Goal: Information Seeking & Learning: Learn about a topic

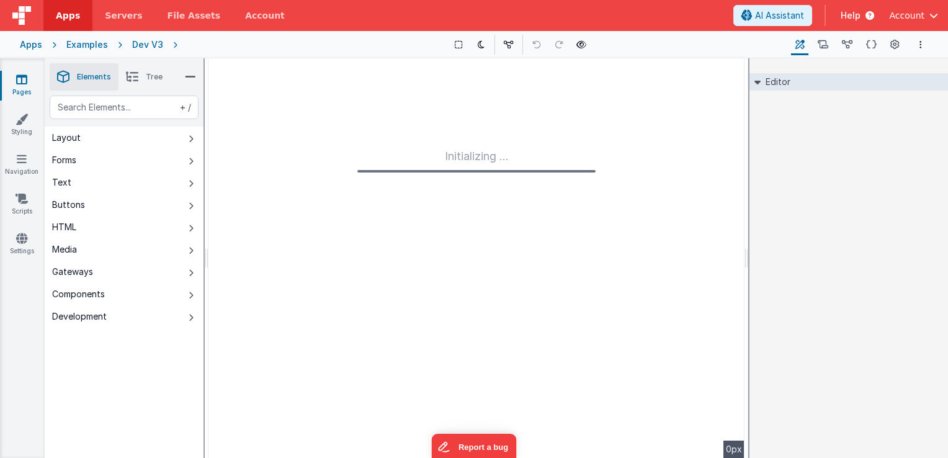
click at [146, 41] on div "Dev V3" at bounding box center [147, 44] width 31 height 12
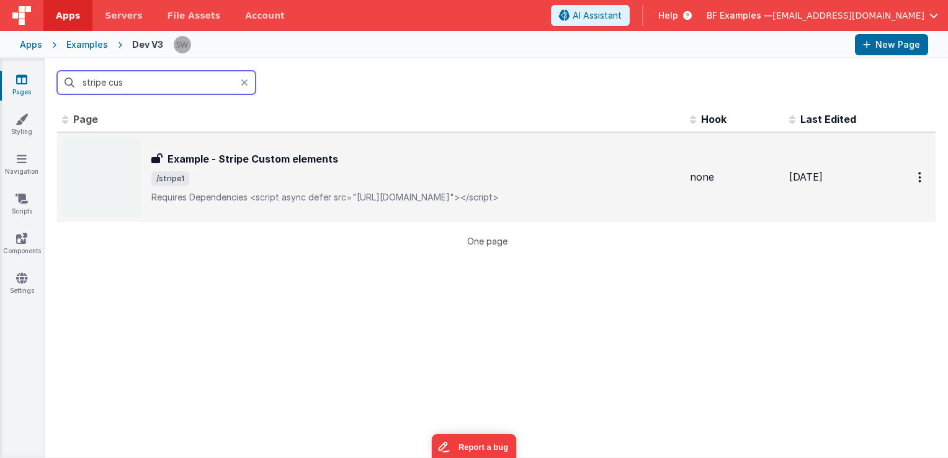
type input "stripe cus"
click at [401, 168] on div "Example - Stripe Custom elements Example - Stripe Custom elements /stripe1 Requ…" at bounding box center [415, 177] width 529 height 52
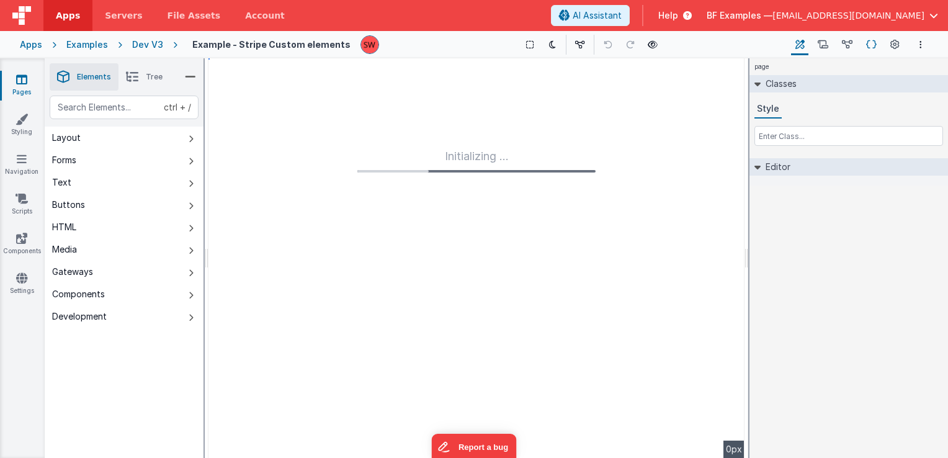
click at [874, 46] on icon at bounding box center [871, 44] width 11 height 13
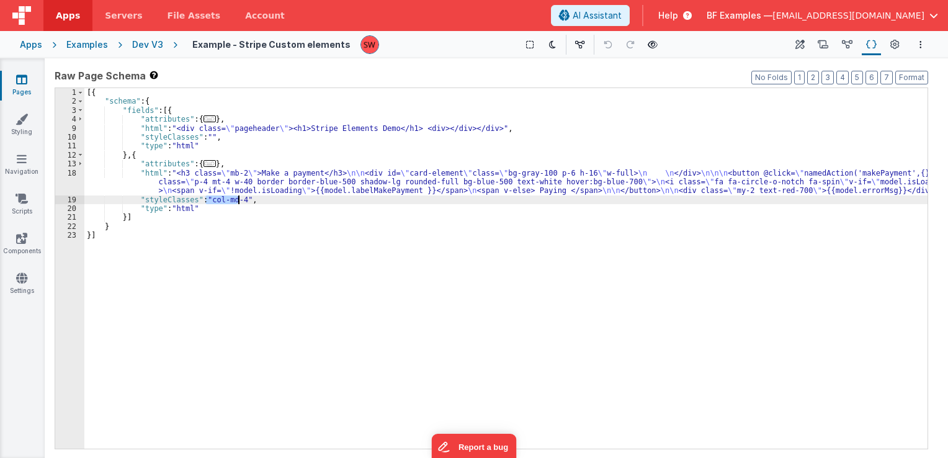
drag, startPoint x: 206, startPoint y: 200, endPoint x: 239, endPoint y: 203, distance: 33.0
click at [239, 203] on div "[{ "schema" : { "fields" : [{ "attributes" : { ... } , "html" : "<div class= \"…" at bounding box center [505, 277] width 843 height 379
click at [203, 205] on div "[{ "schema" : { "fields" : [{ "attributes" : { ... } , "html" : "<div class= \"…" at bounding box center [505, 277] width 843 height 379
click at [143, 46] on div "Dev V3" at bounding box center [147, 44] width 31 height 12
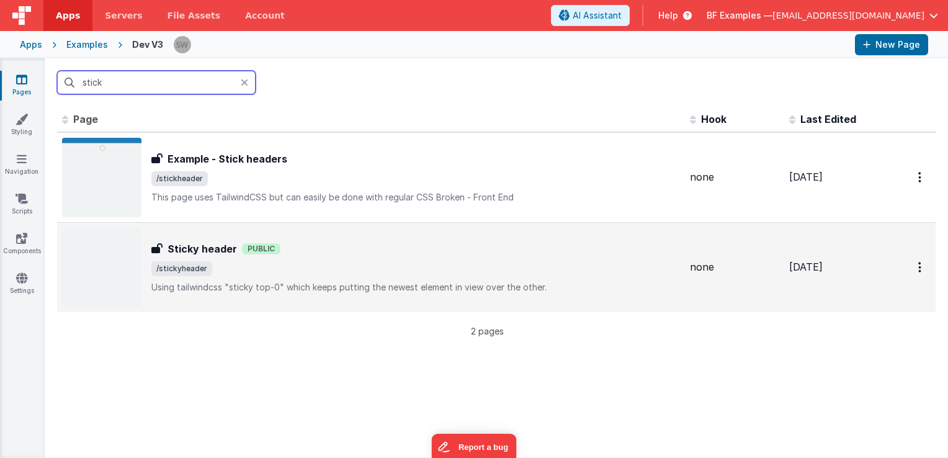
type input "stick"
click at [514, 249] on div "Sticky header Public" at bounding box center [415, 248] width 529 height 15
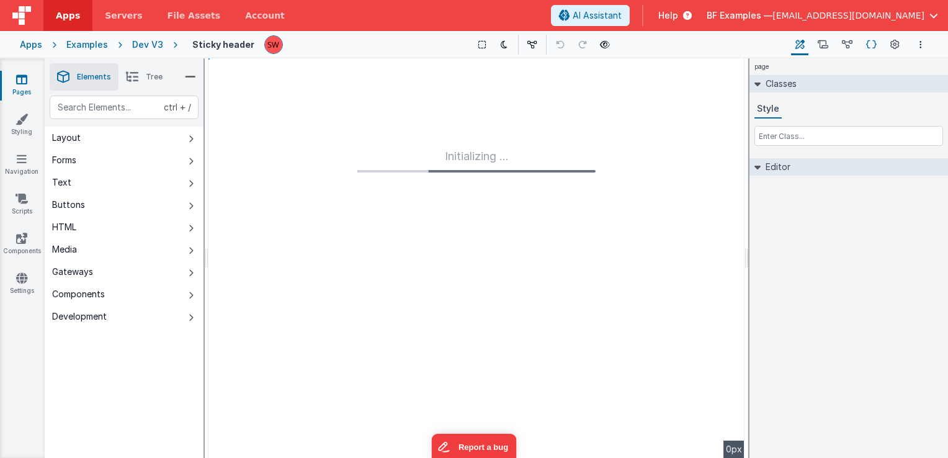
click at [867, 43] on icon at bounding box center [871, 44] width 11 height 13
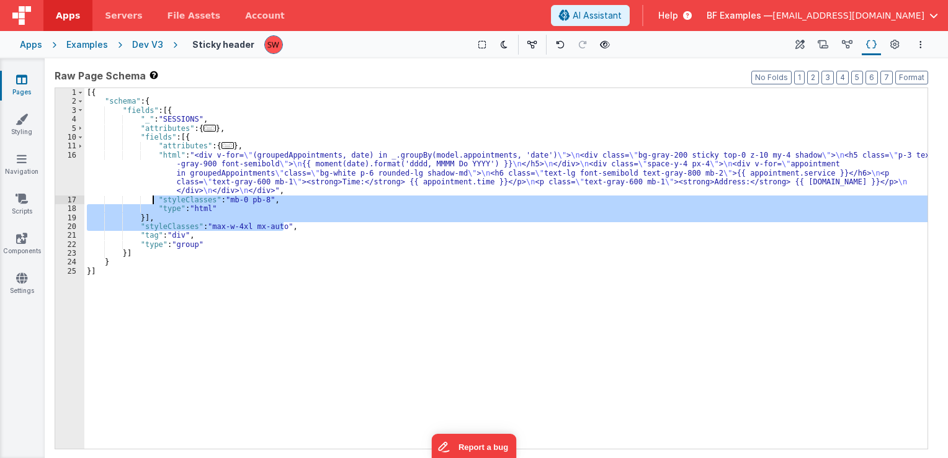
drag, startPoint x: 287, startPoint y: 227, endPoint x: 151, endPoint y: 200, distance: 138.6
click at [151, 200] on div "[{ "schema" : { "fields" : [{ "_" : "SESSIONS" , "attributes" : { ... } , "fiel…" at bounding box center [505, 277] width 843 height 379
click at [145, 44] on div "Dev V3" at bounding box center [147, 44] width 31 height 12
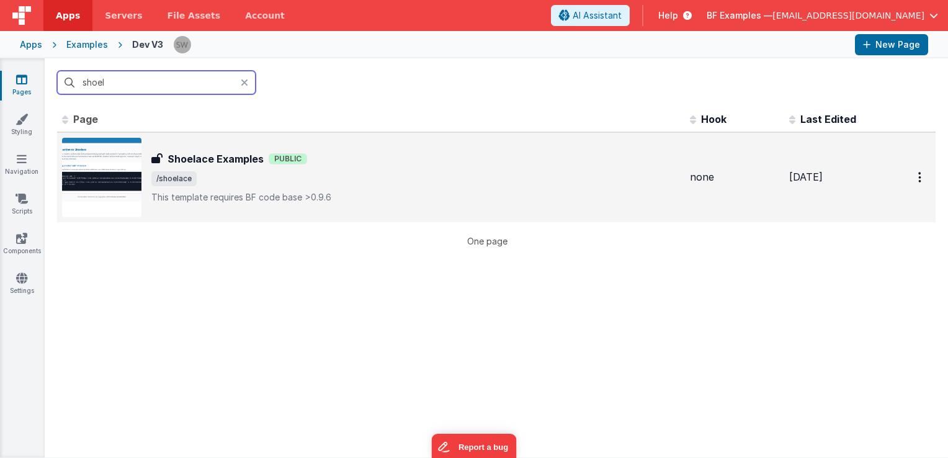
type input "shoel"
click at [418, 199] on p "This template requires BF code base >0.9.6" at bounding box center [415, 197] width 529 height 12
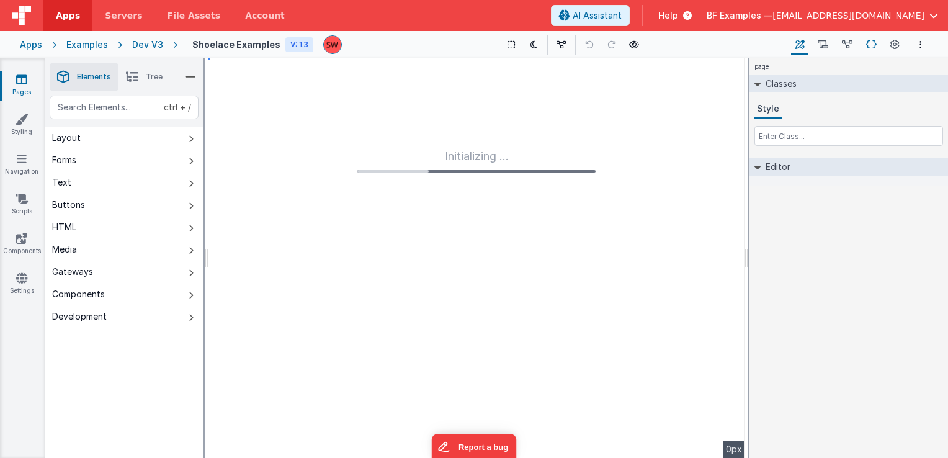
click at [873, 47] on icon at bounding box center [871, 44] width 11 height 13
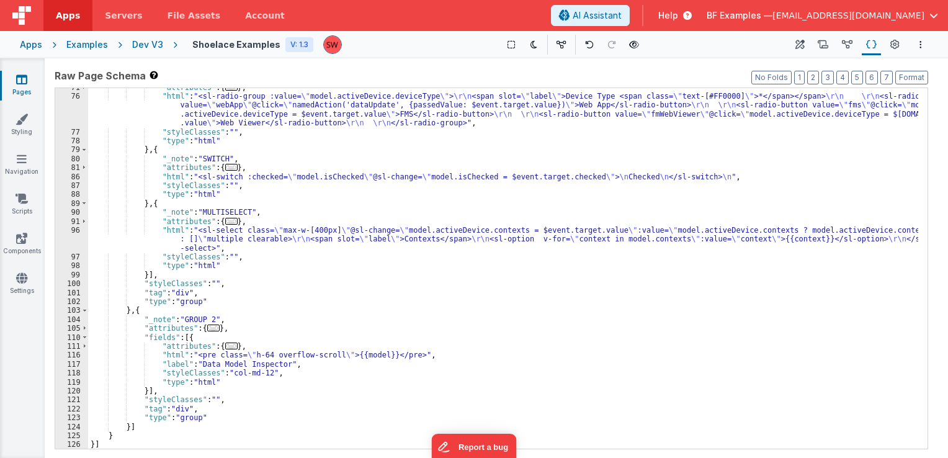
scroll to position [524, 0]
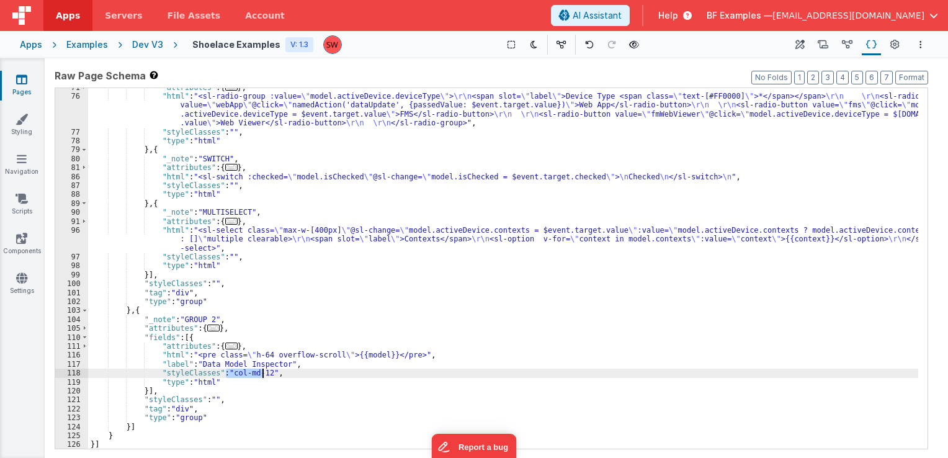
drag, startPoint x: 225, startPoint y: 374, endPoint x: 264, endPoint y: 374, distance: 39.7
click at [264, 374] on div ""attributes" : { ... } , "html" : "<sl-radio-group :value= \" model.activeDevic…" at bounding box center [503, 272] width 830 height 379
click at [148, 46] on div "Dev V3" at bounding box center [147, 44] width 31 height 12
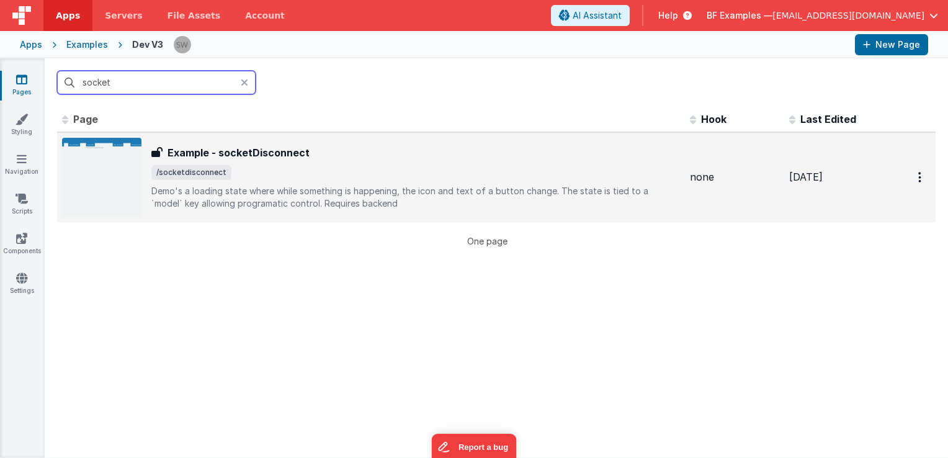
type input "socket"
click at [503, 185] on p "Demo's a loading state where while something is happening, the icon and text of…" at bounding box center [415, 197] width 529 height 25
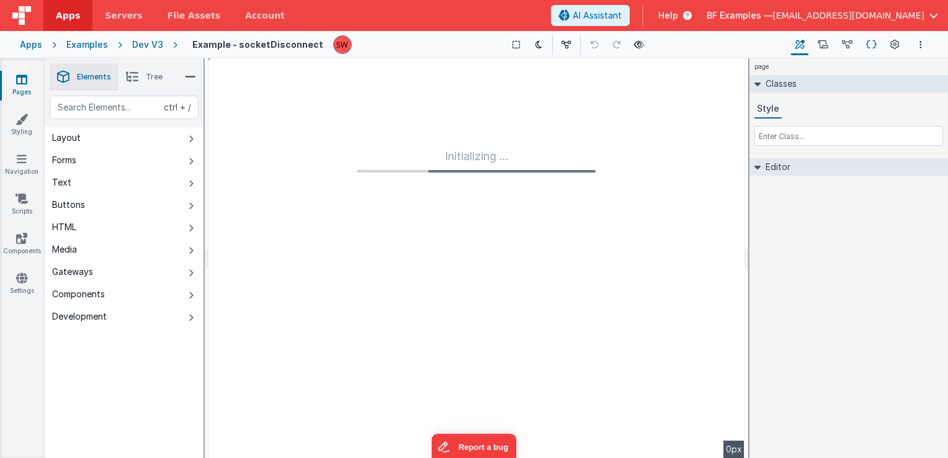
click at [869, 45] on icon at bounding box center [871, 44] width 11 height 13
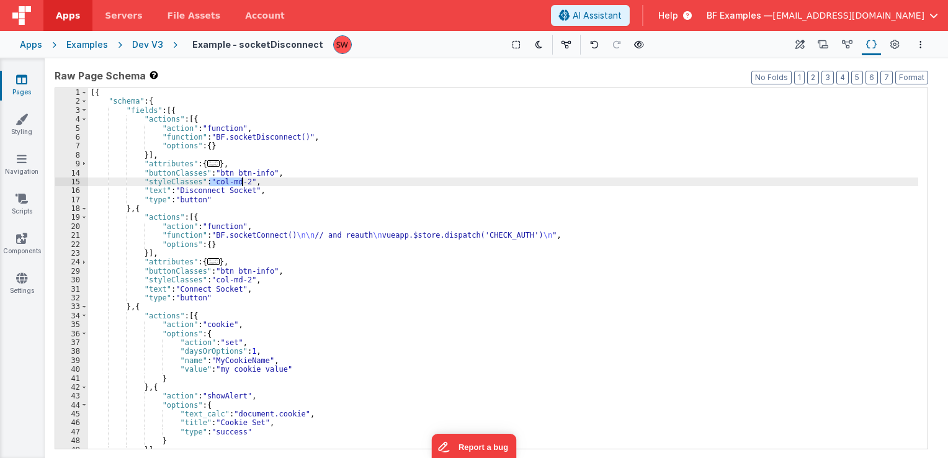
drag, startPoint x: 211, startPoint y: 181, endPoint x: 243, endPoint y: 182, distance: 32.3
click at [243, 182] on div "[{ "schema" : { "fields" : [{ "actions" : [{ "action" : "function" , "function"…" at bounding box center [503, 277] width 830 height 379
drag, startPoint x: 242, startPoint y: 181, endPoint x: 210, endPoint y: 180, distance: 31.7
click at [210, 180] on div "[{ "schema" : { "fields" : [{ "actions" : [{ "action" : "function" , "function"…" at bounding box center [503, 277] width 830 height 379
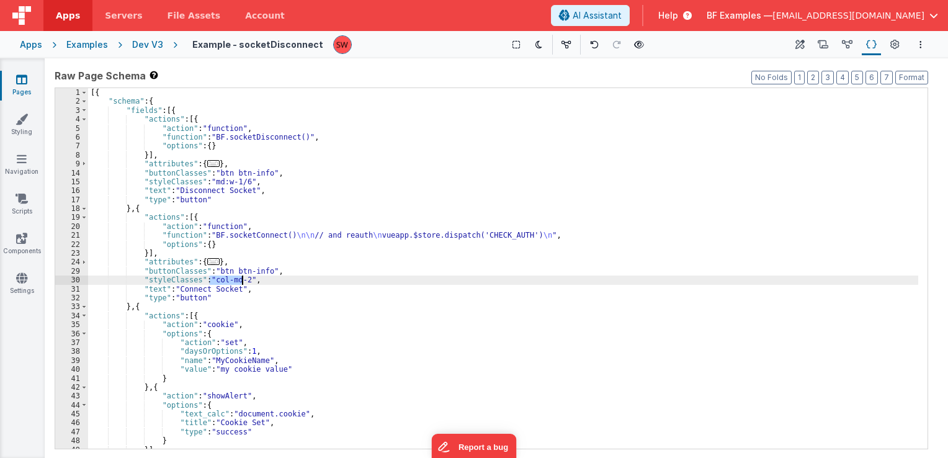
drag, startPoint x: 208, startPoint y: 282, endPoint x: 242, endPoint y: 281, distance: 33.5
click at [242, 281] on div "[{ "schema" : { "fields" : [{ "actions" : [{ "action" : "function" , "function"…" at bounding box center [503, 277] width 830 height 379
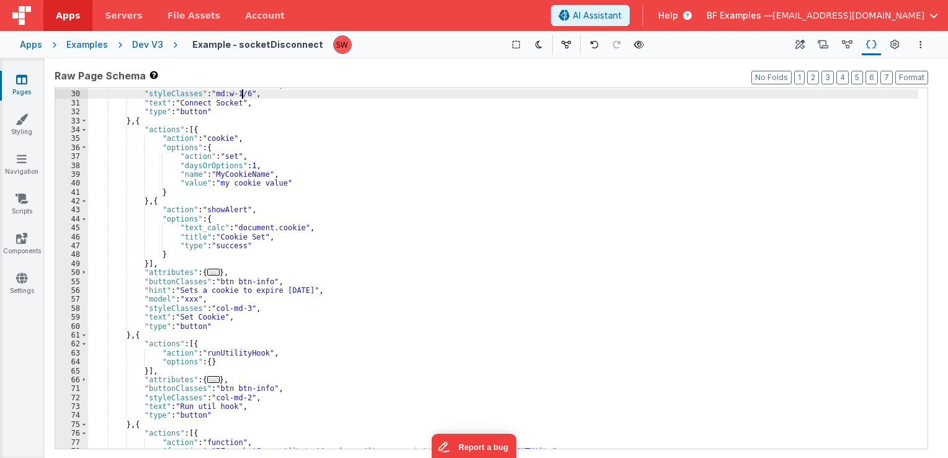
scroll to position [223, 0]
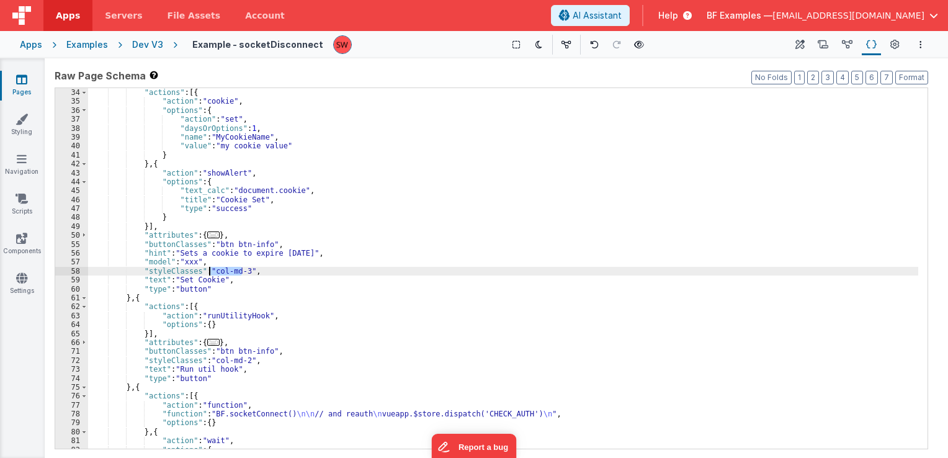
drag, startPoint x: 243, startPoint y: 269, endPoint x: 210, endPoint y: 268, distance: 33.5
click at [210, 268] on div "} , { "actions" : [{ "action" : "cookie" , "options" : { "action" : "set" , "da…" at bounding box center [503, 268] width 830 height 379
paste textarea
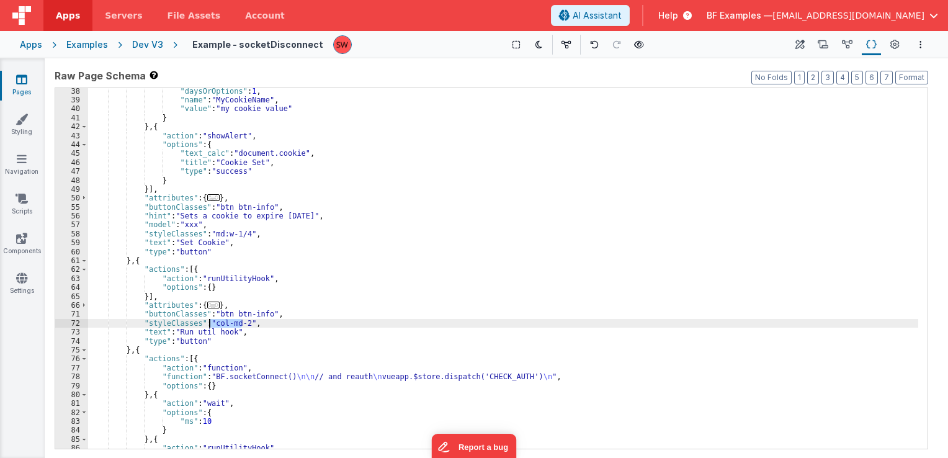
drag, startPoint x: 242, startPoint y: 326, endPoint x: 210, endPoint y: 322, distance: 32.6
click at [210, 322] on div ""daysOrOptions" : 1 , "name" : "MyCookieName" , "value" : "my cookie value" } }…" at bounding box center [503, 276] width 830 height 379
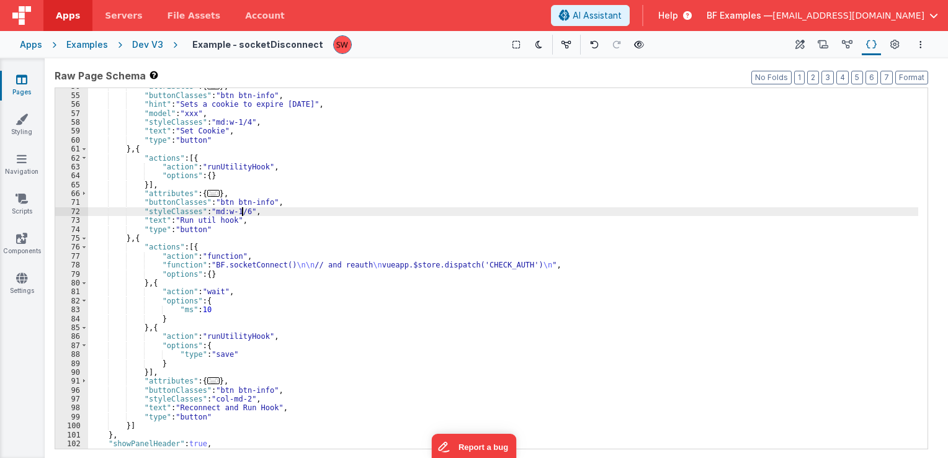
scroll to position [390, 0]
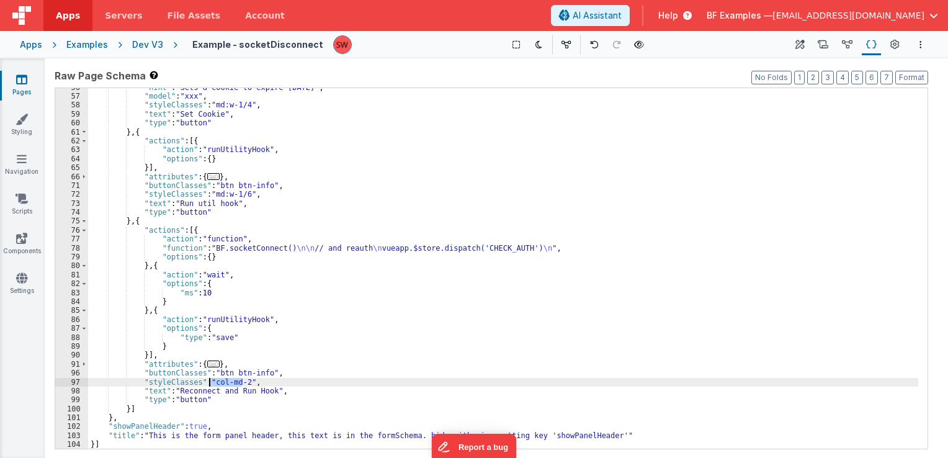
drag, startPoint x: 242, startPoint y: 383, endPoint x: 210, endPoint y: 386, distance: 31.7
click at [210, 386] on div ""hint" : "Sets a cookie to expire [DATE]" , "model" : "xxx" , "styleClasses" : …" at bounding box center [503, 272] width 830 height 379
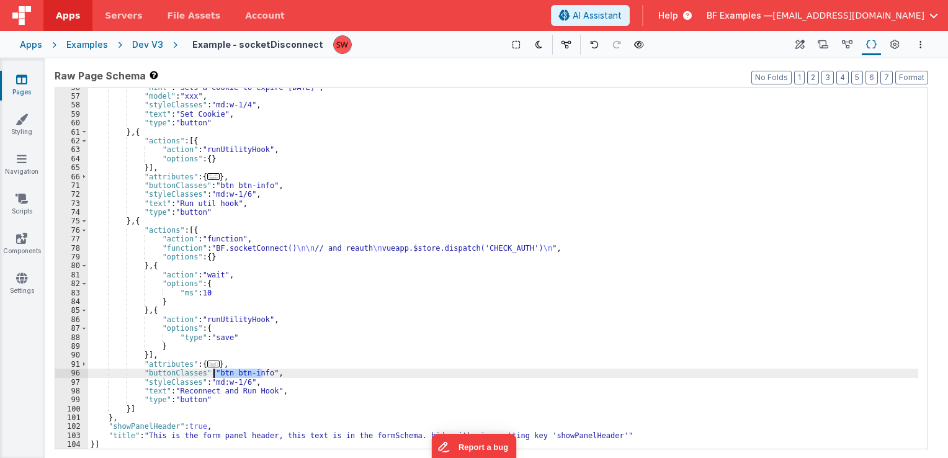
drag, startPoint x: 262, startPoint y: 371, endPoint x: 215, endPoint y: 377, distance: 47.5
click at [215, 377] on div ""hint" : "Sets a cookie to expire [DATE]" , "model" : "xxx" , "styleClasses" : …" at bounding box center [503, 272] width 830 height 379
paste textarea
drag, startPoint x: 213, startPoint y: 372, endPoint x: 499, endPoint y: 372, distance: 285.4
click at [499, 372] on div ""hint" : "Sets a cookie to expire [DATE]" , "model" : "xxx" , "styleClasses" : …" at bounding box center [503, 272] width 830 height 379
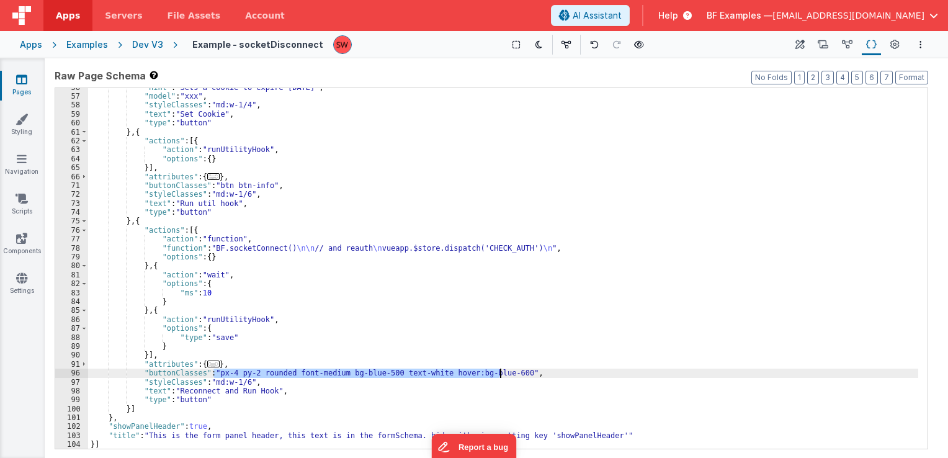
scroll to position [352, 0]
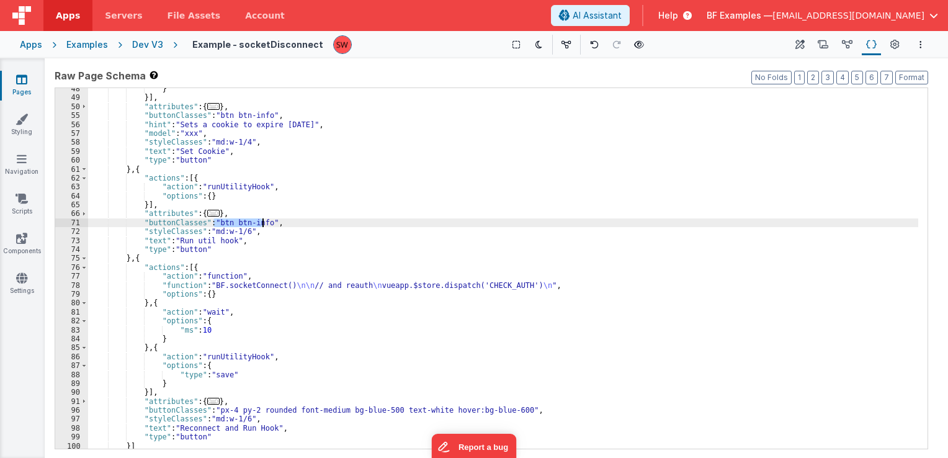
drag, startPoint x: 212, startPoint y: 220, endPoint x: 264, endPoint y: 225, distance: 51.7
click at [264, 225] on div "} }] , "attributes" : { ... } , "buttonClasses" : "btn btn-info" , "hint" : "Se…" at bounding box center [503, 273] width 830 height 379
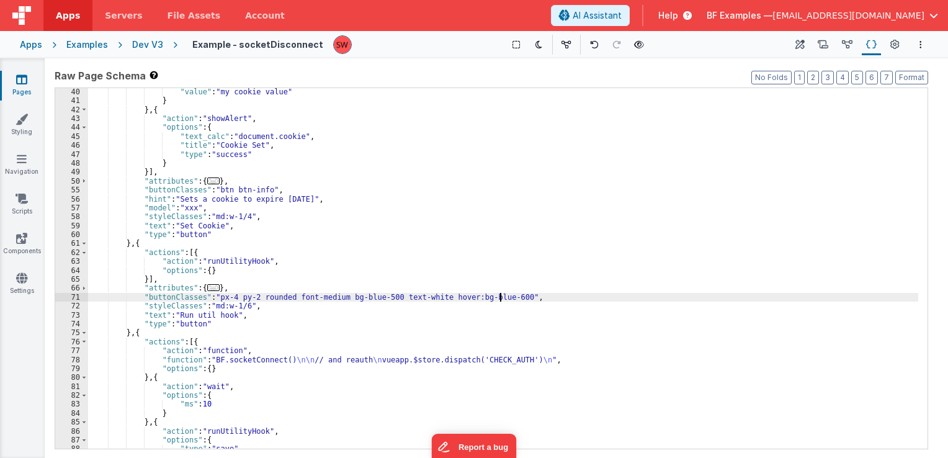
scroll to position [204, 0]
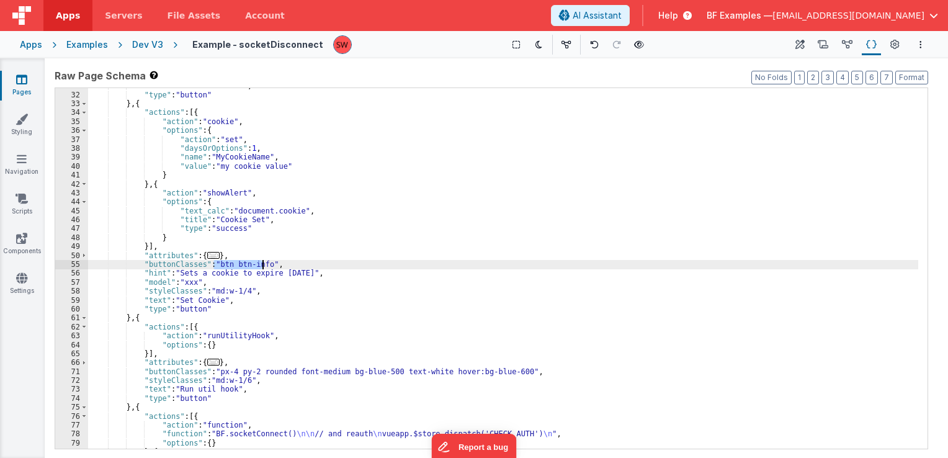
drag, startPoint x: 212, startPoint y: 264, endPoint x: 263, endPoint y: 265, distance: 50.9
click at [263, 265] on div ""text" : "Connect Socket" , "type" : "button" } , { "actions" : [{ "action" : "…" at bounding box center [503, 270] width 830 height 379
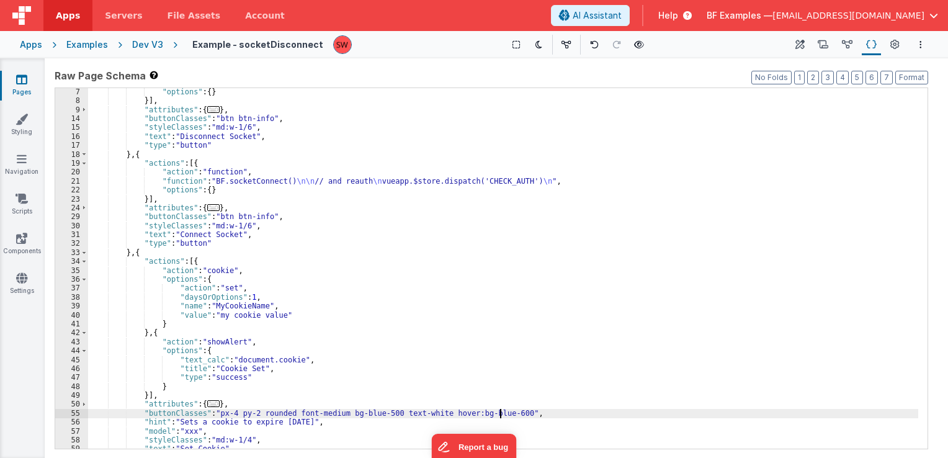
scroll to position [17, 0]
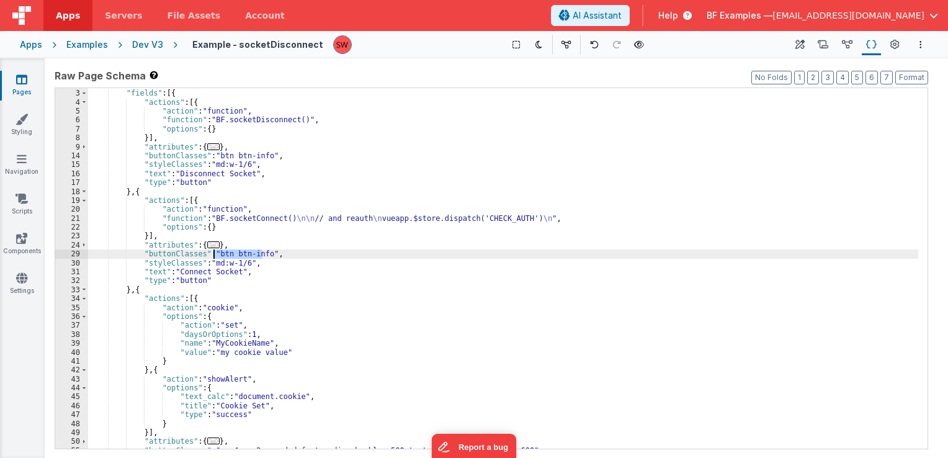
drag, startPoint x: 262, startPoint y: 253, endPoint x: 215, endPoint y: 252, distance: 47.2
click at [215, 252] on div ""schema" : { "fields" : [{ "actions" : [{ "action" : "function" , "function" : …" at bounding box center [503, 269] width 830 height 379
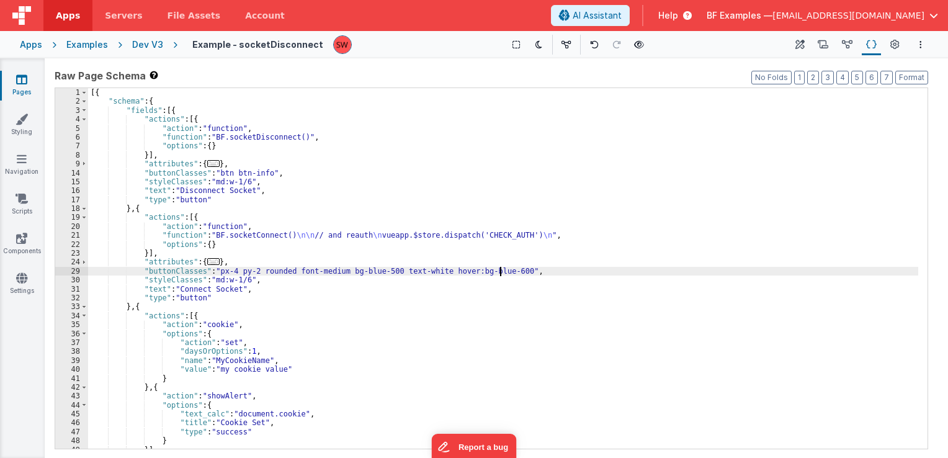
scroll to position [0, 0]
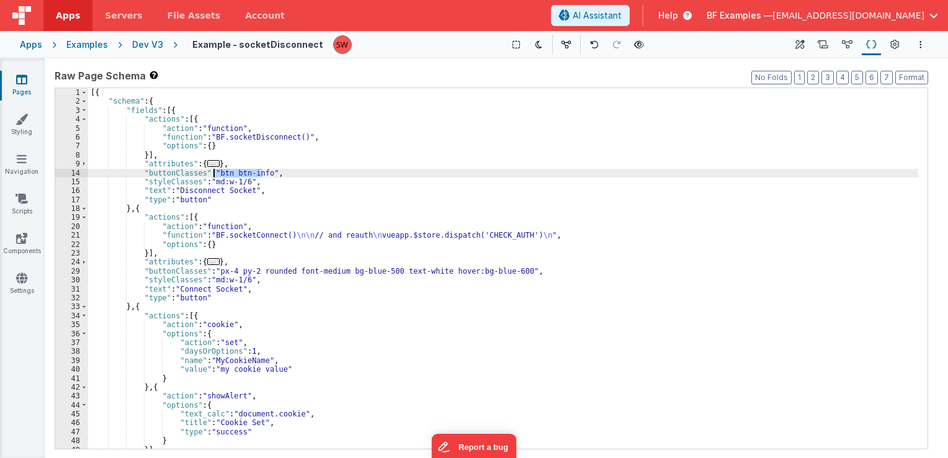
drag, startPoint x: 262, startPoint y: 172, endPoint x: 213, endPoint y: 174, distance: 48.4
click at [213, 174] on div "[{ "schema" : { "fields" : [{ "actions" : [{ "action" : "function" , "function"…" at bounding box center [503, 277] width 830 height 379
click at [158, 45] on div "Dev V3" at bounding box center [147, 44] width 31 height 12
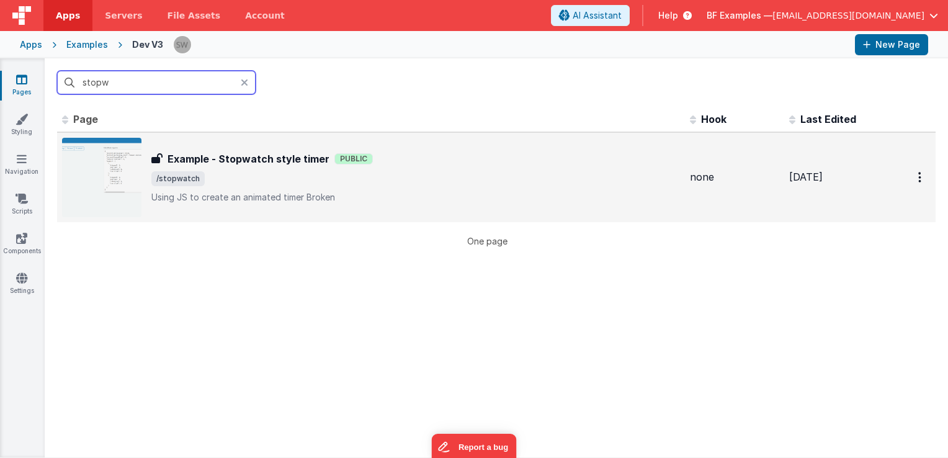
type input "stopw"
click at [443, 159] on div "Example - Stopwatch style timer Public" at bounding box center [415, 158] width 529 height 15
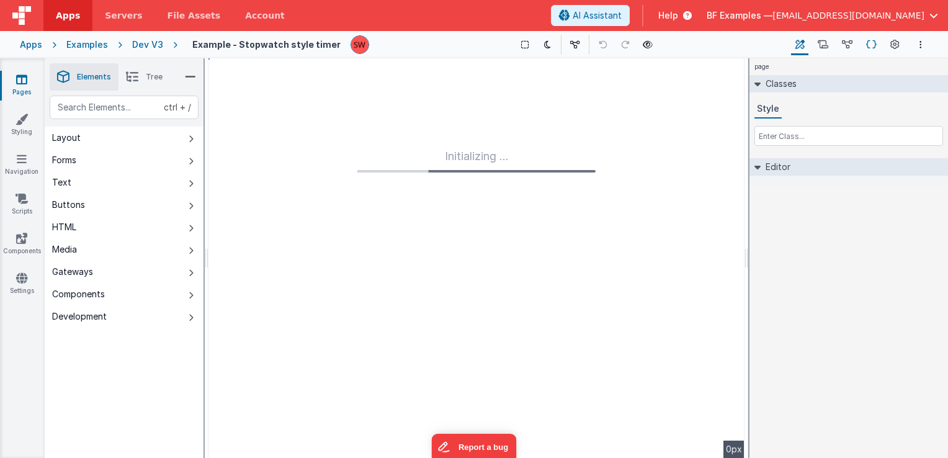
click at [874, 45] on icon at bounding box center [871, 44] width 11 height 13
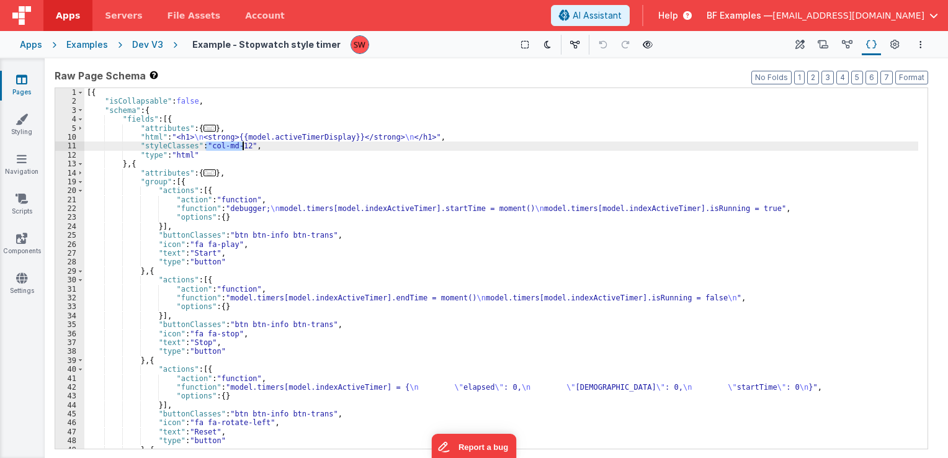
drag, startPoint x: 204, startPoint y: 148, endPoint x: 242, endPoint y: 144, distance: 38.0
click at [242, 144] on div "[{ "isCollapsable" : false , "schema" : { "fields" : [{ "attributes" : { ... } …" at bounding box center [501, 277] width 834 height 379
drag, startPoint x: 242, startPoint y: 146, endPoint x: 205, endPoint y: 148, distance: 36.6
click at [205, 148] on div "[{ "isCollapsable" : false , "schema" : { "fields" : [{ "attributes" : { ... } …" at bounding box center [501, 277] width 834 height 379
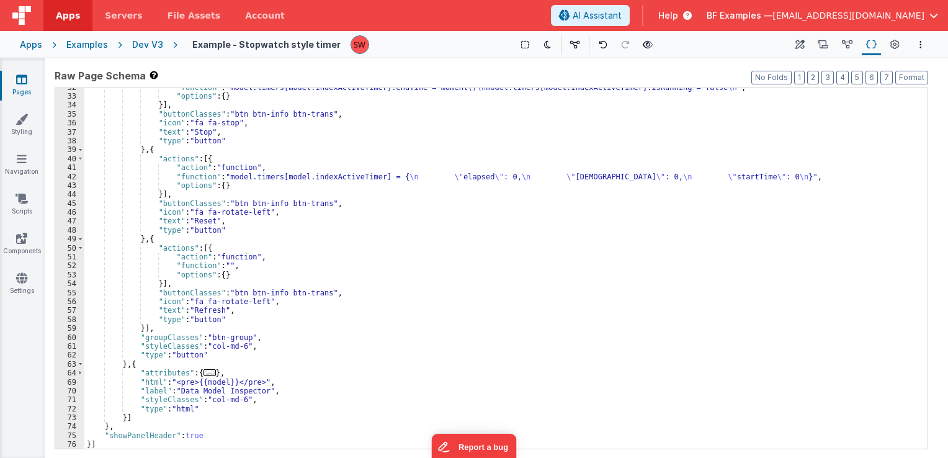
scroll to position [211, 0]
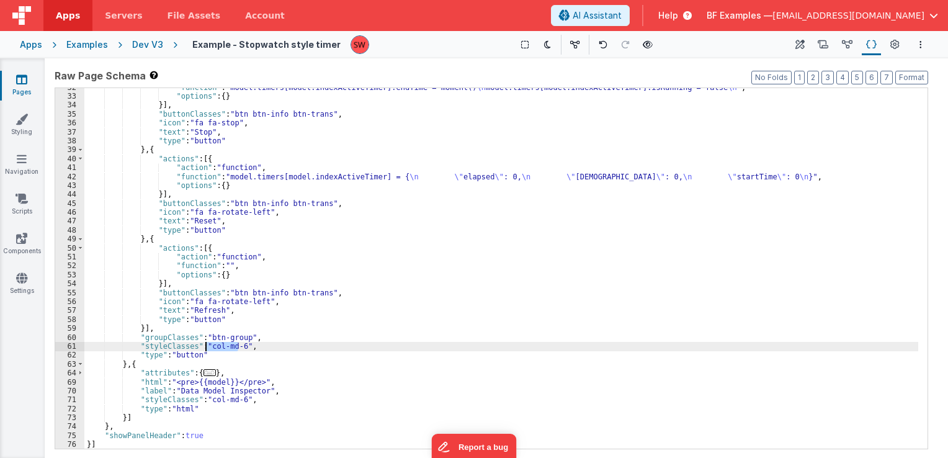
drag, startPoint x: 240, startPoint y: 349, endPoint x: 207, endPoint y: 348, distance: 32.3
click at [207, 348] on div ""function" : "model.timers[model.indexActiveTimer].endTime = moment() \n model.…" at bounding box center [501, 272] width 834 height 379
paste textarea
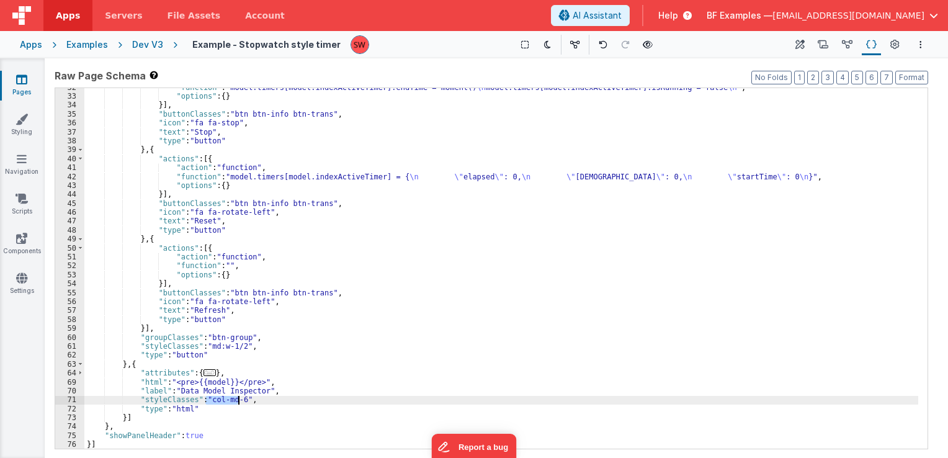
drag, startPoint x: 206, startPoint y: 401, endPoint x: 236, endPoint y: 401, distance: 30.4
click at [236, 401] on div ""function" : "model.timers[model.indexActiveTimer].endTime = moment() \n model.…" at bounding box center [501, 272] width 834 height 379
paste textarea
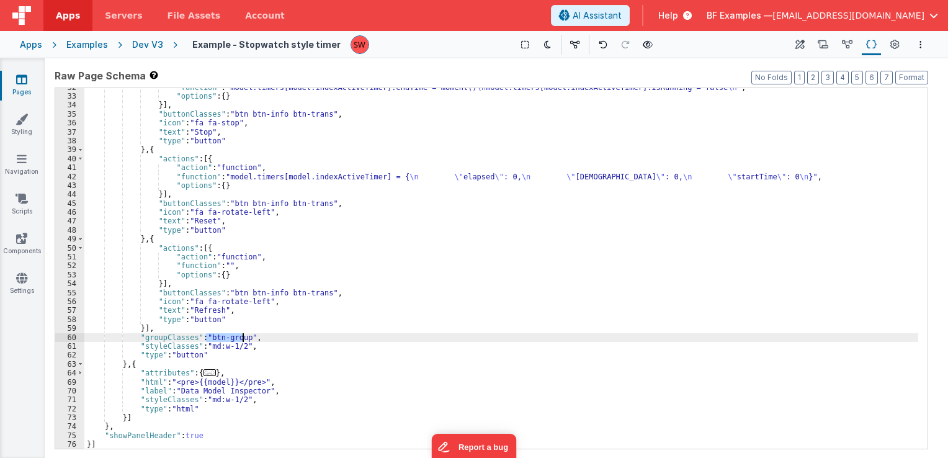
drag, startPoint x: 206, startPoint y: 335, endPoint x: 243, endPoint y: 339, distance: 37.4
click at [243, 339] on div ""function" : "model.timers[model.indexActiveTimer].endTime = moment() \n model.…" at bounding box center [501, 272] width 834 height 379
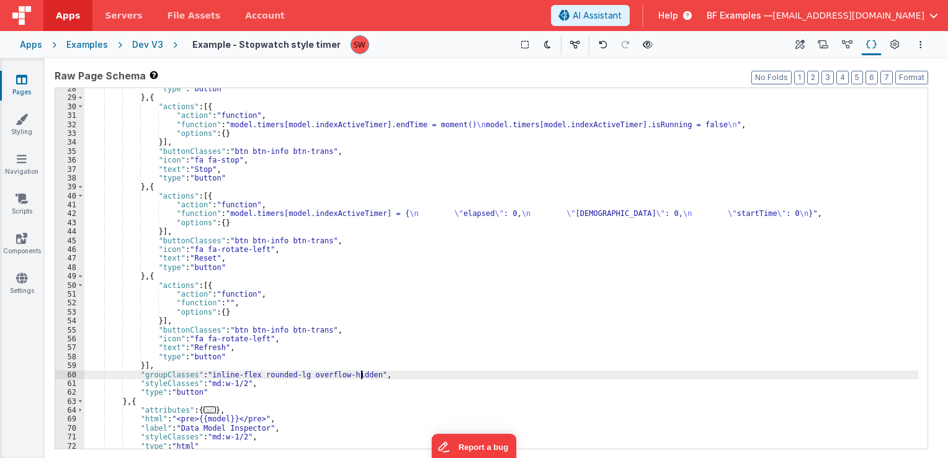
scroll to position [174, 0]
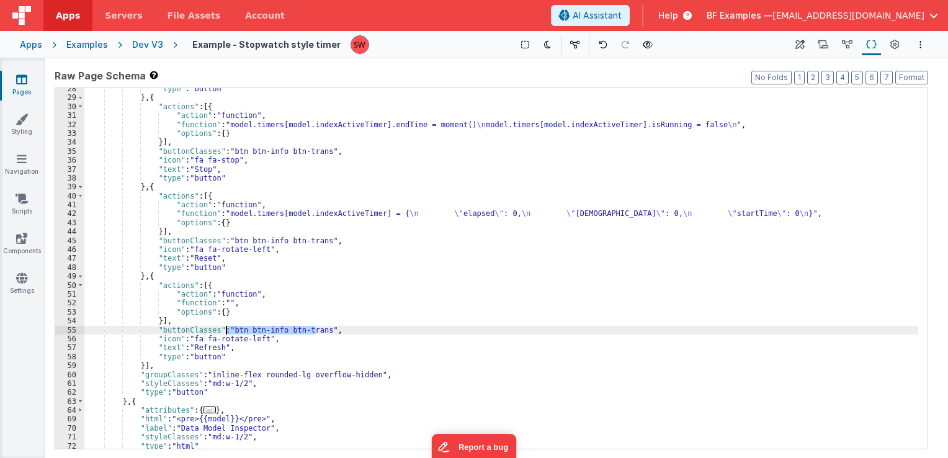
drag, startPoint x: 315, startPoint y: 330, endPoint x: 226, endPoint y: 331, distance: 88.7
click at [226, 331] on div ""type" : "button" } , { "actions" : [{ "action" : "function" , "function" : "mo…" at bounding box center [501, 273] width 834 height 379
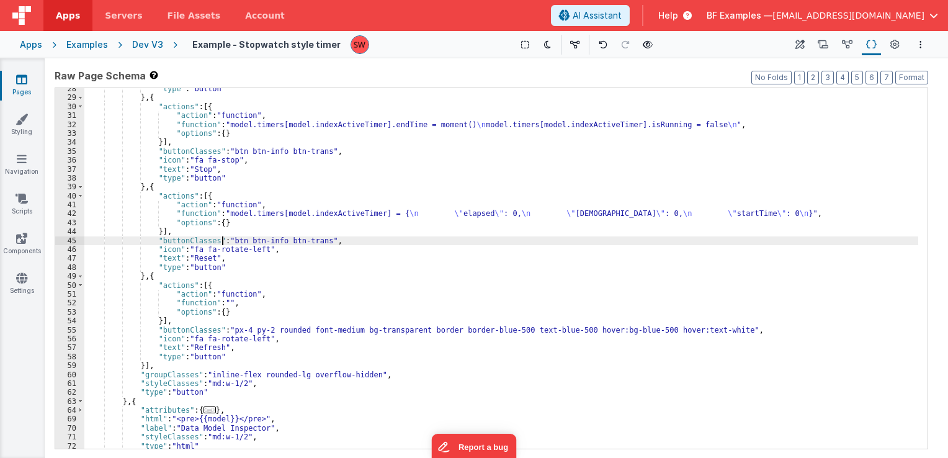
drag, startPoint x: 223, startPoint y: 241, endPoint x: 236, endPoint y: 242, distance: 12.4
click at [236, 242] on div ""type" : "button" } , { "actions" : [{ "action" : "function" , "function" : "mo…" at bounding box center [501, 273] width 834 height 379
click at [236, 242] on div ""type" : "button" } , { "actions" : [{ "action" : "function" , "function" : "mo…" at bounding box center [501, 268] width 834 height 361
drag, startPoint x: 225, startPoint y: 241, endPoint x: 314, endPoint y: 244, distance: 88.8
click at [314, 244] on div ""type" : "button" } , { "actions" : [{ "action" : "function" , "function" : "mo…" at bounding box center [501, 273] width 834 height 379
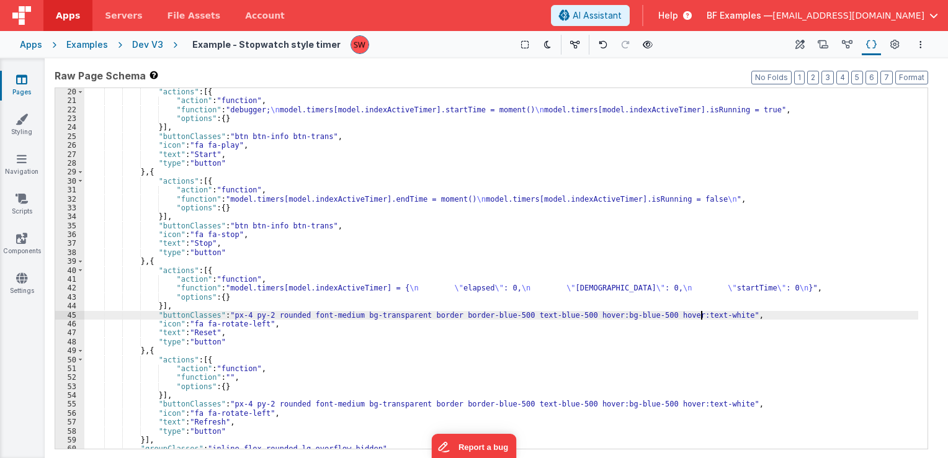
scroll to position [62, 0]
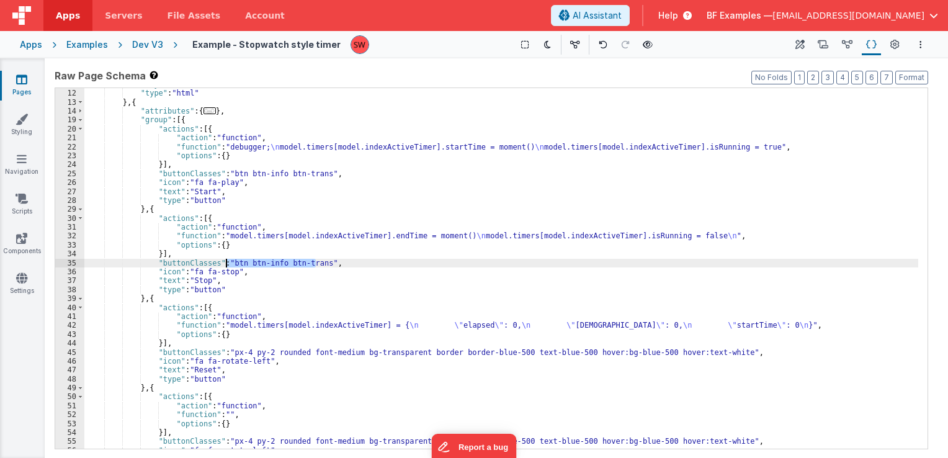
drag, startPoint x: 317, startPoint y: 262, endPoint x: 224, endPoint y: 262, distance: 93.1
click at [224, 262] on div ""styleClasses" : "md:w-full" , "type" : "html" } , { "attributes" : { ... } , "…" at bounding box center [501, 269] width 834 height 379
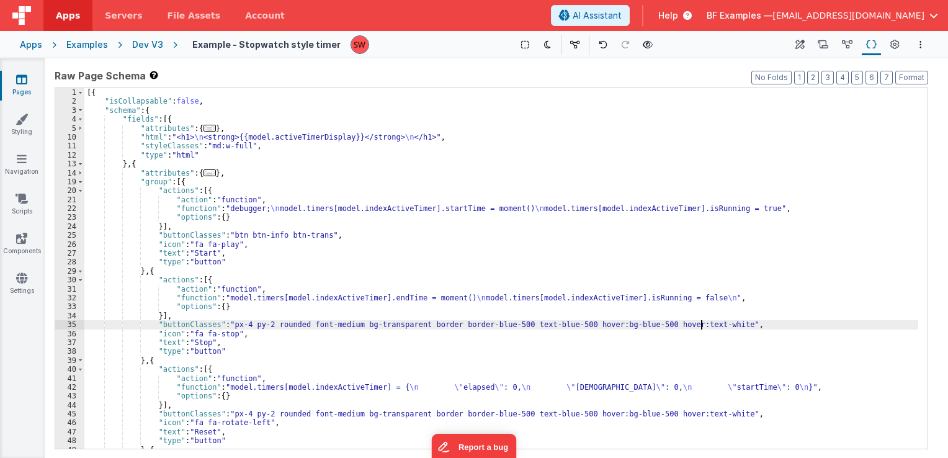
scroll to position [0, 0]
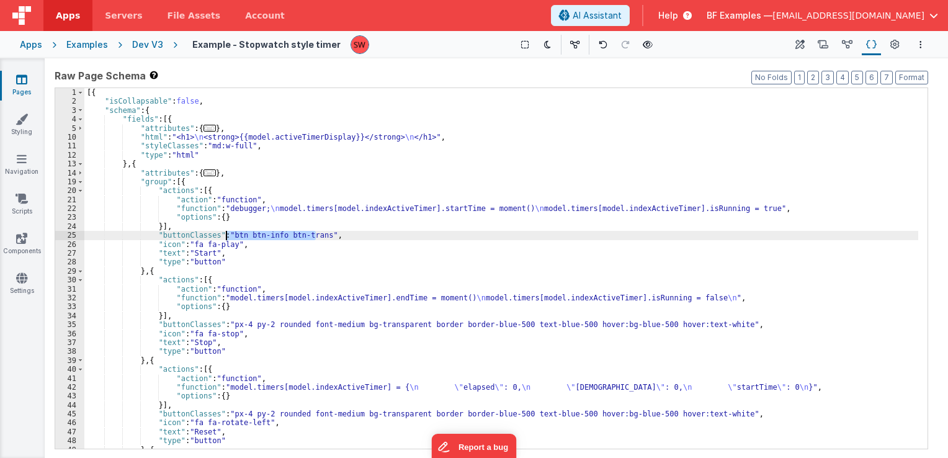
drag, startPoint x: 315, startPoint y: 237, endPoint x: 226, endPoint y: 235, distance: 89.4
click at [226, 235] on div "[{ "isCollapsable" : false , "schema" : { "fields" : [{ "attributes" : { ... } …" at bounding box center [501, 277] width 834 height 379
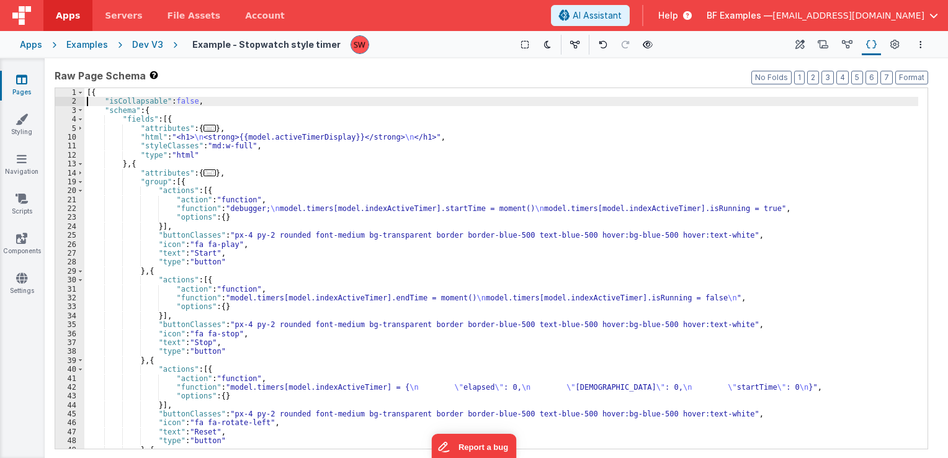
click at [91, 100] on div "[{ "isCollapsable" : false , "schema" : { "fields" : [{ "attributes" : { ... } …" at bounding box center [501, 277] width 834 height 379
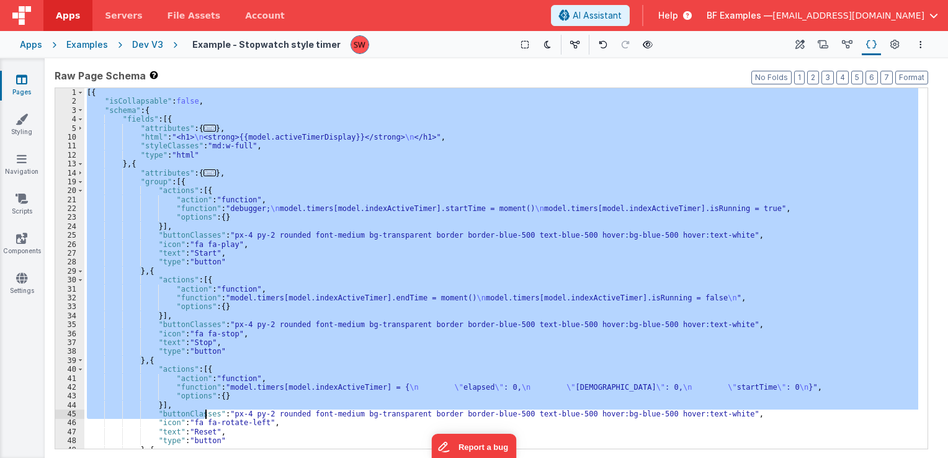
scroll to position [211, 0]
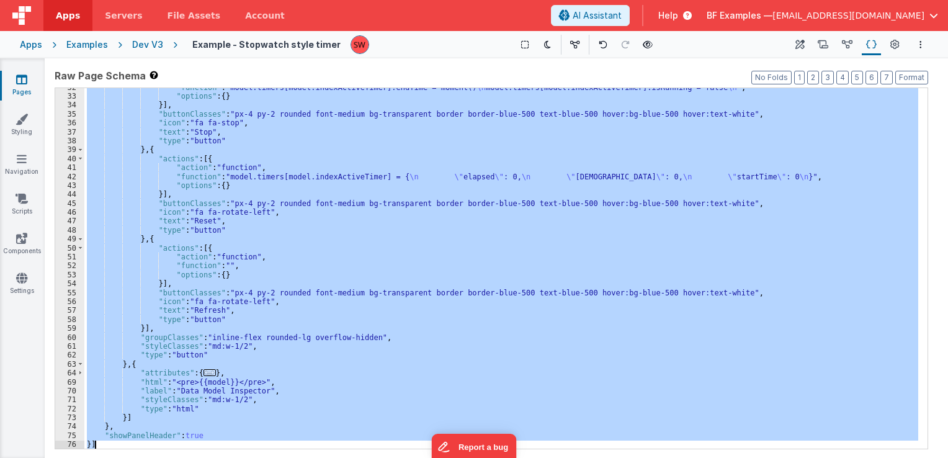
drag, startPoint x: 86, startPoint y: 92, endPoint x: 192, endPoint y: 450, distance: 374.0
click at [208, 457] on html "Apps Servers File Assets Account Some FUTURE Slot AI Assistant Help BF Examples…" at bounding box center [474, 229] width 948 height 458
click at [146, 42] on div "Dev V3" at bounding box center [147, 44] width 31 height 12
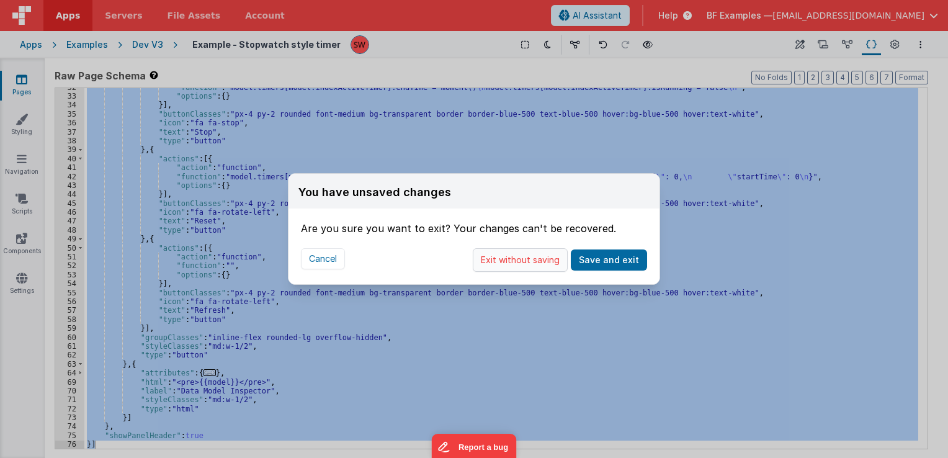
click at [545, 260] on button "Exit without saving" at bounding box center [520, 260] width 95 height 24
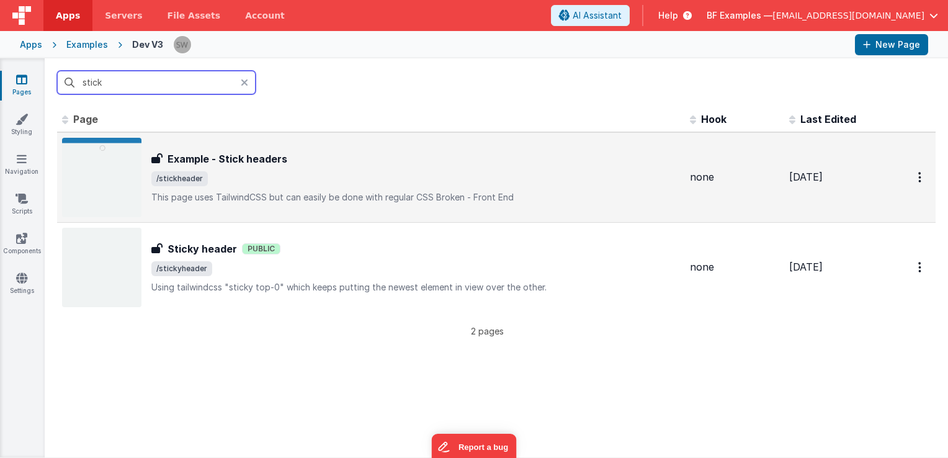
type input "stick"
click at [444, 187] on div "Example - Stick headers Example - Stick headers /stickheader This page uses Tai…" at bounding box center [415, 177] width 529 height 52
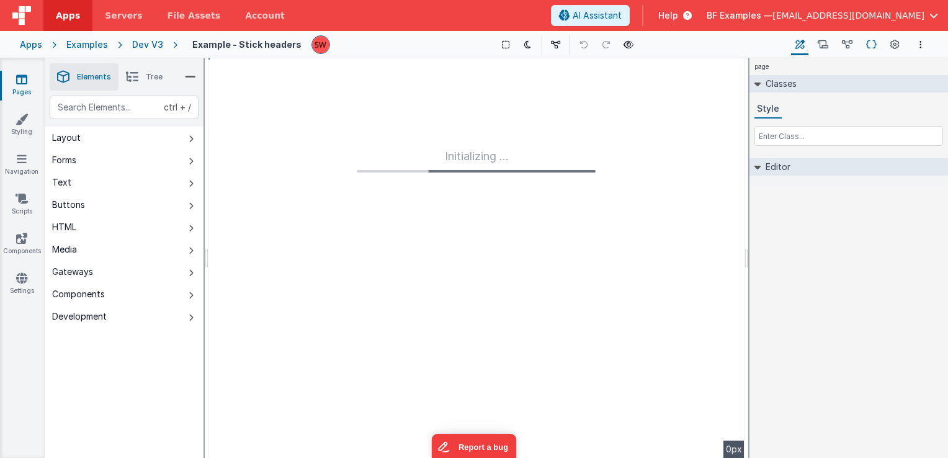
click at [868, 41] on icon at bounding box center [871, 44] width 11 height 13
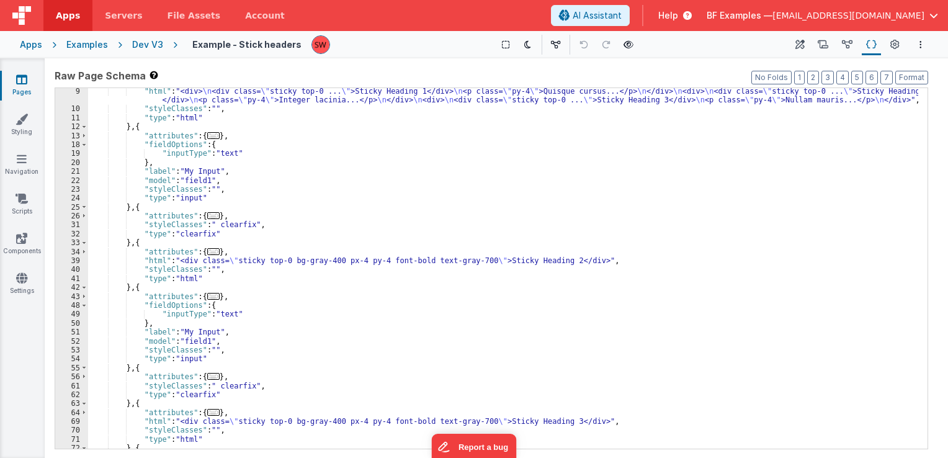
scroll to position [74, 0]
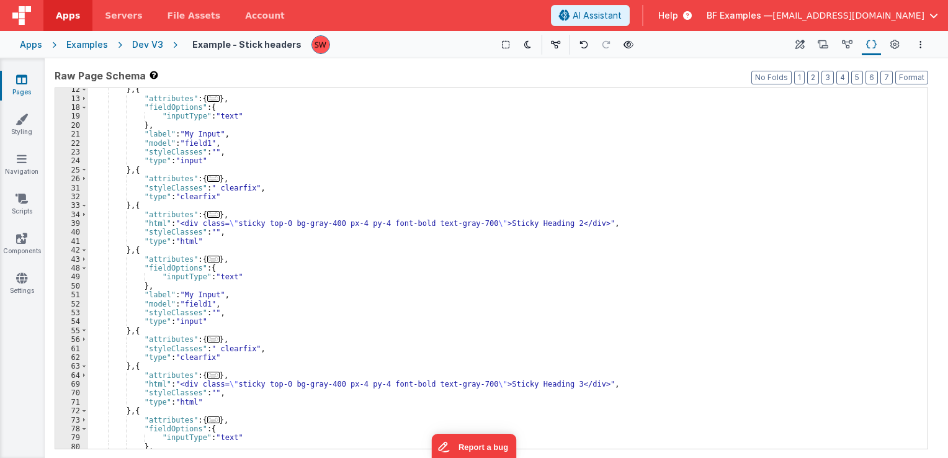
click at [235, 190] on div "} , { "attributes" : { ... } , "fieldOptions" : { "inputType" : "text" } , "lab…" at bounding box center [503, 274] width 830 height 379
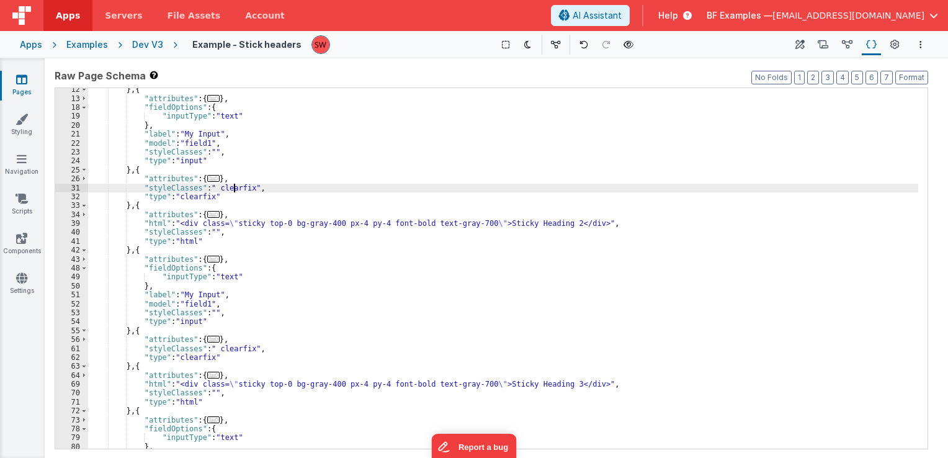
click at [235, 190] on div "} , { "attributes" : { ... } , "fieldOptions" : { "inputType" : "text" } , "lab…" at bounding box center [503, 274] width 830 height 379
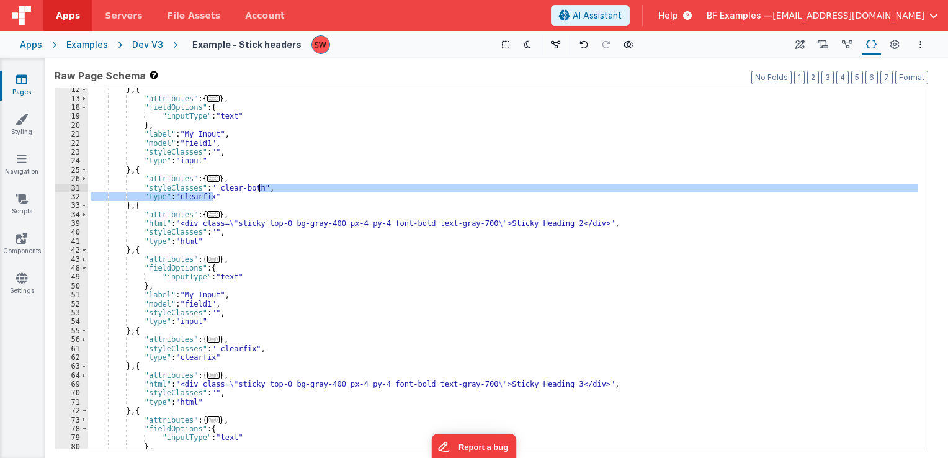
drag, startPoint x: 237, startPoint y: 196, endPoint x: 260, endPoint y: 190, distance: 23.8
click at [260, 190] on div "} , { "attributes" : { ... } , "fieldOptions" : { "inputType" : "text" } , "lab…" at bounding box center [503, 274] width 830 height 379
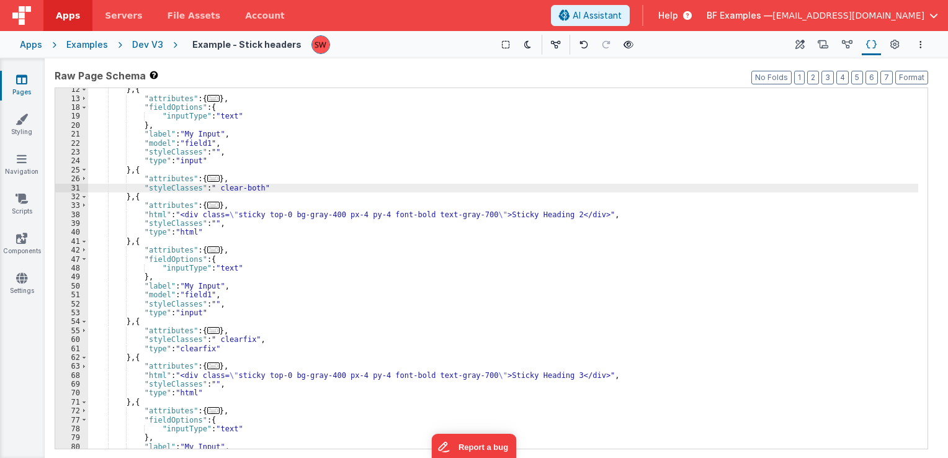
click at [243, 187] on div "} , { "attributes" : { ... } , "fieldOptions" : { "inputType" : "text" } , "lab…" at bounding box center [503, 274] width 830 height 379
click at [248, 188] on div "} , { "attributes" : { ... } , "fieldOptions" : { "inputType" : "text" } , "lab…" at bounding box center [503, 268] width 830 height 361
drag, startPoint x: 139, startPoint y: 188, endPoint x: 260, endPoint y: 187, distance: 121.0
click at [260, 187] on div "} , { "attributes" : { ... } , "fieldOptions" : { "inputType" : "text" } , "lab…" at bounding box center [503, 274] width 830 height 379
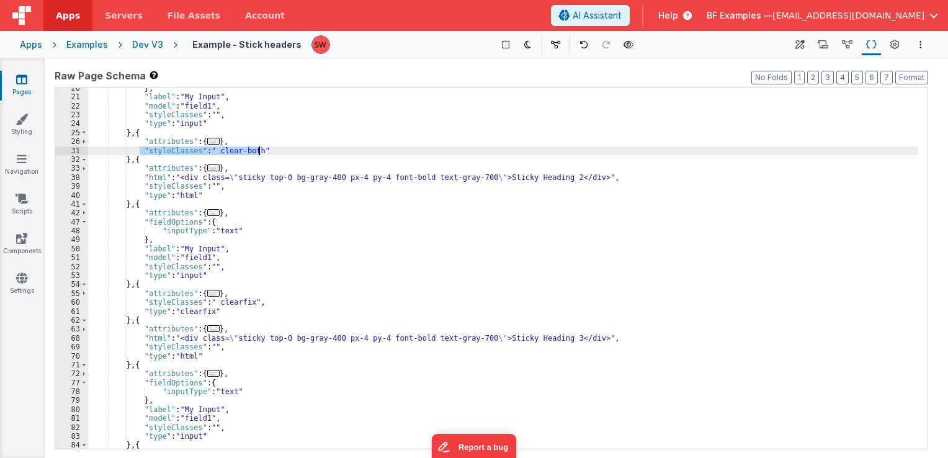
scroll to position [149, 0]
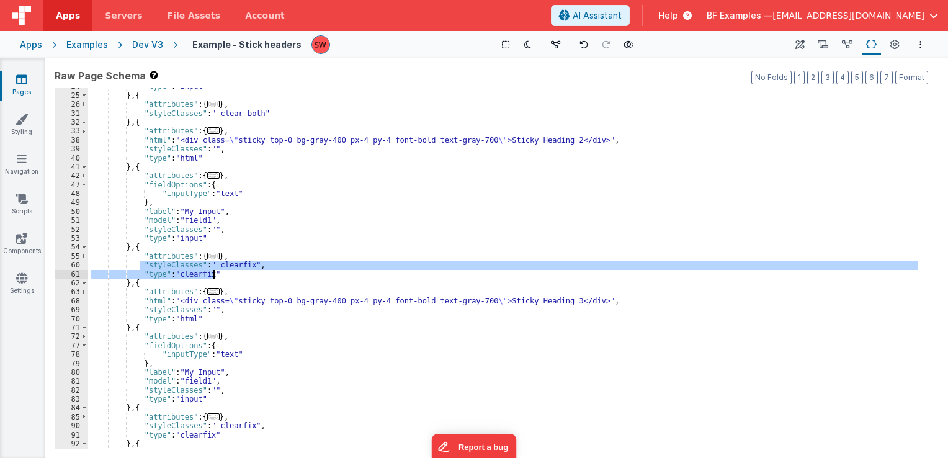
drag, startPoint x: 139, startPoint y: 265, endPoint x: 221, endPoint y: 273, distance: 82.3
click at [221, 273] on div ""type" : "input" } , { "attributes" : { ... } , "styleClasses" : " clear-both" …" at bounding box center [503, 271] width 830 height 379
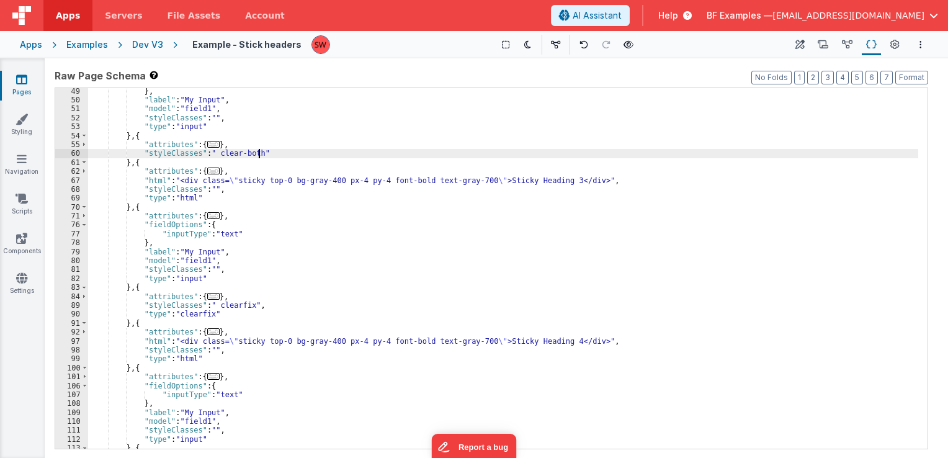
scroll to position [298, 0]
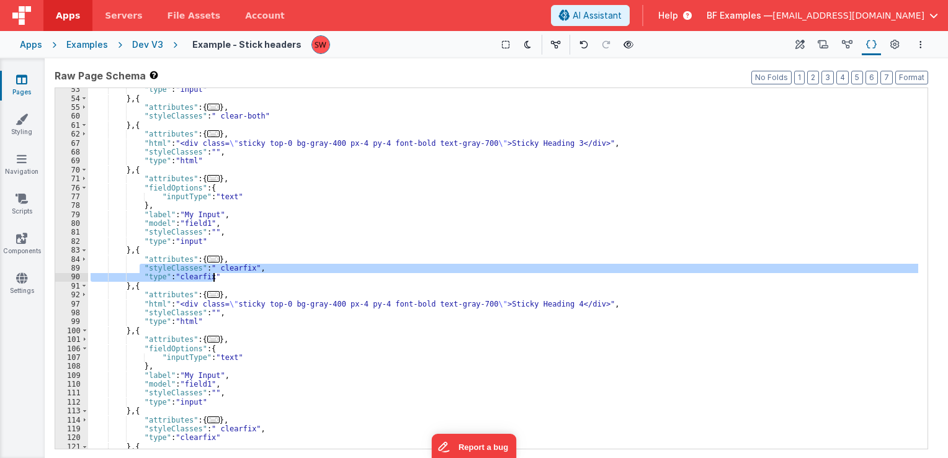
drag, startPoint x: 138, startPoint y: 267, endPoint x: 213, endPoint y: 277, distance: 75.7
click at [213, 277] on div ""type" : "input" } , { "attributes" : { ... } , "styleClasses" : " clear-both" …" at bounding box center [503, 274] width 830 height 379
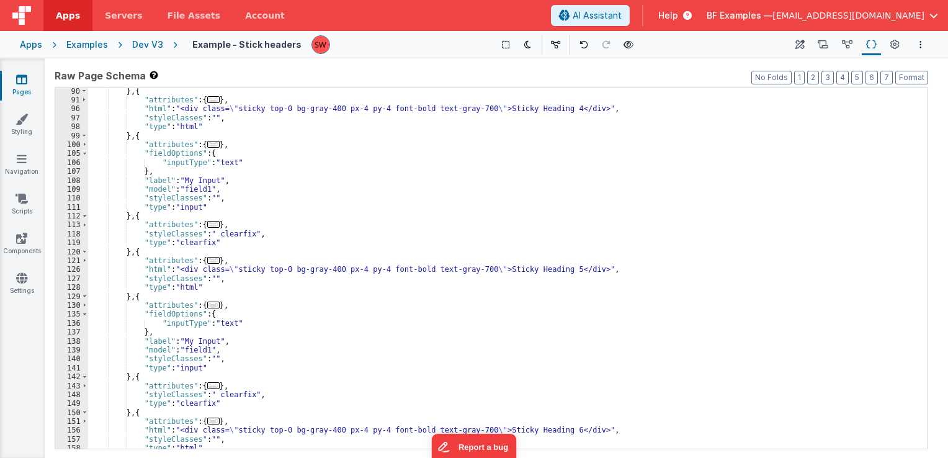
scroll to position [484, 0]
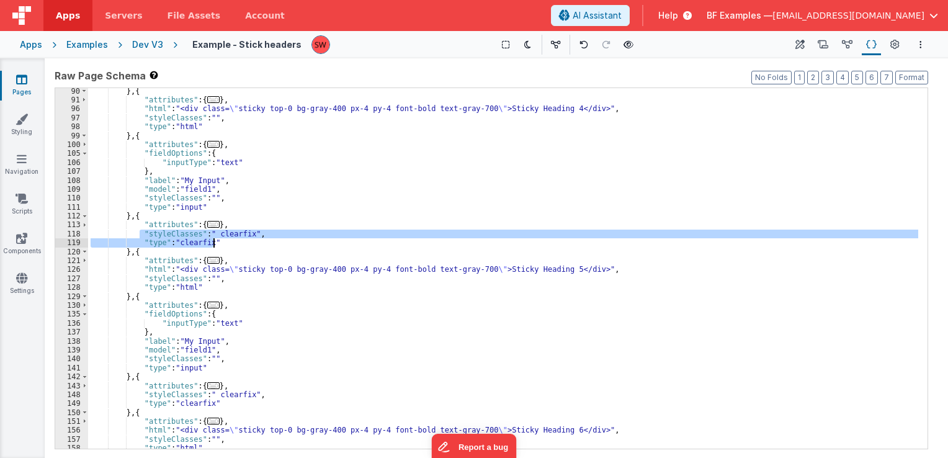
drag, startPoint x: 138, startPoint y: 235, endPoint x: 218, endPoint y: 247, distance: 81.0
click at [218, 247] on div "} , { "attributes" : { ... } , "html" : "<div class= \" sticky top-0 bg-gray-40…" at bounding box center [503, 276] width 830 height 379
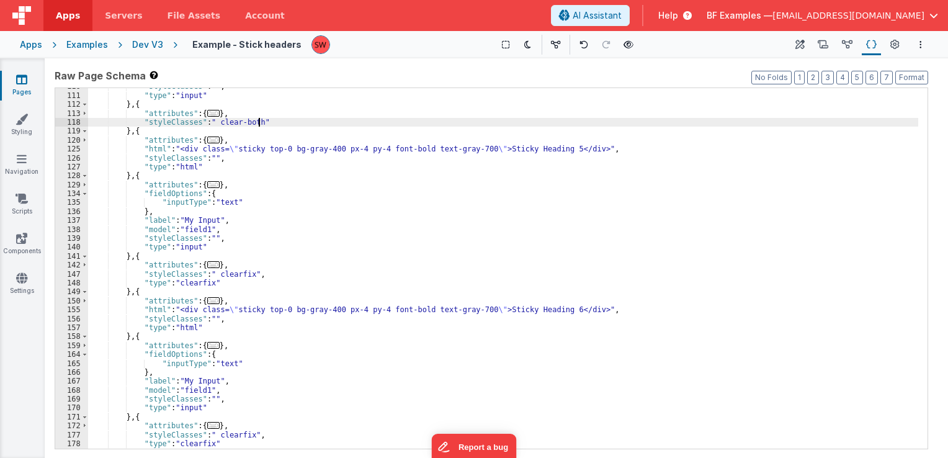
scroll to position [633, 0]
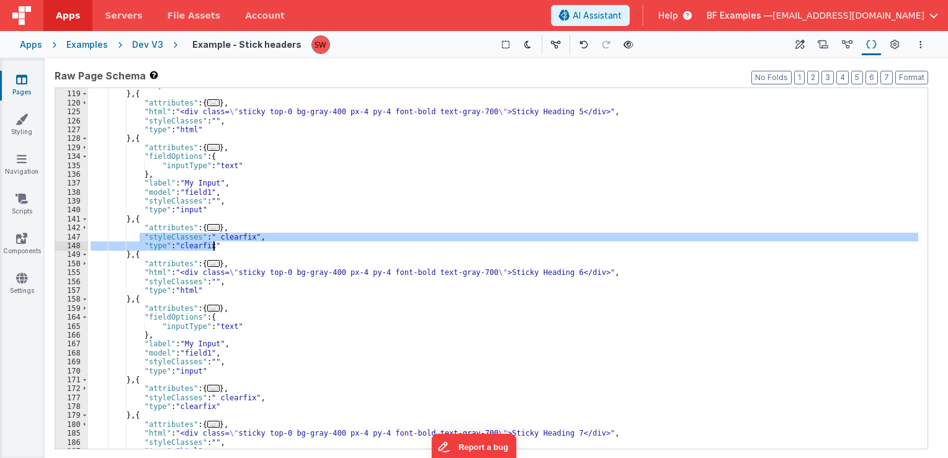
drag, startPoint x: 141, startPoint y: 235, endPoint x: 217, endPoint y: 247, distance: 76.6
click at [217, 247] on div ""styleClasses" : " clear-both" } , { "attributes" : { ... } , "html" : "<div cl…" at bounding box center [503, 270] width 830 height 379
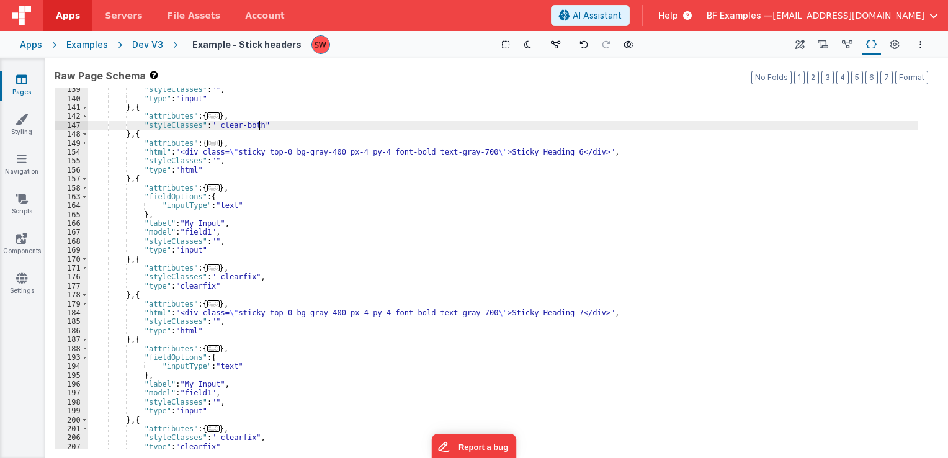
scroll to position [782, 0]
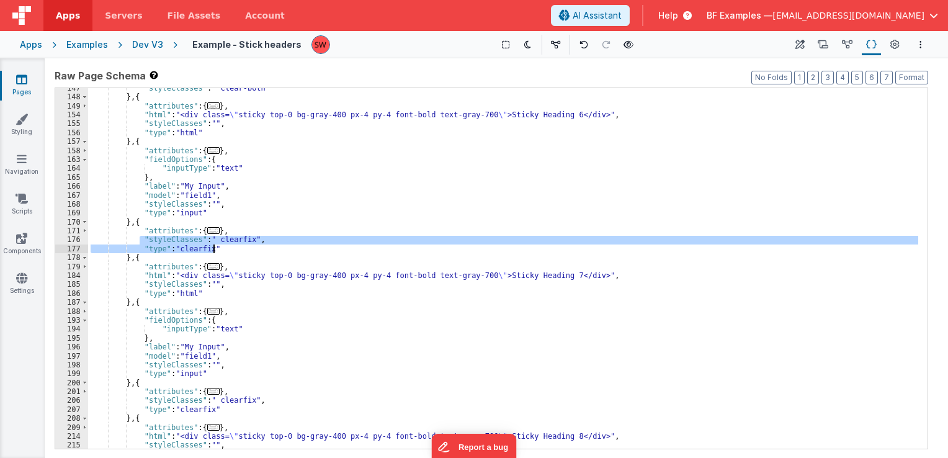
drag, startPoint x: 140, startPoint y: 240, endPoint x: 214, endPoint y: 248, distance: 74.3
click at [214, 248] on div ""styleClasses" : " clear-both" } , { "attributes" : { ... } , "html" : "<div cl…" at bounding box center [503, 273] width 830 height 379
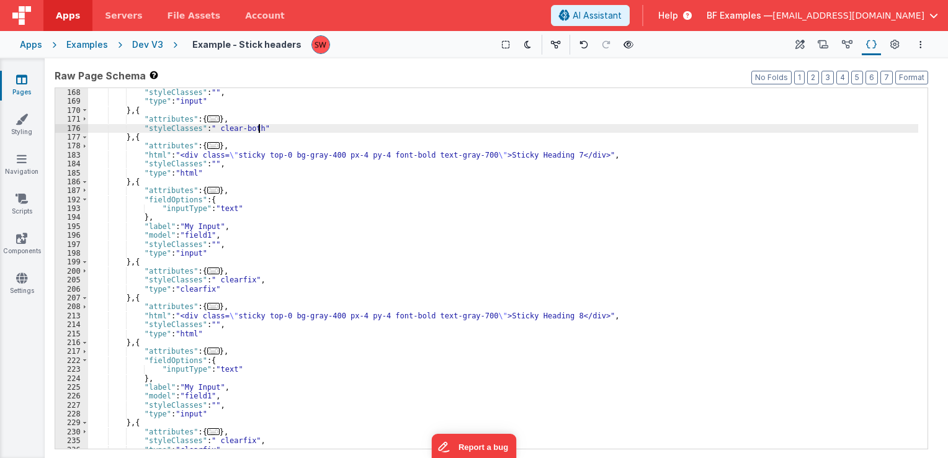
scroll to position [926, 0]
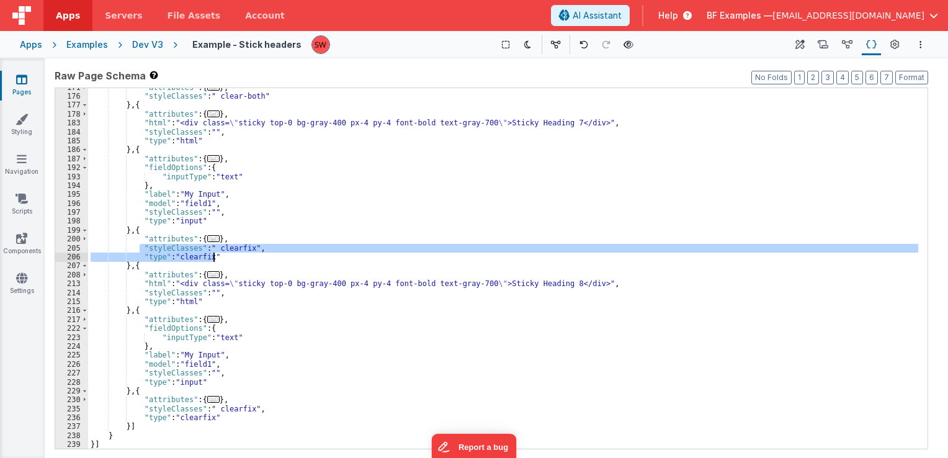
drag, startPoint x: 139, startPoint y: 250, endPoint x: 213, endPoint y: 257, distance: 74.8
click at [213, 257] on div ""attributes" : { ... } , "styleClasses" : " clear-both" } , { "attributes" : { …" at bounding box center [503, 272] width 830 height 379
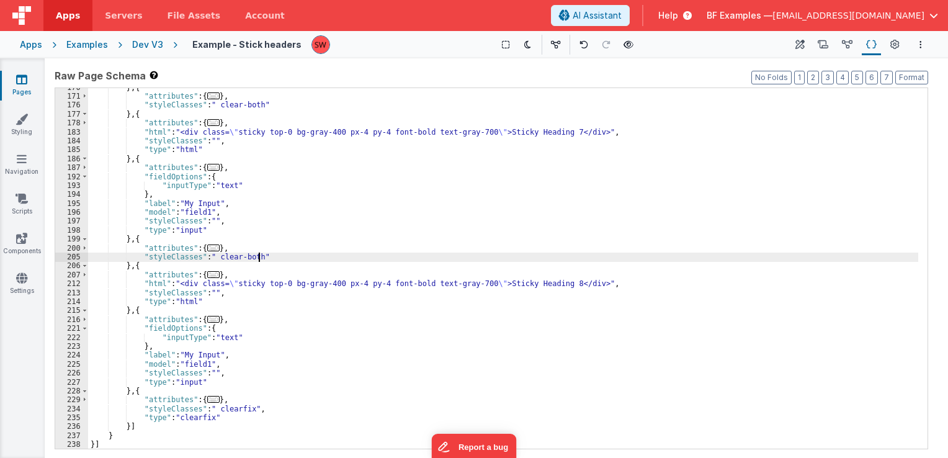
scroll to position [916, 0]
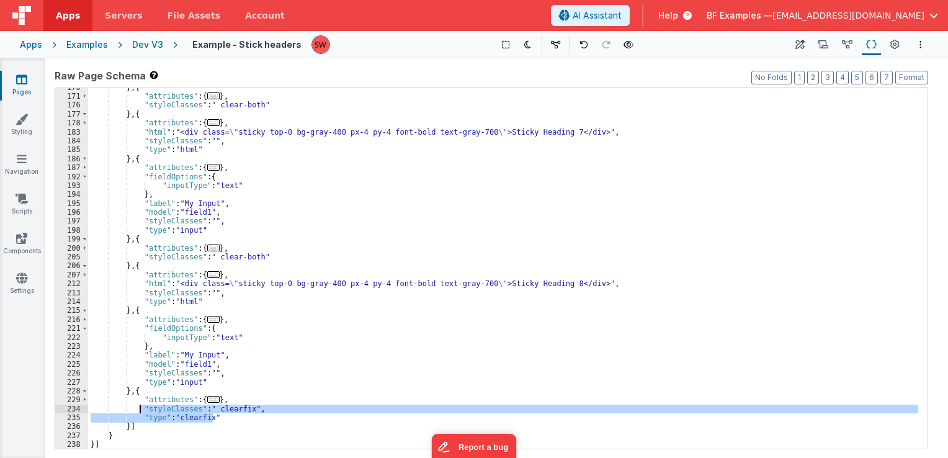
drag, startPoint x: 220, startPoint y: 416, endPoint x: 141, endPoint y: 410, distance: 79.0
click at [141, 410] on div "} , { "attributes" : { ... } , "styleClasses" : " clear-both" } , { "attributes…" at bounding box center [503, 272] width 830 height 379
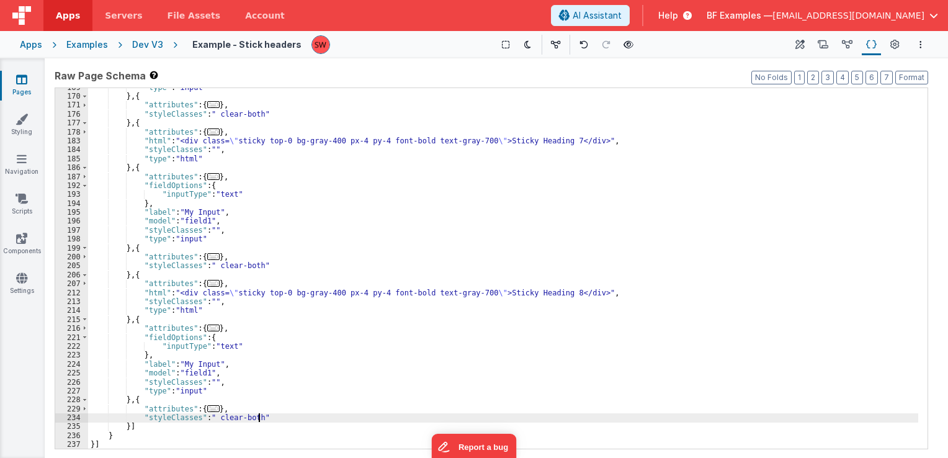
scroll to position [908, 0]
click at [625, 47] on icon at bounding box center [629, 44] width 10 height 9
click at [143, 45] on div "Dev V3" at bounding box center [147, 44] width 31 height 12
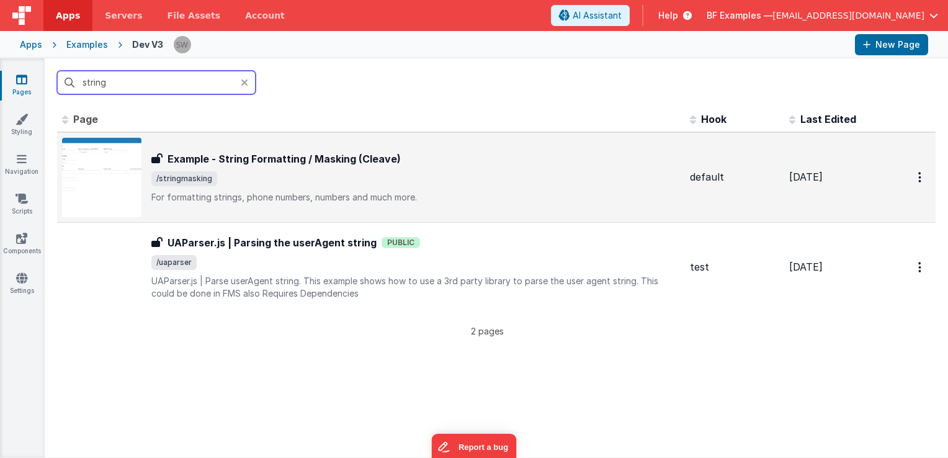
type input "string"
click at [505, 172] on span "/stringmasking" at bounding box center [415, 178] width 529 height 15
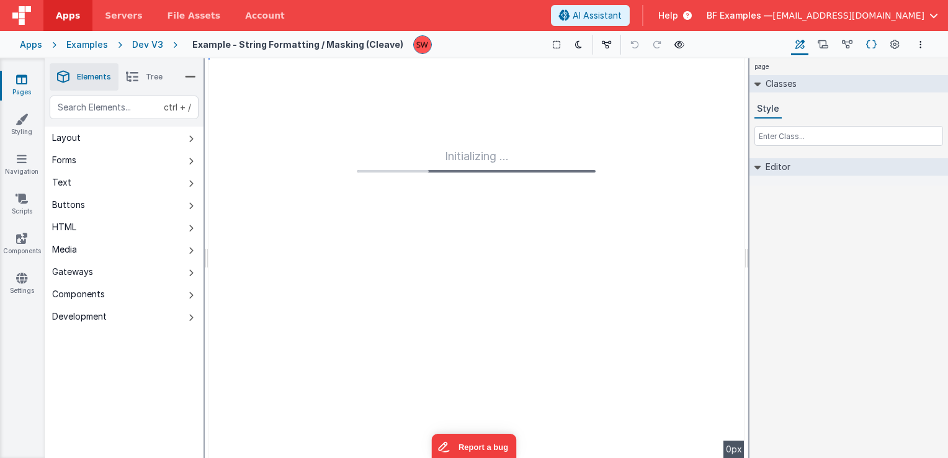
click at [876, 38] on icon at bounding box center [871, 44] width 11 height 13
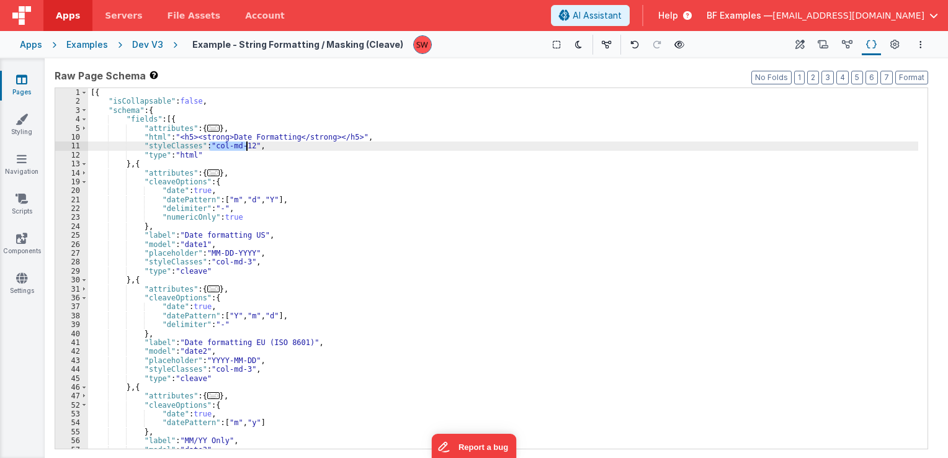
drag, startPoint x: 208, startPoint y: 147, endPoint x: 245, endPoint y: 150, distance: 36.7
click at [245, 150] on div "[{ "isCollapsable" : false , "schema" : { "fields" : [{ "attributes" : { ... } …" at bounding box center [503, 277] width 830 height 379
drag, startPoint x: 246, startPoint y: 148, endPoint x: 210, endPoint y: 146, distance: 35.4
click at [210, 146] on div "[{ "isCollapsable" : false , "schema" : { "fields" : [{ "attributes" : { ... } …" at bounding box center [503, 277] width 830 height 379
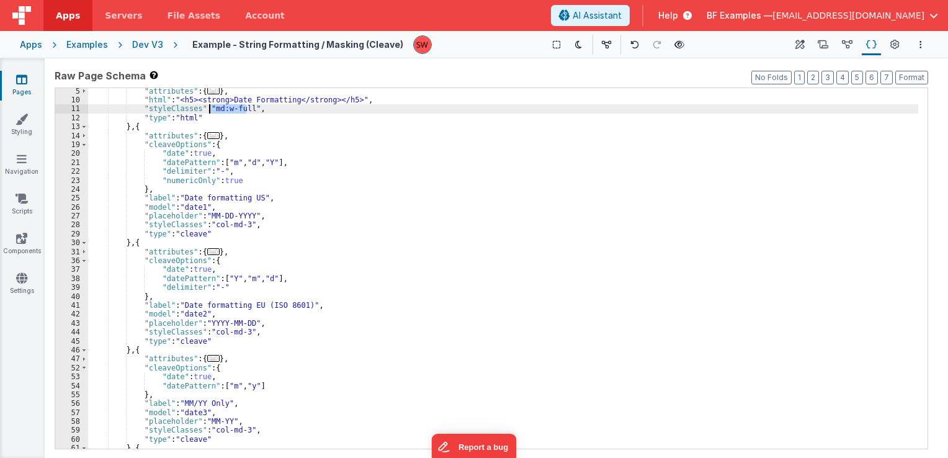
scroll to position [74, 0]
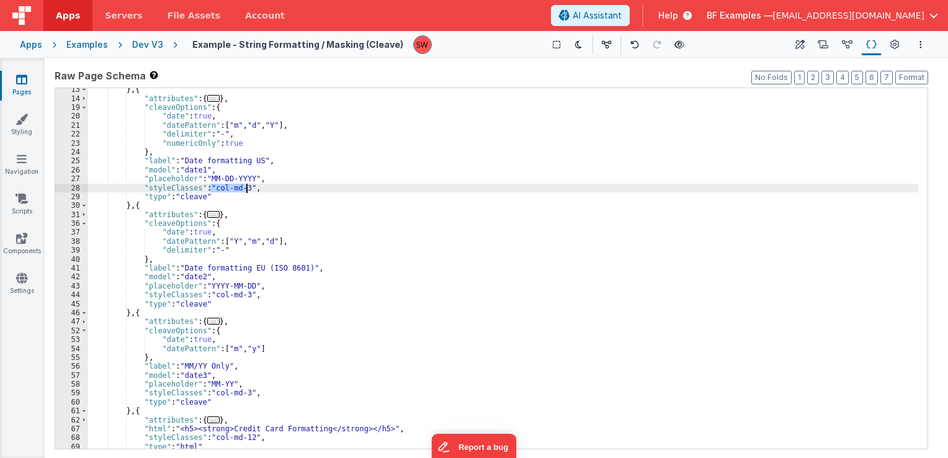
drag, startPoint x: 208, startPoint y: 187, endPoint x: 241, endPoint y: 189, distance: 32.3
click at [241, 189] on div "} , { "attributes" : { ... } , "cleaveOptions" : { "date" : true , "datePattern…" at bounding box center [503, 274] width 830 height 379
paste textarea
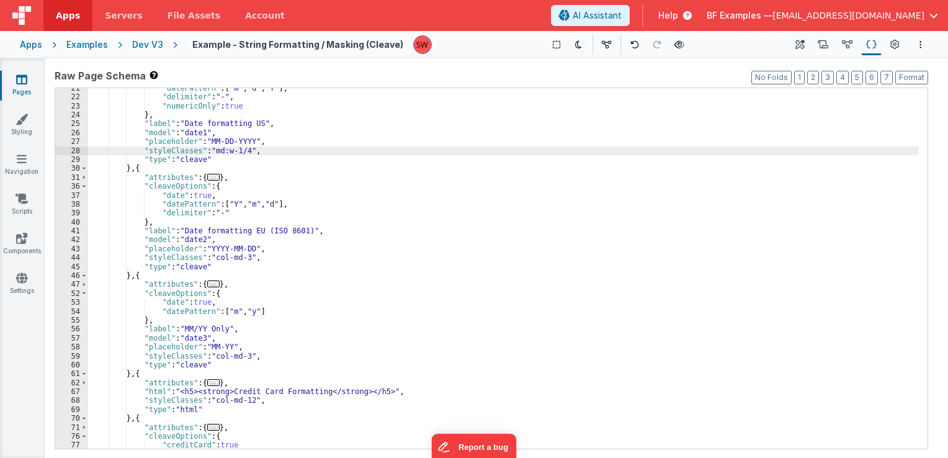
scroll to position [149, 0]
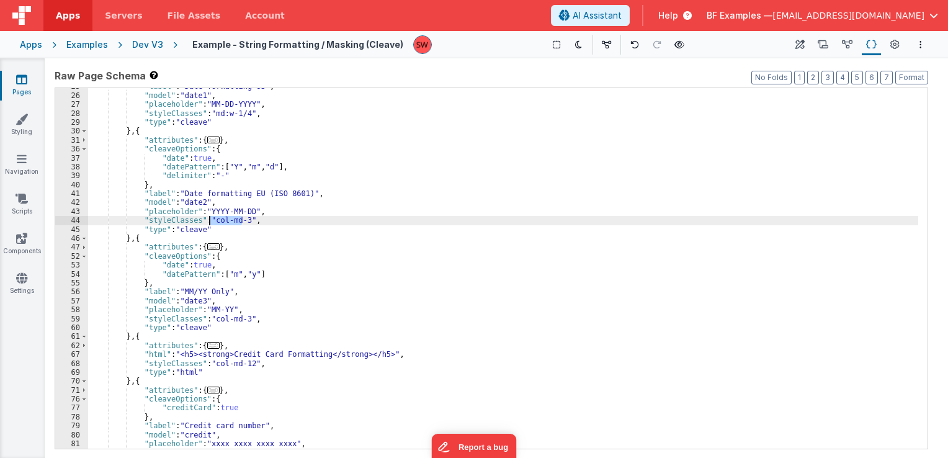
drag, startPoint x: 241, startPoint y: 223, endPoint x: 208, endPoint y: 221, distance: 32.3
click at [208, 221] on div ""label" : "Date formatting US" , "model" : "date1" , "placeholder" : "MM-DD-YYY…" at bounding box center [503, 271] width 830 height 379
paste textarea
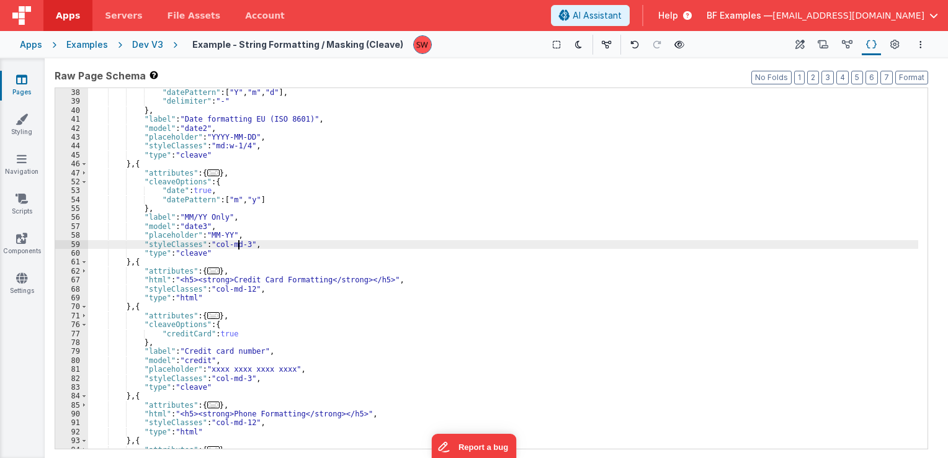
click at [239, 246] on div ""date" : true , "datePattern" : [ "Y" , "m" , "d" ] , "delimiter" : "-" } , "la…" at bounding box center [503, 268] width 830 height 379
drag, startPoint x: 241, startPoint y: 246, endPoint x: 212, endPoint y: 242, distance: 28.8
click at [212, 242] on div ""date" : true , "datePattern" : [ "Y" , "m" , "d" ] , "delimiter" : "-" } , "la…" at bounding box center [503, 268] width 830 height 379
paste textarea
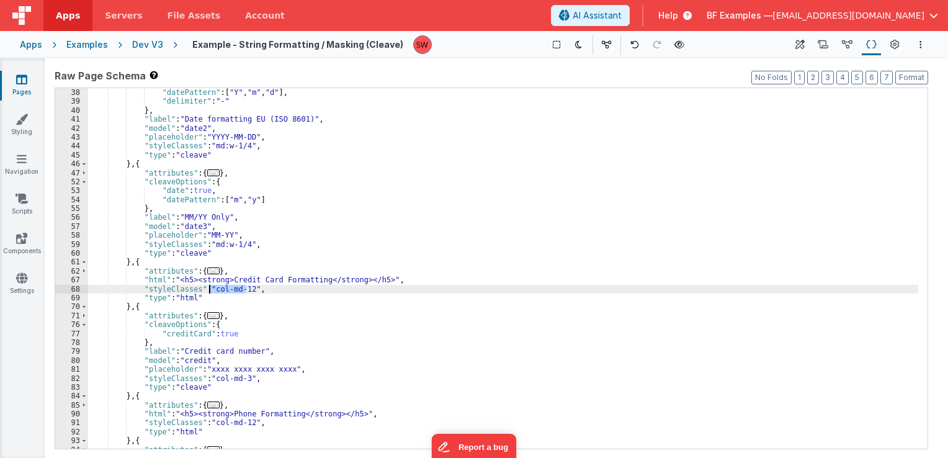
drag, startPoint x: 246, startPoint y: 292, endPoint x: 211, endPoint y: 290, distance: 35.4
click at [211, 290] on div ""date" : true , "datePattern" : [ "Y" , "m" , "d" ] , "delimiter" : "-" } , "la…" at bounding box center [503, 268] width 830 height 379
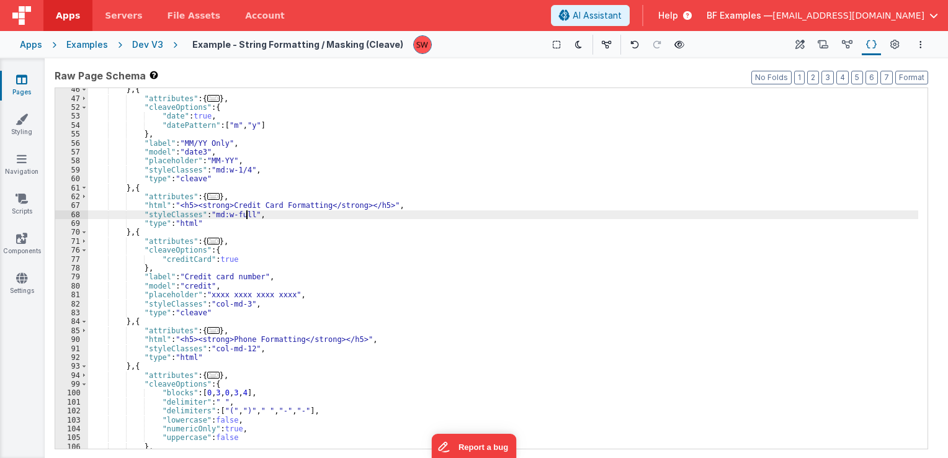
scroll to position [335, 0]
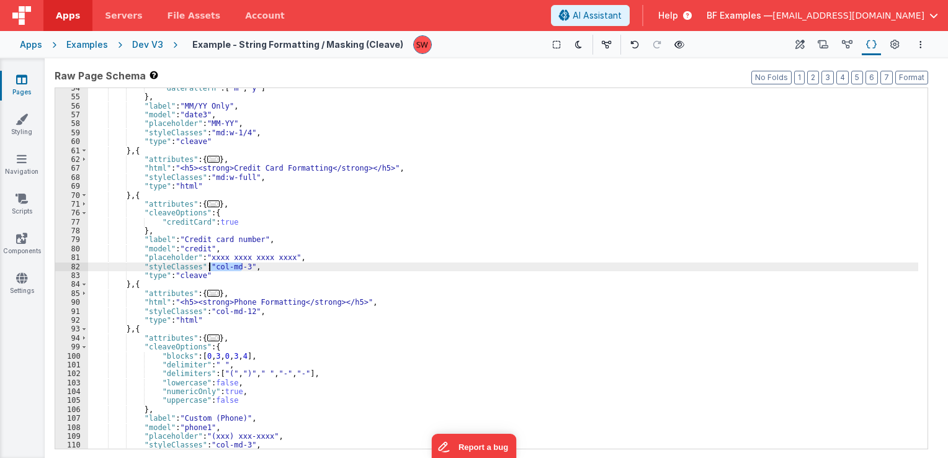
drag, startPoint x: 241, startPoint y: 266, endPoint x: 210, endPoint y: 267, distance: 31.0
click at [210, 267] on div ""datePattern" : [ "m" , "y" ] } , "label" : "MM/YY Only" , "model" : "date3" , …" at bounding box center [503, 273] width 830 height 379
paste textarea
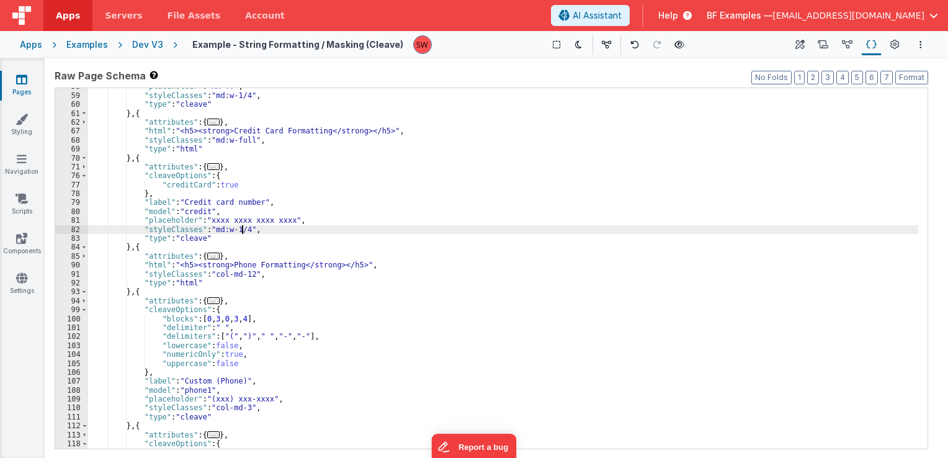
scroll to position [372, 0]
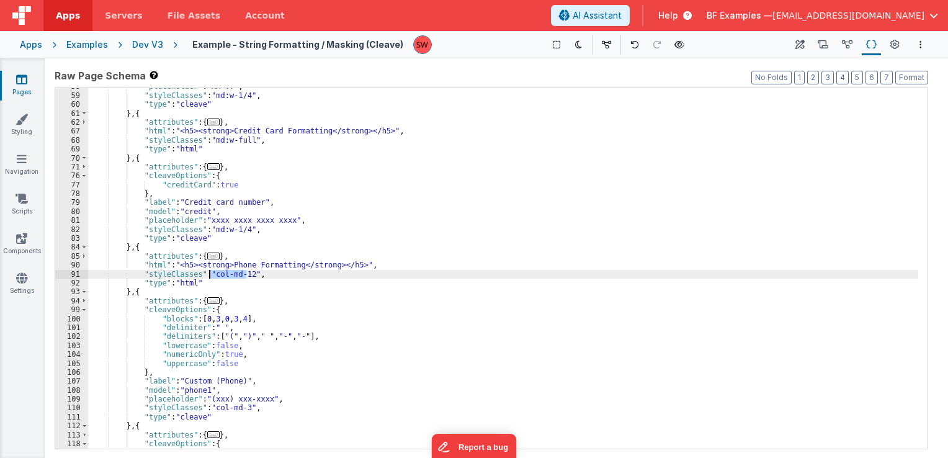
drag, startPoint x: 246, startPoint y: 276, endPoint x: 210, endPoint y: 276, distance: 36.0
click at [210, 276] on div ""placeholder" : "MM-YY" , "styleClasses" : "md:w-1/4" , "type" : "cleave" } , {…" at bounding box center [503, 271] width 830 height 379
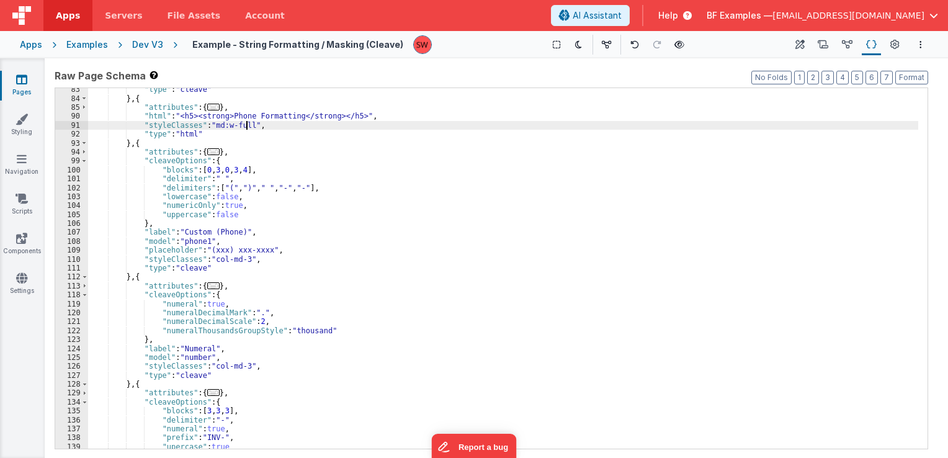
scroll to position [521, 0]
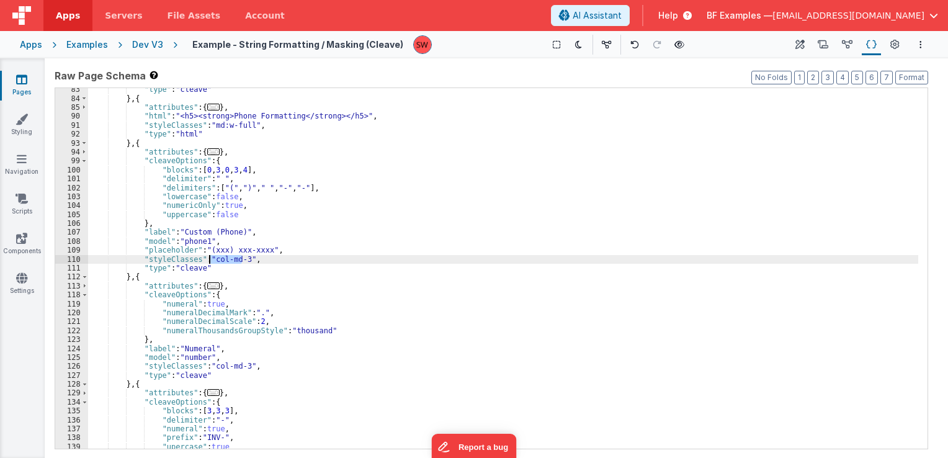
drag, startPoint x: 241, startPoint y: 256, endPoint x: 207, endPoint y: 261, distance: 34.0
click at [207, 261] on div ""type" : "cleave" } , { "attributes" : { ... } , "html" : "<h5><strong>Phone Fo…" at bounding box center [503, 274] width 830 height 379
paste textarea
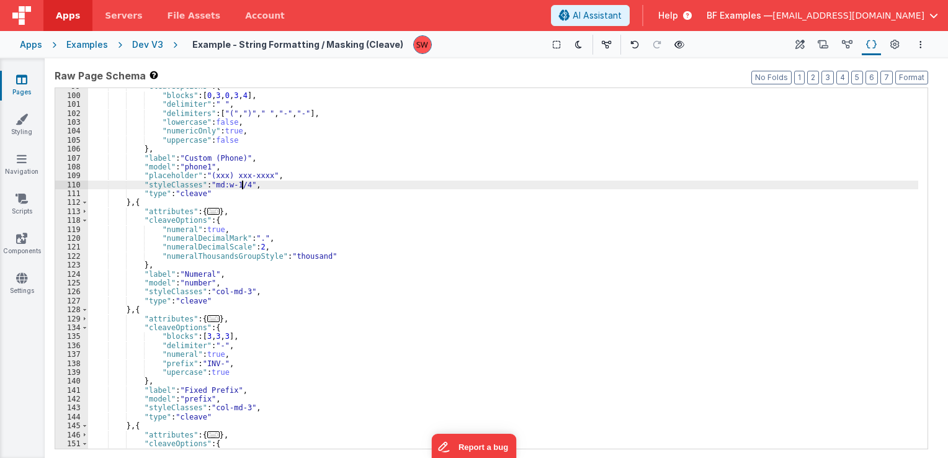
scroll to position [596, 0]
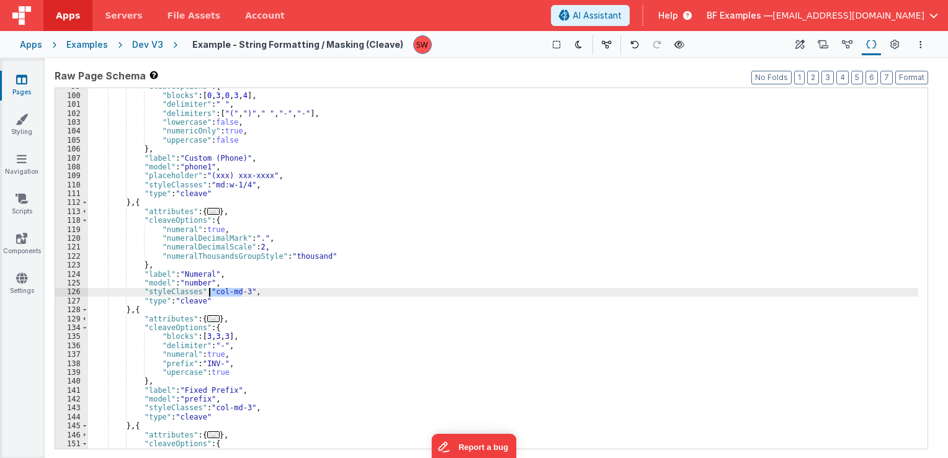
drag, startPoint x: 241, startPoint y: 292, endPoint x: 211, endPoint y: 294, distance: 30.5
click at [211, 294] on div ""cleaveOptions" : { "blocks" : [ 0 , 3 , 0 , 3 , 4 ] , "delimiter" : " " , "del…" at bounding box center [503, 271] width 830 height 379
paste textarea
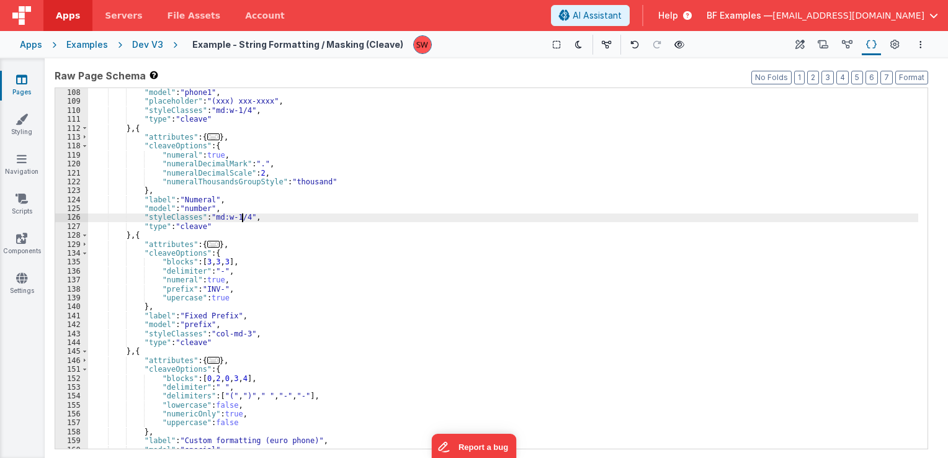
scroll to position [707, 0]
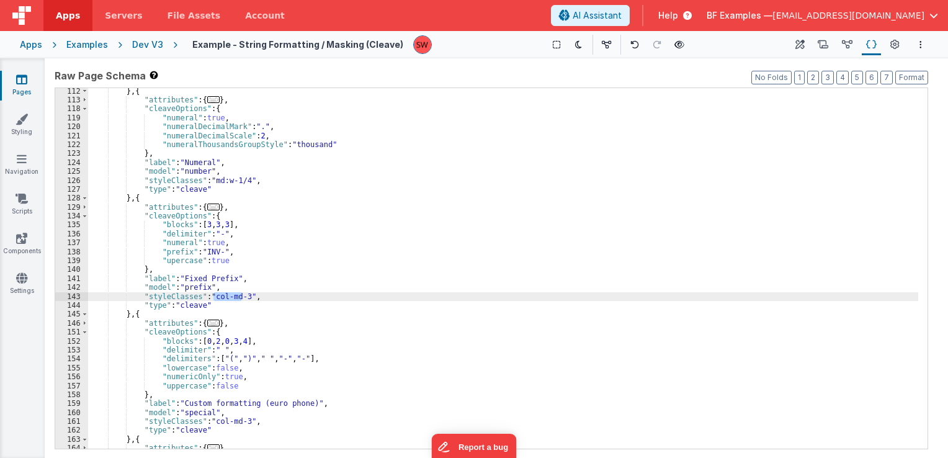
drag, startPoint x: 241, startPoint y: 300, endPoint x: 211, endPoint y: 297, distance: 29.9
click at [211, 297] on div "} , { "attributes" : { ... } , "cleaveOptions" : { "numeral" : true , "numeralD…" at bounding box center [503, 276] width 830 height 379
paste textarea
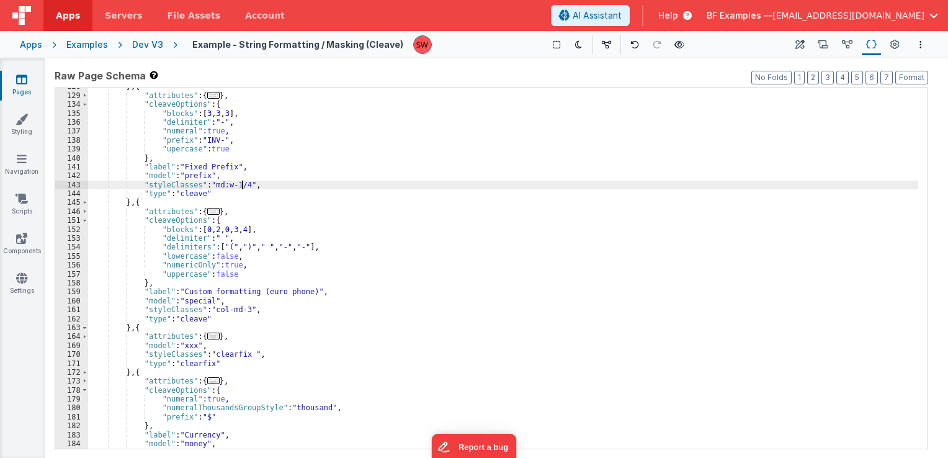
scroll to position [856, 0]
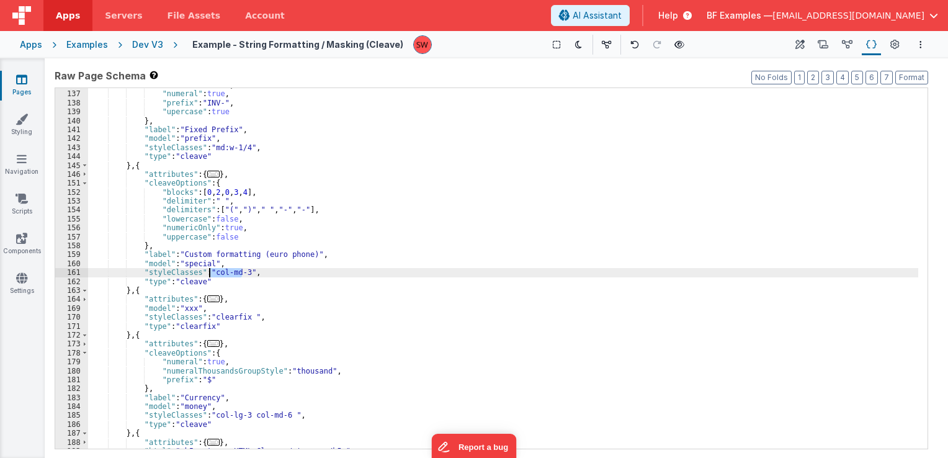
drag, startPoint x: 243, startPoint y: 271, endPoint x: 211, endPoint y: 271, distance: 31.6
click at [211, 271] on div ""delimiter" : "-" , "numeral" : true , "prefix" : "INV-" , "upercase" : true } …" at bounding box center [503, 270] width 830 height 379
paste textarea
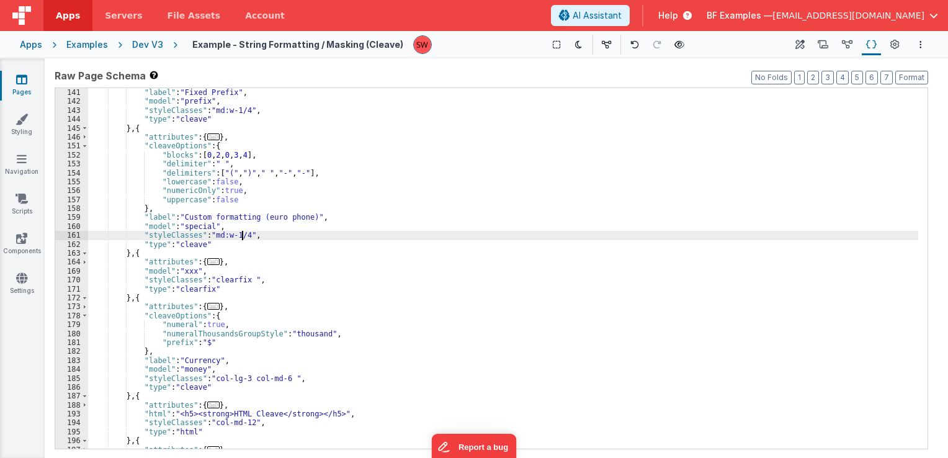
scroll to position [894, 0]
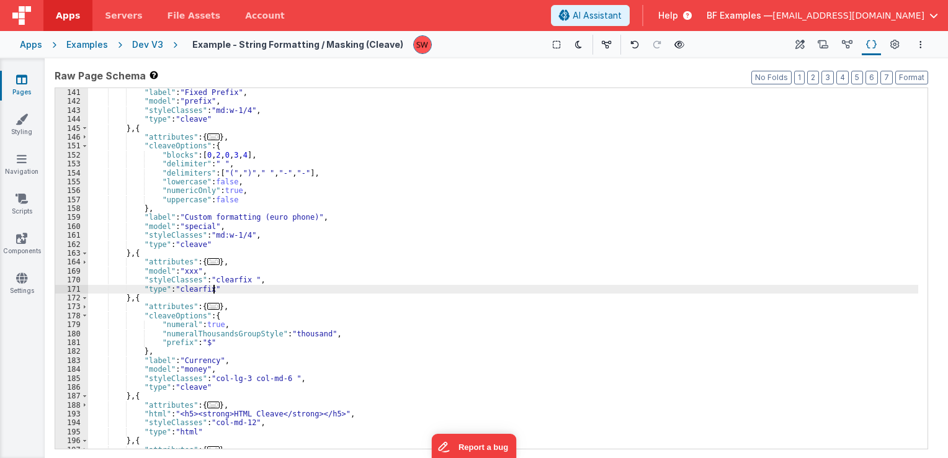
click at [217, 290] on div "} , "label" : "Fixed Prefix" , "model" : "prefix" , "styleClasses" : "md:w-1/4"…" at bounding box center [503, 268] width 830 height 379
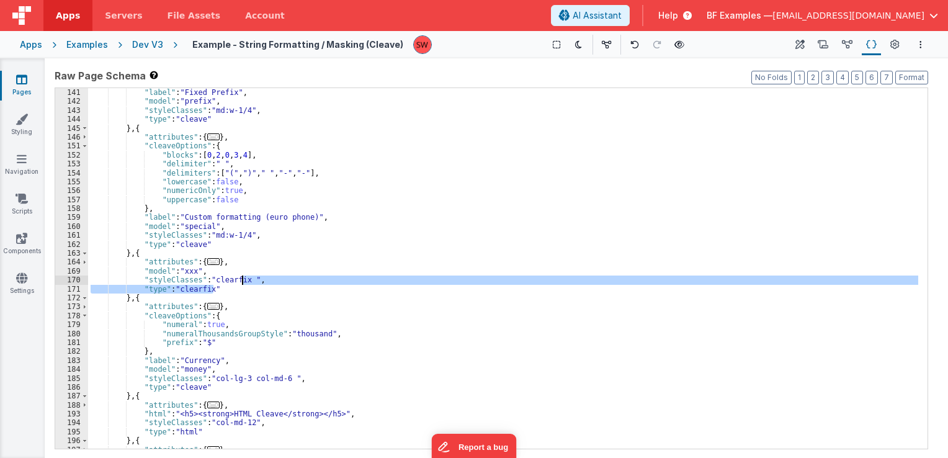
drag, startPoint x: 217, startPoint y: 290, endPoint x: 251, endPoint y: 276, distance: 37.6
click at [251, 276] on div "} , "label" : "Fixed Prefix" , "model" : "prefix" , "styleClasses" : "md:w-1/4"…" at bounding box center [503, 268] width 830 height 379
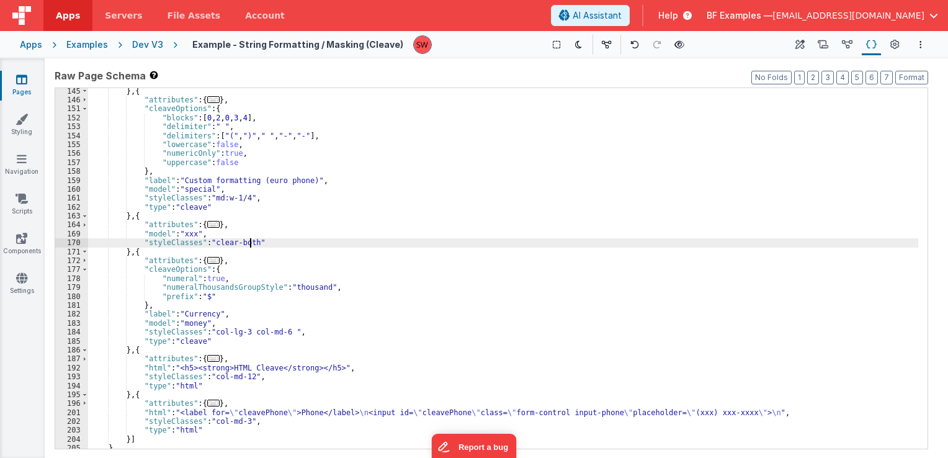
scroll to position [952, 0]
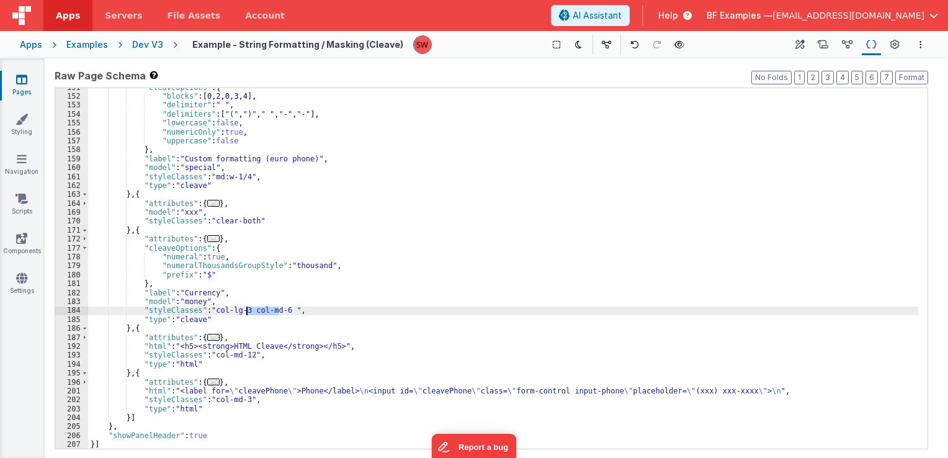
drag, startPoint x: 278, startPoint y: 310, endPoint x: 246, endPoint y: 311, distance: 32.3
click at [246, 311] on div ""cleaveOptions" : { "blocks" : [ 0 , 2 , 0 , 3 , 4 ] , "delimiter" : " " , "del…" at bounding box center [503, 272] width 830 height 379
paste textarea
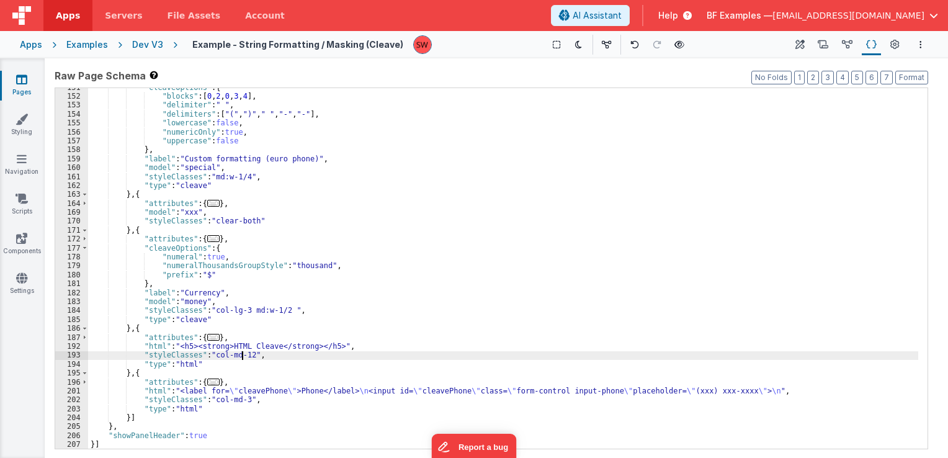
click at [238, 357] on div ""cleaveOptions" : { "blocks" : [ 0 , 2 , 0 , 3 , 4 ] , "delimiter" : " " , "del…" at bounding box center [503, 272] width 830 height 379
drag, startPoint x: 245, startPoint y: 356, endPoint x: 210, endPoint y: 354, distance: 34.8
click at [210, 354] on div ""cleaveOptions" : { "blocks" : [ 0 , 2 , 0 , 3 , 4 ] , "delimiter" : " " , "del…" at bounding box center [503, 272] width 830 height 379
click at [238, 398] on div ""cleaveOptions" : { "blocks" : [ 0 , 2 , 0 , 3 , 4 ] , "delimiter" : " " , "del…" at bounding box center [503, 272] width 830 height 379
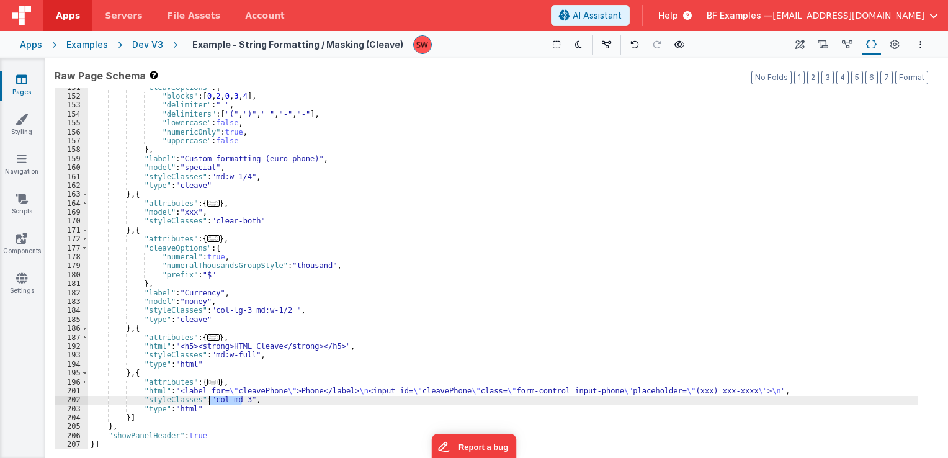
drag, startPoint x: 242, startPoint y: 399, endPoint x: 208, endPoint y: 403, distance: 34.4
click at [208, 403] on div ""cleaveOptions" : { "blocks" : [ 0 , 2 , 0 , 3 , 4 ] , "delimiter" : " " , "del…" at bounding box center [503, 272] width 830 height 379
paste textarea
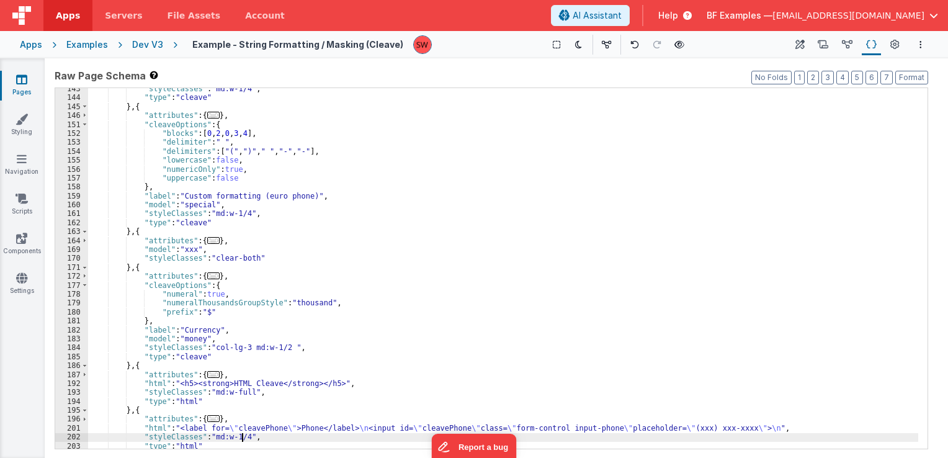
scroll to position [915, 0]
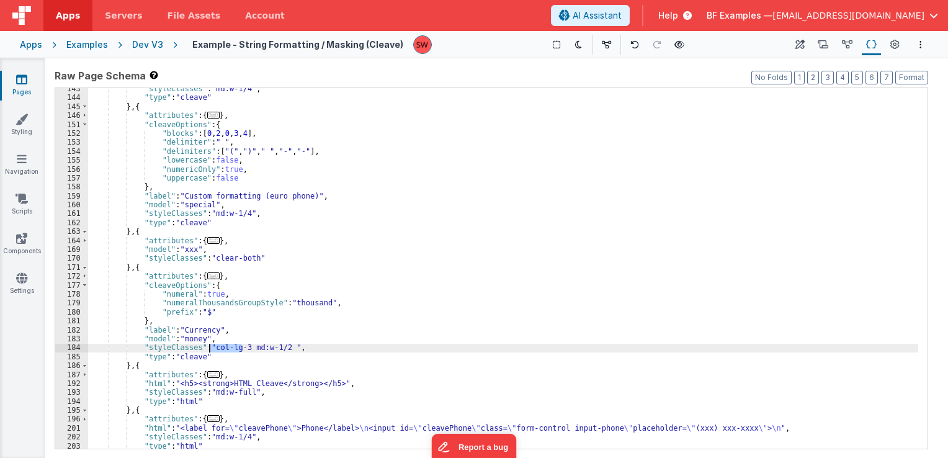
drag, startPoint x: 242, startPoint y: 352, endPoint x: 211, endPoint y: 347, distance: 31.4
click at [211, 347] on div ""styleClasses" : "md:w-1/4" , "type" : "cleave" } , { "attributes" : { ... } , …" at bounding box center [503, 273] width 830 height 379
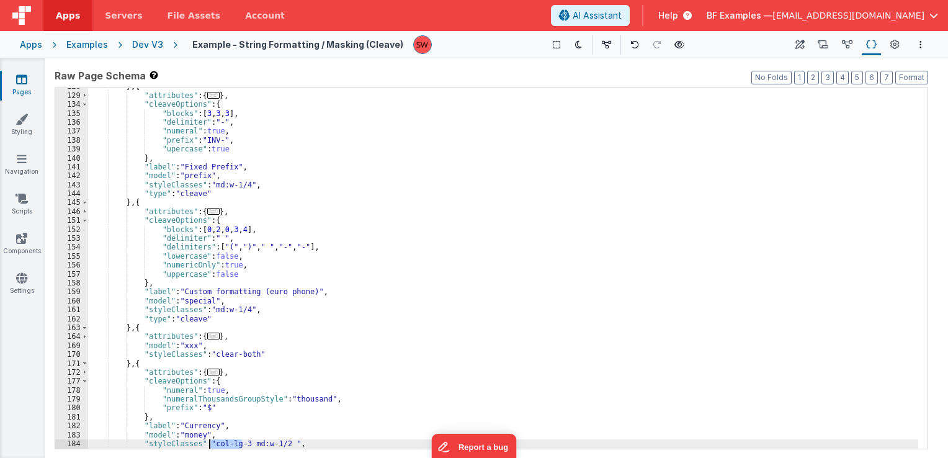
scroll to position [952, 0]
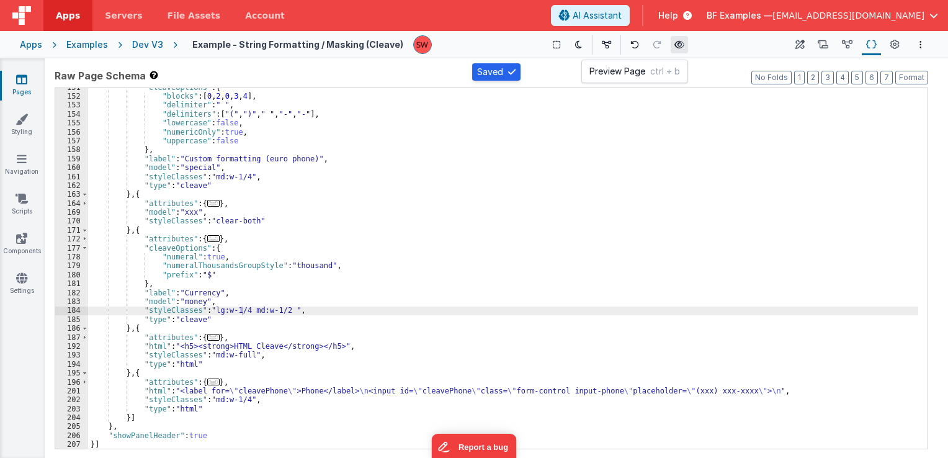
click at [674, 45] on icon at bounding box center [679, 44] width 10 height 9
click at [151, 45] on div "Dev V3" at bounding box center [147, 44] width 31 height 12
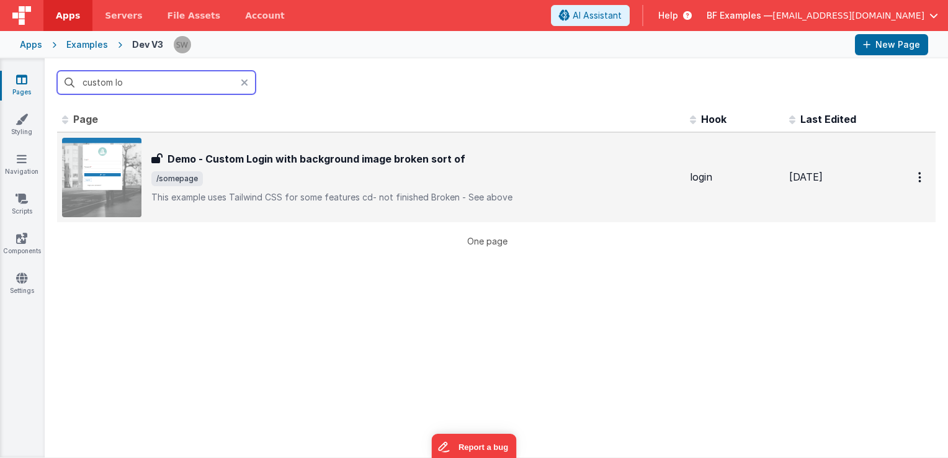
type input "custom lo"
click at [517, 159] on div "Demo - Custom Login with background image broken sort of" at bounding box center [415, 158] width 529 height 15
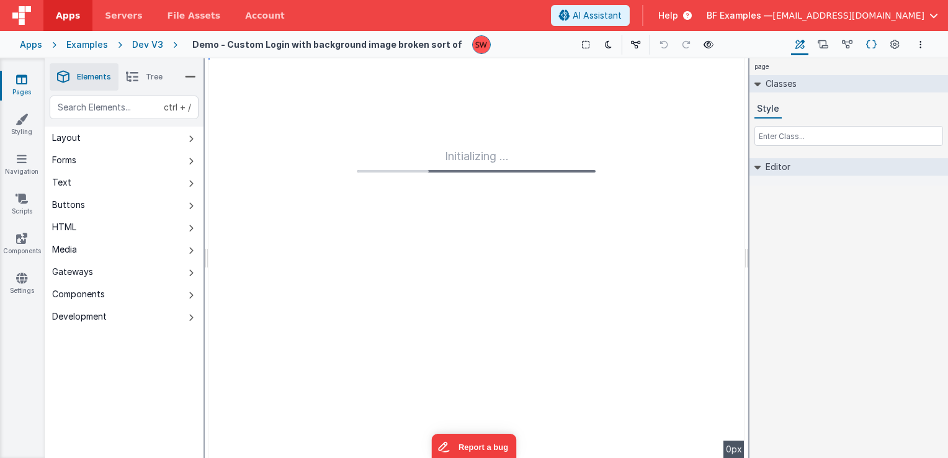
click at [873, 38] on icon at bounding box center [871, 44] width 11 height 13
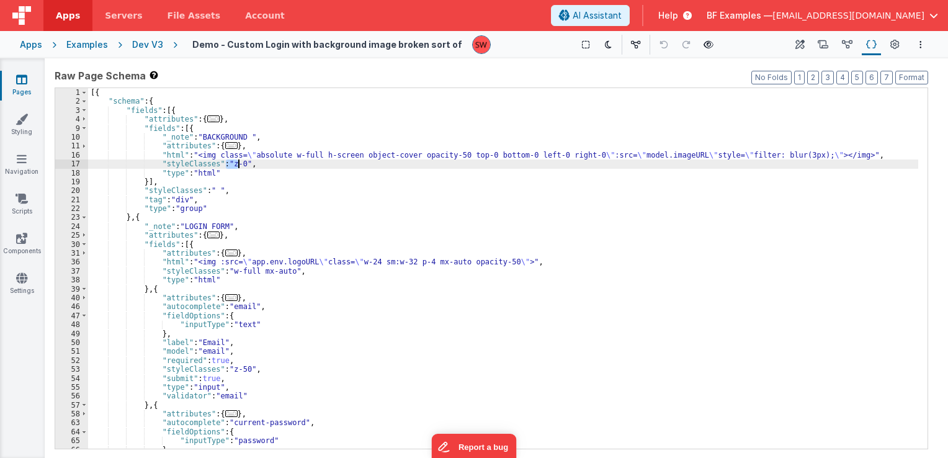
drag, startPoint x: 224, startPoint y: 163, endPoint x: 238, endPoint y: 167, distance: 14.1
click at [238, 167] on div "[{ "schema" : { "fields" : [{ "attributes" : { ... } , "fields" : [{ "_note" : …" at bounding box center [503, 277] width 830 height 379
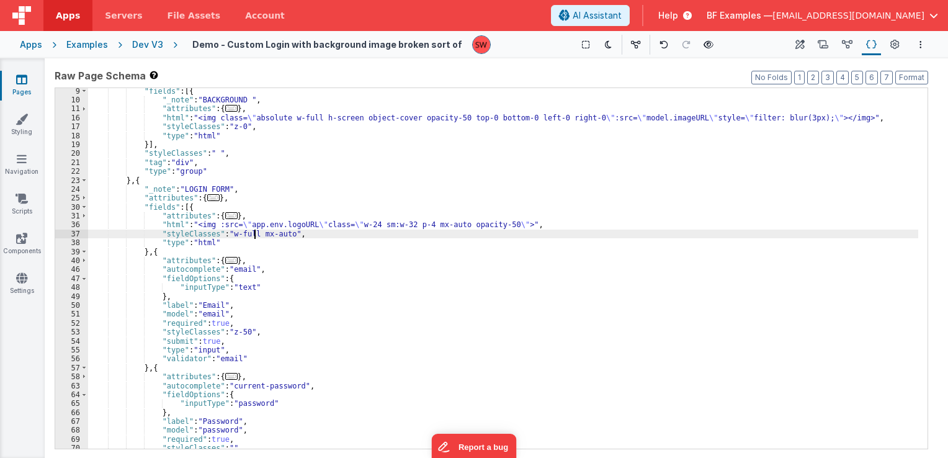
click at [253, 233] on div ""fields" : [{ "_note" : "BACKGROUND " , "attributes" : { ... } , "html" : "<img…" at bounding box center [503, 276] width 830 height 379
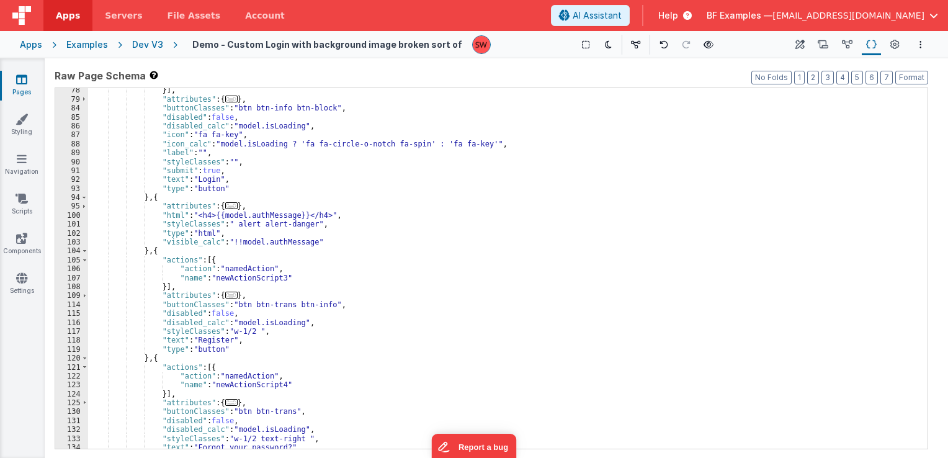
scroll to position [504, 0]
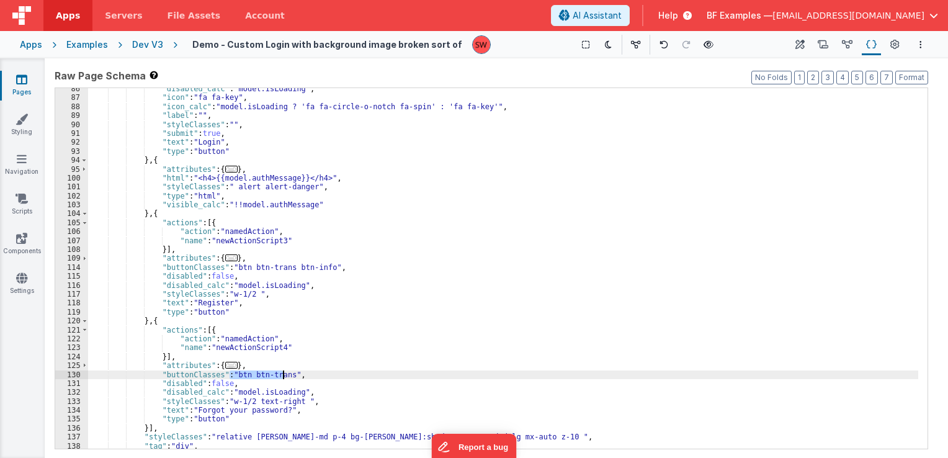
drag, startPoint x: 229, startPoint y: 376, endPoint x: 283, endPoint y: 376, distance: 54.0
click at [283, 376] on div ""disabled_calc" : "model.isLoading" , "icon" : "fa fa-key" , "icon_calc" : "mod…" at bounding box center [503, 273] width 830 height 379
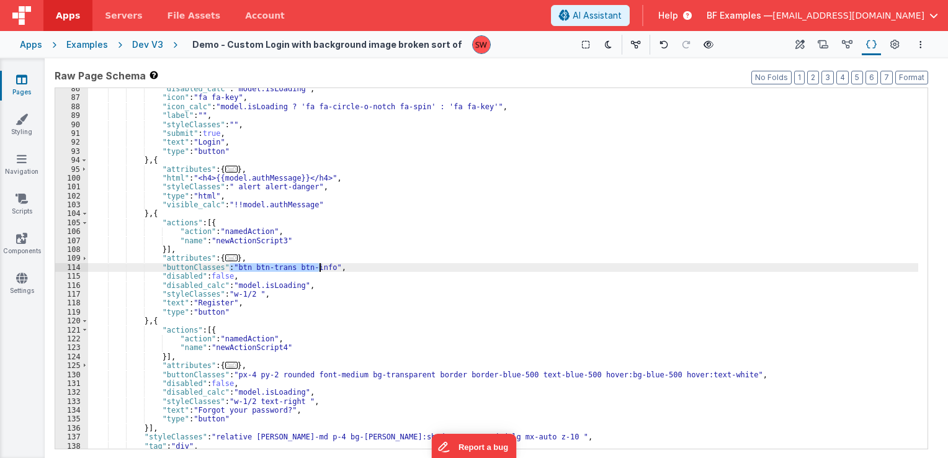
drag, startPoint x: 230, startPoint y: 268, endPoint x: 318, endPoint y: 268, distance: 87.5
click at [318, 268] on div ""disabled_calc" : "model.isLoading" , "icon" : "fa fa-key" , "icon_calc" : "mod…" at bounding box center [503, 273] width 830 height 379
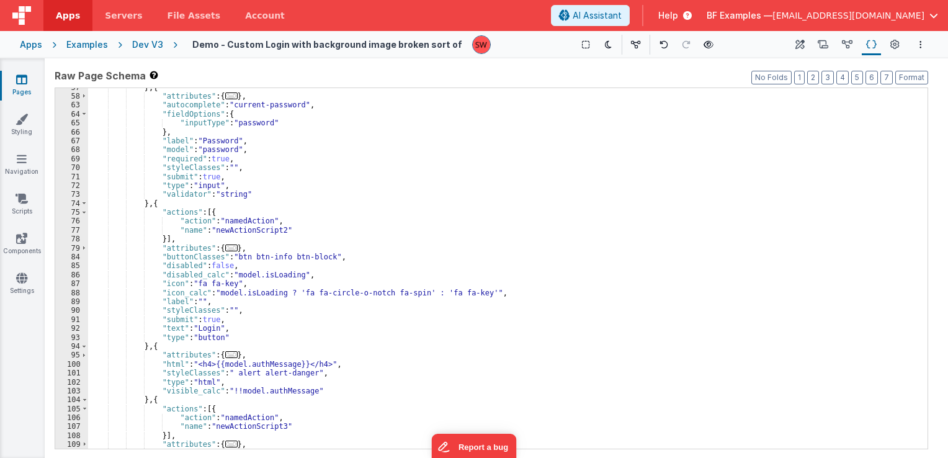
scroll to position [318, 0]
click at [236, 253] on div "} , { "attributes" : { ... } , "autocomplete" : "current-password" , "fieldOpti…" at bounding box center [503, 272] width 830 height 379
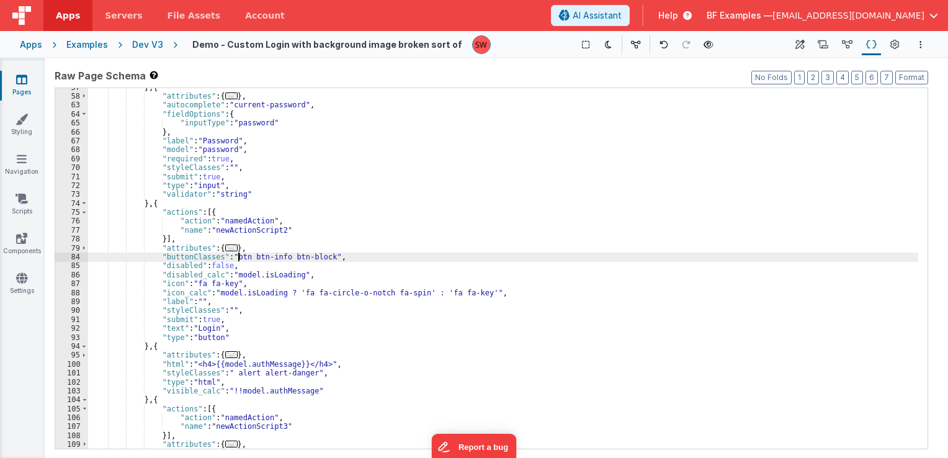
click at [236, 253] on div "} , { "attributes" : { ... } , "autocomplete" : "current-password" , "fieldOpti…" at bounding box center [503, 272] width 830 height 379
drag, startPoint x: 352, startPoint y: 258, endPoint x: 383, endPoint y: 257, distance: 31.7
click at [383, 257] on div "} , { "attributes" : { ... } , "autocomplete" : "current-password" , "fieldOpti…" at bounding box center [503, 272] width 830 height 379
drag, startPoint x: 520, startPoint y: 258, endPoint x: 557, endPoint y: 259, distance: 36.7
click at [557, 259] on div "} , { "attributes" : { ... } , "autocomplete" : "current-password" , "fieldOpti…" at bounding box center [503, 272] width 830 height 379
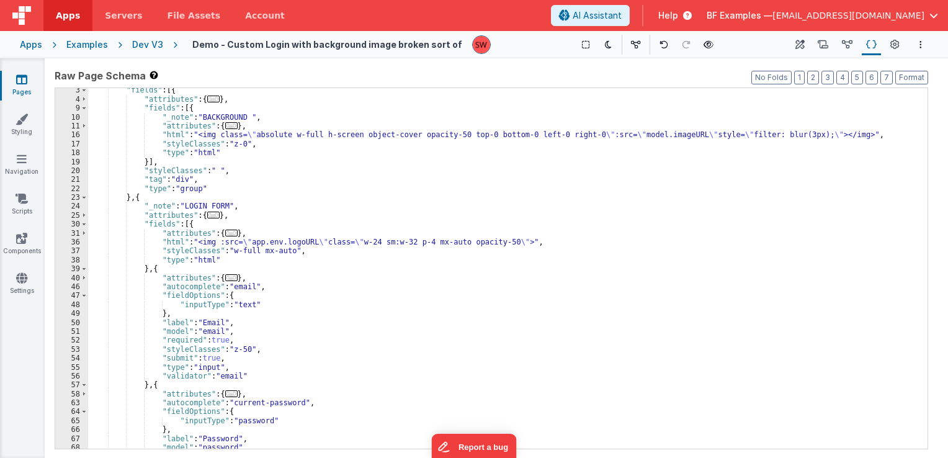
scroll to position [0, 0]
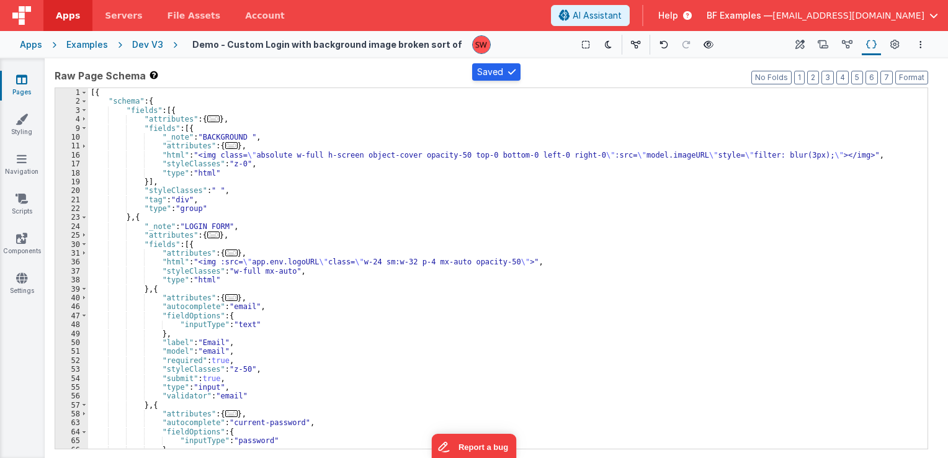
click at [150, 48] on div "Dev V3" at bounding box center [147, 44] width 31 height 12
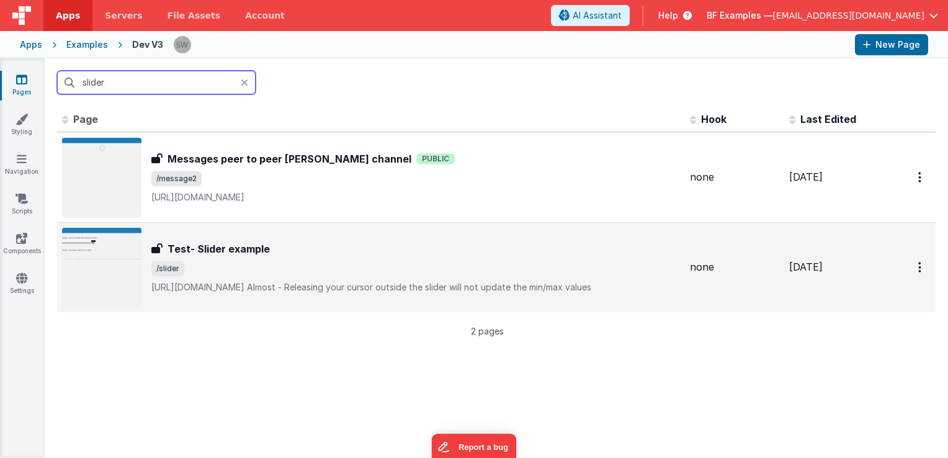
type input "slider"
click at [444, 261] on span "/slider" at bounding box center [415, 268] width 529 height 15
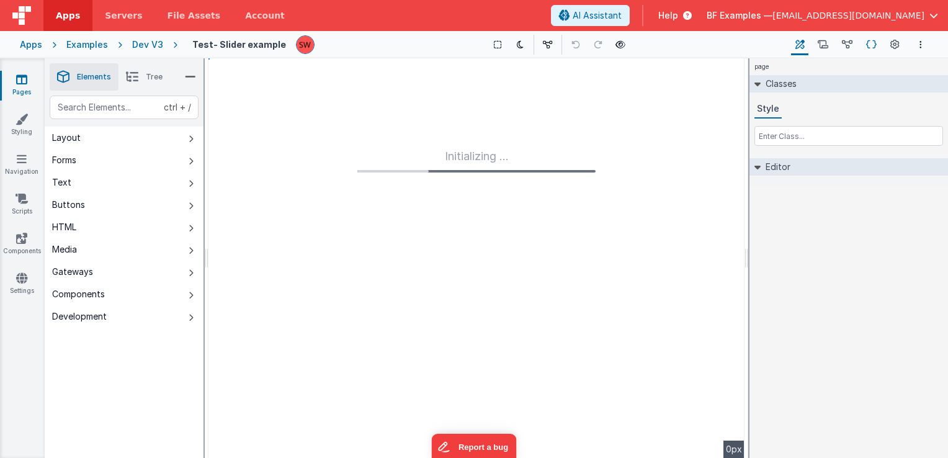
click at [871, 48] on icon at bounding box center [871, 44] width 11 height 13
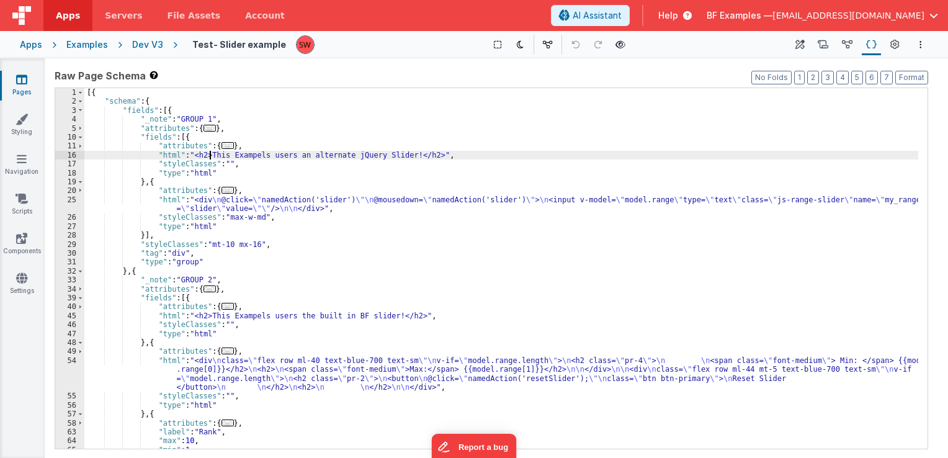
click at [208, 156] on div "[{ "schema" : { "fields" : [{ "_note" : "GROUP 1" , "attributes" : { ... } , "f…" at bounding box center [501, 277] width 834 height 379
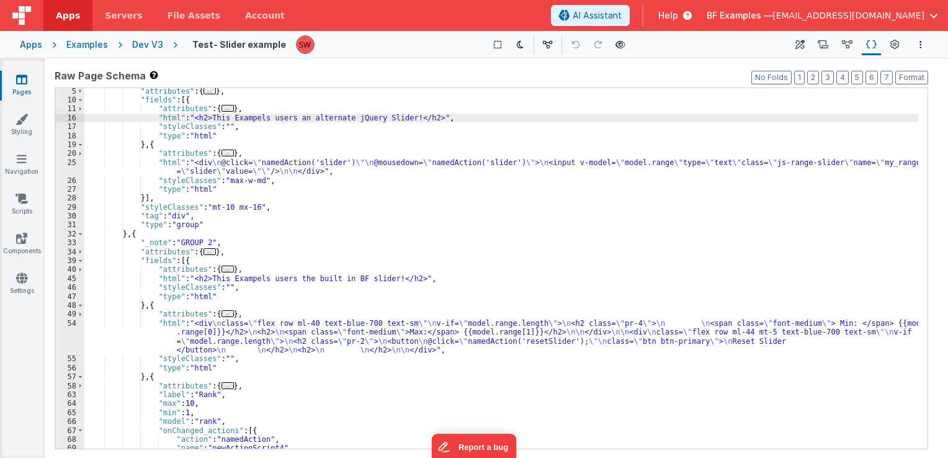
click at [230, 208] on div ""attributes" : { ... } , "fields" : [{ "attributes" : { ... } , "html" : "<h2>T…" at bounding box center [501, 276] width 834 height 379
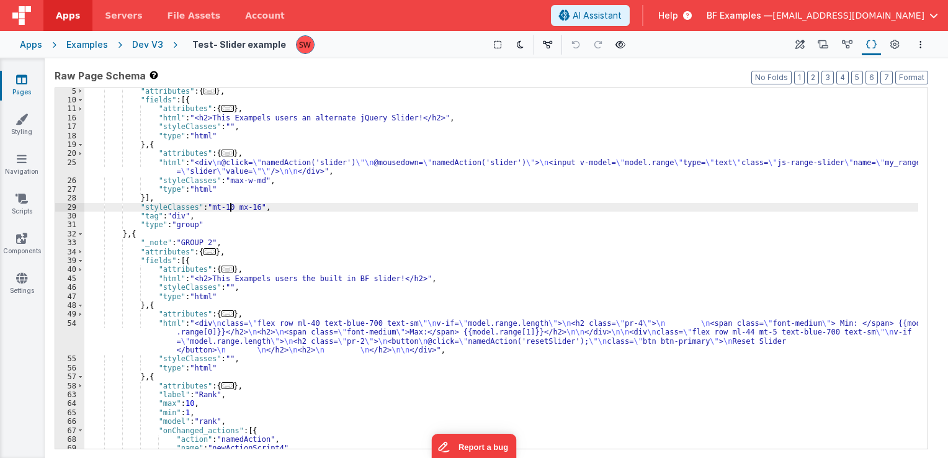
scroll to position [74, 0]
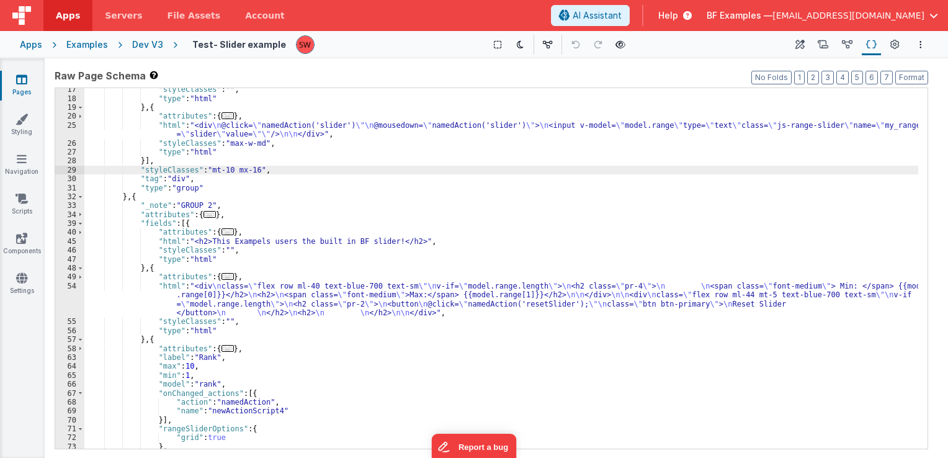
click at [228, 243] on div ""styleClasses" : "" , "type" : "html" } , { "attributes" : { ... } , "html" : "…" at bounding box center [501, 274] width 834 height 379
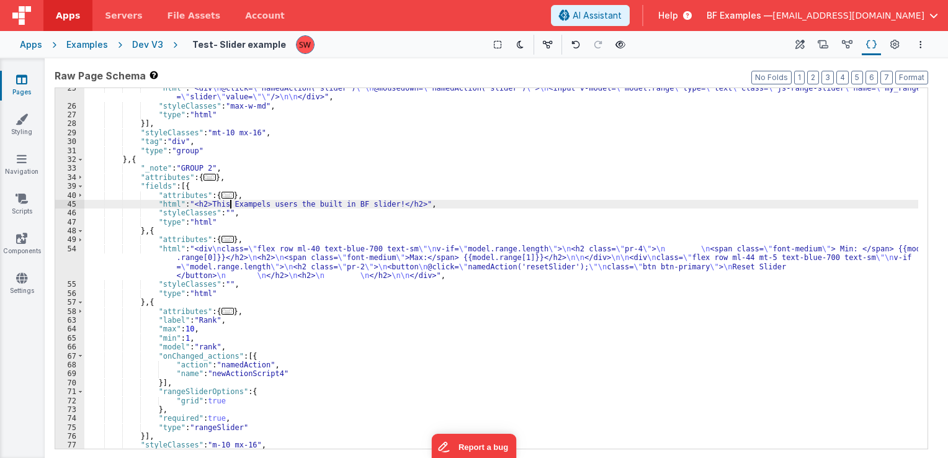
scroll to position [149, 0]
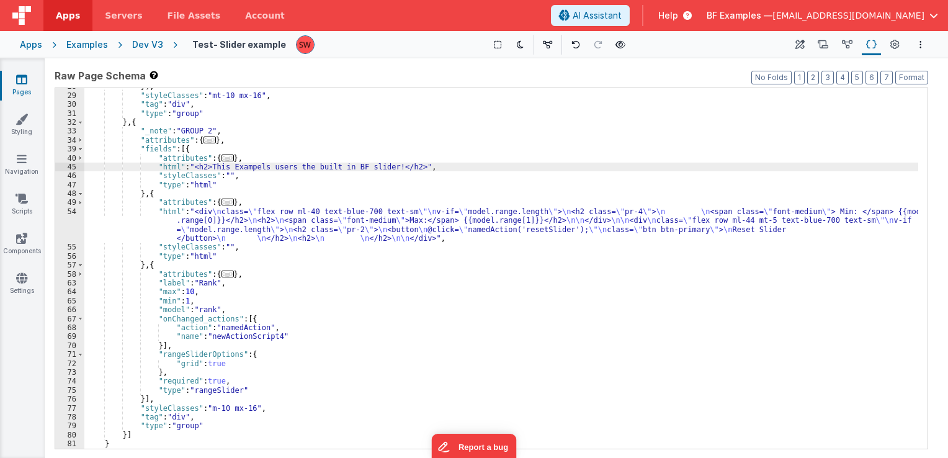
click at [248, 333] on div "}] , "styleClasses" : "mt-10 mx-16" , "tag" : "div" , "type" : "group" } , { "_…" at bounding box center [501, 271] width 834 height 379
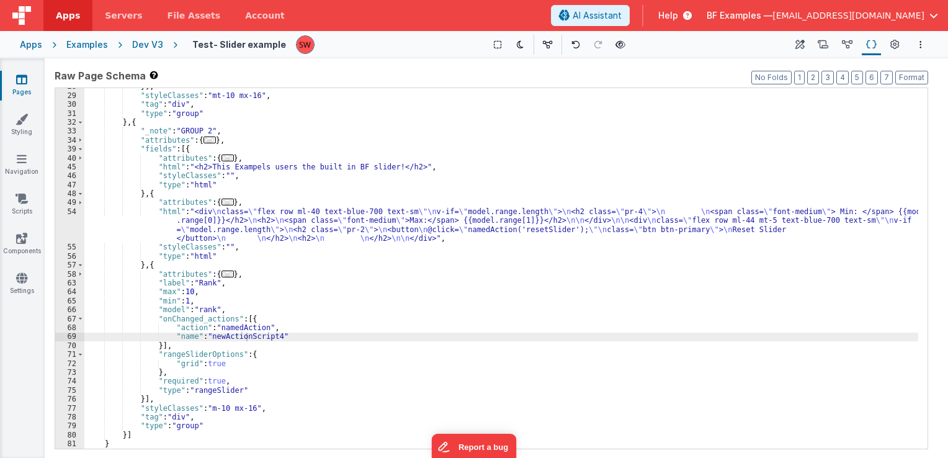
click at [141, 46] on div "Dev V3" at bounding box center [147, 44] width 31 height 12
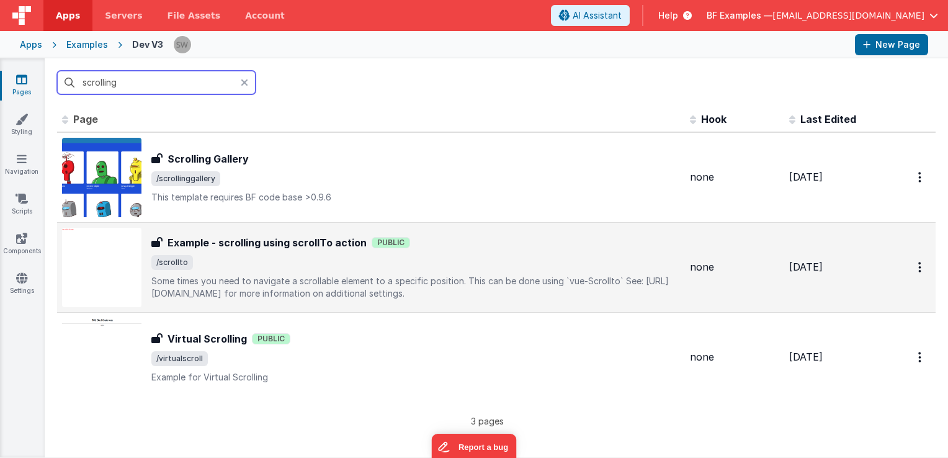
type input "scrolling"
click at [453, 247] on div "Example - scrolling using scrollTo action Public" at bounding box center [415, 242] width 529 height 15
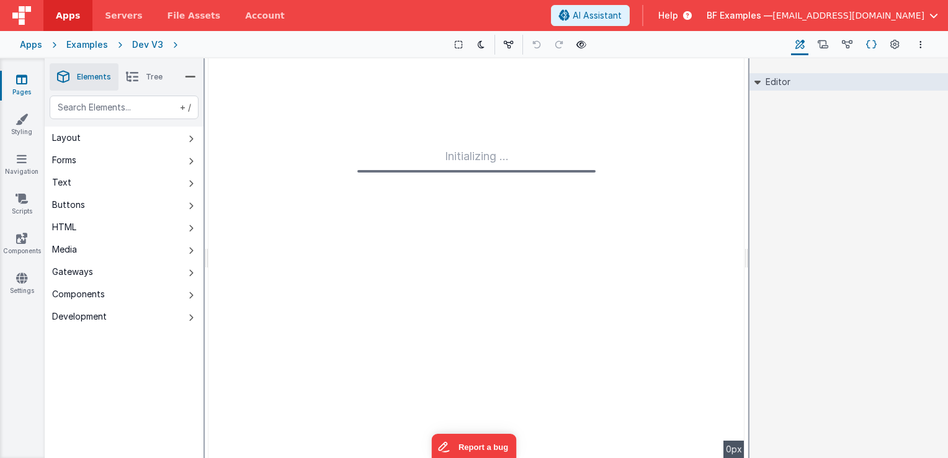
click at [867, 48] on icon at bounding box center [871, 44] width 11 height 13
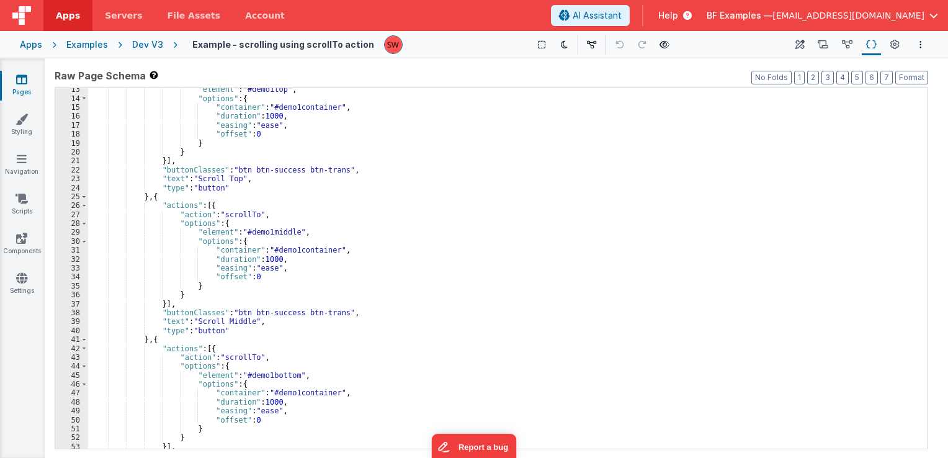
scroll to position [112, 0]
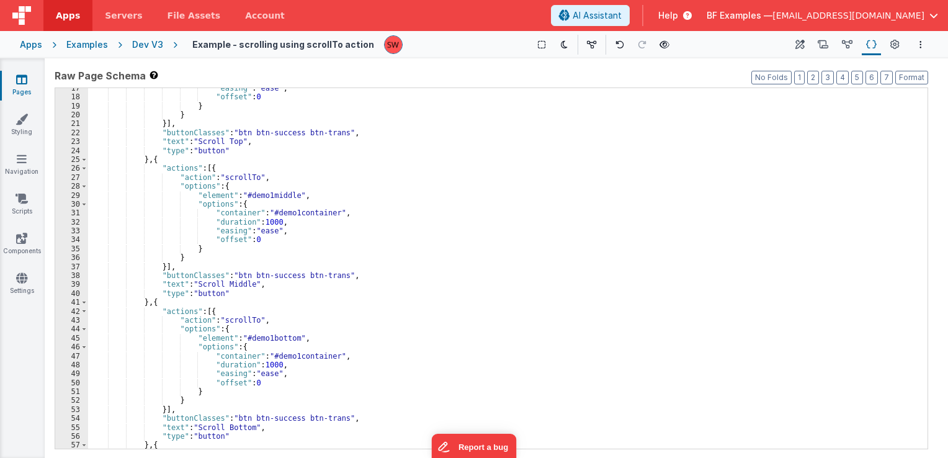
click at [230, 128] on div ""easing" : "ease" , "offset" : 0 } } }] , "buttonClasses" : "btn btn-success bt…" at bounding box center [503, 273] width 830 height 379
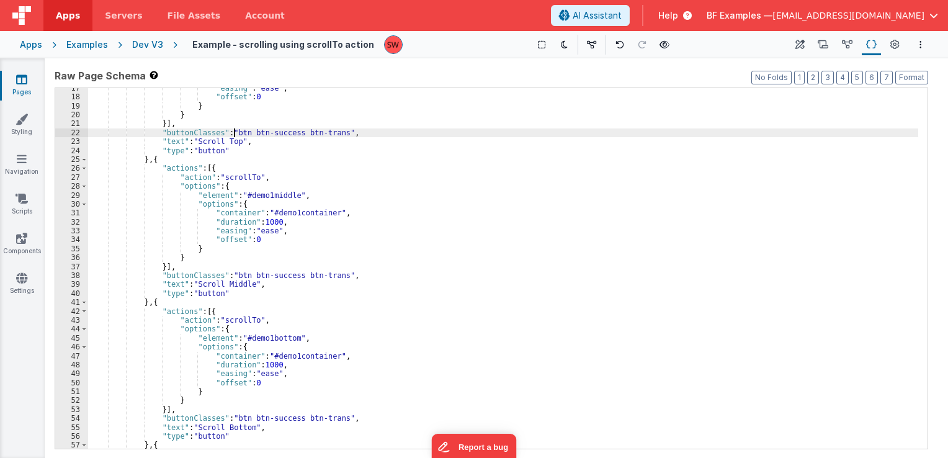
click at [236, 132] on div ""easing" : "ease" , "offset" : 0 } } }] , "buttonClasses" : "btn btn-success bt…" at bounding box center [503, 273] width 830 height 379
drag, startPoint x: 402, startPoint y: 133, endPoint x: 440, endPoint y: 133, distance: 37.9
click at [440, 133] on div ""easing" : "ease" , "offset" : 0 } } }] , "buttonClasses" : "px-4 py-2 rounded …" at bounding box center [503, 273] width 830 height 379
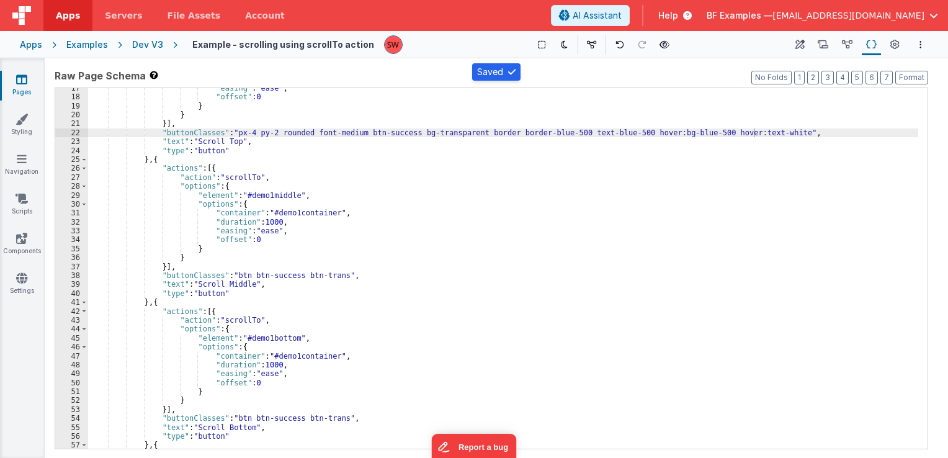
click at [146, 43] on div "Dev V3" at bounding box center [147, 44] width 31 height 12
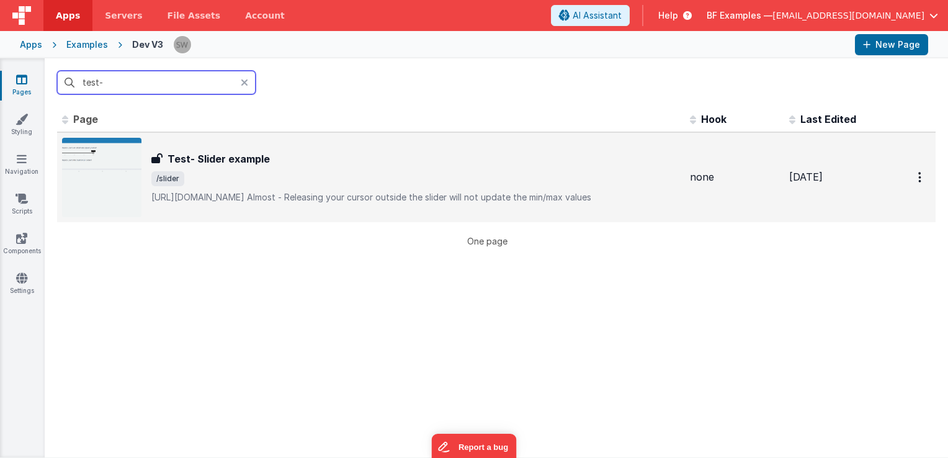
type input "test-"
click at [357, 163] on div "Test- Slider example Test- Slider example /slider [URL][DOMAIN_NAME]Almost - …" at bounding box center [415, 177] width 529 height 52
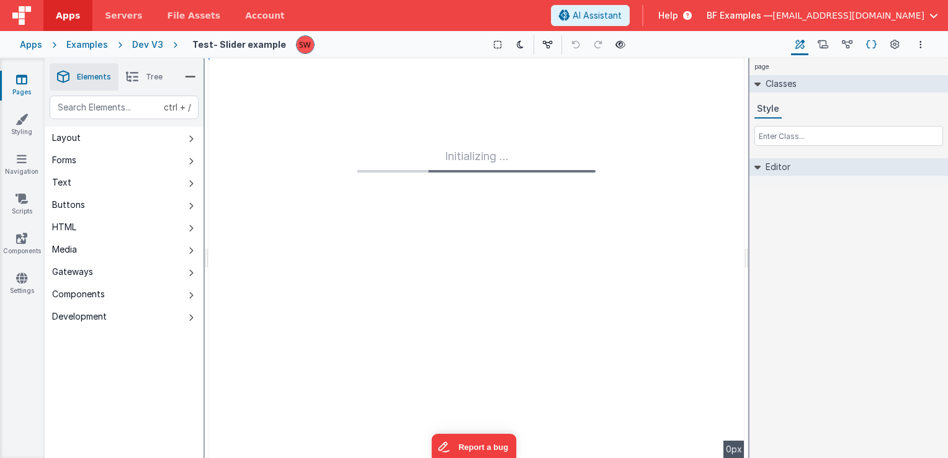
click at [867, 42] on icon at bounding box center [871, 44] width 11 height 13
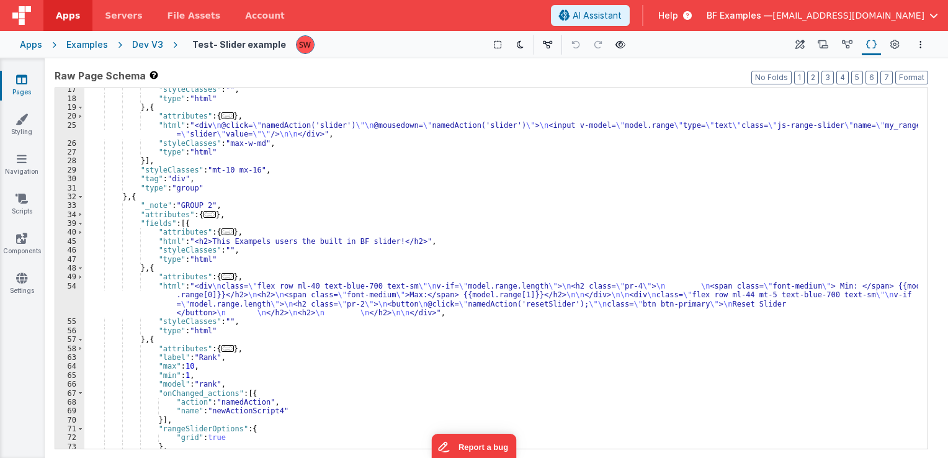
scroll to position [157, 0]
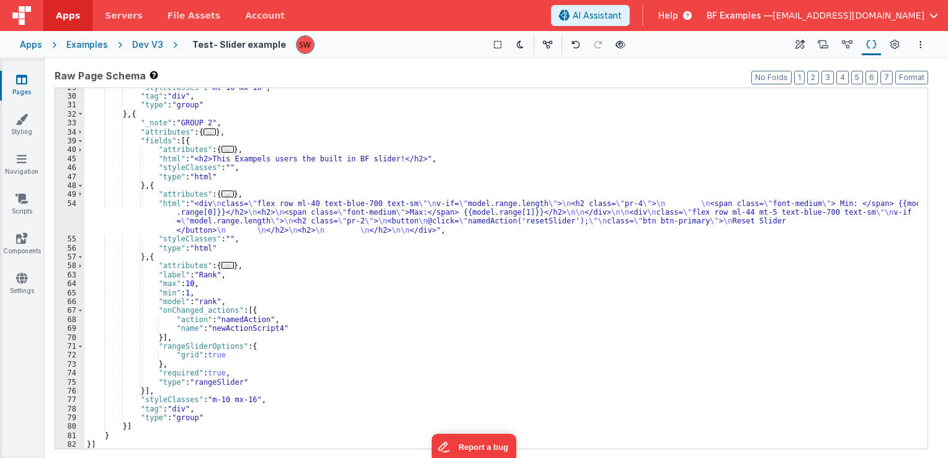
click at [151, 45] on div "Dev V3" at bounding box center [147, 44] width 31 height 12
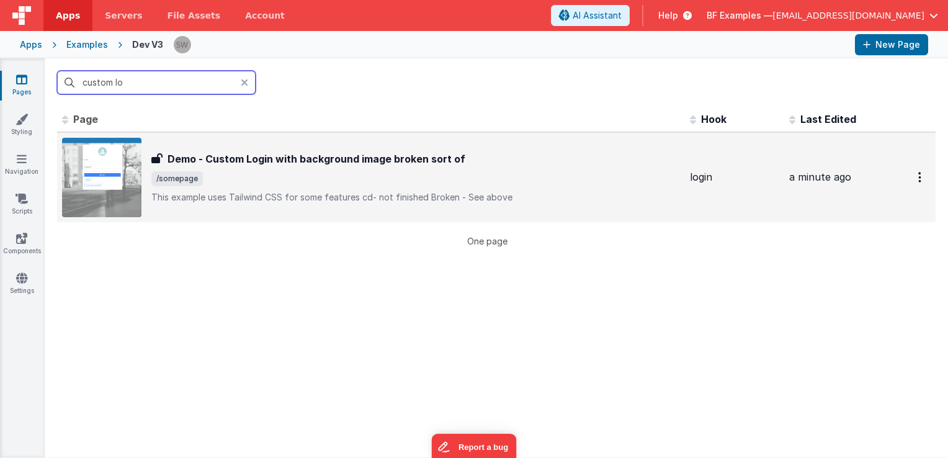
type input "custom lo"
click at [410, 158] on h3 "Demo - Custom Login with background image broken sort of" at bounding box center [317, 158] width 298 height 15
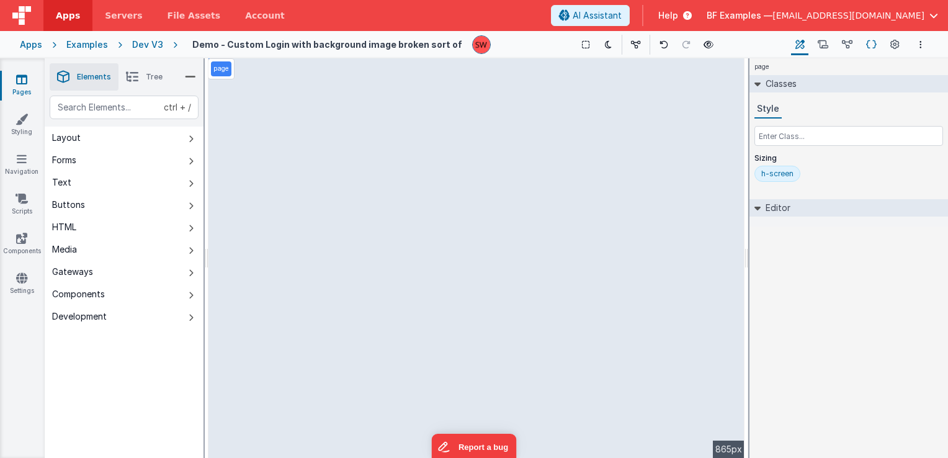
click at [866, 45] on icon at bounding box center [871, 44] width 11 height 13
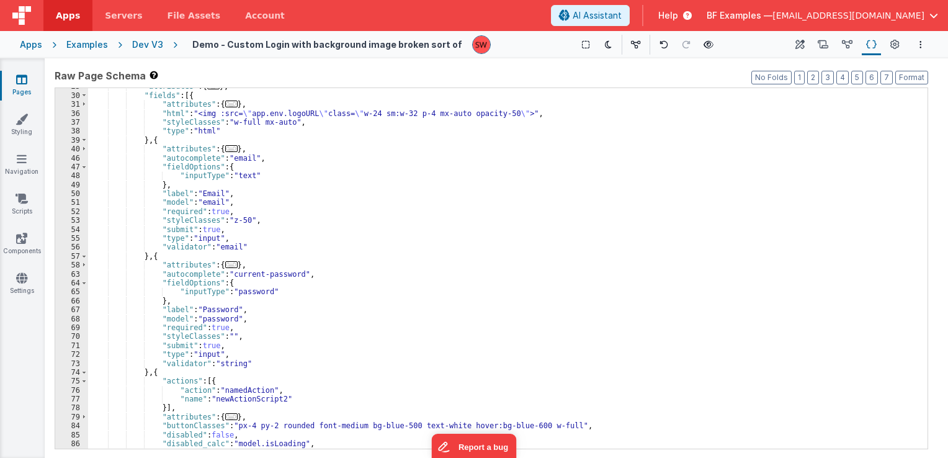
scroll to position [223, 0]
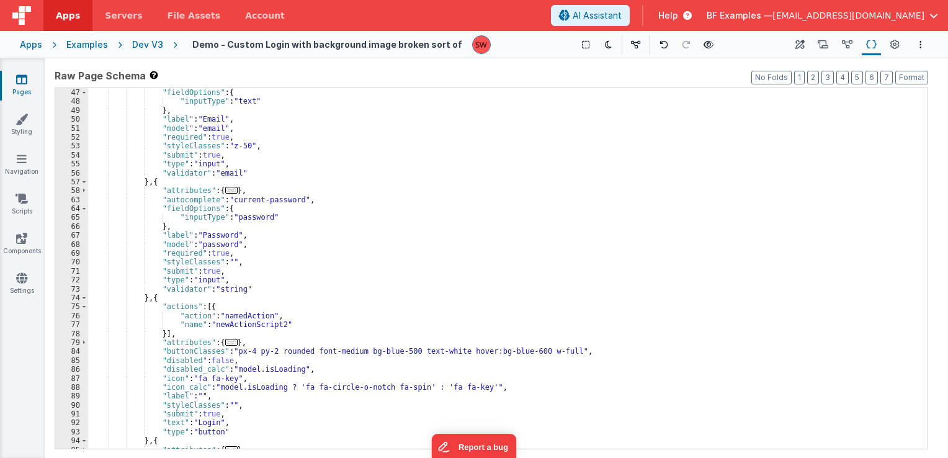
click at [441, 352] on div ""autocomplete" : "email" , "fieldOptions" : { "inputType" : "text" } , "label" …" at bounding box center [503, 268] width 830 height 379
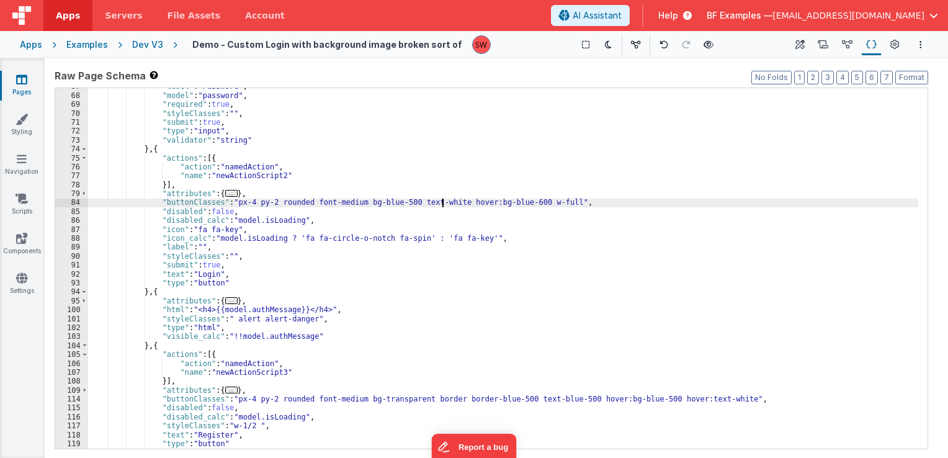
scroll to position [410, 0]
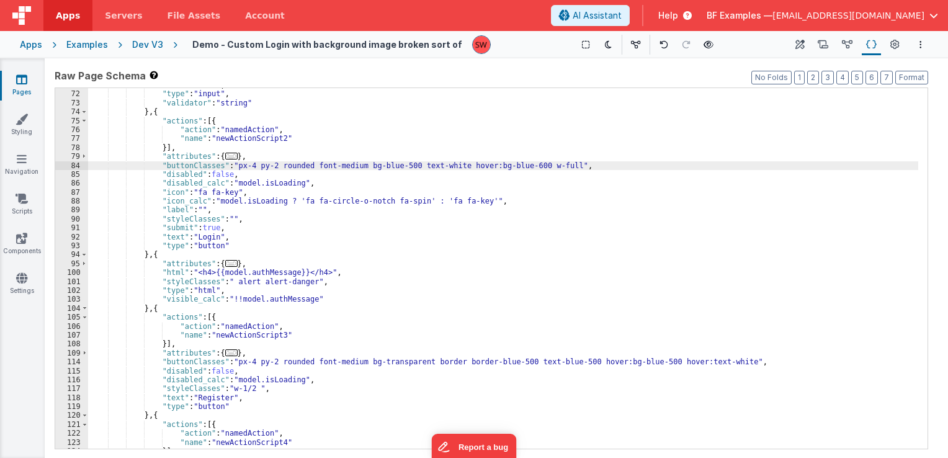
click at [143, 47] on div "Dev V3" at bounding box center [147, 44] width 31 height 12
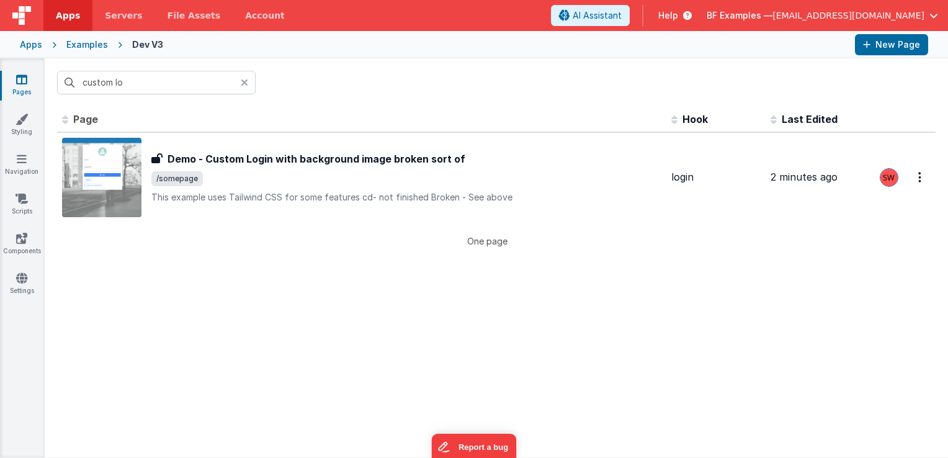
click at [244, 72] on div at bounding box center [248, 83] width 15 height 24
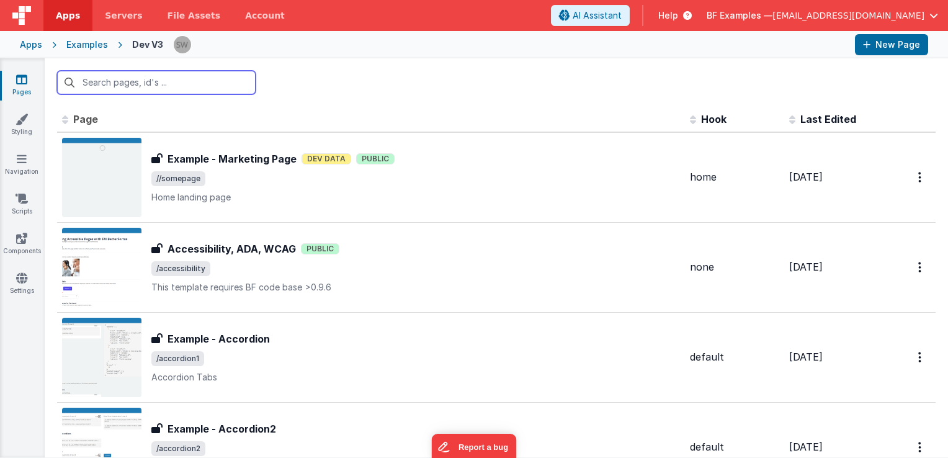
click at [233, 89] on input "text" at bounding box center [156, 83] width 199 height 24
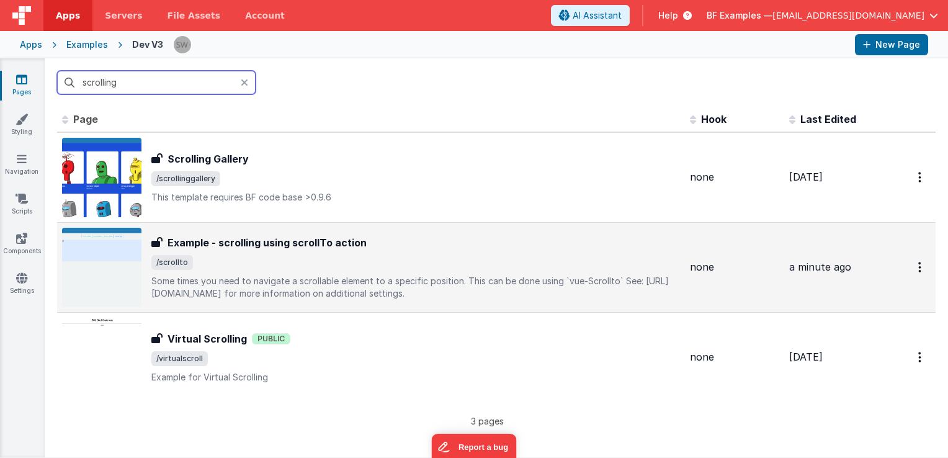
type input "scrolling"
click at [352, 281] on p "Some times you need to navigate a scrollable element to a specific position. Th…" at bounding box center [415, 287] width 529 height 25
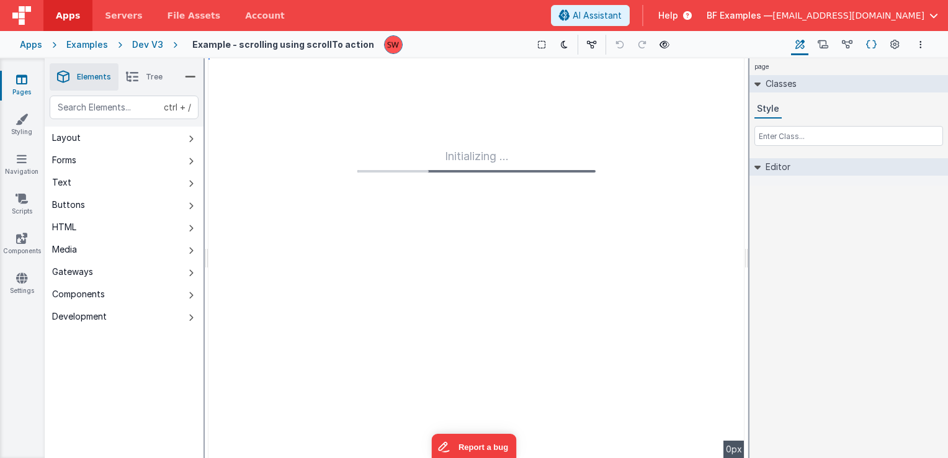
click at [871, 41] on icon at bounding box center [871, 44] width 11 height 13
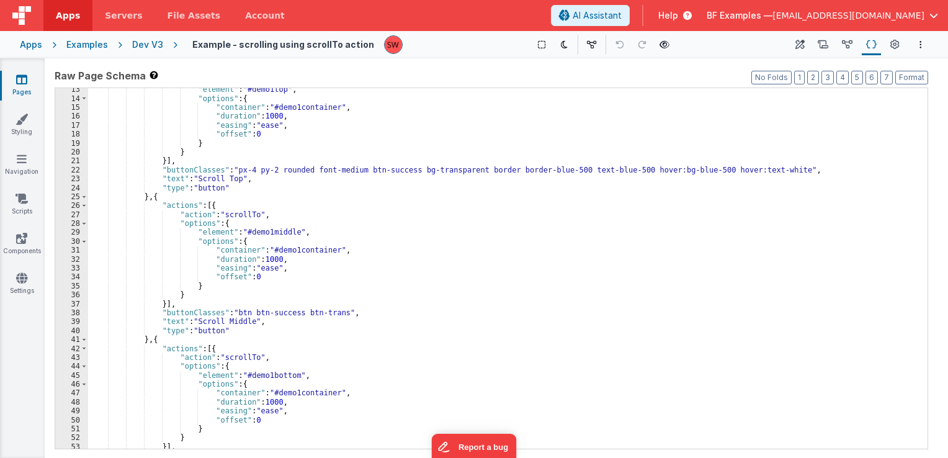
scroll to position [74, 0]
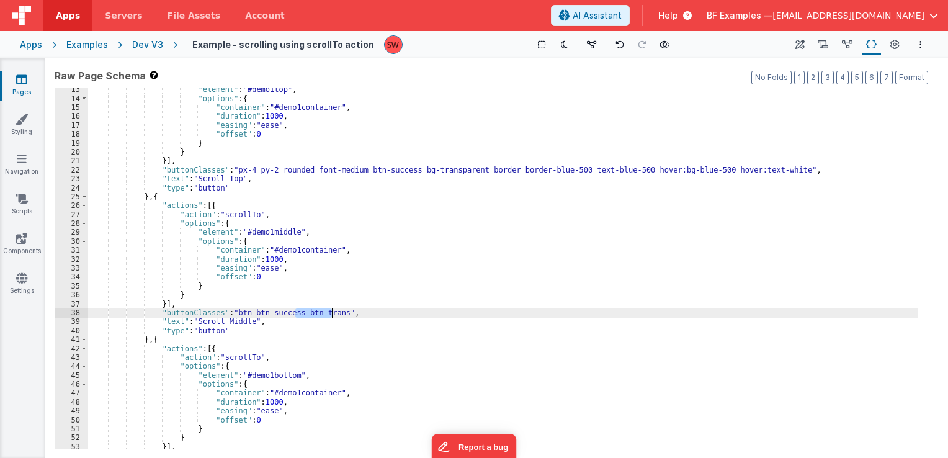
drag, startPoint x: 295, startPoint y: 313, endPoint x: 331, endPoint y: 315, distance: 35.4
click at [331, 315] on div ""element" : "#demo1top" , "options" : { "container" : "#demo1container" , "dura…" at bounding box center [503, 274] width 830 height 379
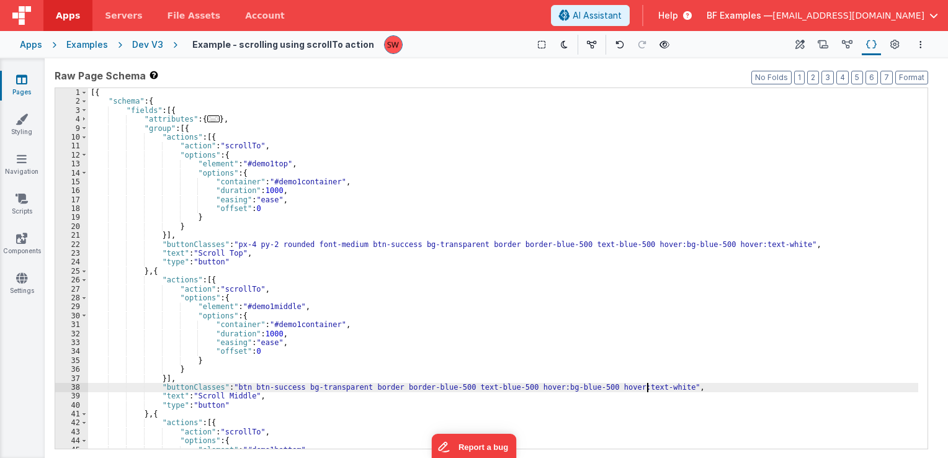
scroll to position [0, 0]
click at [233, 387] on div "[{ "schema" : { "fields" : [{ "attributes" : { ... } , "group" : [{ "actions" :…" at bounding box center [503, 277] width 830 height 379
drag, startPoint x: 351, startPoint y: 389, endPoint x: 395, endPoint y: 387, distance: 43.5
click at [395, 387] on div "[{ "schema" : { "fields" : [{ "attributes" : { ... } , "group" : [{ "actions" :…" at bounding box center [503, 277] width 830 height 379
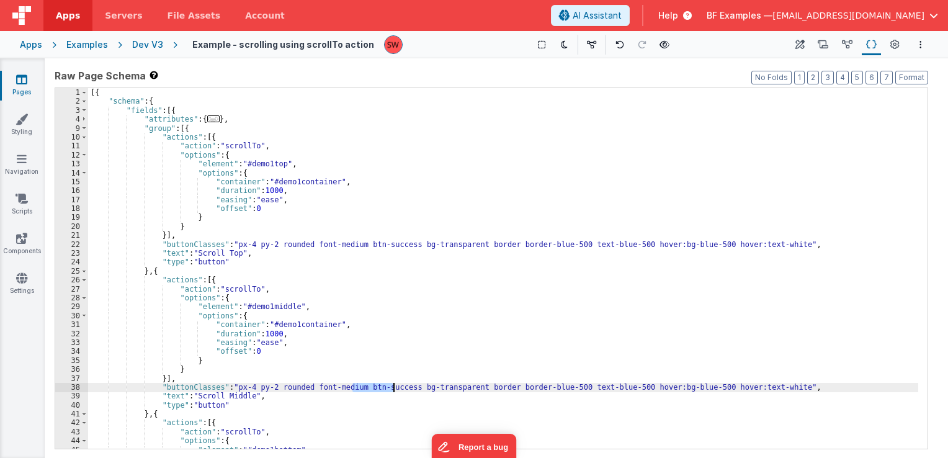
click at [395, 387] on div "[{ "schema" : { "fields" : [{ "attributes" : { ... } , "group" : [{ "actions" :…" at bounding box center [503, 268] width 830 height 361
drag, startPoint x: 398, startPoint y: 387, endPoint x: 352, endPoint y: 384, distance: 46.0
click at [352, 384] on div "[{ "schema" : { "fields" : [{ "attributes" : { ... } , "group" : [{ "actions" :…" at bounding box center [503, 277] width 830 height 379
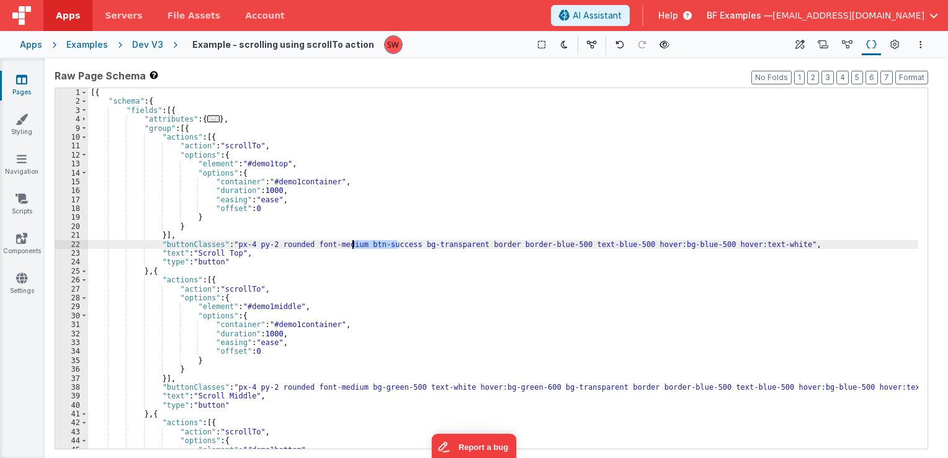
drag, startPoint x: 397, startPoint y: 245, endPoint x: 354, endPoint y: 244, distance: 42.8
click at [354, 244] on div "[{ "schema" : { "fields" : [{ "attributes" : { ... } , "group" : [{ "actions" :…" at bounding box center [503, 277] width 830 height 379
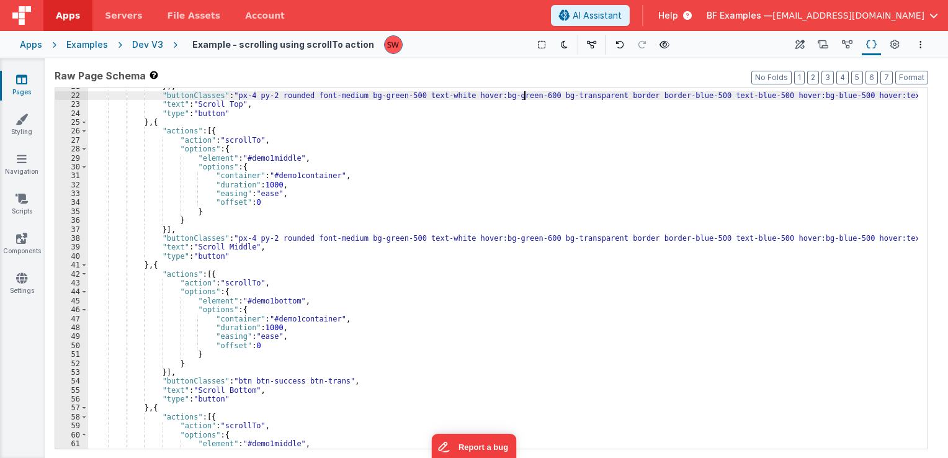
scroll to position [186, 0]
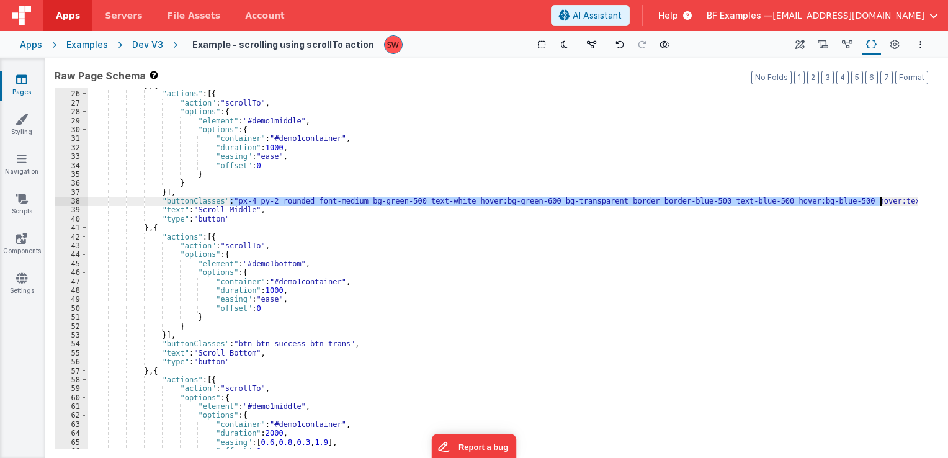
drag, startPoint x: 229, startPoint y: 200, endPoint x: 881, endPoint y: 200, distance: 652.1
click at [881, 200] on div "} , { "actions" : [{ "action" : "scrollTo" , "options" : { "element" : "#demo1m…" at bounding box center [503, 270] width 830 height 379
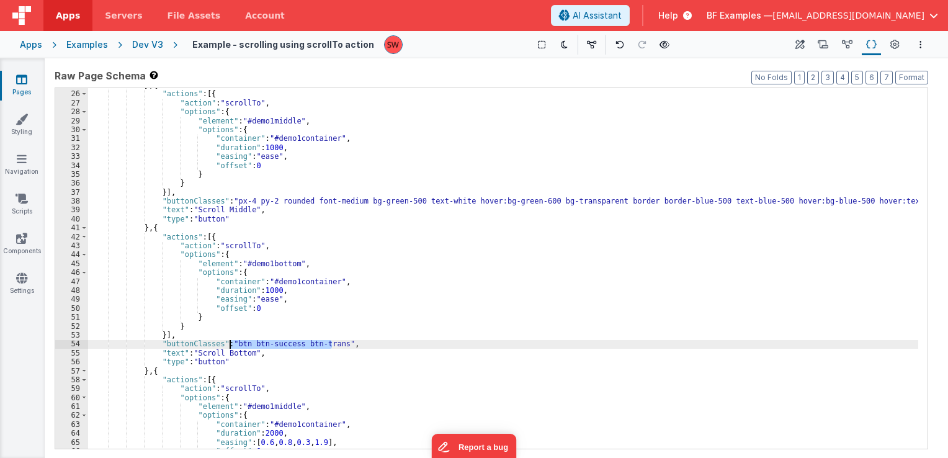
drag, startPoint x: 332, startPoint y: 346, endPoint x: 229, endPoint y: 346, distance: 103.0
click at [229, 346] on div "} , { "actions" : [{ "action" : "scrollTo" , "options" : { "element" : "#demo1m…" at bounding box center [503, 270] width 830 height 379
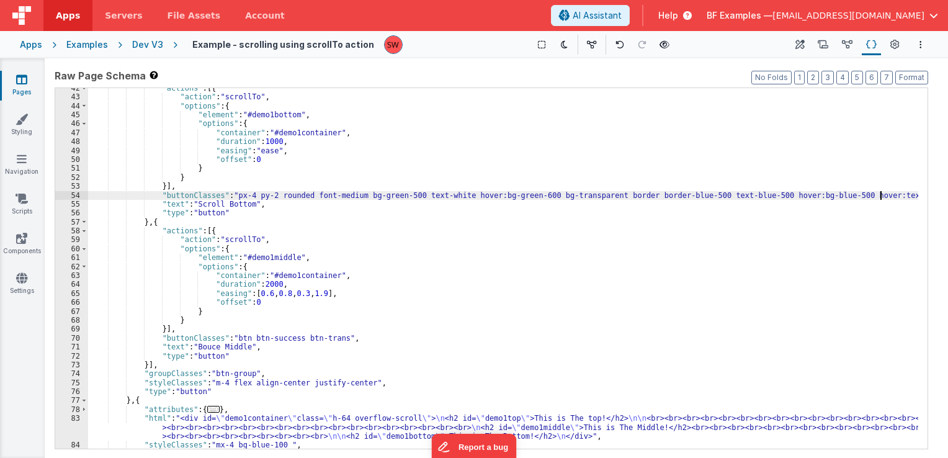
scroll to position [335, 0]
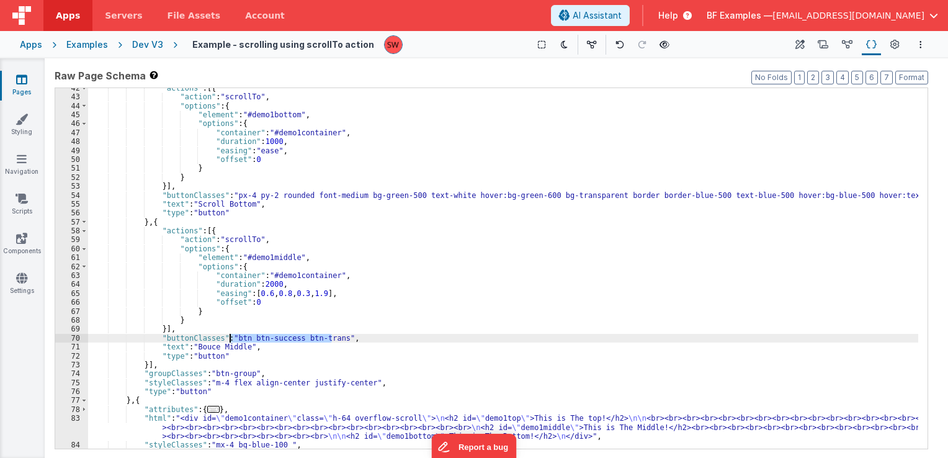
drag, startPoint x: 332, startPoint y: 338, endPoint x: 231, endPoint y: 339, distance: 101.1
click at [231, 339] on div ""actions" : [{ "action" : "scrollTo" , "options" : { "element" : "#demo1bottom"…" at bounding box center [503, 273] width 830 height 379
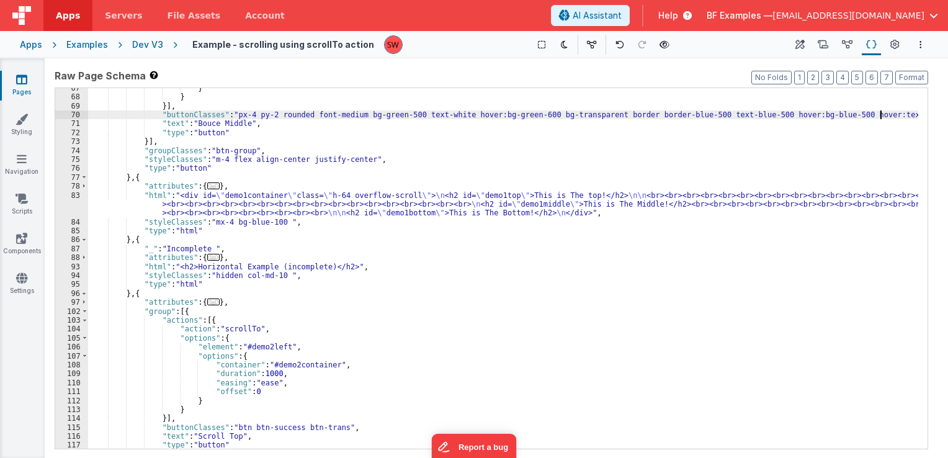
scroll to position [596, 0]
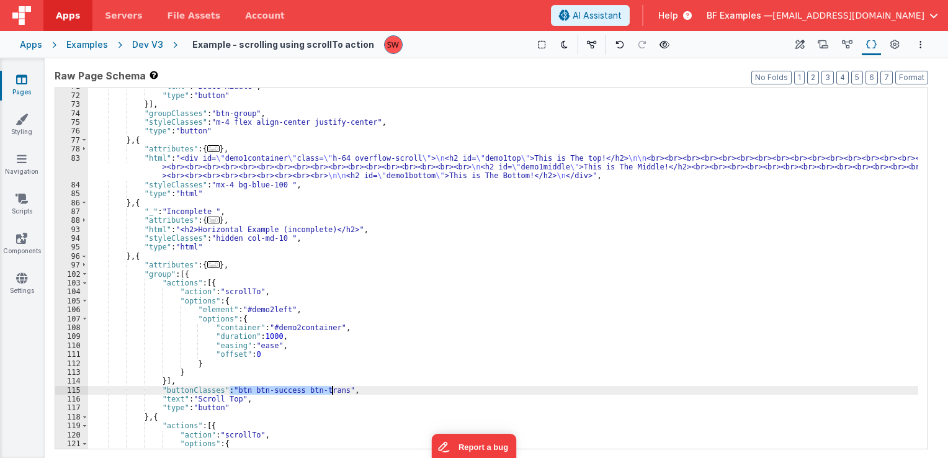
drag, startPoint x: 229, startPoint y: 393, endPoint x: 331, endPoint y: 388, distance: 101.9
click at [331, 388] on div ""text" : "Bouce Middle" , "type" : "button" }] , "groupClasses" : "btn-group" ,…" at bounding box center [503, 271] width 830 height 379
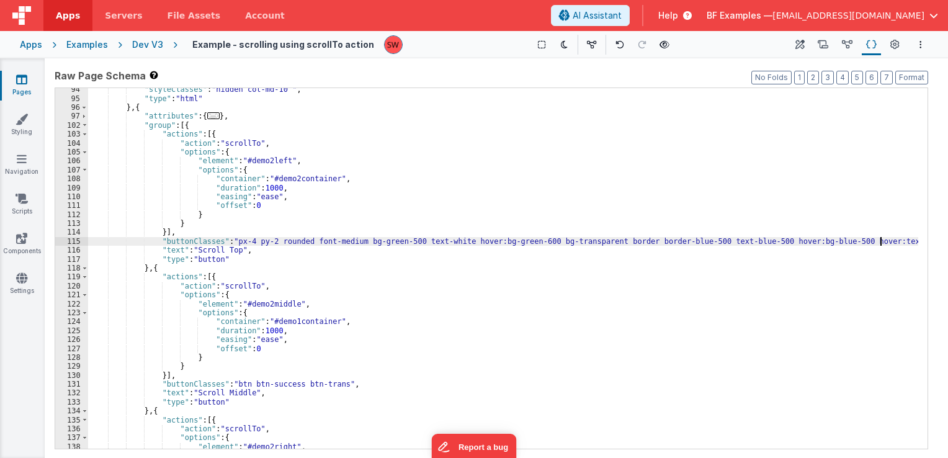
scroll to position [782, 0]
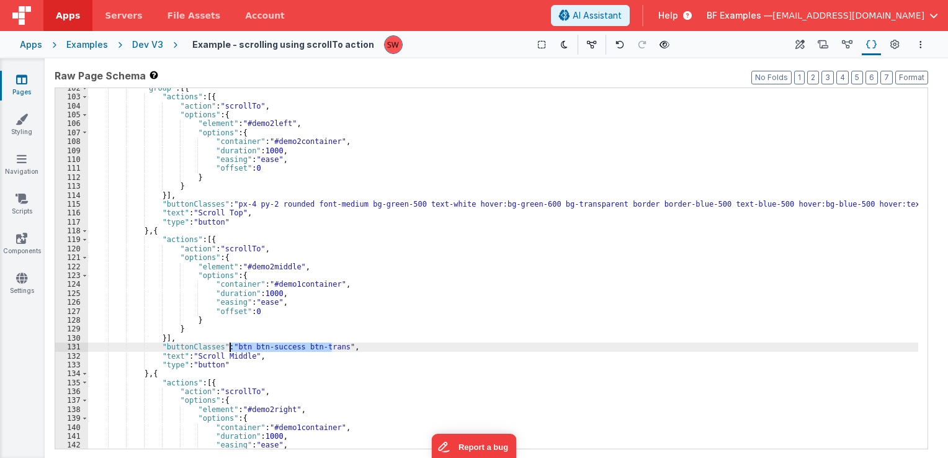
drag, startPoint x: 333, startPoint y: 349, endPoint x: 231, endPoint y: 349, distance: 101.8
click at [231, 349] on div ""group" : [{ "actions" : [{ "action" : "scrollTo" , "options" : { "element" : "…" at bounding box center [503, 273] width 830 height 379
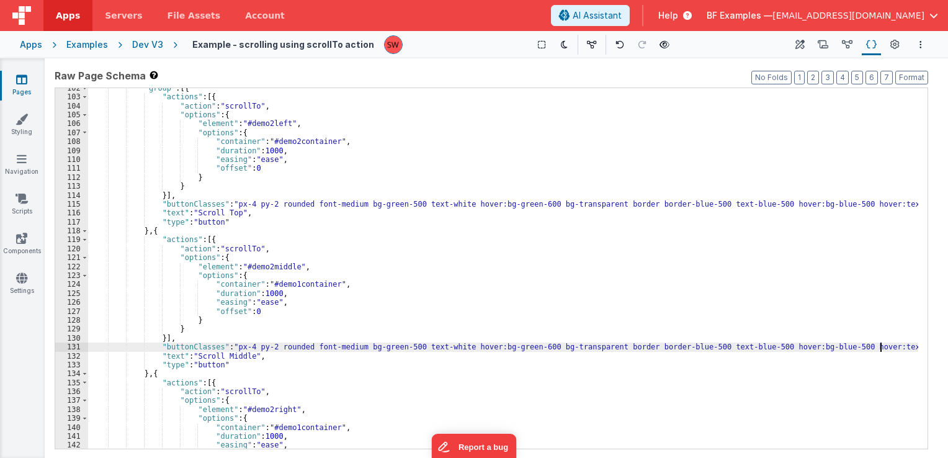
scroll to position [931, 0]
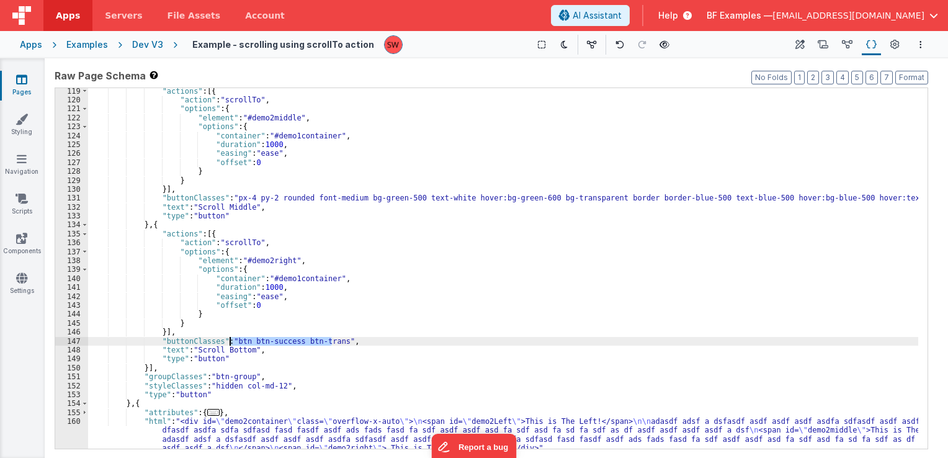
drag, startPoint x: 333, startPoint y: 341, endPoint x: 230, endPoint y: 342, distance: 103.0
click at [230, 342] on div ""actions" : [{ "action" : "scrollTo" , "options" : { "element" : "#demo2middle"…" at bounding box center [503, 276] width 830 height 379
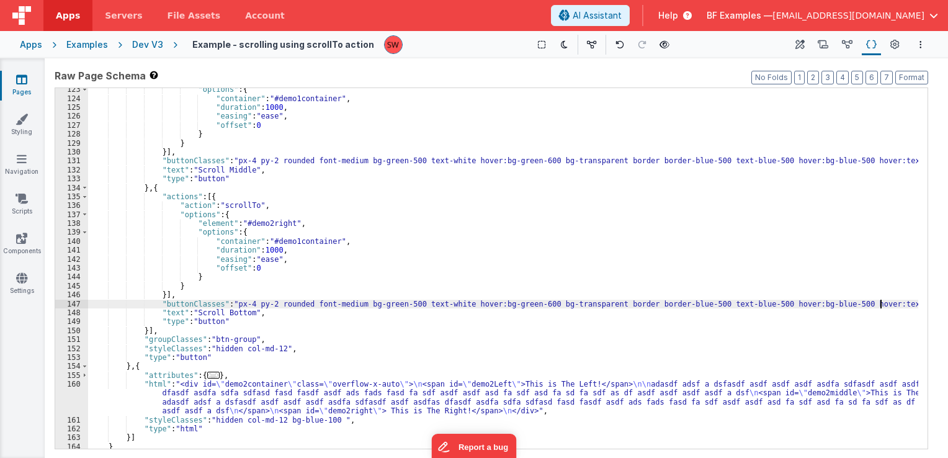
scroll to position [979, 0]
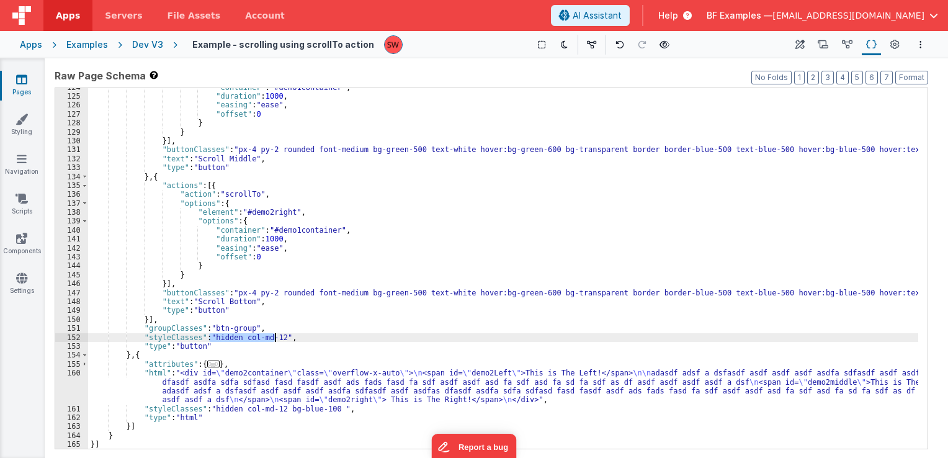
drag, startPoint x: 210, startPoint y: 339, endPoint x: 276, endPoint y: 339, distance: 65.8
click at [276, 339] on div ""container" : "#demo1container" , "duration" : 1000 , "easing" : "ease" , "offs…" at bounding box center [503, 272] width 830 height 379
click at [239, 337] on div ""container" : "#demo1container" , "duration" : 1000 , "easing" : "ease" , "offs…" at bounding box center [503, 268] width 830 height 361
drag, startPoint x: 239, startPoint y: 337, endPoint x: 272, endPoint y: 341, distance: 33.2
click at [272, 341] on div ""container" : "#demo1container" , "duration" : 1000 , "easing" : "ease" , "offs…" at bounding box center [503, 272] width 830 height 379
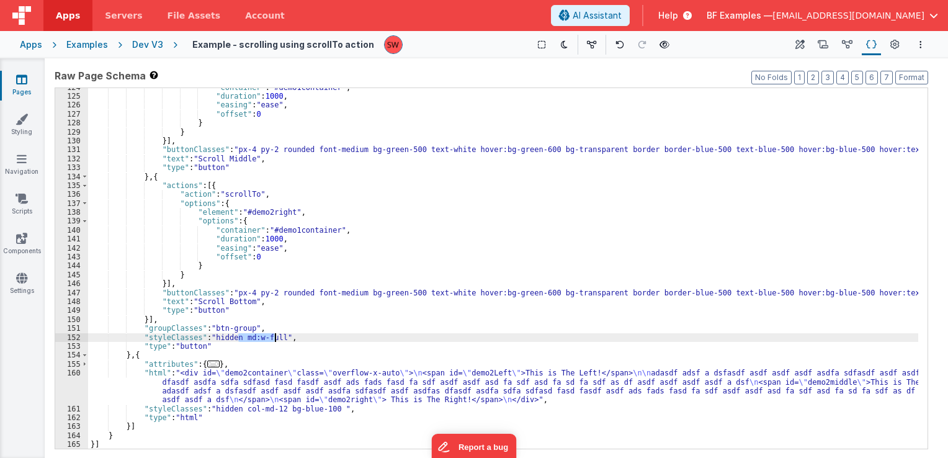
drag, startPoint x: 236, startPoint y: 339, endPoint x: 276, endPoint y: 339, distance: 39.1
click at [276, 339] on div ""container" : "#demo1container" , "duration" : 1000 , "easing" : "ease" , "offs…" at bounding box center [503, 272] width 830 height 379
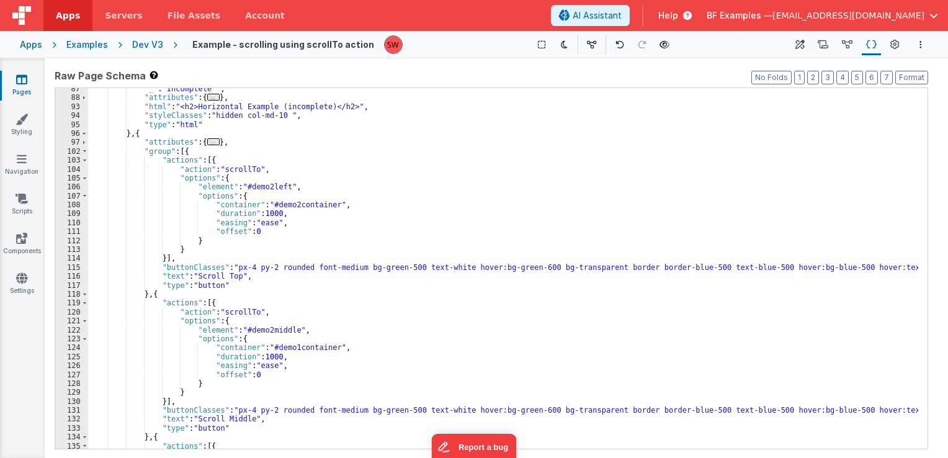
scroll to position [644, 0]
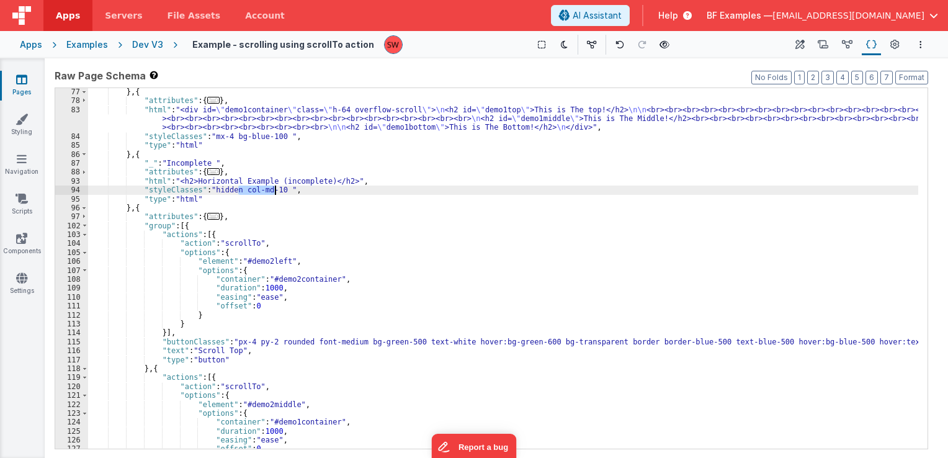
drag, startPoint x: 237, startPoint y: 191, endPoint x: 276, endPoint y: 192, distance: 38.5
click at [276, 192] on div "} , { "attributes" : { ... } , "html" : "<div id= \" demo1container \" class= \…" at bounding box center [503, 276] width 830 height 379
paste textarea
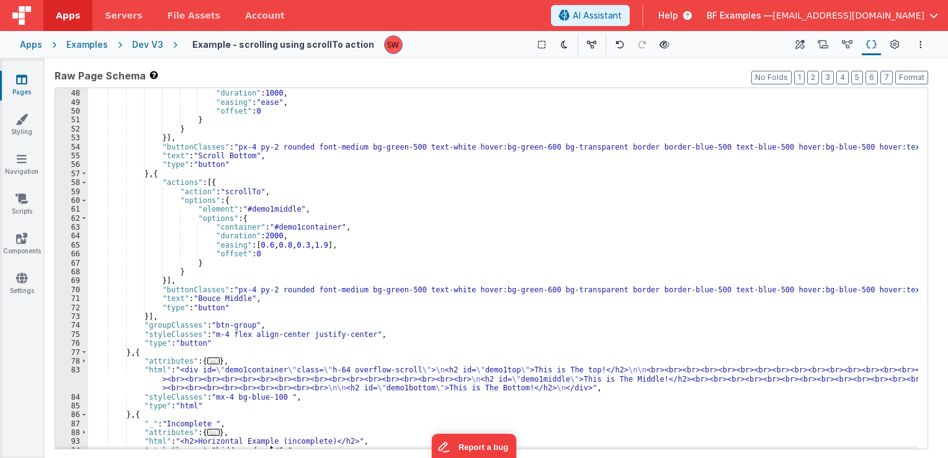
scroll to position [383, 0]
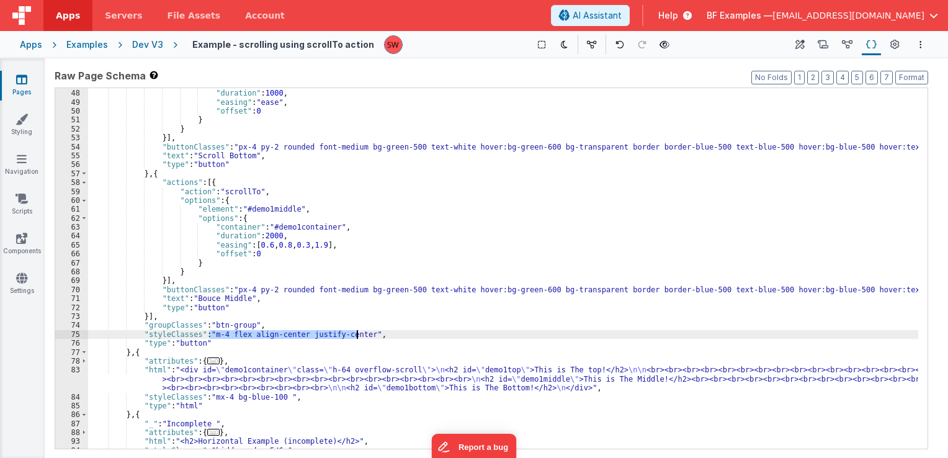
drag, startPoint x: 210, startPoint y: 332, endPoint x: 355, endPoint y: 336, distance: 145.2
click at [355, 336] on div ""container" : "#demo1container" , "duration" : 1000 , "easing" : "ease" , "offs…" at bounding box center [503, 269] width 830 height 379
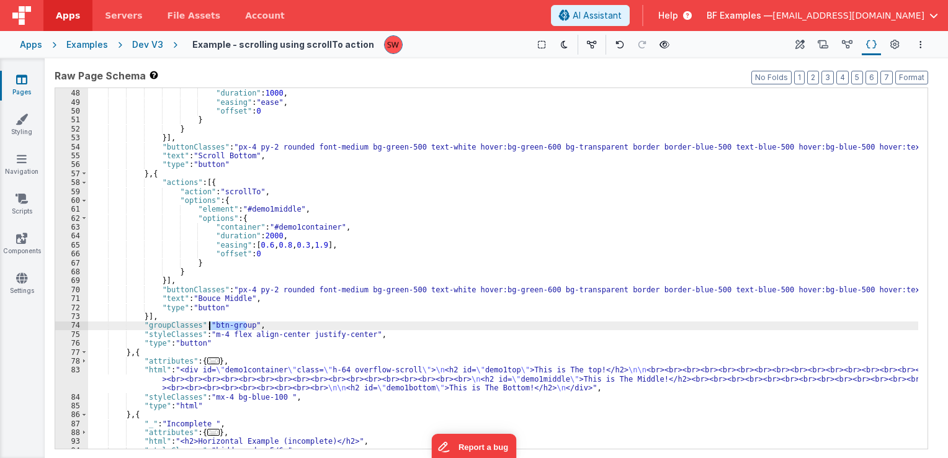
drag, startPoint x: 246, startPoint y: 325, endPoint x: 211, endPoint y: 324, distance: 35.4
click at [211, 324] on div ""container" : "#demo1container" , "duration" : 1000 , "easing" : "ease" , "offs…" at bounding box center [503, 269] width 830 height 379
click at [253, 336] on div ""container" : "#demo1container" , "duration" : 1000 , "easing" : "ease" , "offs…" at bounding box center [503, 269] width 830 height 379
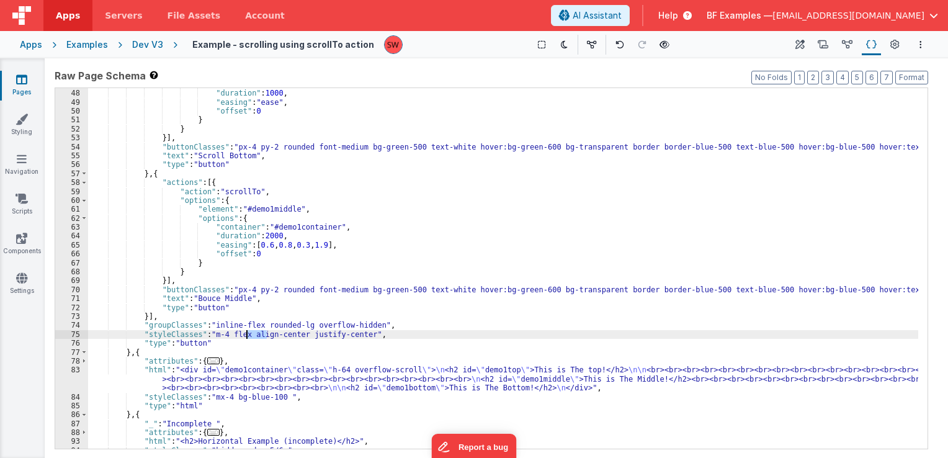
click at [253, 336] on div ""container" : "#demo1container" , "duration" : 1000 , "easing" : "ease" , "offs…" at bounding box center [503, 269] width 830 height 379
click at [656, 47] on button at bounding box center [664, 44] width 17 height 17
click at [148, 47] on div "Dev V3" at bounding box center [147, 44] width 31 height 12
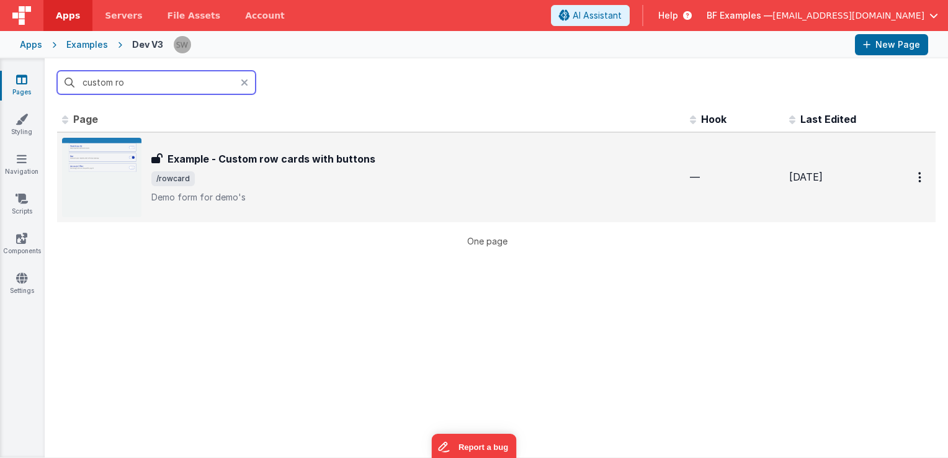
type input "custom ro"
click at [359, 159] on h3 "Example - Custom row cards with buttons" at bounding box center [272, 158] width 208 height 15
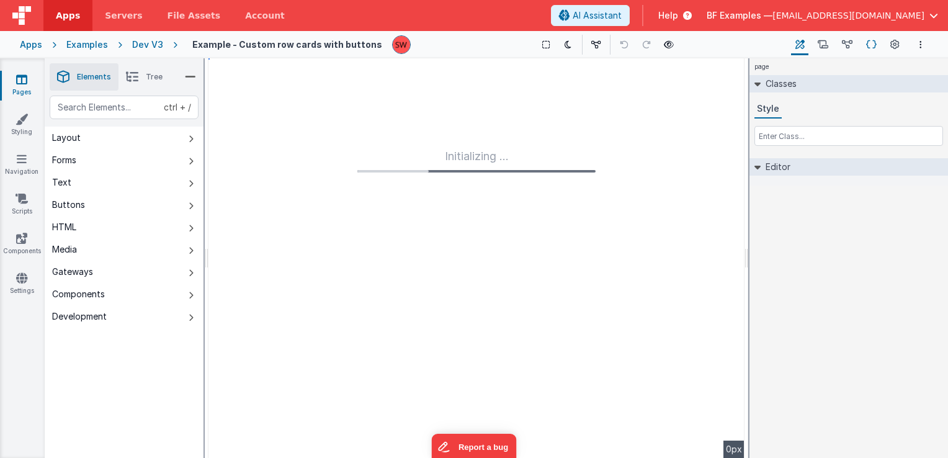
click at [871, 44] on icon at bounding box center [871, 44] width 11 height 13
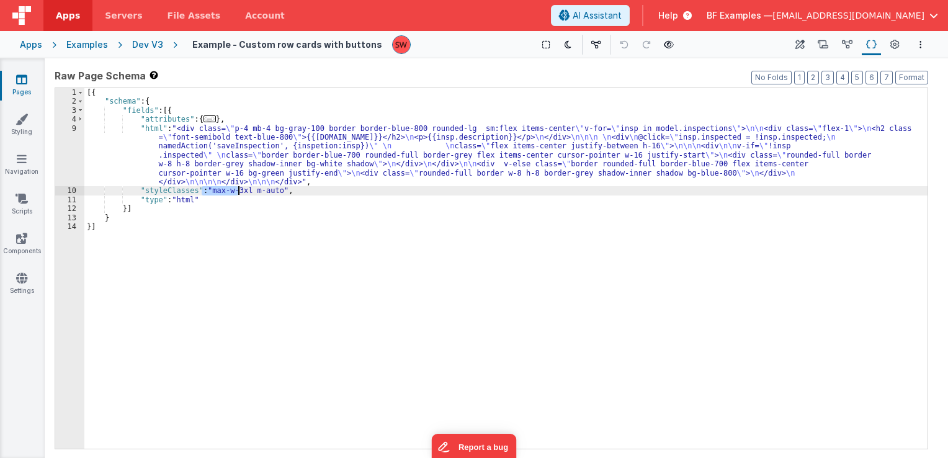
drag, startPoint x: 203, startPoint y: 192, endPoint x: 238, endPoint y: 191, distance: 34.8
click at [238, 191] on div "[{ "schema" : { "fields" : [{ "attributes" : { ... } , "html" : "<div class= \"…" at bounding box center [505, 277] width 843 height 379
drag, startPoint x: 246, startPoint y: 192, endPoint x: 261, endPoint y: 194, distance: 14.3
click at [248, 192] on div "[{ "schema" : { "fields" : [{ "attributes" : { ... } , "html" : "<div class= \"…" at bounding box center [505, 277] width 843 height 379
drag, startPoint x: 271, startPoint y: 194, endPoint x: 205, endPoint y: 192, distance: 65.8
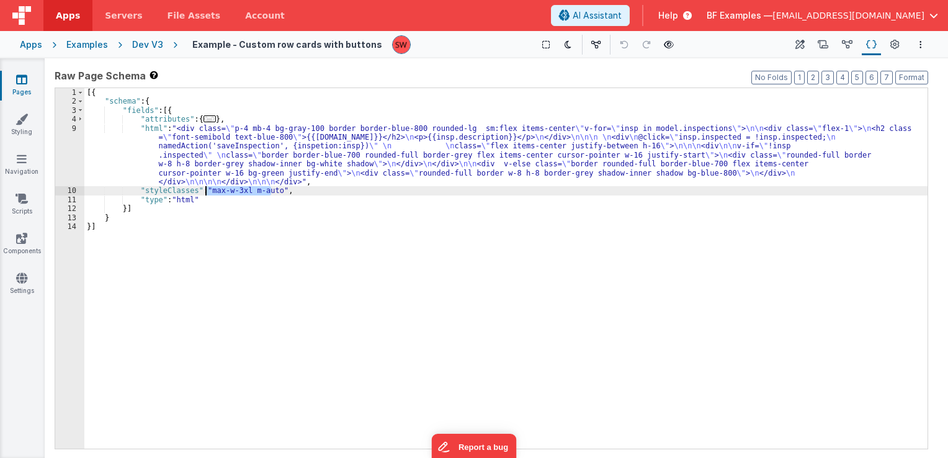
click at [205, 192] on div "[{ "schema" : { "fields" : [{ "attributes" : { ... } , "html" : "<div class= \"…" at bounding box center [505, 277] width 843 height 379
click at [149, 42] on div "Dev V3" at bounding box center [147, 44] width 31 height 12
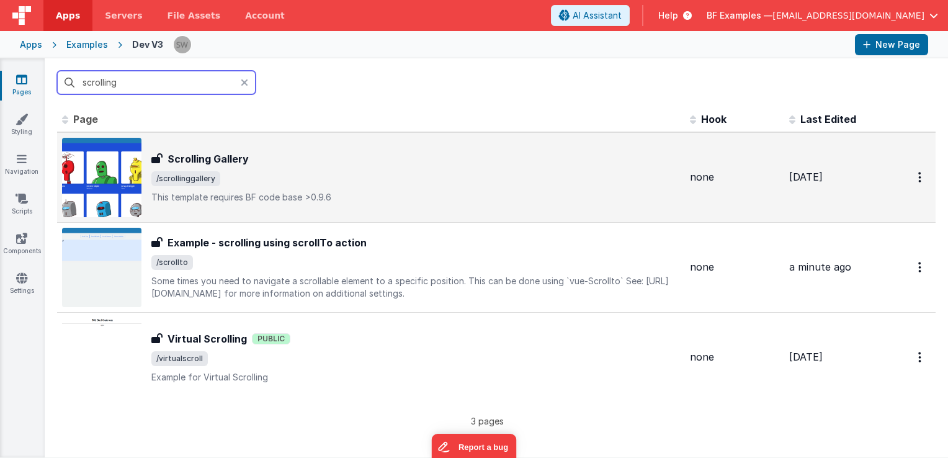
type input "scrolling"
click at [262, 161] on div "Scrolling Gallery" at bounding box center [415, 158] width 529 height 15
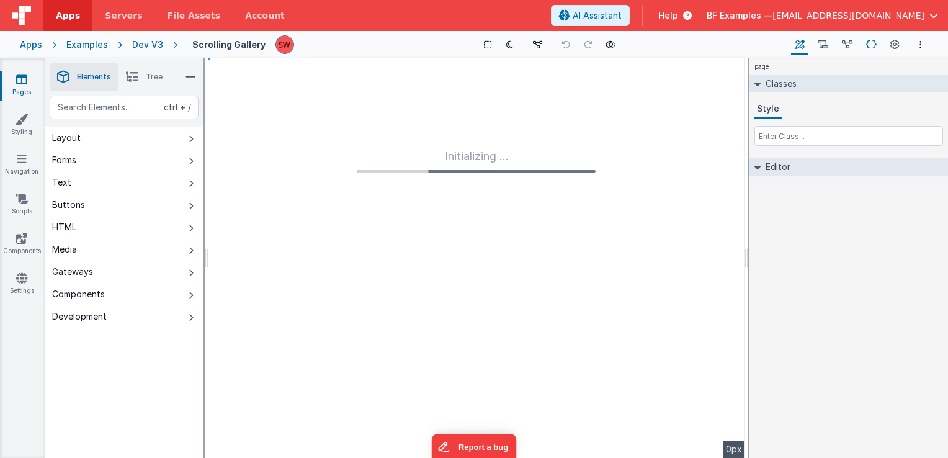
click at [867, 38] on icon at bounding box center [871, 44] width 11 height 13
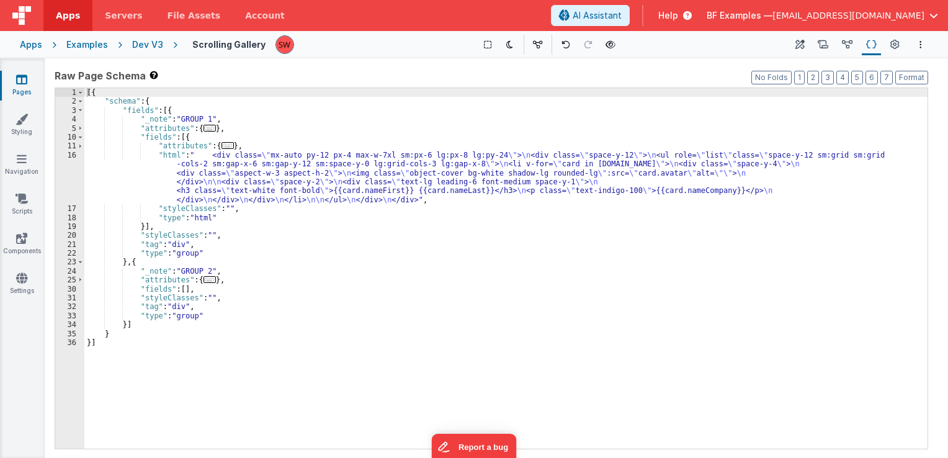
click at [132, 46] on div "Dev V3" at bounding box center [147, 44] width 31 height 12
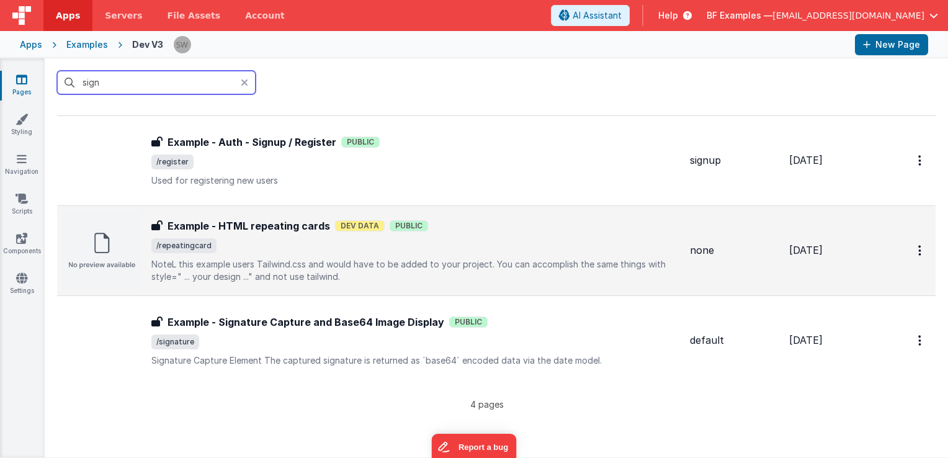
scroll to position [124, 0]
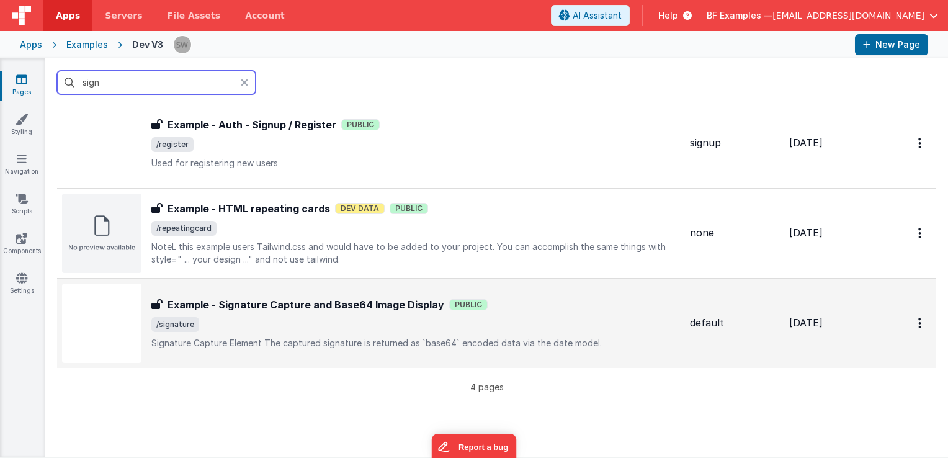
type input "sign"
click at [548, 318] on span "/signature" at bounding box center [415, 324] width 529 height 15
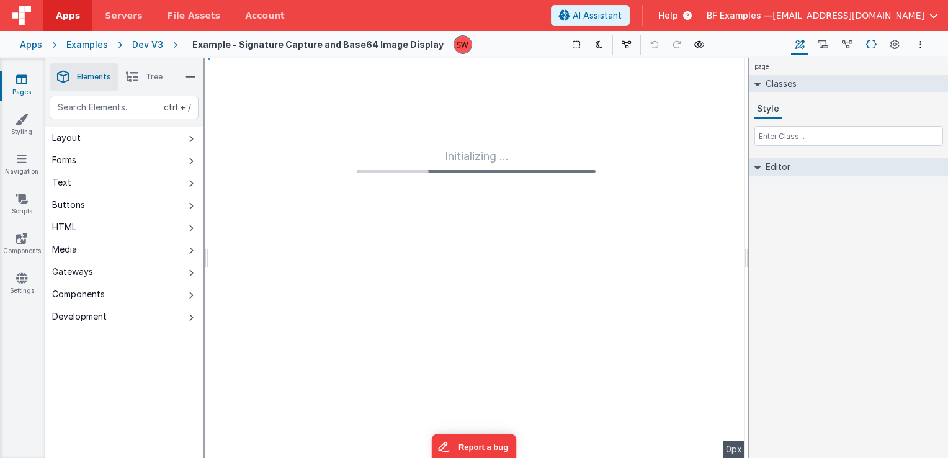
click at [873, 41] on icon at bounding box center [871, 44] width 11 height 13
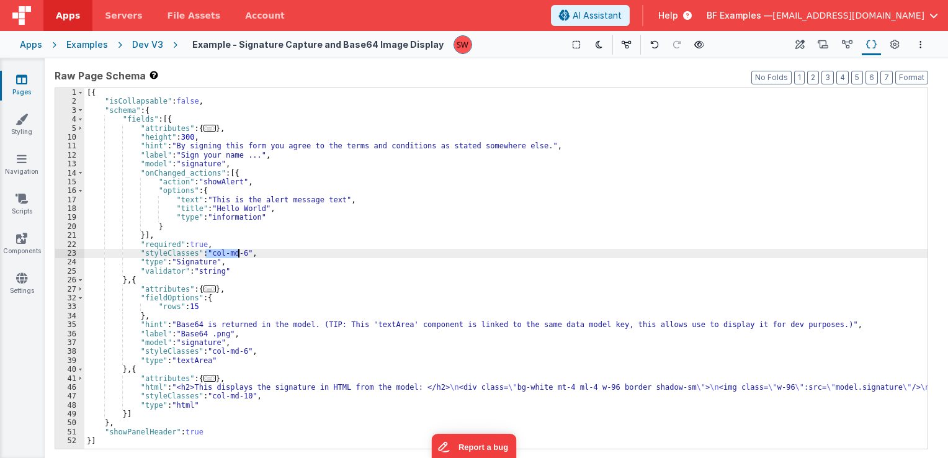
drag, startPoint x: 206, startPoint y: 255, endPoint x: 238, endPoint y: 256, distance: 32.3
click at [238, 256] on div "[{ "isCollapsable" : false , "schema" : { "fields" : [{ "attributes" : { ... } …" at bounding box center [505, 277] width 843 height 379
drag, startPoint x: 206, startPoint y: 254, endPoint x: 239, endPoint y: 256, distance: 32.9
click at [239, 256] on div "[{ "isCollapsable" : false , "schema" : { "fields" : [{ "attributes" : { ... } …" at bounding box center [505, 277] width 843 height 379
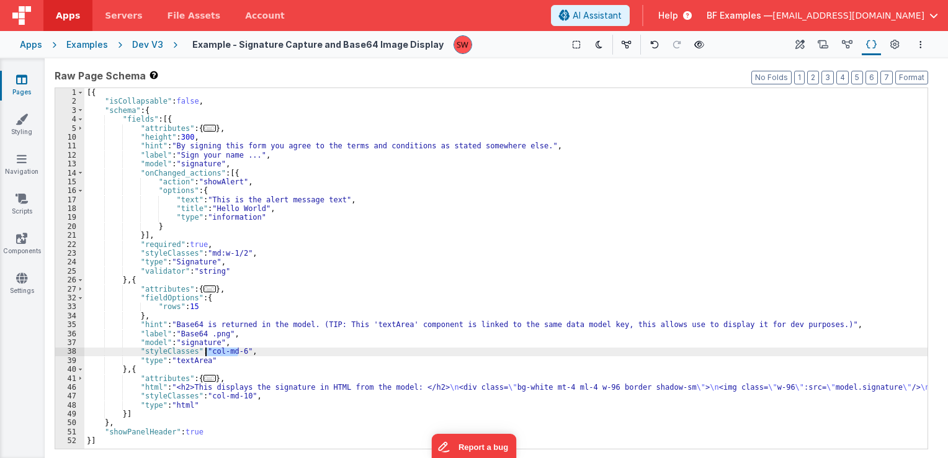
drag, startPoint x: 236, startPoint y: 352, endPoint x: 204, endPoint y: 351, distance: 32.3
click at [204, 351] on div "[{ "isCollapsable" : false , "schema" : { "fields" : [{ "attributes" : { ... } …" at bounding box center [505, 277] width 843 height 379
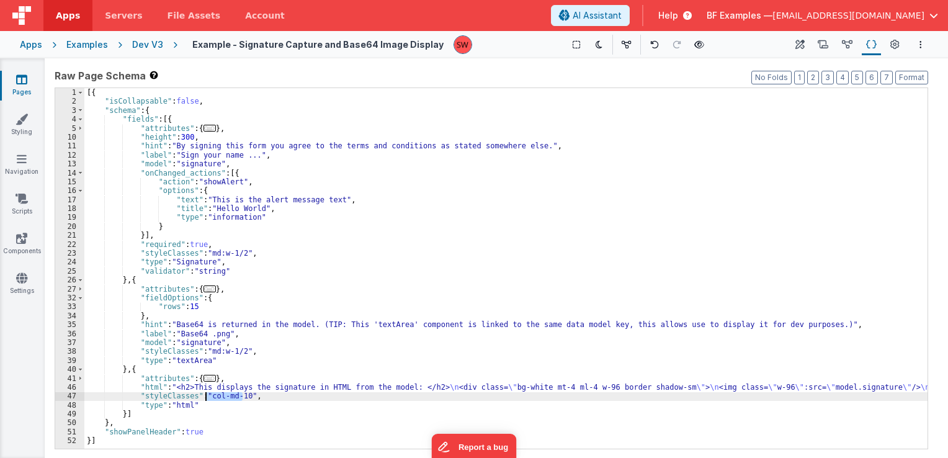
drag, startPoint x: 243, startPoint y: 398, endPoint x: 207, endPoint y: 395, distance: 35.5
click at [207, 395] on div "[{ "isCollapsable" : false , "schema" : { "fields" : [{ "attributes" : { ... } …" at bounding box center [505, 277] width 843 height 379
paste textarea
click at [139, 46] on div "Dev V3" at bounding box center [147, 44] width 31 height 12
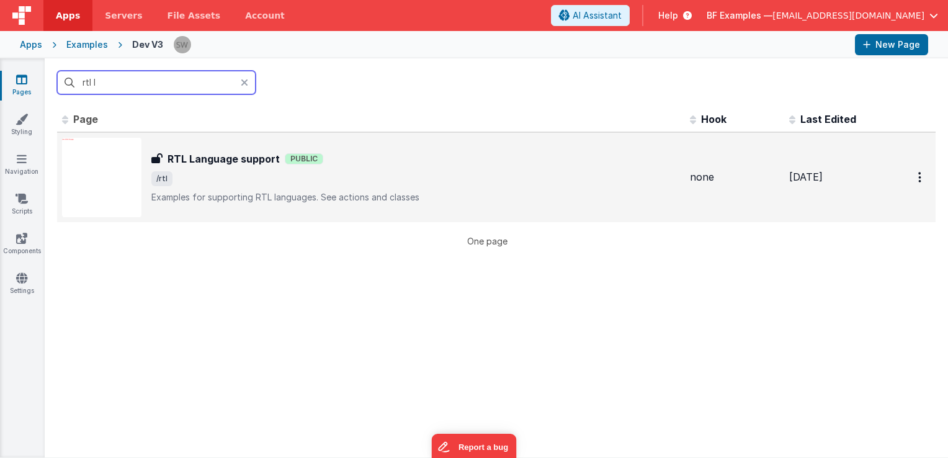
type input "rtl l"
click at [379, 157] on div "RTL Language support Public" at bounding box center [415, 158] width 529 height 15
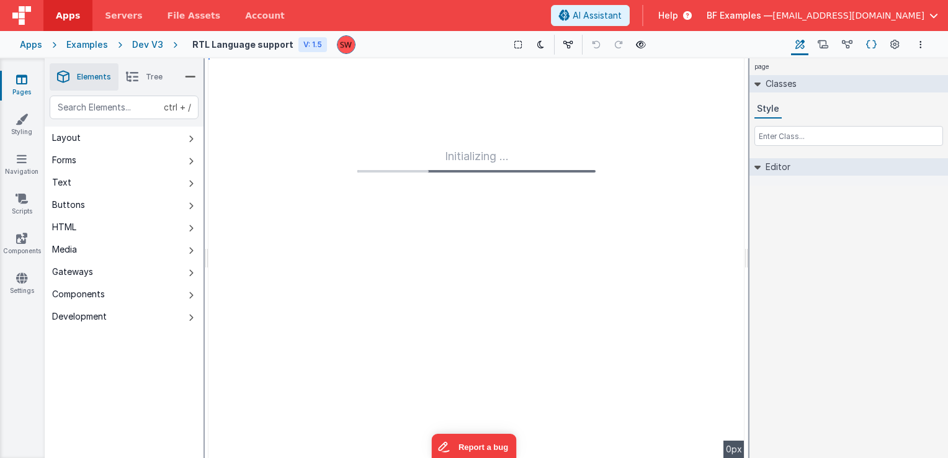
click at [871, 48] on icon at bounding box center [871, 44] width 11 height 13
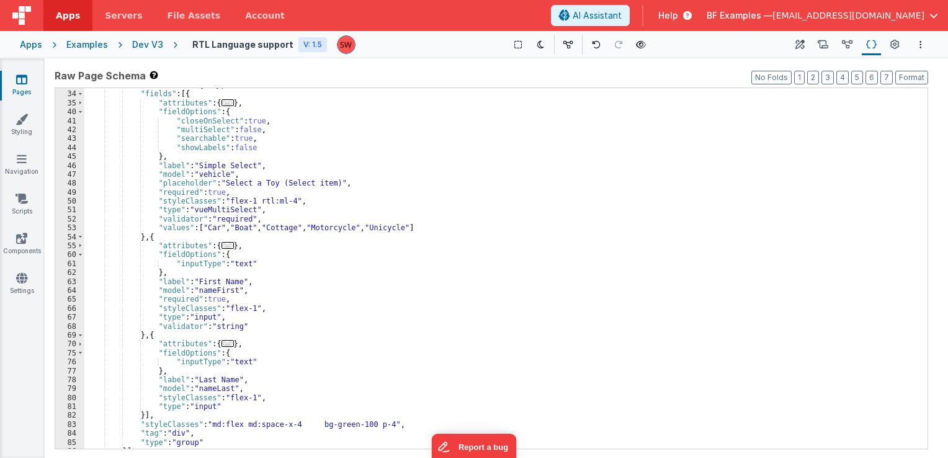
scroll to position [211, 0]
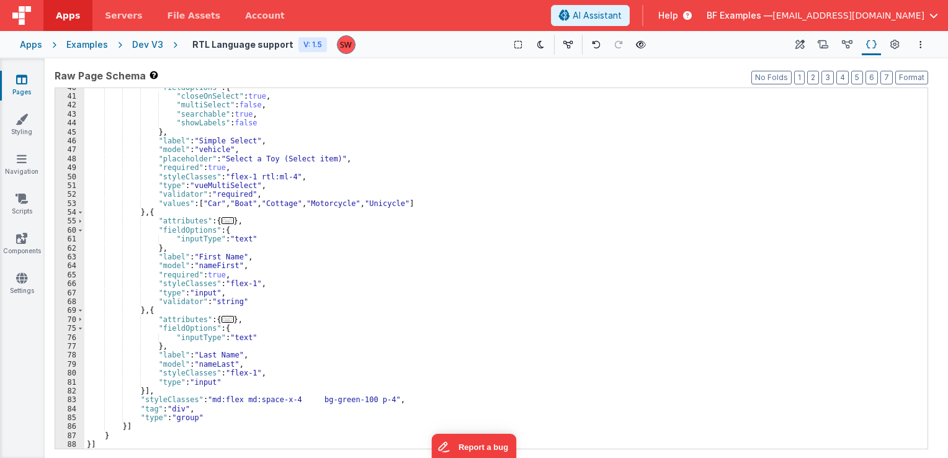
click at [150, 43] on div "Dev V3" at bounding box center [147, 44] width 31 height 12
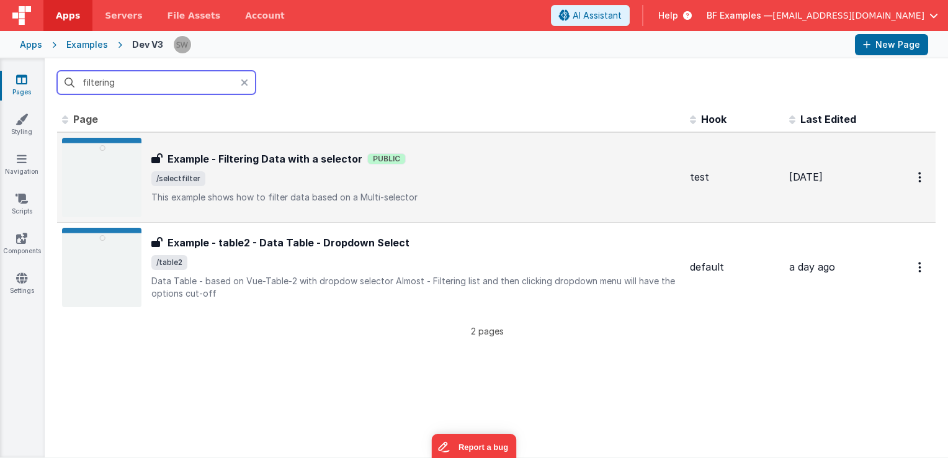
type input "filtering"
click at [441, 186] on div "Example - Filtering Data with a selector Example - Filtering Data with a select…" at bounding box center [415, 177] width 529 height 52
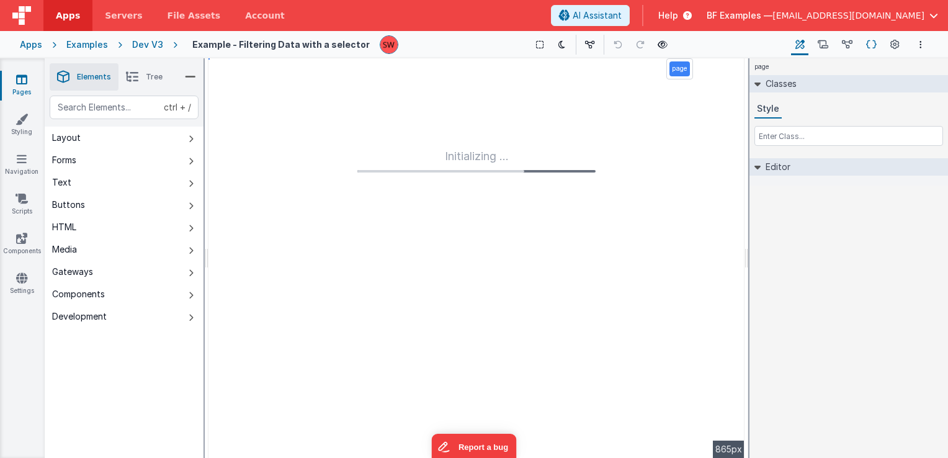
click at [866, 46] on button "Schema" at bounding box center [871, 44] width 19 height 21
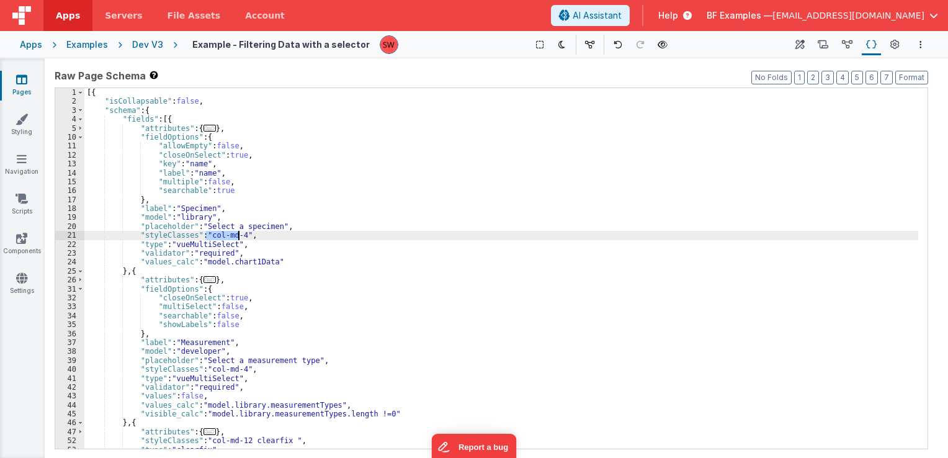
drag, startPoint x: 205, startPoint y: 238, endPoint x: 238, endPoint y: 238, distance: 32.9
click at [238, 238] on div "[{ "isCollapsable" : false , "schema" : { "fields" : [{ "attributes" : { ... } …" at bounding box center [501, 277] width 834 height 379
paste textarea
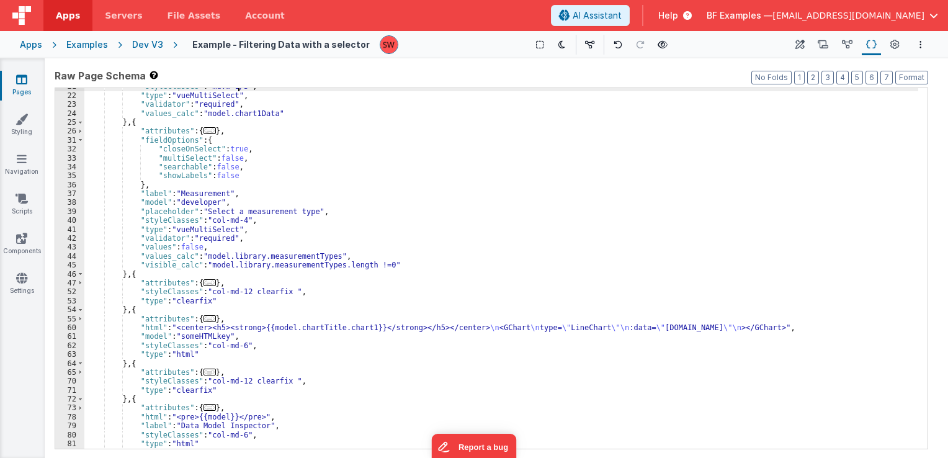
scroll to position [149, 0]
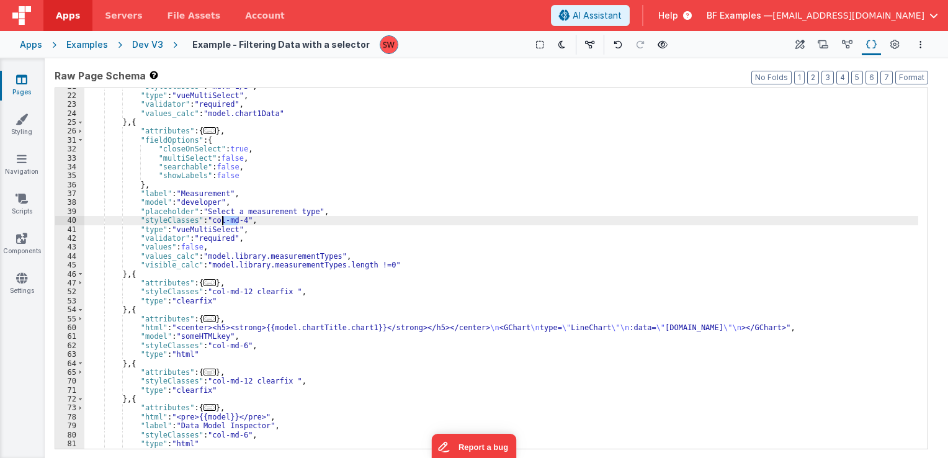
drag, startPoint x: 236, startPoint y: 222, endPoint x: 215, endPoint y: 218, distance: 21.4
click at [220, 218] on div ""styleClasses" : "md:w-1/3" , "type" : "vueMultiSelect" , "validator" : "requir…" at bounding box center [501, 271] width 834 height 379
drag, startPoint x: 204, startPoint y: 219, endPoint x: 236, endPoint y: 219, distance: 32.9
click at [236, 219] on div ""styleClasses" : "md:w-1/3" , "type" : "vueMultiSelect" , "validator" : "requir…" at bounding box center [501, 271] width 834 height 379
paste textarea
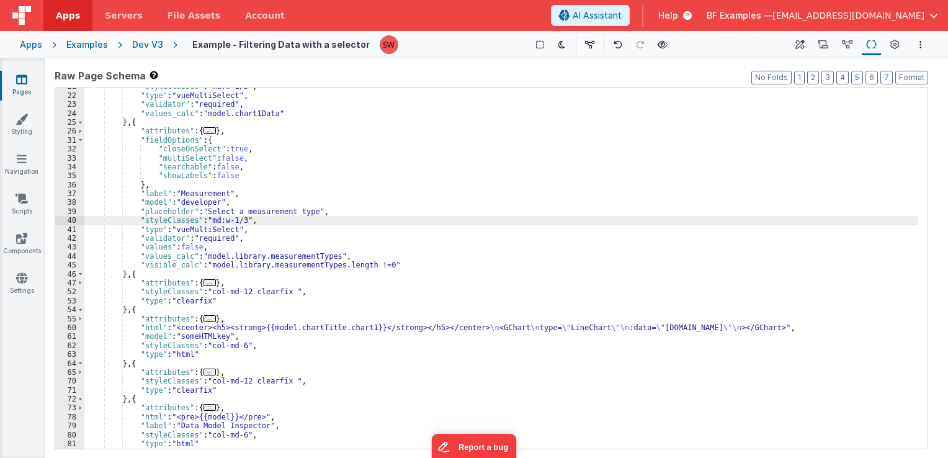
scroll to position [184, 0]
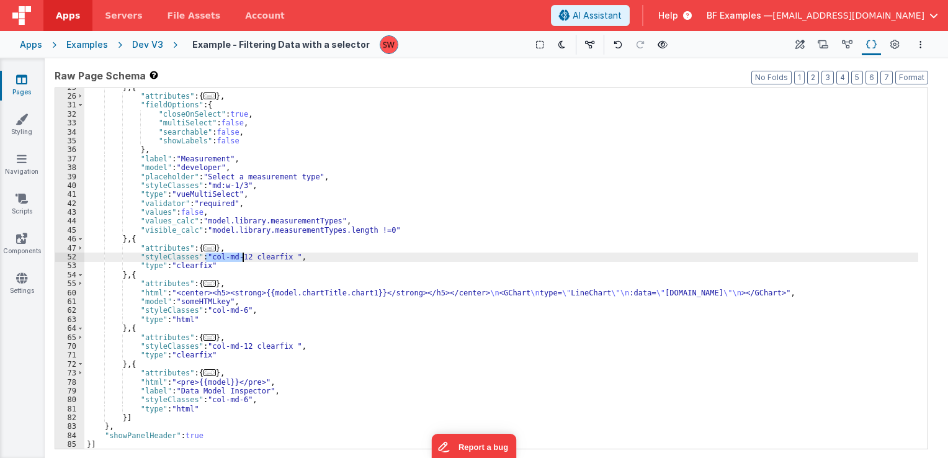
drag, startPoint x: 206, startPoint y: 257, endPoint x: 241, endPoint y: 259, distance: 34.8
click at [241, 259] on div "} , { "attributes" : { ... } , "fieldOptions" : { "closeOnSelect" : true , "mul…" at bounding box center [501, 272] width 834 height 379
paste textarea
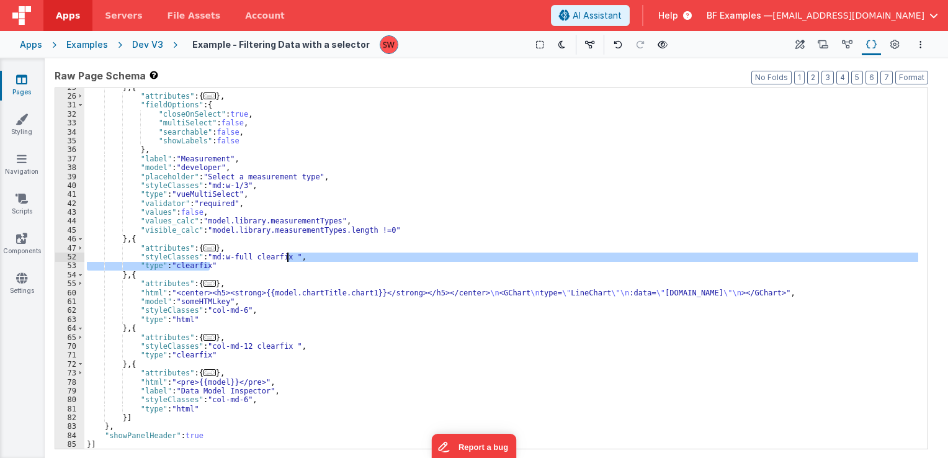
drag, startPoint x: 231, startPoint y: 269, endPoint x: 288, endPoint y: 256, distance: 58.6
click at [288, 256] on div "} , { "attributes" : { ... } , "fieldOptions" : { "closeOnSelect" : true , "mul…" at bounding box center [501, 272] width 834 height 379
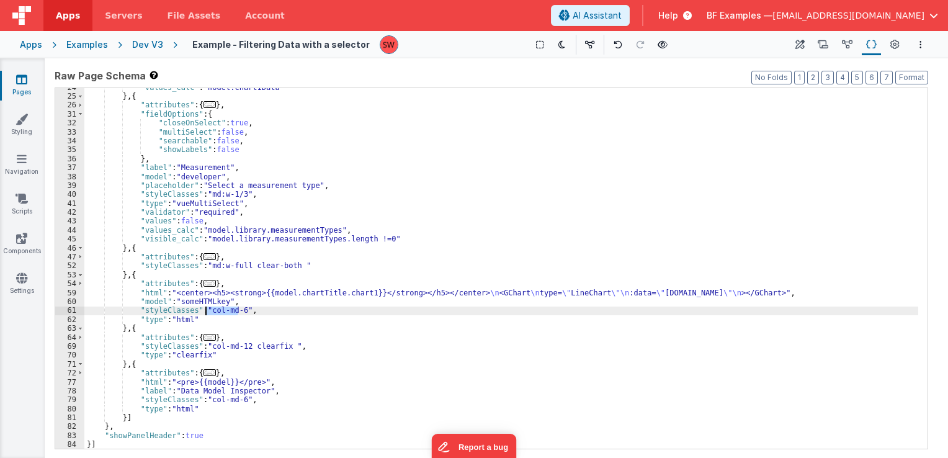
drag, startPoint x: 237, startPoint y: 311, endPoint x: 204, endPoint y: 314, distance: 33.0
click at [204, 314] on div ""values_calc" : "model.chart1Data" } , { "attributes" : { ... } , "fieldOptions…" at bounding box center [501, 272] width 834 height 379
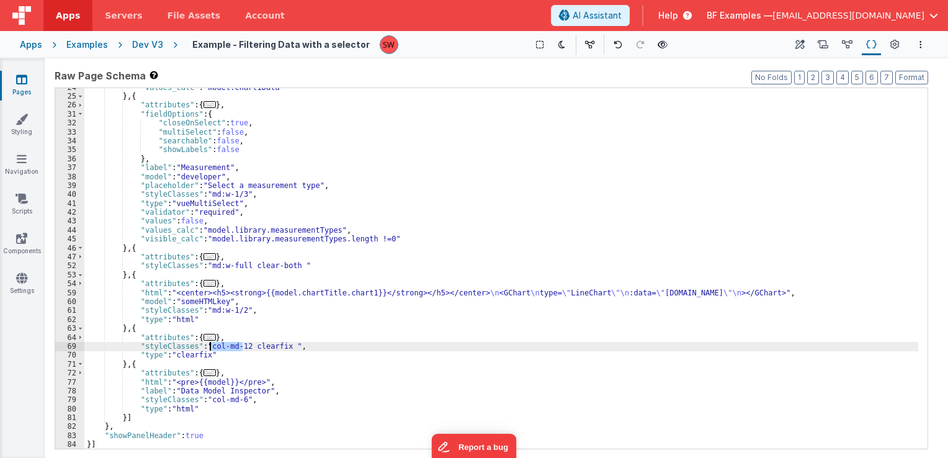
drag, startPoint x: 243, startPoint y: 346, endPoint x: 208, endPoint y: 347, distance: 34.8
click at [208, 347] on div ""values_calc" : "model.chart1Data" } , { "attributes" : { ... } , "fieldOptions…" at bounding box center [501, 272] width 834 height 379
click at [208, 347] on div ""values_calc" : "model.chart1Data" } , { "attributes" : { ... } , "fieldOptions…" at bounding box center [501, 268] width 834 height 361
drag, startPoint x: 206, startPoint y: 347, endPoint x: 243, endPoint y: 349, distance: 37.3
click at [243, 349] on div ""values_calc" : "model.chart1Data" } , { "attributes" : { ... } , "fieldOptions…" at bounding box center [501, 272] width 834 height 379
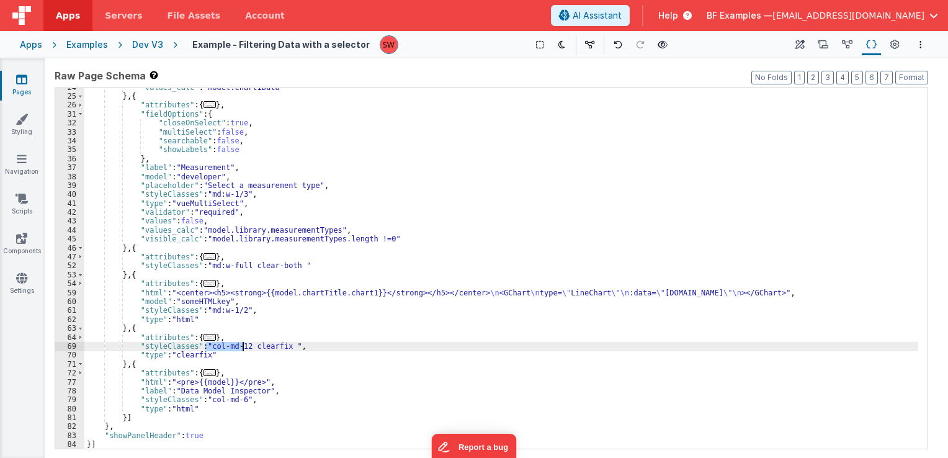
paste textarea
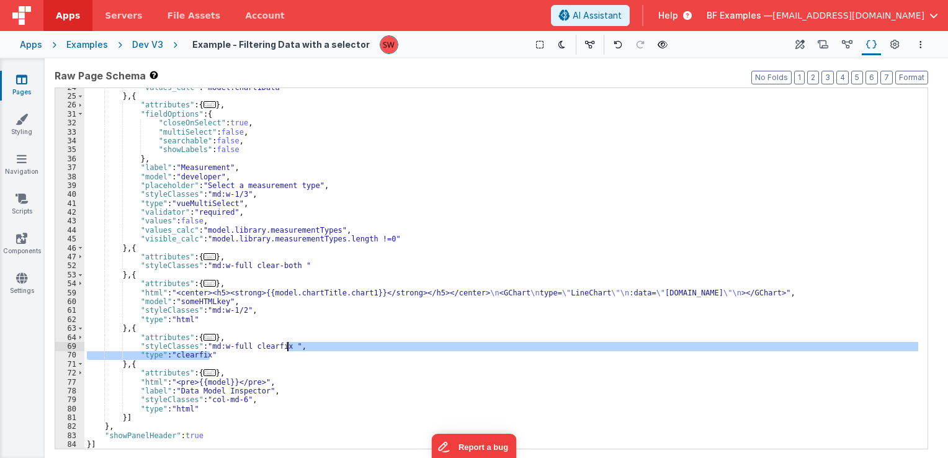
drag, startPoint x: 238, startPoint y: 356, endPoint x: 288, endPoint y: 348, distance: 50.9
click at [288, 348] on div ""values_calc" : "model.chart1Data" } , { "attributes" : { ... } , "fieldOptions…" at bounding box center [501, 272] width 834 height 379
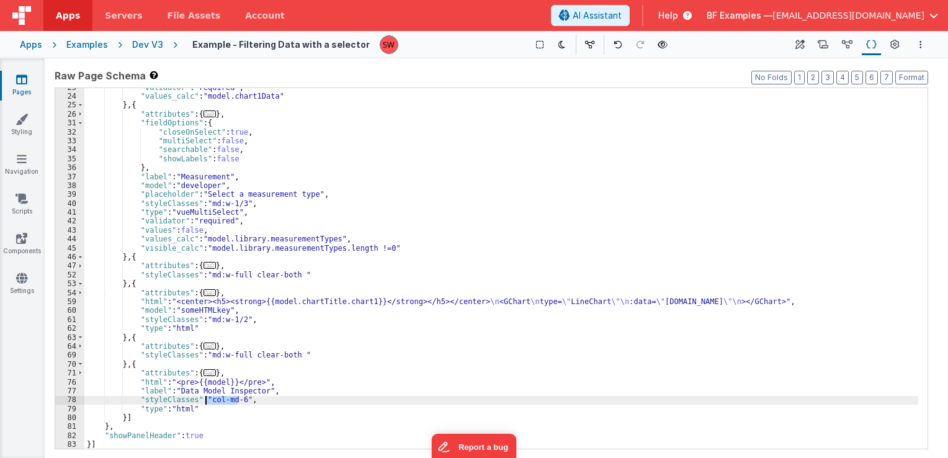
drag, startPoint x: 238, startPoint y: 399, endPoint x: 204, endPoint y: 401, distance: 34.2
click at [204, 401] on div ""validator" : "required" , "values_calc" : "model.chart1Data" } , { "attributes…" at bounding box center [501, 272] width 834 height 379
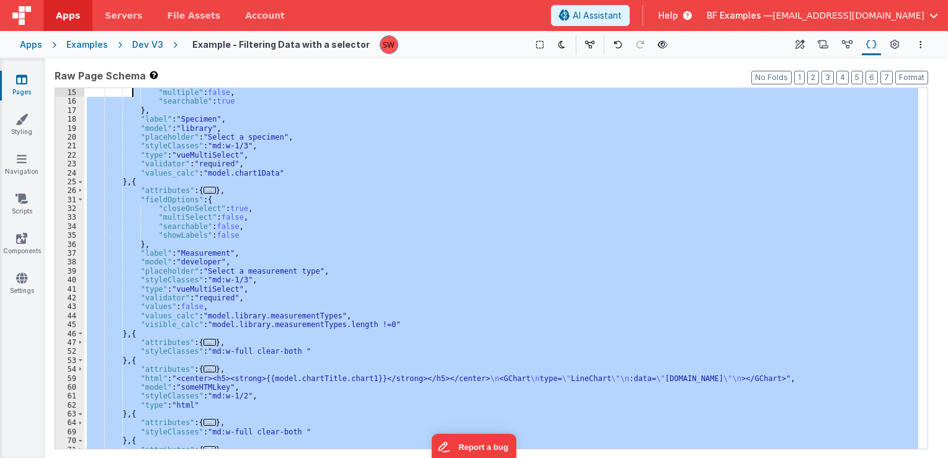
scroll to position [0, 0]
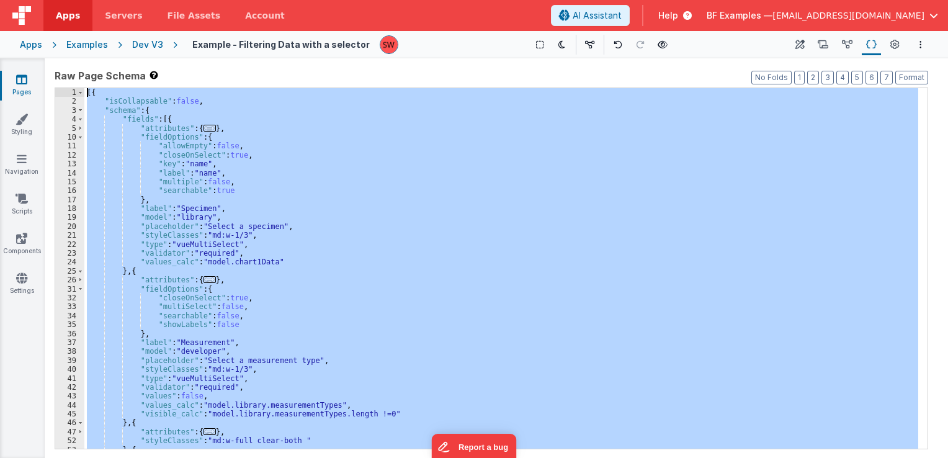
drag, startPoint x: 114, startPoint y: 448, endPoint x: 87, endPoint y: 91, distance: 358.4
click at [87, 91] on div "[{ "isCollapsable" : false , "schema" : { "fields" : [{ "attributes" : { ... } …" at bounding box center [501, 277] width 834 height 379
click at [148, 51] on div "Apps Examples Dev V3 Example - Filtering Data with a selector Show Group Outlin…" at bounding box center [474, 44] width 948 height 27
click at [141, 48] on div "Dev V3" at bounding box center [147, 44] width 31 height 12
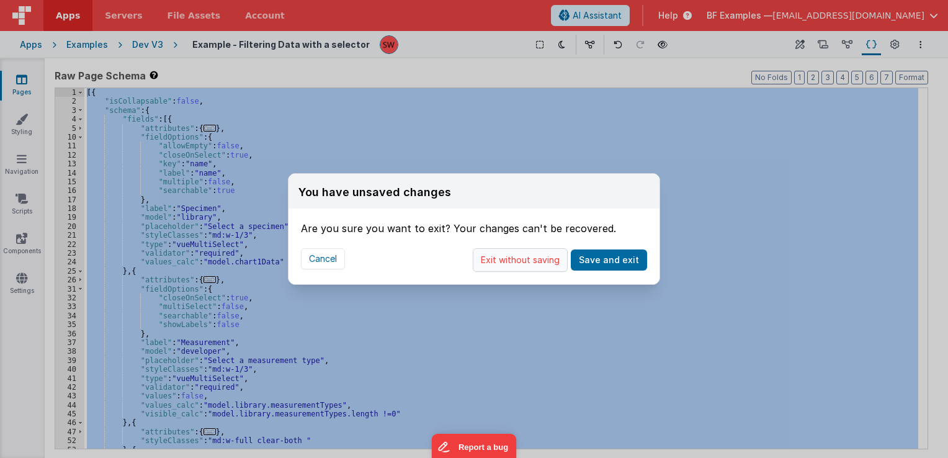
click at [518, 259] on button "Exit without saving" at bounding box center [520, 260] width 95 height 24
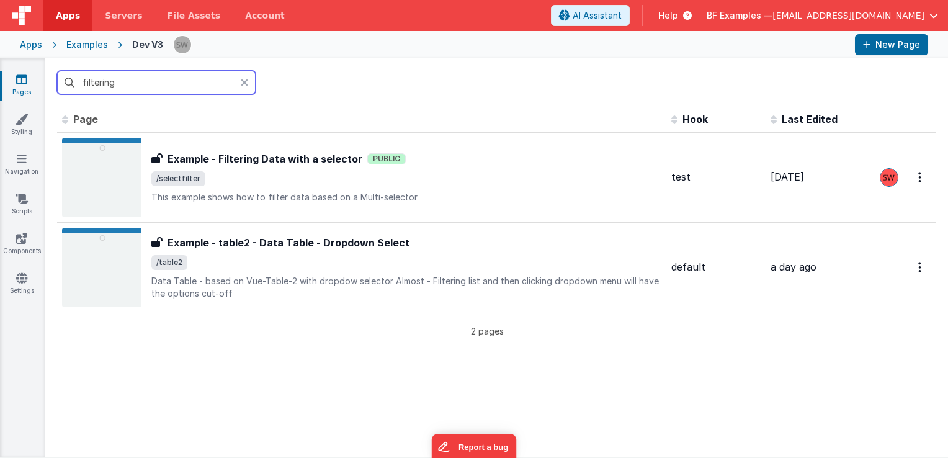
click at [119, 83] on input "filtering" at bounding box center [156, 83] width 199 height 24
click at [119, 84] on input "filtering" at bounding box center [156, 83] width 199 height 24
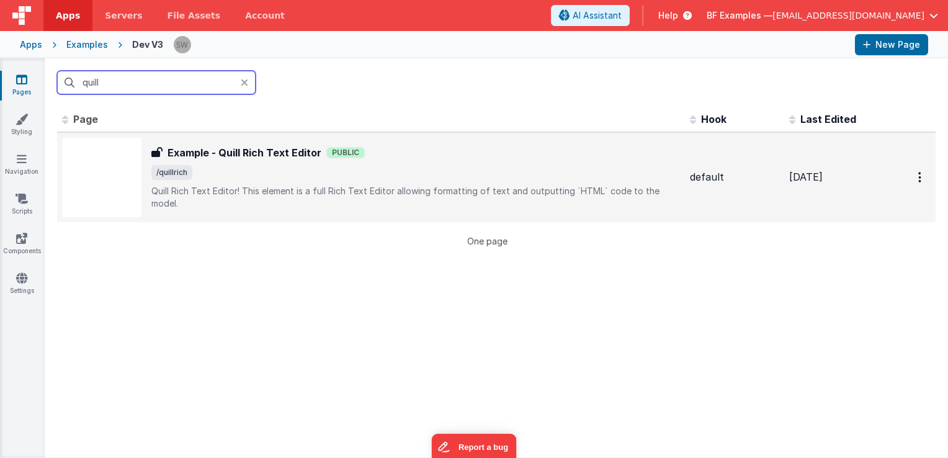
type input "quill"
click at [390, 177] on span "/quillrich" at bounding box center [415, 172] width 529 height 15
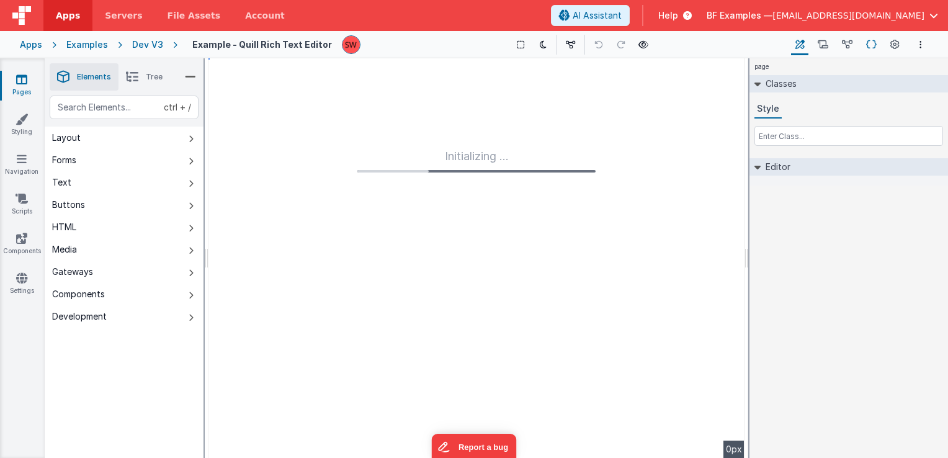
click at [868, 48] on icon at bounding box center [871, 44] width 11 height 13
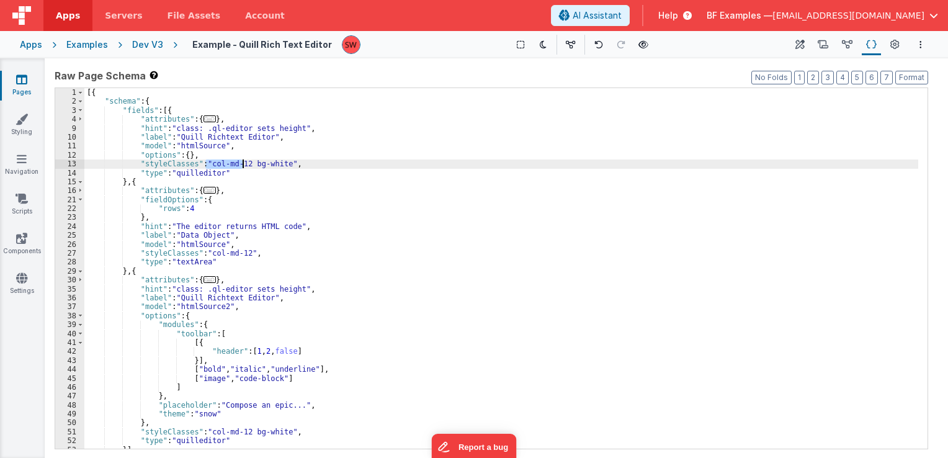
drag, startPoint x: 205, startPoint y: 164, endPoint x: 241, endPoint y: 165, distance: 35.4
click at [241, 165] on div "[{ "schema" : { "fields" : [{ "attributes" : { ... } , "hint" : "class: .ql-edi…" at bounding box center [501, 277] width 834 height 379
drag, startPoint x: 246, startPoint y: 163, endPoint x: 280, endPoint y: 167, distance: 34.9
click at [280, 167] on div "[{ "schema" : { "fields" : [{ "attributes" : { ... } , "hint" : "class: .ql-edi…" at bounding box center [501, 277] width 834 height 379
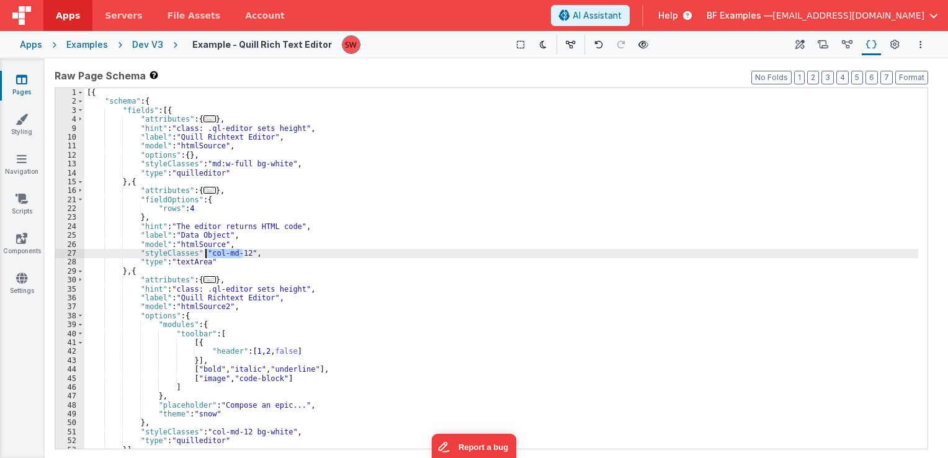
drag, startPoint x: 242, startPoint y: 254, endPoint x: 206, endPoint y: 253, distance: 36.0
click at [206, 253] on div "[{ "schema" : { "fields" : [{ "attributes" : { ... } , "hint" : "class: .ql-edi…" at bounding box center [501, 277] width 834 height 379
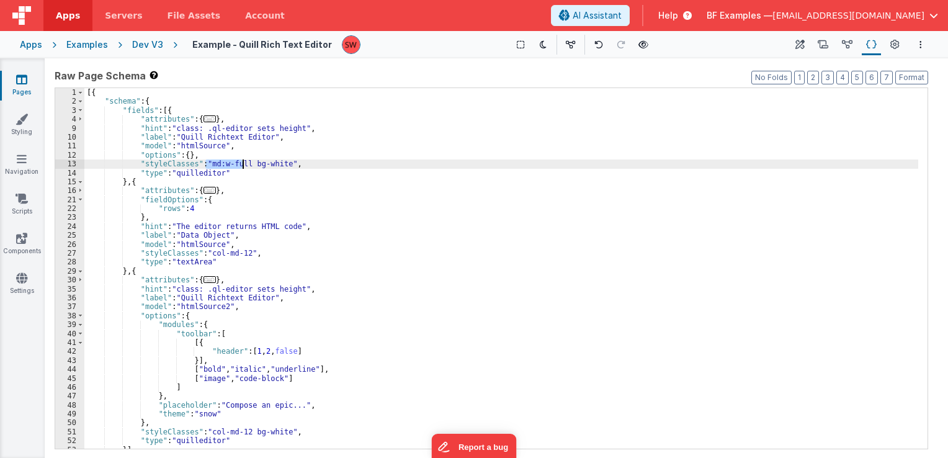
drag, startPoint x: 205, startPoint y: 163, endPoint x: 242, endPoint y: 164, distance: 36.7
click at [242, 164] on div "[{ "schema" : { "fields" : [{ "attributes" : { ... } , "hint" : "class: .ql-edi…" at bounding box center [501, 277] width 834 height 379
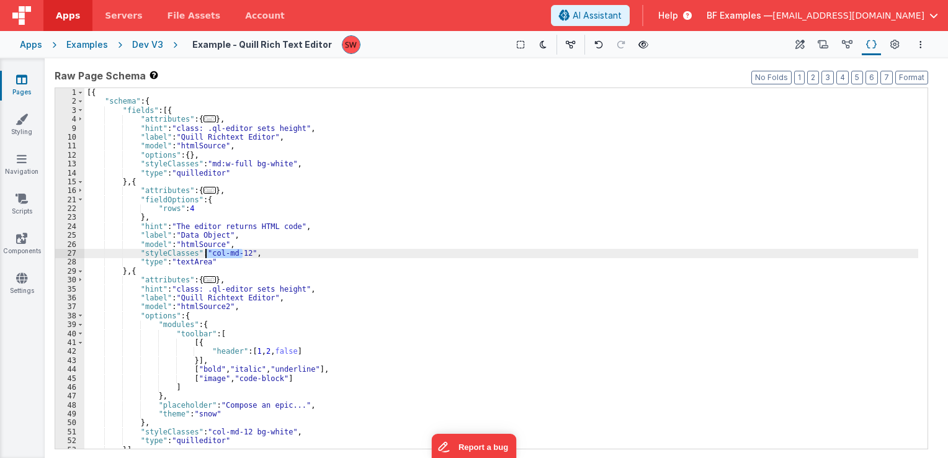
drag, startPoint x: 241, startPoint y: 251, endPoint x: 205, endPoint y: 257, distance: 36.4
click at [205, 257] on div "[{ "schema" : { "fields" : [{ "attributes" : { ... } , "hint" : "class: .ql-edi…" at bounding box center [501, 277] width 834 height 379
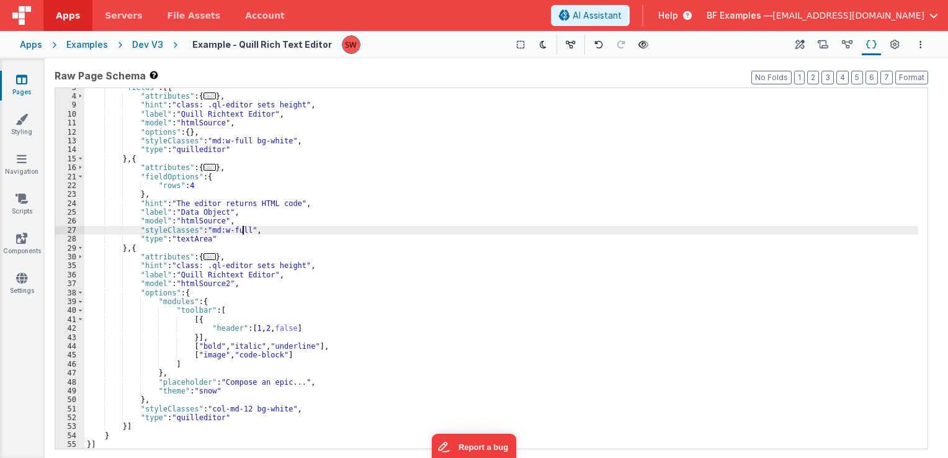
scroll to position [23, 0]
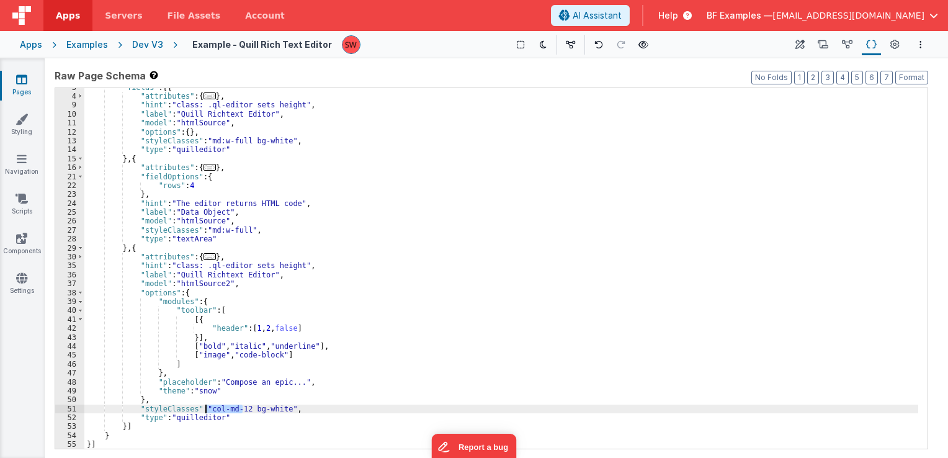
drag, startPoint x: 241, startPoint y: 410, endPoint x: 205, endPoint y: 413, distance: 36.1
click at [205, 413] on div ""fields" : [{ "attributes" : { ... } , "hint" : "class: .ql-editor sets height"…" at bounding box center [501, 272] width 834 height 379
click at [148, 46] on div "Dev V3" at bounding box center [147, 44] width 31 height 12
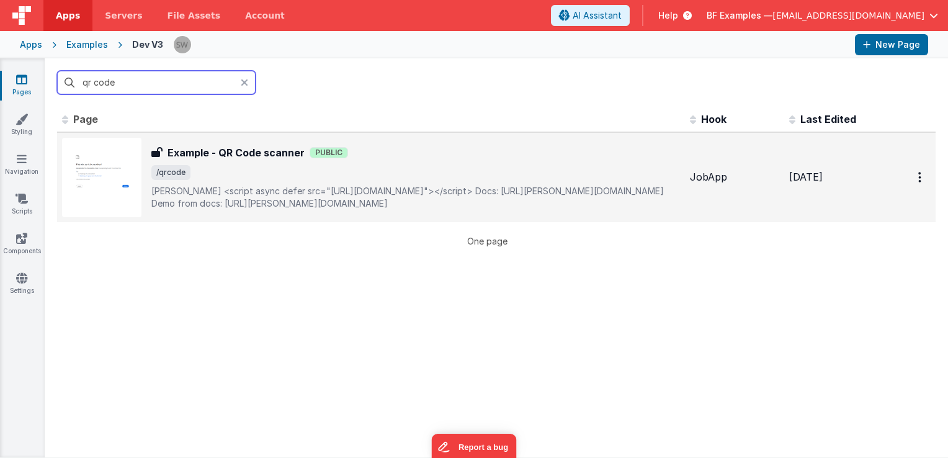
type input "qr code"
click at [563, 163] on div "Example - QR Code scanner Example - QR Code scanner Public /qrcode DOM Header<…" at bounding box center [415, 177] width 529 height 65
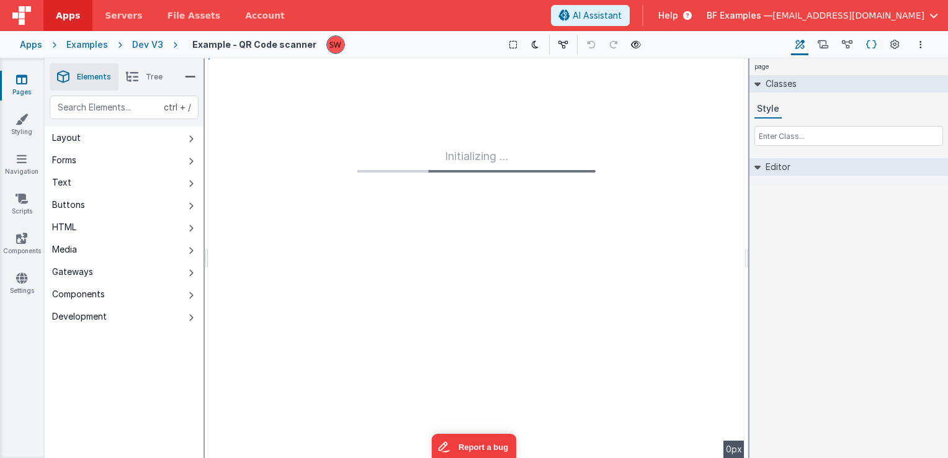
click at [874, 43] on icon at bounding box center [871, 44] width 11 height 13
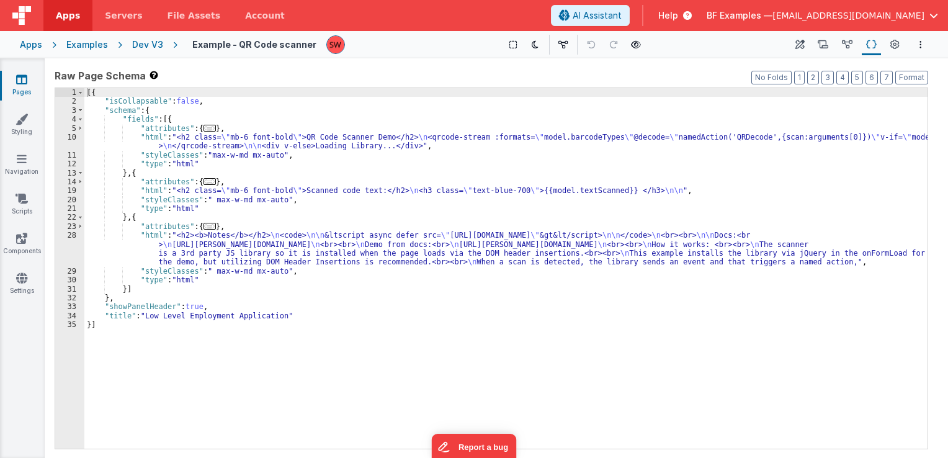
click at [141, 40] on div "Dev V3" at bounding box center [147, 44] width 31 height 12
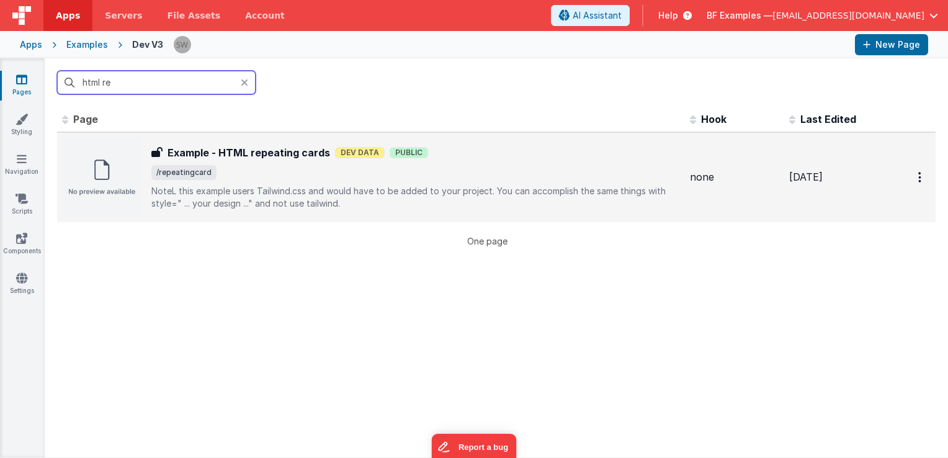
type input "html re"
click at [501, 165] on span "/repeatingcard" at bounding box center [415, 172] width 529 height 15
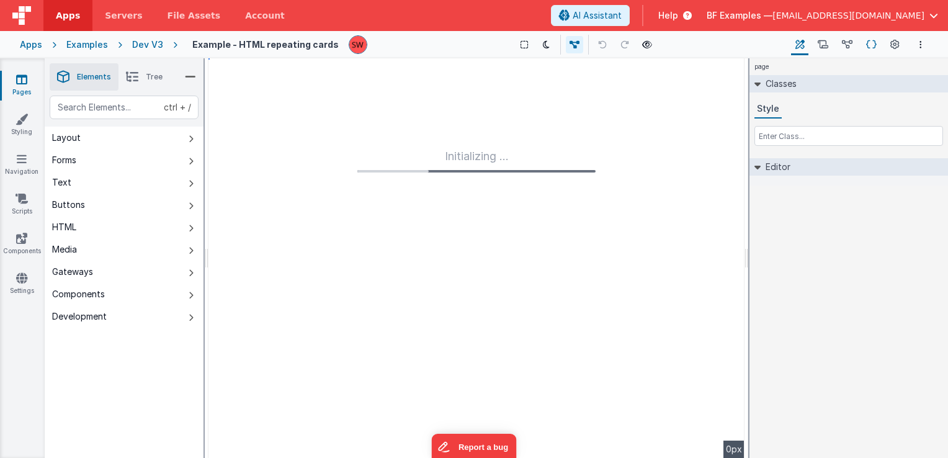
click at [871, 43] on icon at bounding box center [871, 44] width 11 height 13
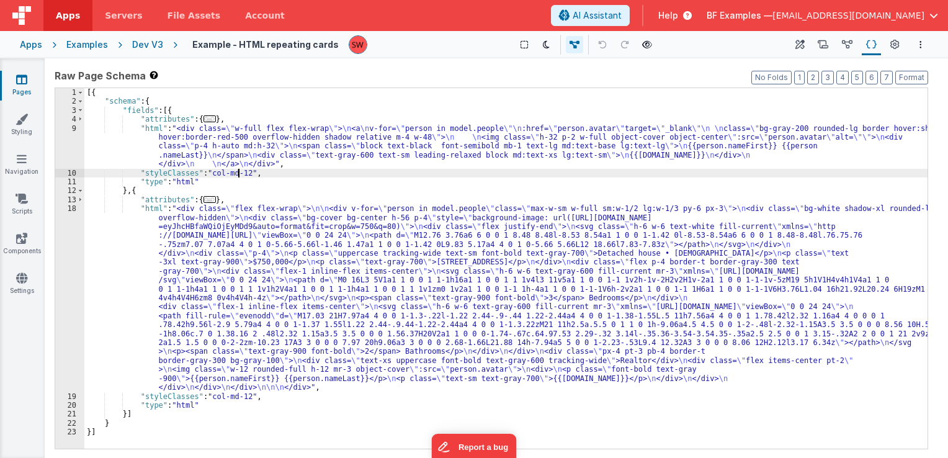
click at [240, 171] on div "[{ "schema" : { "fields" : [{ "attributes" : { ... } , "html" : "<div class= \"…" at bounding box center [505, 277] width 843 height 379
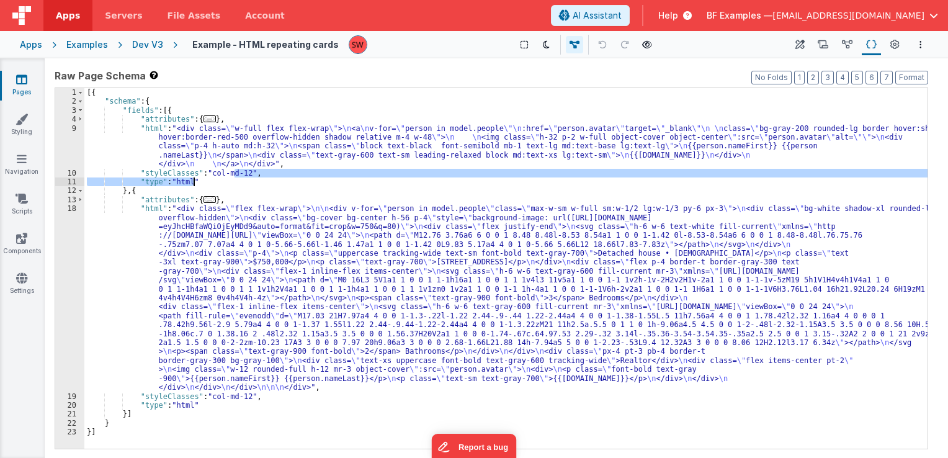
drag, startPoint x: 241, startPoint y: 172, endPoint x: 206, endPoint y: 173, distance: 34.8
click at [206, 173] on div "[{ "schema" : { "fields" : [{ "attributes" : { ... } , "html" : "<div class= \"…" at bounding box center [505, 277] width 843 height 379
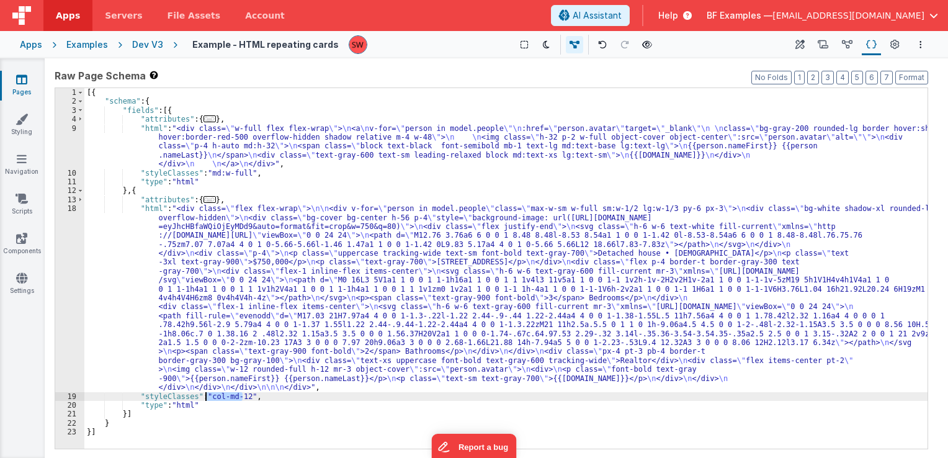
drag, startPoint x: 241, startPoint y: 393, endPoint x: 205, endPoint y: 396, distance: 35.5
click at [205, 396] on div "[{ "schema" : { "fields" : [{ "attributes" : { ... } , "html" : "<div class= \"…" at bounding box center [505, 277] width 843 height 379
click at [142, 42] on div "Dev V3" at bounding box center [147, 44] width 31 height 12
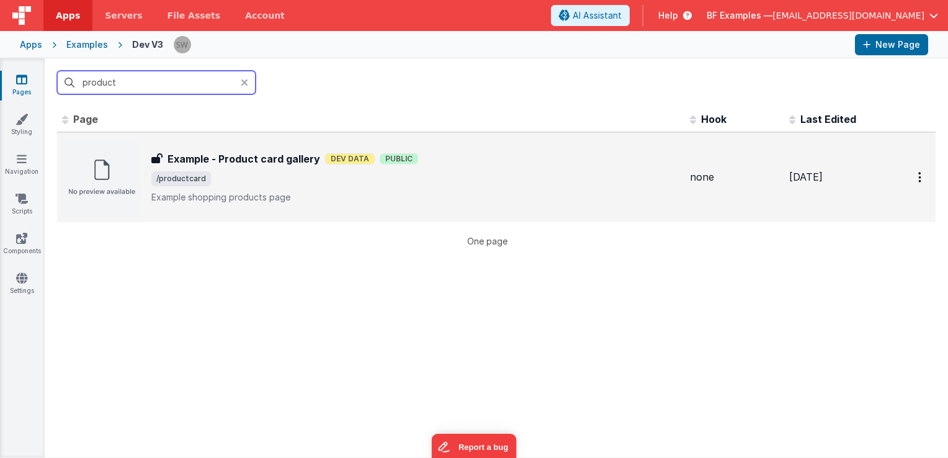
type input "product"
click at [471, 171] on span "/productcard" at bounding box center [415, 178] width 529 height 15
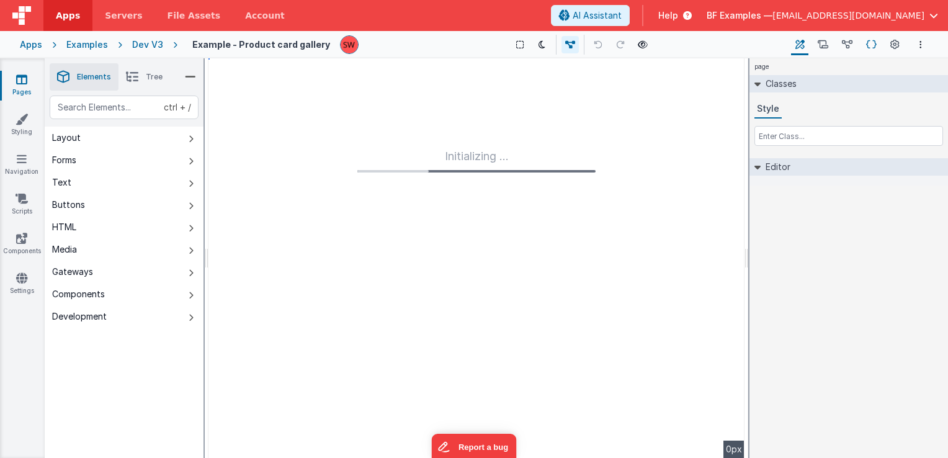
click at [871, 43] on icon at bounding box center [871, 44] width 11 height 13
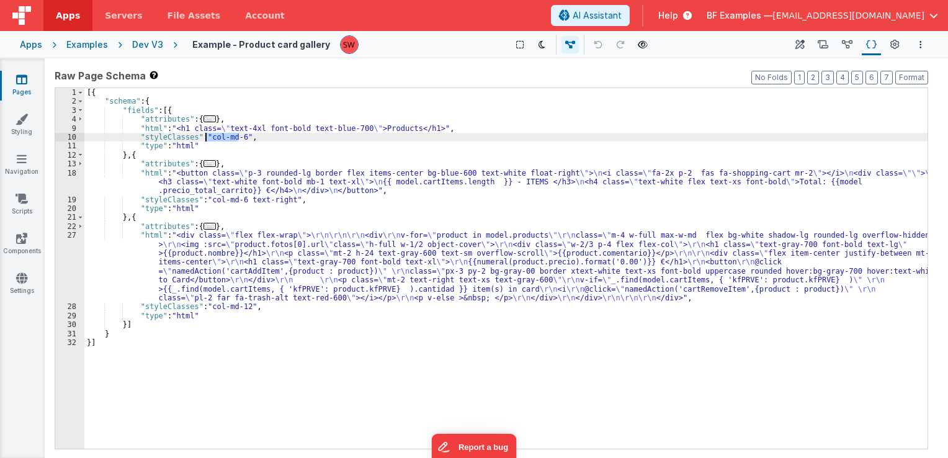
drag, startPoint x: 238, startPoint y: 136, endPoint x: 205, endPoint y: 140, distance: 33.2
click at [205, 140] on div "[{ "schema" : { "fields" : [{ "attributes" : { ... } , "html" : "<h1 class= \" …" at bounding box center [505, 277] width 843 height 379
paste textarea
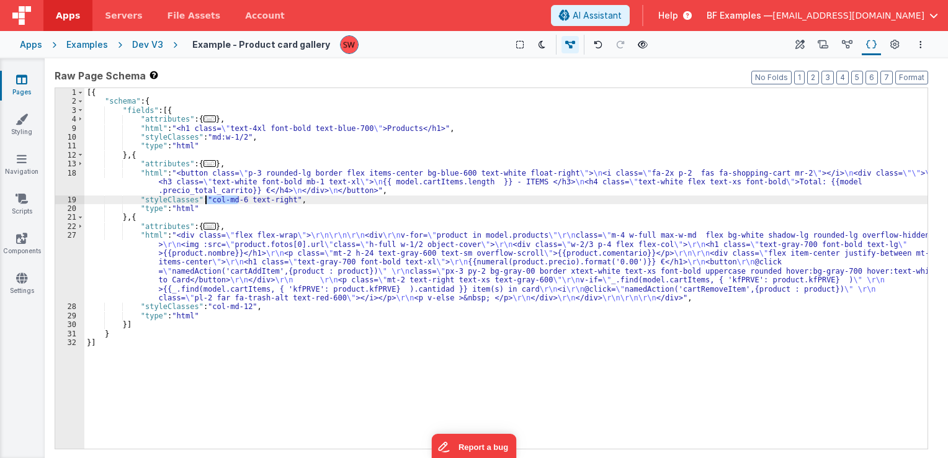
drag, startPoint x: 238, startPoint y: 202, endPoint x: 206, endPoint y: 200, distance: 32.3
click at [206, 200] on div "[{ "schema" : { "fields" : [{ "attributes" : { ... } , "html" : "<h1 class= \" …" at bounding box center [505, 277] width 843 height 379
paste textarea
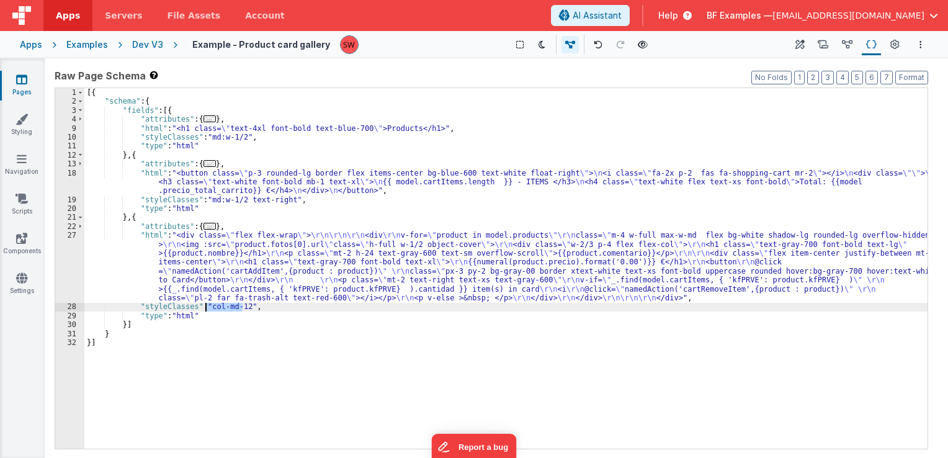
drag, startPoint x: 241, startPoint y: 307, endPoint x: 205, endPoint y: 309, distance: 36.1
click at [205, 309] on div "[{ "schema" : { "fields" : [{ "attributes" : { ... } , "html" : "<h1 class= \" …" at bounding box center [505, 277] width 843 height 379
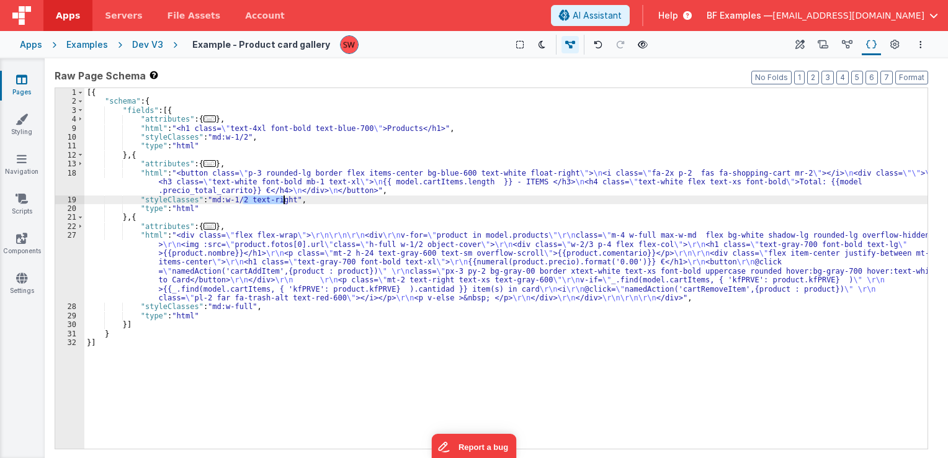
drag, startPoint x: 243, startPoint y: 199, endPoint x: 282, endPoint y: 202, distance: 38.6
click at [282, 202] on div "[{ "schema" : { "fields" : [{ "attributes" : { ... } , "html" : "<h1 class= \" …" at bounding box center [505, 277] width 843 height 379
click at [151, 44] on div "Dev V3" at bounding box center [147, 44] width 31 height 12
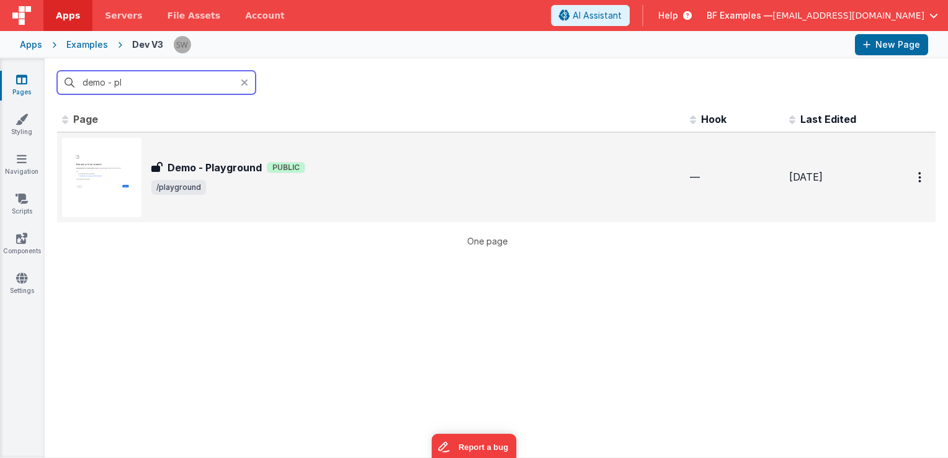
type input "demo - pl"
click at [536, 165] on div "Demo - Playground Public" at bounding box center [415, 167] width 529 height 15
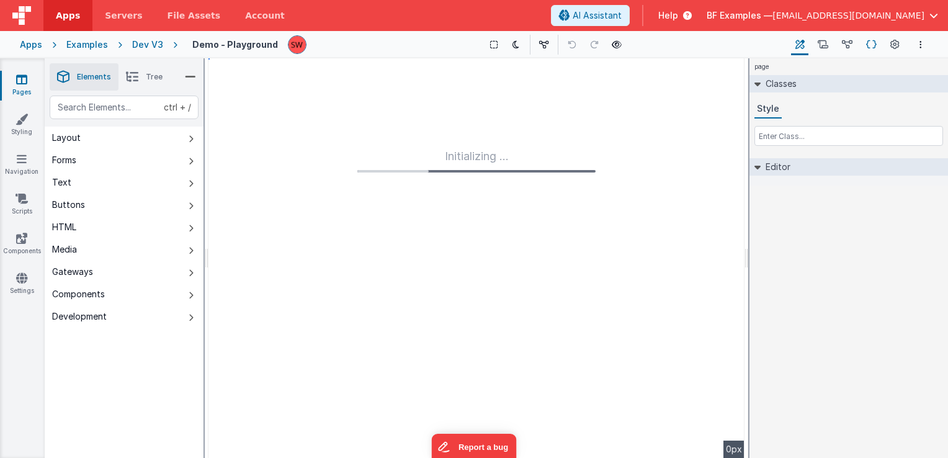
click at [867, 46] on icon at bounding box center [871, 44] width 11 height 13
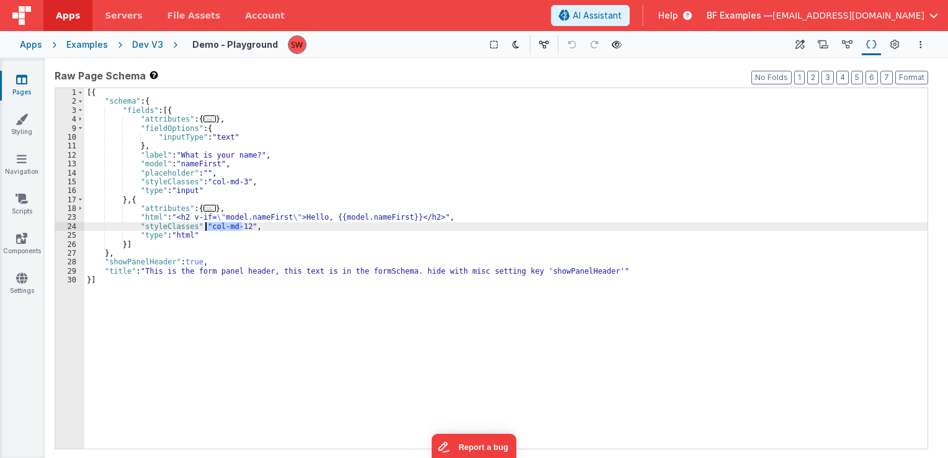
drag, startPoint x: 243, startPoint y: 226, endPoint x: 207, endPoint y: 224, distance: 36.1
click at [207, 224] on div "[{ "schema" : { "fields" : [{ "attributes" : { ... } , "fieldOptions" : { "inpu…" at bounding box center [505, 277] width 843 height 379
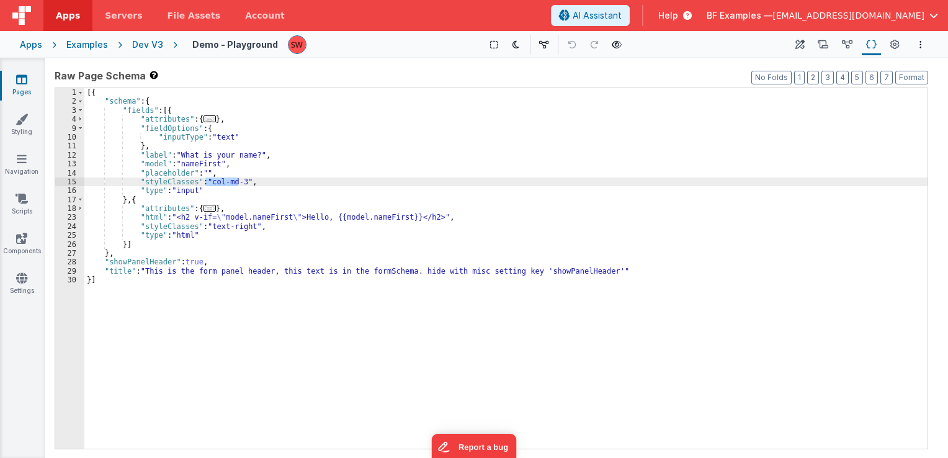
drag, startPoint x: 238, startPoint y: 182, endPoint x: 206, endPoint y: 184, distance: 32.3
click at [206, 184] on div "[{ "schema" : { "fields" : [{ "attributes" : { ... } , "fieldOptions" : { "inpu…" at bounding box center [505, 277] width 843 height 379
drag, startPoint x: 207, startPoint y: 185, endPoint x: 238, endPoint y: 182, distance: 31.7
click at [238, 182] on div "[{ "schema" : { "fields" : [{ "attributes" : { ... } , "fieldOptions" : { "inpu…" at bounding box center [505, 277] width 843 height 379
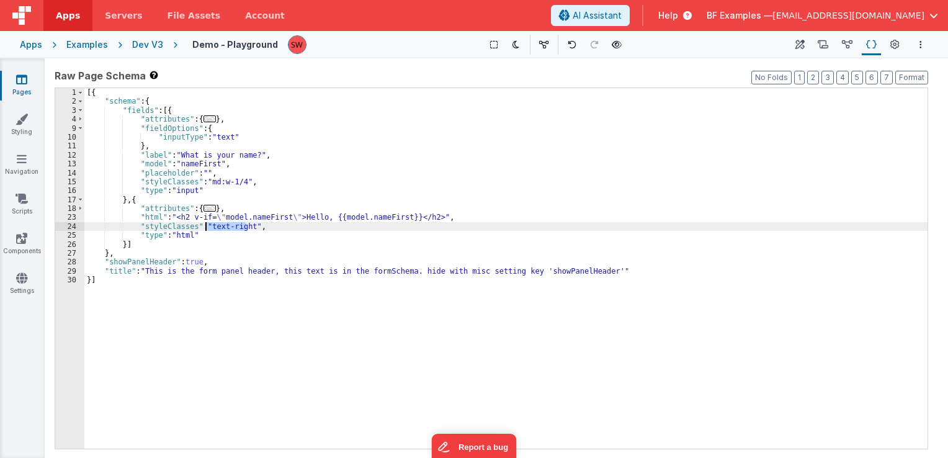
drag, startPoint x: 244, startPoint y: 226, endPoint x: 206, endPoint y: 228, distance: 38.5
click at [206, 228] on div "[{ "schema" : { "fields" : [{ "attributes" : { ... } , "fieldOptions" : { "inpu…" at bounding box center [505, 277] width 843 height 379
paste textarea
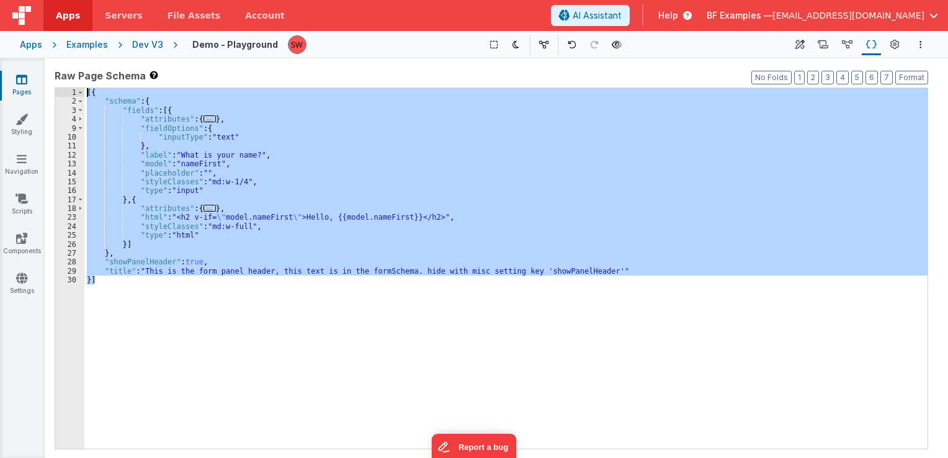
drag, startPoint x: 122, startPoint y: 287, endPoint x: 86, endPoint y: 89, distance: 200.5
click at [86, 89] on div "[{ "schema" : { "fields" : [{ "attributes" : { ... } , "fieldOptions" : { "inpu…" at bounding box center [505, 277] width 843 height 379
click at [151, 41] on div "Dev V3" at bounding box center [147, 44] width 31 height 12
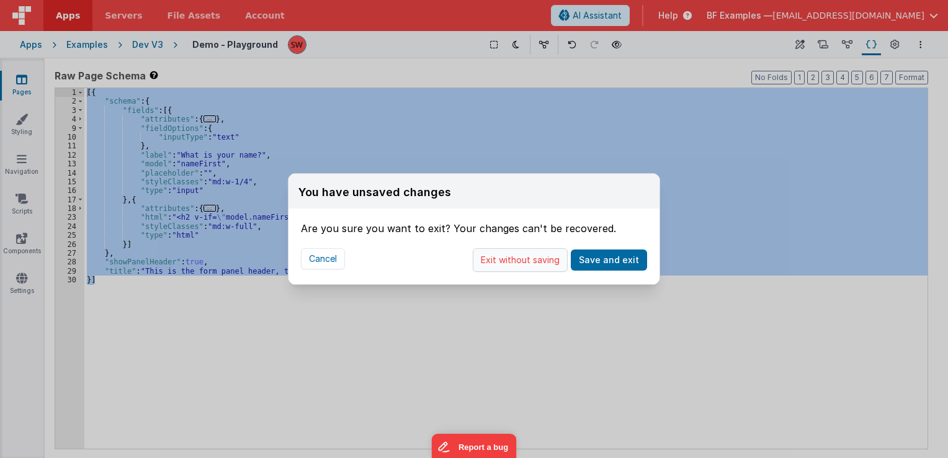
click at [546, 262] on button "Exit without saving" at bounding box center [520, 260] width 95 height 24
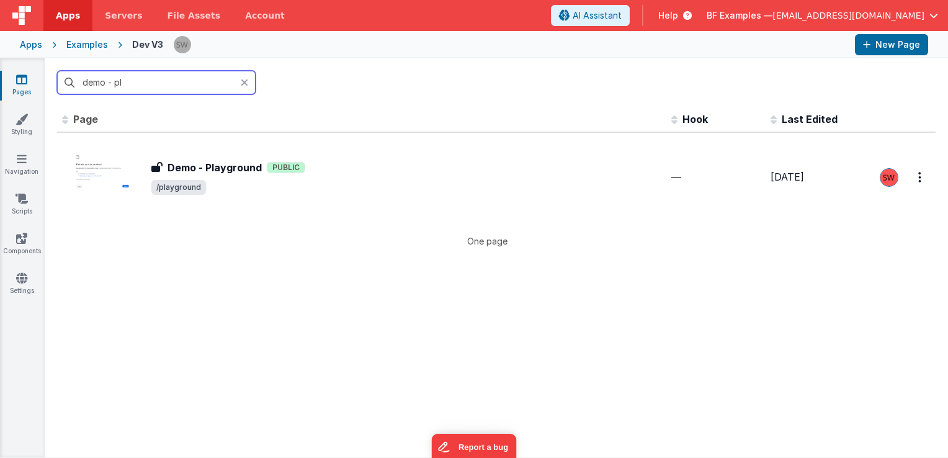
click at [127, 83] on input "demo - pl" at bounding box center [156, 83] width 199 height 24
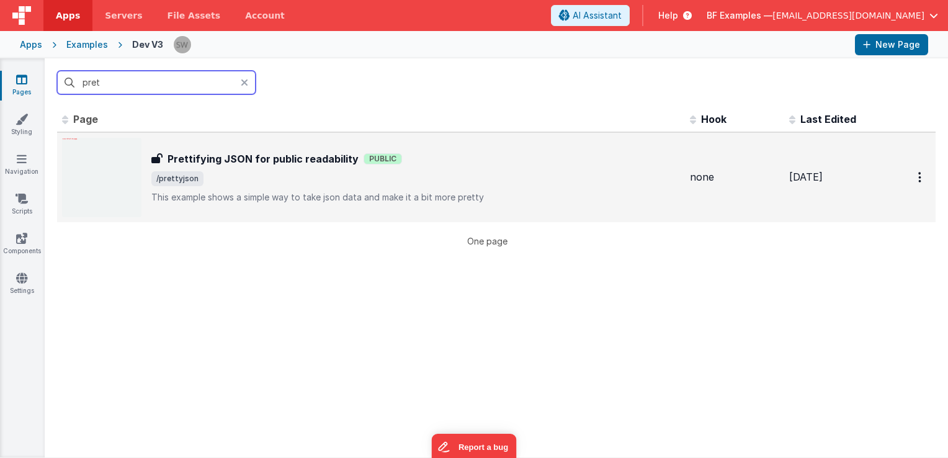
type input "pret"
click at [403, 183] on span "/prettyjson" at bounding box center [415, 178] width 529 height 15
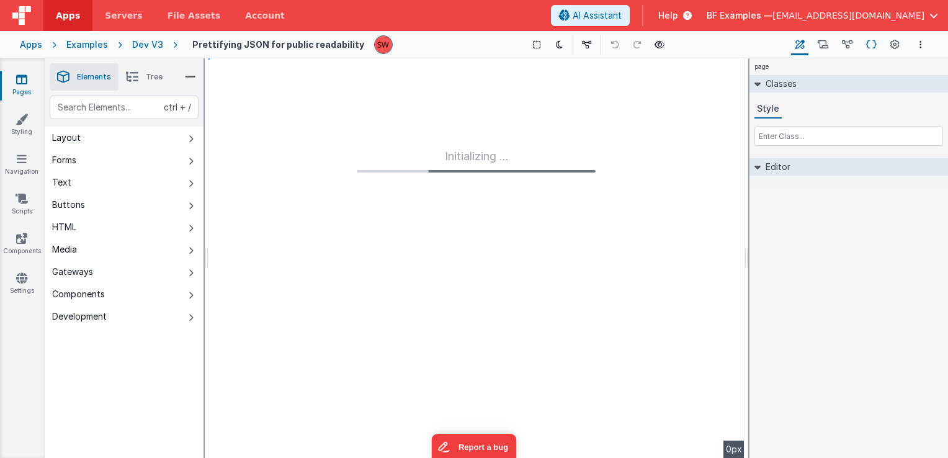
click at [874, 50] on icon at bounding box center [871, 44] width 11 height 13
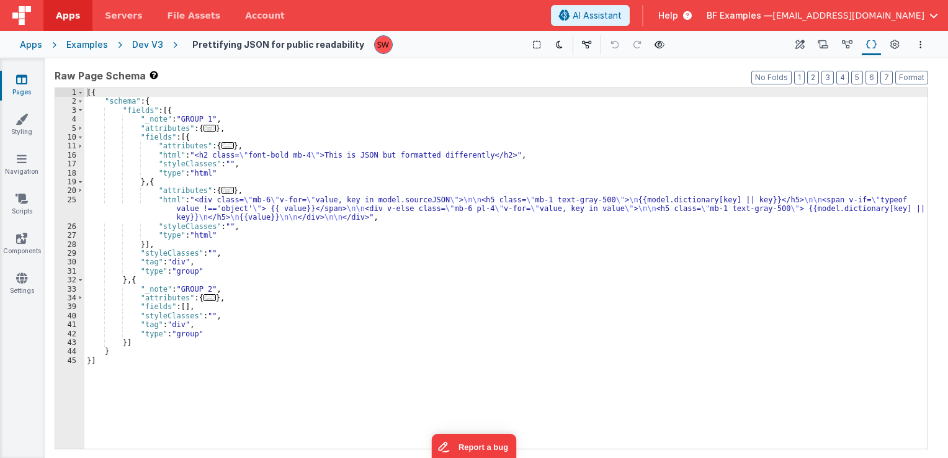
click at [148, 47] on div "Dev V3" at bounding box center [147, 44] width 31 height 12
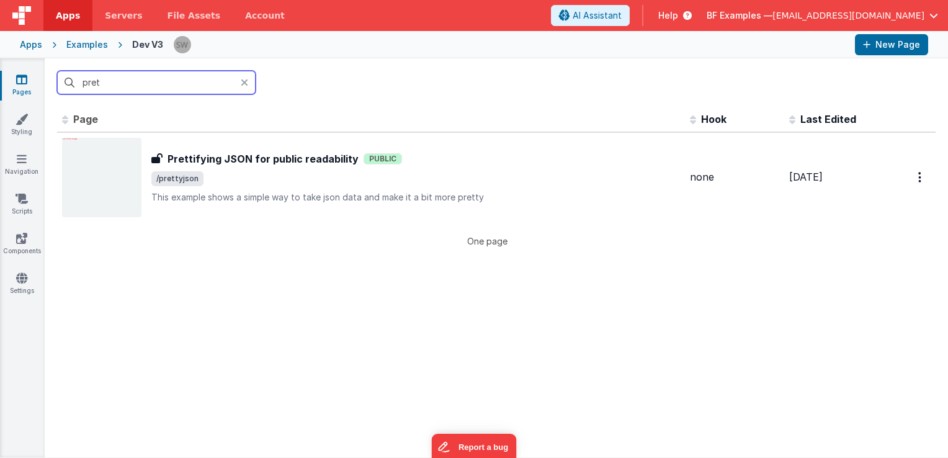
type input "e"
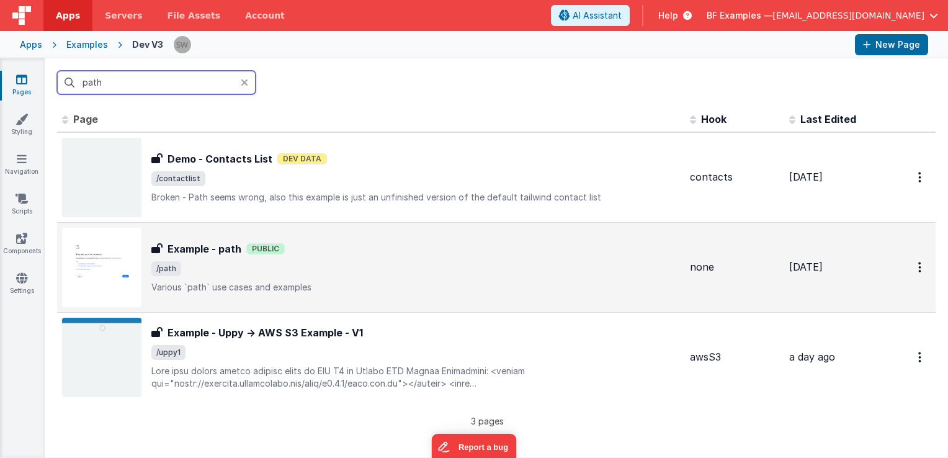
type input "path"
click at [369, 269] on span "/path" at bounding box center [415, 268] width 529 height 15
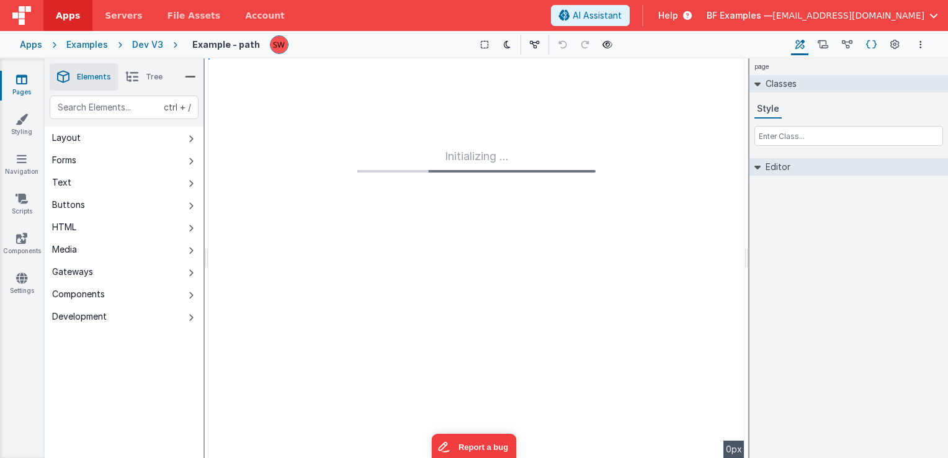
click at [874, 43] on icon at bounding box center [871, 44] width 11 height 13
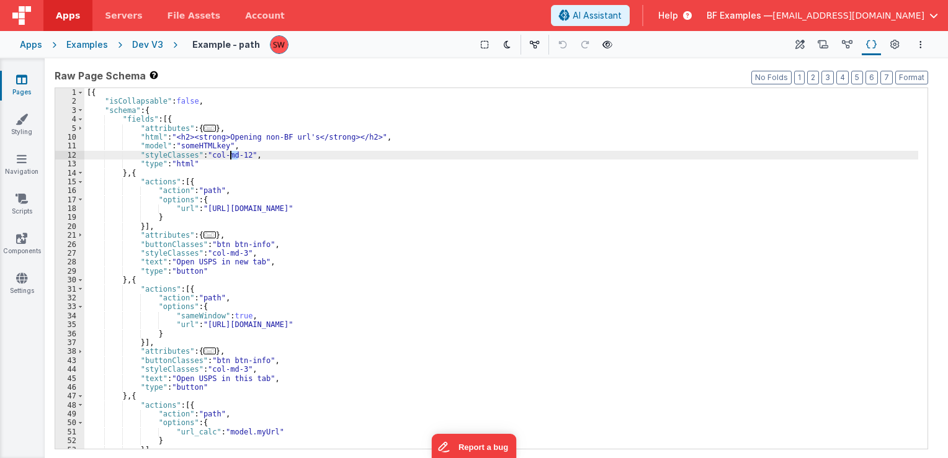
drag, startPoint x: 240, startPoint y: 156, endPoint x: 231, endPoint y: 155, distance: 9.4
click at [231, 155] on div "[{ "isCollapsable" : false , "schema" : { "fields" : [{ "attributes" : { ... } …" at bounding box center [501, 277] width 834 height 379
drag, startPoint x: 241, startPoint y: 155, endPoint x: 205, endPoint y: 156, distance: 36.0
click at [205, 156] on div "[{ "isCollapsable" : false , "schema" : { "fields" : [{ "attributes" : { ... } …" at bounding box center [501, 277] width 834 height 379
drag, startPoint x: 206, startPoint y: 153, endPoint x: 243, endPoint y: 155, distance: 36.7
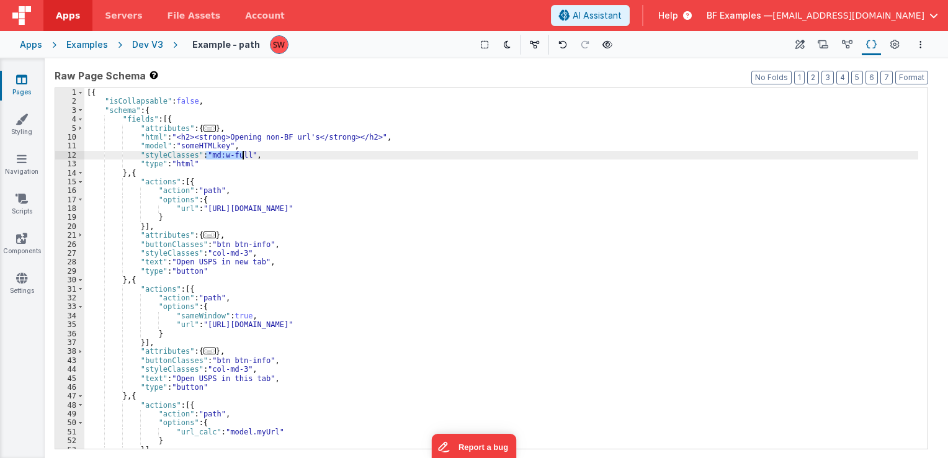
click at [243, 155] on div "[{ "isCollapsable" : false , "schema" : { "fields" : [{ "attributes" : { ... } …" at bounding box center [501, 277] width 834 height 379
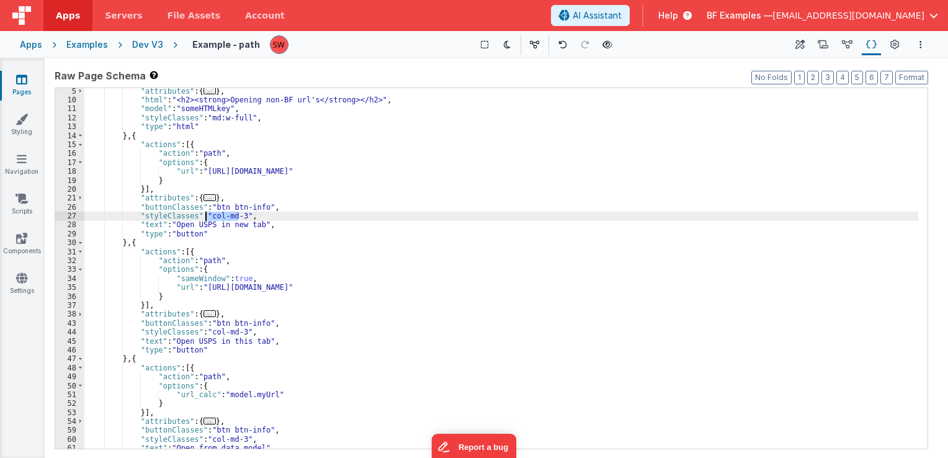
drag, startPoint x: 237, startPoint y: 218, endPoint x: 207, endPoint y: 218, distance: 30.4
click at [207, 218] on div ""attributes" : { ... } , "html" : "<h2><strong>Opening non-BF url's</strong></h…" at bounding box center [501, 276] width 834 height 379
paste textarea
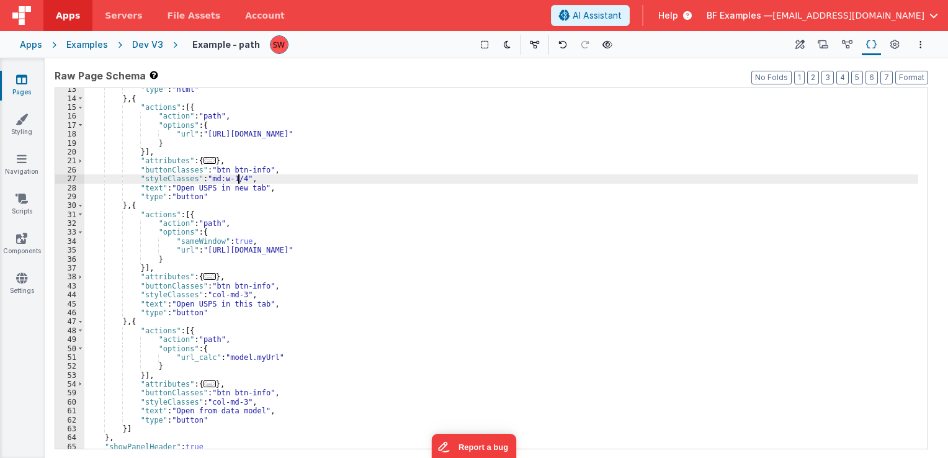
scroll to position [74, 0]
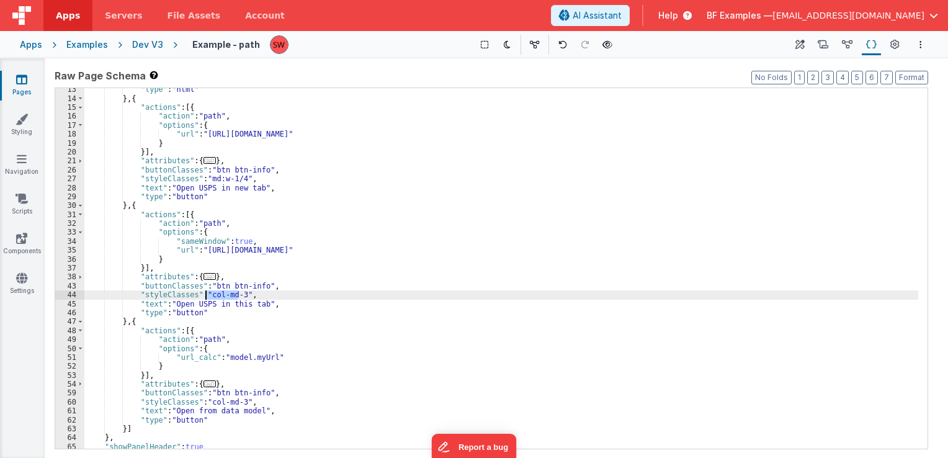
drag, startPoint x: 238, startPoint y: 296, endPoint x: 206, endPoint y: 298, distance: 31.7
click at [206, 298] on div ""type" : "html" } , { "actions" : [{ "action" : "path" , "options" : { "url" : …" at bounding box center [501, 274] width 834 height 379
paste textarea
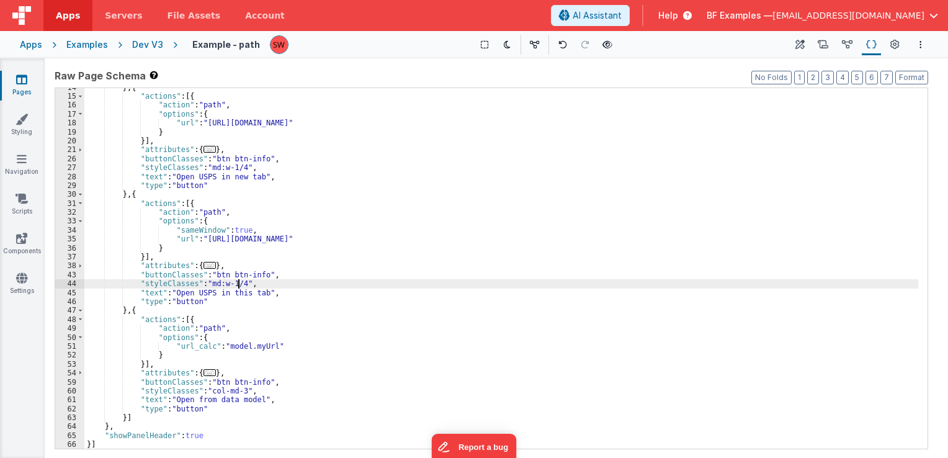
scroll to position [86, 0]
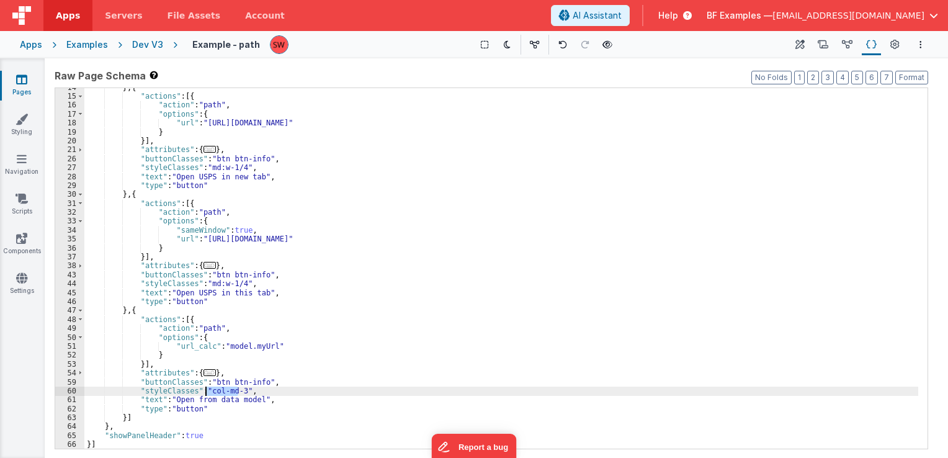
drag, startPoint x: 238, startPoint y: 389, endPoint x: 206, endPoint y: 391, distance: 32.3
click at [206, 391] on div "} , { "actions" : [{ "action" : "path" , "options" : { "url" : "https://tools.u…" at bounding box center [501, 272] width 834 height 379
paste textarea
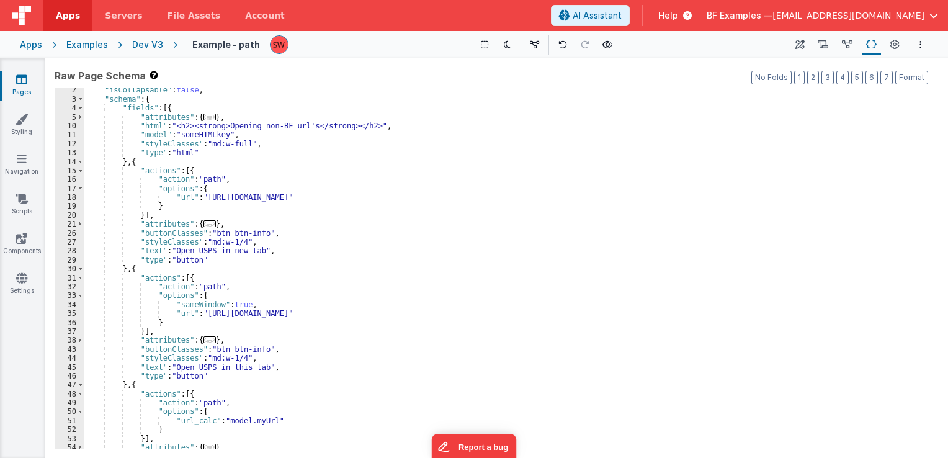
scroll to position [48, 0]
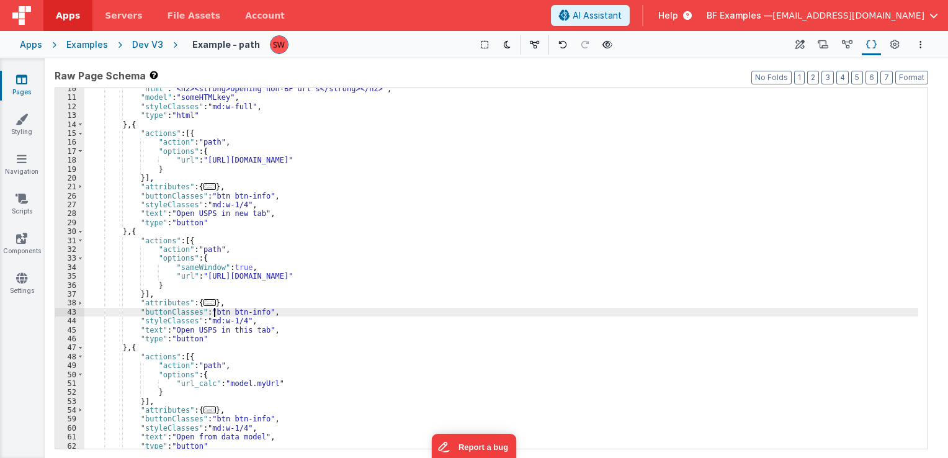
click at [213, 312] on div ""html" : "<h2><strong>Opening non-BF url's</strong></h2>" , "model" : "someHTML…" at bounding box center [501, 273] width 834 height 379
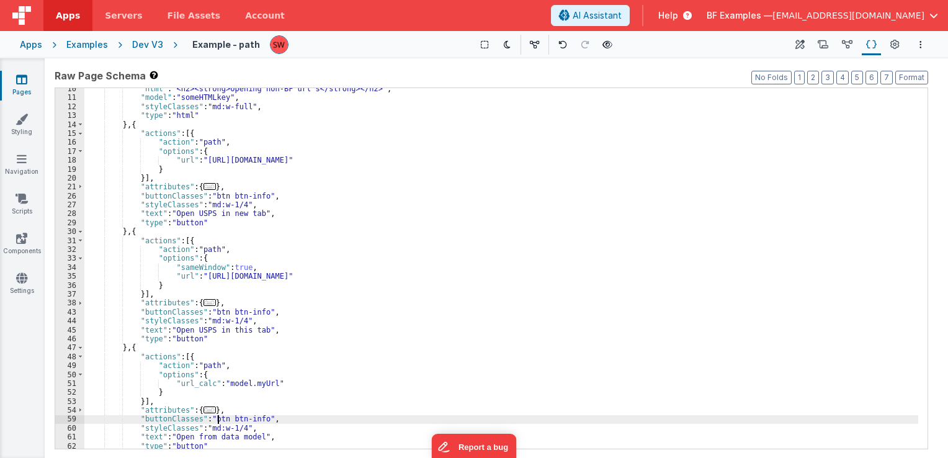
click at [216, 417] on div ""html" : "<h2><strong>Opening non-BF url's</strong></h2>" , "model" : "someHTML…" at bounding box center [501, 273] width 834 height 379
drag, startPoint x: 333, startPoint y: 417, endPoint x: 365, endPoint y: 418, distance: 32.3
click at [365, 418] on div ""html" : "<h2><strong>Opening non-BF url's</strong></h2>" , "model" : "someHTML…" at bounding box center [501, 273] width 834 height 379
drag, startPoint x: 208, startPoint y: 418, endPoint x: 496, endPoint y: 418, distance: 287.9
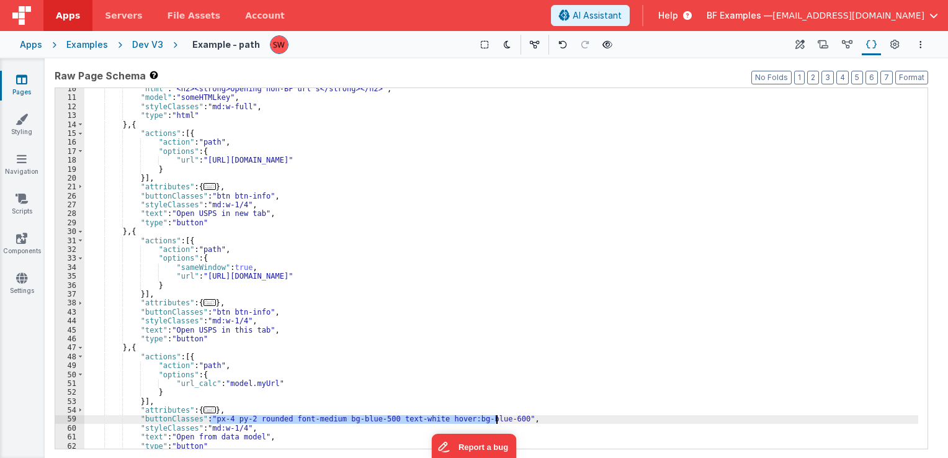
click at [496, 418] on div ""html" : "<h2><strong>Opening non-BF url's</strong></h2>" , "model" : "someHTML…" at bounding box center [501, 273] width 834 height 379
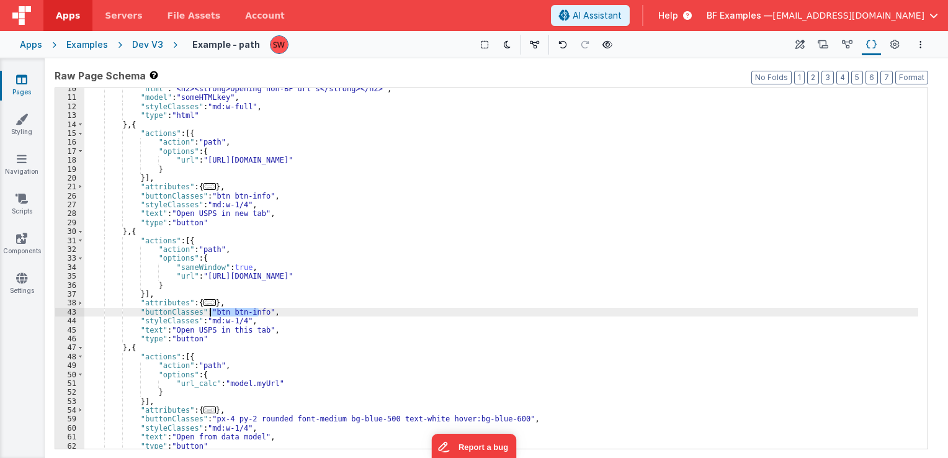
drag, startPoint x: 259, startPoint y: 313, endPoint x: 211, endPoint y: 316, distance: 47.9
click at [211, 316] on div ""html" : "<h2><strong>Opening non-BF url's</strong></h2>" , "model" : "someHTML…" at bounding box center [501, 273] width 834 height 379
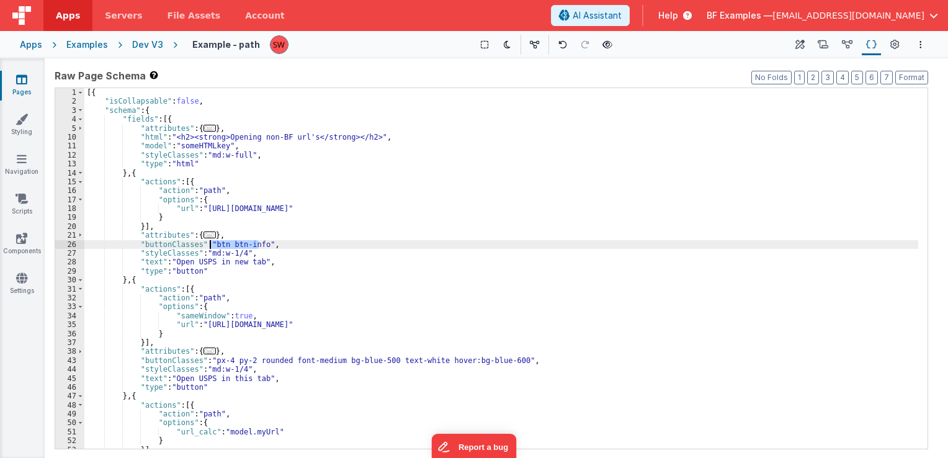
drag, startPoint x: 260, startPoint y: 245, endPoint x: 209, endPoint y: 243, distance: 50.9
click at [209, 243] on div "[{ "isCollapsable" : false , "schema" : { "fields" : [{ "attributes" : { ... } …" at bounding box center [501, 277] width 834 height 379
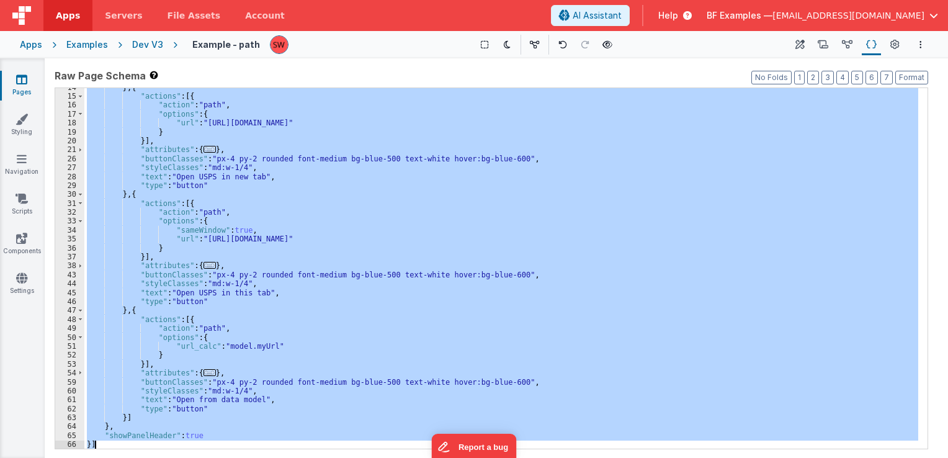
scroll to position [86, 0]
drag, startPoint x: 87, startPoint y: 91, endPoint x: 185, endPoint y: 478, distance: 399.4
click at [185, 457] on html "Apps Servers File Assets Account Some FUTURE Slot AI Assistant Help BF Examples…" at bounding box center [474, 229] width 948 height 458
click at [145, 43] on div "Dev V3" at bounding box center [147, 44] width 31 height 12
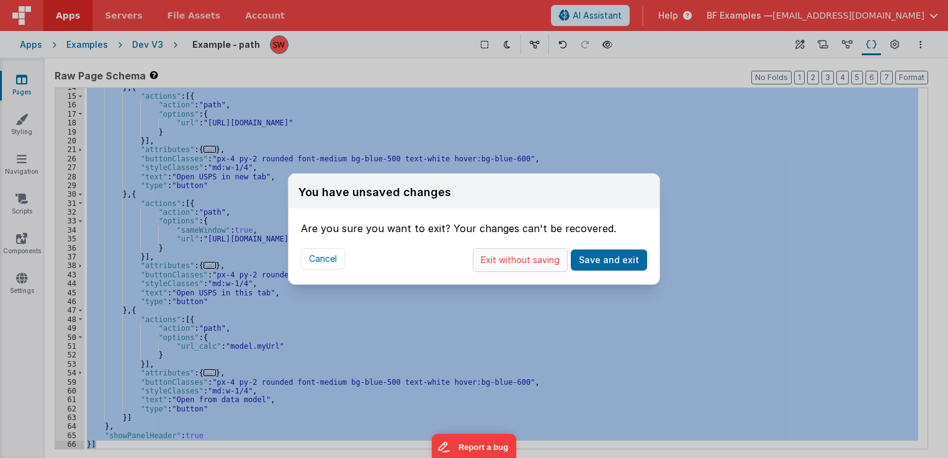
click at [515, 255] on button "Exit without saving" at bounding box center [520, 260] width 95 height 24
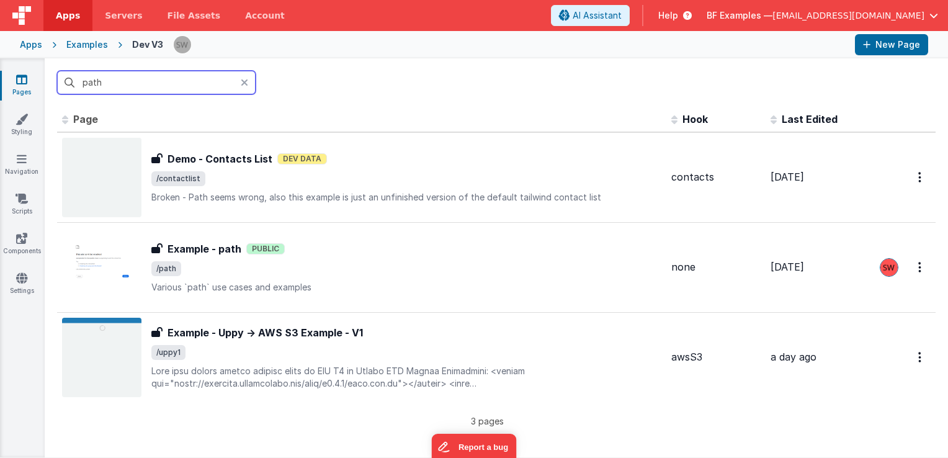
click at [164, 82] on input "path" at bounding box center [156, 83] width 199 height 24
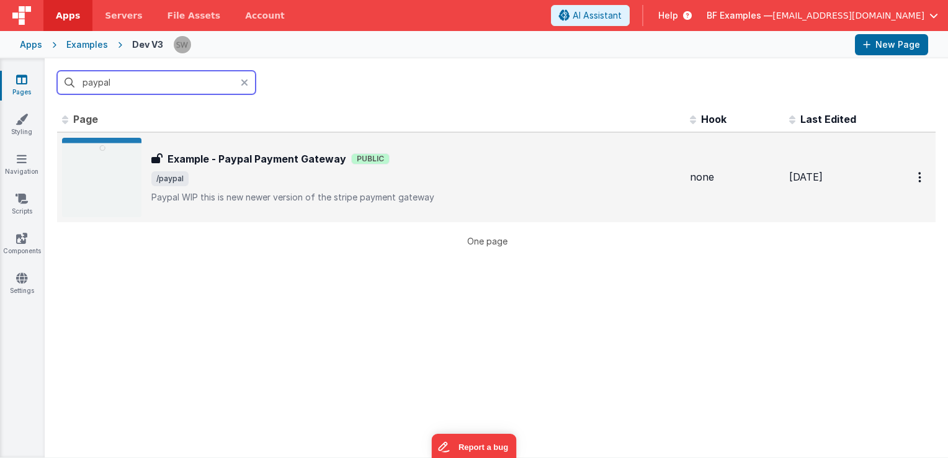
type input "paypal"
click at [588, 182] on span "/paypal" at bounding box center [415, 178] width 529 height 15
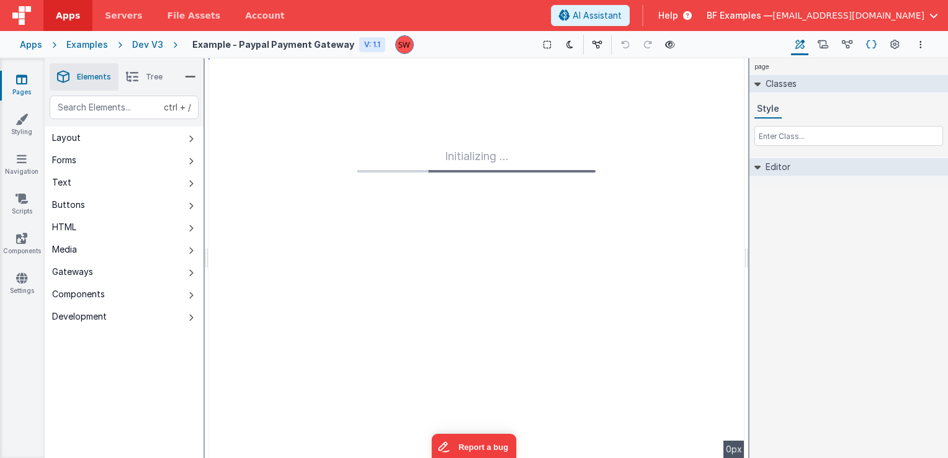
click at [877, 43] on button "Schema" at bounding box center [871, 44] width 19 height 21
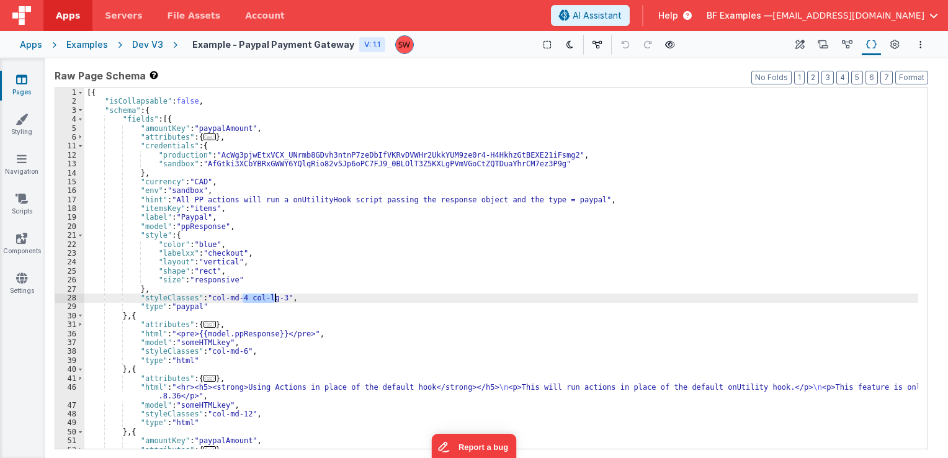
drag, startPoint x: 243, startPoint y: 296, endPoint x: 274, endPoint y: 300, distance: 30.6
click at [274, 300] on div "[{ "isCollapsable" : false , "schema" : { "fields" : [{ "amountKey" : "paypalAm…" at bounding box center [501, 277] width 834 height 379
drag, startPoint x: 238, startPoint y: 299, endPoint x: 207, endPoint y: 298, distance: 31.0
click at [207, 298] on div "[{ "isCollapsable" : false , "schema" : { "fields" : [{ "amountKey" : "paypalAm…" at bounding box center [501, 277] width 834 height 379
drag, startPoint x: 204, startPoint y: 299, endPoint x: 274, endPoint y: 300, distance: 70.1
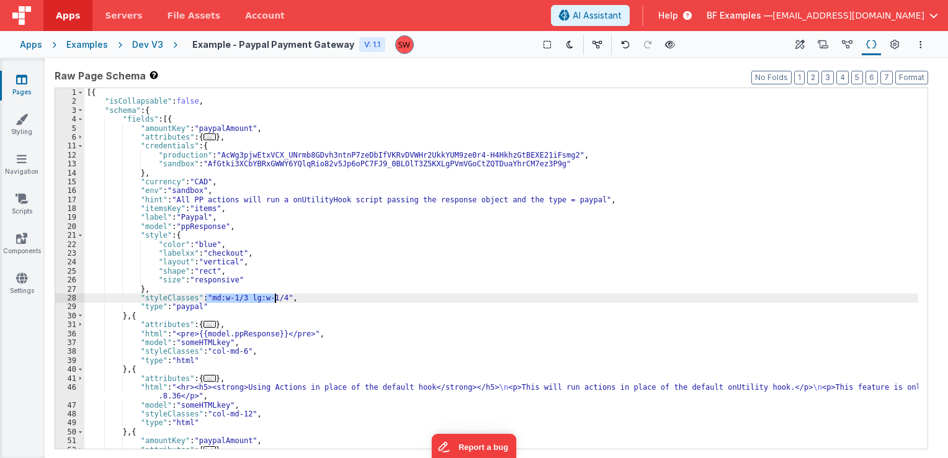
click at [274, 300] on div "[{ "isCollapsable" : false , "schema" : { "fields" : [{ "amountKey" : "paypalAm…" at bounding box center [501, 277] width 834 height 379
click at [144, 36] on div "Apps Examples Dev V3 Example - Paypal Payment Gateway V: 1.1 Show Group Outline…" at bounding box center [474, 44] width 948 height 27
click at [145, 44] on div "Dev V3" at bounding box center [147, 44] width 31 height 12
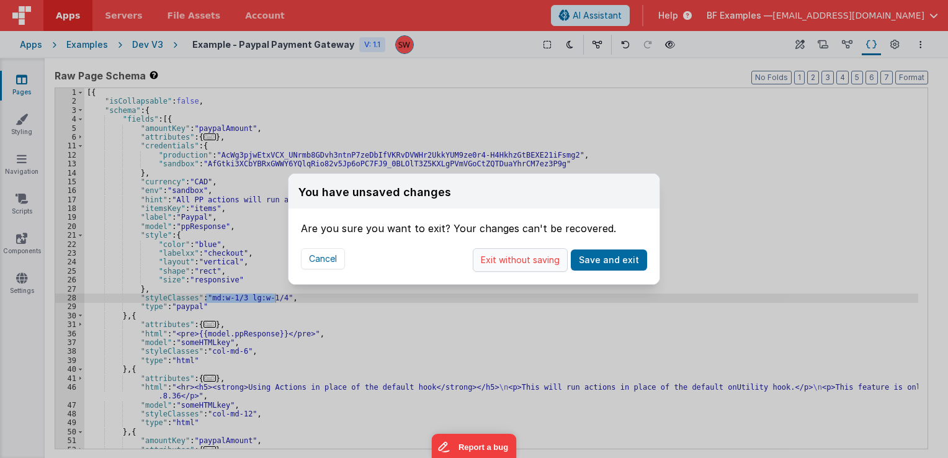
click at [510, 269] on button "Exit without saving" at bounding box center [520, 260] width 95 height 24
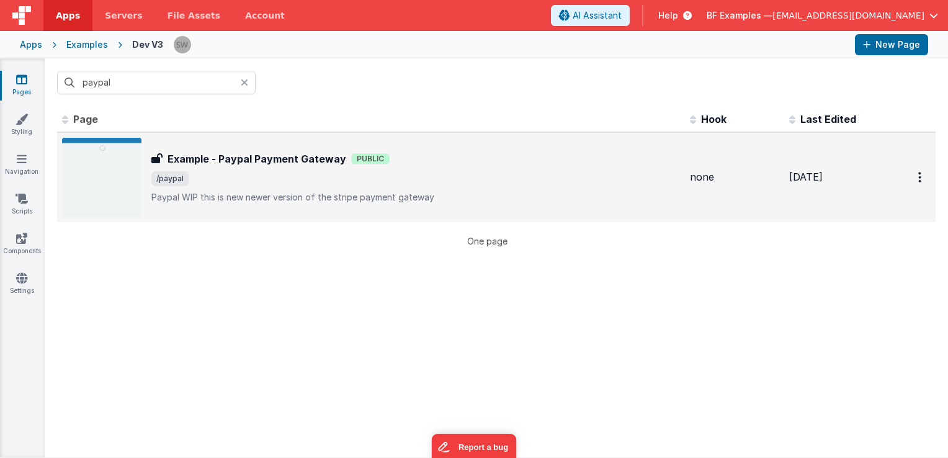
click at [308, 158] on h3 "Example - Paypal Payment Gateway" at bounding box center [257, 158] width 179 height 15
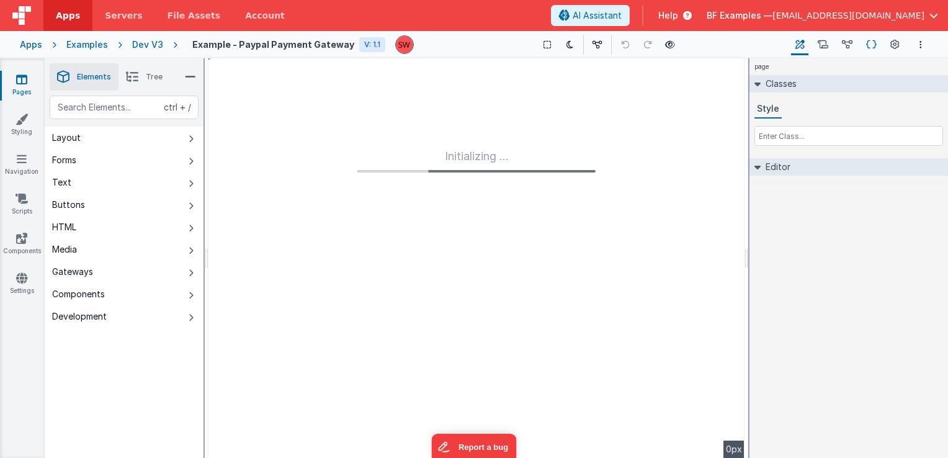
click at [871, 39] on icon at bounding box center [871, 44] width 11 height 13
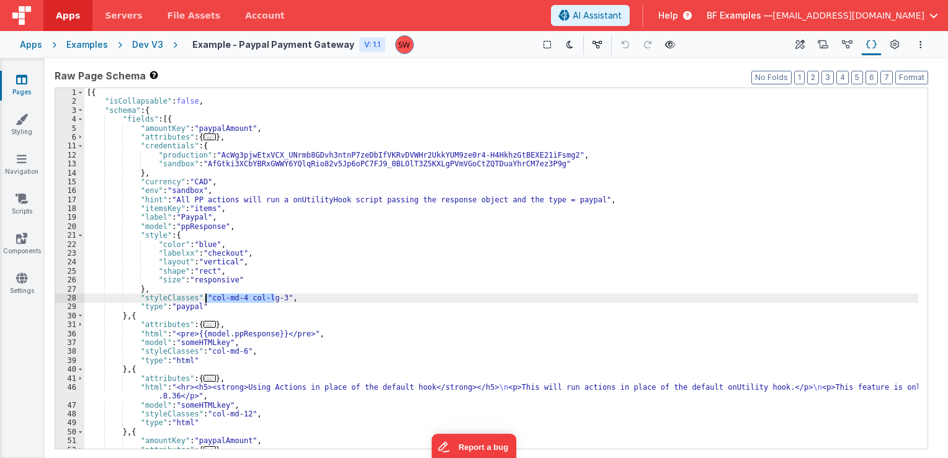
drag, startPoint x: 273, startPoint y: 298, endPoint x: 204, endPoint y: 296, distance: 69.5
click at [204, 296] on div "[{ "isCollapsable" : false , "schema" : { "fields" : [{ "amountKey" : "paypalAm…" at bounding box center [501, 277] width 834 height 379
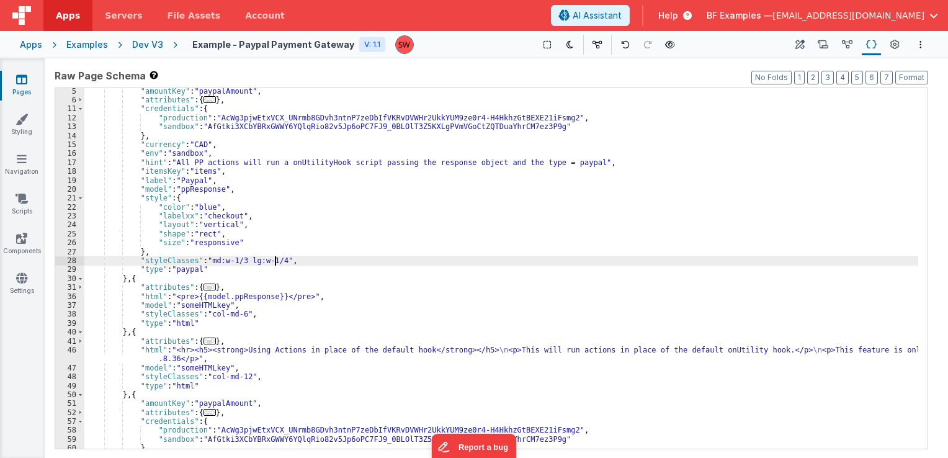
scroll to position [74, 0]
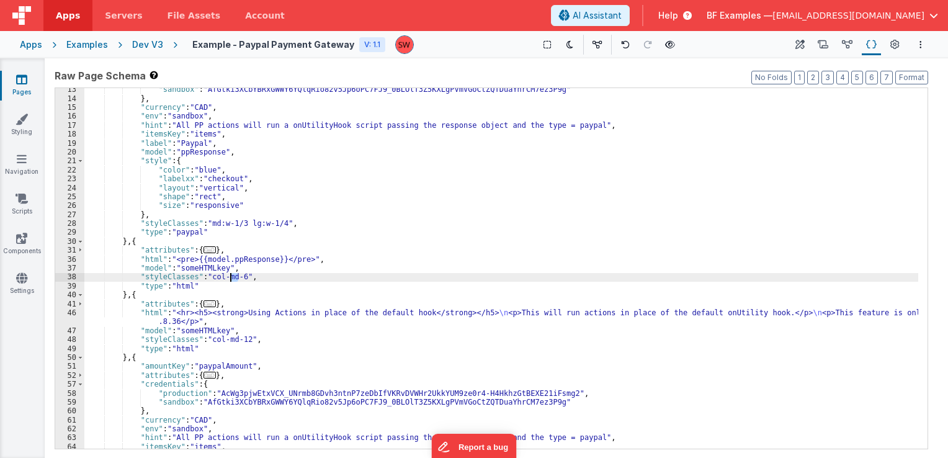
drag, startPoint x: 238, startPoint y: 279, endPoint x: 231, endPoint y: 277, distance: 7.5
click at [231, 277] on div ""sandbox" : "AfGtki3XCbYBRxGWWY6YQlqRio82v5Jp6oPC7FJ9_0BLOlT3Z5KXLgPVmVGoCtZQTD…" at bounding box center [501, 274] width 834 height 379
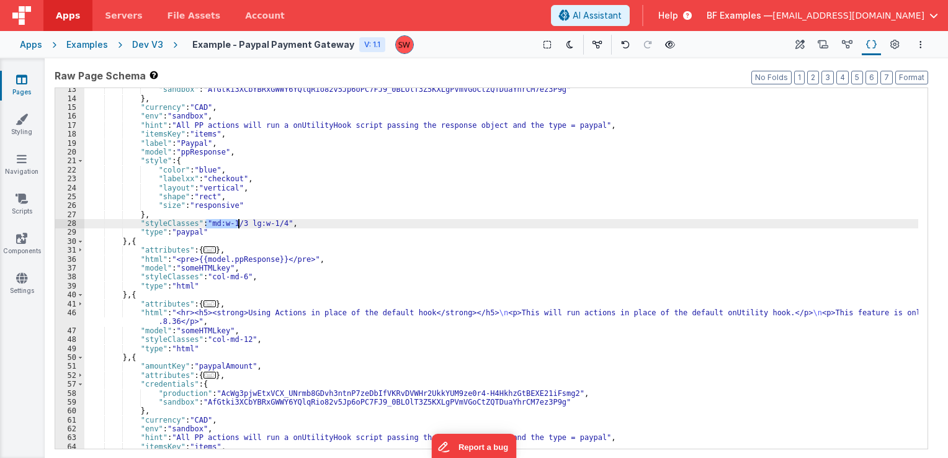
drag, startPoint x: 206, startPoint y: 227, endPoint x: 237, endPoint y: 226, distance: 31.0
click at [237, 226] on div ""sandbox" : "AfGtki3XCbYBRxGWWY6YQlqRio82v5Jp6oPC7FJ9_0BLOlT3Z5KXLgPVmVGoCtZQTD…" at bounding box center [501, 274] width 834 height 379
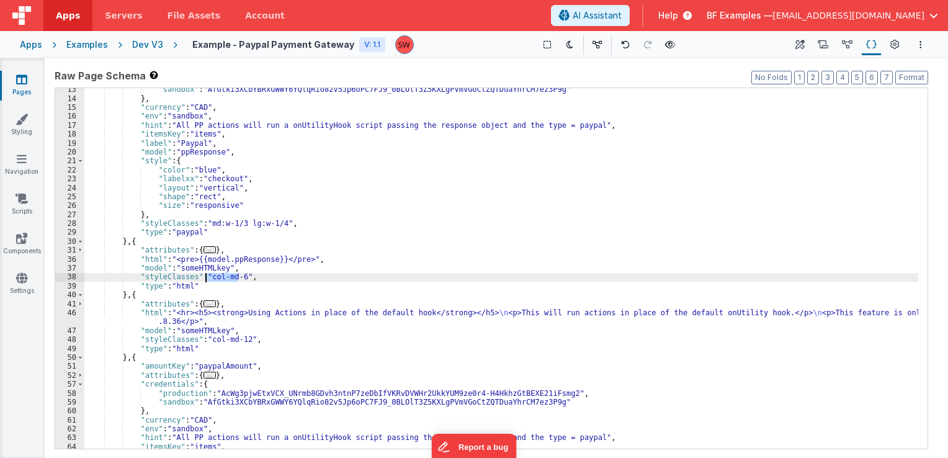
drag, startPoint x: 236, startPoint y: 279, endPoint x: 206, endPoint y: 276, distance: 30.5
click at [206, 276] on div ""sandbox" : "AfGtki3XCbYBRxGWWY6YQlqRio82v5Jp6oPC7FJ9_0BLOlT3Z5KXLgPVmVGoCtZQTD…" at bounding box center [501, 274] width 834 height 379
paste textarea
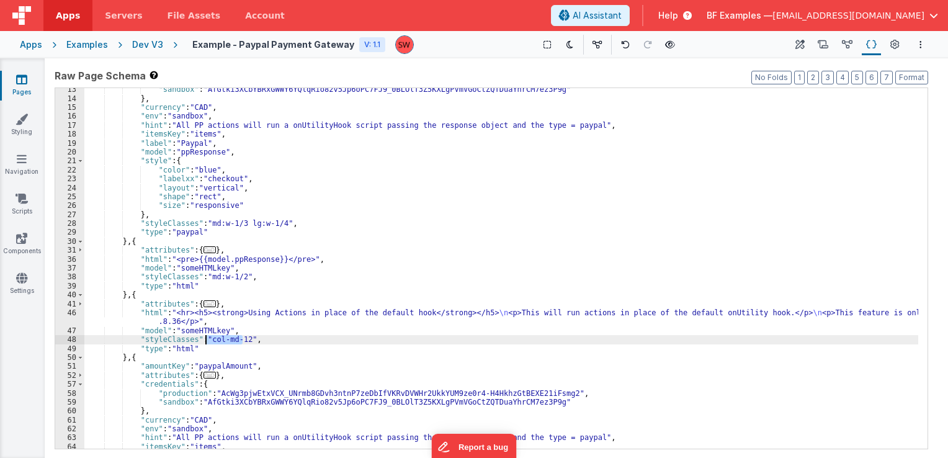
drag, startPoint x: 240, startPoint y: 339, endPoint x: 206, endPoint y: 341, distance: 34.2
click at [206, 341] on div ""sandbox" : "AfGtki3XCbYBRxGWWY6YQlqRio82v5Jp6oPC7FJ9_0BLOlT3Z5KXLgPVmVGoCtZQTD…" at bounding box center [501, 274] width 834 height 379
paste textarea
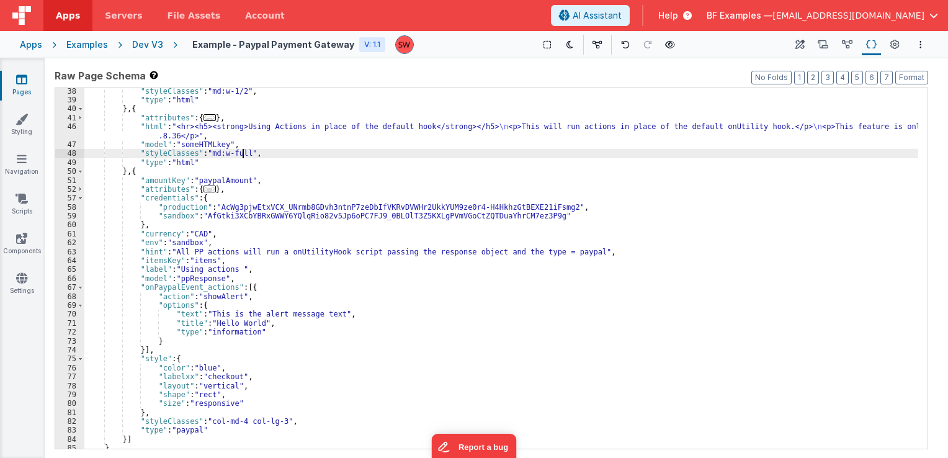
scroll to position [282, 0]
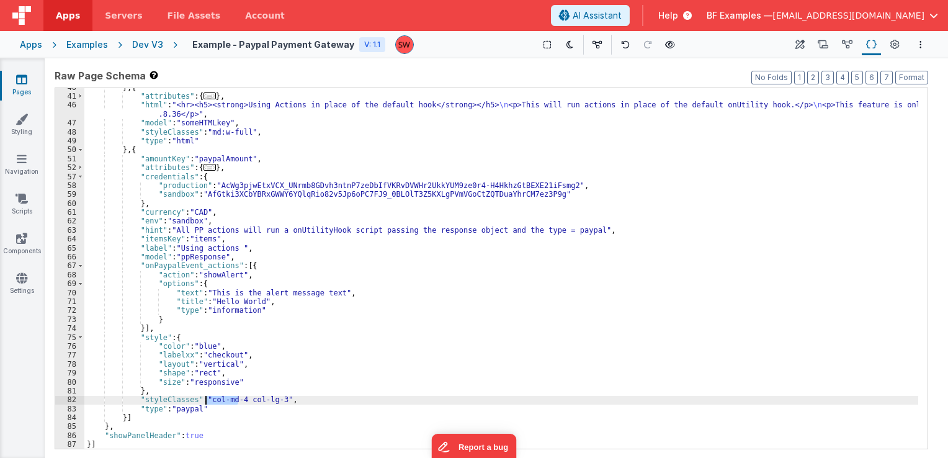
drag, startPoint x: 238, startPoint y: 399, endPoint x: 207, endPoint y: 400, distance: 31.0
click at [207, 400] on div "} , { "attributes" : { ... } , "html" : "<hr><h5><strong>Using Actions in place…" at bounding box center [501, 272] width 834 height 379
drag, startPoint x: 243, startPoint y: 399, endPoint x: 274, endPoint y: 402, distance: 31.2
click at [274, 402] on div "} , { "attributes" : { ... } , "html" : "<hr><h5><strong>Using Actions in place…" at bounding box center [501, 272] width 834 height 379
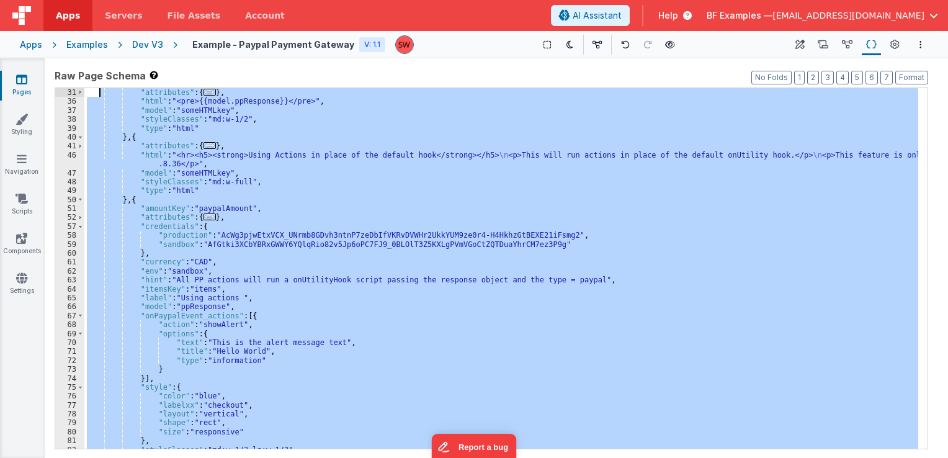
scroll to position [0, 0]
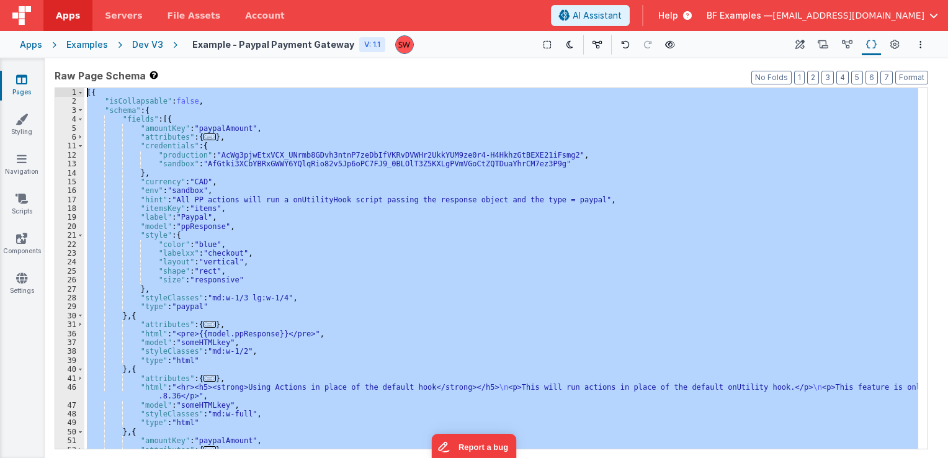
drag, startPoint x: 121, startPoint y: 442, endPoint x: 88, endPoint y: 92, distance: 351.5
click at [88, 92] on div "[{ "isCollapsable" : false , "schema" : { "fields" : [{ "amountKey" : "paypalAm…" at bounding box center [501, 277] width 834 height 379
click at [148, 44] on div "Dev V3" at bounding box center [147, 44] width 31 height 12
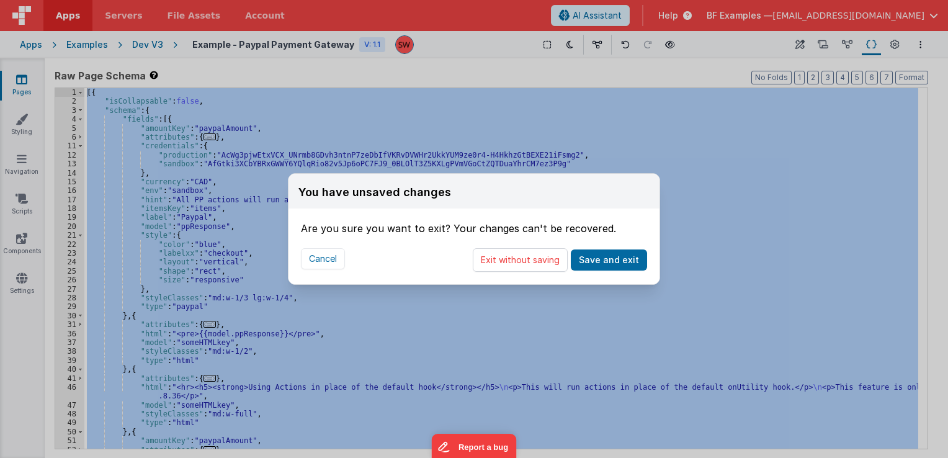
drag, startPoint x: 523, startPoint y: 264, endPoint x: 189, endPoint y: 116, distance: 365.9
click at [522, 264] on button "Exit without saving" at bounding box center [520, 260] width 95 height 24
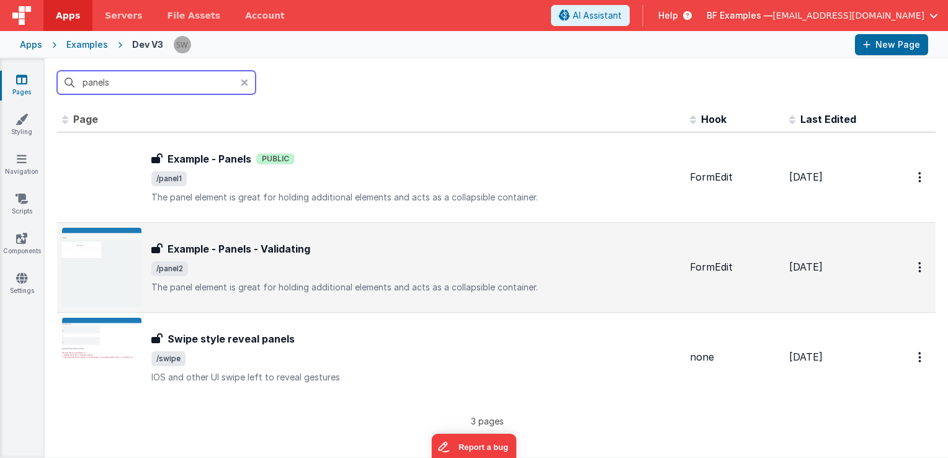
type input "panels"
click at [333, 258] on div "Example - Panels - Validating Example - Panels - Validating /panel2 The panel e…" at bounding box center [415, 267] width 529 height 52
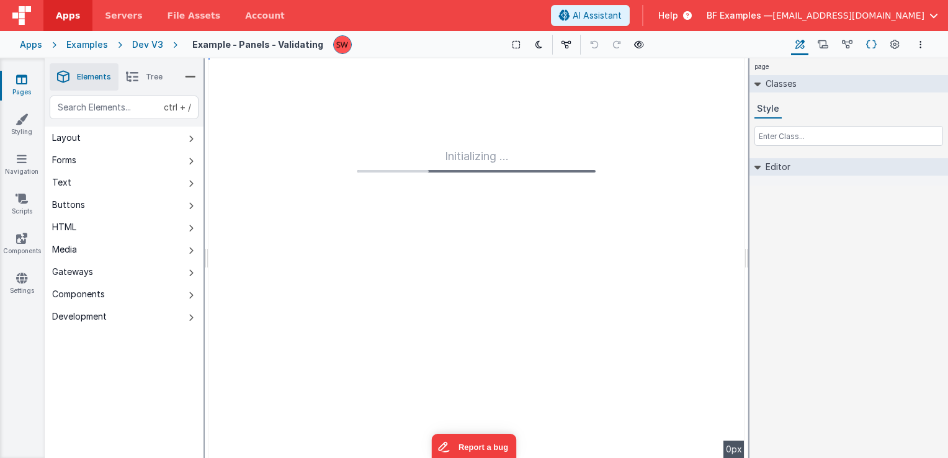
click at [875, 42] on icon at bounding box center [871, 44] width 11 height 13
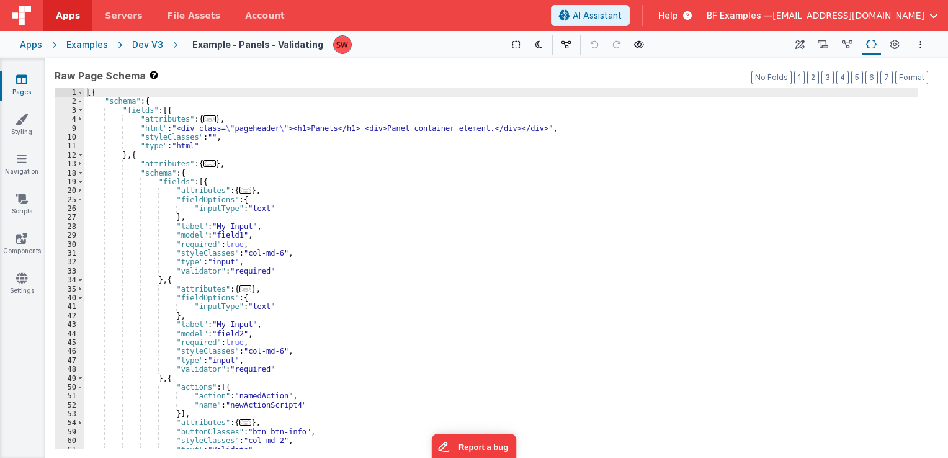
scroll to position [37, 0]
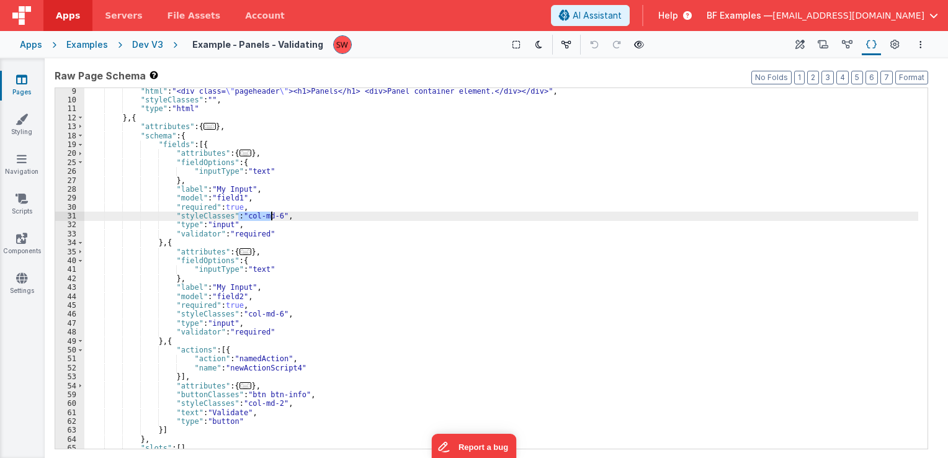
drag, startPoint x: 240, startPoint y: 215, endPoint x: 271, endPoint y: 219, distance: 31.9
click at [271, 219] on div ""html" : "<div class= \" pageheader \" ><h1>Panels</h1> <div>Panel container el…" at bounding box center [501, 276] width 834 height 379
paste textarea
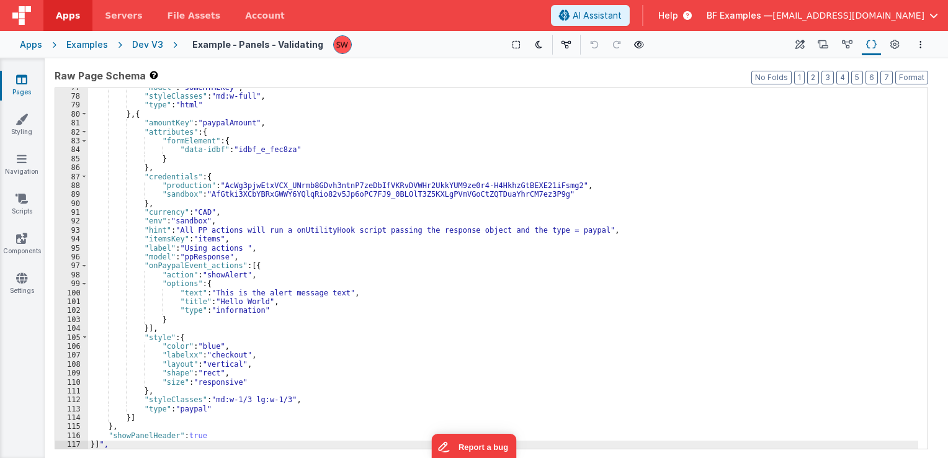
scroll to position [0, 0]
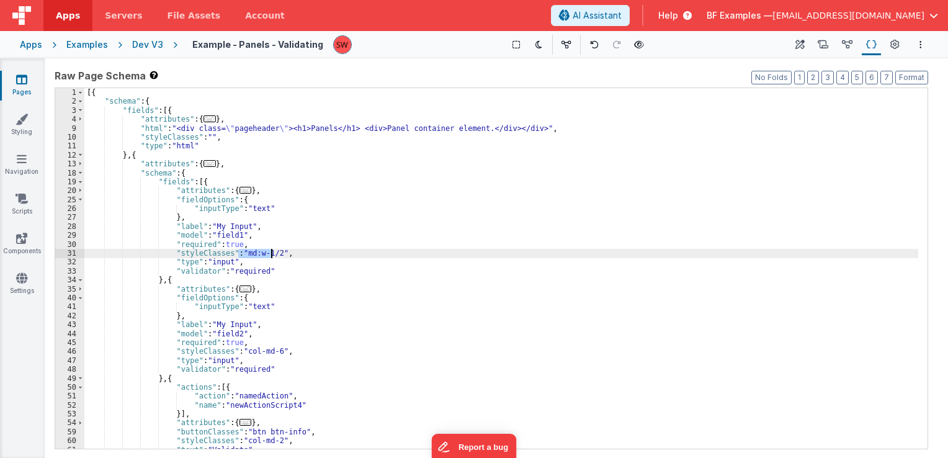
drag, startPoint x: 238, startPoint y: 254, endPoint x: 271, endPoint y: 256, distance: 32.9
click at [271, 256] on div "[{ "schema" : { "fields" : [{ "attributes" : { ... } , "html" : "<div class= \"…" at bounding box center [501, 277] width 834 height 379
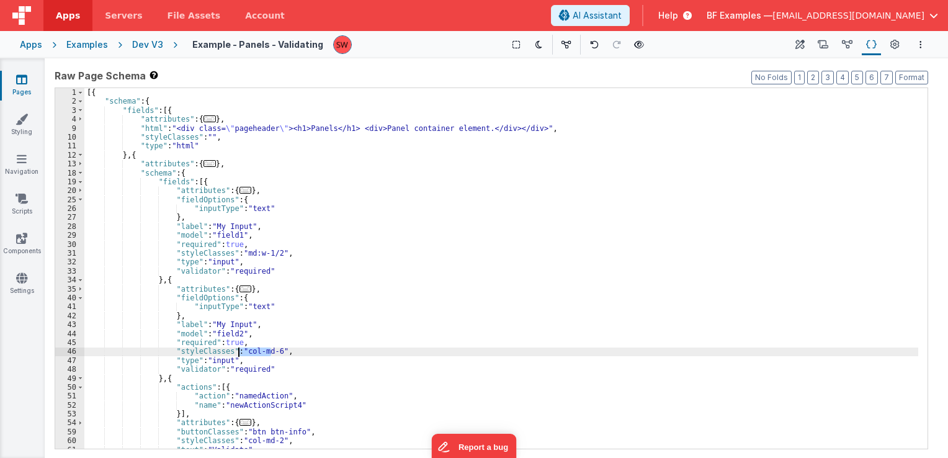
drag, startPoint x: 271, startPoint y: 351, endPoint x: 240, endPoint y: 352, distance: 30.5
click at [240, 352] on div "[{ "schema" : { "fields" : [{ "attributes" : { ... } , "html" : "<div class= \"…" at bounding box center [501, 277] width 834 height 379
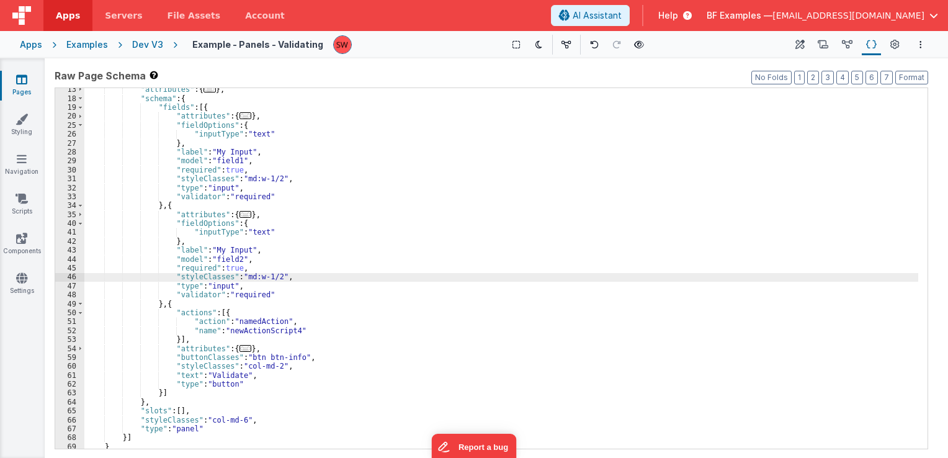
scroll to position [86, 0]
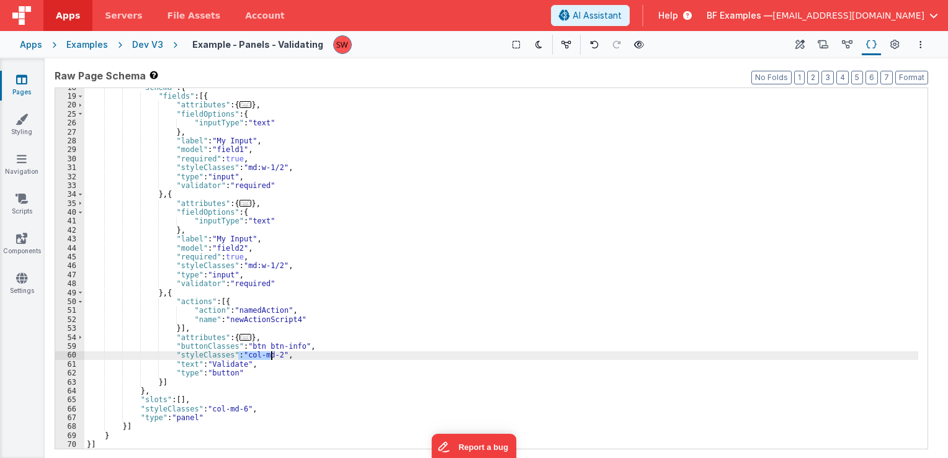
drag, startPoint x: 238, startPoint y: 356, endPoint x: 271, endPoint y: 356, distance: 32.3
click at [271, 356] on div ""schema" : { "fields" : [{ "attributes" : { ... } , "fieldOptions" : { "inputTy…" at bounding box center [501, 272] width 834 height 379
paste textarea
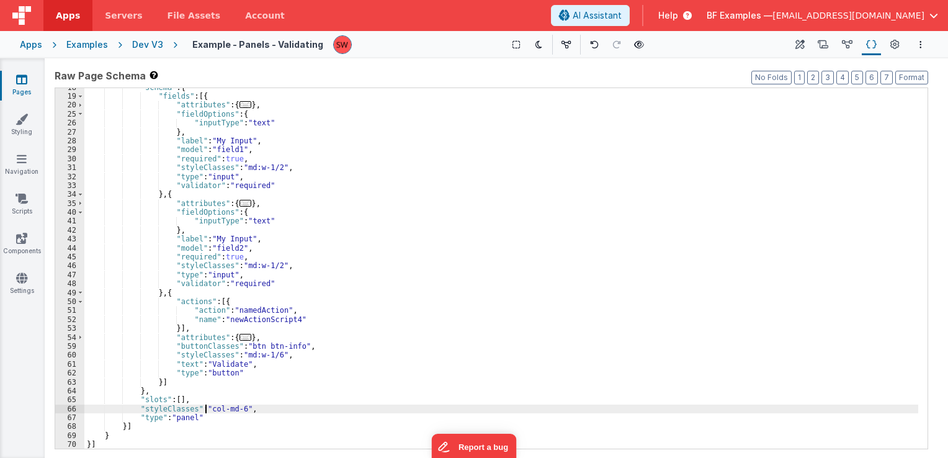
click at [204, 408] on div ""schema" : { "fields" : [{ "attributes" : { ... } , "fieldOptions" : { "inputTy…" at bounding box center [501, 272] width 834 height 379
drag, startPoint x: 204, startPoint y: 408, endPoint x: 238, endPoint y: 409, distance: 34.1
click at [238, 409] on div ""schema" : { "fields" : [{ "attributes" : { ... } , "fieldOptions" : { "inputTy…" at bounding box center [501, 272] width 834 height 379
click at [248, 346] on div ""schema" : { "fields" : [{ "attributes" : { ... } , "fieldOptions" : { "inputTy…" at bounding box center [501, 272] width 834 height 379
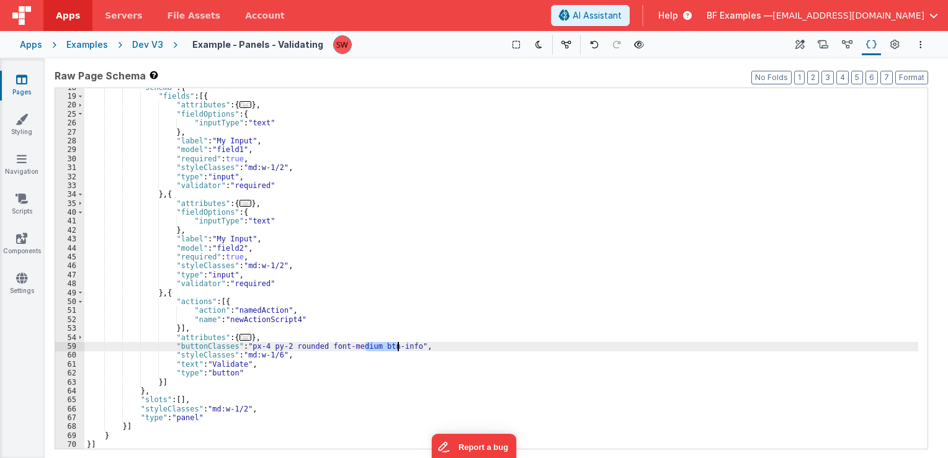
drag, startPoint x: 364, startPoint y: 346, endPoint x: 398, endPoint y: 348, distance: 33.6
click at [398, 348] on div ""schema" : { "fields" : [{ "attributes" : { ... } , "fieldOptions" : { "inputTy…" at bounding box center [501, 272] width 834 height 379
drag, startPoint x: 529, startPoint y: 348, endPoint x: 241, endPoint y: 346, distance: 287.9
click at [241, 346] on div ""schema" : { "fields" : [{ "attributes" : { ... } , "fieldOptions" : { "inputTy…" at bounding box center [501, 272] width 834 height 379
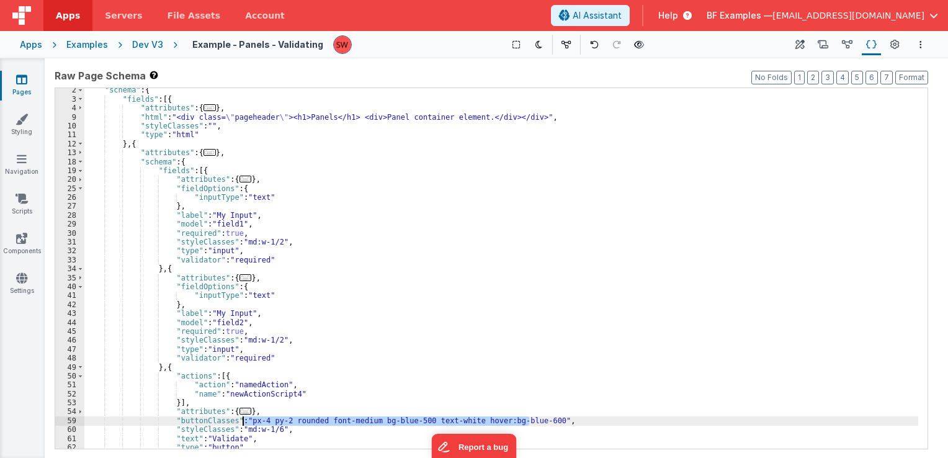
scroll to position [0, 0]
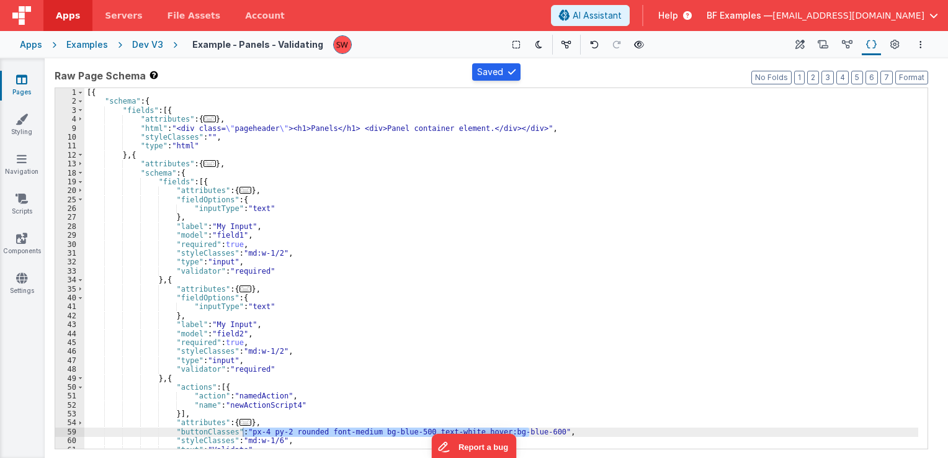
click at [145, 47] on div "Dev V3" at bounding box center [147, 44] width 31 height 12
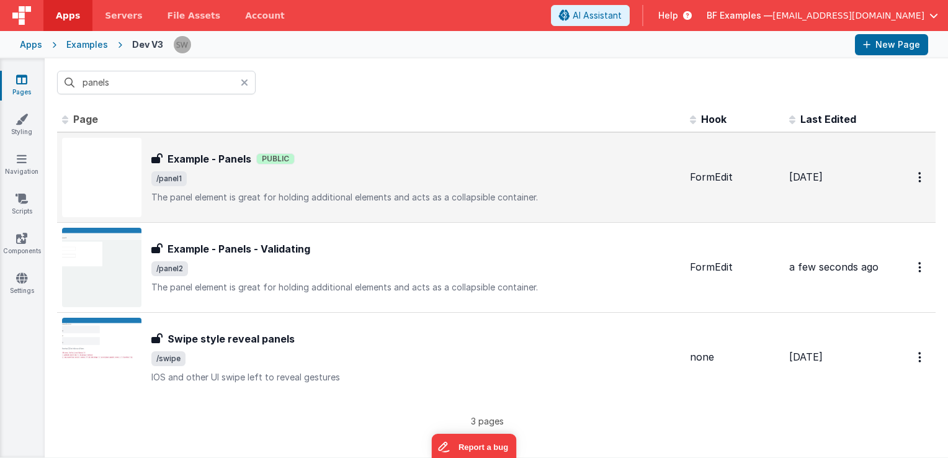
click at [483, 158] on div "Example - Panels Public" at bounding box center [415, 158] width 529 height 15
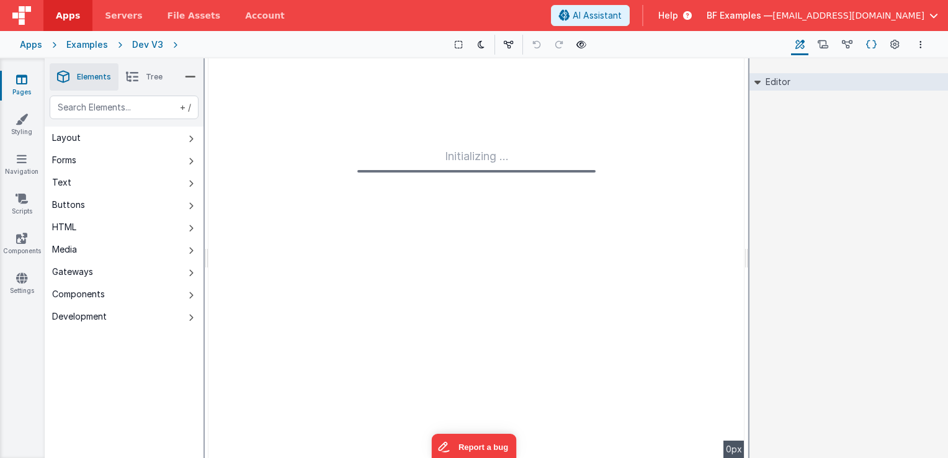
click at [877, 43] on button "Schema" at bounding box center [871, 44] width 19 height 21
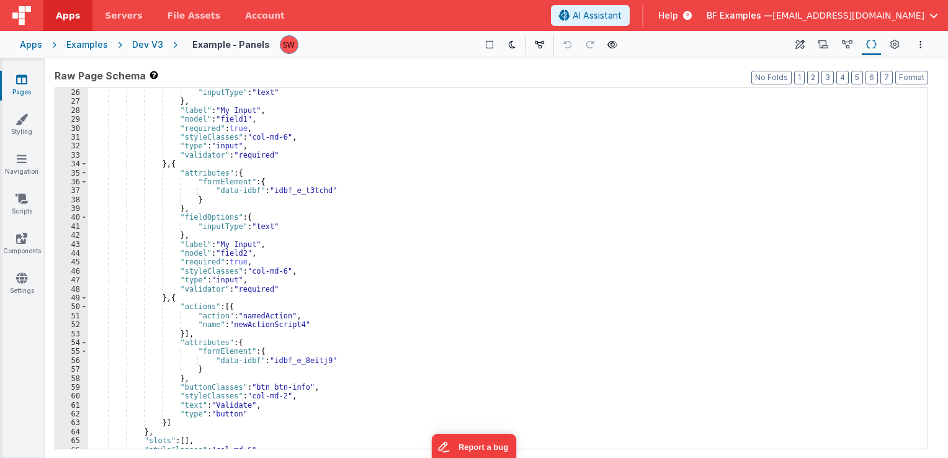
scroll to position [298, 0]
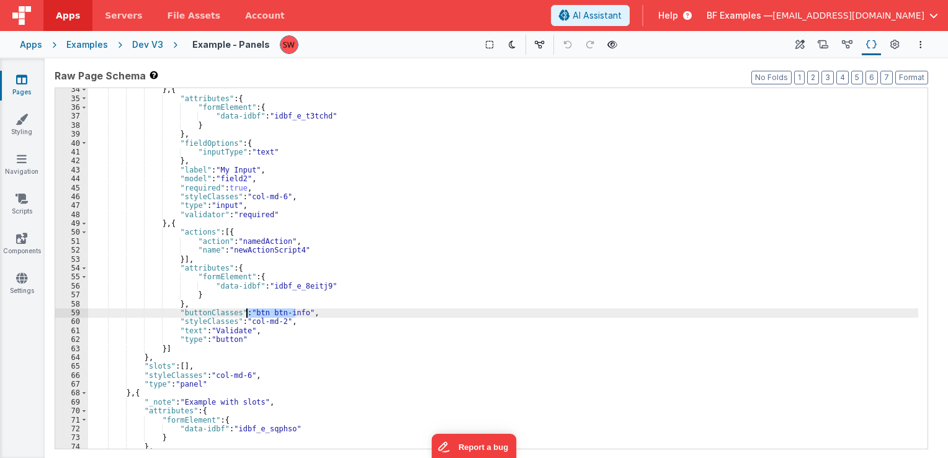
drag, startPoint x: 295, startPoint y: 316, endPoint x: 246, endPoint y: 310, distance: 50.0
click at [246, 310] on div "} , { "attributes" : { "formElement" : { "data-idbf" : "idbf_e_t3tchd" } } , "f…" at bounding box center [503, 274] width 830 height 379
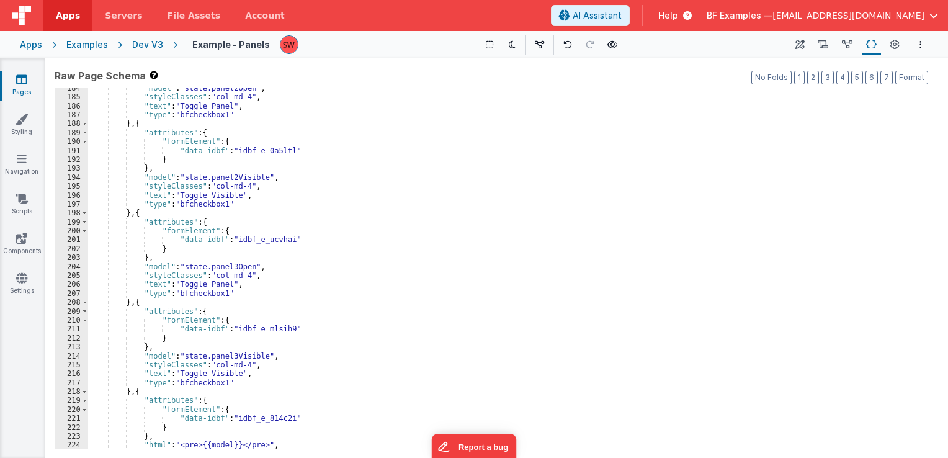
scroll to position [1739, 0]
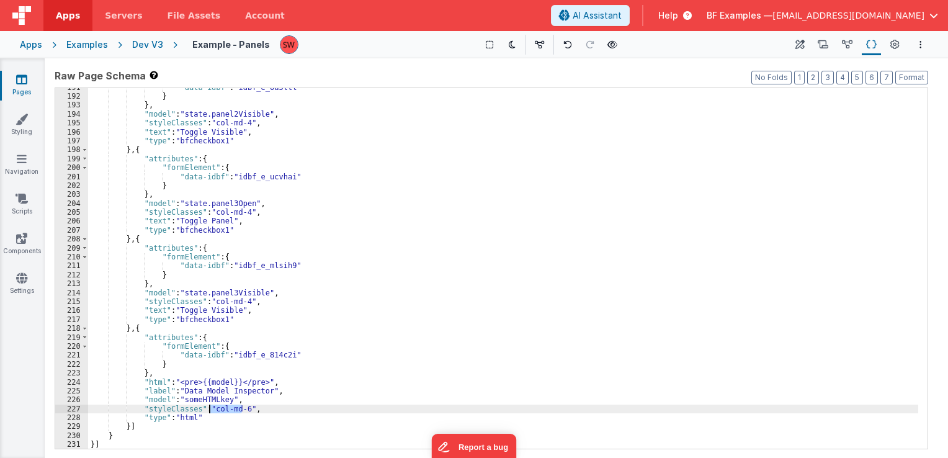
drag, startPoint x: 243, startPoint y: 408, endPoint x: 208, endPoint y: 410, distance: 34.2
click at [208, 410] on div ""data-idbf" : "idbf_e_0a5ltl" } } , "model" : "state.panel2Visible" , "styleCla…" at bounding box center [503, 272] width 830 height 379
drag, startPoint x: 210, startPoint y: 410, endPoint x: 243, endPoint y: 413, distance: 33.0
click at [243, 413] on div ""data-idbf" : "idbf_e_0a5ltl" } } , "model" : "state.panel2Visible" , "styleCla…" at bounding box center [503, 272] width 830 height 379
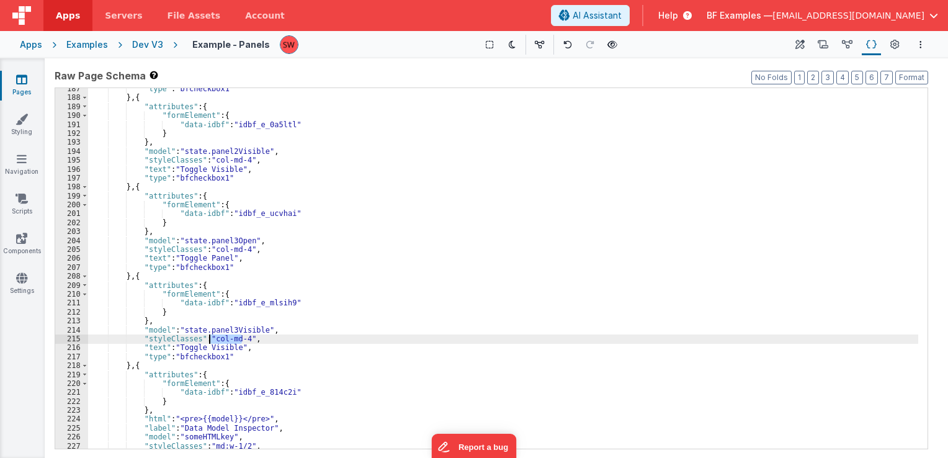
drag, startPoint x: 242, startPoint y: 336, endPoint x: 210, endPoint y: 341, distance: 32.7
click at [210, 341] on div ""type" : "bfcheckbox1" } , { "attributes" : { "formElement" : { "data-idbf" : "…" at bounding box center [503, 273] width 830 height 379
paste textarea
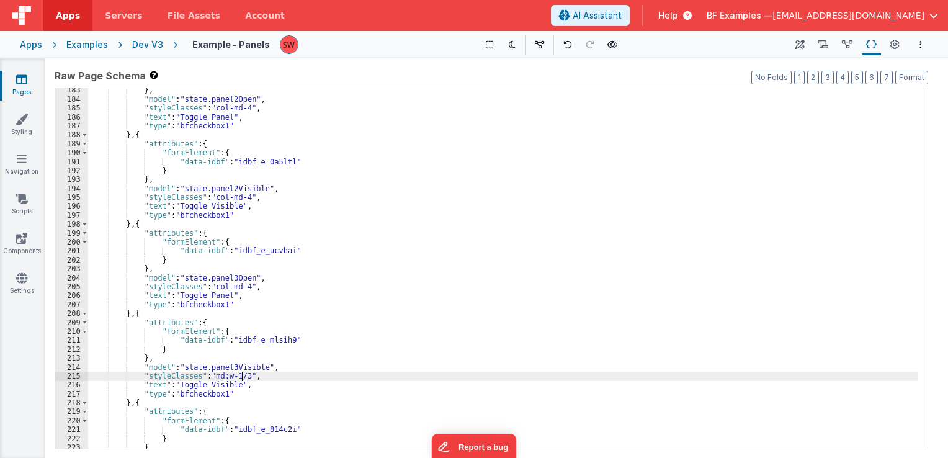
scroll to position [1664, 0]
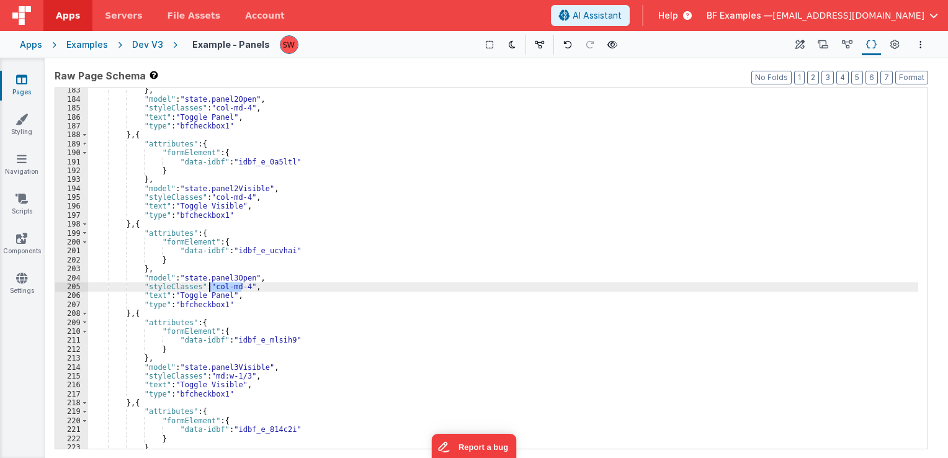
drag, startPoint x: 239, startPoint y: 286, endPoint x: 210, endPoint y: 284, distance: 28.6
click at [210, 284] on div "} , "model" : "state.panel2Open" , "styleClasses" : "col-md-4" , "text" : "Togg…" at bounding box center [503, 275] width 830 height 379
paste textarea
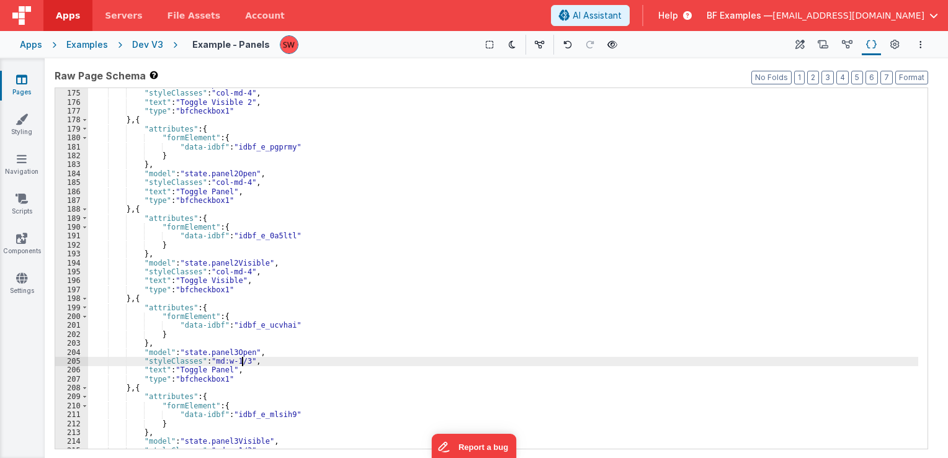
scroll to position [1590, 0]
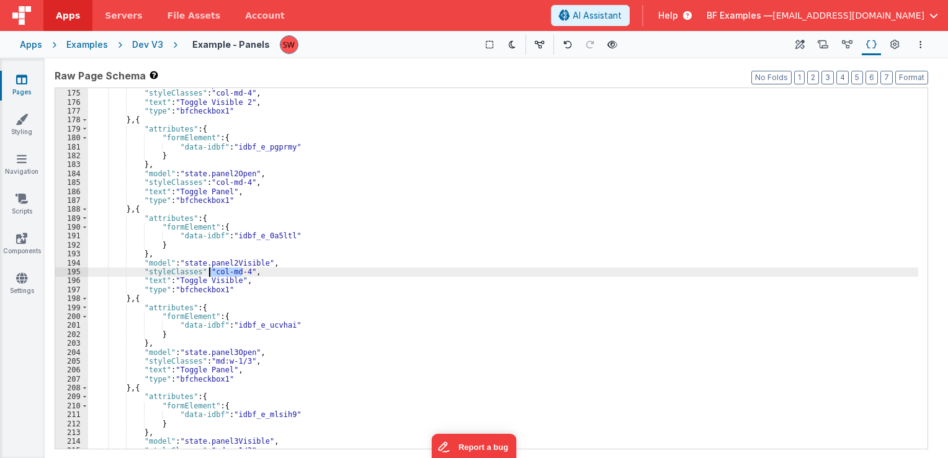
drag, startPoint x: 241, startPoint y: 271, endPoint x: 211, endPoint y: 269, distance: 29.8
click at [211, 269] on div ""model" : "state.panel1Visible" , "styleClasses" : "col-md-4" , "text" : "Toggl…" at bounding box center [503, 269] width 830 height 379
paste textarea
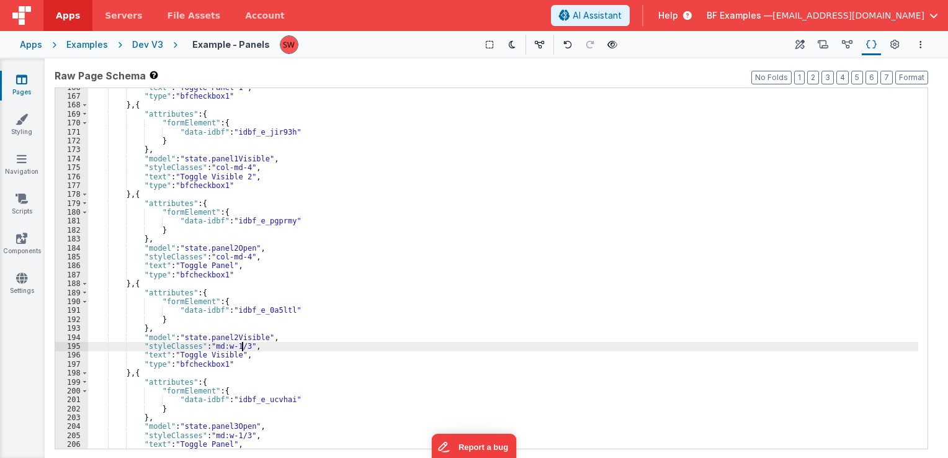
scroll to position [1515, 0]
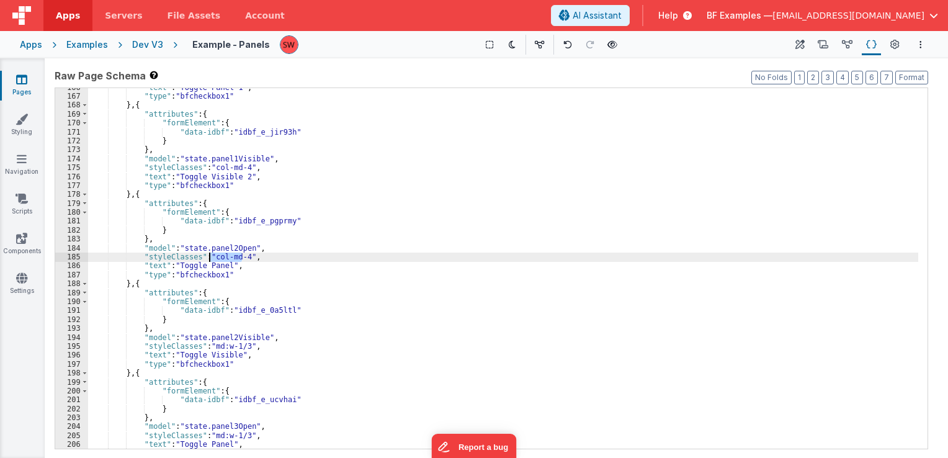
drag, startPoint x: 242, startPoint y: 258, endPoint x: 209, endPoint y: 254, distance: 33.2
click at [209, 254] on div ""text" : "Toggle Panel 1" , "type" : "bfcheckbox1" } , { "attributes" : { "form…" at bounding box center [503, 272] width 830 height 379
paste textarea
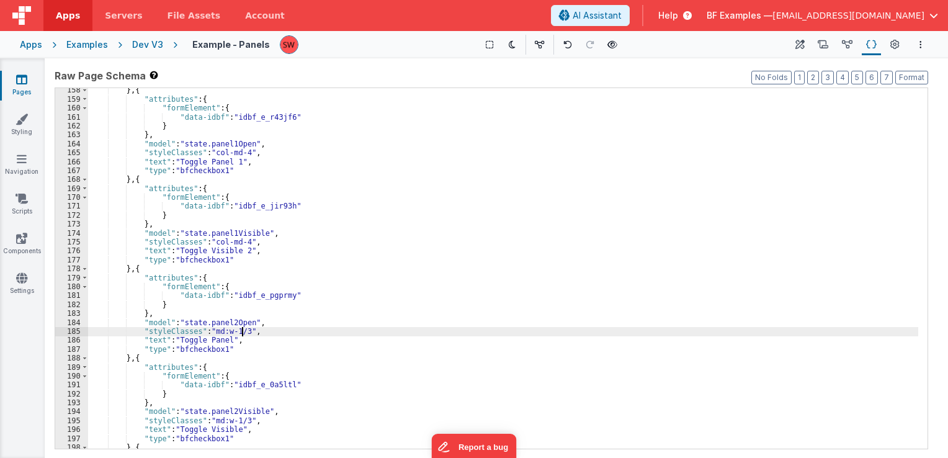
scroll to position [1404, 0]
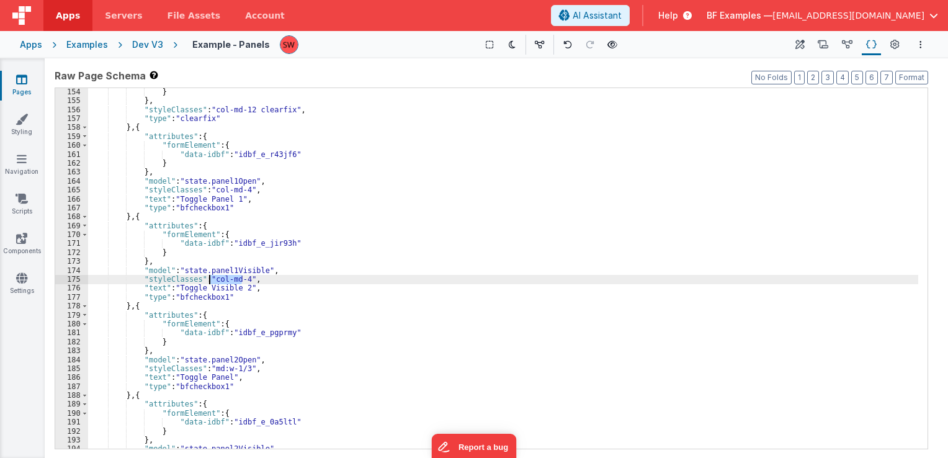
drag, startPoint x: 240, startPoint y: 279, endPoint x: 210, endPoint y: 279, distance: 29.8
click at [210, 279] on div "} } , "styleClasses" : "col-md-12 clearfix" , "type" : "clearfix" } , { "attrib…" at bounding box center [503, 276] width 830 height 379
paste textarea
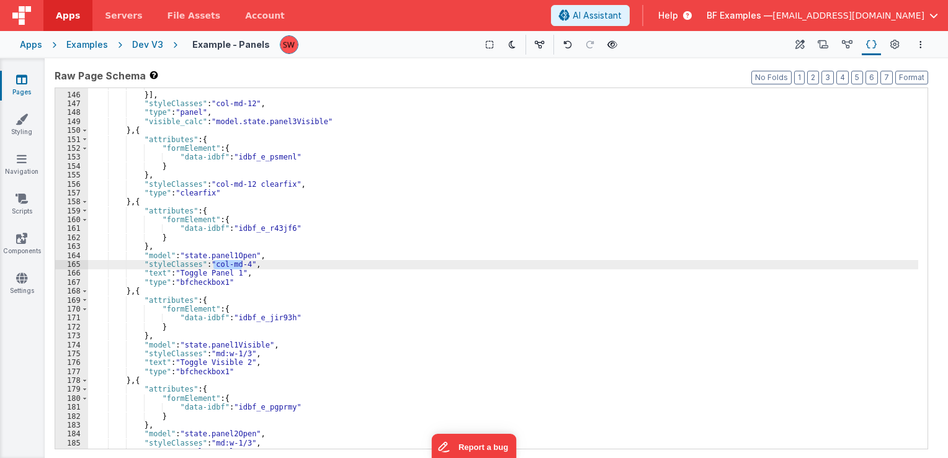
drag, startPoint x: 243, startPoint y: 262, endPoint x: 211, endPoint y: 267, distance: 32.6
click at [211, 267] on div ""slot" : "footer" }] , "styleClasses" : "col-md-12" , "type" : "panel" , "visib…" at bounding box center [503, 270] width 830 height 379
paste textarea
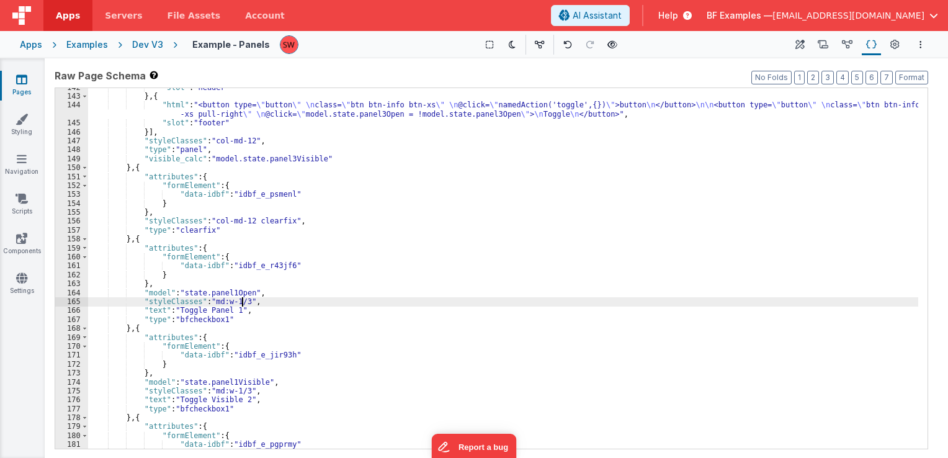
scroll to position [1255, 0]
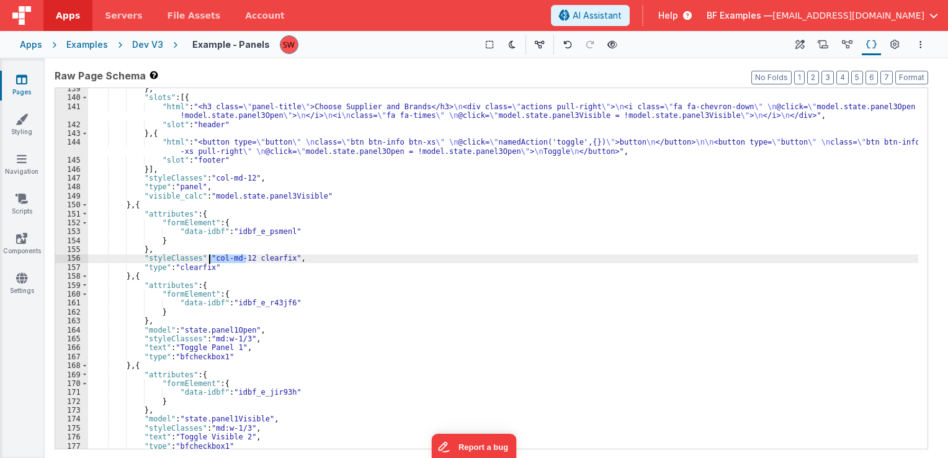
drag, startPoint x: 246, startPoint y: 261, endPoint x: 211, endPoint y: 259, distance: 34.8
click at [211, 259] on div "} , "slots" : [{ "html" : "<h3 class= \" panel-title \" >Choose Supplier and Br…" at bounding box center [503, 273] width 830 height 379
paste textarea
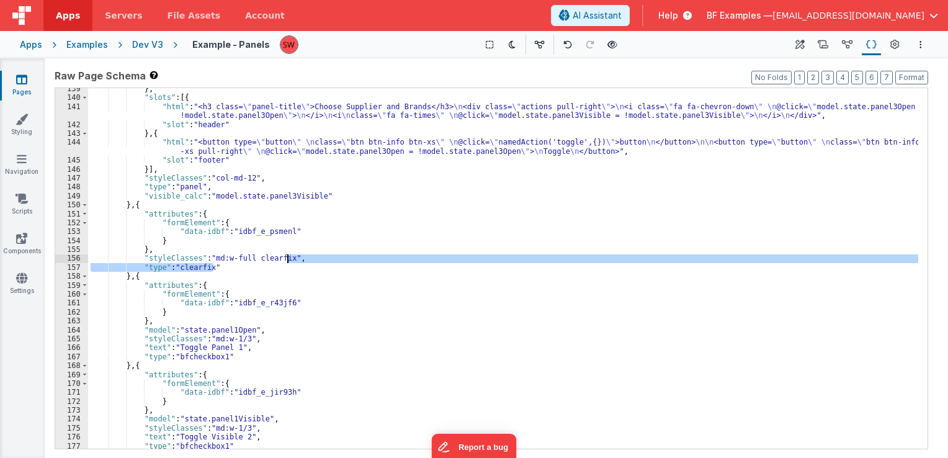
drag, startPoint x: 218, startPoint y: 266, endPoint x: 285, endPoint y: 259, distance: 67.4
click at [285, 259] on div "} , "slots" : [{ "html" : "<h3 class= \" panel-title \" >Choose Supplier and Br…" at bounding box center [503, 273] width 830 height 379
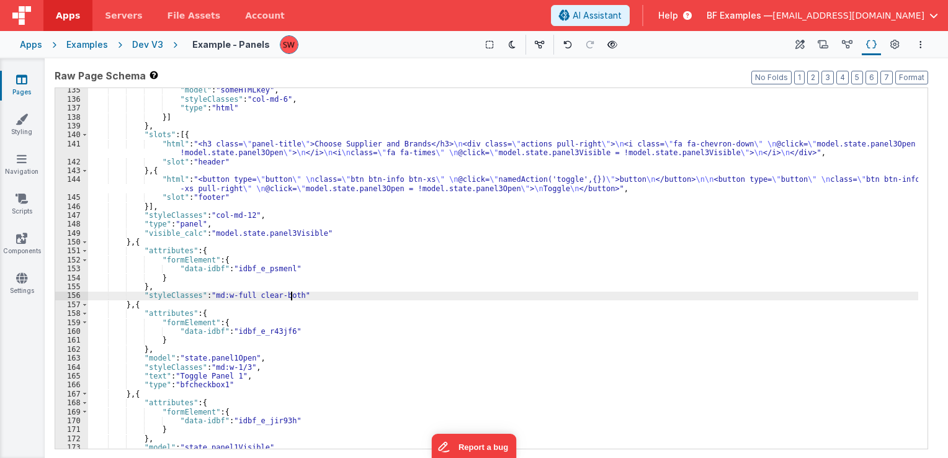
scroll to position [1180, 0]
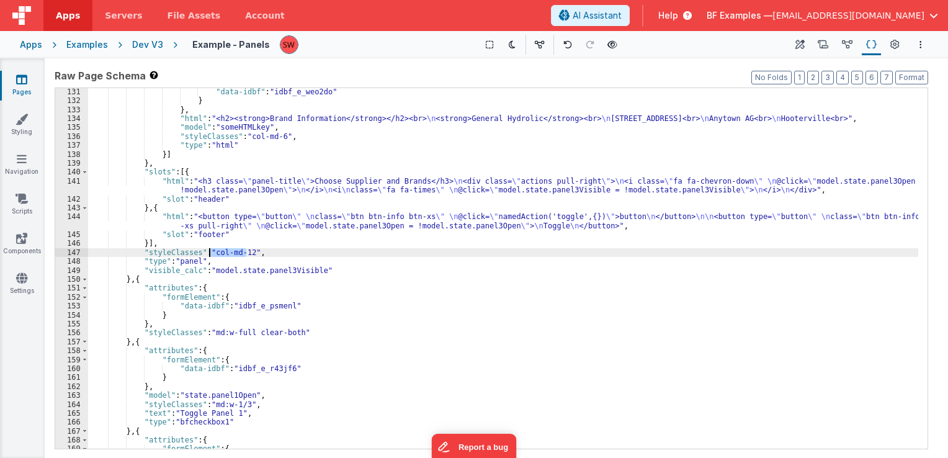
drag, startPoint x: 246, startPoint y: 252, endPoint x: 208, endPoint y: 253, distance: 37.3
click at [208, 253] on div ""data-idbf" : "idbf_e_weo2do" } } , "html" : "<h2><strong>Brand Information</st…" at bounding box center [503, 276] width 830 height 379
paste textarea
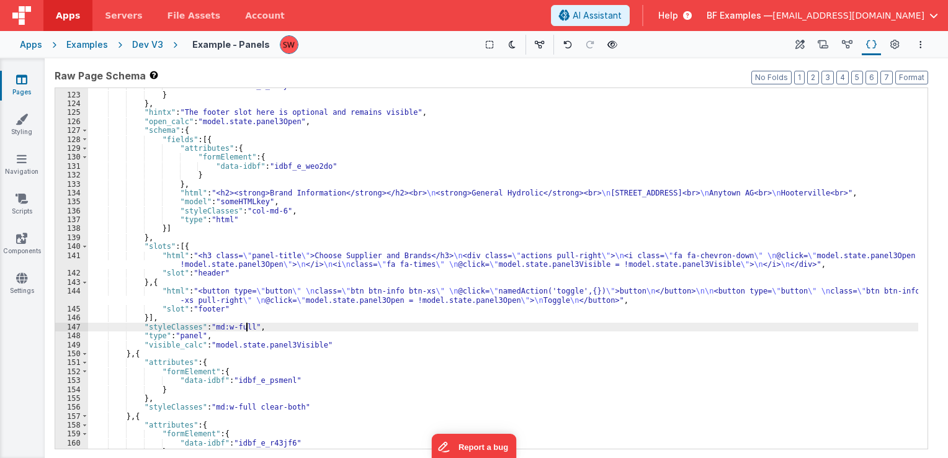
scroll to position [1069, 0]
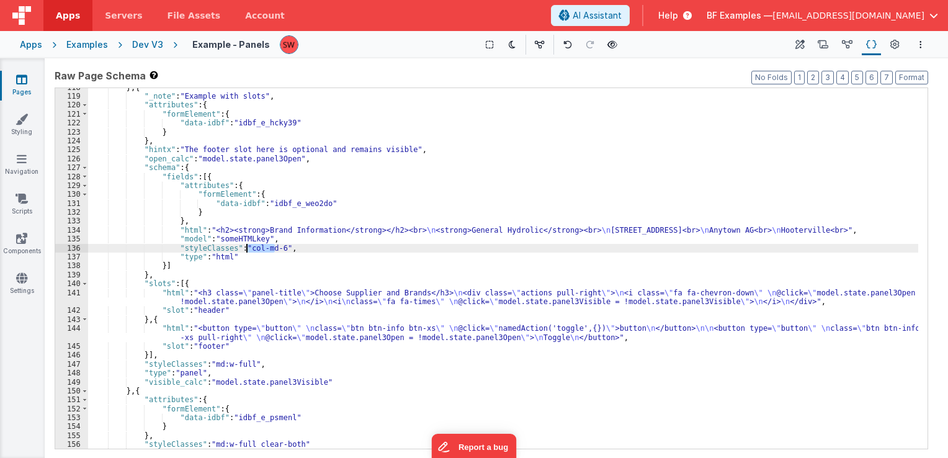
drag, startPoint x: 274, startPoint y: 246, endPoint x: 244, endPoint y: 247, distance: 29.8
click at [244, 247] on div "} , { "_note" : "Example with slots" , "attributes" : { "formElement" : { "data…" at bounding box center [503, 272] width 830 height 379
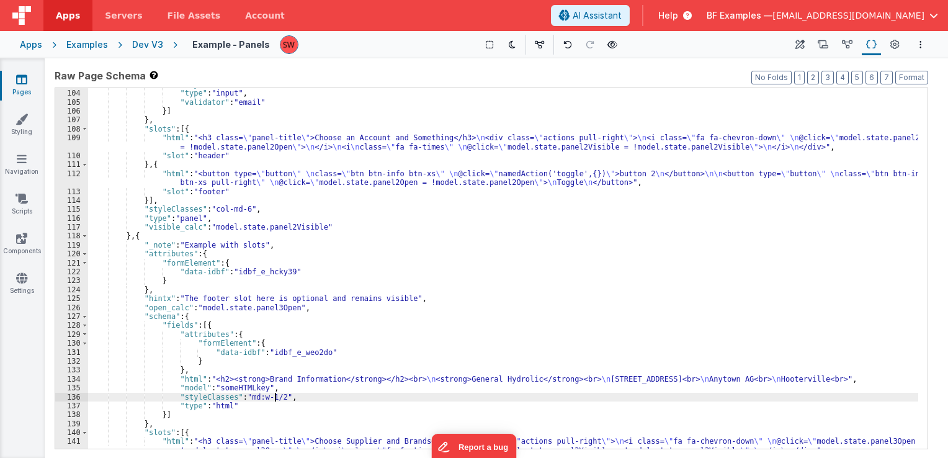
scroll to position [882, 0]
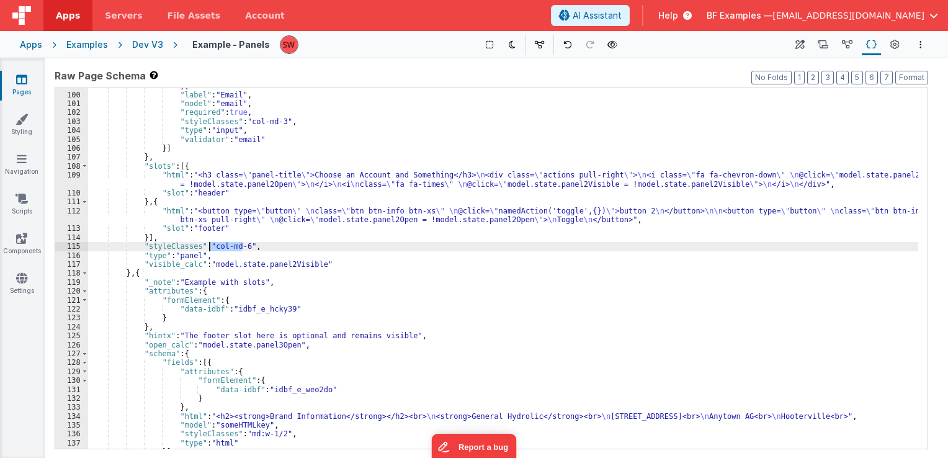
drag, startPoint x: 239, startPoint y: 247, endPoint x: 210, endPoint y: 246, distance: 28.5
click at [210, 246] on div "} , "label" : "Email" , "model" : "email" , "required" : true , "styleClasses" …" at bounding box center [503, 270] width 830 height 379
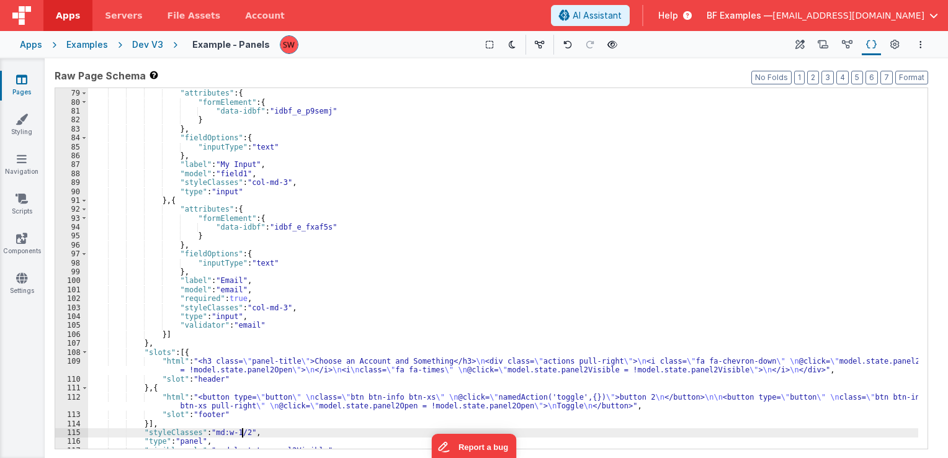
scroll to position [659, 0]
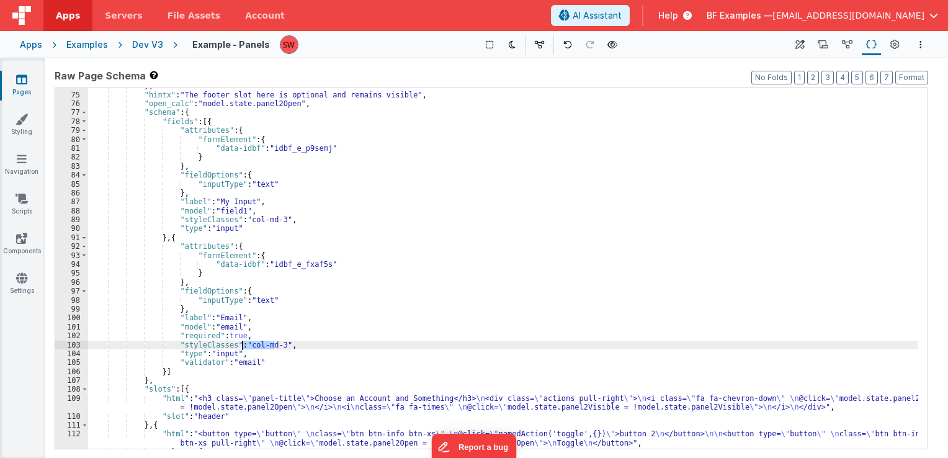
drag, startPoint x: 275, startPoint y: 346, endPoint x: 243, endPoint y: 344, distance: 31.7
click at [243, 344] on div "} , "hintx" : "The footer slot here is optional and remains visible" , "open_ca…" at bounding box center [503, 270] width 830 height 379
paste textarea
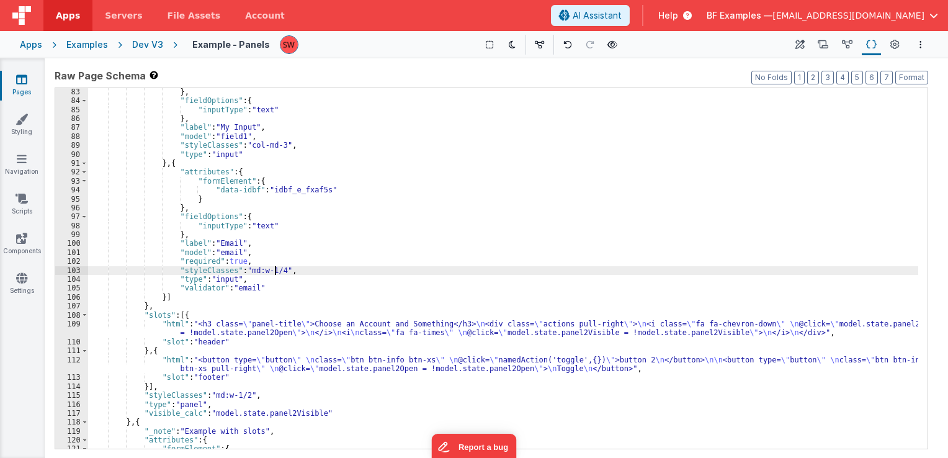
scroll to position [622, 0]
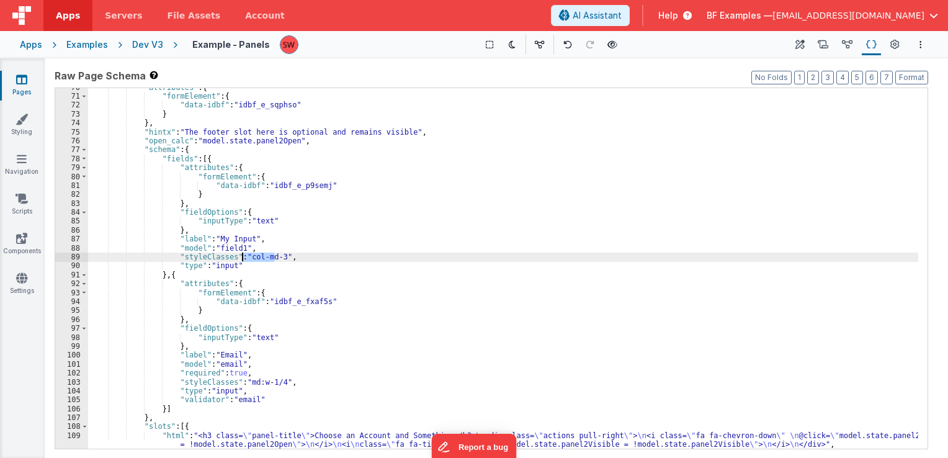
drag, startPoint x: 274, startPoint y: 259, endPoint x: 241, endPoint y: 257, distance: 32.4
click at [241, 257] on div ""attributes" : { "formElement" : { "data-idbf" : "idbf_e_sqphso" } } , "hintx" …" at bounding box center [503, 272] width 830 height 379
paste textarea
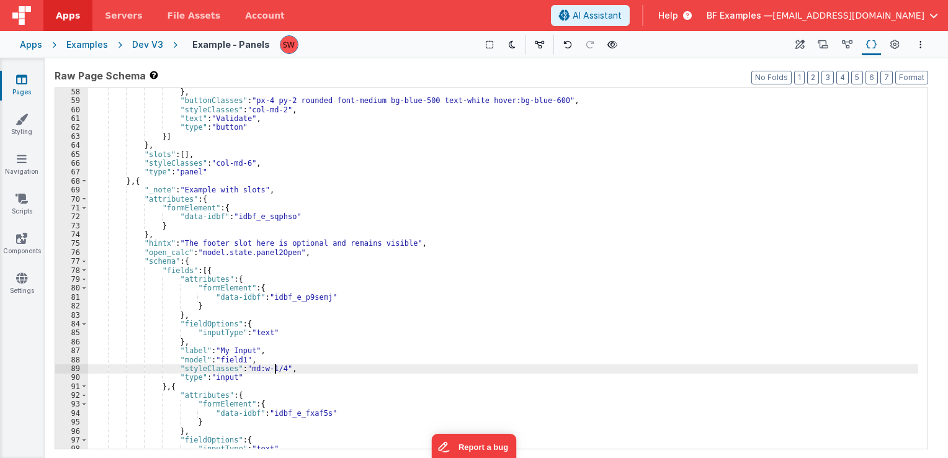
scroll to position [473, 0]
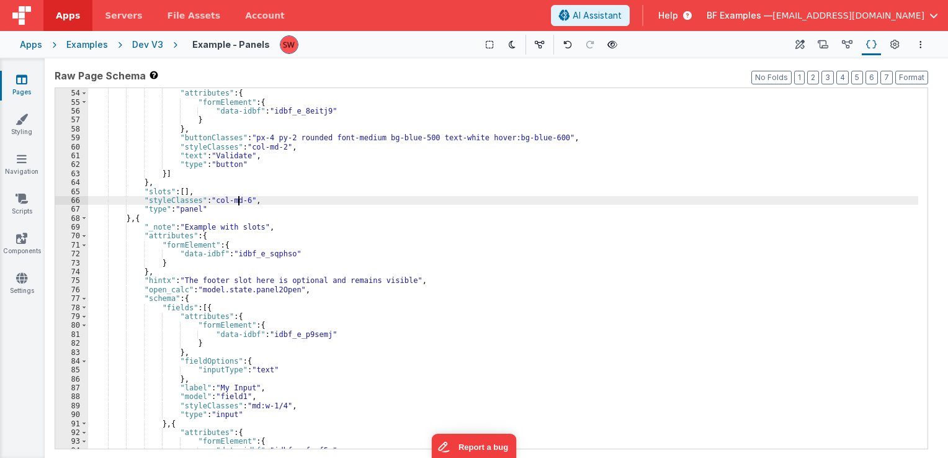
click at [236, 199] on div "}] , "attributes" : { "formElement" : { "data-idbf" : "idbf_e_8eitj9" } } , "bu…" at bounding box center [503, 269] width 830 height 379
drag, startPoint x: 240, startPoint y: 202, endPoint x: 208, endPoint y: 204, distance: 31.7
click at [208, 204] on div "}] , "attributes" : { "formElement" : { "data-idbf" : "idbf_e_8eitj9" } } , "bu…" at bounding box center [503, 269] width 830 height 379
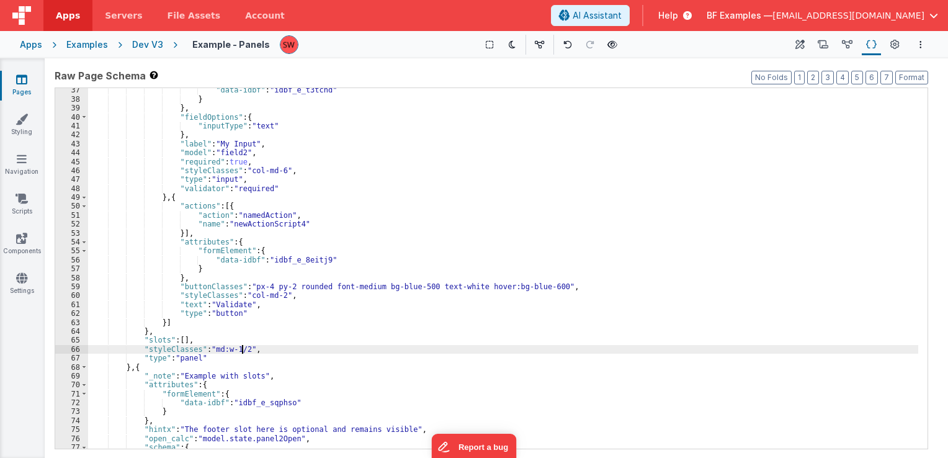
scroll to position [249, 0]
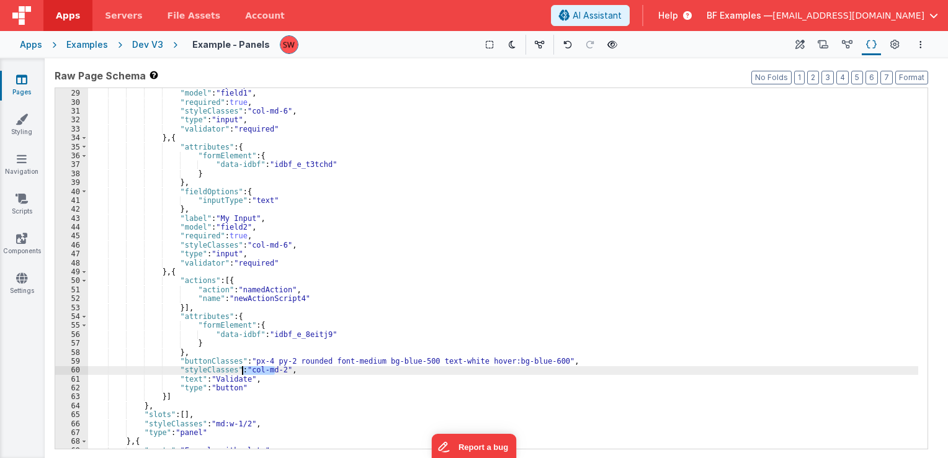
drag, startPoint x: 274, startPoint y: 372, endPoint x: 242, endPoint y: 369, distance: 31.8
click at [242, 369] on div ""label" : "My Input" , "model" : "field1" , "required" : true , "styleClasses" …" at bounding box center [503, 269] width 830 height 379
paste textarea
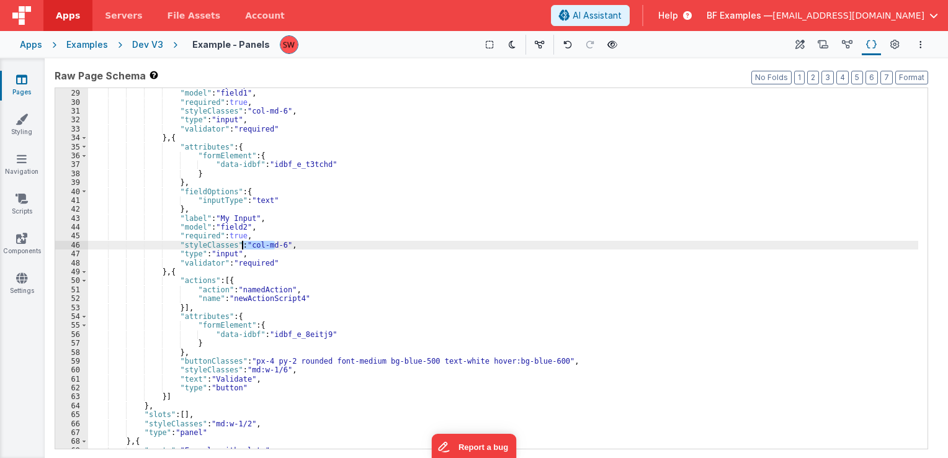
drag, startPoint x: 273, startPoint y: 244, endPoint x: 242, endPoint y: 246, distance: 31.0
click at [242, 246] on div ""label" : "My Input" , "model" : "field1" , "required" : true , "styleClasses" …" at bounding box center [503, 269] width 830 height 379
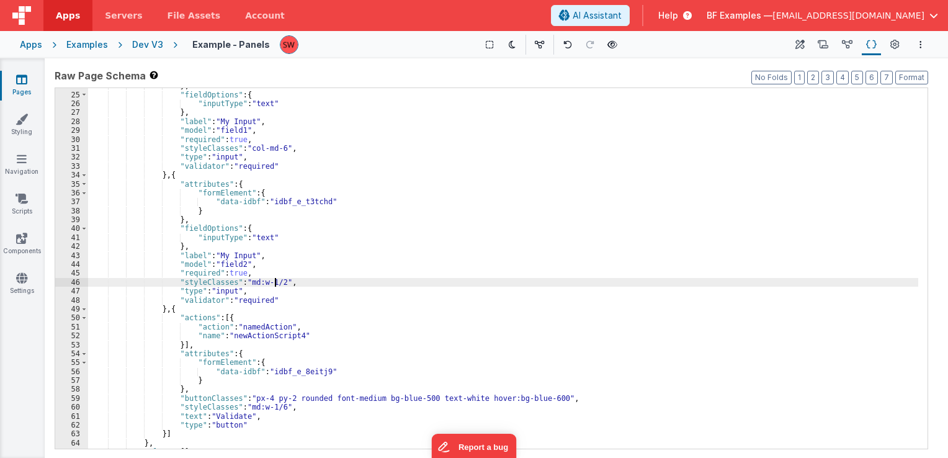
scroll to position [138, 0]
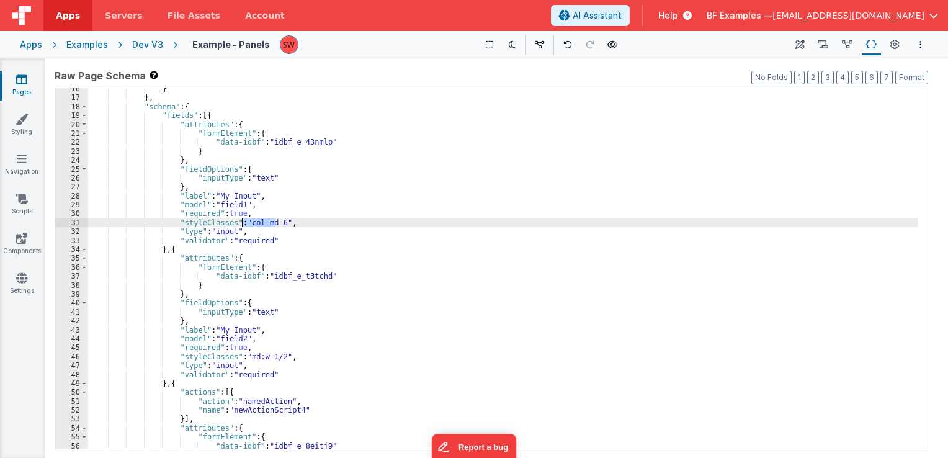
drag, startPoint x: 273, startPoint y: 224, endPoint x: 241, endPoint y: 225, distance: 32.3
click at [241, 225] on div "} } , "schema" : { "fields" : [{ "attributes" : { "formElement" : { "data-idbf"…" at bounding box center [503, 273] width 830 height 379
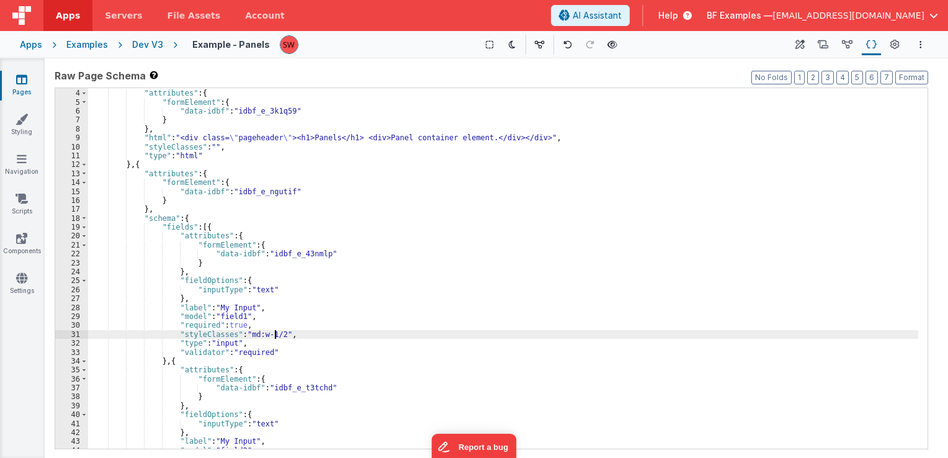
scroll to position [0, 0]
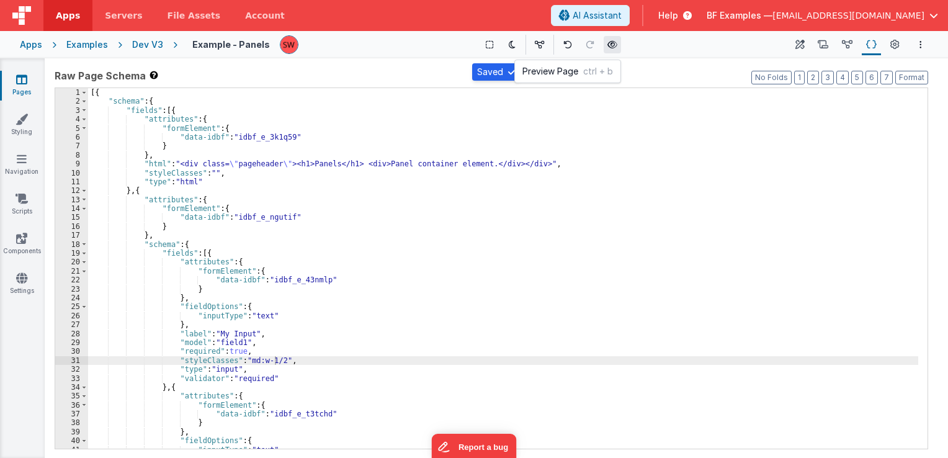
click at [610, 41] on icon at bounding box center [612, 44] width 10 height 9
drag, startPoint x: 151, startPoint y: 43, endPoint x: 229, endPoint y: 0, distance: 88.9
click at [151, 45] on div "Dev V3" at bounding box center [147, 44] width 31 height 12
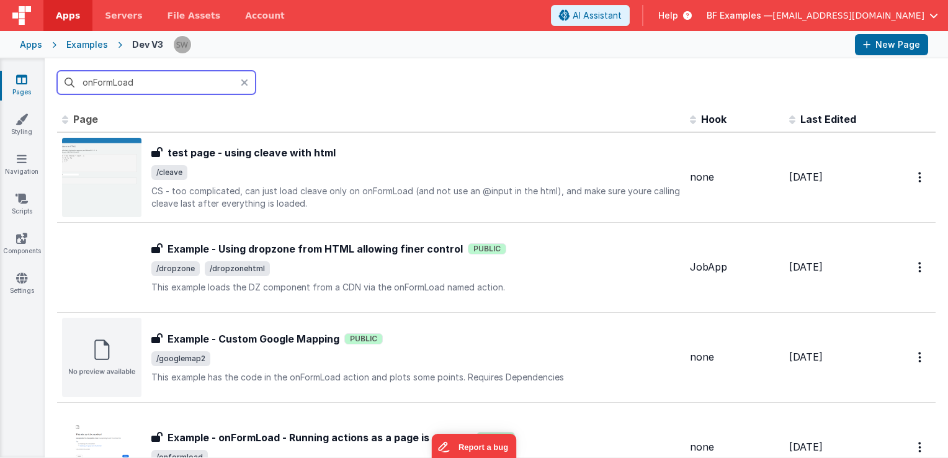
click at [139, 84] on input "onFormLoad" at bounding box center [156, 83] width 199 height 24
click at [139, 83] on input "onFormLoad" at bounding box center [156, 83] width 199 height 24
paste input "Example - onFormLoad - Running actions as a page is create"
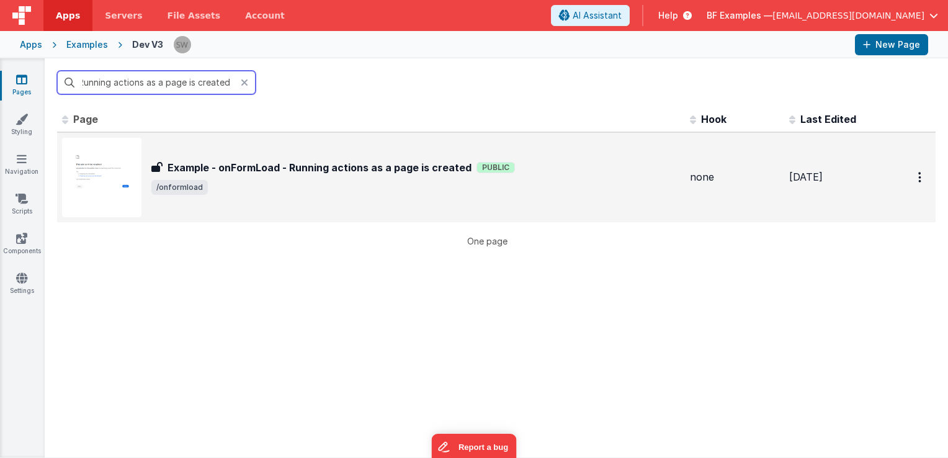
type input "Example - onFormLoad - Running actions as a page is created"
click at [405, 169] on h3 "Example - onFormLoad - Running actions as a page is created" at bounding box center [320, 167] width 304 height 15
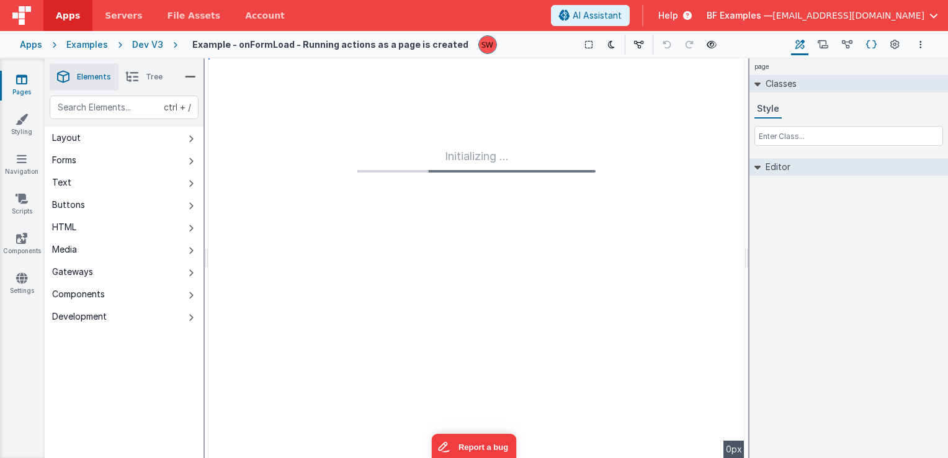
click at [870, 45] on icon at bounding box center [871, 44] width 11 height 13
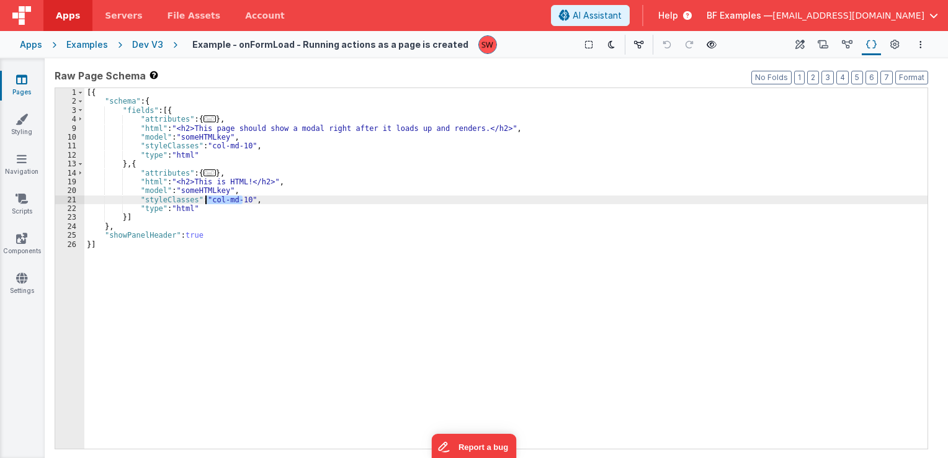
drag, startPoint x: 241, startPoint y: 197, endPoint x: 207, endPoint y: 200, distance: 34.2
click at [207, 200] on div "[{ "schema" : { "fields" : [{ "attributes" : { ... } , "html" : "<h2>This page …" at bounding box center [505, 277] width 843 height 379
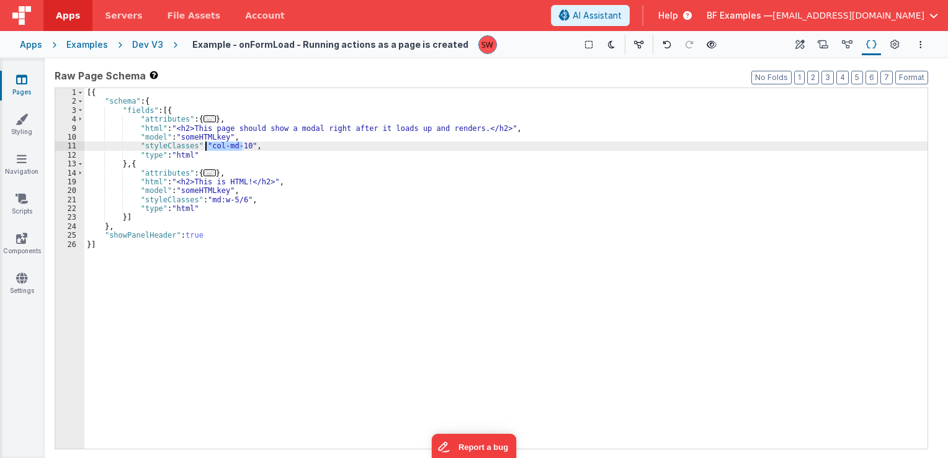
drag, startPoint x: 243, startPoint y: 149, endPoint x: 206, endPoint y: 150, distance: 37.3
click at [206, 150] on div "[{ "schema" : { "fields" : [{ "attributes" : { ... } , "html" : "<h2>This page …" at bounding box center [505, 277] width 843 height 379
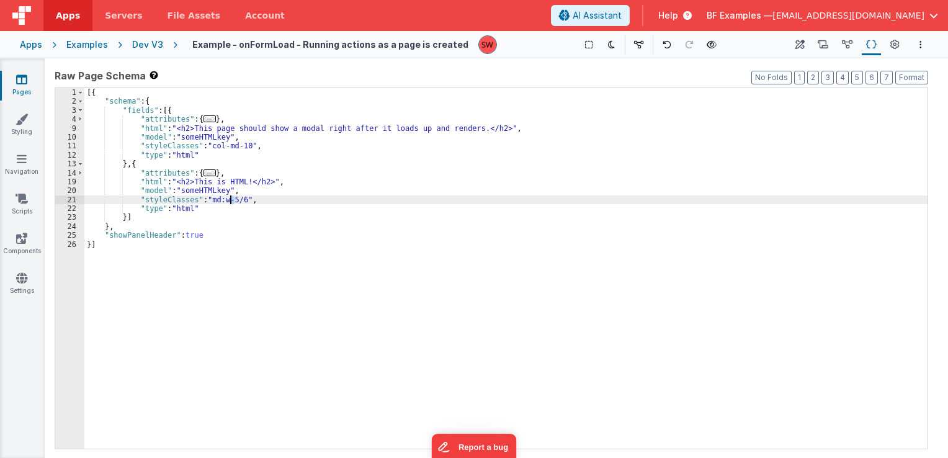
drag, startPoint x: 236, startPoint y: 200, endPoint x: 229, endPoint y: 200, distance: 6.8
click at [229, 200] on div "[{ "schema" : { "fields" : [{ "attributes" : { ... } , "html" : "<h2>This page …" at bounding box center [505, 277] width 843 height 379
drag, startPoint x: 236, startPoint y: 202, endPoint x: 207, endPoint y: 203, distance: 29.2
click at [207, 203] on div "[{ "schema" : { "fields" : [{ "attributes" : { ... } , "html" : "<h2>This page …" at bounding box center [505, 277] width 843 height 379
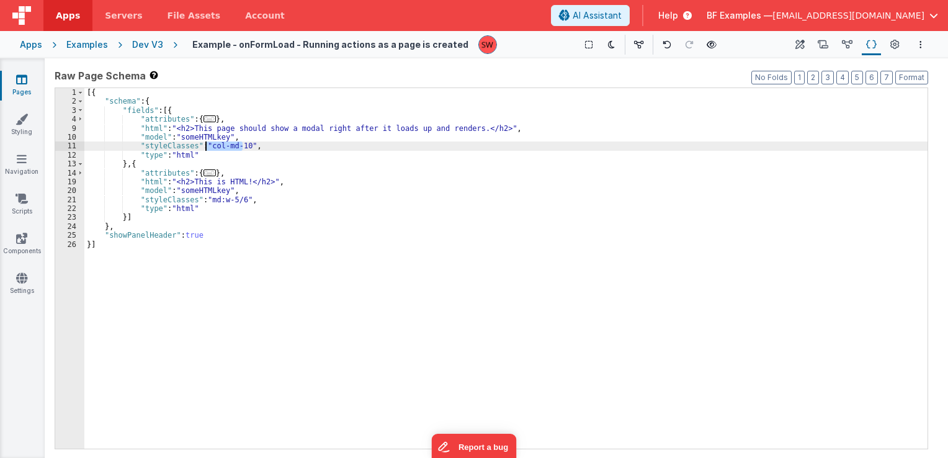
drag, startPoint x: 243, startPoint y: 145, endPoint x: 207, endPoint y: 148, distance: 36.7
click at [207, 148] on div "[{ "schema" : { "fields" : [{ "attributes" : { ... } , "html" : "<h2>This page …" at bounding box center [505, 277] width 843 height 379
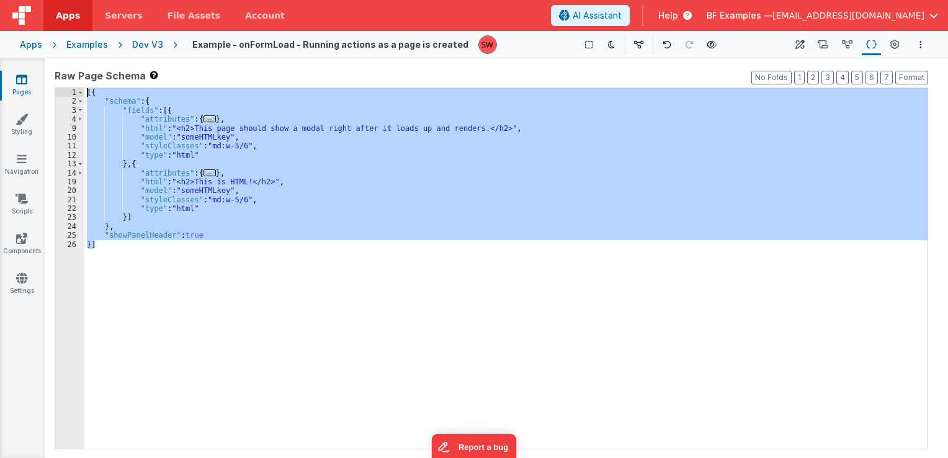
drag, startPoint x: 119, startPoint y: 244, endPoint x: 88, endPoint y: 94, distance: 152.7
click at [88, 94] on div "[{ "schema" : { "fields" : [{ "attributes" : { ... } , "html" : "<h2>This page …" at bounding box center [505, 277] width 843 height 379
click at [149, 43] on div "Dev V3" at bounding box center [147, 44] width 31 height 12
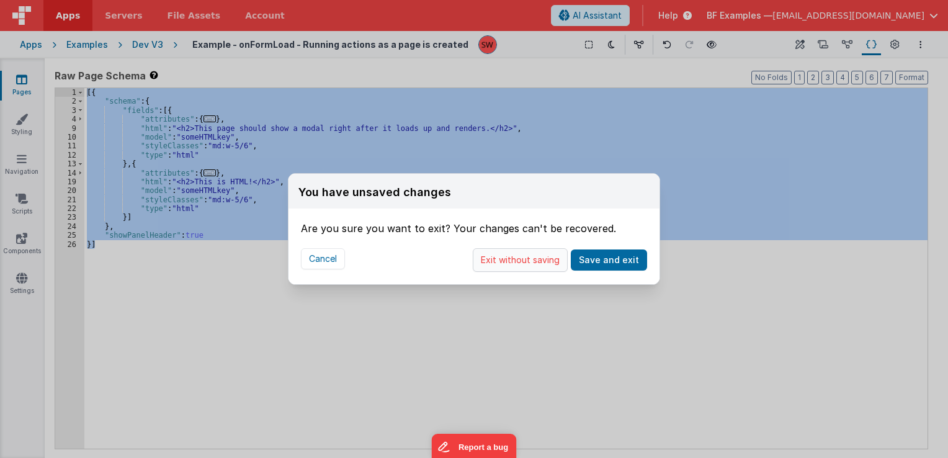
click at [508, 259] on button "Exit without saving" at bounding box center [520, 260] width 95 height 24
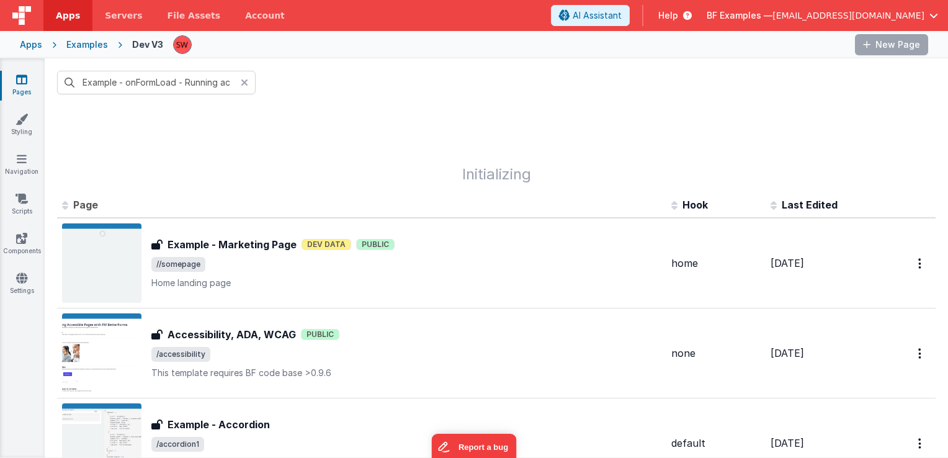
click at [146, 76] on div "You have unsaved changes Are you sure you want to exit? Your changes can't be r…" at bounding box center [474, 229] width 948 height 458
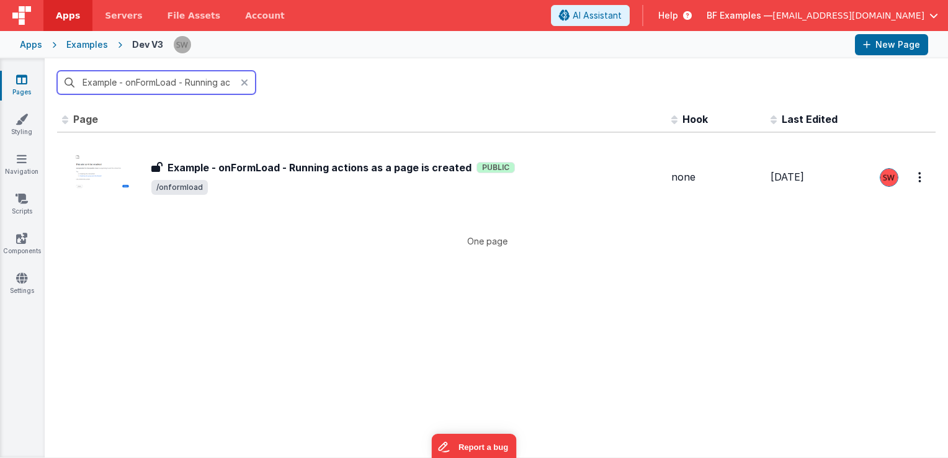
click at [146, 81] on input "Example - onFormLoad - Running actions as a page is created" at bounding box center [156, 83] width 199 height 24
drag, startPoint x: 146, startPoint y: 81, endPoint x: 139, endPoint y: 76, distance: 8.9
click at [139, 76] on input "Example - onFormLoad - Running actions as a page is created" at bounding box center [156, 83] width 199 height 24
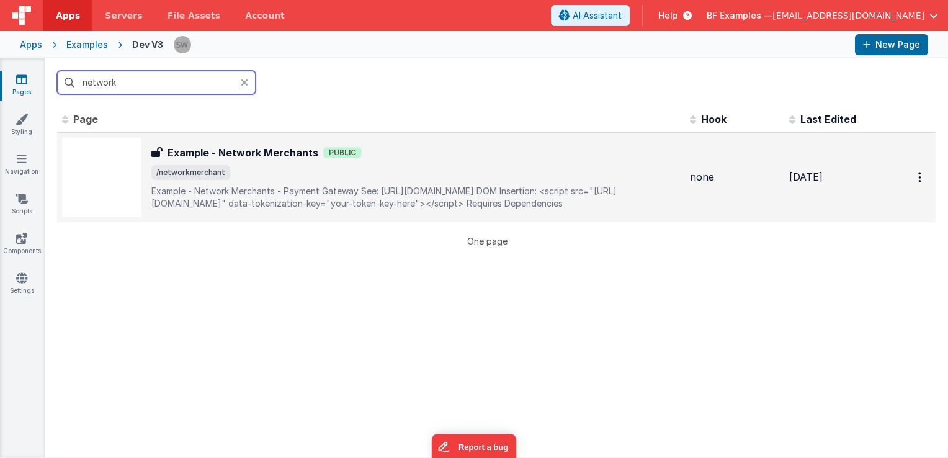
type input "network"
click at [477, 183] on div "Example - Network Merchants Example - Network Merchants Public /networkmerchant…" at bounding box center [415, 177] width 529 height 65
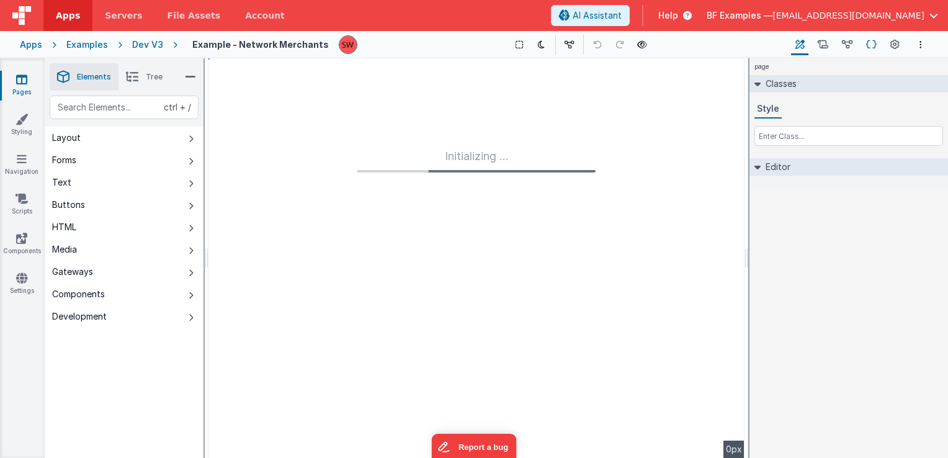
click at [869, 48] on icon at bounding box center [871, 44] width 11 height 13
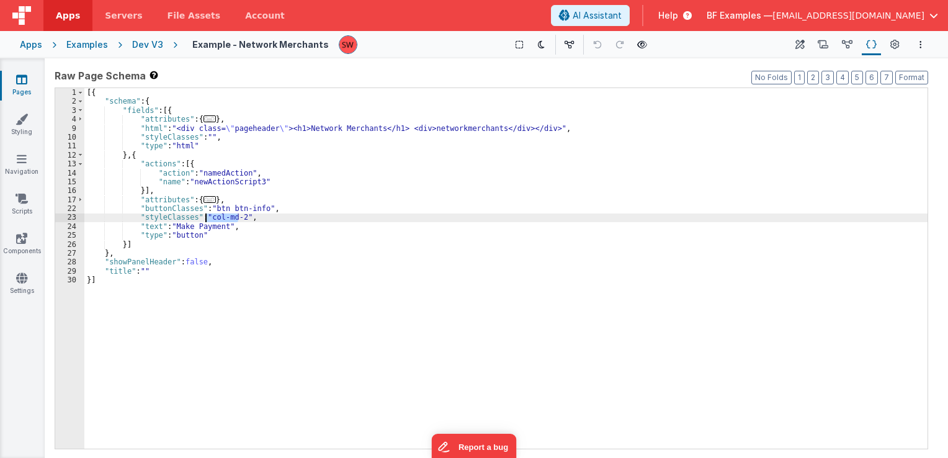
drag, startPoint x: 240, startPoint y: 217, endPoint x: 204, endPoint y: 217, distance: 35.4
click at [204, 217] on div "[{ "schema" : { "fields" : [{ "attributes" : { ... } , "html" : "<div class= \"…" at bounding box center [505, 277] width 843 height 379
paste textarea
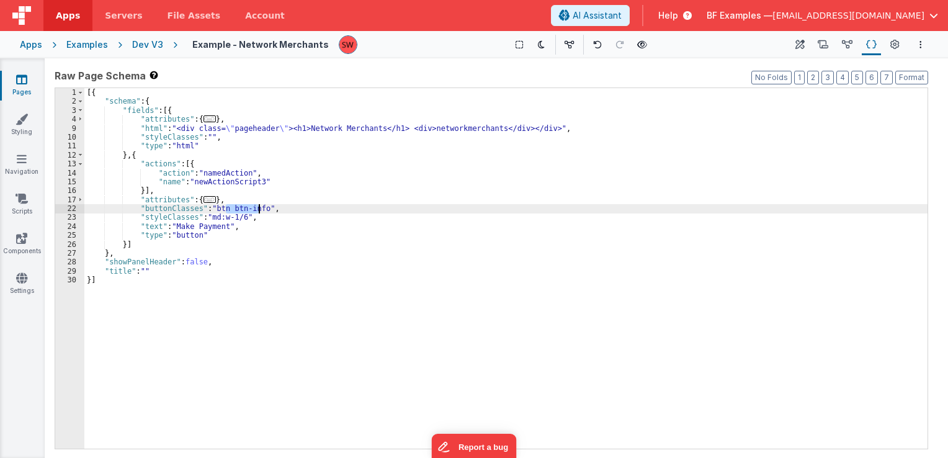
drag, startPoint x: 226, startPoint y: 206, endPoint x: 260, endPoint y: 209, distance: 34.3
click at [260, 209] on div "[{ "schema" : { "fields" : [{ "attributes" : { ... } , "html" : "<div class= \"…" at bounding box center [505, 277] width 843 height 379
click at [217, 205] on div "[{ "schema" : { "fields" : [{ "attributes" : { ... } , "html" : "<div class= \"…" at bounding box center [505, 277] width 843 height 379
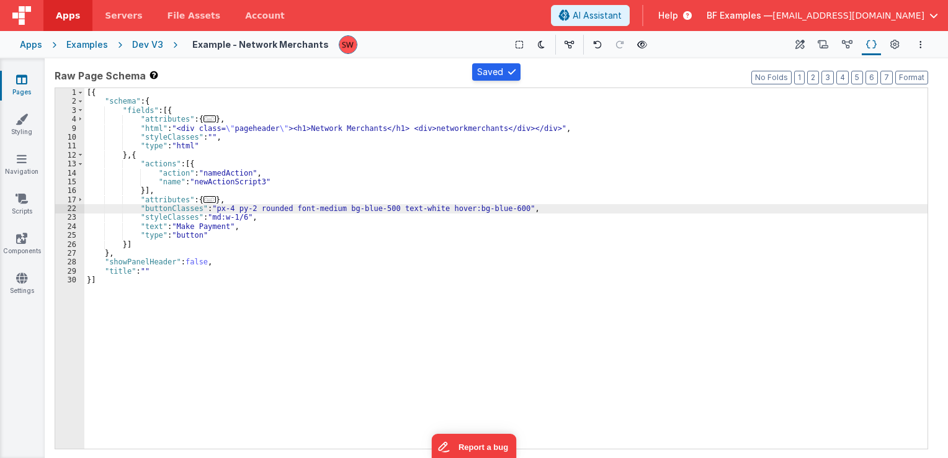
click at [147, 39] on div "Dev V3" at bounding box center [147, 44] width 31 height 12
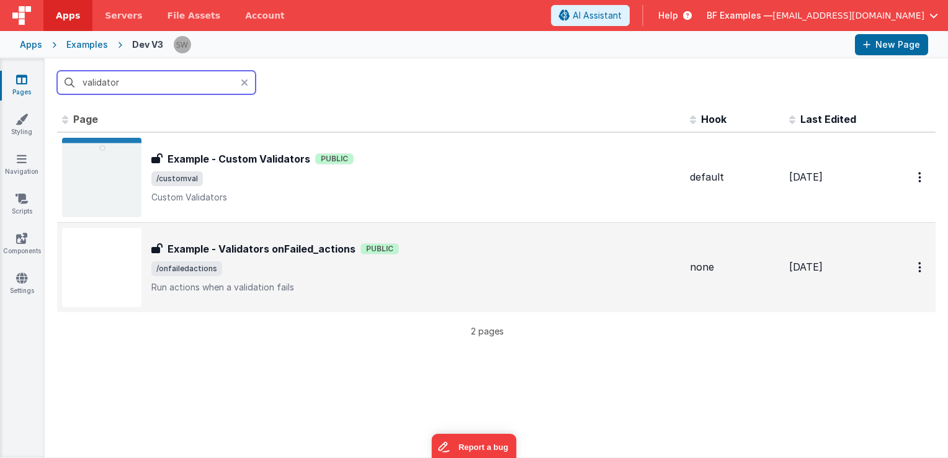
type input "validator"
click at [557, 286] on p "Run actions when a validation fails" at bounding box center [415, 287] width 529 height 12
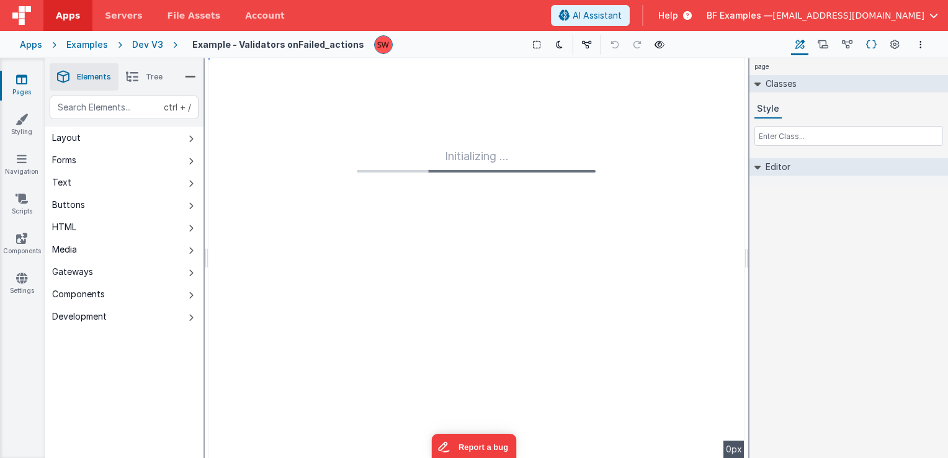
click at [870, 43] on icon at bounding box center [871, 44] width 11 height 13
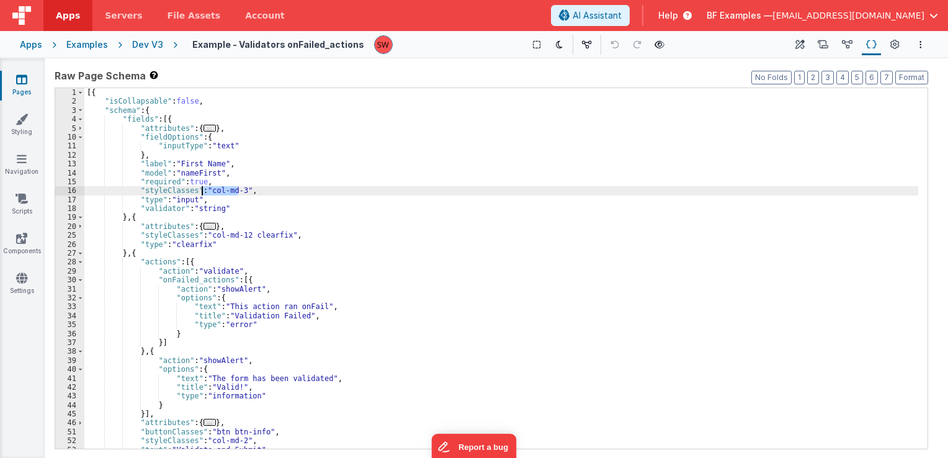
drag, startPoint x: 236, startPoint y: 190, endPoint x: 203, endPoint y: 190, distance: 33.5
click at [203, 190] on div "[{ "isCollapsable" : false , "schema" : { "fields" : [{ "attributes" : { ... } …" at bounding box center [501, 277] width 834 height 379
click at [207, 192] on div "[{ "isCollapsable" : false , "schema" : { "fields" : [{ "attributes" : { ... } …" at bounding box center [501, 268] width 834 height 361
drag, startPoint x: 207, startPoint y: 192, endPoint x: 220, endPoint y: 194, distance: 13.1
click at [220, 194] on div "[{ "isCollapsable" : false , "schema" : { "fields" : [{ "attributes" : { ... } …" at bounding box center [501, 277] width 834 height 379
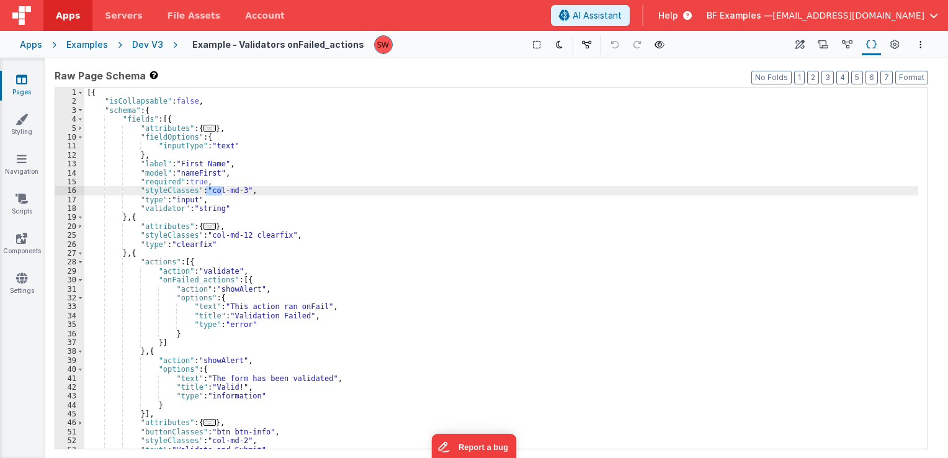
click at [238, 194] on div "[{ "isCollapsable" : false , "schema" : { "fields" : [{ "attributes" : { ... } …" at bounding box center [501, 277] width 834 height 379
drag, startPoint x: 238, startPoint y: 194, endPoint x: 208, endPoint y: 192, distance: 29.8
click at [208, 192] on div "[{ "isCollapsable" : false , "schema" : { "fields" : [{ "attributes" : { ... } …" at bounding box center [501, 277] width 834 height 379
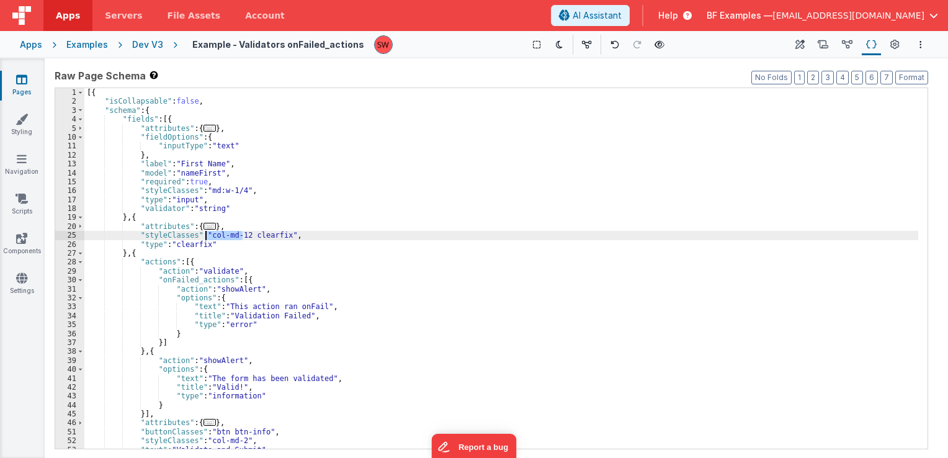
drag, startPoint x: 243, startPoint y: 237, endPoint x: 207, endPoint y: 235, distance: 36.1
click at [207, 235] on div "[{ "isCollapsable" : false , "schema" : { "fields" : [{ "attributes" : { ... } …" at bounding box center [501, 277] width 834 height 379
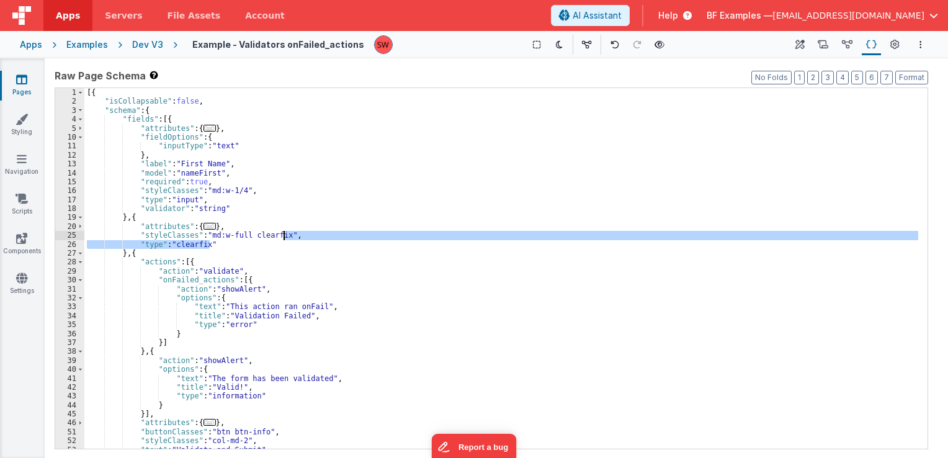
drag, startPoint x: 247, startPoint y: 246, endPoint x: 283, endPoint y: 235, distance: 37.5
click at [283, 235] on div "[{ "isCollapsable" : false , "schema" : { "fields" : [{ "attributes" : { ... } …" at bounding box center [501, 277] width 834 height 379
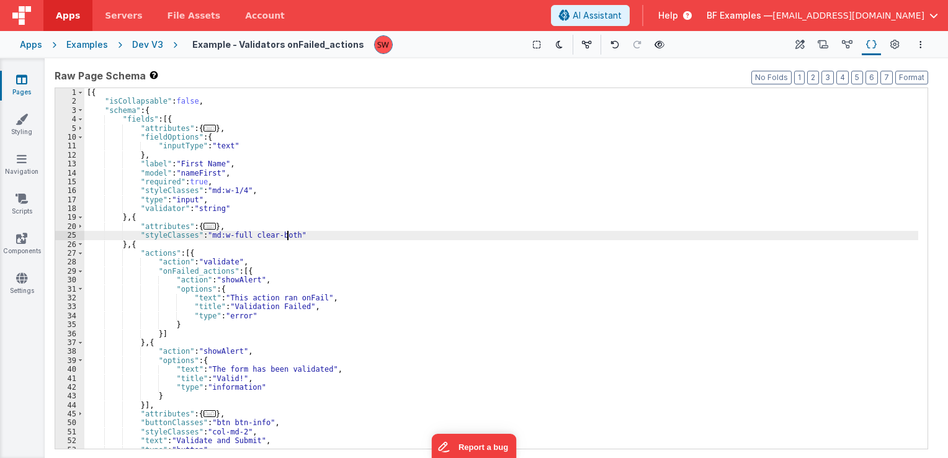
scroll to position [32, 0]
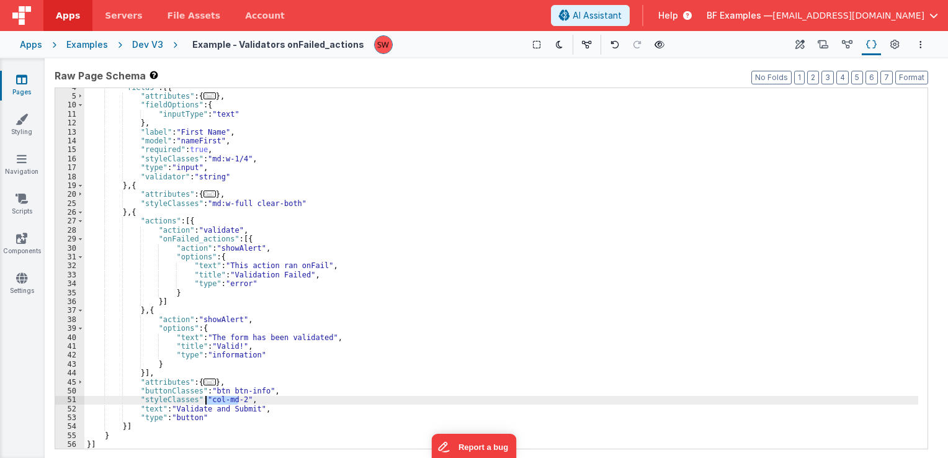
drag, startPoint x: 238, startPoint y: 398, endPoint x: 206, endPoint y: 398, distance: 31.6
click at [206, 398] on div ""fields" : [{ "attributes" : { ... } , "fieldOptions" : { "inputType" : "text" …" at bounding box center [501, 272] width 834 height 379
click at [213, 395] on div ""fields" : [{ "attributes" : { ... } , "fieldOptions" : { "inputType" : "text" …" at bounding box center [501, 272] width 834 height 379
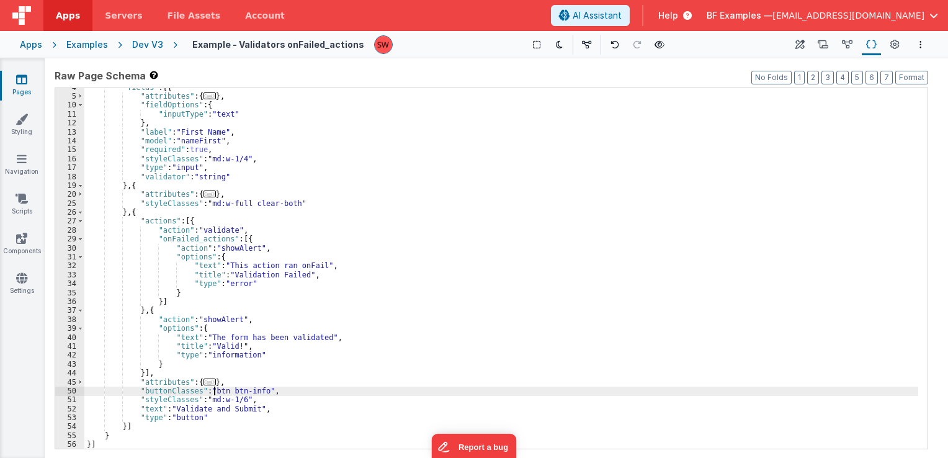
click at [213, 395] on div ""fields" : [{ "attributes" : { ... } , "fieldOptions" : { "inputType" : "text" …" at bounding box center [501, 272] width 834 height 379
drag, startPoint x: 333, startPoint y: 393, endPoint x: 365, endPoint y: 389, distance: 32.6
click at [365, 389] on div ""fields" : [{ "attributes" : { ... } , "fieldOptions" : { "inputType" : "text" …" at bounding box center [501, 272] width 834 height 379
drag, startPoint x: 496, startPoint y: 390, endPoint x: 211, endPoint y: 391, distance: 285.4
click at [211, 391] on div ""fields" : [{ "attributes" : { ... } , "fieldOptions" : { "inputType" : "text" …" at bounding box center [501, 272] width 834 height 379
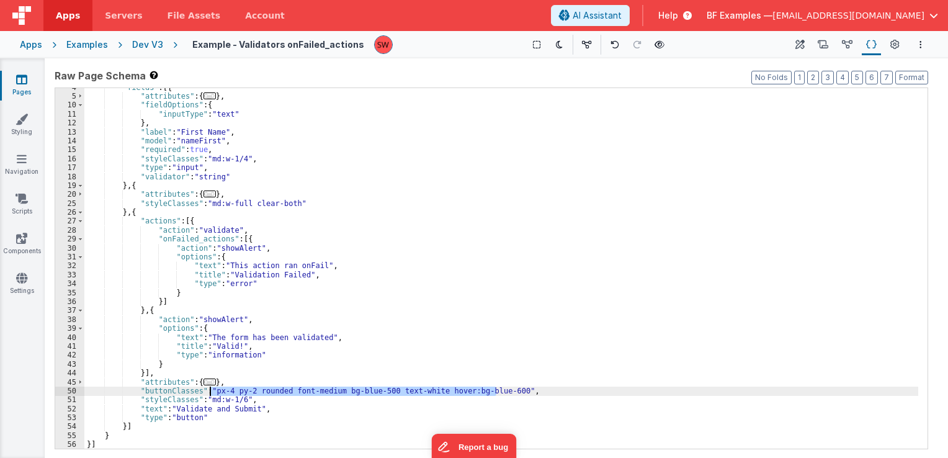
scroll to position [0, 0]
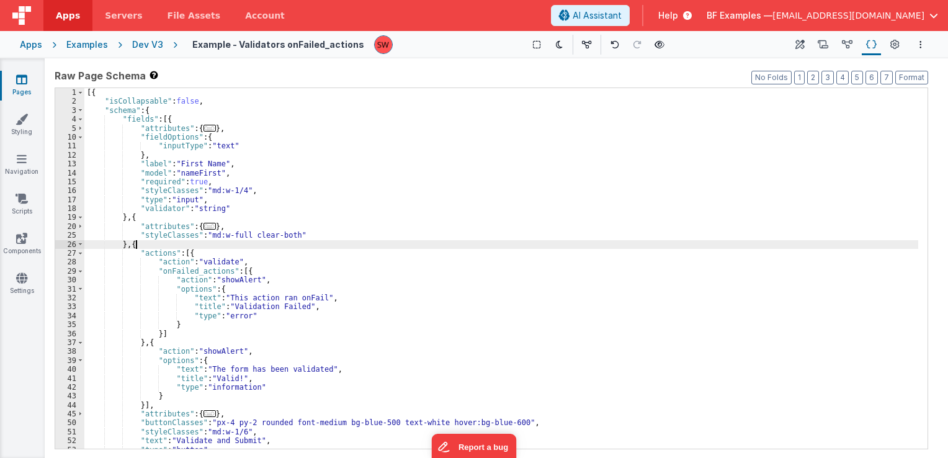
click at [221, 241] on div "[{ "isCollapsable" : false , "schema" : { "fields" : [{ "attributes" : { ... } …" at bounding box center [501, 277] width 834 height 379
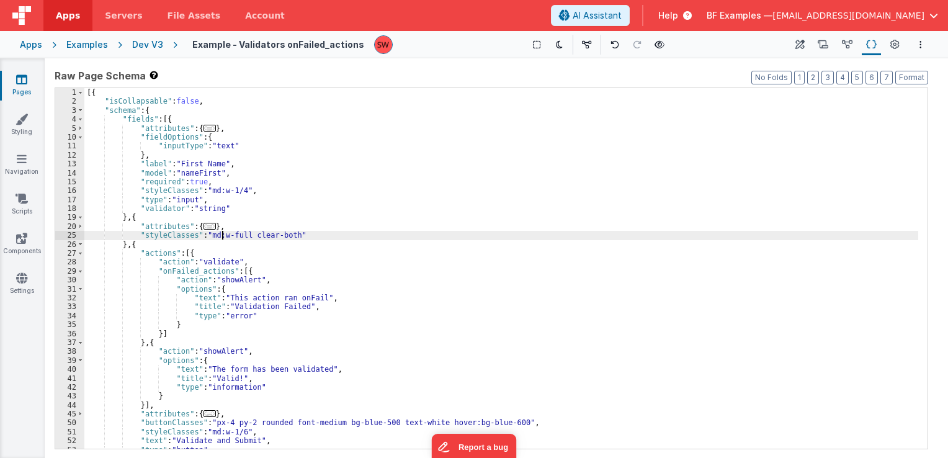
click at [223, 233] on div "[{ "isCollapsable" : false , "schema" : { "fields" : [{ "attributes" : { ... } …" at bounding box center [501, 277] width 834 height 379
click at [145, 43] on div "Dev V3" at bounding box center [147, 44] width 31 height 12
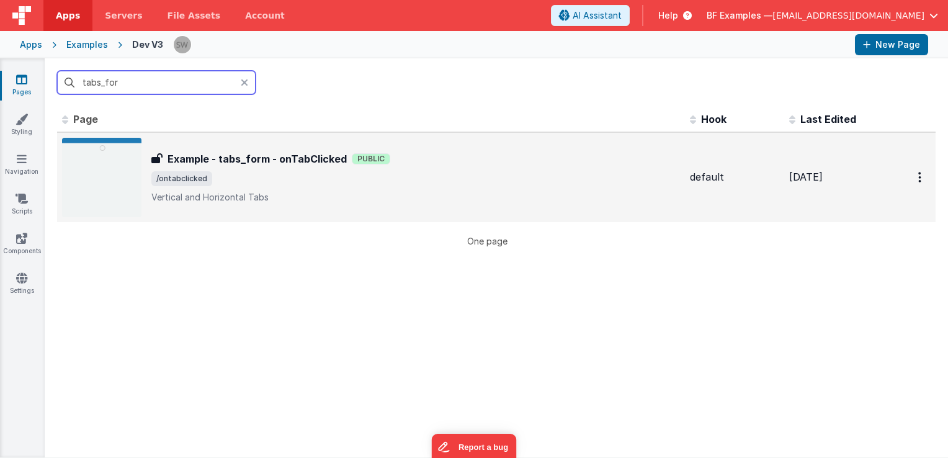
type input "tabs_for"
click at [537, 166] on div "Example - tabs_form - onTabClicked Example - tabs_form - onTabClicked Public /o…" at bounding box center [415, 177] width 529 height 52
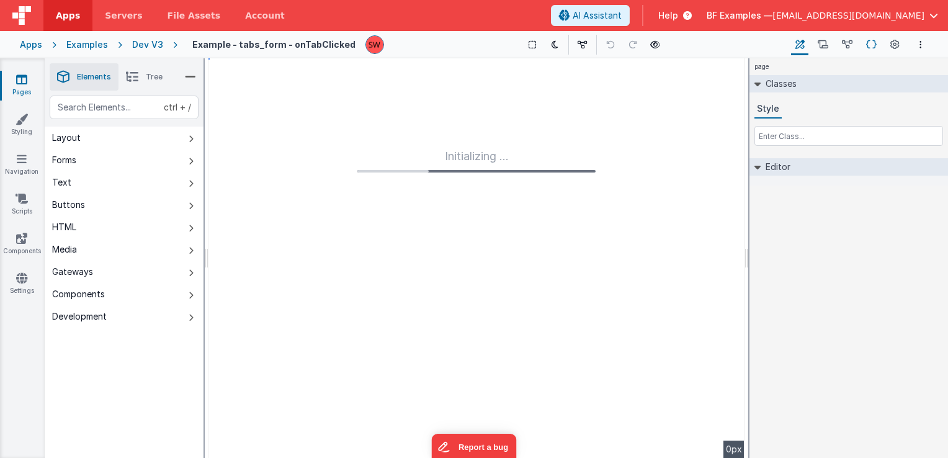
click at [869, 43] on icon at bounding box center [871, 44] width 11 height 13
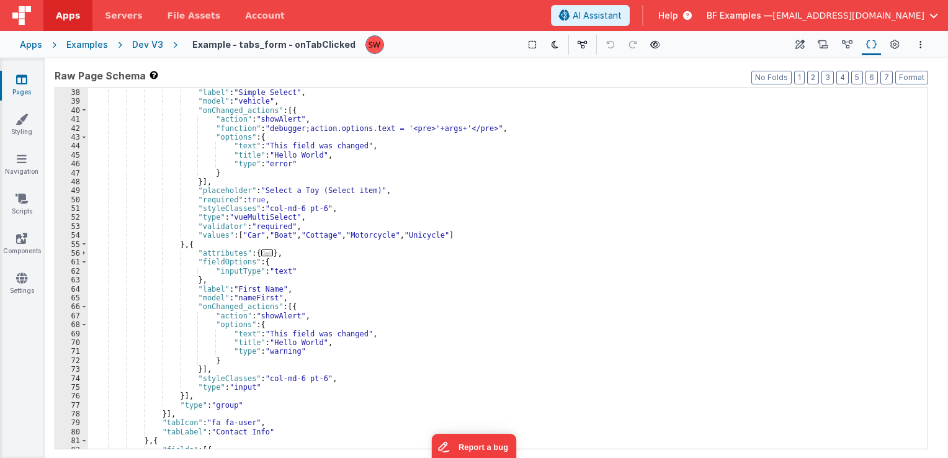
scroll to position [223, 0]
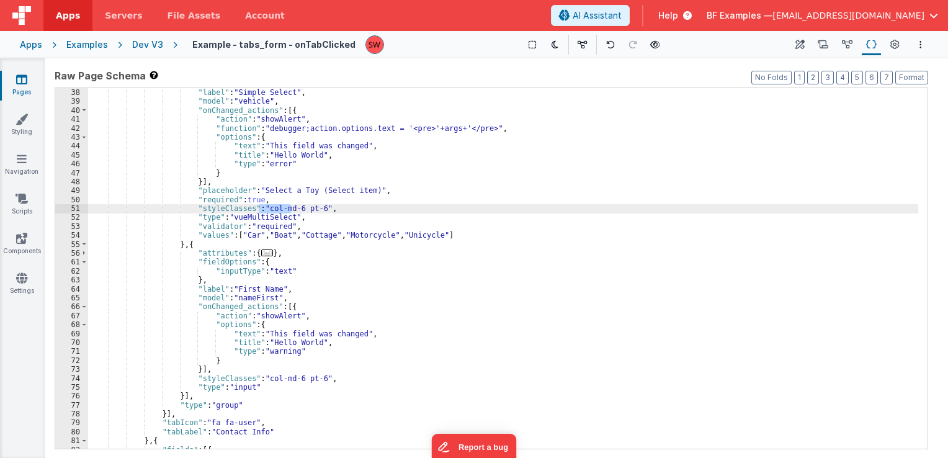
drag, startPoint x: 258, startPoint y: 210, endPoint x: 291, endPoint y: 210, distance: 32.9
click at [291, 210] on div "} , "label" : "Simple Select" , "model" : "vehicle" , "onChanged_actions" : [{ …" at bounding box center [503, 268] width 830 height 379
drag, startPoint x: 295, startPoint y: 210, endPoint x: 313, endPoint y: 211, distance: 17.4
click at [313, 211] on div "} , "label" : "Simple Select" , "model" : "vehicle" , "onChanged_actions" : [{ …" at bounding box center [503, 268] width 830 height 379
click at [284, 210] on div "} , "label" : "Simple Select" , "model" : "vehicle" , "onChanged_actions" : [{ …" at bounding box center [503, 268] width 830 height 379
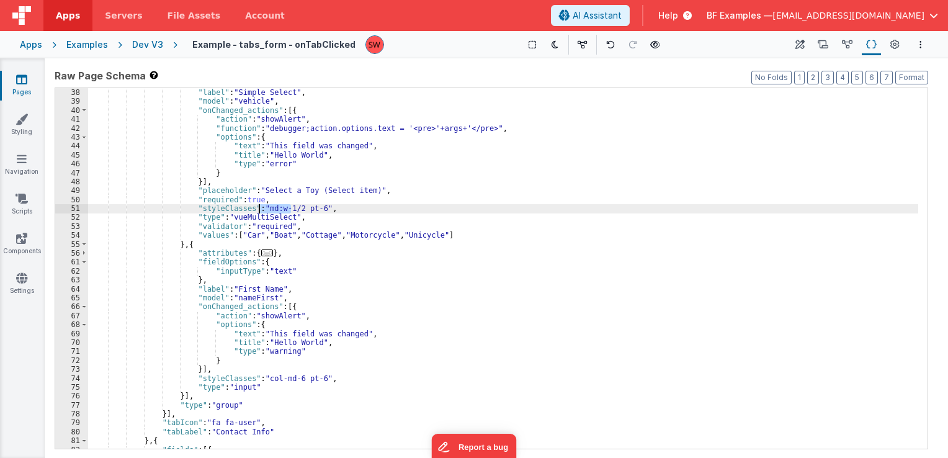
drag, startPoint x: 291, startPoint y: 210, endPoint x: 259, endPoint y: 211, distance: 31.7
click at [259, 211] on div "} , "label" : "Simple Select" , "model" : "vehicle" , "onChanged_actions" : [{ …" at bounding box center [503, 268] width 830 height 379
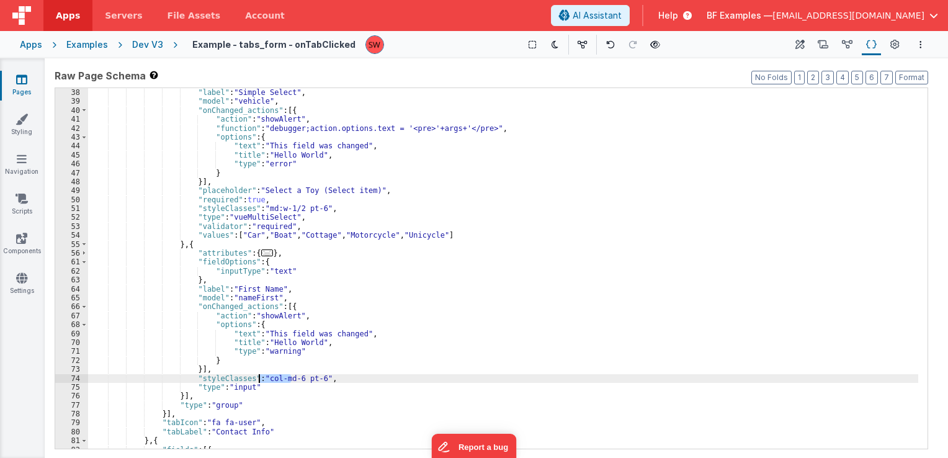
drag, startPoint x: 290, startPoint y: 379, endPoint x: 259, endPoint y: 377, distance: 31.1
click at [259, 377] on div "} , "label" : "Simple Select" , "model" : "vehicle" , "onChanged_actions" : [{ …" at bounding box center [503, 268] width 830 height 379
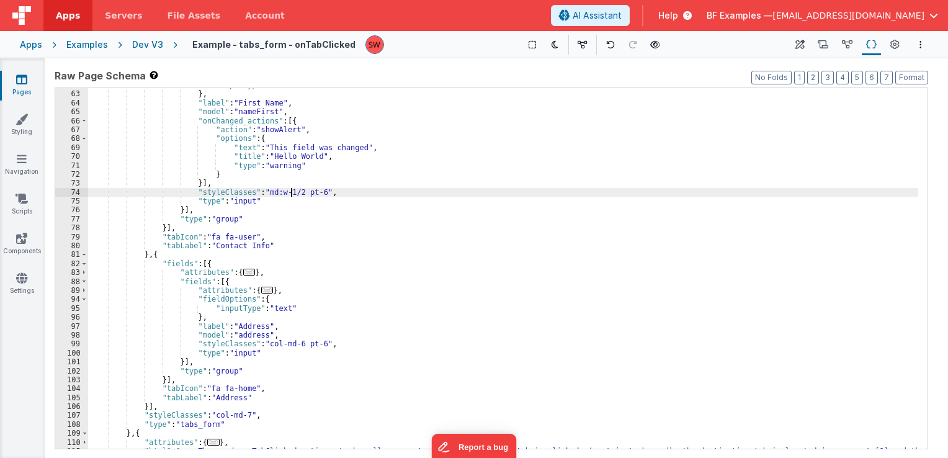
scroll to position [410, 0]
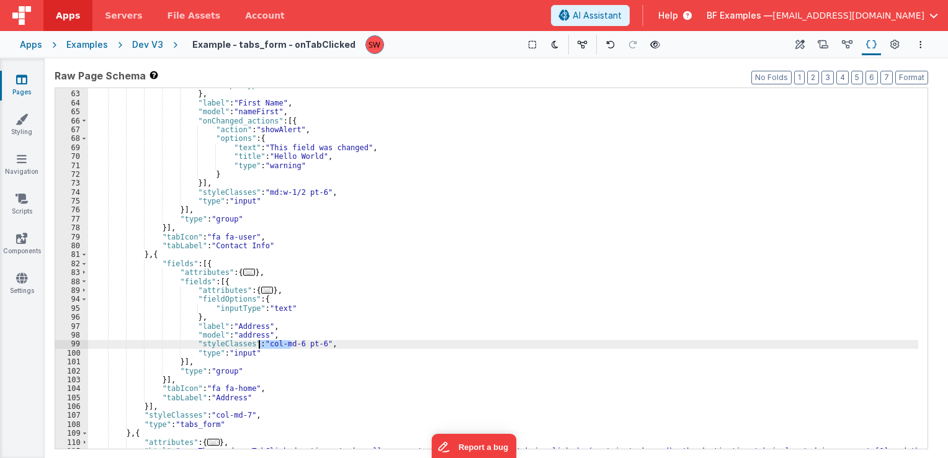
drag, startPoint x: 290, startPoint y: 345, endPoint x: 258, endPoint y: 346, distance: 32.9
click at [258, 346] on div ""inputType" : "text" } , "label" : "First Name" , "model" : "nameFirst" , "onCh…" at bounding box center [503, 275] width 830 height 388
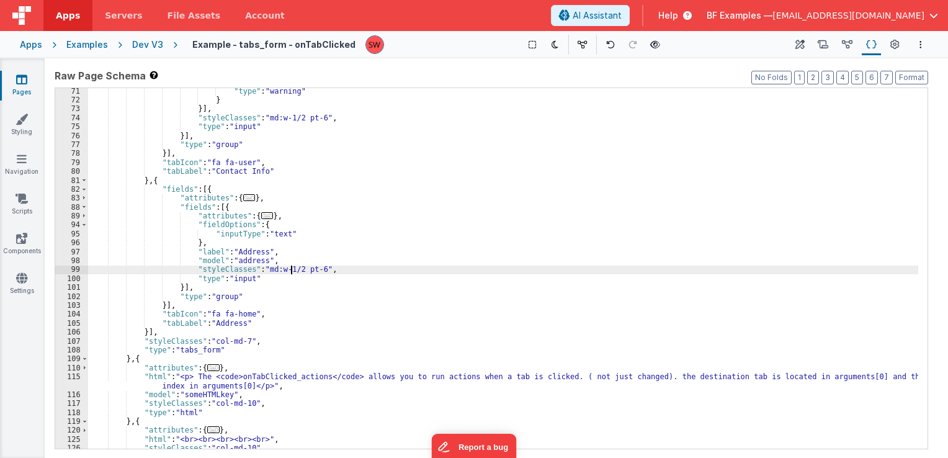
scroll to position [524, 0]
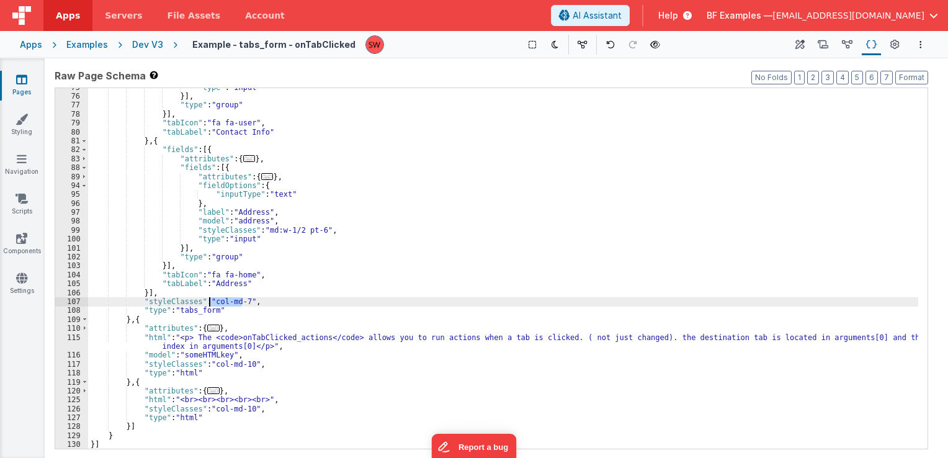
drag, startPoint x: 241, startPoint y: 300, endPoint x: 210, endPoint y: 301, distance: 31.0
click at [210, 301] on div ""type" : "input" }] , "type" : "group" }] , "tabIcon" : "fa fa-user" , "tabLabe…" at bounding box center [503, 272] width 830 height 379
paste textarea
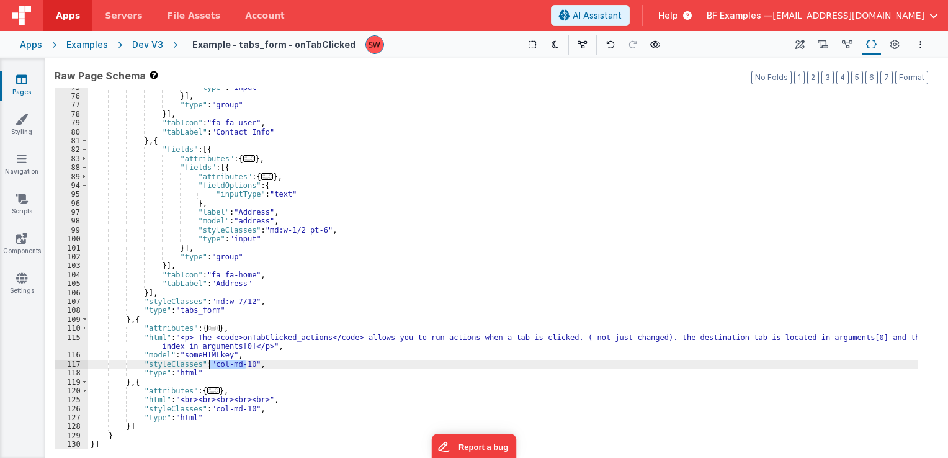
drag, startPoint x: 247, startPoint y: 362, endPoint x: 211, endPoint y: 363, distance: 36.0
click at [211, 363] on div ""type" : "input" }] , "type" : "group" }] , "tabIcon" : "fa fa-user" , "tabLabe…" at bounding box center [503, 272] width 830 height 379
paste textarea
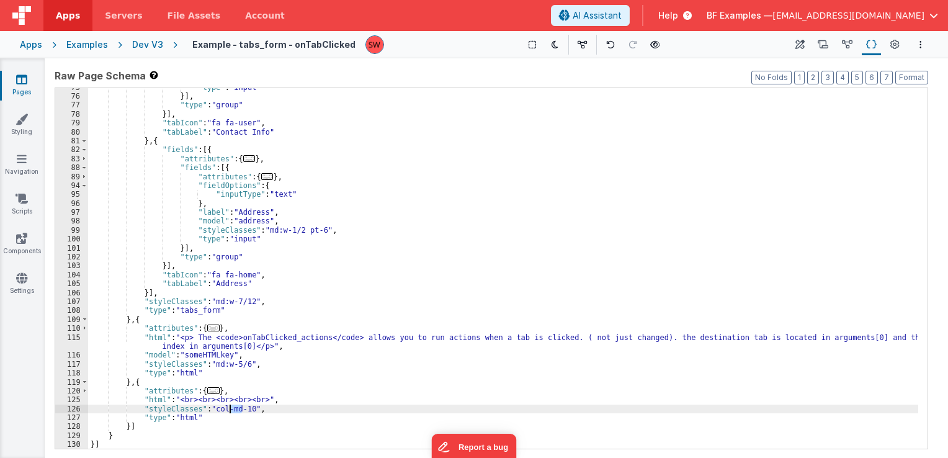
drag, startPoint x: 243, startPoint y: 411, endPoint x: 230, endPoint y: 408, distance: 13.3
click at [230, 408] on div ""type" : "input" }] , "type" : "group" }] , "tabIcon" : "fa fa-user" , "tabLabe…" at bounding box center [503, 272] width 830 height 379
drag, startPoint x: 247, startPoint y: 410, endPoint x: 209, endPoint y: 410, distance: 37.9
click at [209, 410] on div ""type" : "input" }] , "type" : "group" }] , "tabIcon" : "fa fa-user" , "tabLabe…" at bounding box center [503, 272] width 830 height 379
paste textarea
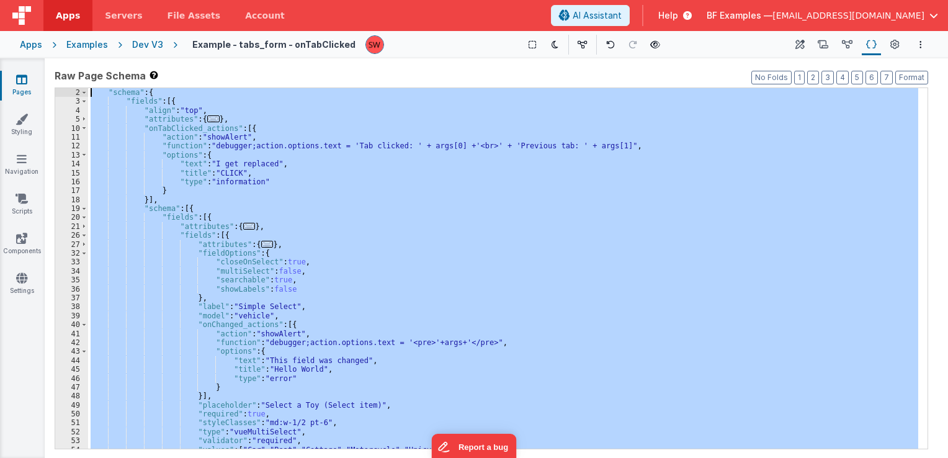
scroll to position [0, 0]
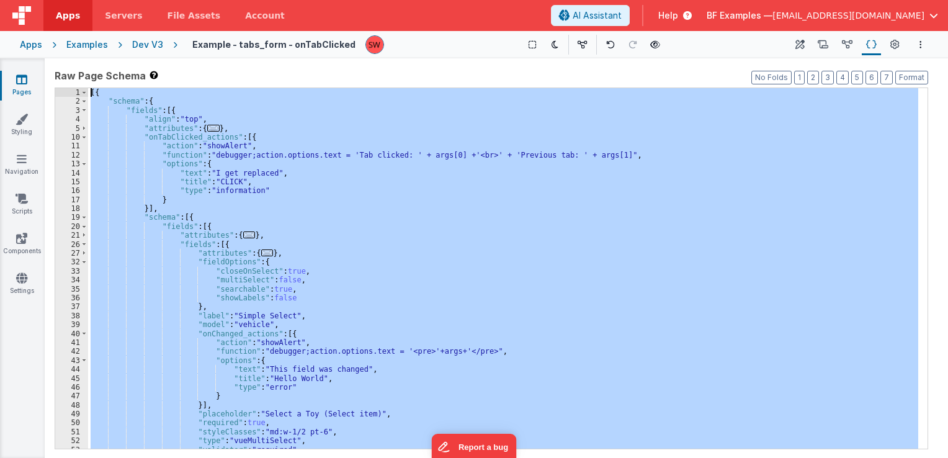
drag, startPoint x: 136, startPoint y: 443, endPoint x: 92, endPoint y: 52, distance: 393.4
click at [92, 52] on div "Apps Servers File Assets Account Some FUTURE Slot AI Assistant Help BF Examples…" at bounding box center [474, 229] width 948 height 458
click at [146, 45] on div "Dev V3" at bounding box center [147, 44] width 31 height 12
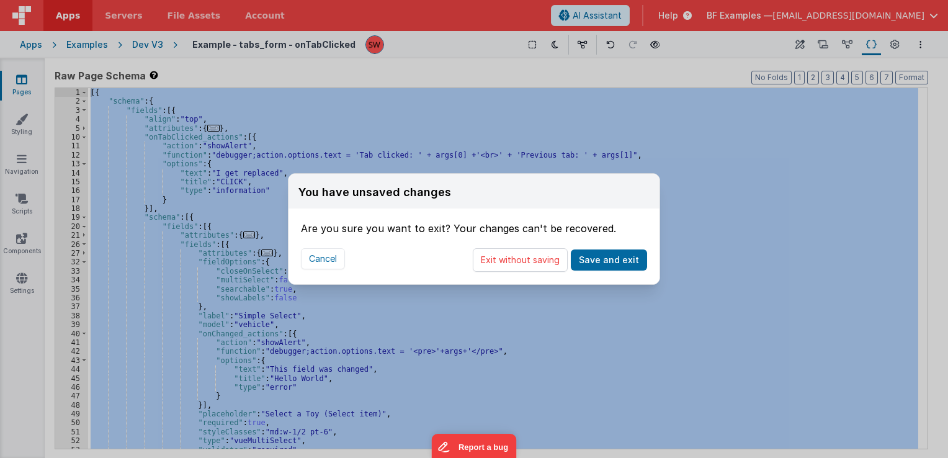
click at [508, 259] on button "Exit without saving" at bounding box center [520, 260] width 95 height 24
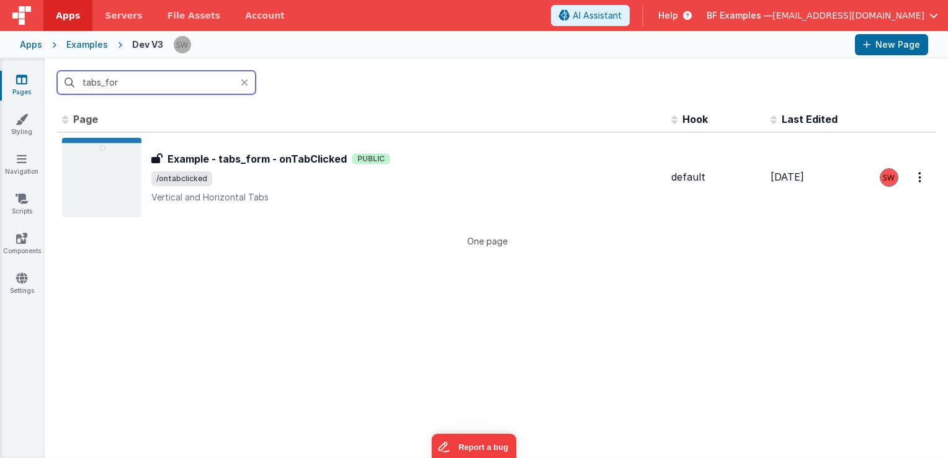
click at [169, 83] on input "tabs_for" at bounding box center [156, 83] width 199 height 24
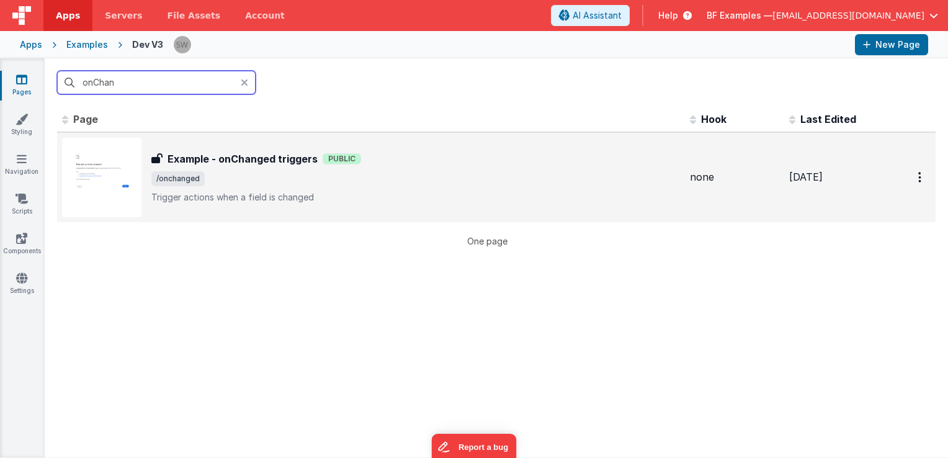
type input "onChan"
click at [450, 183] on span "/onchanged" at bounding box center [415, 178] width 529 height 15
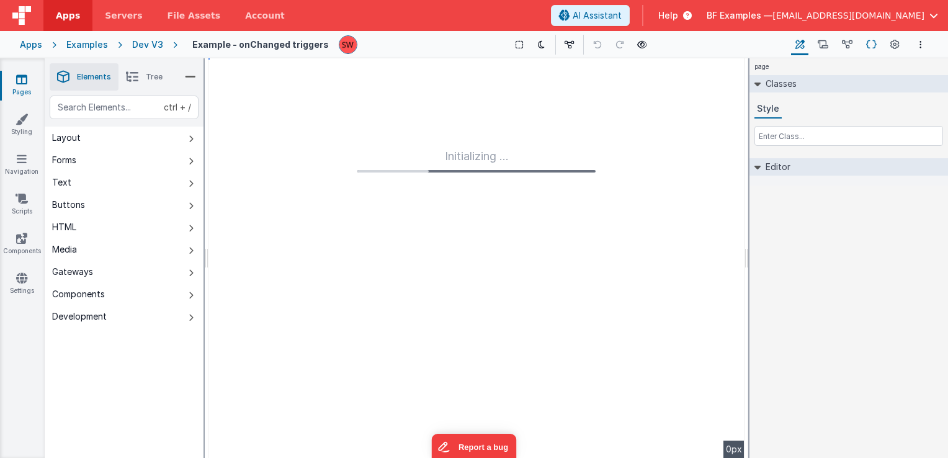
click at [871, 43] on icon at bounding box center [871, 44] width 11 height 13
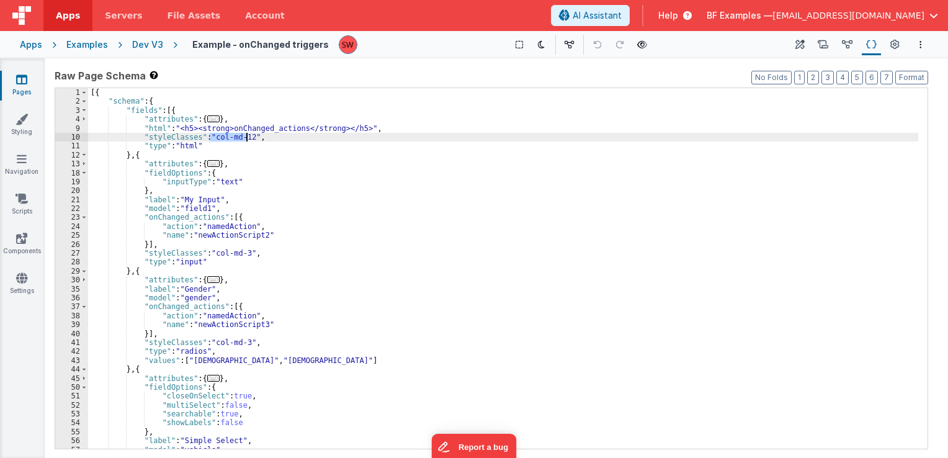
drag, startPoint x: 208, startPoint y: 138, endPoint x: 246, endPoint y: 140, distance: 37.9
click at [246, 140] on div "[{ "schema" : { "fields" : [{ "attributes" : { ... } , "html" : "<h5><strong>on…" at bounding box center [503, 277] width 830 height 379
drag, startPoint x: 210, startPoint y: 138, endPoint x: 245, endPoint y: 138, distance: 34.7
click at [245, 138] on div "[{ "schema" : { "fields" : [{ "attributes" : { ... } , "html" : "<h5><strong>on…" at bounding box center [503, 277] width 830 height 379
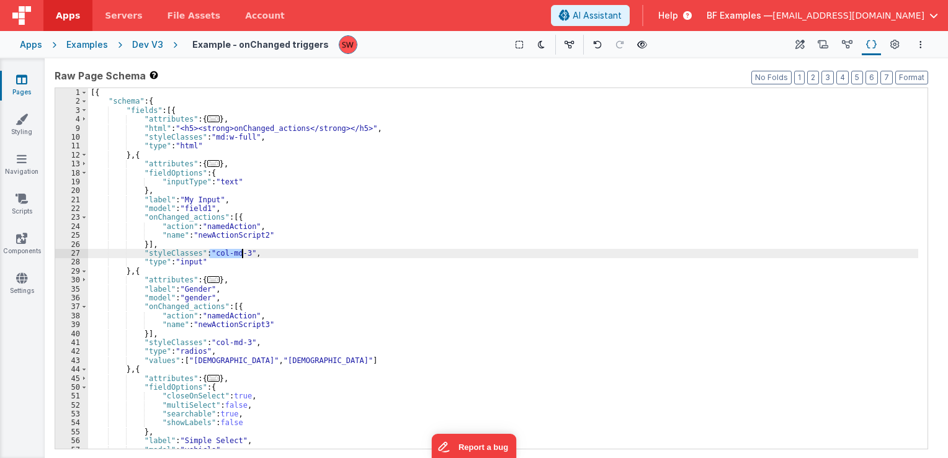
drag, startPoint x: 210, startPoint y: 253, endPoint x: 243, endPoint y: 252, distance: 32.9
click at [243, 252] on div "[{ "schema" : { "fields" : [{ "attributes" : { ... } , "html" : "<h5><strong>on…" at bounding box center [503, 277] width 830 height 379
paste textarea
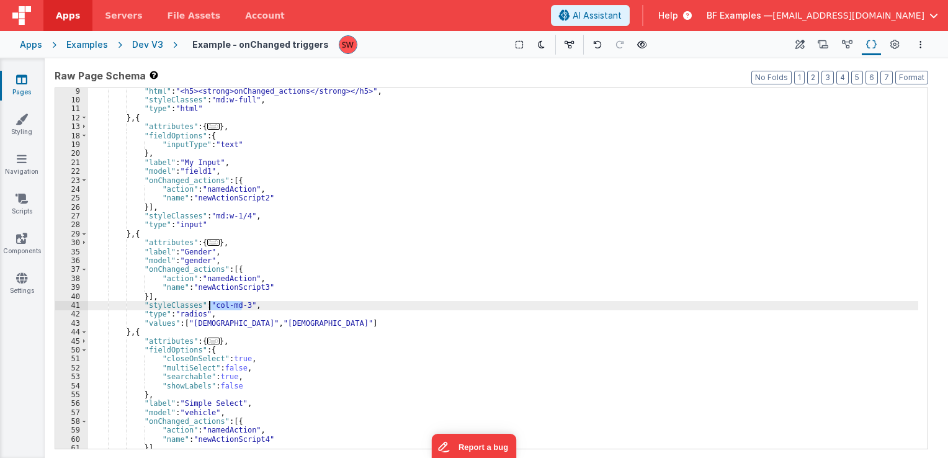
drag, startPoint x: 243, startPoint y: 304, endPoint x: 208, endPoint y: 306, distance: 35.4
click at [208, 306] on div ""html" : "<h5><strong>onChanged_actions</strong></h5>" , "styleClasses" : "md:w…" at bounding box center [503, 276] width 830 height 379
paste textarea
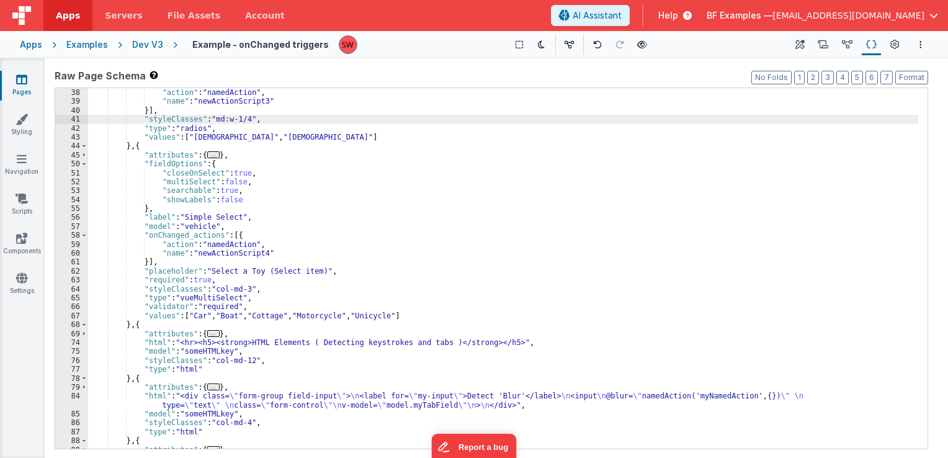
scroll to position [261, 0]
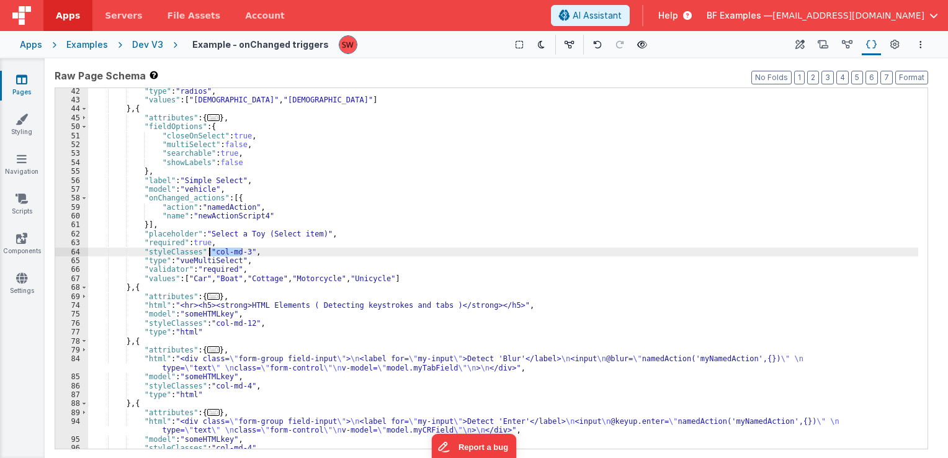
drag, startPoint x: 241, startPoint y: 253, endPoint x: 208, endPoint y: 251, distance: 32.9
click at [208, 251] on div ""type" : "radios" , "values" : [ "Male" , "Female" ] } , { "attributes" : { ...…" at bounding box center [503, 276] width 830 height 379
paste textarea
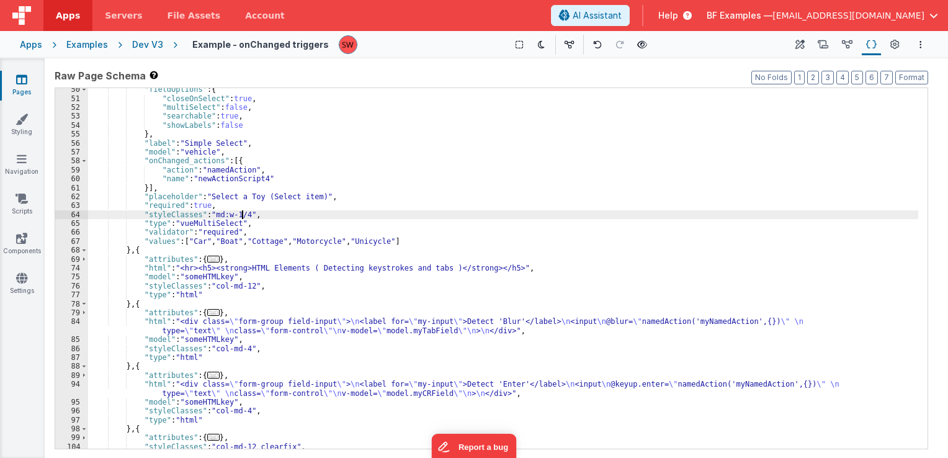
scroll to position [298, 0]
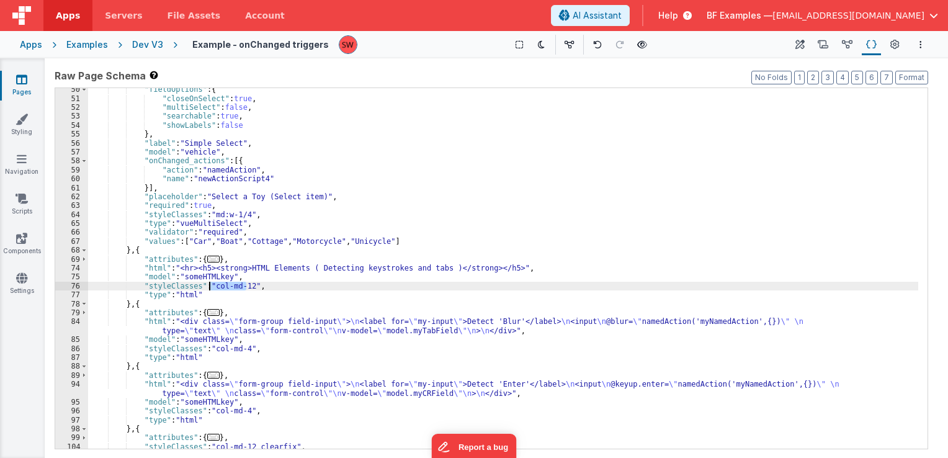
drag, startPoint x: 246, startPoint y: 290, endPoint x: 210, endPoint y: 287, distance: 36.7
click at [210, 287] on div ""fieldOptions" : { "closeOnSelect" : true , "multiSelect" : false , "searchable…" at bounding box center [503, 274] width 830 height 379
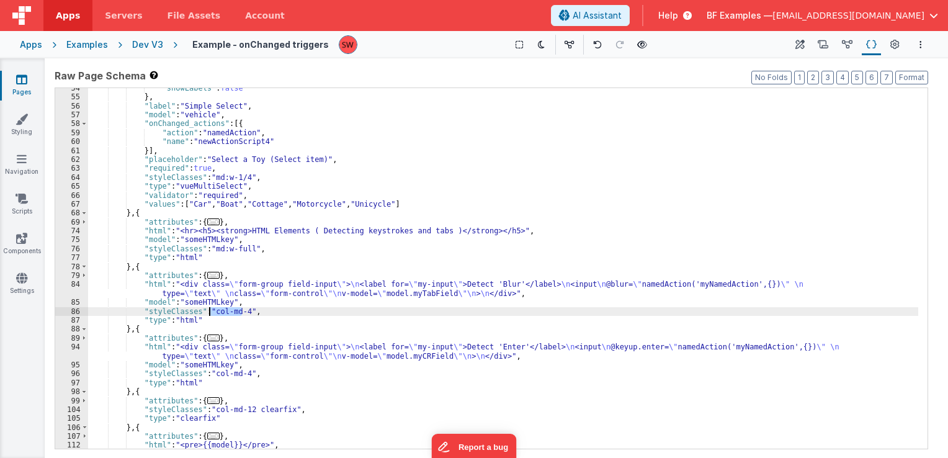
drag, startPoint x: 241, startPoint y: 311, endPoint x: 211, endPoint y: 313, distance: 29.8
click at [211, 313] on div ""showLabels" : false } , "label" : "Simple Select" , "model" : "vehicle" , "onC…" at bounding box center [503, 273] width 830 height 379
paste textarea
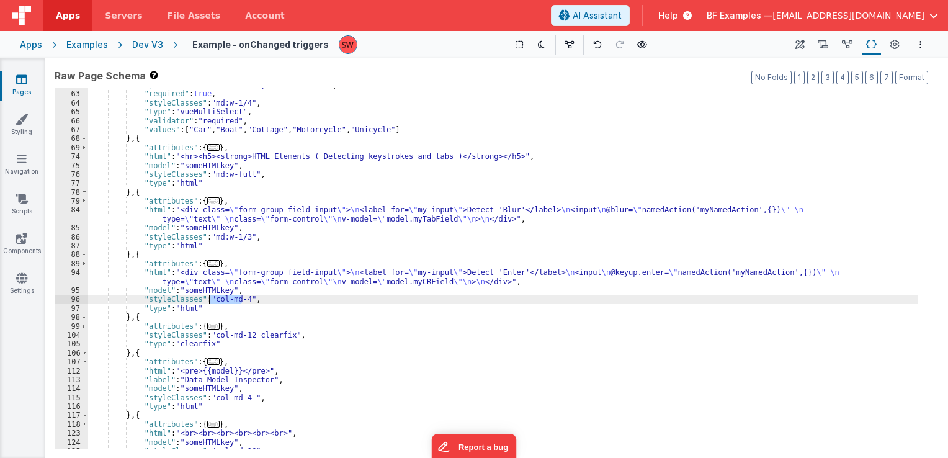
drag, startPoint x: 241, startPoint y: 302, endPoint x: 210, endPoint y: 301, distance: 31.0
click at [210, 301] on div ""placeholder" : "Select a Toy (Select item)" , "required" : true , "styleClasse…" at bounding box center [503, 270] width 830 height 379
paste textarea
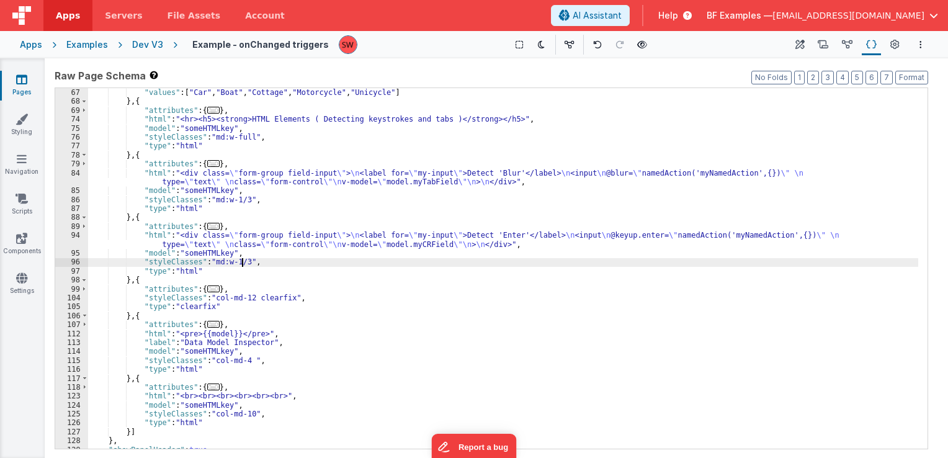
scroll to position [470, 0]
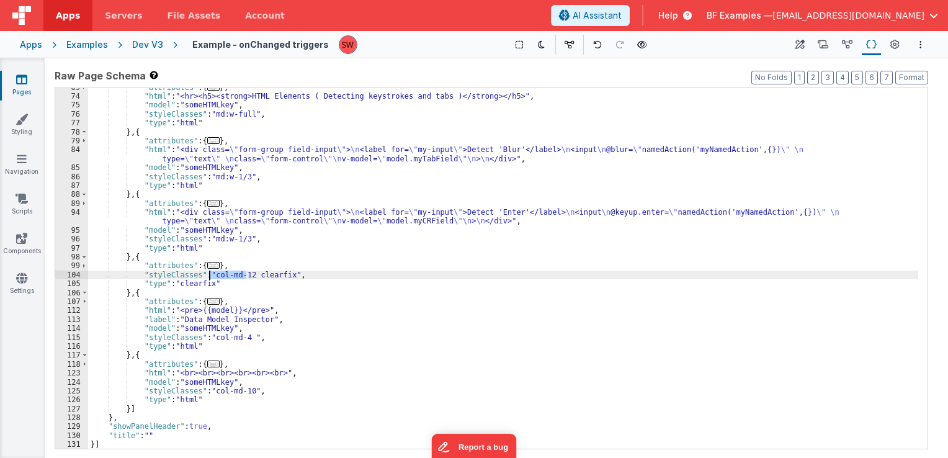
drag, startPoint x: 245, startPoint y: 273, endPoint x: 211, endPoint y: 275, distance: 34.2
click at [211, 275] on div ""attributes" : { ... } , "html" : "<hr><h5><strong>HTML Elements ( Detecting ke…" at bounding box center [503, 272] width 830 height 379
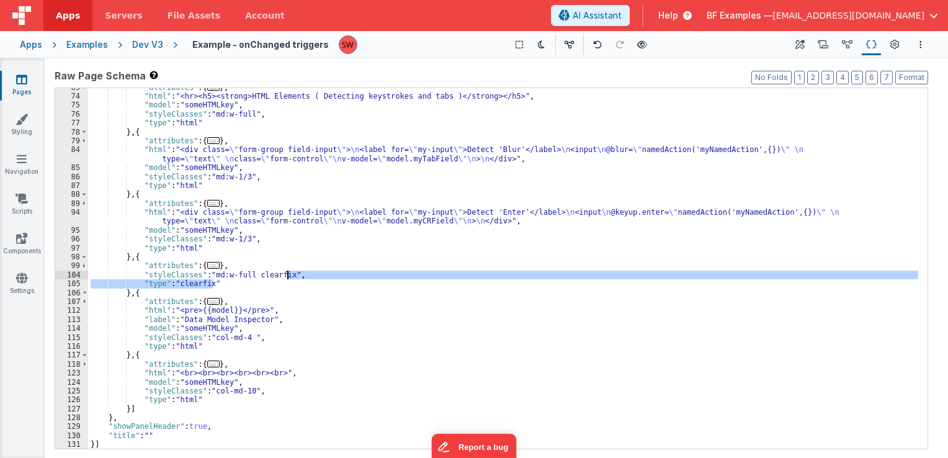
drag, startPoint x: 215, startPoint y: 287, endPoint x: 289, endPoint y: 277, distance: 74.0
click at [289, 277] on div ""attributes" : { ... } , "html" : "<hr><h5><strong>HTML Elements ( Detecting ke…" at bounding box center [503, 272] width 830 height 379
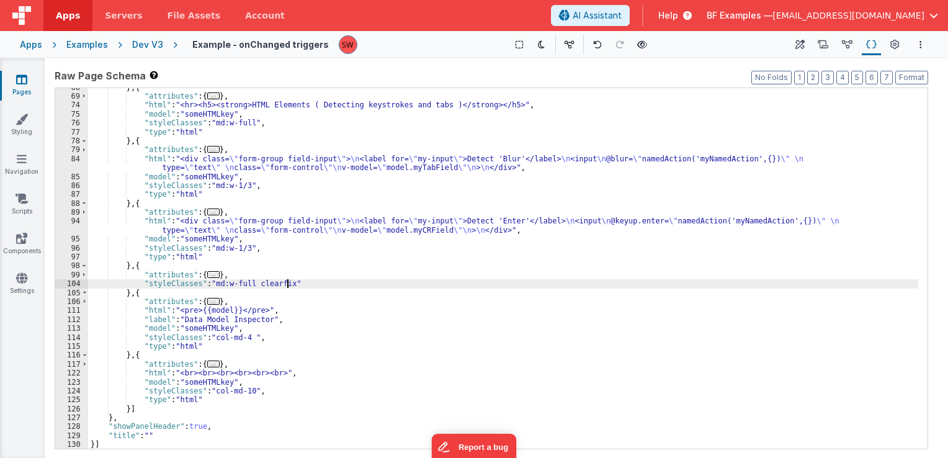
scroll to position [461, 0]
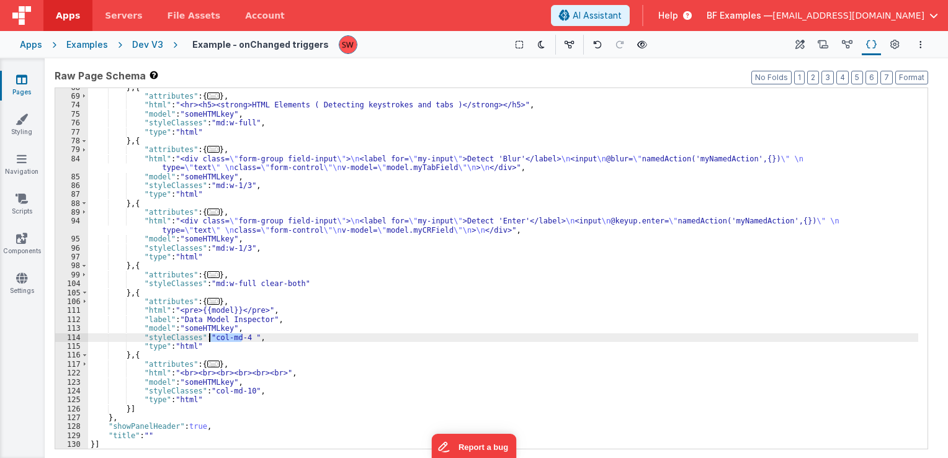
drag, startPoint x: 241, startPoint y: 338, endPoint x: 211, endPoint y: 339, distance: 30.4
click at [211, 339] on div "} , { "attributes" : { ... } , "html" : "<hr><h5><strong>HTML Elements ( Detect…" at bounding box center [503, 272] width 830 height 379
paste textarea
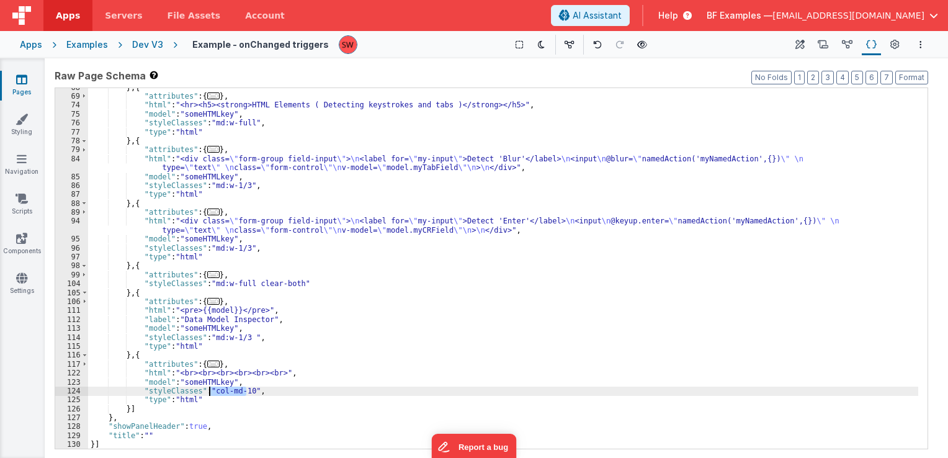
drag, startPoint x: 244, startPoint y: 393, endPoint x: 211, endPoint y: 390, distance: 33.7
click at [211, 390] on div "} , { "attributes" : { ... } , "html" : "<hr><h5><strong>HTML Elements ( Detect…" at bounding box center [503, 272] width 830 height 379
paste textarea
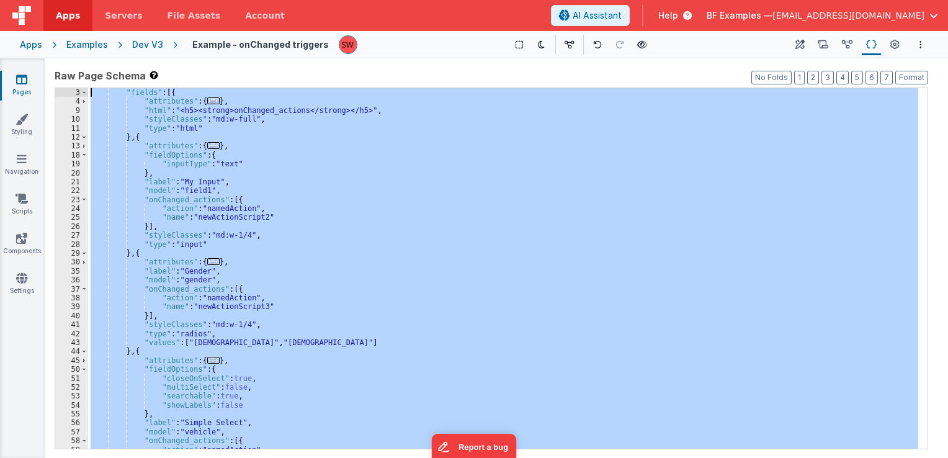
scroll to position [0, 0]
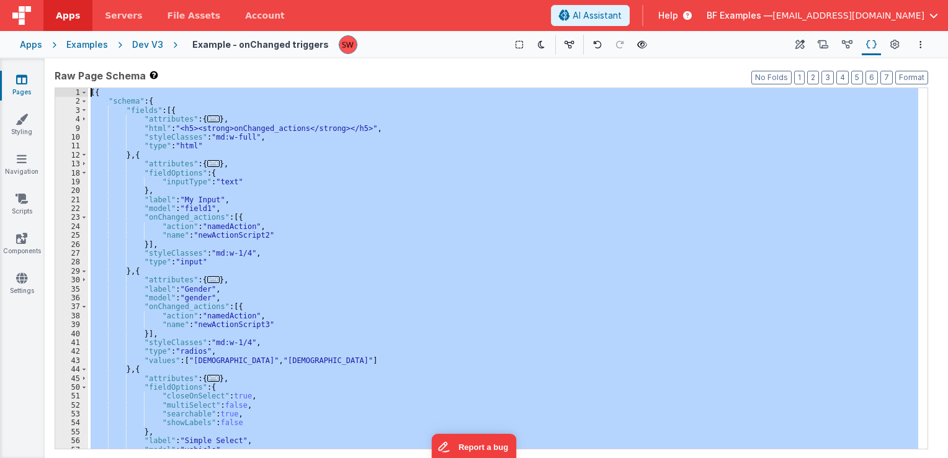
drag, startPoint x: 129, startPoint y: 441, endPoint x: 71, endPoint y: 47, distance: 398.3
click at [71, 47] on div "Apps Servers File Assets Account Some FUTURE Slot AI Assistant Help BF Examples…" at bounding box center [474, 229] width 948 height 458
click at [138, 42] on div "Dev V3" at bounding box center [147, 44] width 31 height 12
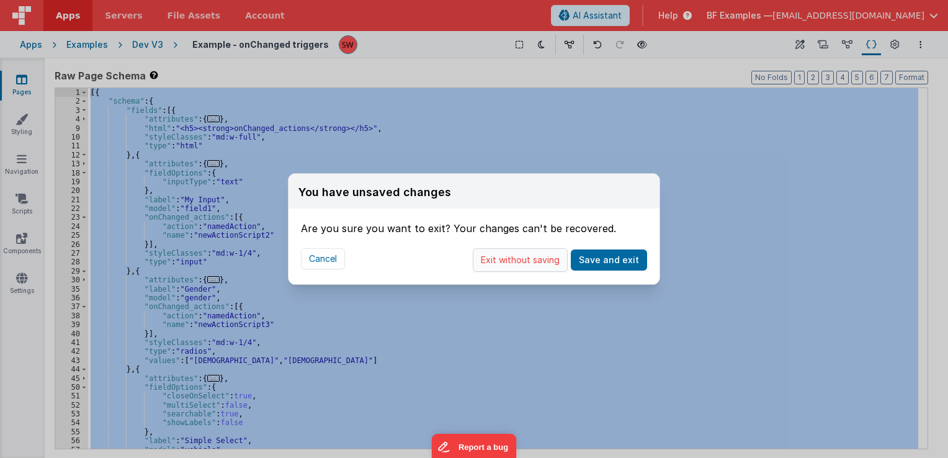
click at [510, 262] on button "Exit without saving" at bounding box center [520, 260] width 95 height 24
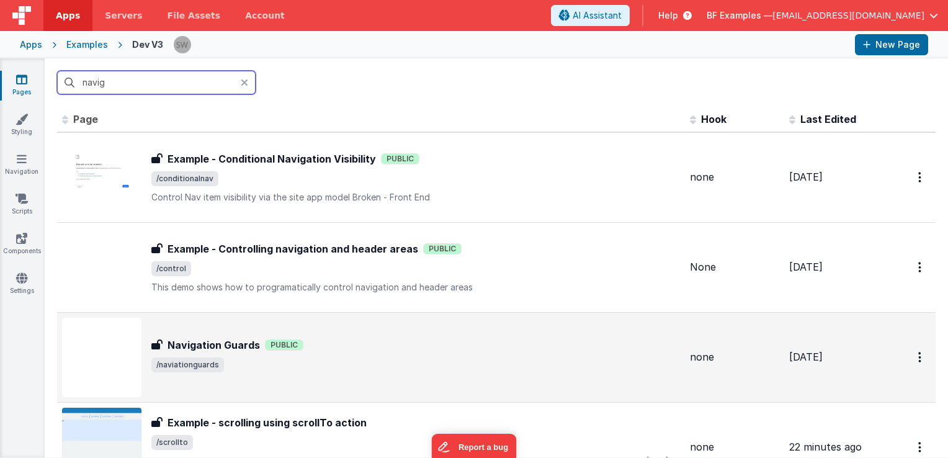
type input "navig"
click at [496, 354] on div "Navigation Guards Navigation Guards Public /naviationguards" at bounding box center [415, 358] width 529 height 40
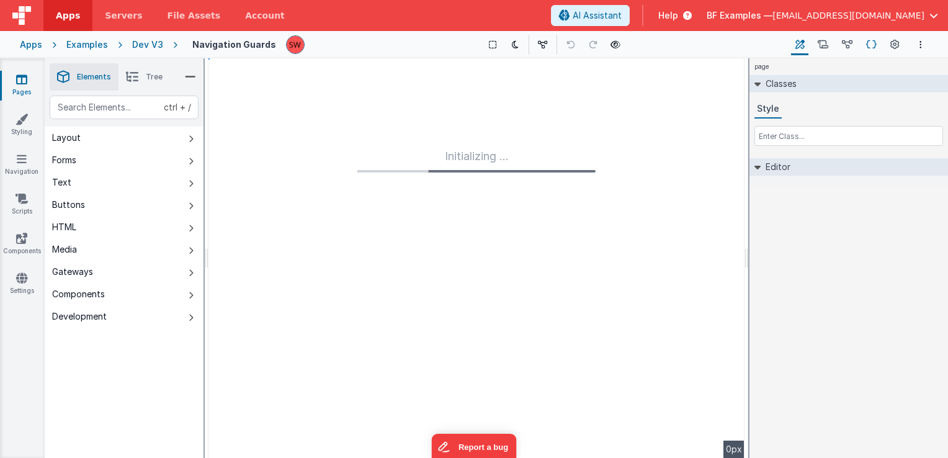
click at [869, 47] on icon at bounding box center [871, 44] width 11 height 13
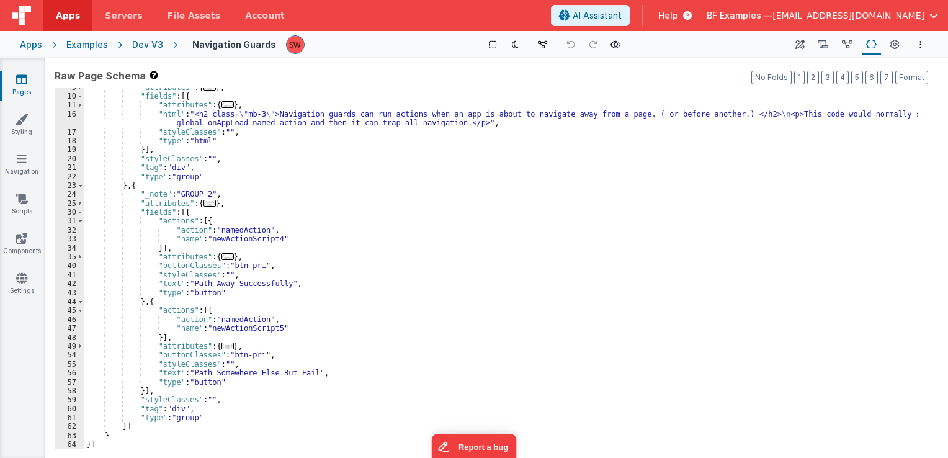
scroll to position [41, 0]
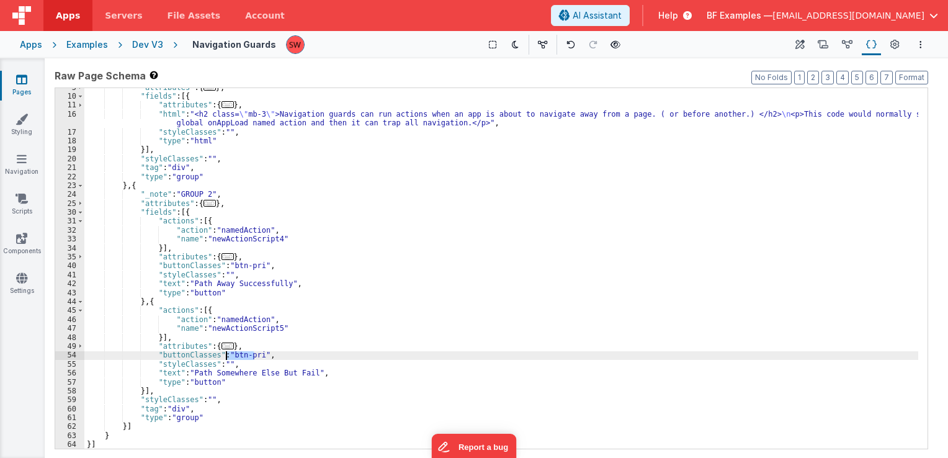
drag, startPoint x: 253, startPoint y: 355, endPoint x: 227, endPoint y: 355, distance: 26.1
click at [227, 355] on div ""attributes" : { ... } , "fields" : [{ "attributes" : { ... } , "html" : "<h2 c…" at bounding box center [501, 272] width 834 height 379
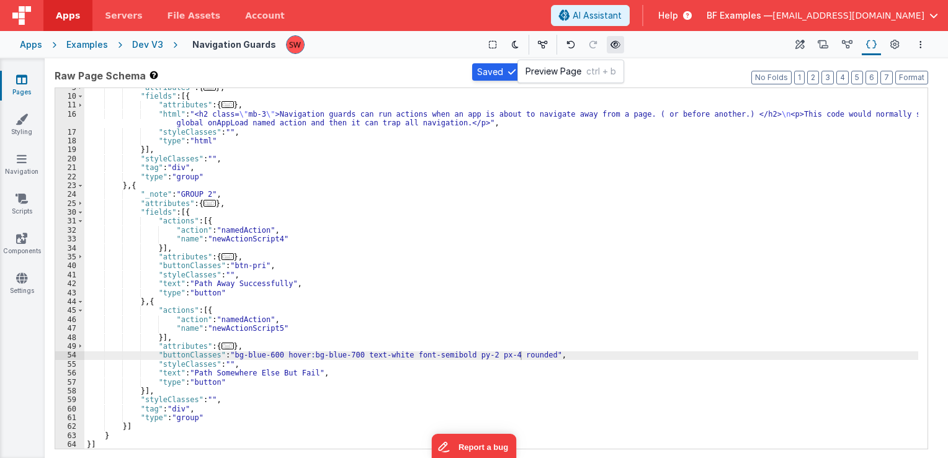
click at [619, 48] on button at bounding box center [615, 44] width 17 height 17
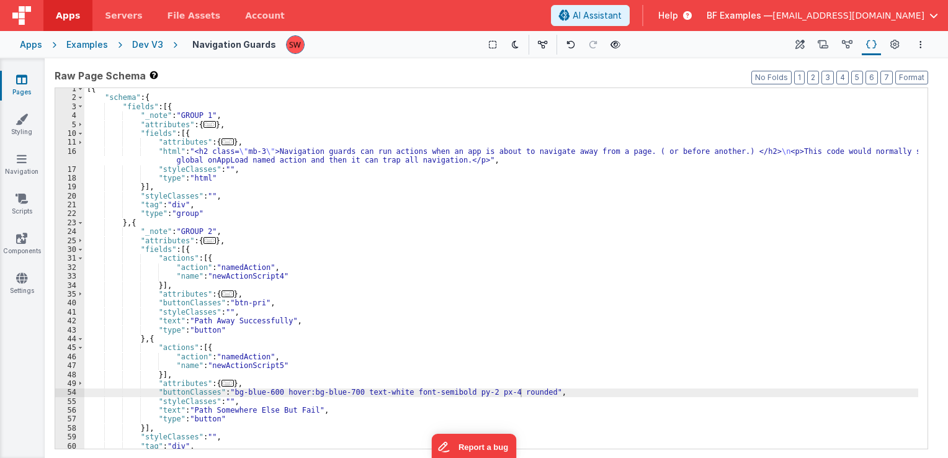
scroll to position [4, 0]
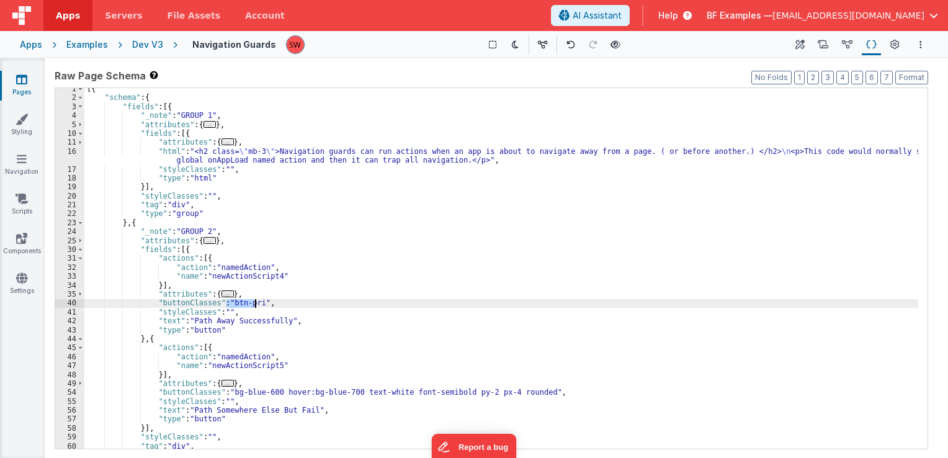
drag, startPoint x: 227, startPoint y: 300, endPoint x: 254, endPoint y: 302, distance: 27.4
click at [254, 302] on div "[{ "schema" : { "fields" : [{ "_note" : "GROUP 1" , "attributes" : { ... } , "f…" at bounding box center [501, 273] width 834 height 379
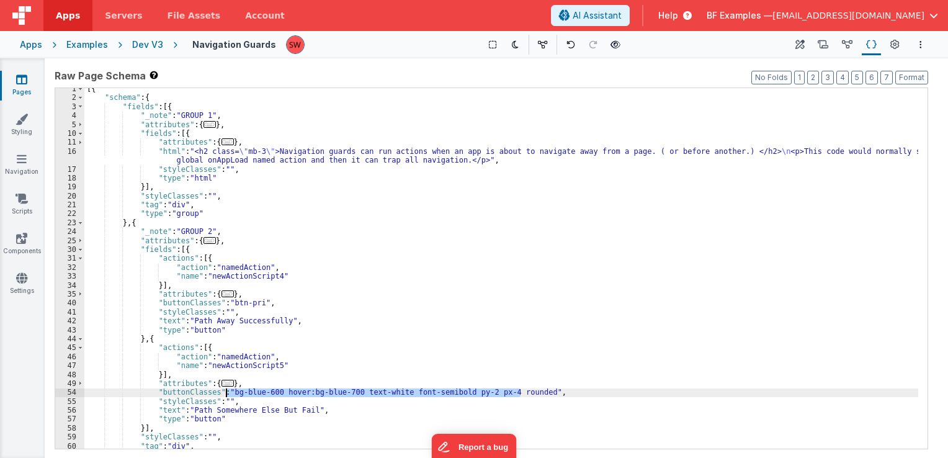
drag, startPoint x: 521, startPoint y: 391, endPoint x: 226, endPoint y: 391, distance: 295.4
click at [226, 391] on div "[{ "schema" : { "fields" : [{ "_note" : "GROUP 1" , "attributes" : { ... } , "f…" at bounding box center [501, 273] width 834 height 379
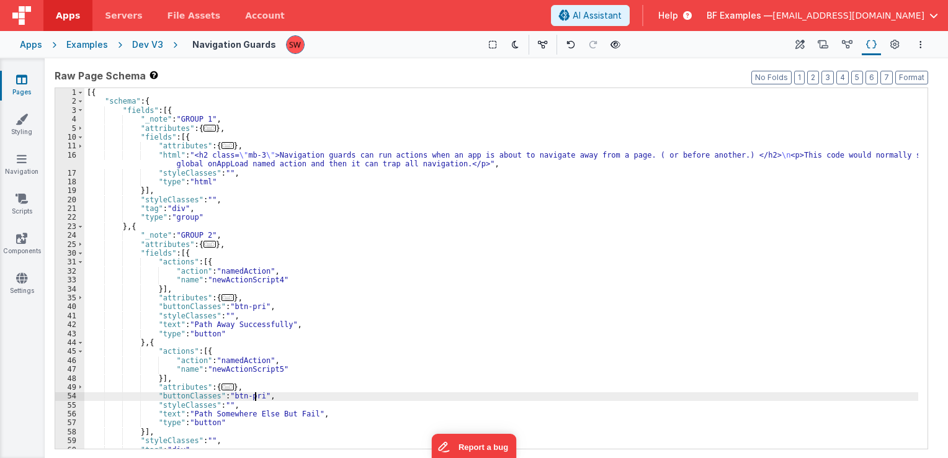
scroll to position [37, 0]
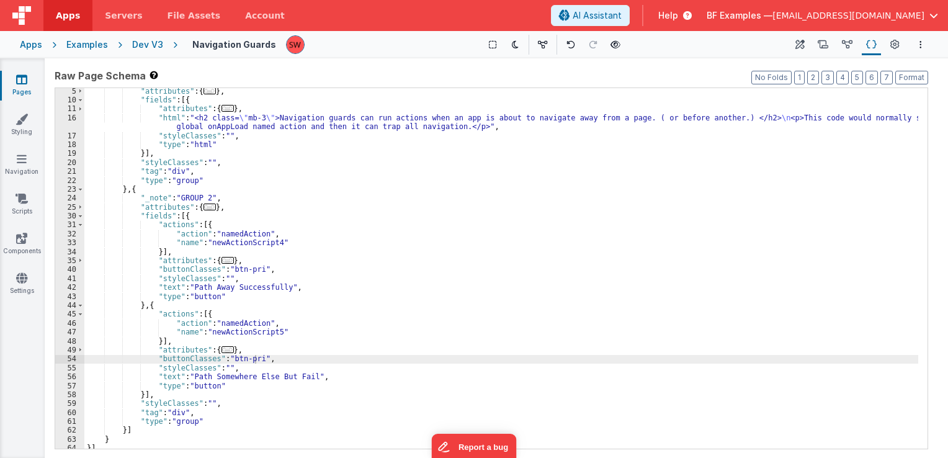
click at [143, 48] on div "Dev V3" at bounding box center [147, 44] width 31 height 12
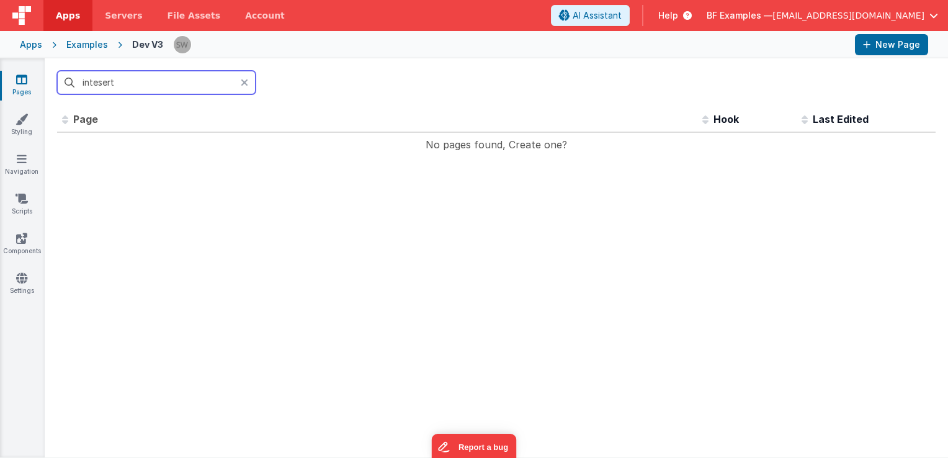
click at [97, 86] on input "intesert" at bounding box center [156, 83] width 199 height 24
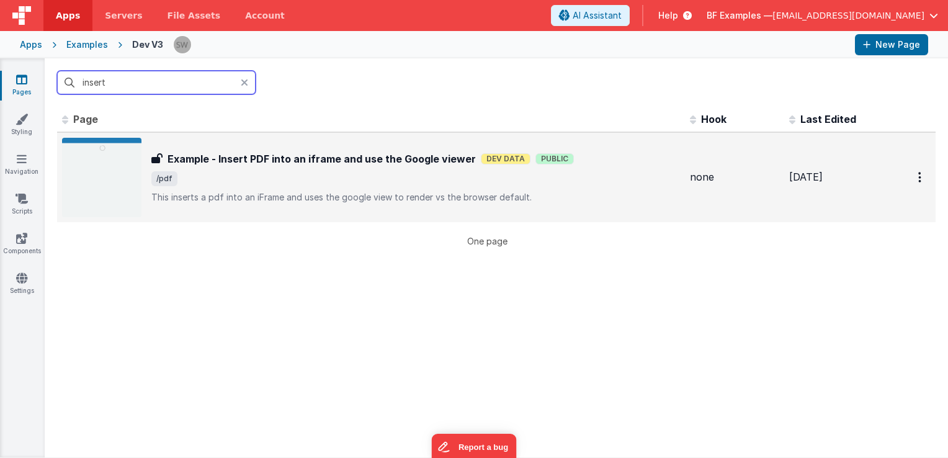
type input "insert"
click at [393, 156] on h3 "Example - Insert PDF into an iframe and use the Google viewer" at bounding box center [322, 158] width 308 height 15
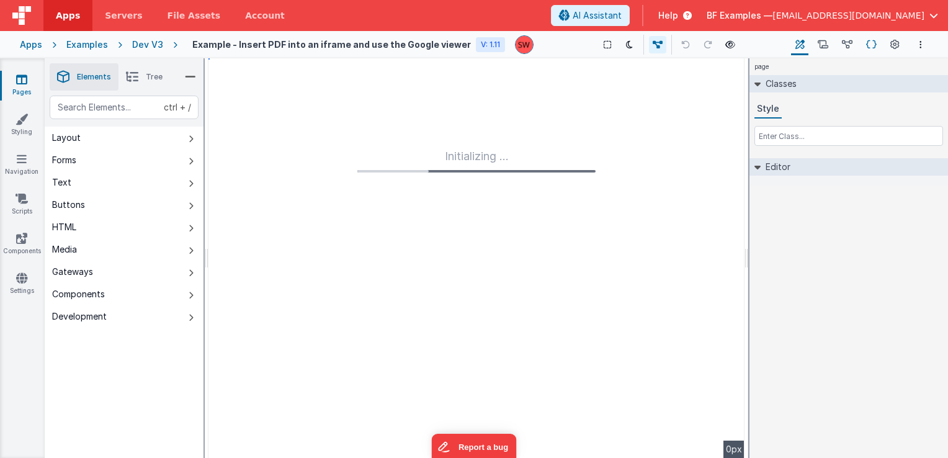
click at [871, 42] on icon at bounding box center [871, 44] width 11 height 13
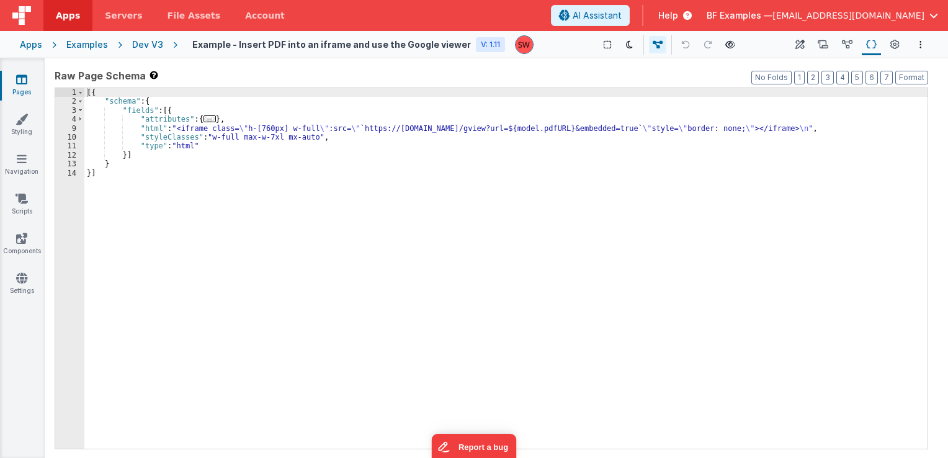
click at [137, 42] on div "Dev V3" at bounding box center [147, 44] width 31 height 12
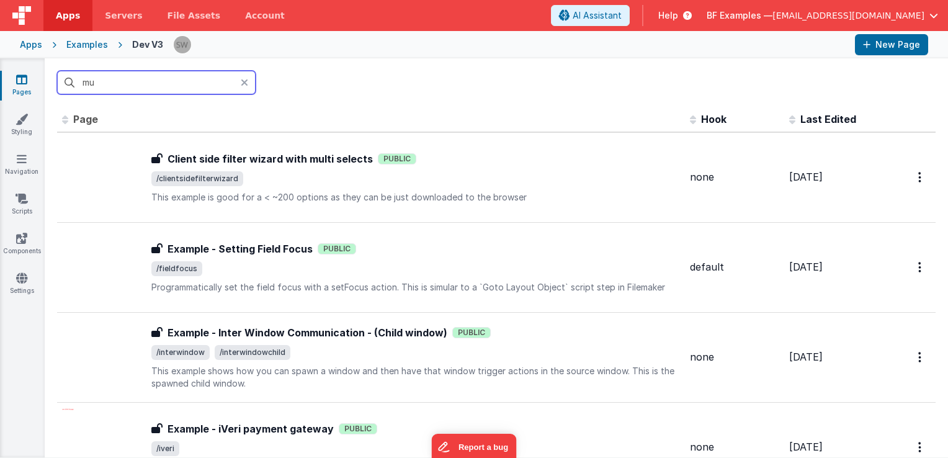
type input "m"
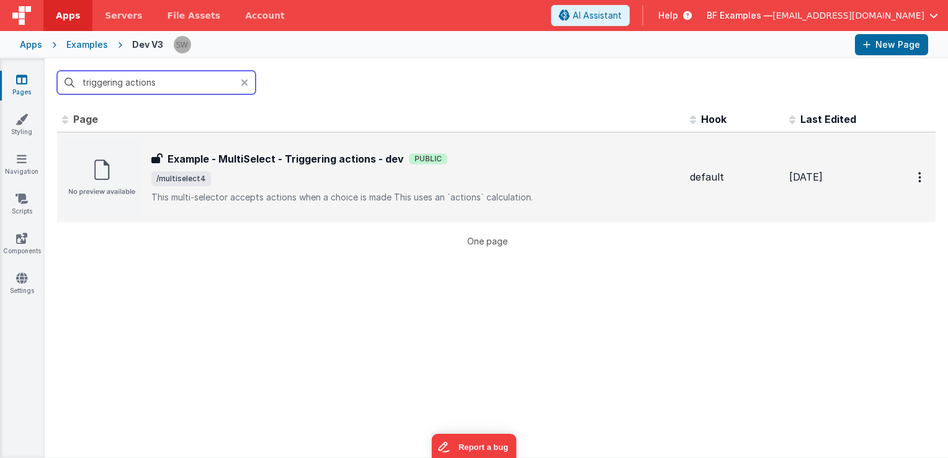
type input "triggering actions"
click at [491, 175] on span "/multiselect4" at bounding box center [415, 178] width 529 height 15
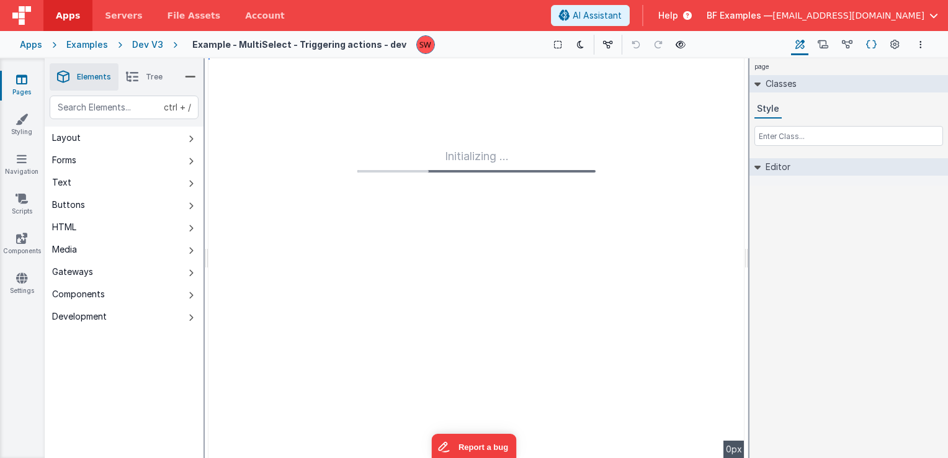
click at [873, 47] on icon at bounding box center [871, 44] width 11 height 13
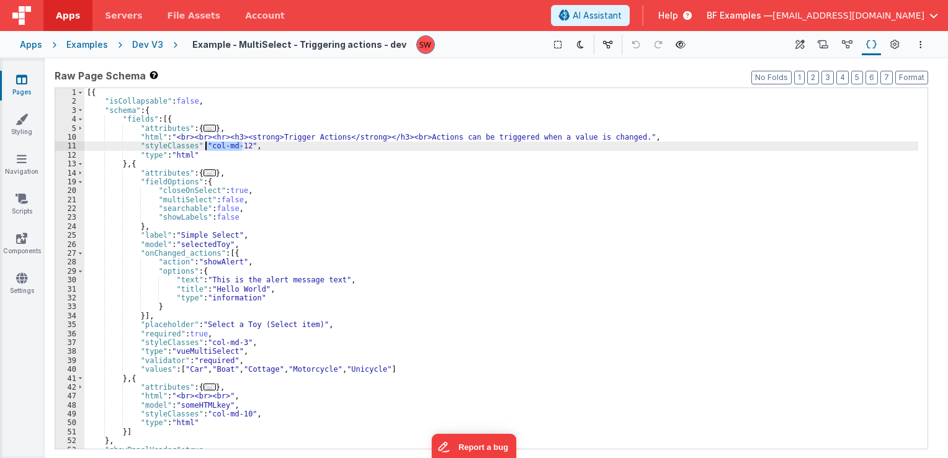
drag, startPoint x: 241, startPoint y: 143, endPoint x: 205, endPoint y: 145, distance: 35.4
click at [205, 145] on div "[{ "isCollapsable" : false , "schema" : { "fields" : [{ "attributes" : { ... } …" at bounding box center [501, 277] width 834 height 379
drag, startPoint x: 206, startPoint y: 148, endPoint x: 241, endPoint y: 148, distance: 34.7
click at [241, 148] on div "[{ "isCollapsable" : false , "schema" : { "fields" : [{ "attributes" : { ... } …" at bounding box center [501, 277] width 834 height 379
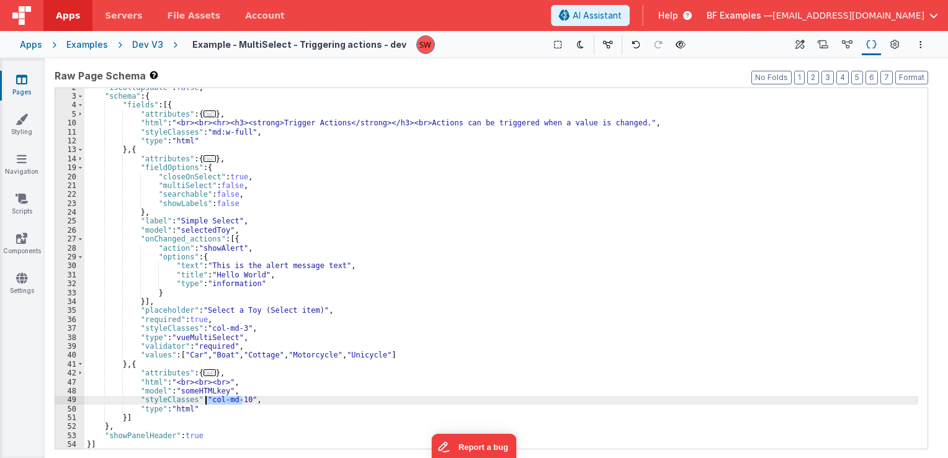
drag, startPoint x: 241, startPoint y: 400, endPoint x: 206, endPoint y: 402, distance: 34.8
click at [206, 402] on div ""isCollapsable" : false , "schema" : { "fields" : [{ "attributes" : { ... } , "…" at bounding box center [501, 272] width 834 height 379
paste textarea
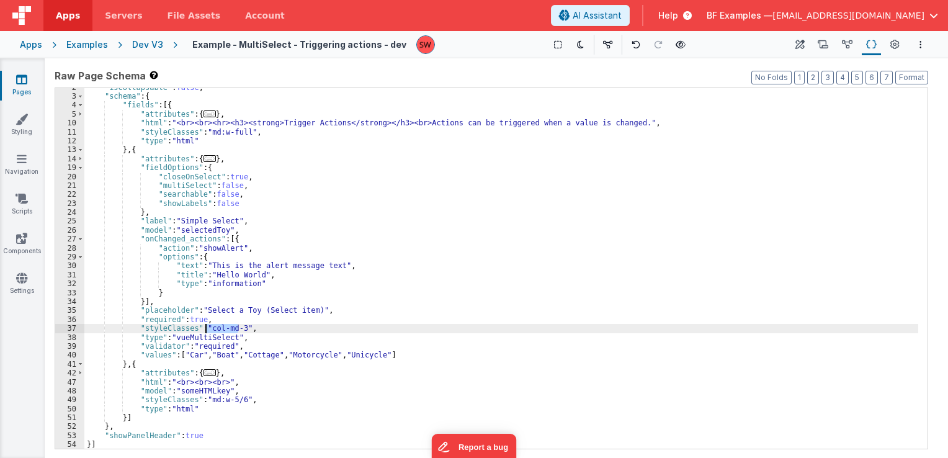
drag, startPoint x: 237, startPoint y: 329, endPoint x: 207, endPoint y: 326, distance: 30.0
click at [207, 326] on div ""isCollapsable" : false , "schema" : { "fields" : [{ "attributes" : { ... } , "…" at bounding box center [501, 272] width 834 height 379
paste textarea
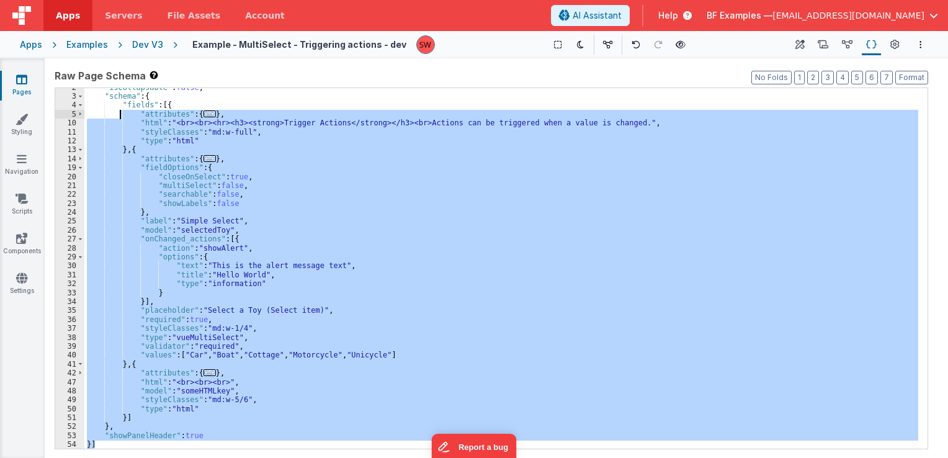
scroll to position [0, 0]
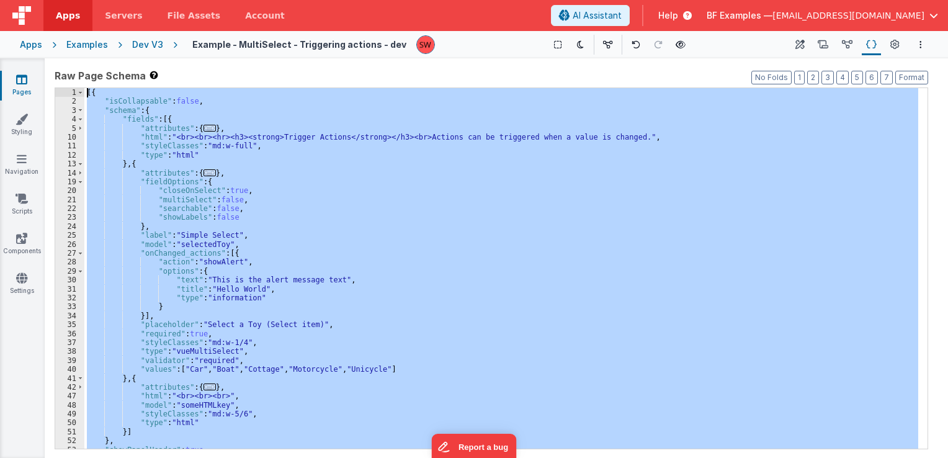
drag, startPoint x: 137, startPoint y: 445, endPoint x: 101, endPoint y: -24, distance: 470.4
click at [101, 0] on html "Apps Servers File Assets Account Some FUTURE Slot AI Assistant Help BF Examples…" at bounding box center [474, 229] width 948 height 458
click at [145, 48] on div "Dev V3" at bounding box center [147, 44] width 31 height 12
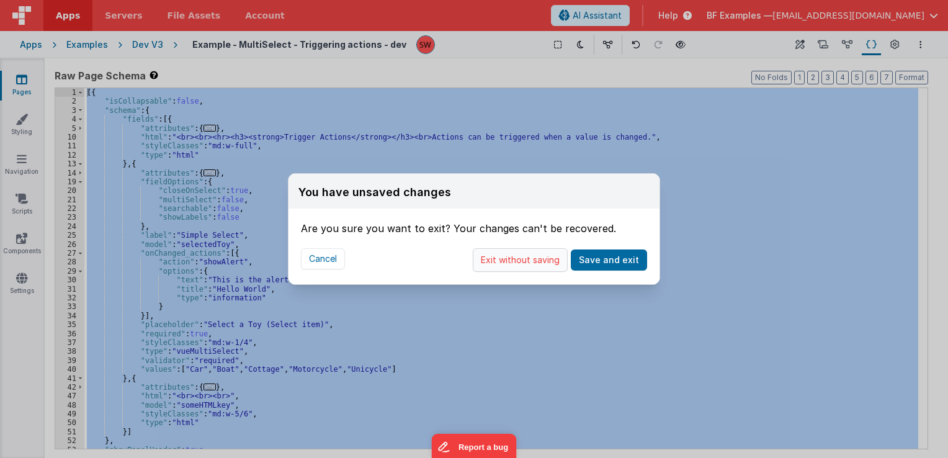
drag, startPoint x: 471, startPoint y: 240, endPoint x: 493, endPoint y: 262, distance: 31.6
click at [479, 248] on div "Cancel Exit without saving Save and exit" at bounding box center [474, 260] width 371 height 48
click at [494, 262] on button "Exit without saving" at bounding box center [520, 260] width 95 height 24
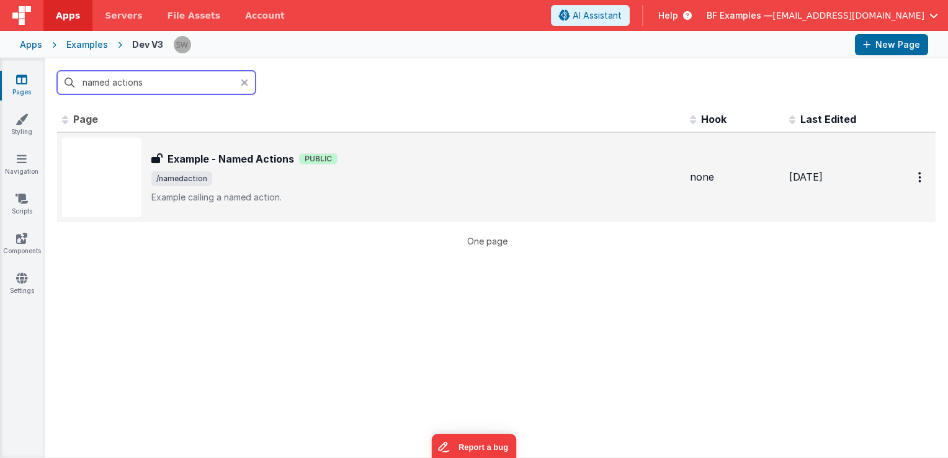
type input "named actions"
click at [540, 176] on span "/namedaction" at bounding box center [415, 178] width 529 height 15
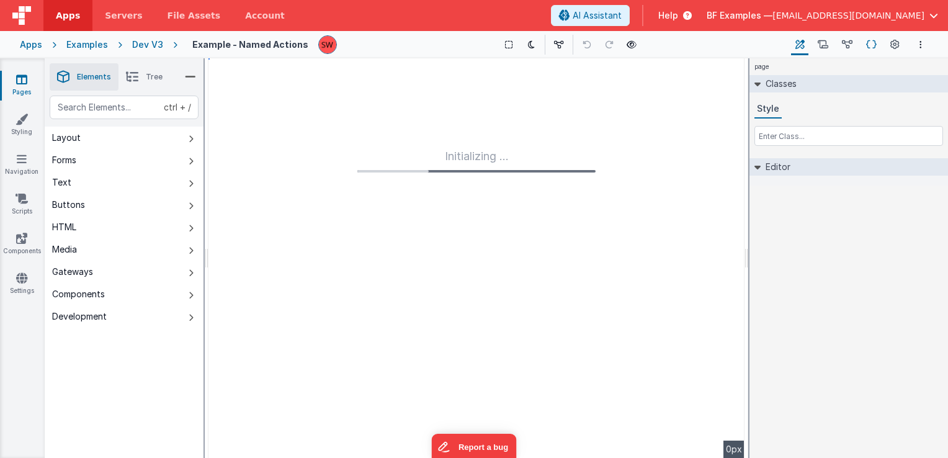
click at [866, 47] on icon at bounding box center [871, 44] width 11 height 13
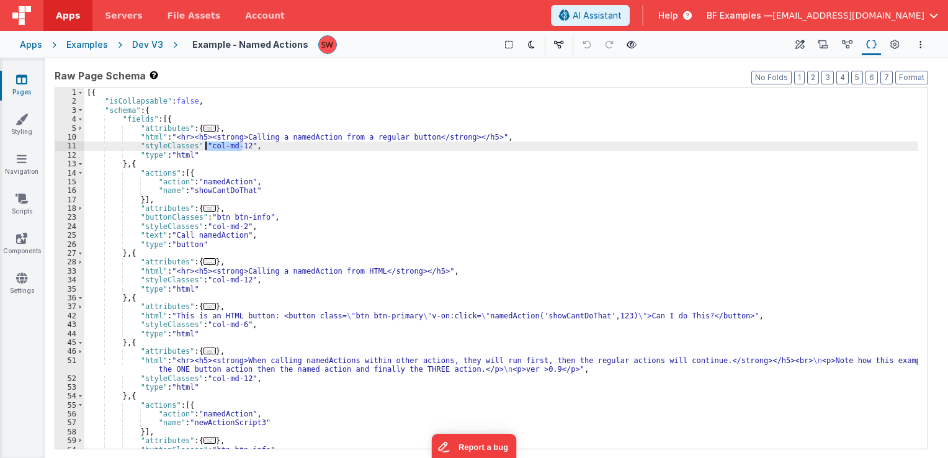
drag, startPoint x: 241, startPoint y: 148, endPoint x: 206, endPoint y: 148, distance: 35.4
click at [206, 148] on div "[{ "isCollapsable" : false , "schema" : { "fields" : [{ "attributes" : { ... } …" at bounding box center [501, 277] width 834 height 379
drag, startPoint x: 204, startPoint y: 145, endPoint x: 242, endPoint y: 149, distance: 38.7
click at [242, 149] on div "[{ "isCollapsable" : false , "schema" : { "fields" : [{ "attributes" : { ... } …" at bounding box center [501, 277] width 834 height 379
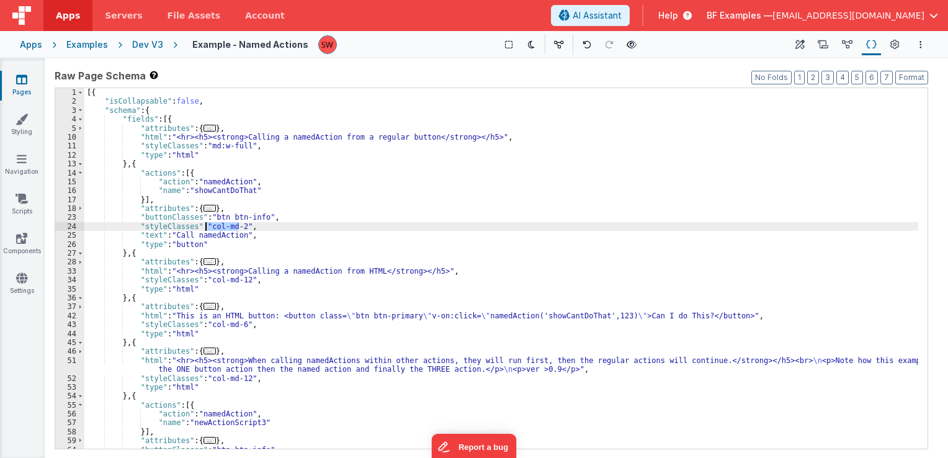
drag, startPoint x: 238, startPoint y: 226, endPoint x: 204, endPoint y: 226, distance: 34.8
click at [204, 226] on div "[{ "isCollapsable" : false , "schema" : { "fields" : [{ "attributes" : { ... } …" at bounding box center [501, 277] width 834 height 379
paste textarea
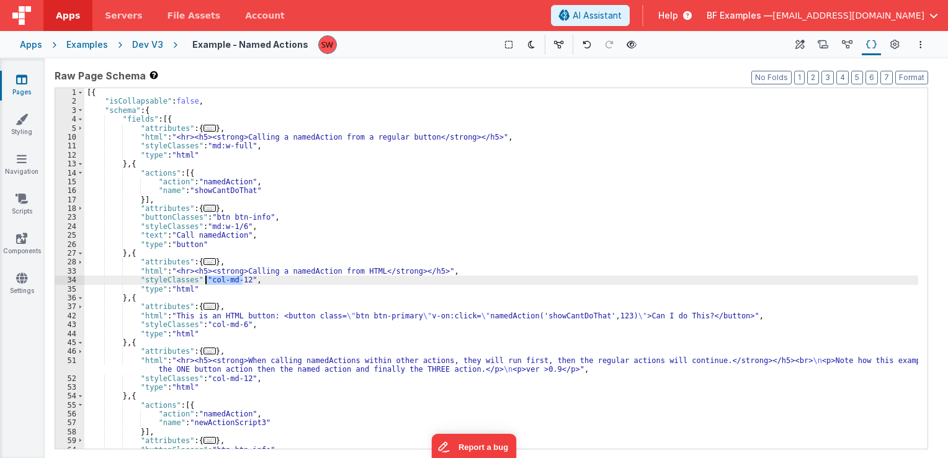
drag, startPoint x: 241, startPoint y: 279, endPoint x: 206, endPoint y: 282, distance: 35.5
click at [206, 282] on div "[{ "isCollapsable" : false , "schema" : { "fields" : [{ "attributes" : { ... } …" at bounding box center [501, 277] width 834 height 379
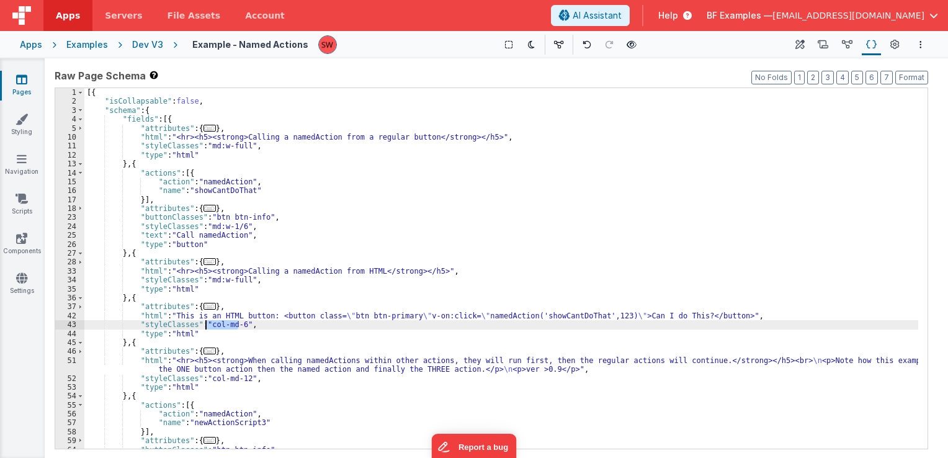
drag, startPoint x: 238, startPoint y: 326, endPoint x: 206, endPoint y: 325, distance: 31.7
click at [206, 325] on div "[{ "isCollapsable" : false , "schema" : { "fields" : [{ "attributes" : { ... } …" at bounding box center [501, 277] width 834 height 379
paste textarea
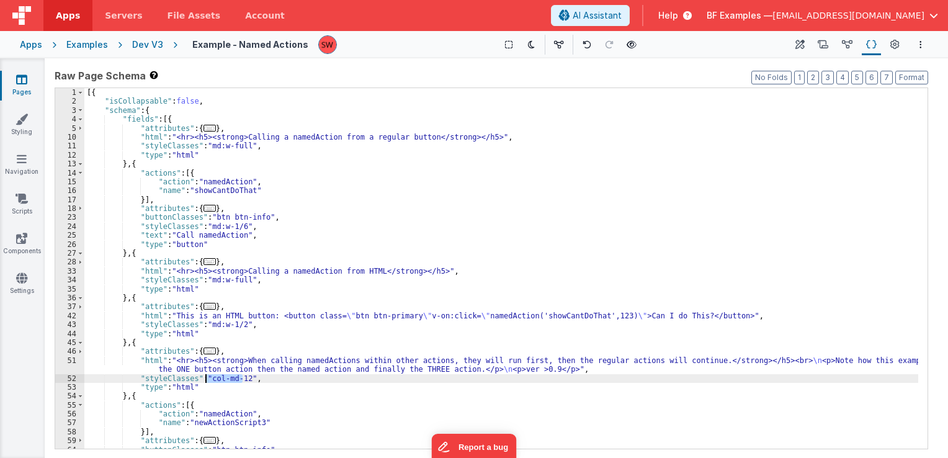
drag, startPoint x: 243, startPoint y: 375, endPoint x: 206, endPoint y: 381, distance: 37.1
click at [206, 381] on div "[{ "isCollapsable" : false , "schema" : { "fields" : [{ "attributes" : { ... } …" at bounding box center [501, 277] width 834 height 379
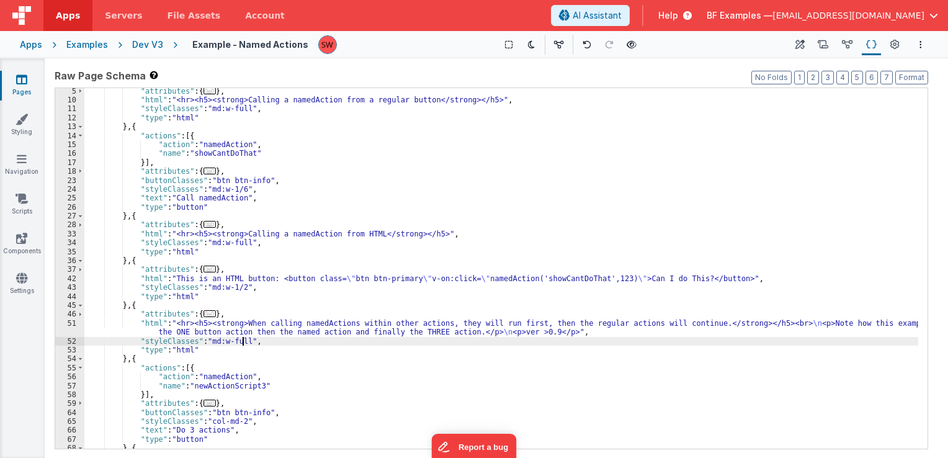
scroll to position [74, 0]
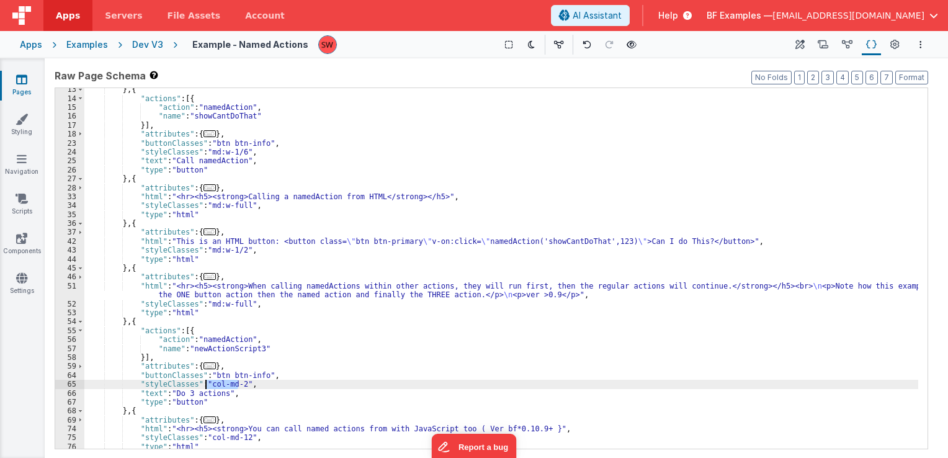
drag, startPoint x: 240, startPoint y: 387, endPoint x: 206, endPoint y: 383, distance: 33.7
click at [206, 383] on div "} , { "actions" : [{ "action" : "namedAction" , "name" : "showCantDoThat" }] , …" at bounding box center [501, 274] width 834 height 379
paste textarea
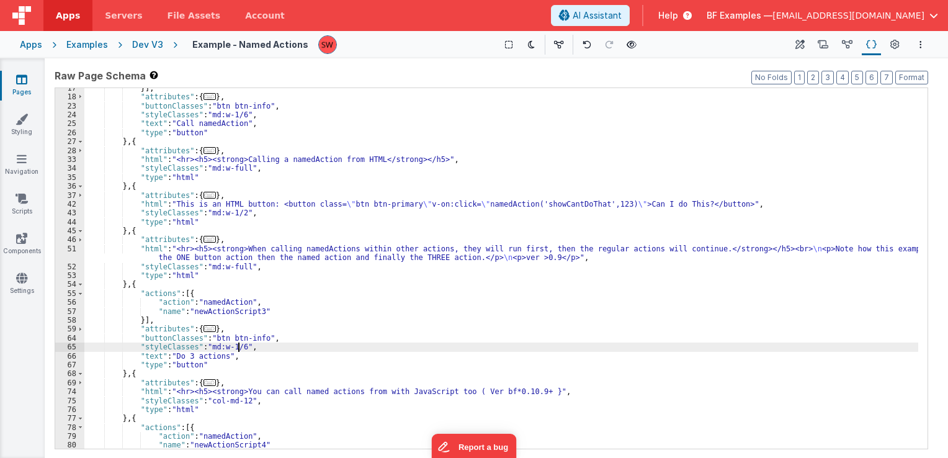
scroll to position [149, 0]
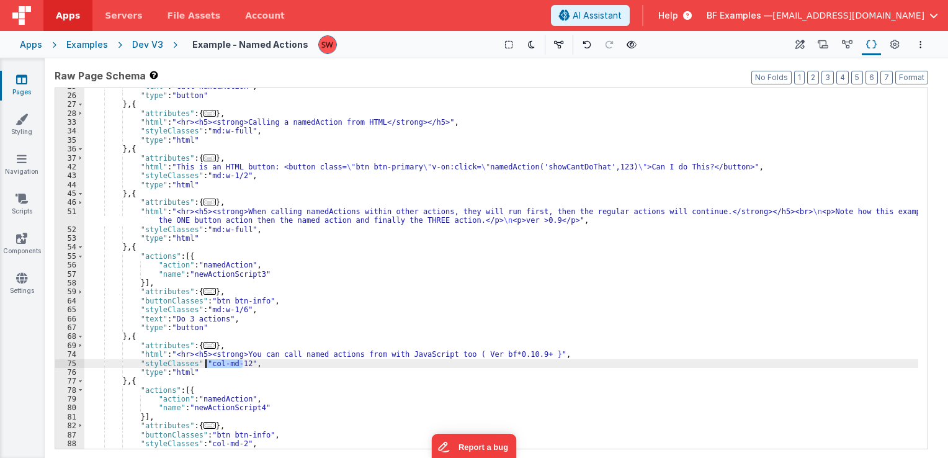
drag, startPoint x: 243, startPoint y: 365, endPoint x: 205, endPoint y: 365, distance: 37.2
click at [205, 365] on div ""text" : "Call namedAction" , "type" : "button" } , { "attributes" : { ... } , …" at bounding box center [501, 271] width 834 height 379
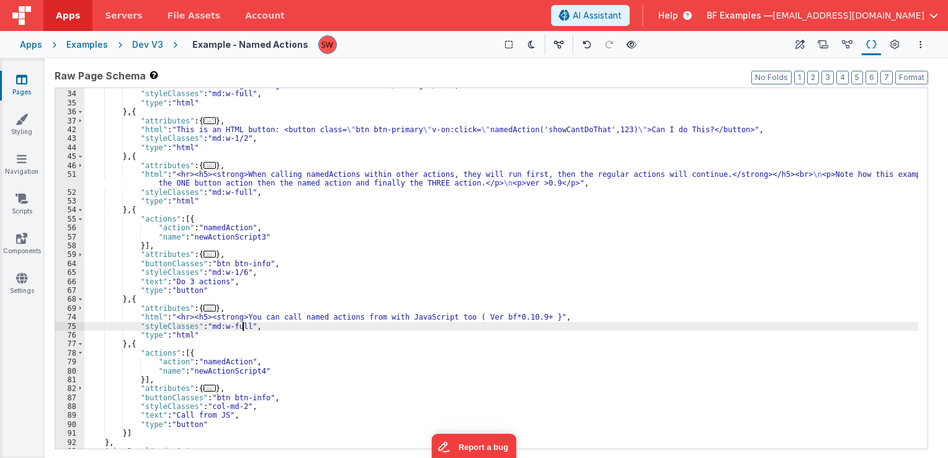
scroll to position [186, 0]
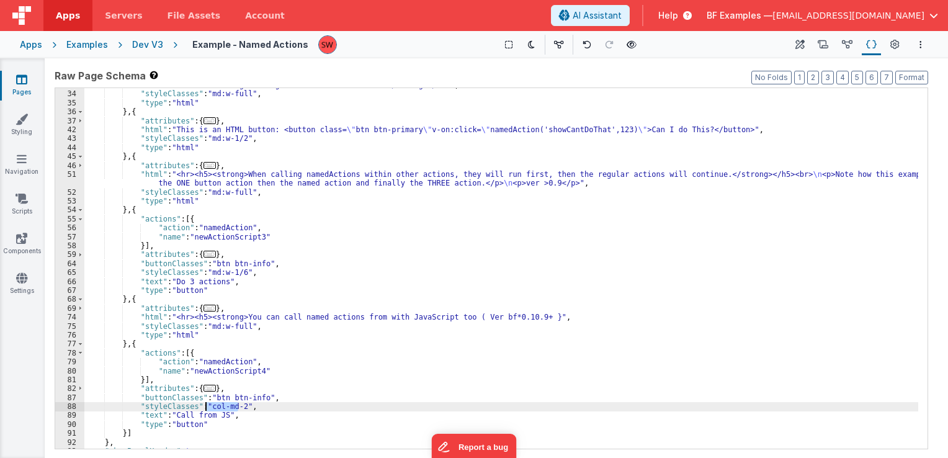
drag, startPoint x: 236, startPoint y: 408, endPoint x: 206, endPoint y: 406, distance: 30.4
click at [206, 406] on div ""html" : "<hr><h5><strong>Calling a namedAction from HTML</strong></h5>" , "sty…" at bounding box center [501, 270] width 834 height 379
paste textarea
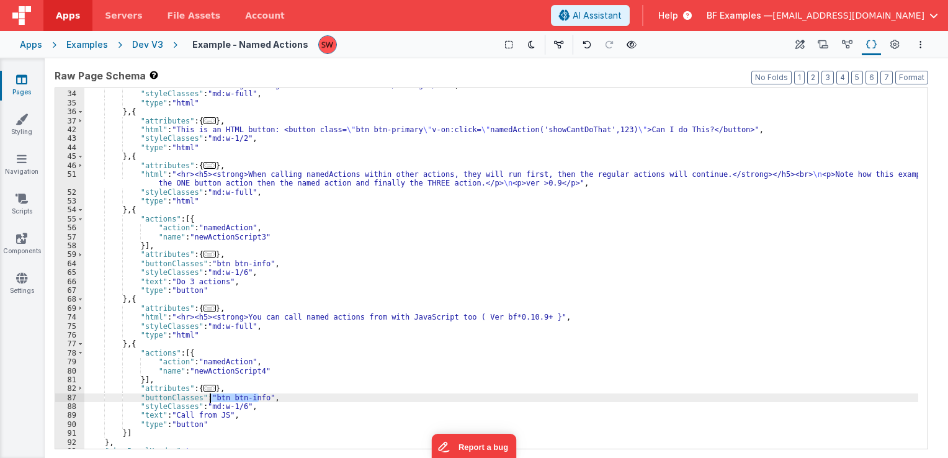
drag, startPoint x: 258, startPoint y: 398, endPoint x: 210, endPoint y: 398, distance: 47.8
click at [210, 398] on div ""html" : "<hr><h5><strong>Calling a namedAction from HTML</strong></h5>" , "sty…" at bounding box center [501, 270] width 834 height 379
drag, startPoint x: 208, startPoint y: 398, endPoint x: 496, endPoint y: 399, distance: 287.9
click at [496, 399] on div ""html" : "<hr><h5><strong>Calling a namedAction from HTML</strong></h5>" , "sty…" at bounding box center [501, 270] width 834 height 379
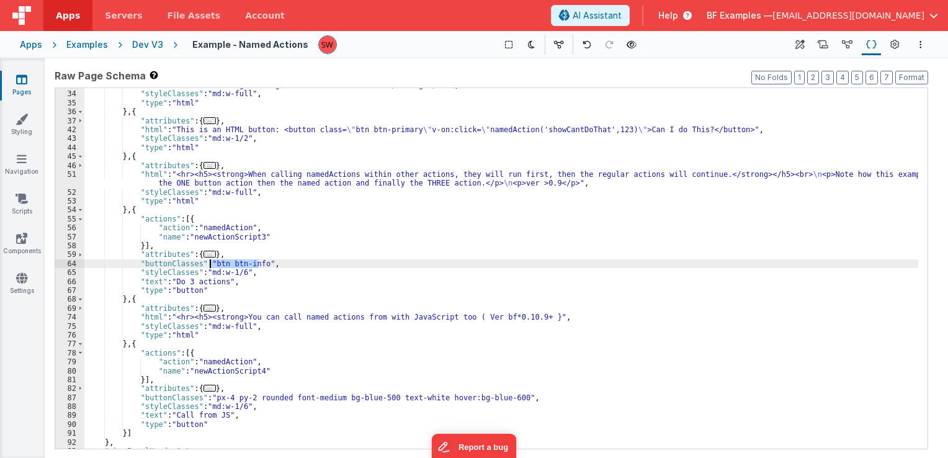
drag, startPoint x: 257, startPoint y: 262, endPoint x: 209, endPoint y: 264, distance: 47.8
click at [209, 264] on div ""html" : "<hr><h5><strong>Calling a namedAction from HTML</strong></h5>" , "sty…" at bounding box center [501, 270] width 834 height 379
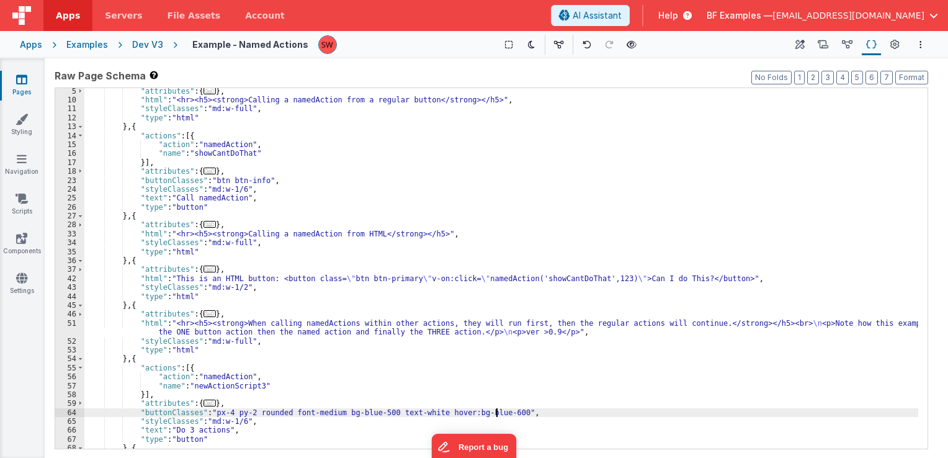
scroll to position [37, 0]
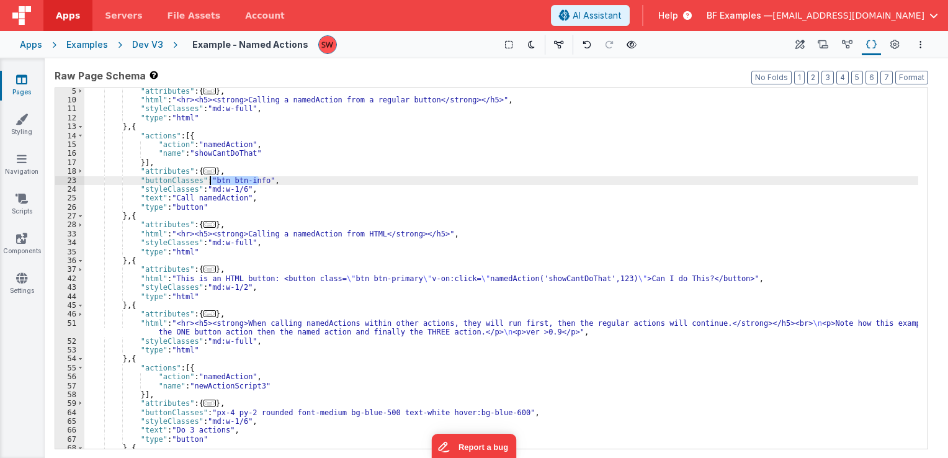
drag, startPoint x: 259, startPoint y: 182, endPoint x: 210, endPoint y: 181, distance: 49.0
click at [210, 181] on div ""attributes" : { ... } , "html" : "<hr><h5><strong>Calling a namedAction from a…" at bounding box center [501, 276] width 834 height 379
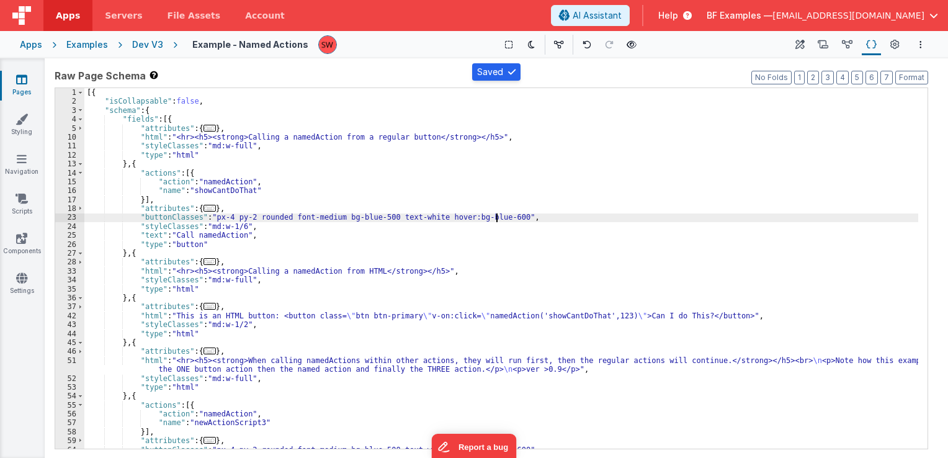
click at [150, 45] on div "Dev V3" at bounding box center [147, 44] width 31 height 12
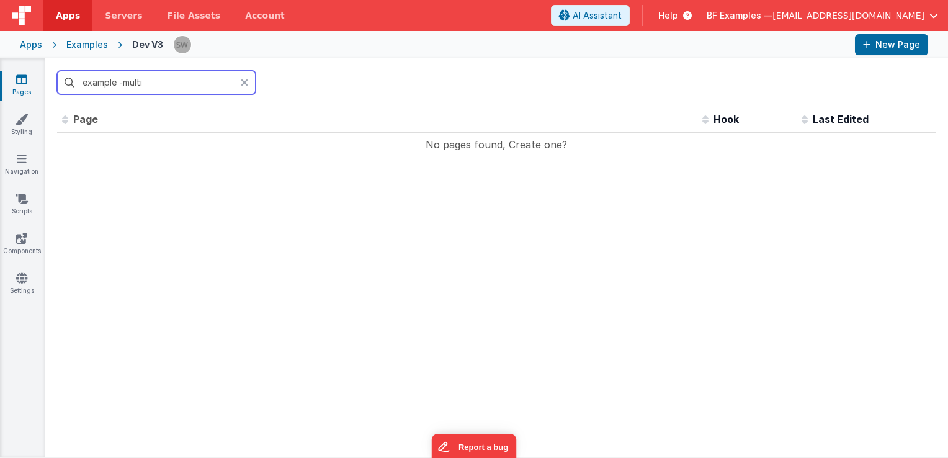
click at [122, 88] on input "example -multi" at bounding box center [156, 83] width 199 height 24
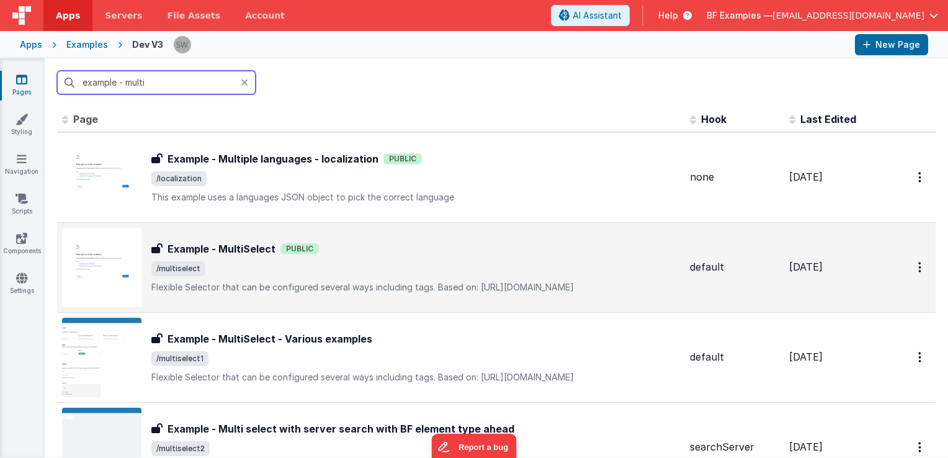
type input "example - multi"
click at [364, 249] on div "Example - MultiSelect Public" at bounding box center [415, 248] width 529 height 15
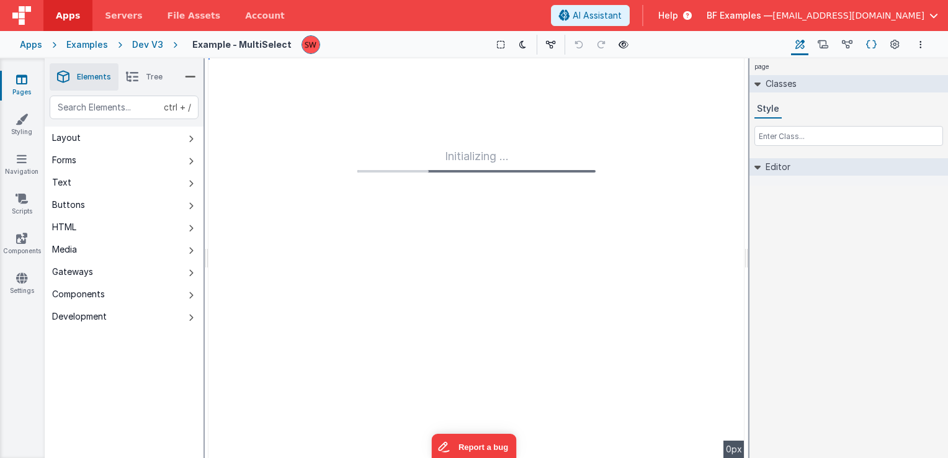
click at [869, 43] on icon at bounding box center [871, 44] width 11 height 13
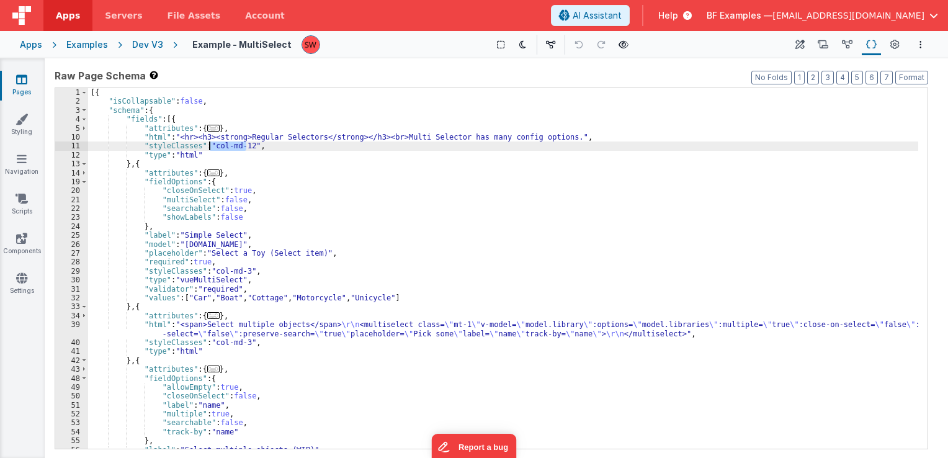
drag, startPoint x: 245, startPoint y: 148, endPoint x: 210, endPoint y: 145, distance: 35.5
click at [210, 145] on div "[{ "isCollapsable" : false , "schema" : { "fields" : [{ "attributes" : { ... } …" at bounding box center [503, 277] width 830 height 379
paste textarea
drag, startPoint x: 211, startPoint y: 144, endPoint x: 246, endPoint y: 150, distance: 35.3
click at [246, 150] on div "[{ "isCollapsable" : false , "schema" : { "fields" : [{ "attributes" : { ... } …" at bounding box center [503, 277] width 830 height 379
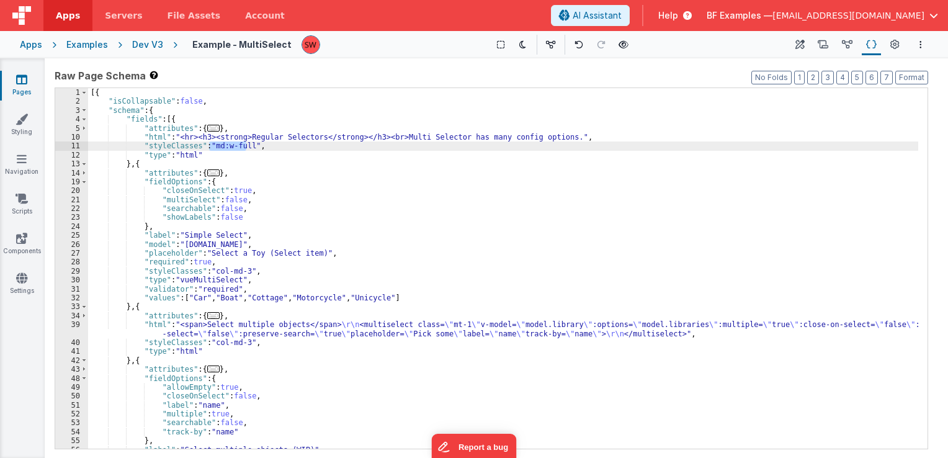
scroll to position [37, 0]
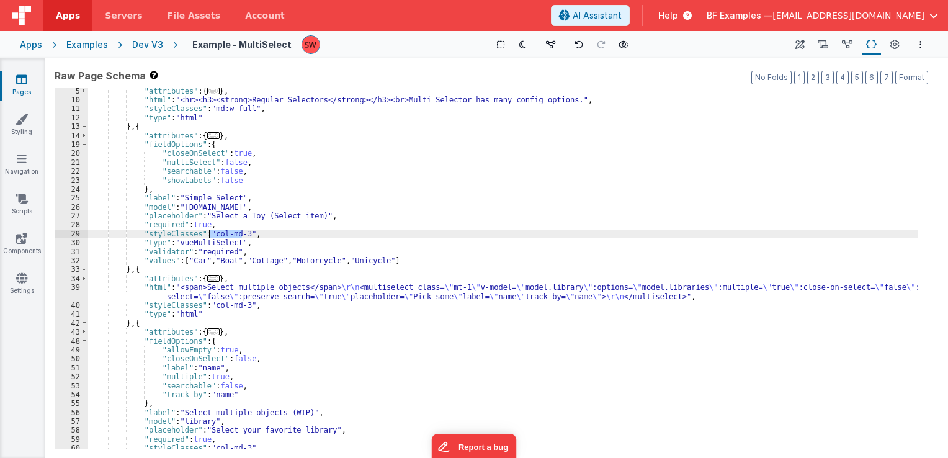
drag, startPoint x: 242, startPoint y: 235, endPoint x: 208, endPoint y: 235, distance: 33.5
click at [208, 235] on div ""attributes" : { ... } , "html" : "<hr><h3><strong>Regular Selectors</strong></…" at bounding box center [503, 276] width 830 height 379
paste textarea
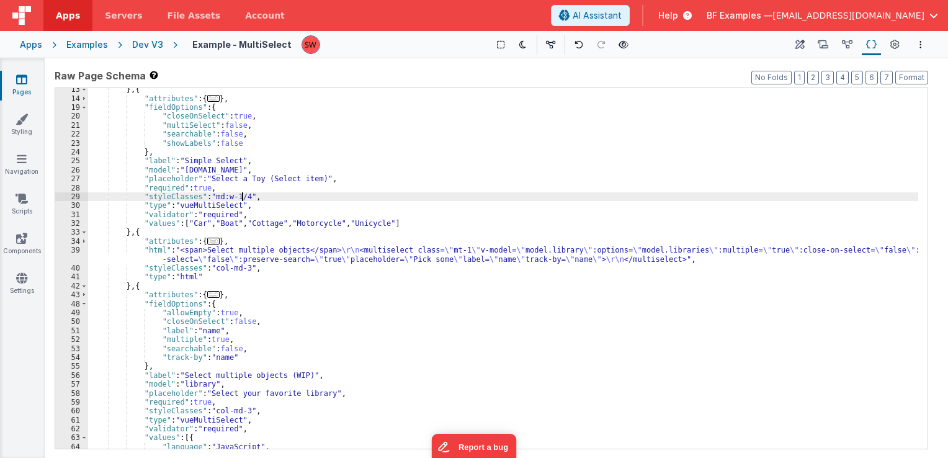
scroll to position [74, 0]
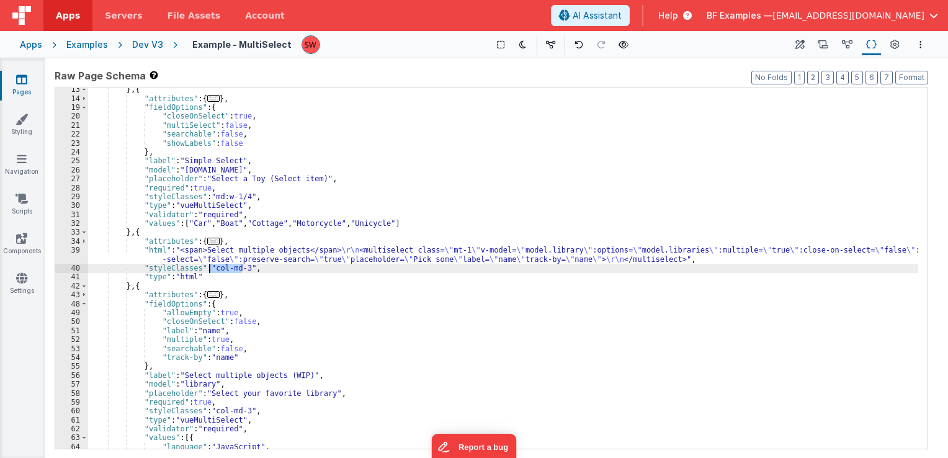
drag, startPoint x: 240, startPoint y: 270, endPoint x: 207, endPoint y: 269, distance: 32.9
click at [207, 269] on div "} , { "attributes" : { ... } , "fieldOptions" : { "closeOnSelect" : true , "mul…" at bounding box center [503, 274] width 830 height 379
paste textarea
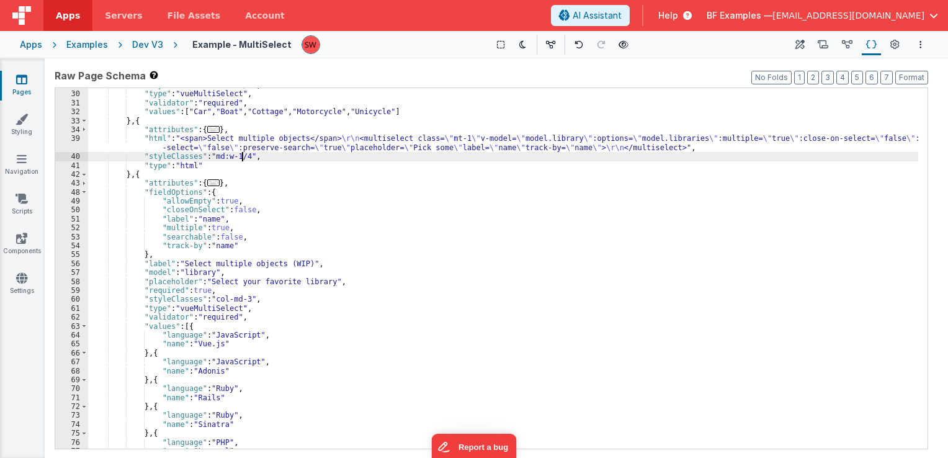
scroll to position [223, 0]
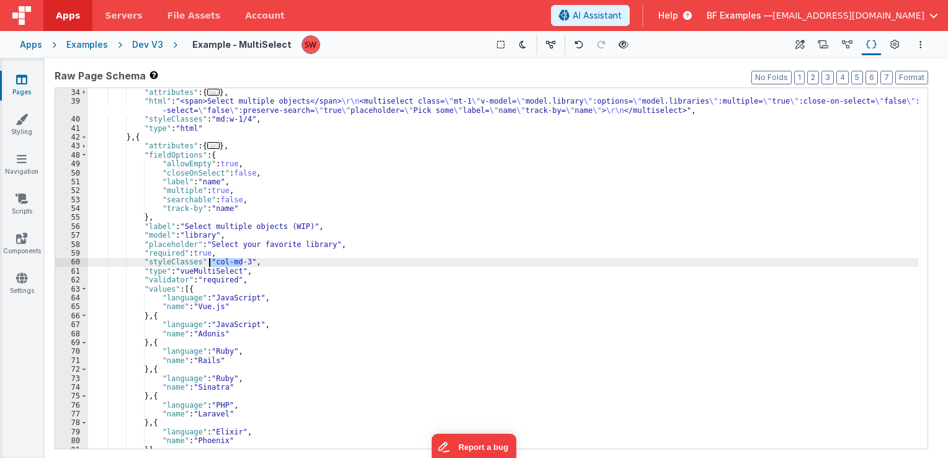
drag, startPoint x: 243, startPoint y: 262, endPoint x: 208, endPoint y: 261, distance: 34.8
click at [208, 261] on div "} , { "attributes" : { ... } , "html" : "<span>Select multiple objects</span> \…" at bounding box center [503, 268] width 830 height 379
paste textarea
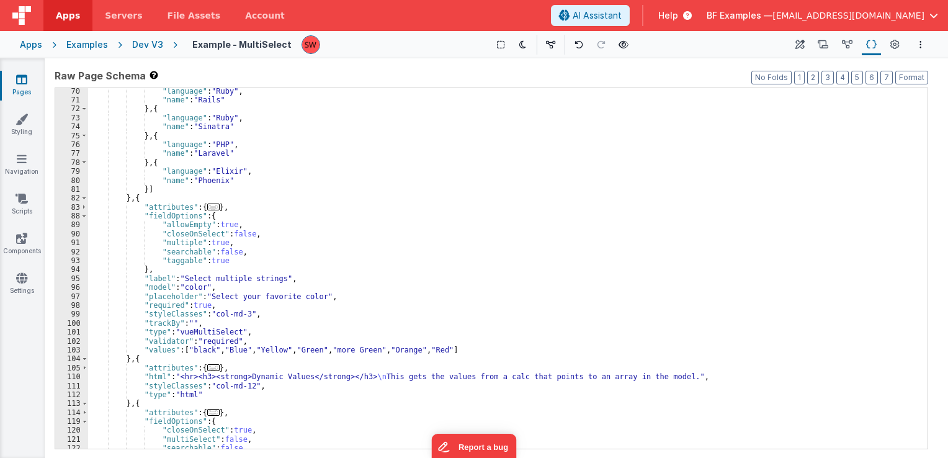
scroll to position [521, 0]
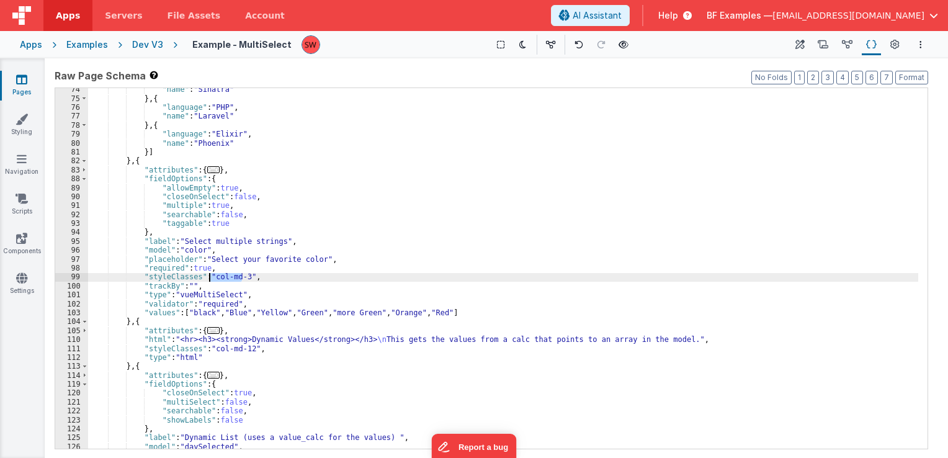
drag, startPoint x: 241, startPoint y: 277, endPoint x: 208, endPoint y: 279, distance: 32.9
click at [208, 279] on div ""name" : "Sinatra" } , { "language" : "PHP" , "name" : "Laravel" } , { "languag…" at bounding box center [503, 274] width 830 height 379
paste textarea
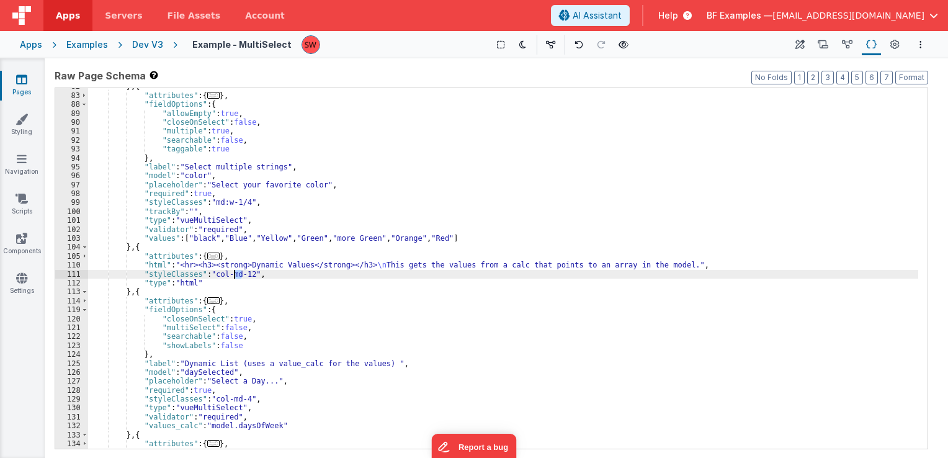
drag, startPoint x: 244, startPoint y: 274, endPoint x: 236, endPoint y: 275, distance: 8.1
click at [236, 275] on div "} , { "attributes" : { ... } , "fieldOptions" : { "allowEmpty" : true , "closeO…" at bounding box center [503, 271] width 830 height 379
drag, startPoint x: 244, startPoint y: 277, endPoint x: 225, endPoint y: 275, distance: 18.7
click at [225, 275] on div "} , { "attributes" : { ... } , "fieldOptions" : { "allowEmpty" : true , "closeO…" at bounding box center [503, 271] width 830 height 379
drag, startPoint x: 244, startPoint y: 276, endPoint x: 208, endPoint y: 276, distance: 36.0
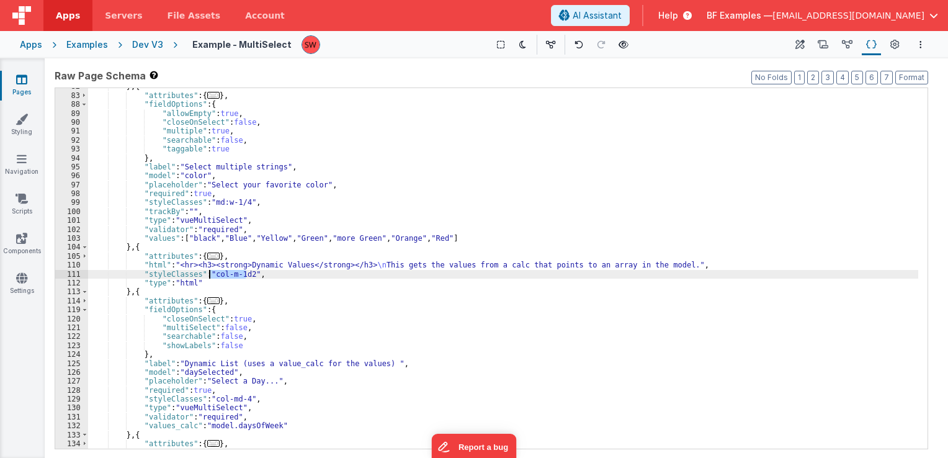
click at [208, 276] on div "} , { "attributes" : { ... } , "fieldOptions" : { "allowEmpty" : true , "closeO…" at bounding box center [503, 271] width 830 height 379
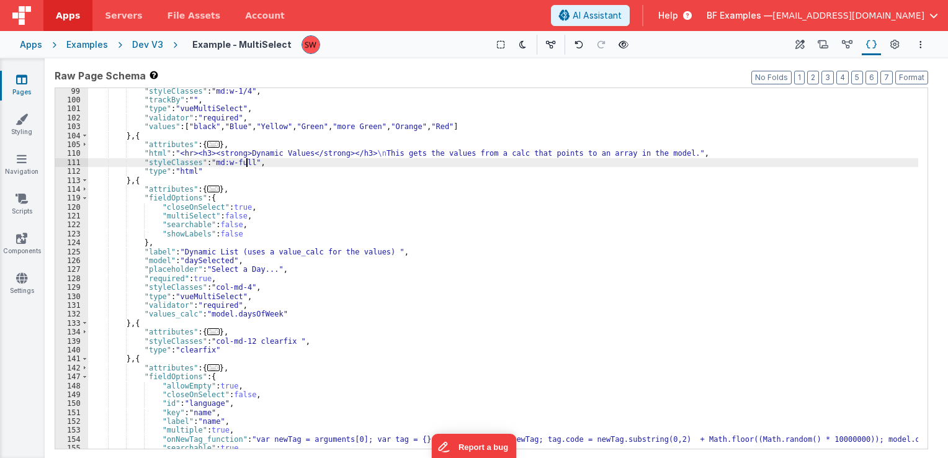
scroll to position [745, 0]
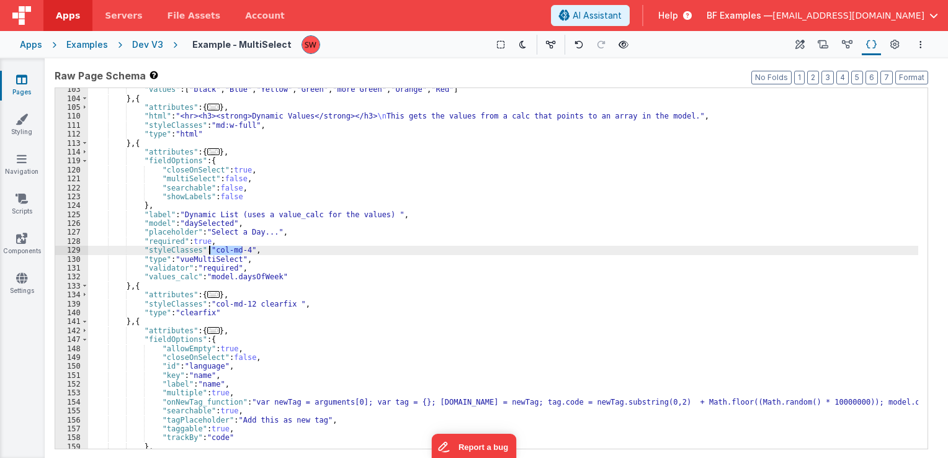
drag, startPoint x: 243, startPoint y: 252, endPoint x: 211, endPoint y: 254, distance: 32.4
click at [211, 254] on div ""values" : [ "black" , "Blue" , "Yellow" , "Green" , "more Green" , "Orange" , …" at bounding box center [503, 274] width 830 height 379
paste textarea
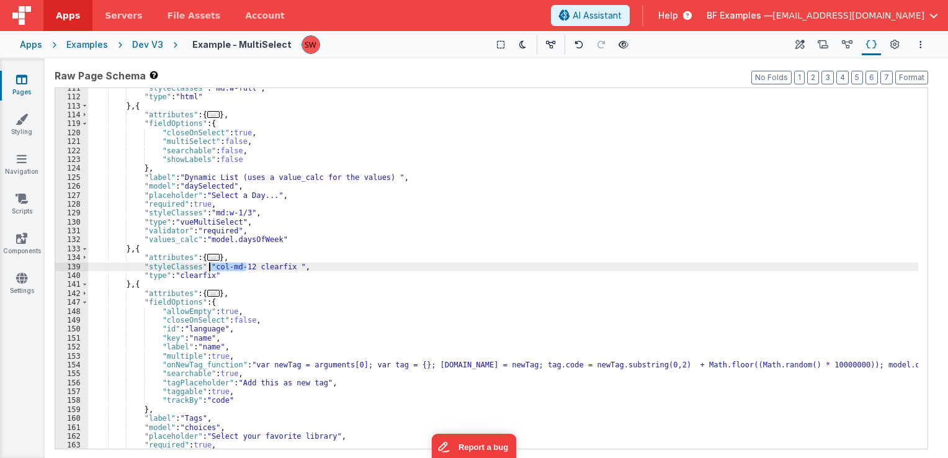
drag, startPoint x: 244, startPoint y: 267, endPoint x: 208, endPoint y: 267, distance: 36.0
click at [208, 267] on div ""styleClasses" : "md:w-full" , "type" : "html" } , { "attributes" : { ... } , "…" at bounding box center [503, 273] width 830 height 379
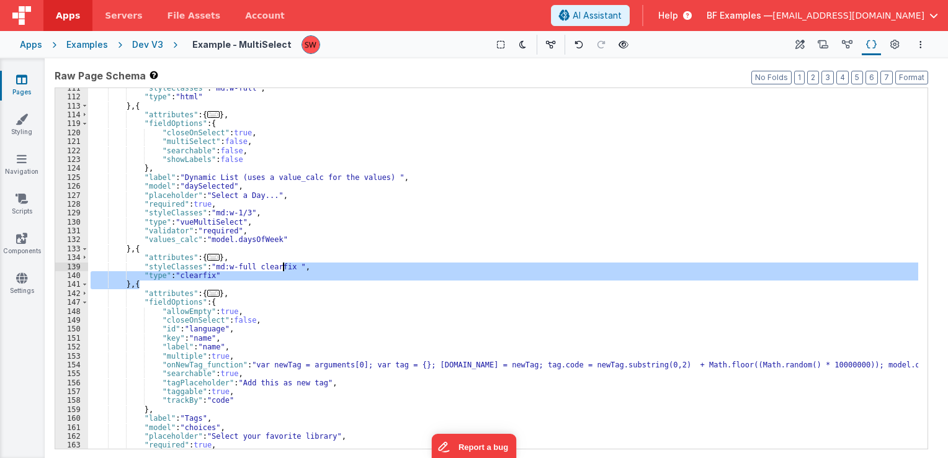
drag, startPoint x: 218, startPoint y: 280, endPoint x: 290, endPoint y: 269, distance: 73.5
click at [290, 269] on div ""styleClasses" : "md:w-full" , "type" : "html" } , { "attributes" : { ... } , "…" at bounding box center [503, 273] width 830 height 379
click at [288, 274] on div ""styleClasses" : "md:w-full" , "type" : "html" } , { "attributes" : { ... } , "…" at bounding box center [503, 268] width 830 height 361
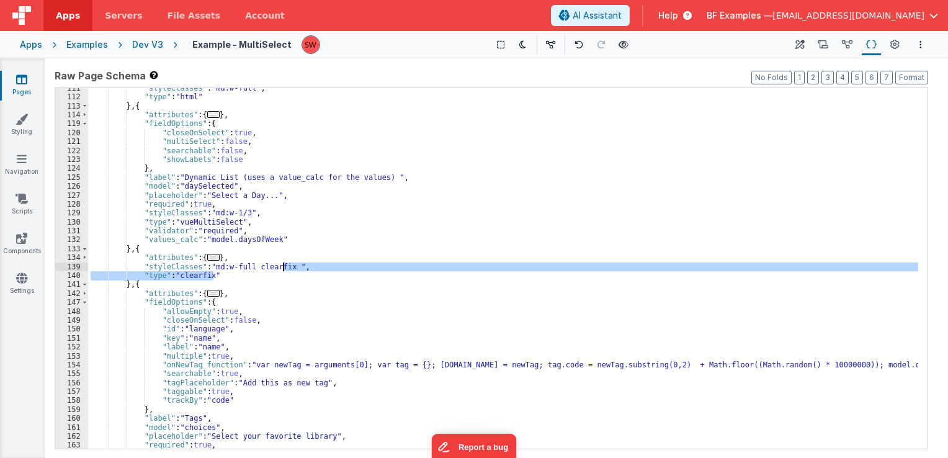
drag, startPoint x: 288, startPoint y: 274, endPoint x: 290, endPoint y: 266, distance: 9.0
click at [290, 266] on div ""styleClasses" : "md:w-full" , "type" : "html" } , { "attributes" : { ... } , "…" at bounding box center [503, 273] width 830 height 379
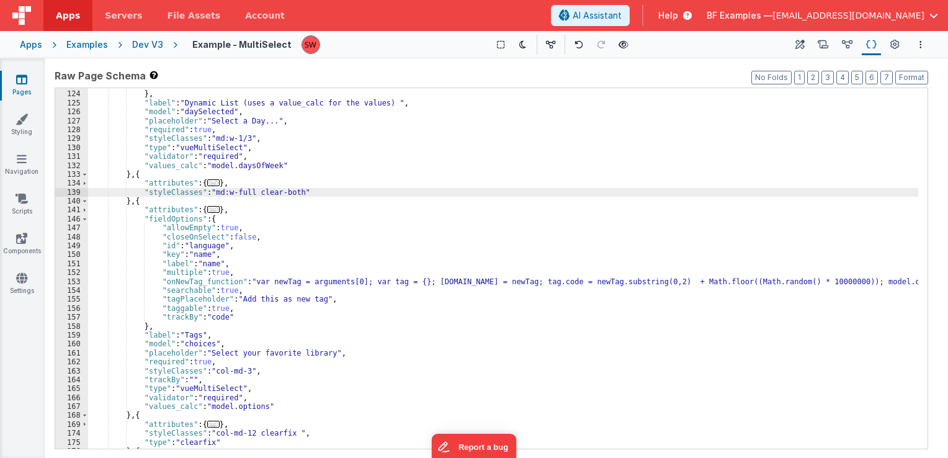
scroll to position [894, 0]
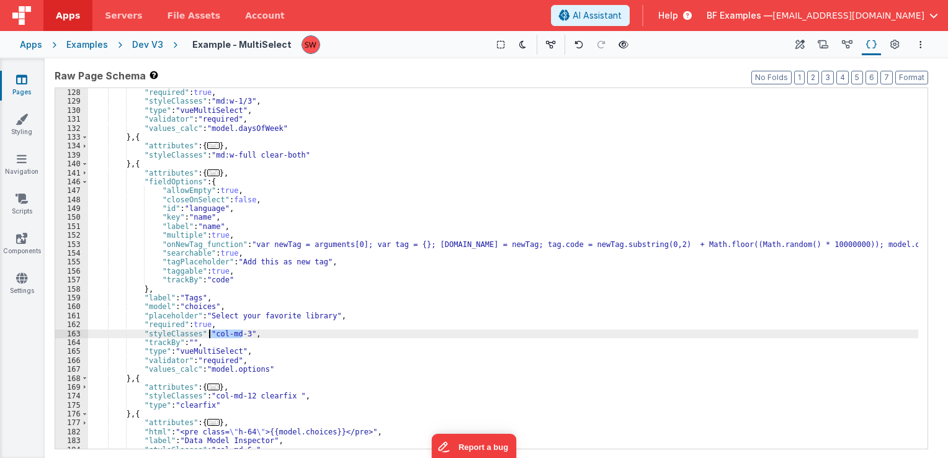
drag, startPoint x: 241, startPoint y: 334, endPoint x: 209, endPoint y: 337, distance: 31.8
click at [209, 337] on div ""placeholder" : "Select a Day..." , "required" : true , "styleClasses" : "md:w-…" at bounding box center [503, 268] width 830 height 379
paste textarea
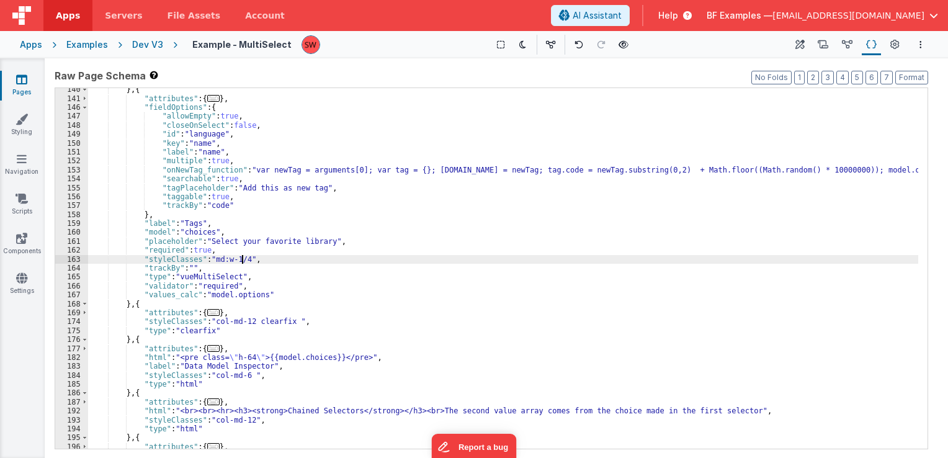
scroll to position [1005, 0]
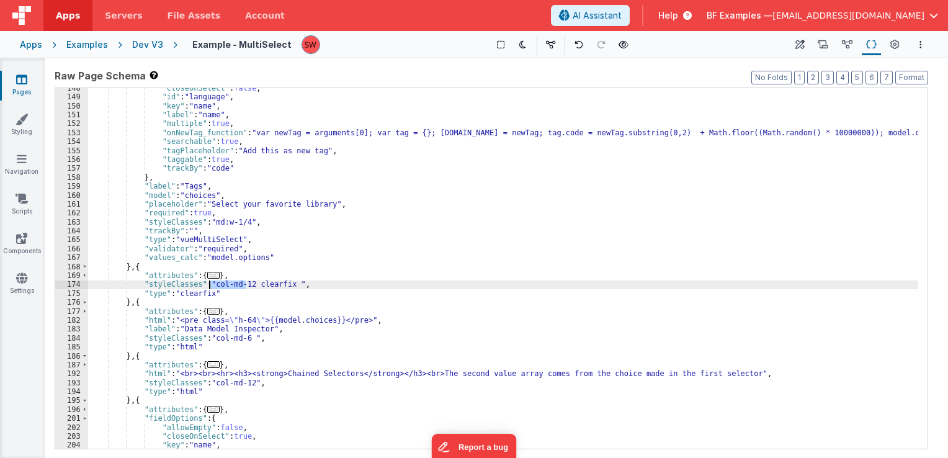
drag, startPoint x: 246, startPoint y: 285, endPoint x: 211, endPoint y: 287, distance: 34.8
click at [211, 287] on div ""closeOnSelect" : false , "id" : "language" , "key" : "name" , "label" : "name"…" at bounding box center [503, 273] width 830 height 379
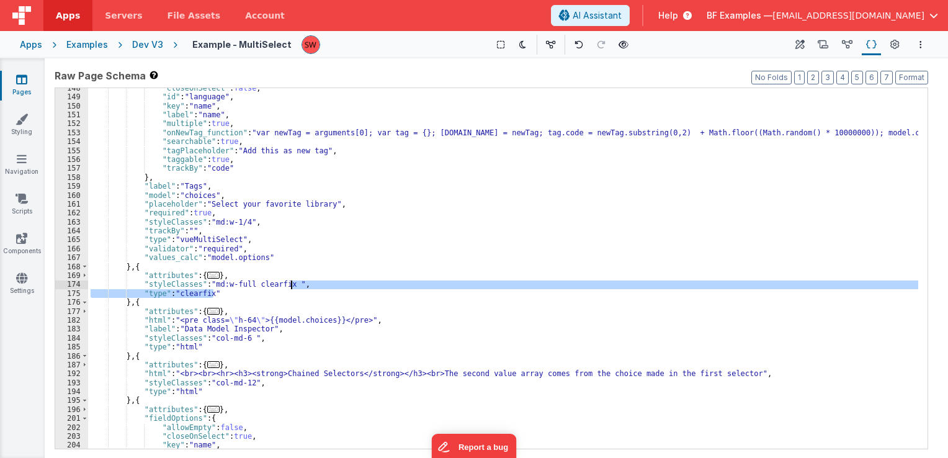
drag, startPoint x: 224, startPoint y: 297, endPoint x: 292, endPoint y: 287, distance: 68.9
click at [292, 287] on div ""closeOnSelect" : false , "id" : "language" , "key" : "name" , "label" : "name"…" at bounding box center [503, 273] width 830 height 379
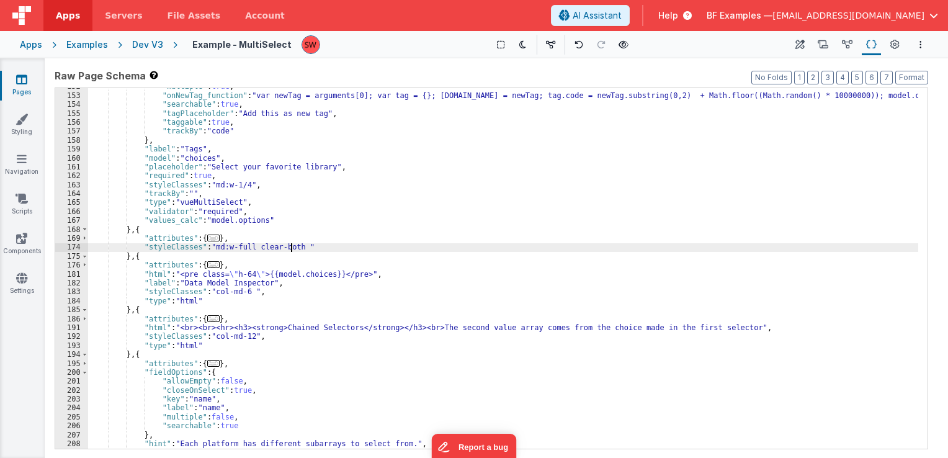
scroll to position [1042, 0]
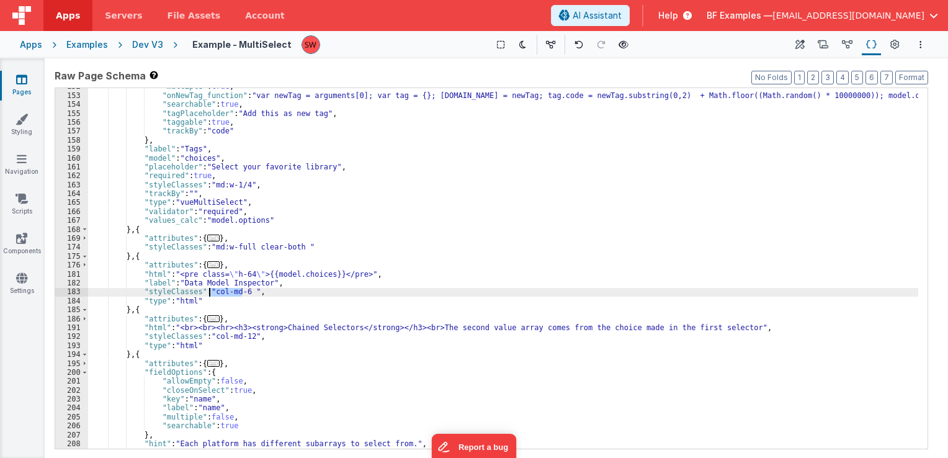
drag, startPoint x: 243, startPoint y: 292, endPoint x: 211, endPoint y: 291, distance: 32.3
click at [211, 291] on div ""multiple" : true , "onNewTag_function" : "var newTag = arguments[0]; var tag =…" at bounding box center [503, 271] width 830 height 379
paste textarea
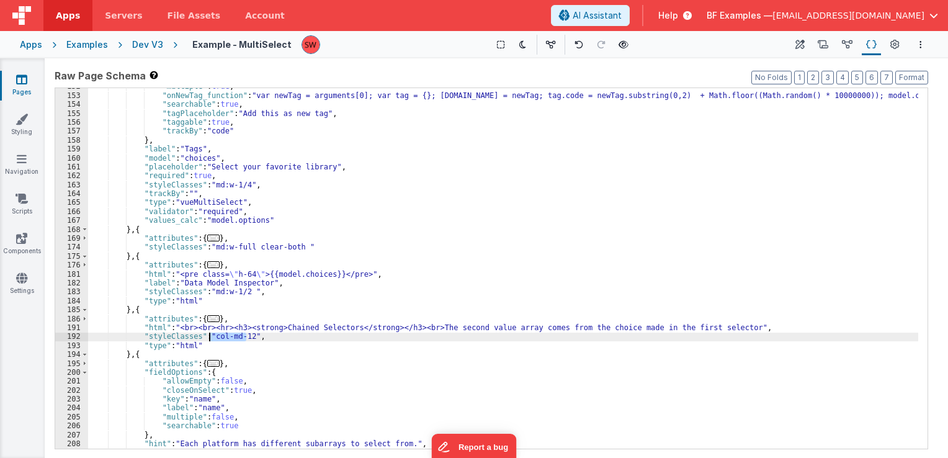
drag, startPoint x: 246, startPoint y: 339, endPoint x: 208, endPoint y: 337, distance: 37.9
click at [208, 337] on div ""multiple" : true , "onNewTag_function" : "var newTag = arguments[0]; var tag =…" at bounding box center [503, 271] width 830 height 379
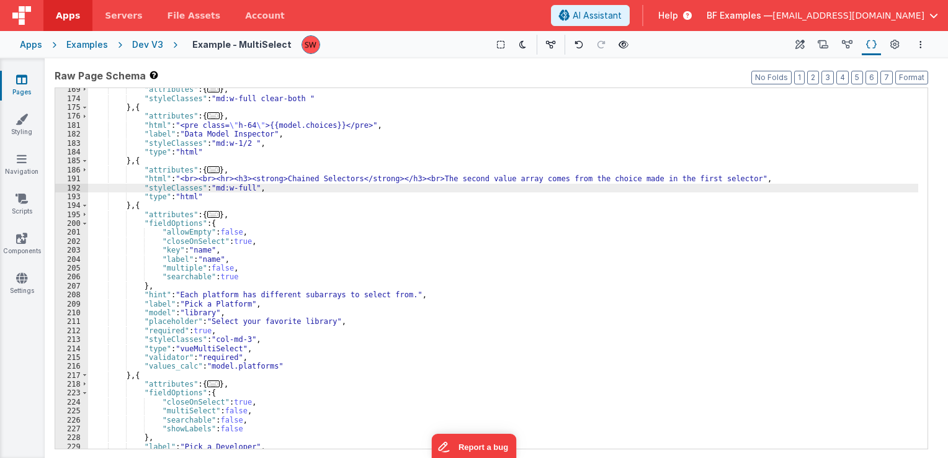
scroll to position [1229, 0]
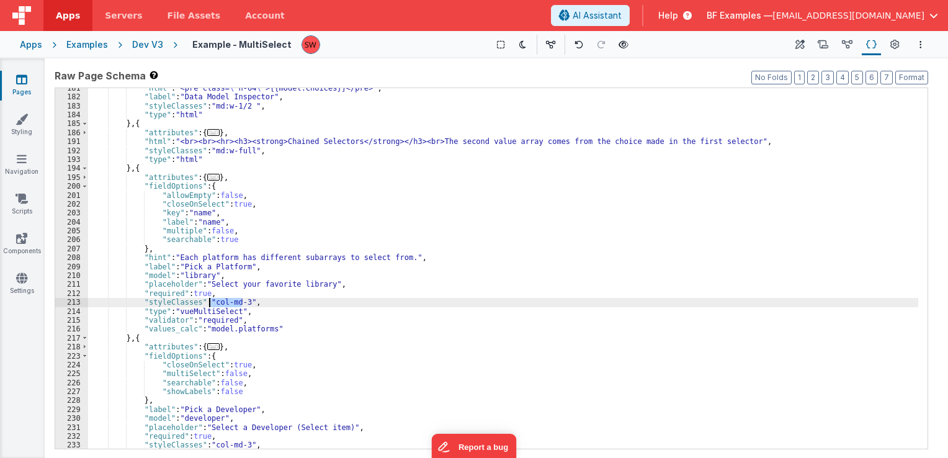
drag, startPoint x: 242, startPoint y: 302, endPoint x: 210, endPoint y: 302, distance: 32.3
click at [210, 302] on div ""html" : "<pre class= \" h-64 \" >{{model.choices}}</pre>" , "label" : "Data Mo…" at bounding box center [503, 273] width 830 height 379
paste textarea
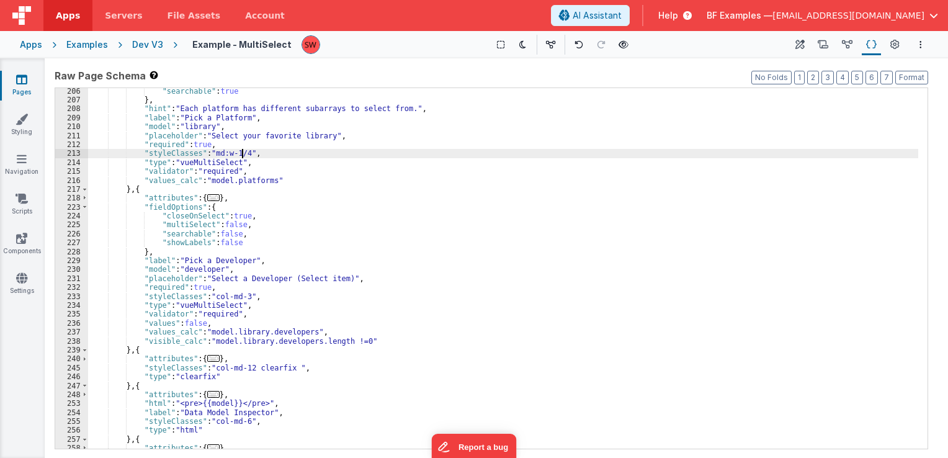
scroll to position [1378, 0]
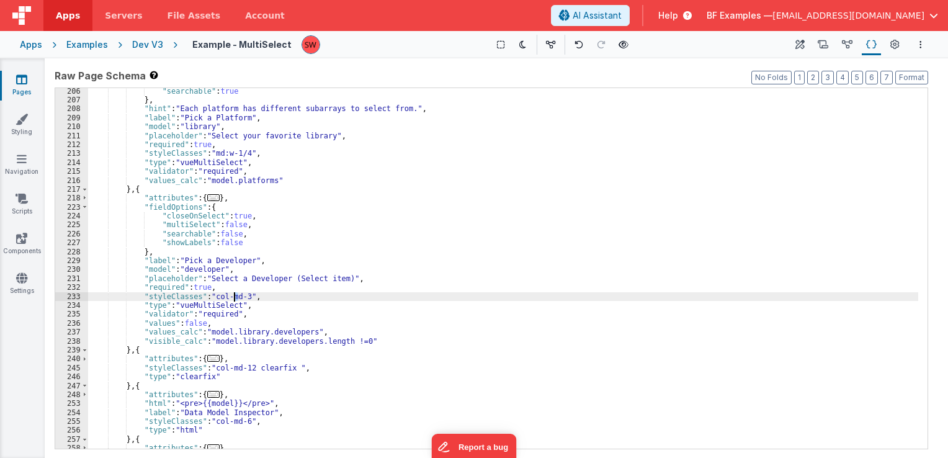
click at [233, 297] on div ""searchable" : true } , "hint" : "Each platform has different subarrays to sele…" at bounding box center [503, 276] width 830 height 379
drag, startPoint x: 242, startPoint y: 297, endPoint x: 208, endPoint y: 299, distance: 34.2
click at [208, 299] on div ""searchable" : true } , "hint" : "Each platform has different subarrays to sele…" at bounding box center [503, 276] width 830 height 379
paste textarea
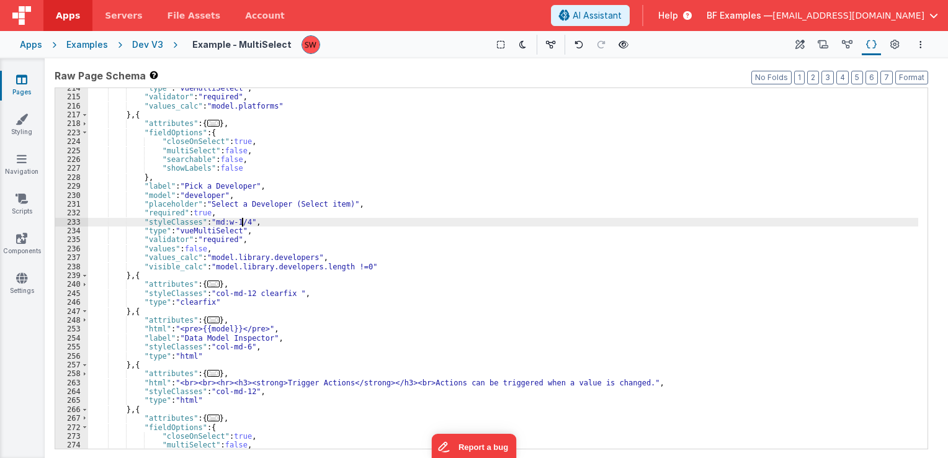
scroll to position [1489, 0]
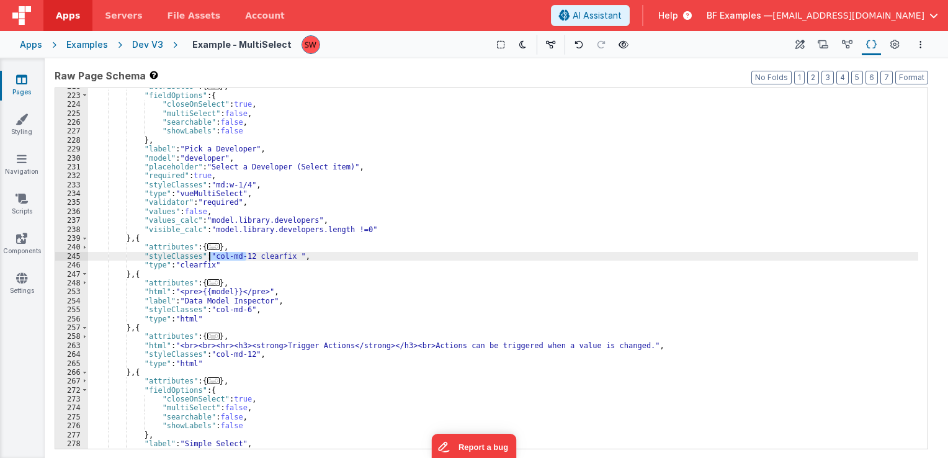
drag, startPoint x: 246, startPoint y: 259, endPoint x: 210, endPoint y: 258, distance: 35.4
click at [210, 258] on div ""attributes" : { ... } , "fieldOptions" : { "closeOnSelect" : true , "multiSele…" at bounding box center [503, 271] width 830 height 379
paste textarea
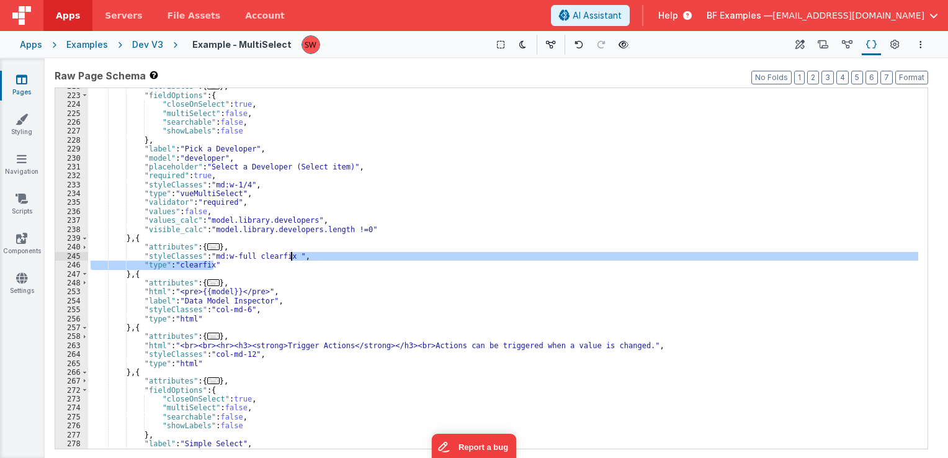
drag, startPoint x: 216, startPoint y: 267, endPoint x: 290, endPoint y: 253, distance: 75.1
click at [290, 253] on div ""attributes" : { ... } , "fieldOptions" : { "closeOnSelect" : true , "multiSele…" at bounding box center [503, 271] width 830 height 379
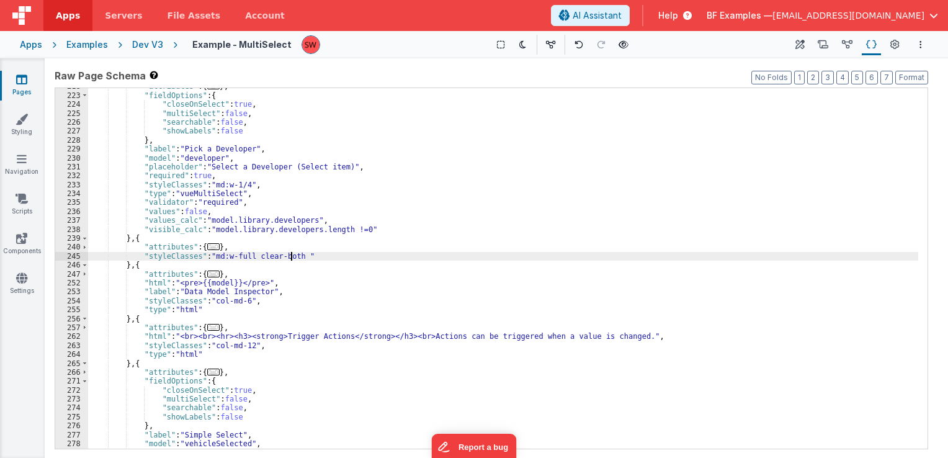
scroll to position [1526, 0]
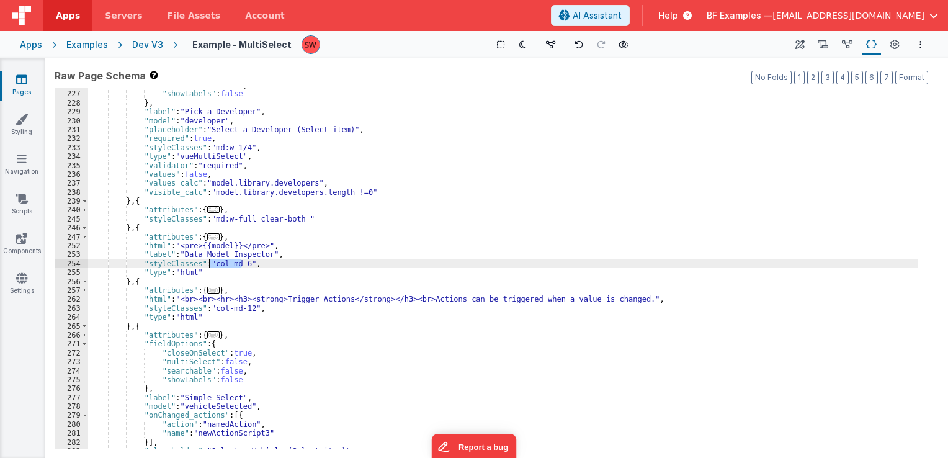
drag, startPoint x: 241, startPoint y: 265, endPoint x: 208, endPoint y: 262, distance: 32.4
click at [208, 262] on div ""searchable" : false , "showLabels" : false } , "label" : "Pick a Developer" , …" at bounding box center [503, 270] width 830 height 379
paste textarea
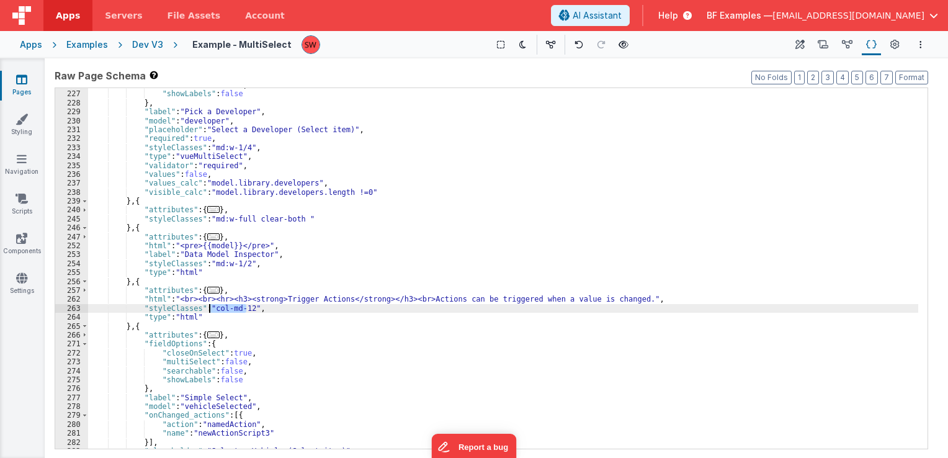
drag, startPoint x: 245, startPoint y: 307, endPoint x: 210, endPoint y: 309, distance: 34.8
click at [210, 309] on div ""searchable" : false , "showLabels" : false } , "label" : "Pick a Developer" , …" at bounding box center [503, 270] width 830 height 379
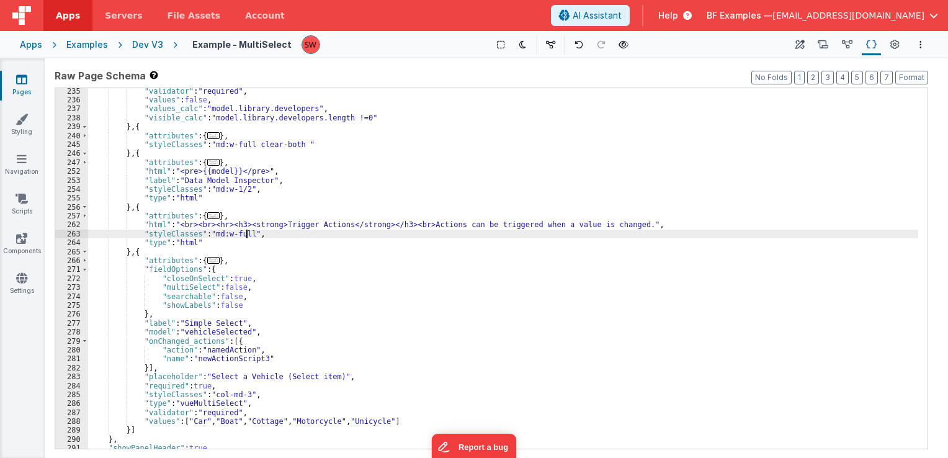
scroll to position [1613, 0]
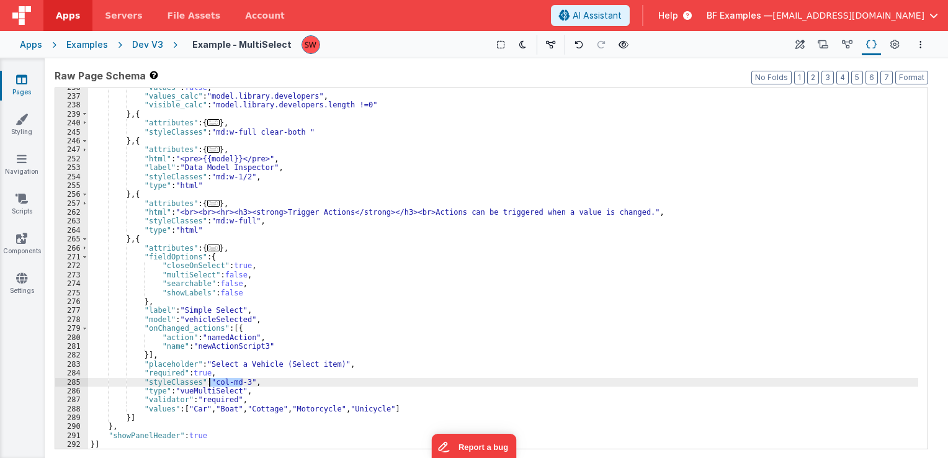
drag, startPoint x: 241, startPoint y: 382, endPoint x: 210, endPoint y: 379, distance: 31.2
click at [210, 379] on div ""values" : false , "values_calc" : "model.library.developers" , "visible_calc" …" at bounding box center [503, 272] width 830 height 379
paste textarea
click at [153, 45] on div "Dev V3" at bounding box center [147, 44] width 31 height 12
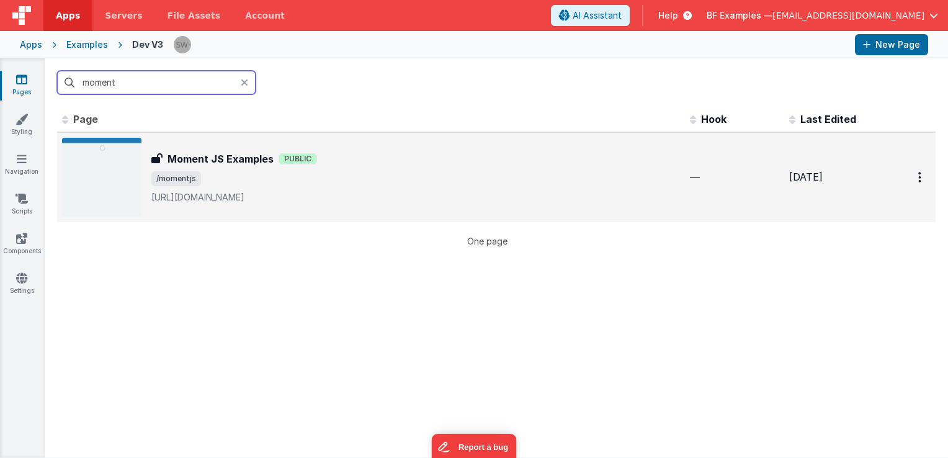
type input "moment"
click at [542, 200] on p "[URL][DOMAIN_NAME]" at bounding box center [415, 197] width 529 height 12
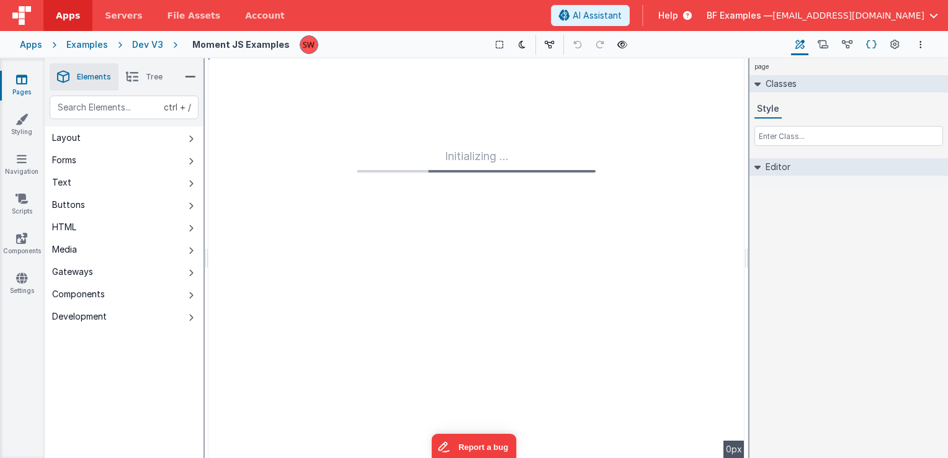
click at [869, 45] on icon at bounding box center [871, 44] width 11 height 13
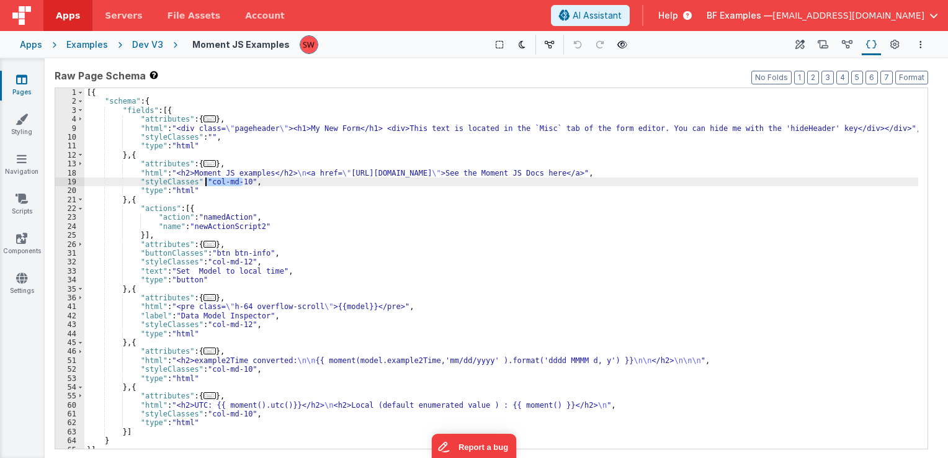
drag, startPoint x: 243, startPoint y: 184, endPoint x: 207, endPoint y: 182, distance: 35.5
click at [207, 182] on div "[{ "schema" : { "fields" : [{ "attributes" : { ... } , "html" : "<div class= \"…" at bounding box center [501, 277] width 834 height 379
paste textarea
drag, startPoint x: 205, startPoint y: 182, endPoint x: 240, endPoint y: 182, distance: 34.1
click at [240, 182] on div "[{ "schema" : { "fields" : [{ "attributes" : { ... } , "html" : "<div class= \"…" at bounding box center [501, 277] width 834 height 379
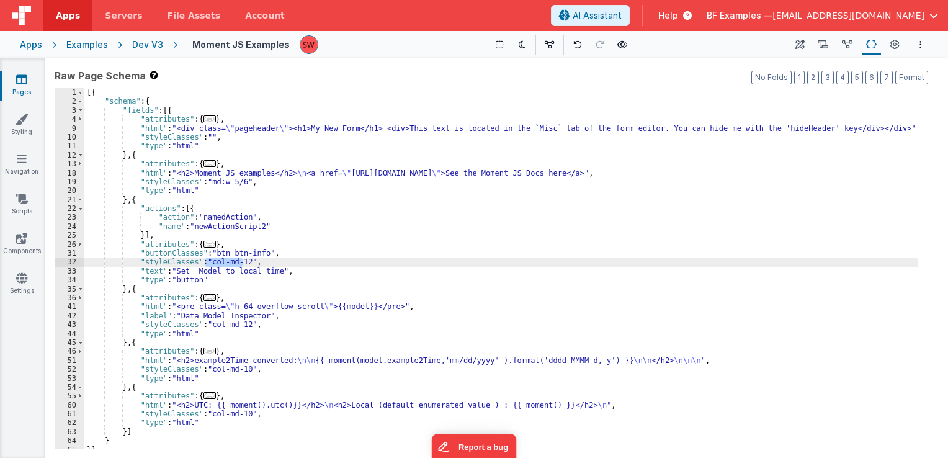
drag, startPoint x: 242, startPoint y: 261, endPoint x: 206, endPoint y: 262, distance: 36.0
click at [206, 262] on div "[{ "schema" : { "fields" : [{ "attributes" : { ... } , "html" : "<div class= \"…" at bounding box center [501, 277] width 834 height 379
paste textarea
drag, startPoint x: 206, startPoint y: 261, endPoint x: 241, endPoint y: 266, distance: 35.2
click at [241, 266] on div "[{ "schema" : { "fields" : [{ "attributes" : { ... } , "html" : "<div class= \"…" at bounding box center [501, 277] width 834 height 379
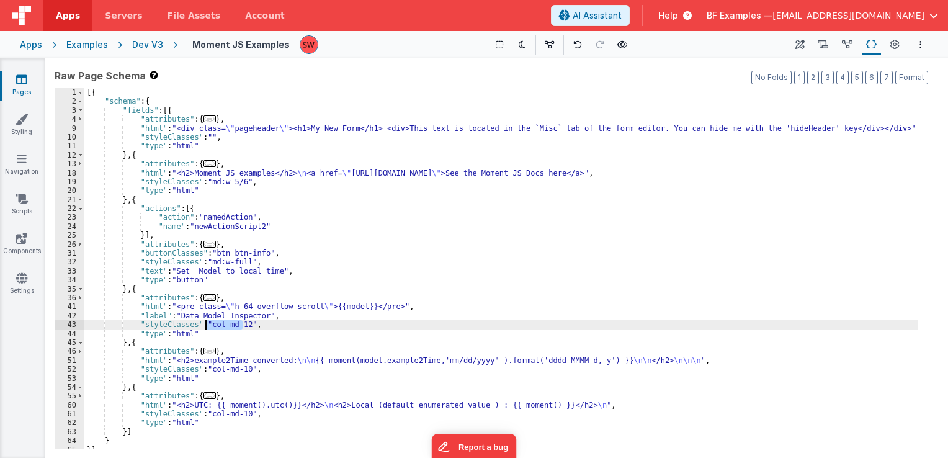
drag, startPoint x: 243, startPoint y: 324, endPoint x: 206, endPoint y: 326, distance: 36.7
click at [206, 326] on div "[{ "schema" : { "fields" : [{ "attributes" : { ... } , "html" : "<div class= \"…" at bounding box center [501, 277] width 834 height 379
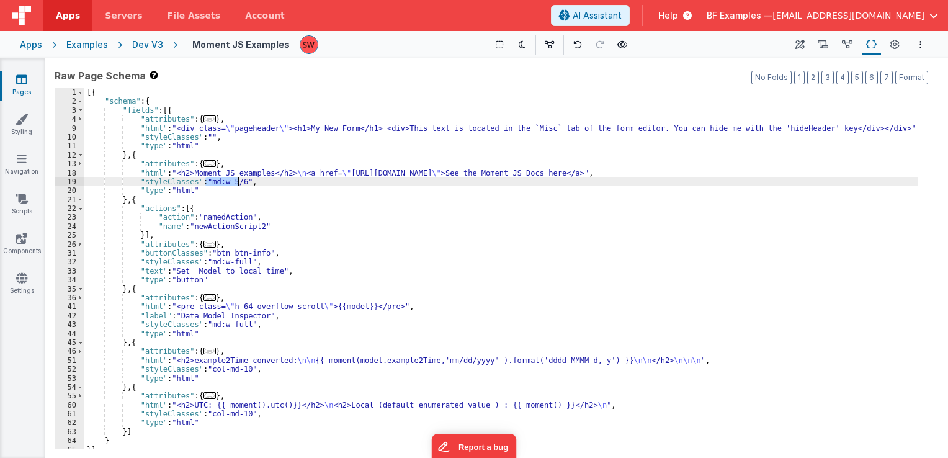
drag, startPoint x: 206, startPoint y: 178, endPoint x: 238, endPoint y: 182, distance: 32.6
click at [238, 182] on div "[{ "schema" : { "fields" : [{ "attributes" : { ... } , "html" : "<div class= \"…" at bounding box center [501, 277] width 834 height 379
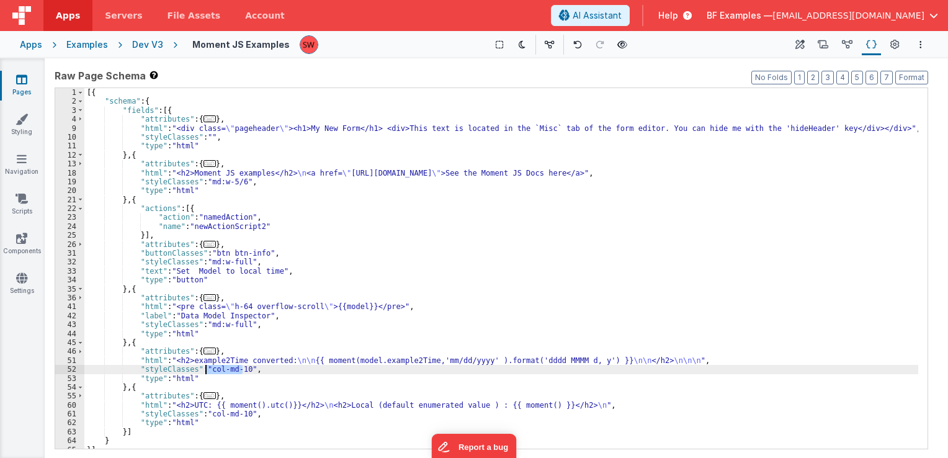
drag, startPoint x: 243, startPoint y: 370, endPoint x: 206, endPoint y: 367, distance: 37.4
click at [206, 367] on div "[{ "schema" : { "fields" : [{ "attributes" : { ... } , "html" : "<div class= \"…" at bounding box center [501, 277] width 834 height 379
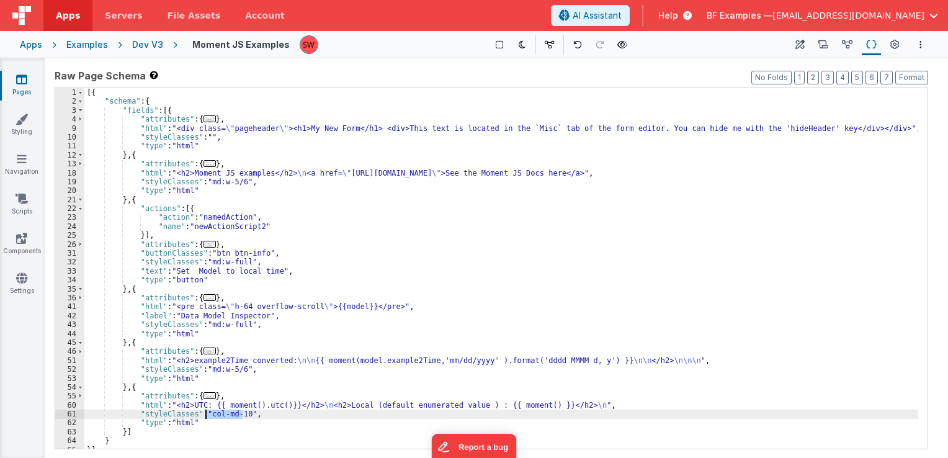
drag, startPoint x: 243, startPoint y: 413, endPoint x: 206, endPoint y: 413, distance: 36.6
click at [206, 413] on div "[{ "schema" : { "fields" : [{ "attributes" : { ... } , "html" : "<div class= \"…" at bounding box center [501, 277] width 834 height 379
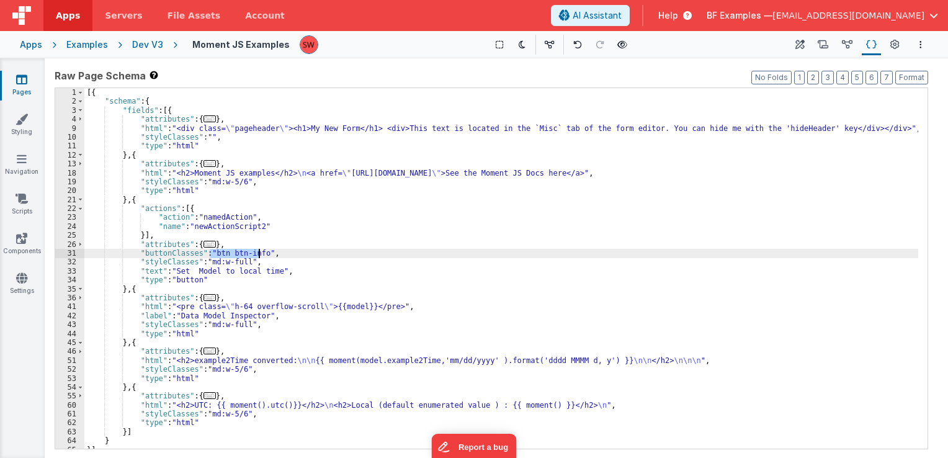
drag, startPoint x: 209, startPoint y: 251, endPoint x: 258, endPoint y: 254, distance: 48.5
click at [258, 254] on div "[{ "schema" : { "fields" : [{ "attributes" : { ... } , "html" : "<div class= \"…" at bounding box center [501, 277] width 834 height 379
click at [148, 45] on div "Dev V3" at bounding box center [147, 44] width 31 height 12
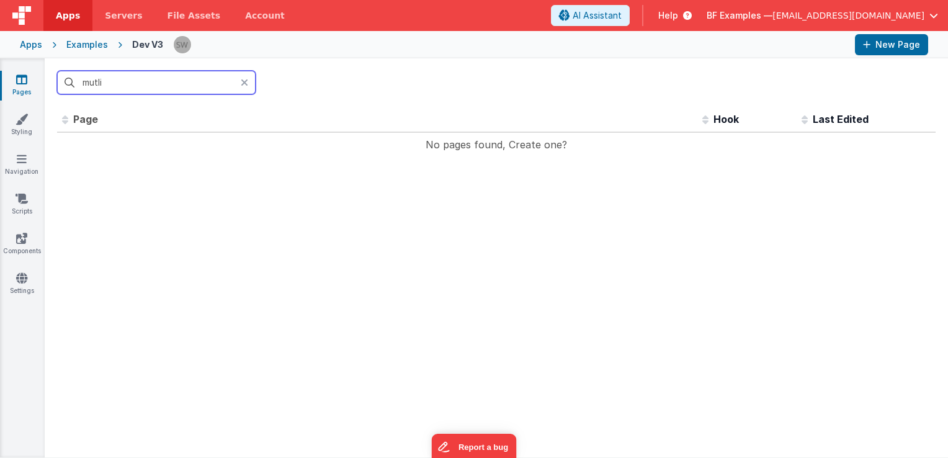
type input "mutl"
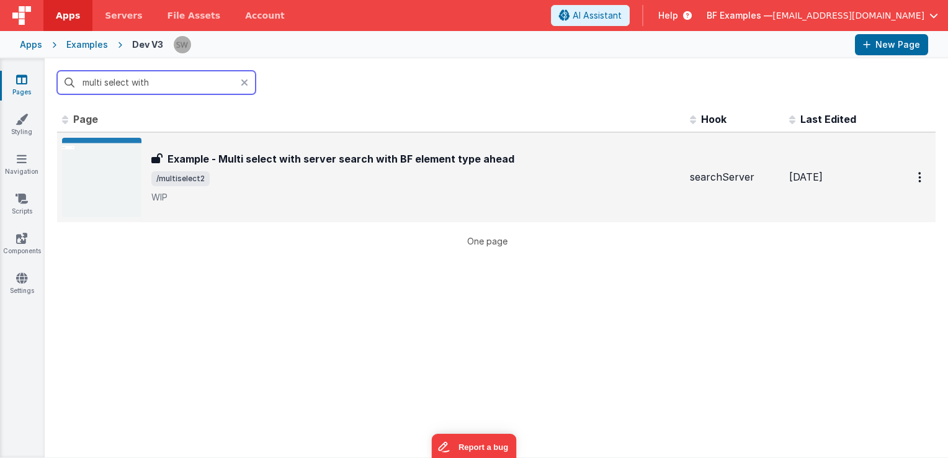
type input "multi select with"
click at [661, 155] on div "Example - Multi select with server search with BF element type ahead" at bounding box center [415, 158] width 529 height 15
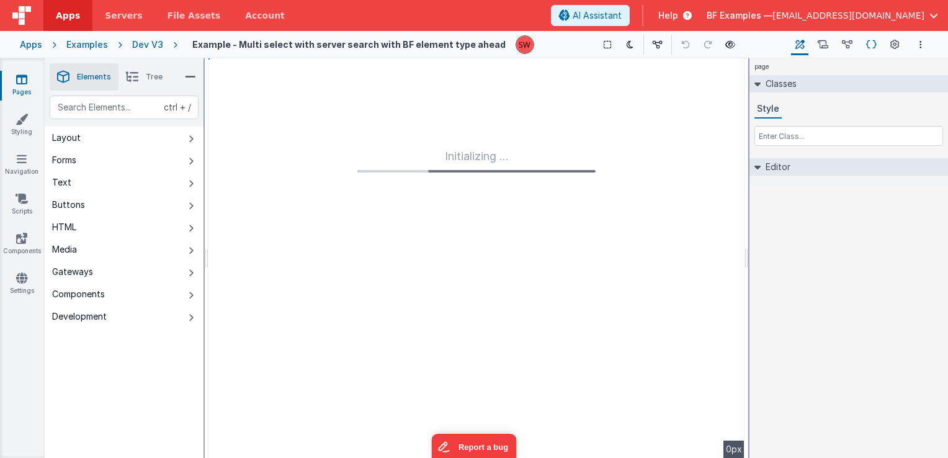
drag, startPoint x: 874, startPoint y: 46, endPoint x: 864, endPoint y: 52, distance: 11.2
click at [874, 46] on icon at bounding box center [871, 44] width 11 height 13
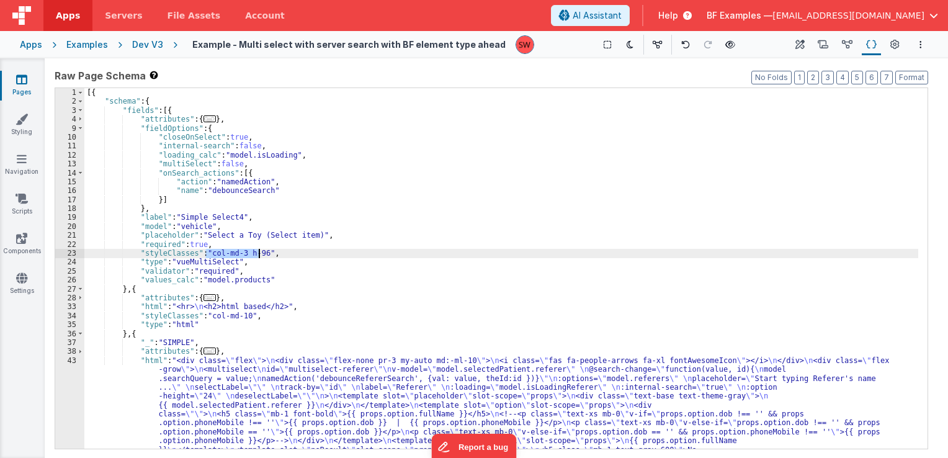
drag, startPoint x: 220, startPoint y: 256, endPoint x: 258, endPoint y: 257, distance: 38.5
click at [258, 257] on div "[{ "schema" : { "fields" : [{ "attributes" : { ... } , "fieldOptions" : { "clos…" at bounding box center [501, 326] width 834 height 477
click at [242, 248] on div "[{ "schema" : { "fields" : [{ "attributes" : { ... } , "fieldOptions" : { "clos…" at bounding box center [501, 326] width 834 height 477
drag, startPoint x: 243, startPoint y: 252, endPoint x: 258, endPoint y: 255, distance: 15.2
click at [258, 255] on div "[{ "schema" : { "fields" : [{ "attributes" : { ... } , "fieldOptions" : { "clos…" at bounding box center [501, 326] width 834 height 477
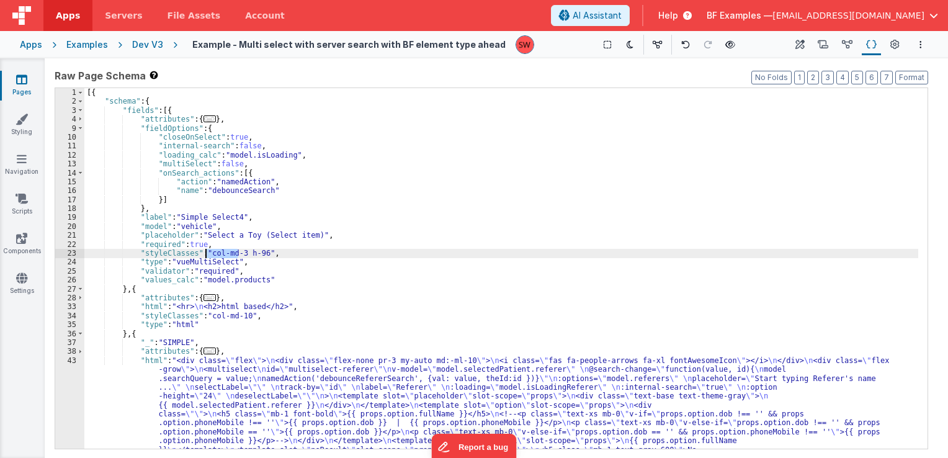
drag, startPoint x: 236, startPoint y: 255, endPoint x: 204, endPoint y: 254, distance: 32.9
click at [204, 254] on div "[{ "schema" : { "fields" : [{ "attributes" : { ... } , "fieldOptions" : { "clos…" at bounding box center [501, 326] width 834 height 477
drag, startPoint x: 204, startPoint y: 255, endPoint x: 236, endPoint y: 255, distance: 32.9
click at [236, 255] on div "[{ "schema" : { "fields" : [{ "attributes" : { ... } , "fieldOptions" : { "clos…" at bounding box center [501, 326] width 834 height 477
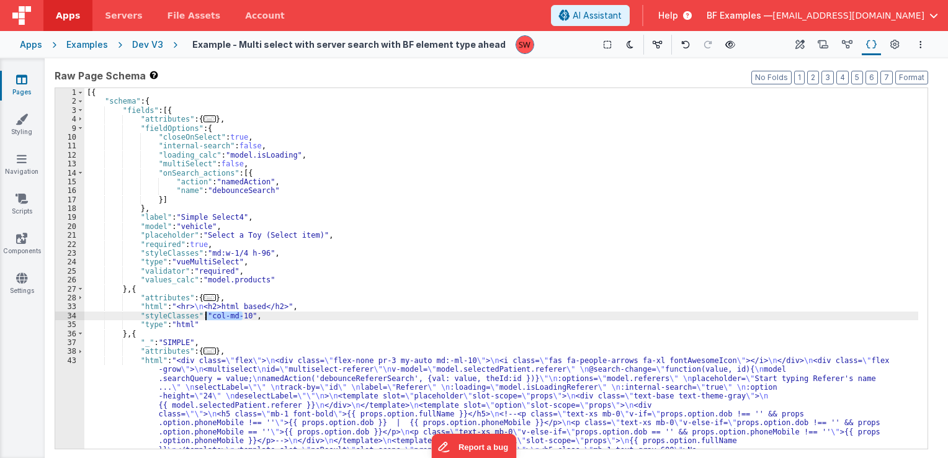
drag, startPoint x: 242, startPoint y: 319, endPoint x: 204, endPoint y: 315, distance: 38.1
click at [204, 315] on div "[{ "schema" : { "fields" : [{ "attributes" : { ... } , "fieldOptions" : { "clos…" at bounding box center [501, 326] width 834 height 477
paste textarea
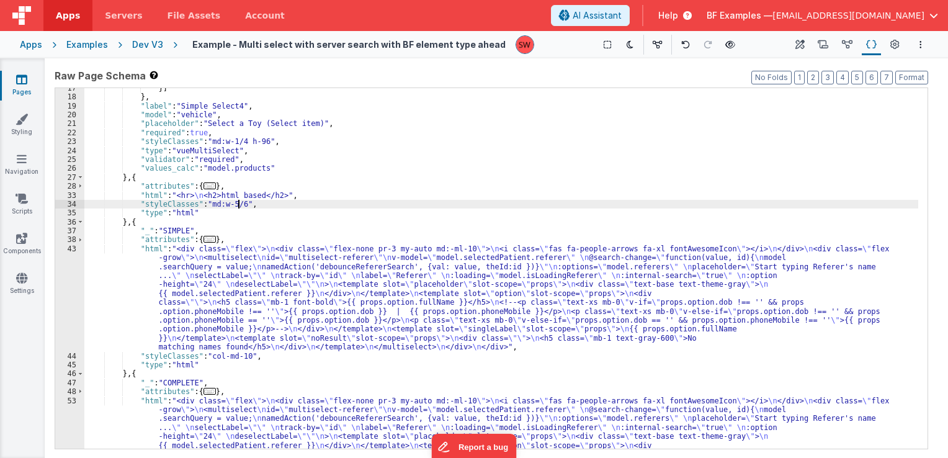
scroll to position [149, 0]
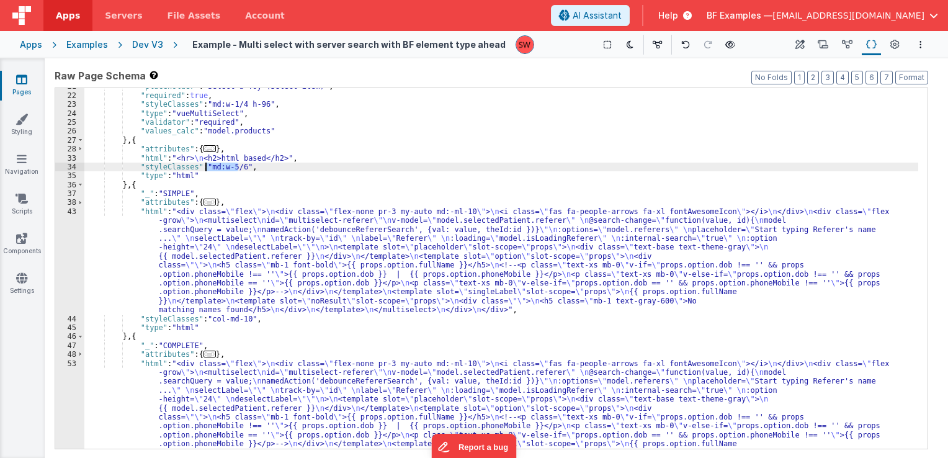
drag, startPoint x: 238, startPoint y: 165, endPoint x: 207, endPoint y: 169, distance: 31.2
click at [207, 169] on div ""placeholder" : "Select a Toy (Select item)" , "required" : true , "styleClasse…" at bounding box center [501, 320] width 834 height 477
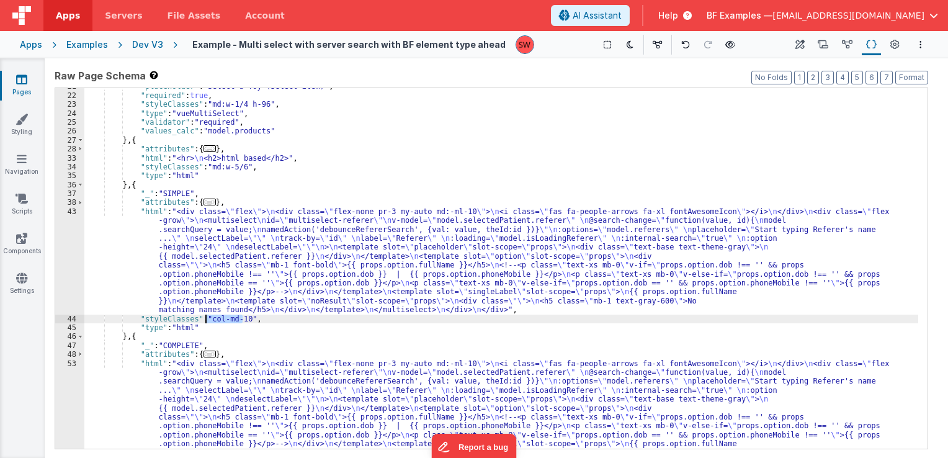
drag, startPoint x: 242, startPoint y: 319, endPoint x: 205, endPoint y: 319, distance: 37.2
click at [205, 319] on div ""placeholder" : "Select a Toy (Select item)" , "required" : true , "styleClasse…" at bounding box center [501, 320] width 834 height 477
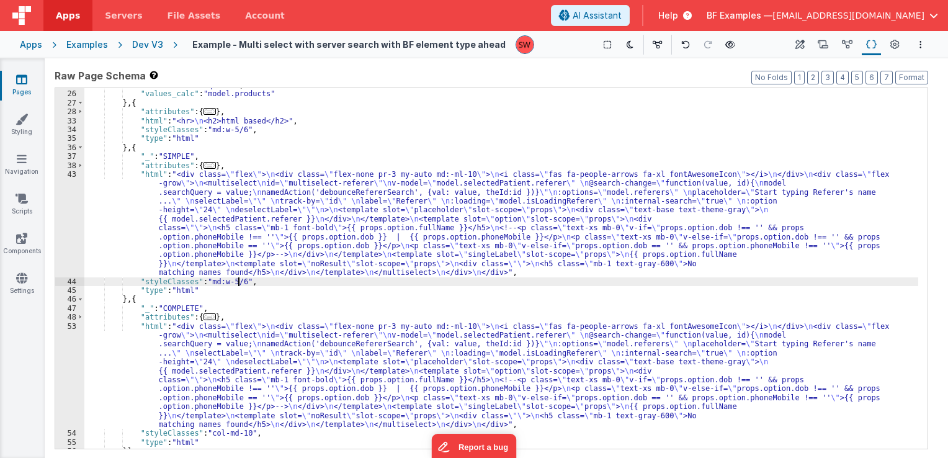
scroll to position [211, 0]
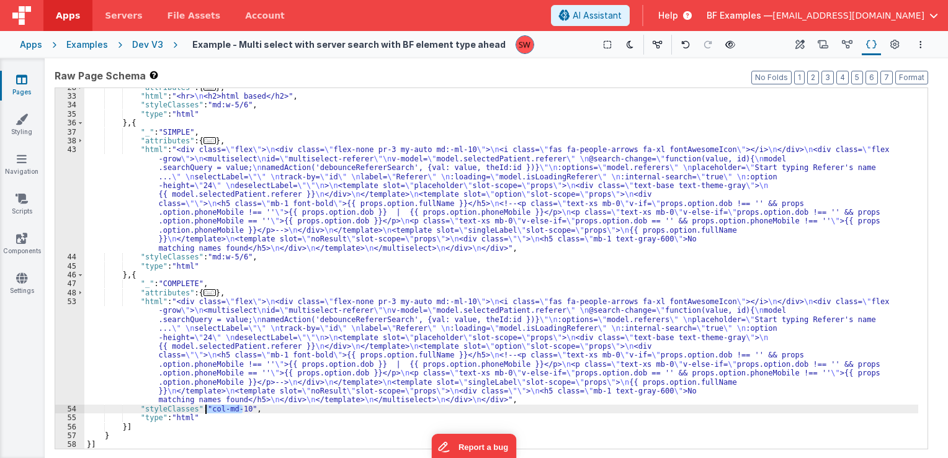
drag, startPoint x: 242, startPoint y: 411, endPoint x: 206, endPoint y: 406, distance: 36.3
click at [206, 406] on div ""attributes" : { ... } , "html" : "<hr> \n <h2>html based</h2>" , "styleClasses…" at bounding box center [501, 272] width 834 height 379
click at [148, 39] on div "Dev V3" at bounding box center [147, 44] width 31 height 12
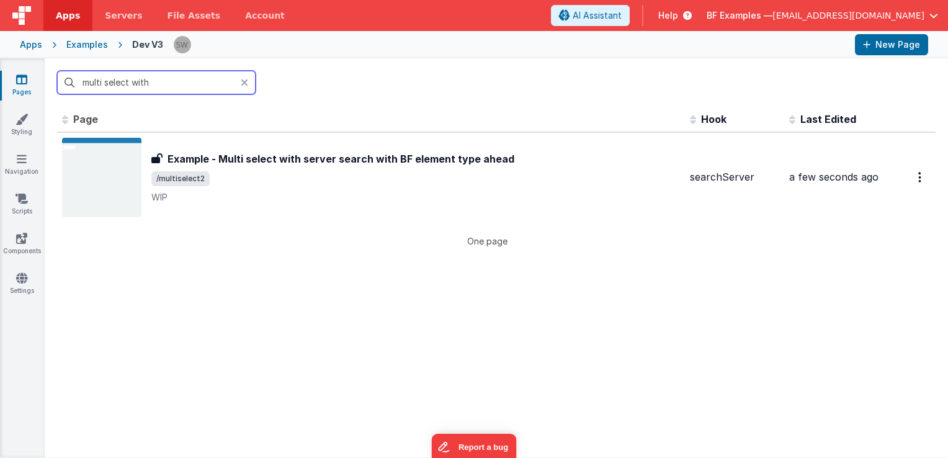
click at [179, 83] on input "multi select with" at bounding box center [156, 83] width 199 height 24
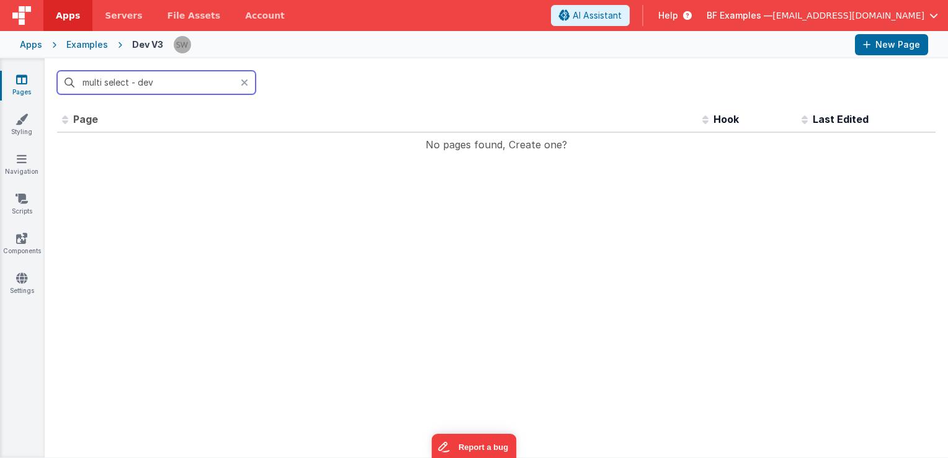
click at [83, 83] on input "multi select - dev" at bounding box center [156, 83] width 199 height 24
click at [104, 83] on input "multi select - dev" at bounding box center [156, 83] width 199 height 24
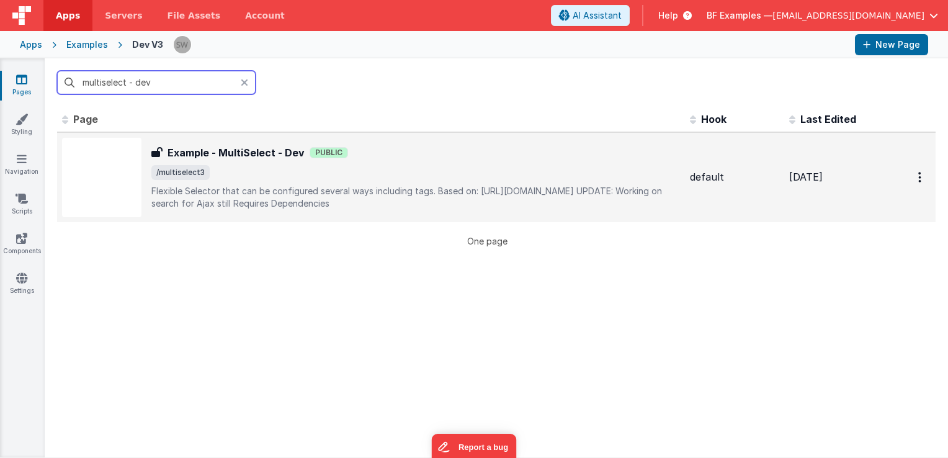
type input "multiselect - dev"
click at [538, 192] on p "Flexible Selector that can be configured several ways including tags.Based on…" at bounding box center [415, 197] width 529 height 25
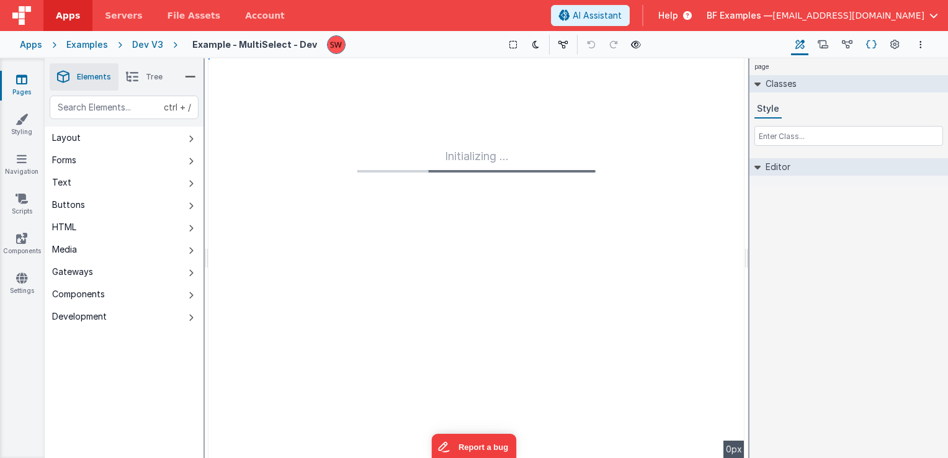
click at [871, 46] on icon at bounding box center [871, 44] width 11 height 13
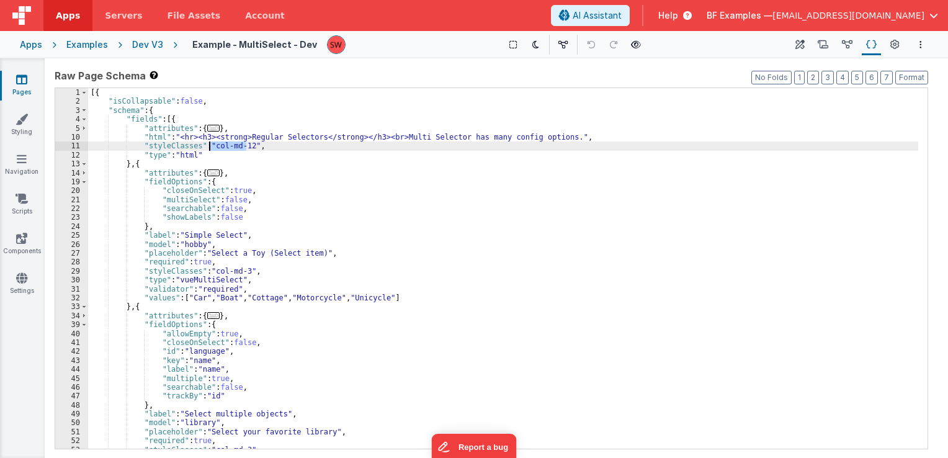
drag, startPoint x: 245, startPoint y: 148, endPoint x: 208, endPoint y: 145, distance: 36.7
click at [208, 145] on div "[{ "isCollapsable" : false , "schema" : { "fields" : [{ "attributes" : { ... } …" at bounding box center [503, 277] width 830 height 379
paste textarea
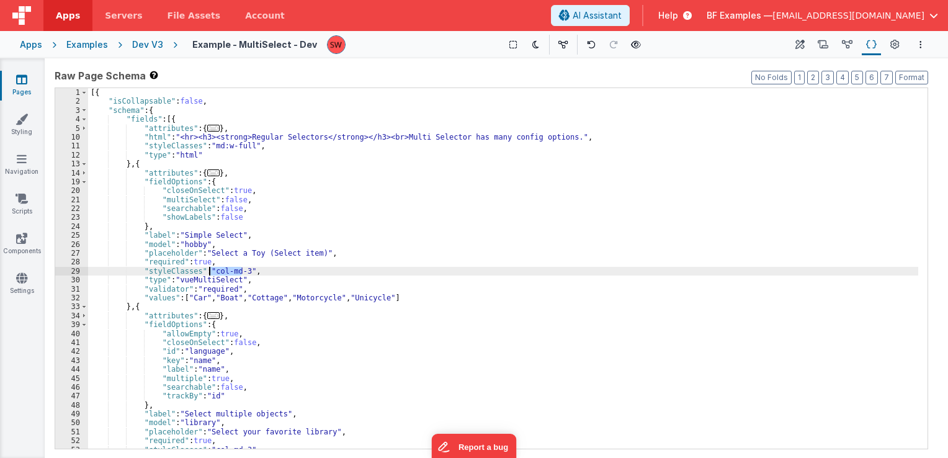
drag, startPoint x: 240, startPoint y: 269, endPoint x: 211, endPoint y: 271, distance: 29.2
click at [211, 271] on div "[{ "isCollapsable" : false , "schema" : { "fields" : [{ "attributes" : { ... } …" at bounding box center [503, 277] width 830 height 379
paste textarea
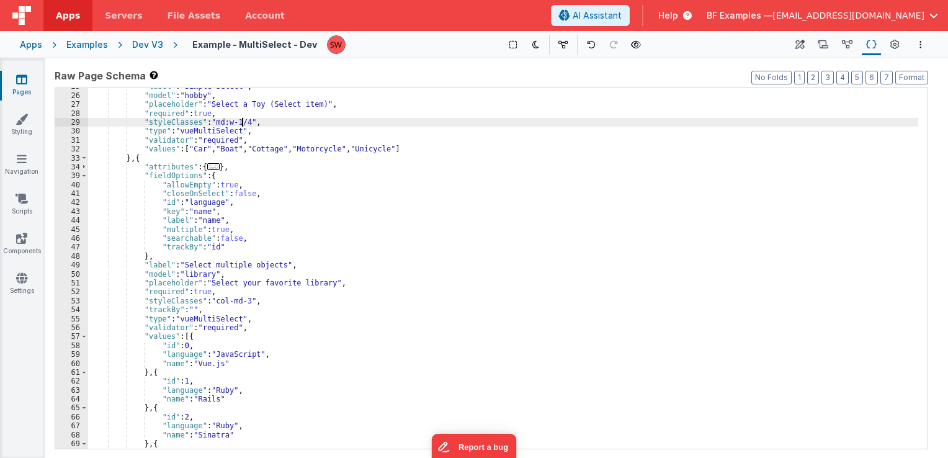
scroll to position [149, 0]
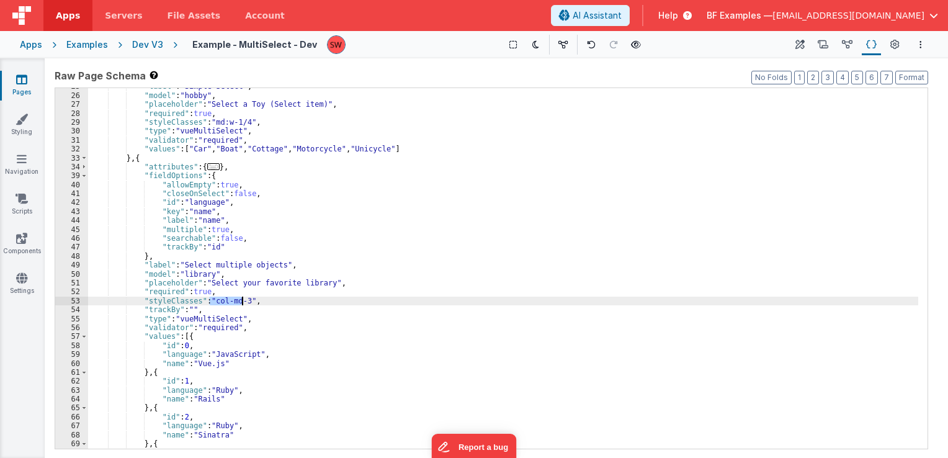
drag, startPoint x: 209, startPoint y: 300, endPoint x: 241, endPoint y: 302, distance: 31.7
click at [241, 302] on div ""label" : "Simple Select" , "model" : "hobby" , "placeholder" : "Select a Toy (…" at bounding box center [503, 271] width 830 height 379
paste textarea
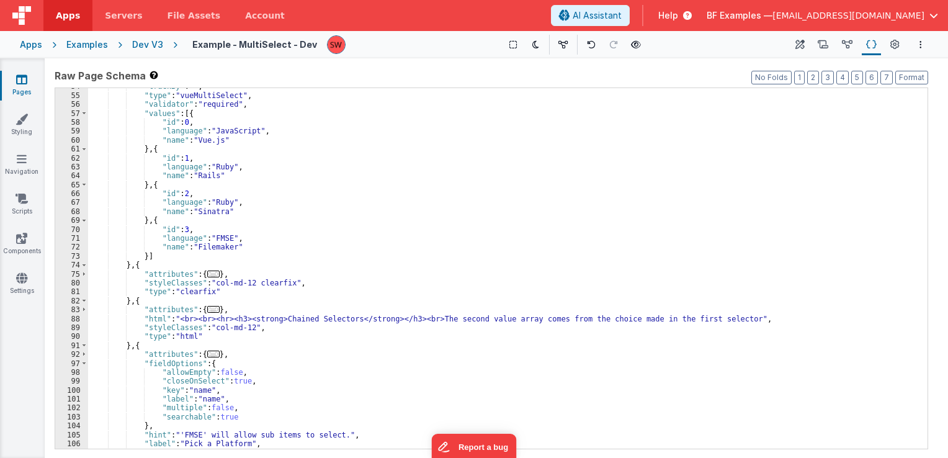
scroll to position [372, 0]
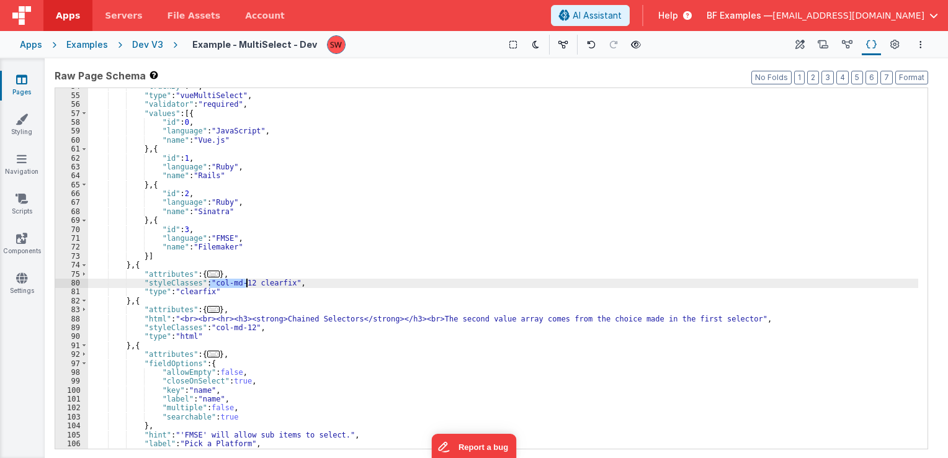
drag, startPoint x: 210, startPoint y: 280, endPoint x: 245, endPoint y: 284, distance: 35.6
click at [245, 284] on div ""trackBy" : "" , "type" : "vueMultiSelect" , "validator" : "required" , "values…" at bounding box center [503, 271] width 830 height 379
paste textarea
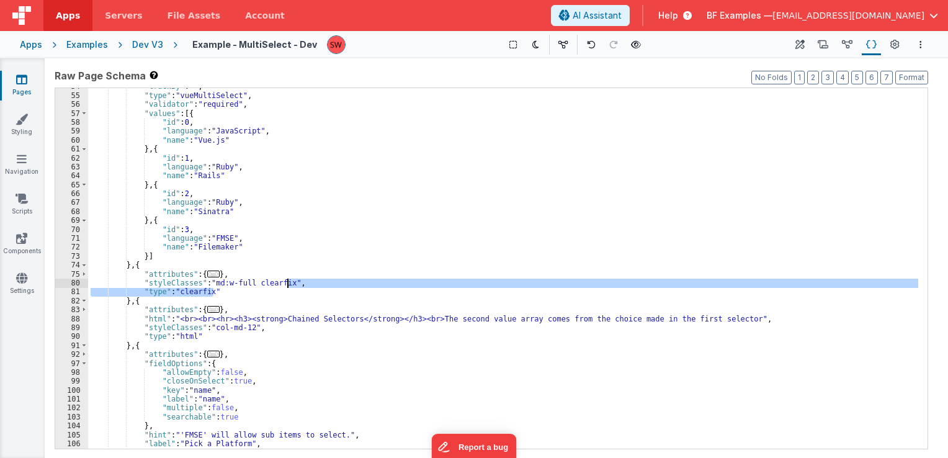
drag, startPoint x: 246, startPoint y: 292, endPoint x: 287, endPoint y: 282, distance: 42.7
click at [287, 282] on div ""trackBy" : "" , "type" : "vueMultiSelect" , "validator" : "required" , "values…" at bounding box center [503, 271] width 830 height 379
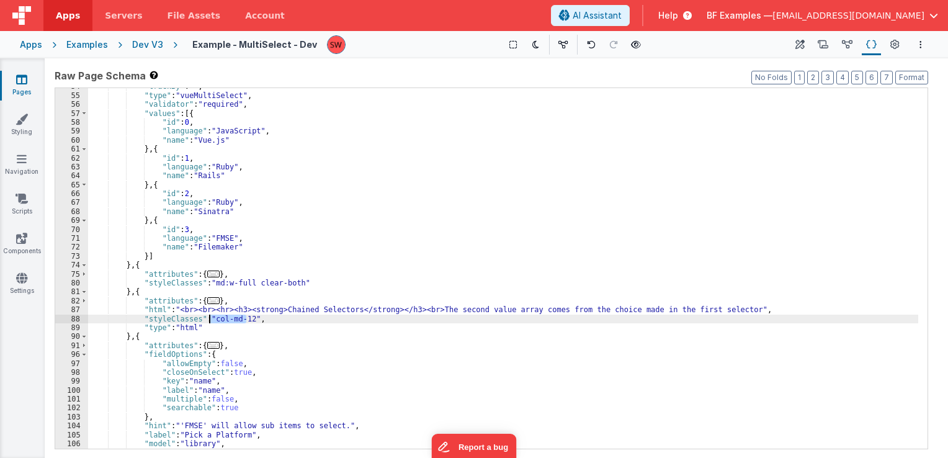
drag, startPoint x: 246, startPoint y: 319, endPoint x: 210, endPoint y: 323, distance: 35.6
click at [210, 323] on div ""trackBy" : "" , "type" : "vueMultiSelect" , "validator" : "required" , "values…" at bounding box center [503, 271] width 830 height 379
paste textarea
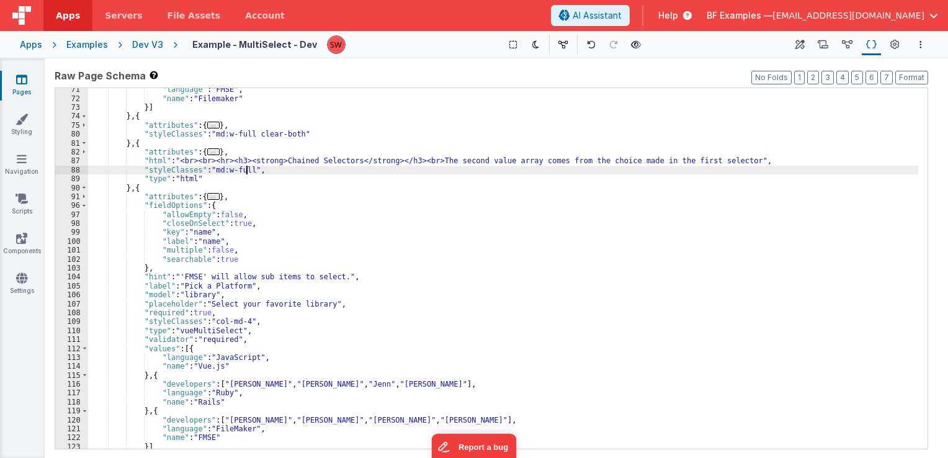
scroll to position [558, 0]
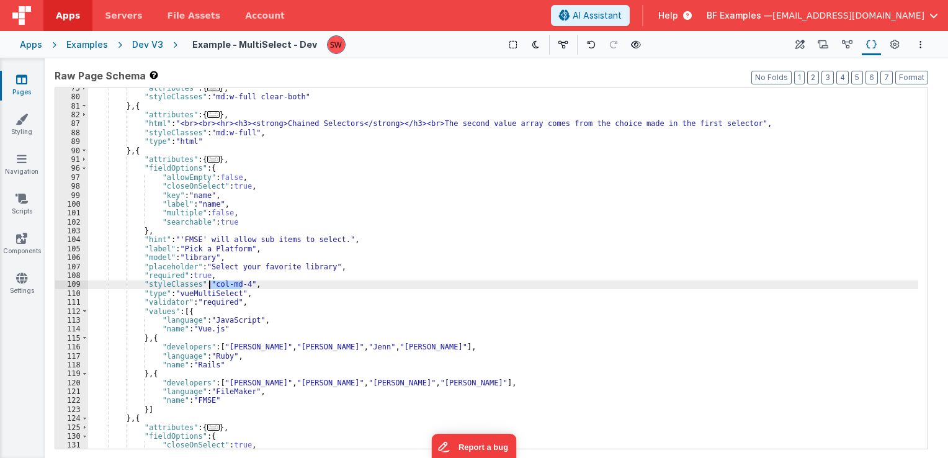
drag, startPoint x: 241, startPoint y: 287, endPoint x: 210, endPoint y: 286, distance: 31.7
click at [210, 286] on div ""attributes" : { ... } , "styleClasses" : "md:w-full clear-both" } , { "attribu…" at bounding box center [503, 273] width 830 height 379
paste textarea
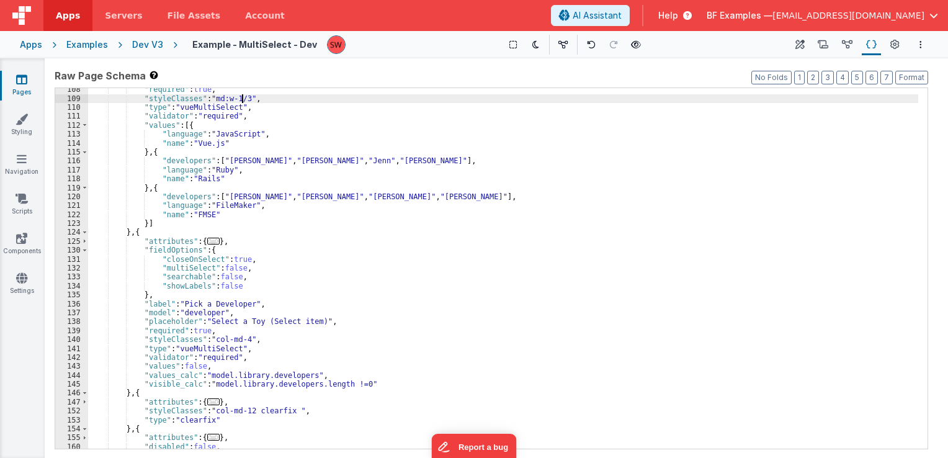
scroll to position [782, 0]
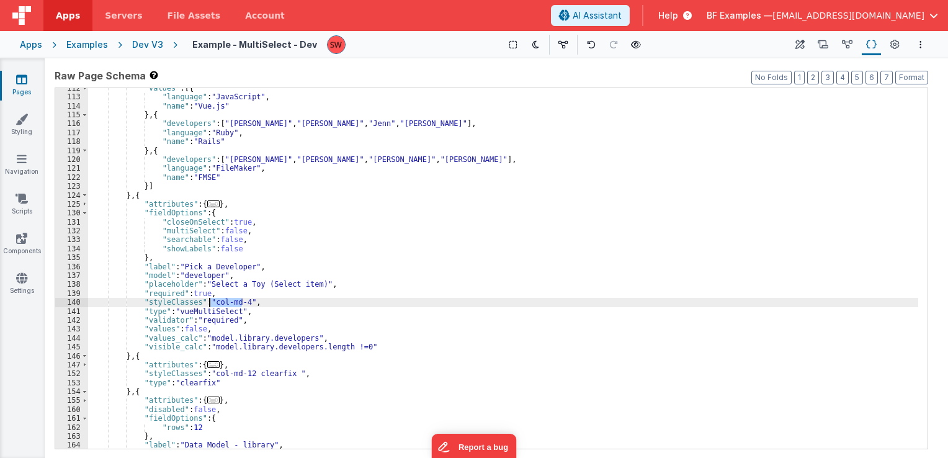
drag, startPoint x: 243, startPoint y: 299, endPoint x: 211, endPoint y: 304, distance: 32.6
click at [211, 304] on div ""values" : [{ "language" : "JavaScript" , "name" : "Vue.js" } , { "developers" …" at bounding box center [503, 273] width 830 height 379
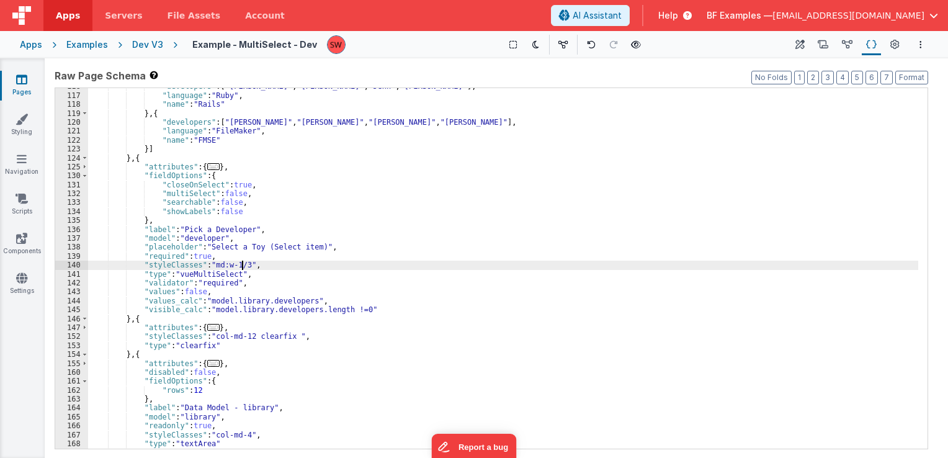
scroll to position [856, 0]
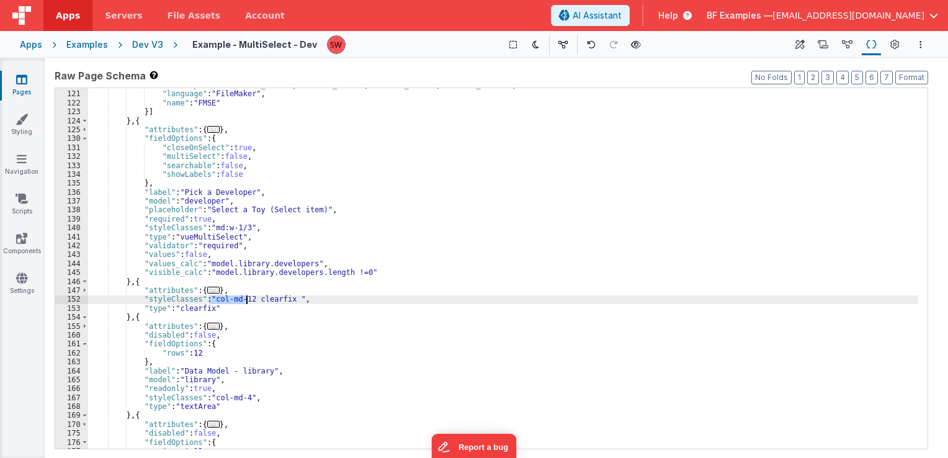
drag, startPoint x: 210, startPoint y: 300, endPoint x: 245, endPoint y: 302, distance: 34.8
click at [245, 302] on div ""developers" : [ "Charles" , "Dale" , "Dan" , "Paul" ] , "language" : "FileMake…" at bounding box center [503, 270] width 830 height 379
drag, startPoint x: 244, startPoint y: 298, endPoint x: 210, endPoint y: 298, distance: 33.5
click at [210, 298] on div ""developers" : [ "Charles" , "Dale" , "Dan" , "Paul" ] , "language" : "FileMake…" at bounding box center [503, 270] width 830 height 379
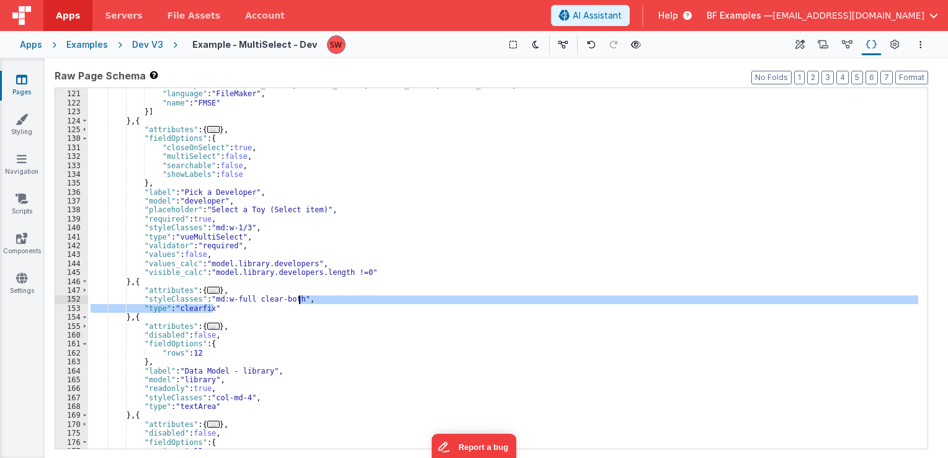
drag, startPoint x: 223, startPoint y: 307, endPoint x: 297, endPoint y: 302, distance: 74.6
click at [297, 302] on div ""developers" : [ "Charles" , "Dale" , "Dan" , "Paul" ] , "language" : "FileMake…" at bounding box center [503, 270] width 830 height 379
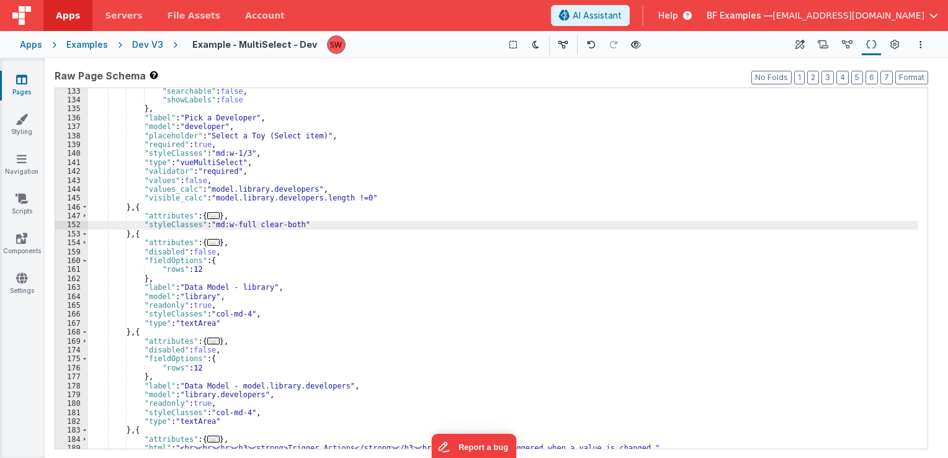
scroll to position [968, 0]
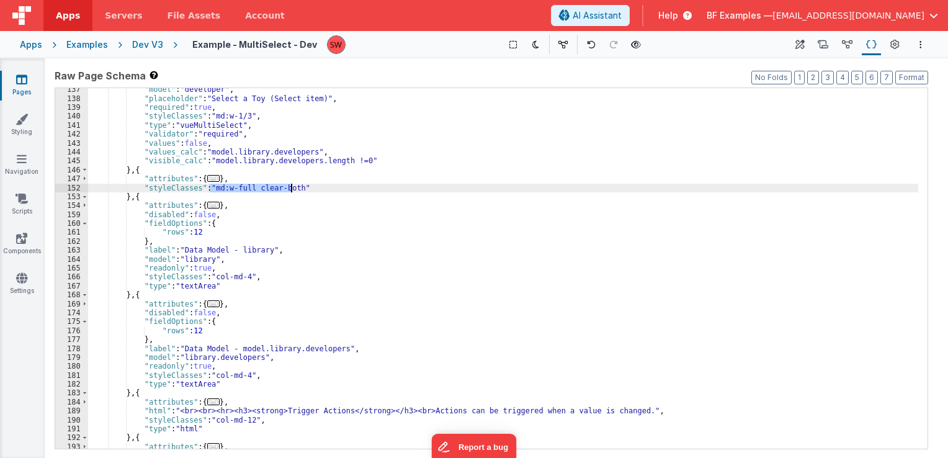
drag, startPoint x: 208, startPoint y: 190, endPoint x: 290, endPoint y: 185, distance: 81.4
click at [290, 185] on div ""model" : "developer" , "placeholder" : "Select a Toy (Select item)" , "require…" at bounding box center [503, 274] width 830 height 379
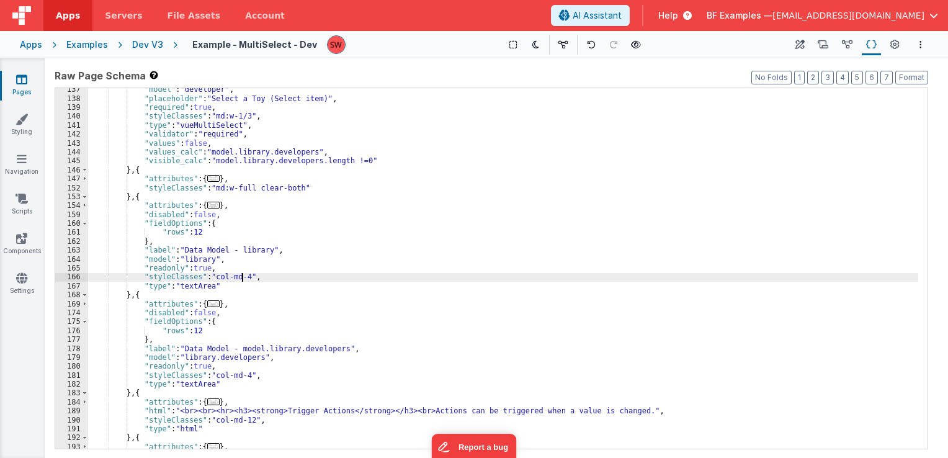
click at [240, 276] on div ""model" : "developer" , "placeholder" : "Select a Toy (Select item)" , "require…" at bounding box center [503, 274] width 830 height 379
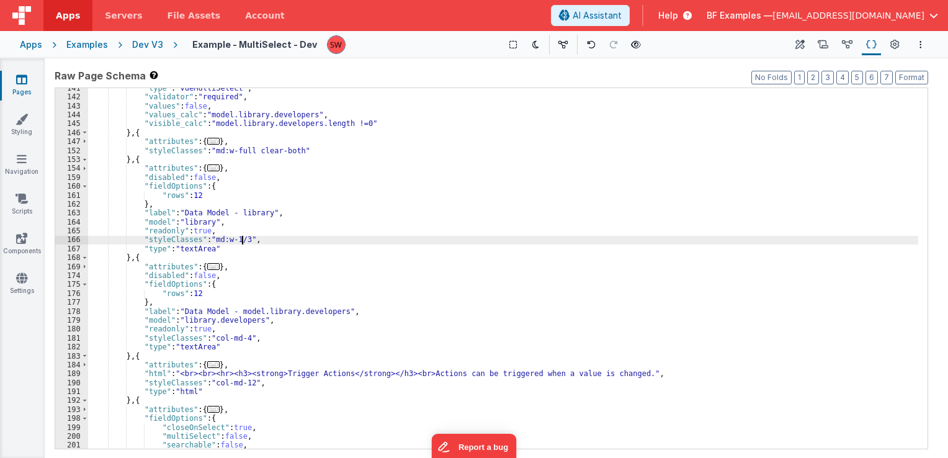
scroll to position [1005, 0]
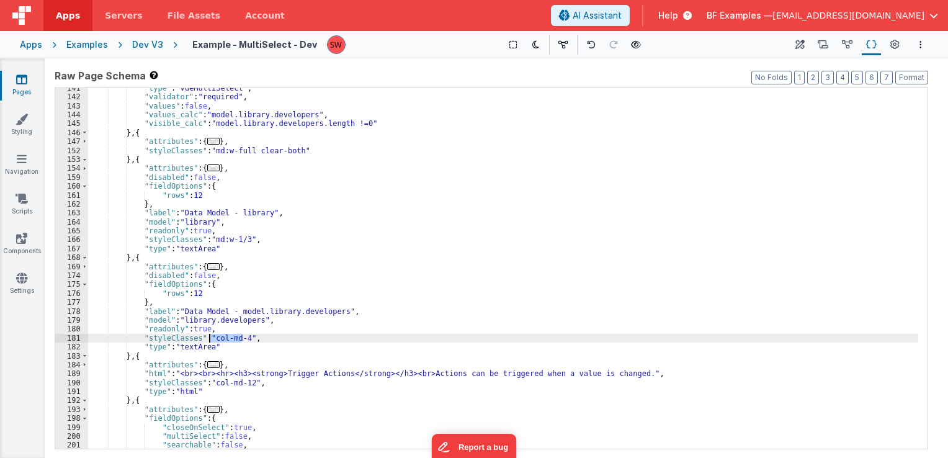
drag, startPoint x: 241, startPoint y: 336, endPoint x: 209, endPoint y: 338, distance: 31.7
click at [209, 338] on div ""type" : "vueMultiSelect" , "validator" : "required" , "values" : false , "valu…" at bounding box center [503, 273] width 830 height 379
drag, startPoint x: 241, startPoint y: 339, endPoint x: 210, endPoint y: 339, distance: 31.0
click at [210, 339] on div ""type" : "vueMultiSelect" , "validator" : "required" , "values" : false , "valu…" at bounding box center [503, 273] width 830 height 379
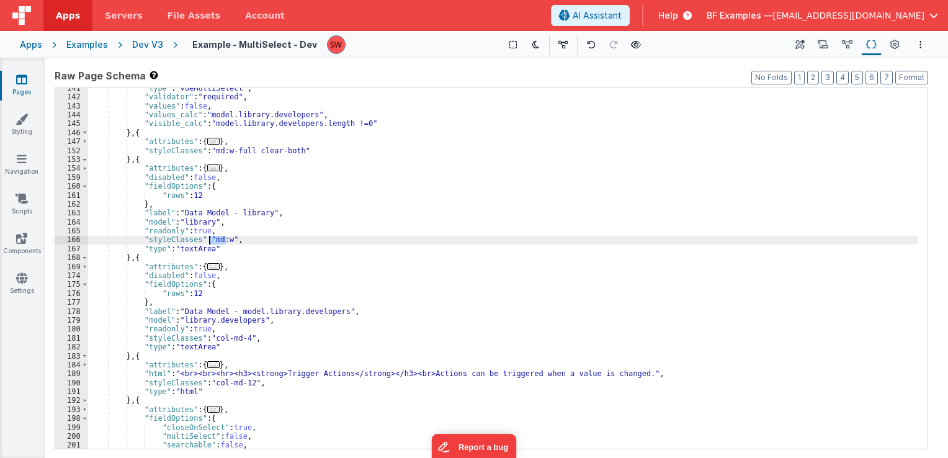
drag, startPoint x: 226, startPoint y: 241, endPoint x: 210, endPoint y: 240, distance: 15.5
click at [210, 240] on div ""type" : "vueMultiSelect" , "validator" : "required" , "values" : false , "valu…" at bounding box center [503, 273] width 830 height 379
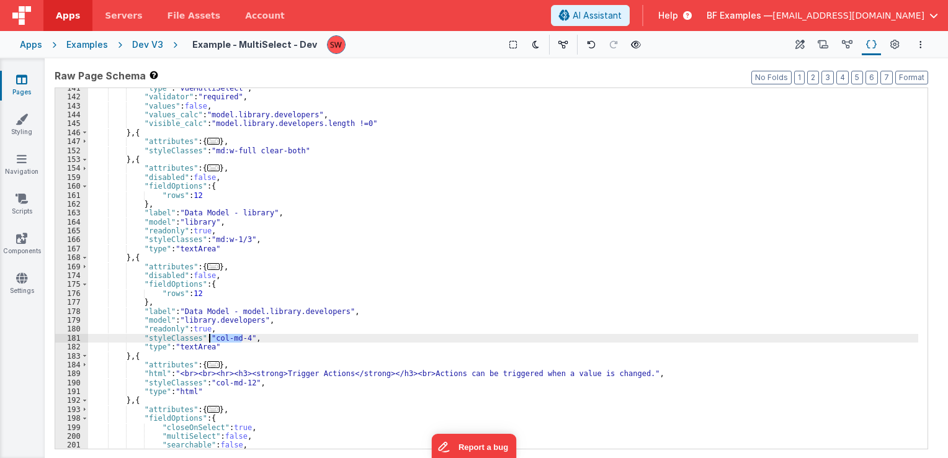
drag, startPoint x: 242, startPoint y: 336, endPoint x: 210, endPoint y: 336, distance: 31.7
click at [210, 336] on div ""type" : "vueMultiSelect" , "validator" : "required" , "values" : false , "valu…" at bounding box center [503, 273] width 830 height 379
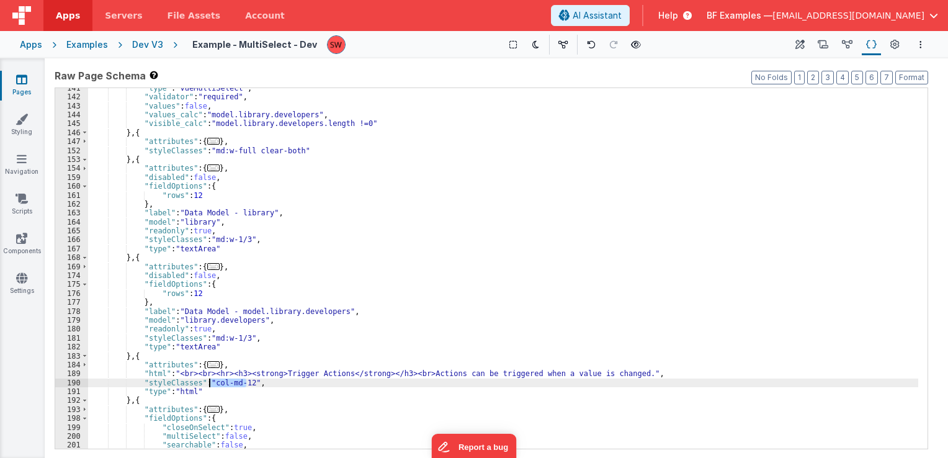
paste textarea
drag, startPoint x: 244, startPoint y: 385, endPoint x: 211, endPoint y: 379, distance: 34.2
click at [211, 379] on div ""type" : "vueMultiSelect" , "validator" : "required" , "values" : false , "valu…" at bounding box center [503, 273] width 830 height 379
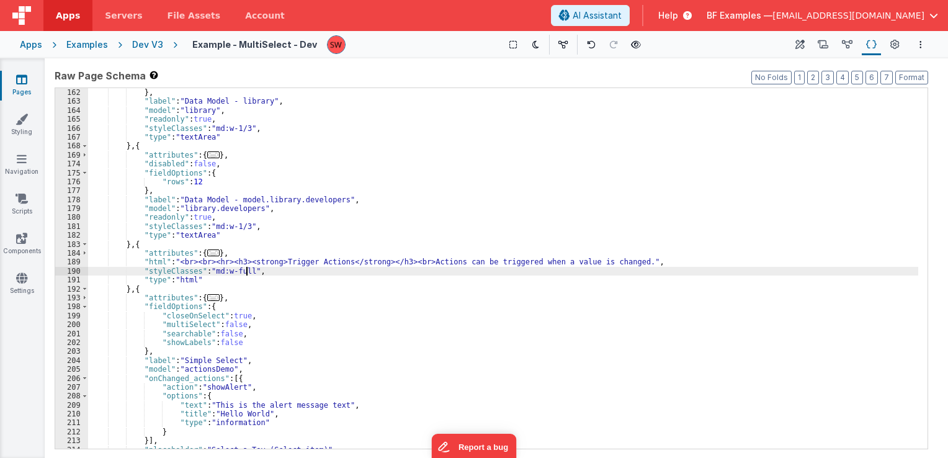
scroll to position [1229, 0]
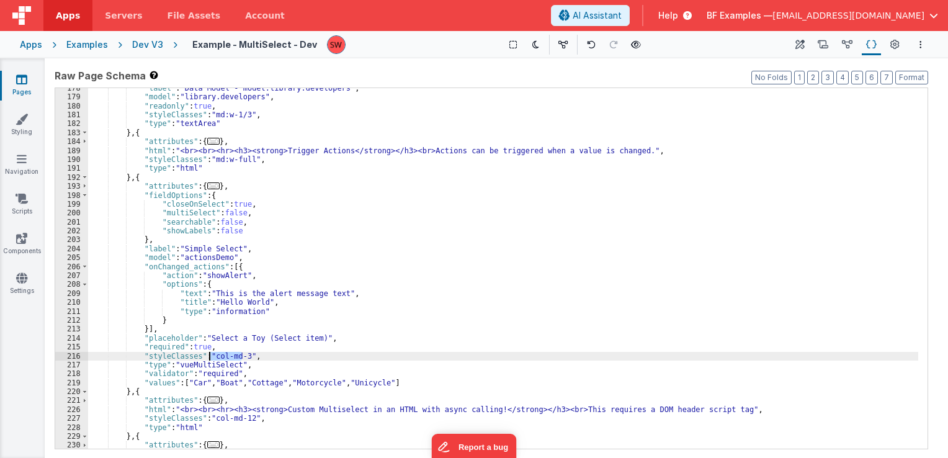
drag, startPoint x: 242, startPoint y: 356, endPoint x: 208, endPoint y: 359, distance: 33.7
click at [208, 359] on div ""label" : "Data Model - model.library.developers" , "model" : "library.develope…" at bounding box center [503, 273] width 830 height 379
paste textarea
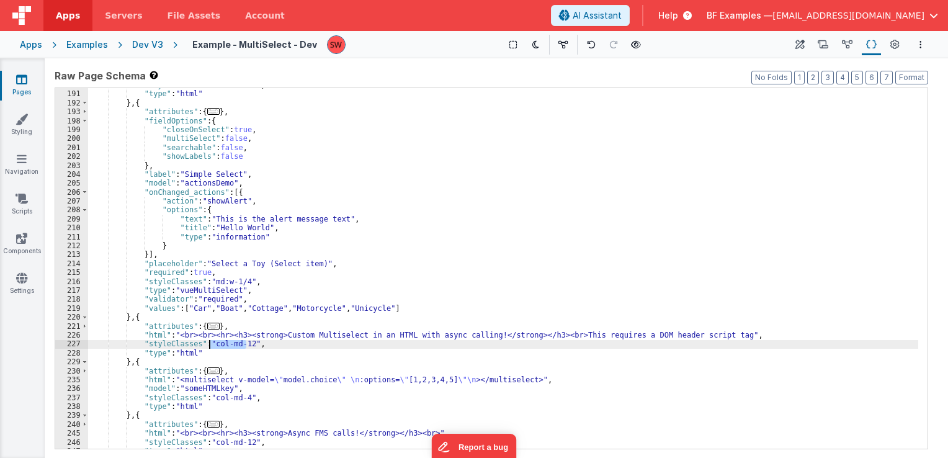
drag, startPoint x: 245, startPoint y: 343, endPoint x: 211, endPoint y: 345, distance: 34.2
click at [211, 345] on div ""styleClasses" : "md:w-full" , "type" : "html" } , { "attributes" : { ... } , "…" at bounding box center [503, 270] width 830 height 379
paste textarea
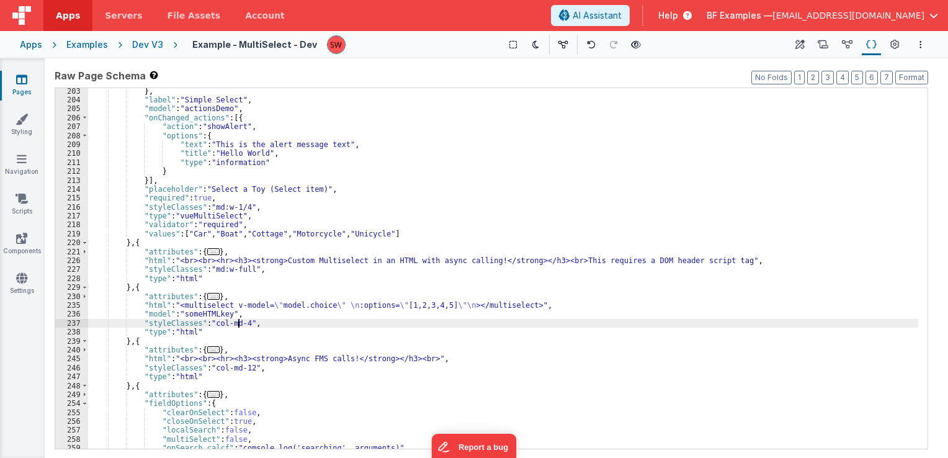
click at [239, 325] on div "} , "label" : "Simple Select" , "model" : "actionsDemo" , "onChanged_actions" :…" at bounding box center [503, 276] width 830 height 379
drag, startPoint x: 243, startPoint y: 326, endPoint x: 211, endPoint y: 324, distance: 32.4
click at [211, 324] on div "} , "label" : "Simple Select" , "model" : "actionsDemo" , "onChanged_actions" :…" at bounding box center [503, 276] width 830 height 379
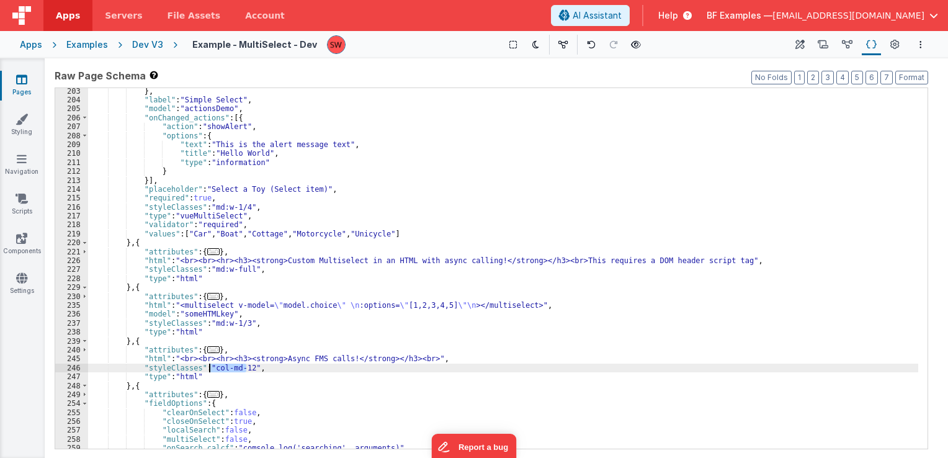
drag, startPoint x: 244, startPoint y: 370, endPoint x: 211, endPoint y: 367, distance: 33.7
click at [211, 367] on div "} , "label" : "Simple Select" , "model" : "actionsDemo" , "onChanged_actions" :…" at bounding box center [503, 276] width 830 height 379
paste textarea
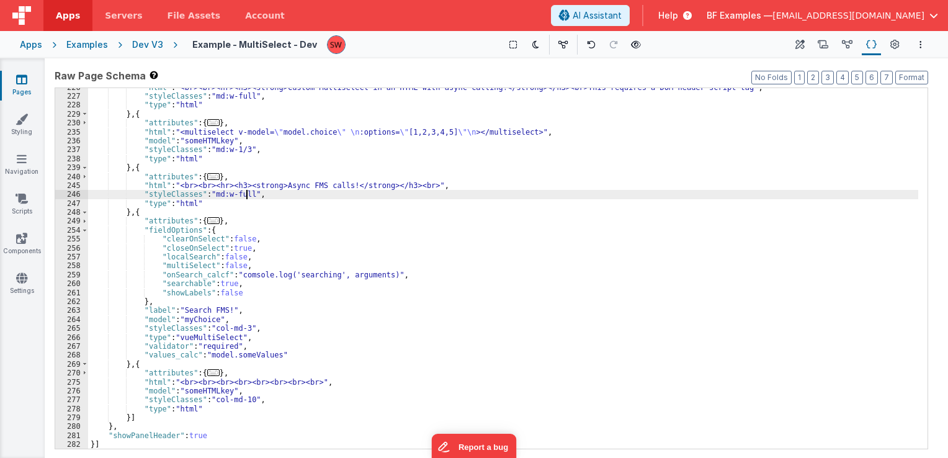
scroll to position [1551, 0]
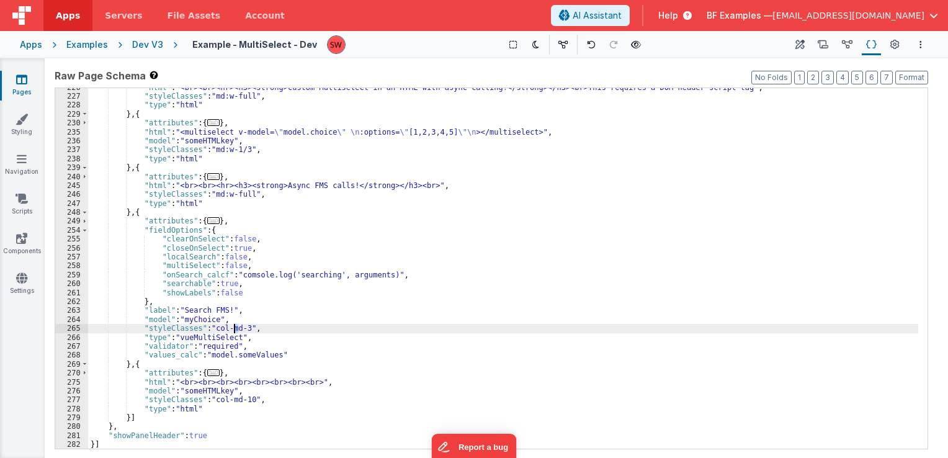
click at [233, 326] on div ""html" : "<br><br><hr><h3><strong>Custom Multiselect in an HTML with async call…" at bounding box center [503, 272] width 830 height 379
drag, startPoint x: 241, startPoint y: 329, endPoint x: 208, endPoint y: 331, distance: 33.5
click at [208, 331] on div ""html" : "<br><br><hr><h3><strong>Custom Multiselect in an HTML with async call…" at bounding box center [503, 272] width 830 height 379
paste textarea
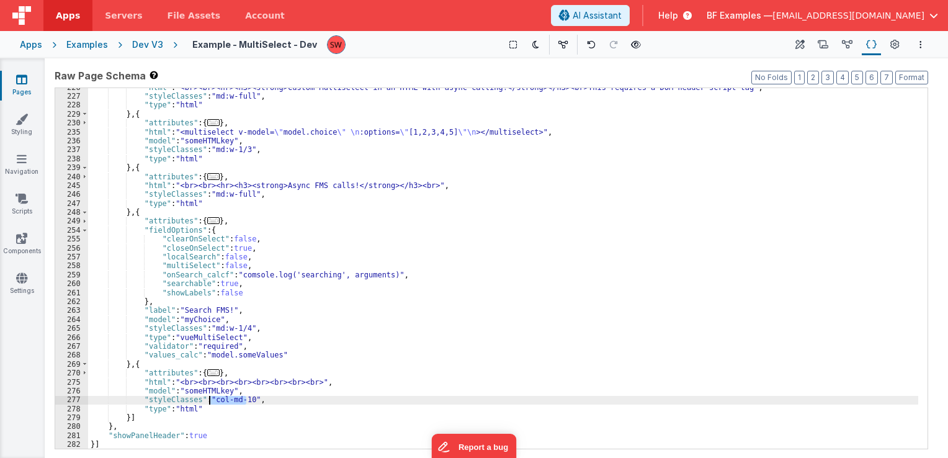
drag, startPoint x: 244, startPoint y: 400, endPoint x: 210, endPoint y: 401, distance: 34.2
click at [210, 401] on div ""html" : "<br><br><hr><h3><strong>Custom Multiselect in an HTML with async call…" at bounding box center [503, 272] width 830 height 379
paste textarea
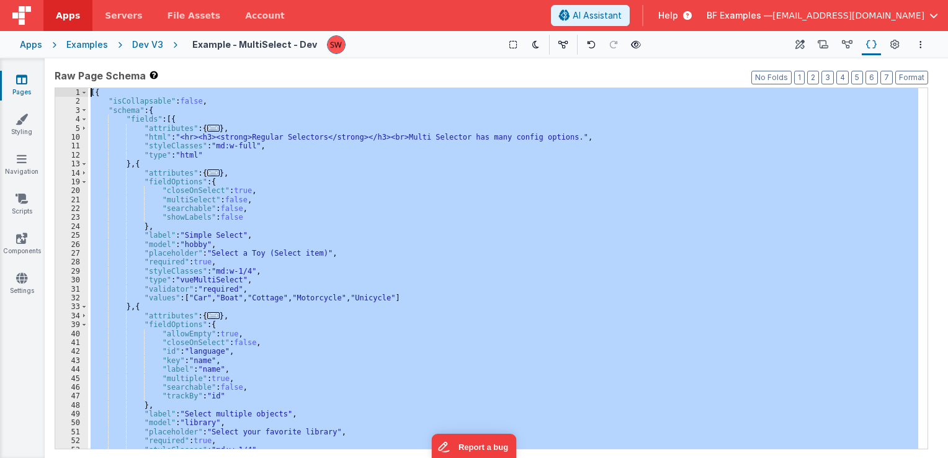
scroll to position [0, 0]
drag, startPoint x: 164, startPoint y: 441, endPoint x: 88, endPoint y: 68, distance: 380.5
click at [88, 68] on div "Raw Page Schema Shortcuts: Find: command-f Fold: command-option-L Unfold: comma…" at bounding box center [492, 258] width 874 height 380
click at [144, 43] on div "Dev V3" at bounding box center [147, 44] width 31 height 12
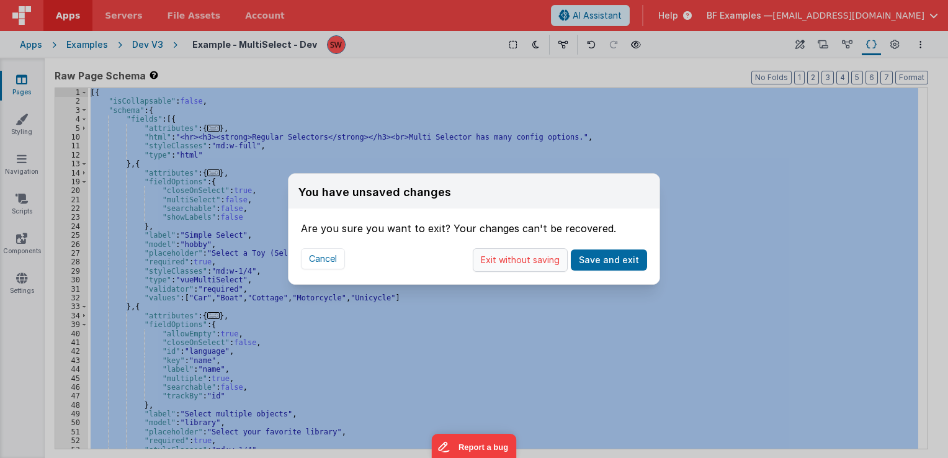
click at [508, 262] on button "Exit without saving" at bounding box center [520, 260] width 95 height 24
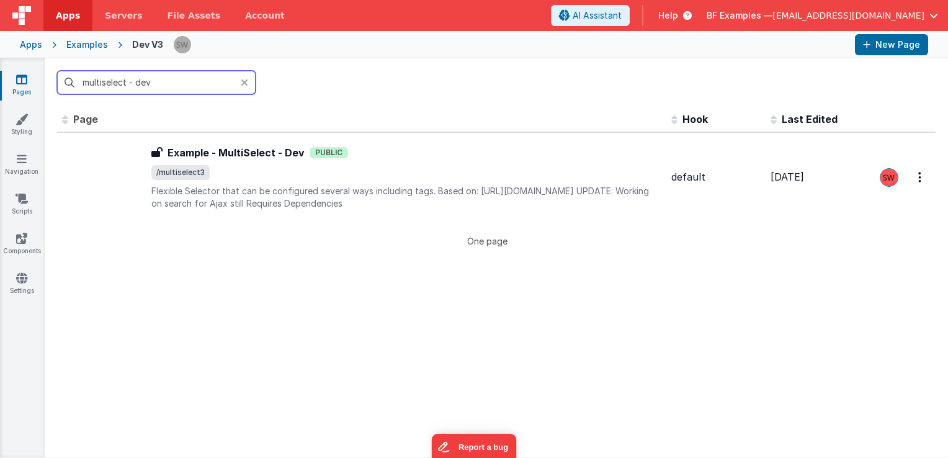
click at [163, 85] on input "multiselect - dev" at bounding box center [156, 83] width 199 height 24
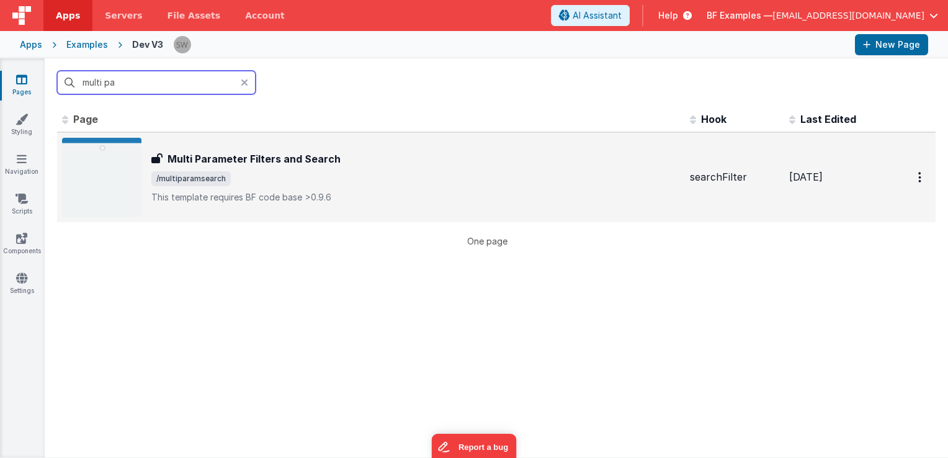
type input "multi pa"
click at [414, 165] on div "Multi Parameter Filters and Search" at bounding box center [415, 158] width 529 height 15
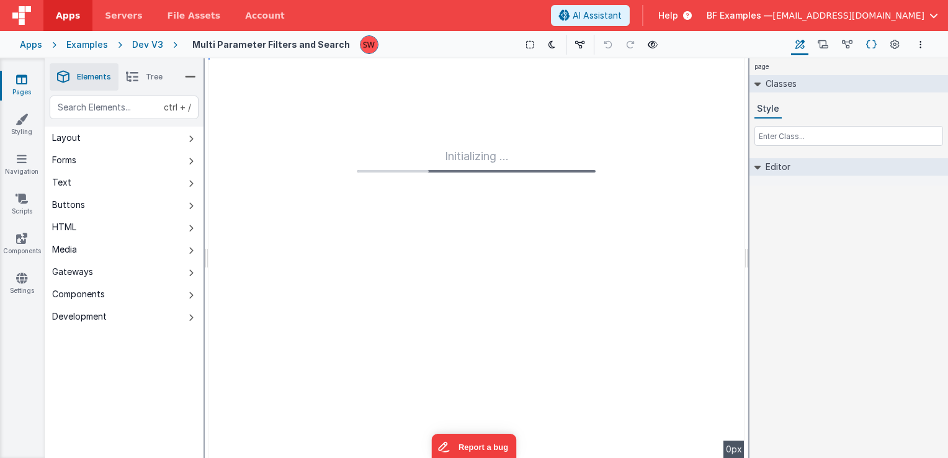
click at [879, 43] on button "Schema" at bounding box center [871, 44] width 19 height 21
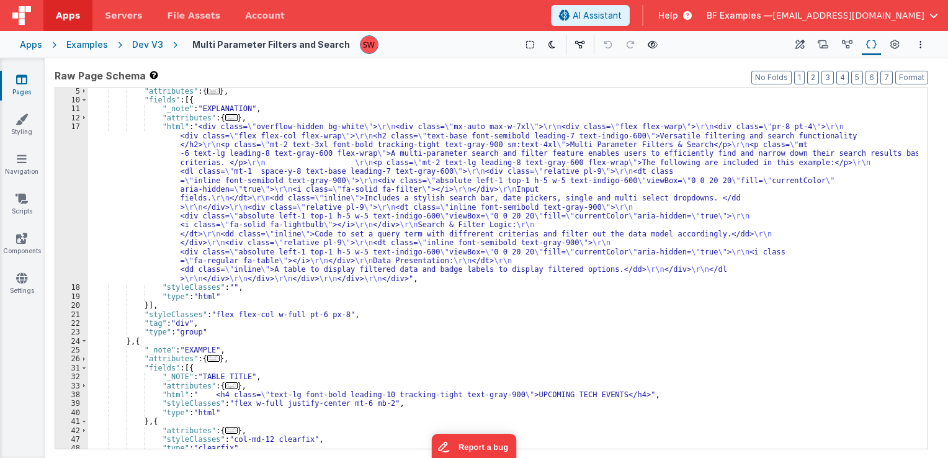
scroll to position [74, 0]
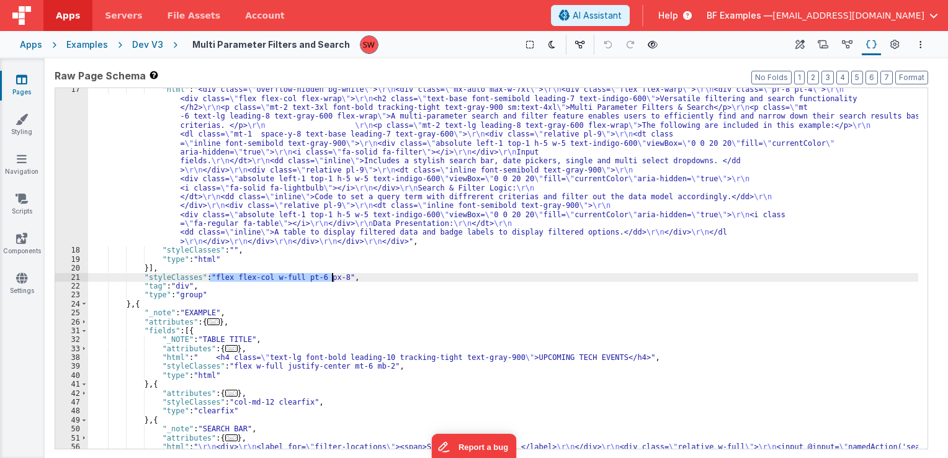
drag, startPoint x: 208, startPoint y: 279, endPoint x: 333, endPoint y: 277, distance: 124.1
click at [333, 277] on div ""html" : "<div class= \" overflow-hidden bg-white \" > \r\n <div class= \" mx-a…" at bounding box center [503, 368] width 830 height 567
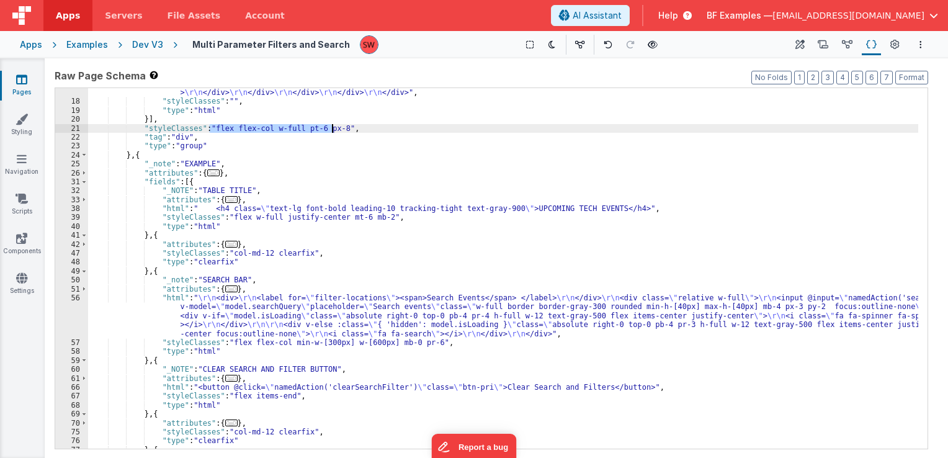
scroll to position [223, 0]
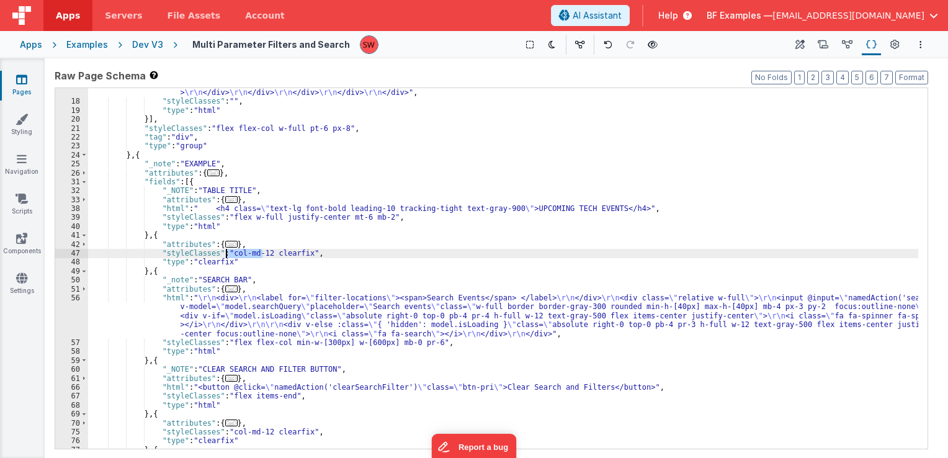
drag, startPoint x: 263, startPoint y: 254, endPoint x: 226, endPoint y: 257, distance: 37.3
click at [226, 257] on div ""html" : "<div class= \" overflow-hidden bg-white \" > \r\n <div class= \" mx-a…" at bounding box center [503, 201] width 830 height 531
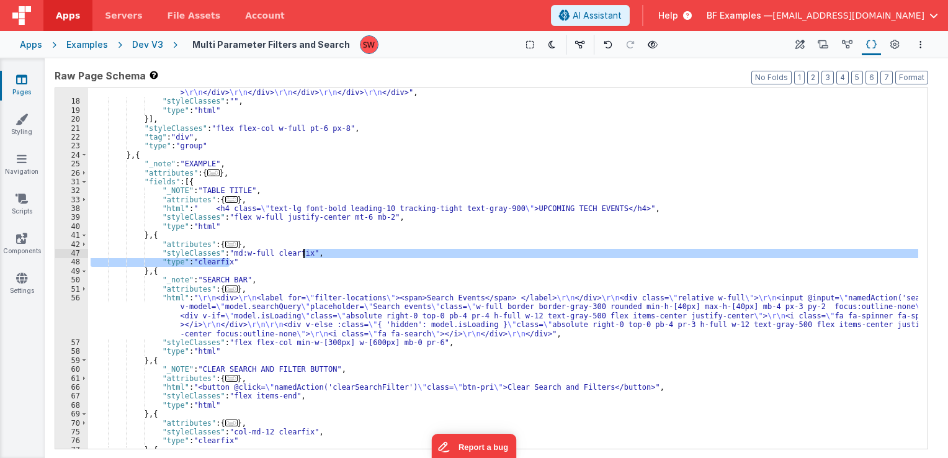
drag, startPoint x: 253, startPoint y: 259, endPoint x: 303, endPoint y: 256, distance: 50.4
click at [303, 256] on div ""html" : "<div class= \" overflow-hidden bg-white \" > \r\n <div class= \" mx-a…" at bounding box center [503, 201] width 830 height 531
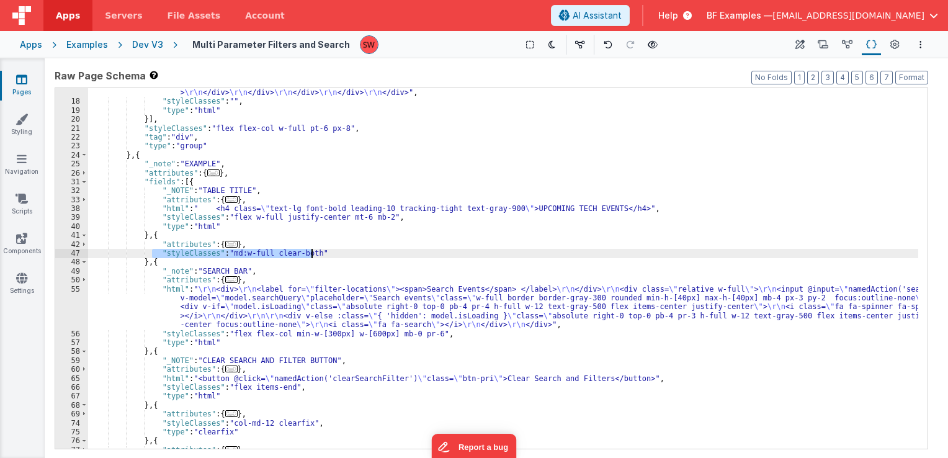
drag, startPoint x: 154, startPoint y: 256, endPoint x: 313, endPoint y: 253, distance: 158.9
click at [313, 253] on div ""html" : "<div class= \" overflow-hidden bg-white \" > \r\n <div class= \" mx-a…" at bounding box center [503, 201] width 830 height 531
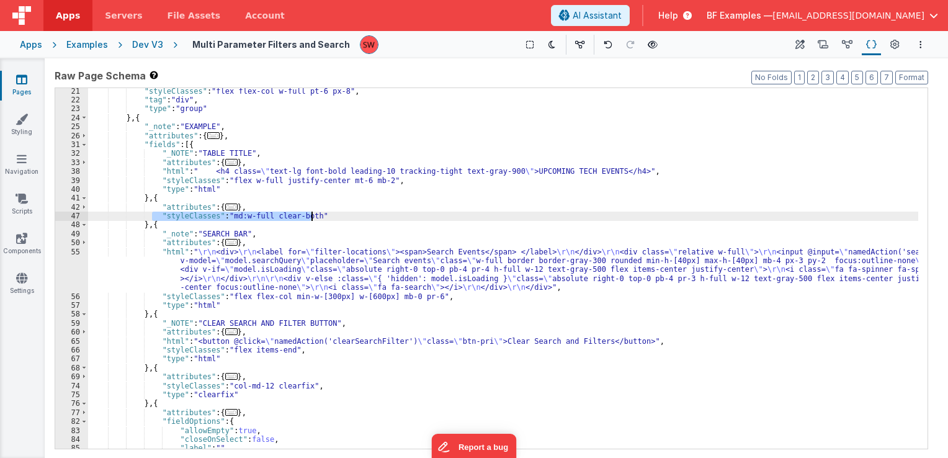
scroll to position [298, 0]
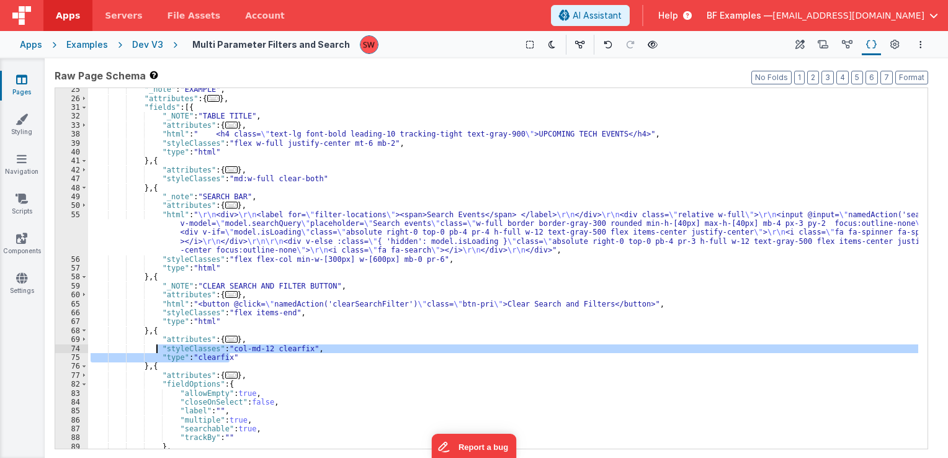
drag, startPoint x: 303, startPoint y: 358, endPoint x: 156, endPoint y: 349, distance: 147.3
click at [156, 349] on div ""_note" : "EXAMPLE" , "attributes" : { ... } , "fields" : [{ "_NOTE" : "TABLE T…" at bounding box center [503, 274] width 830 height 379
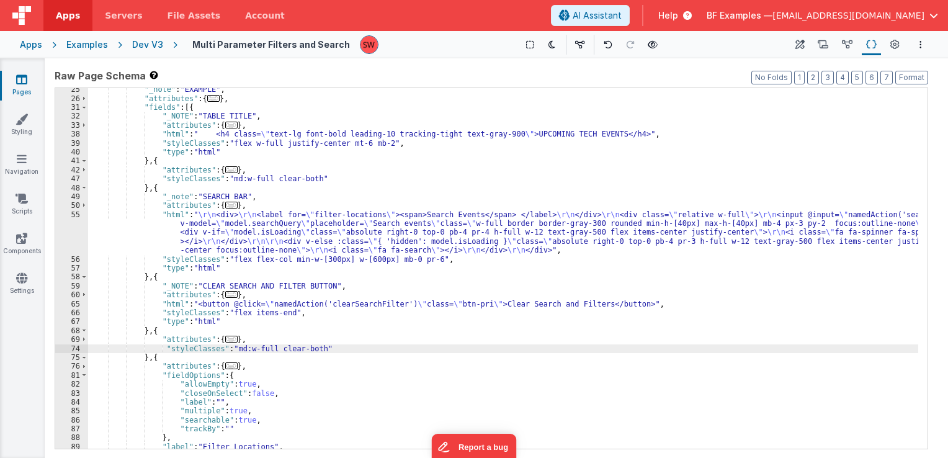
click at [159, 346] on div ""_note" : "EXAMPLE" , "attributes" : { ... } , "fields" : [{ "_NOTE" : "TABLE T…" at bounding box center [503, 274] width 830 height 379
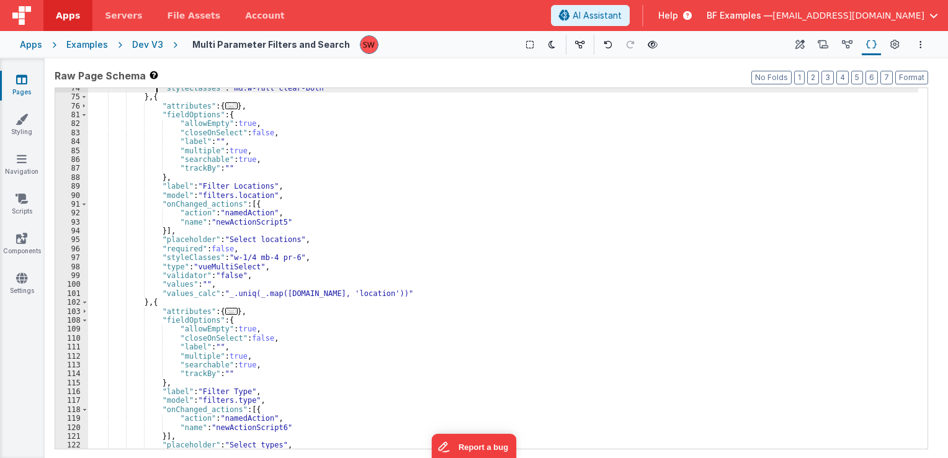
scroll to position [596, 0]
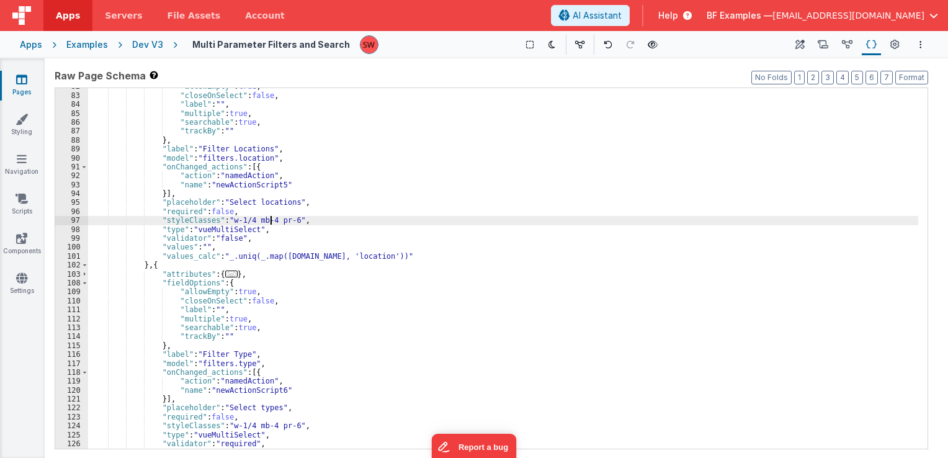
click at [272, 220] on div ""allowEmpty" : true , "closeOnSelect" : false , "label" : "" , "multiple" : tru…" at bounding box center [503, 271] width 830 height 379
click at [280, 222] on div ""allowEmpty" : true , "closeOnSelect" : false , "label" : "" , "multiple" : tru…" at bounding box center [503, 271] width 830 height 379
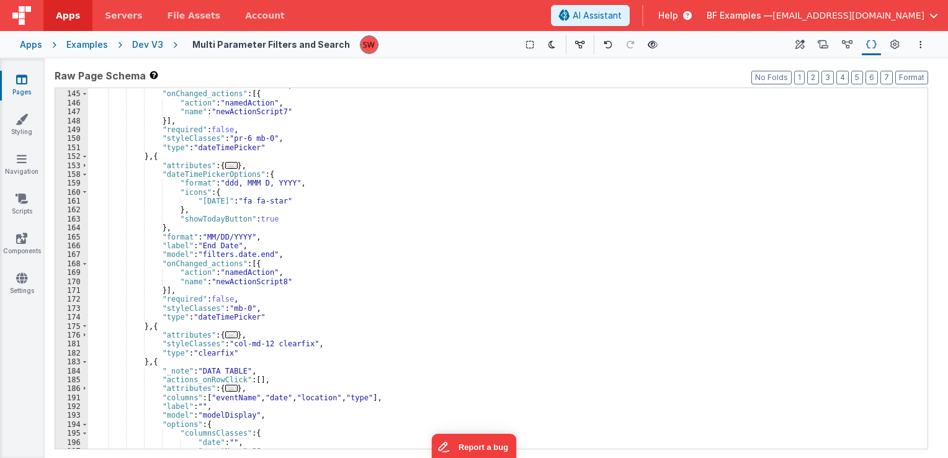
scroll to position [1154, 0]
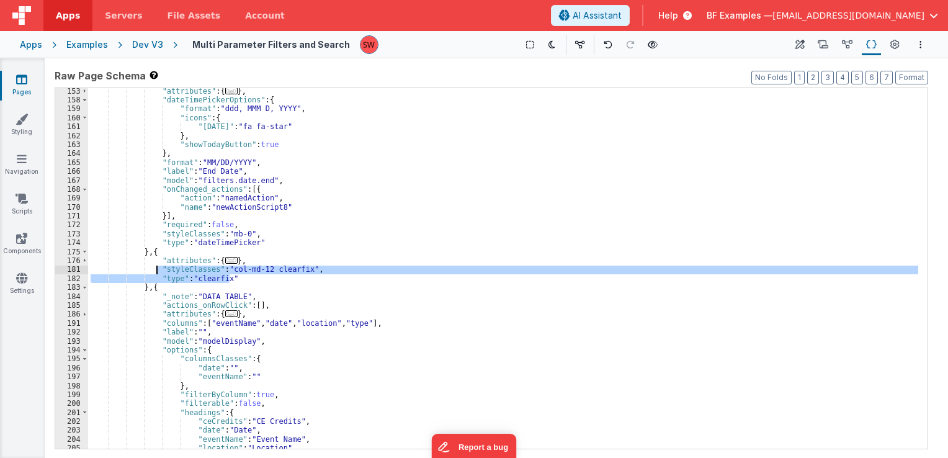
drag, startPoint x: 236, startPoint y: 282, endPoint x: 156, endPoint y: 269, distance: 81.0
click at [156, 269] on div ""attributes" : { ... } , "dateTimePickerOptions" : { "format" : "ddd, MMM D, YY…" at bounding box center [503, 276] width 830 height 379
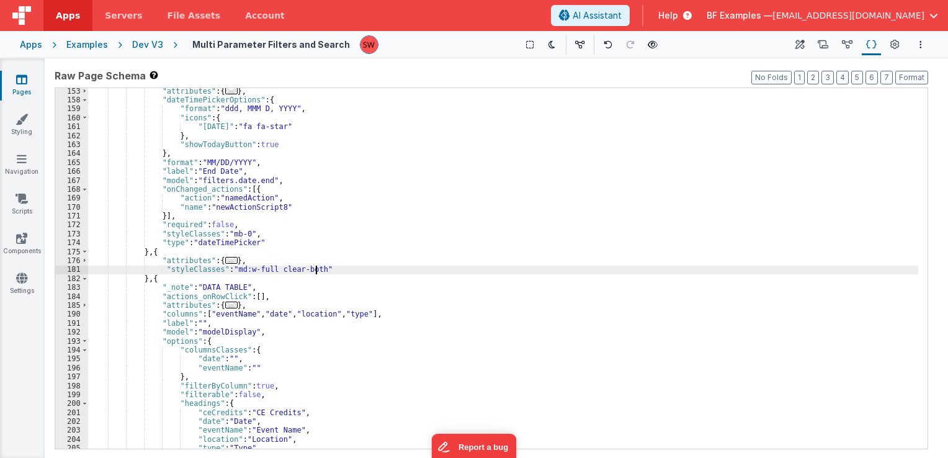
click at [159, 269] on div ""attributes" : { ... } , "dateTimePickerOptions" : { "format" : "ddd, MMM D, YY…" at bounding box center [503, 276] width 830 height 379
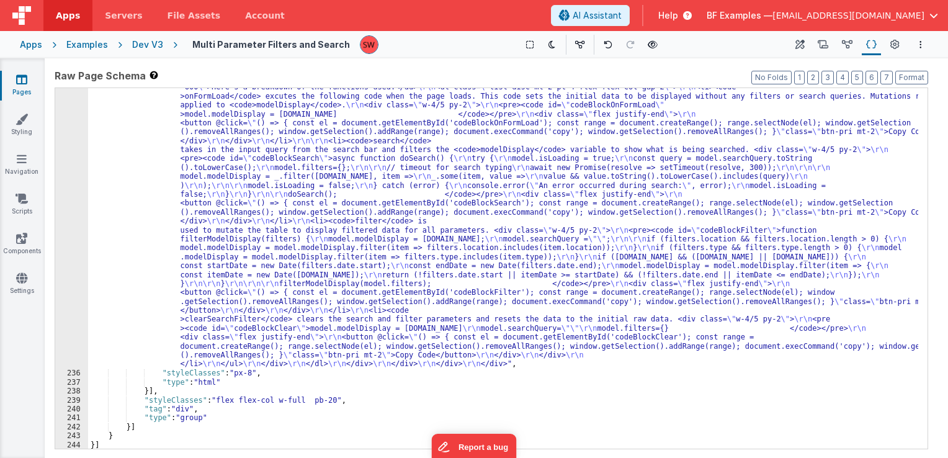
scroll to position [1980, 0]
click at [644, 43] on button at bounding box center [652, 44] width 17 height 17
click at [138, 52] on div "Apps Examples Dev V3 Multi Parameter Filters and Search Show Group Outlines Tog…" at bounding box center [474, 44] width 948 height 27
click at [144, 43] on div "Dev V3" at bounding box center [147, 44] width 31 height 12
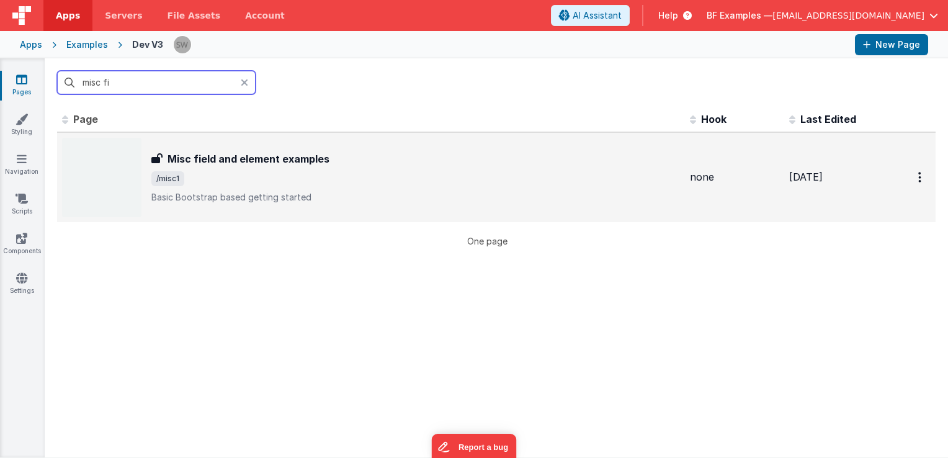
type input "misc fi"
click at [442, 199] on p "Basic Bootstrap based getting started" at bounding box center [415, 197] width 529 height 12
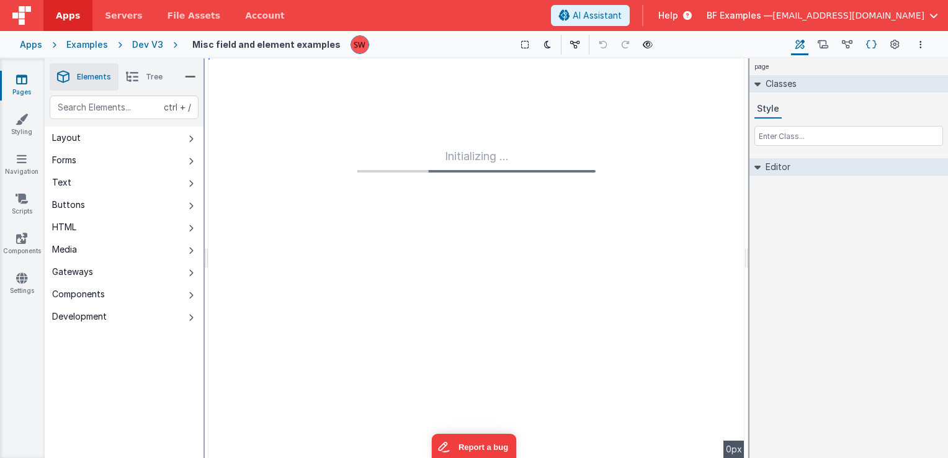
click at [871, 46] on icon at bounding box center [871, 44] width 11 height 13
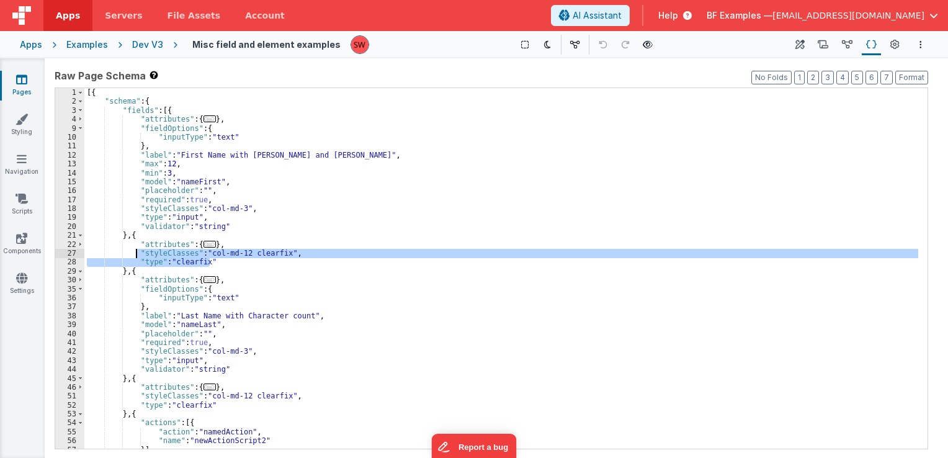
drag, startPoint x: 218, startPoint y: 263, endPoint x: 134, endPoint y: 255, distance: 84.2
click at [134, 255] on div "[{ "schema" : { "fields" : [{ "attributes" : { ... } , "fieldOptions" : { "inpu…" at bounding box center [501, 277] width 834 height 379
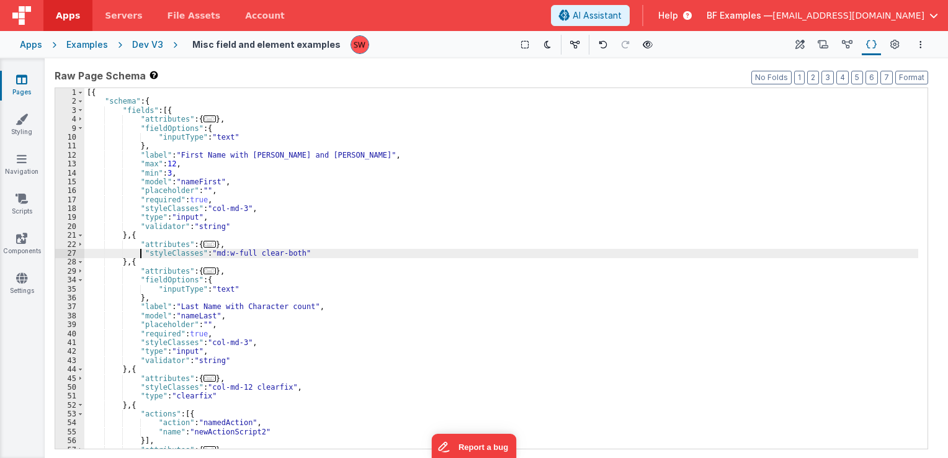
click at [141, 252] on div "[{ "schema" : { "fields" : [{ "attributes" : { ... } , "fieldOptions" : { "inpu…" at bounding box center [501, 277] width 834 height 379
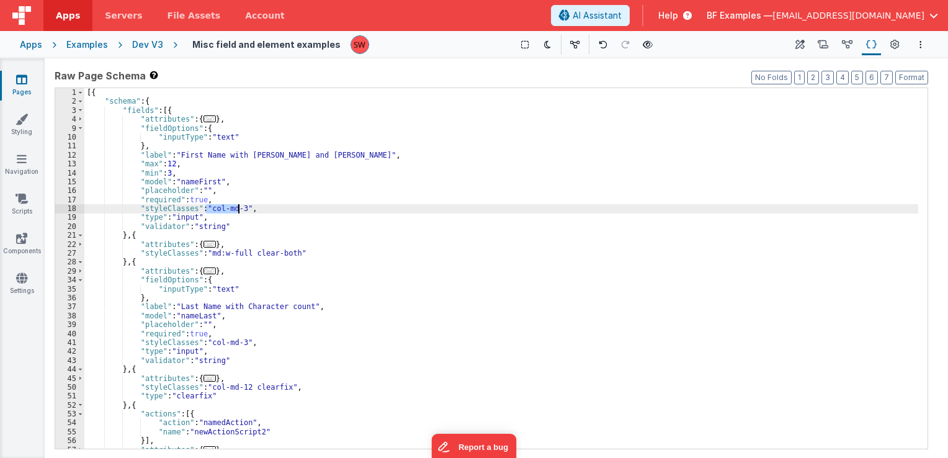
drag, startPoint x: 207, startPoint y: 211, endPoint x: 240, endPoint y: 210, distance: 32.9
click at [240, 210] on div "[{ "schema" : { "fields" : [{ "attributes" : { ... } , "fieldOptions" : { "inpu…" at bounding box center [501, 277] width 834 height 379
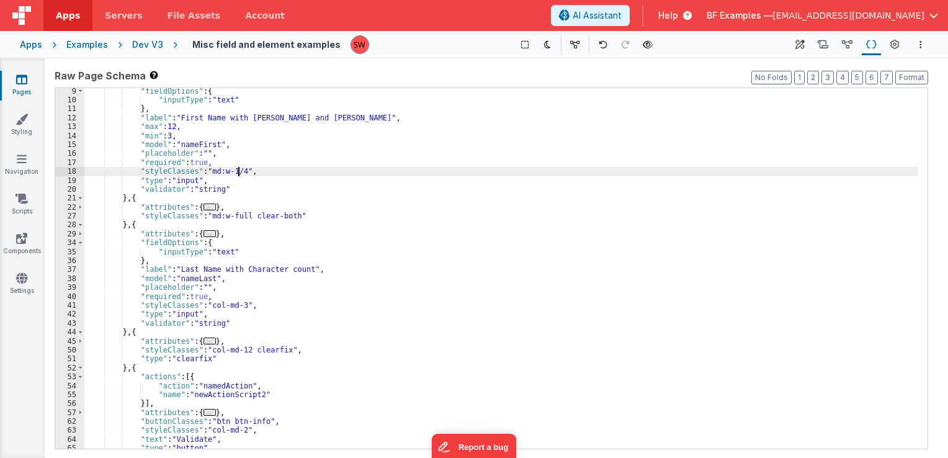
scroll to position [68, 0]
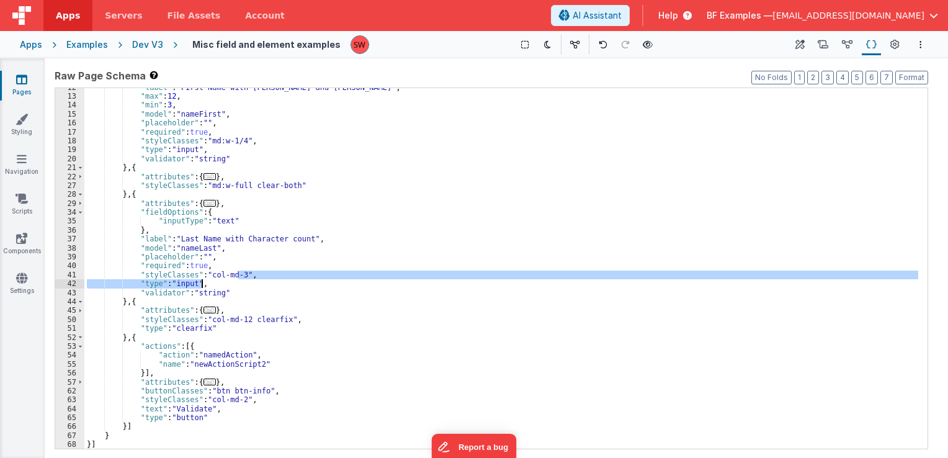
drag, startPoint x: 239, startPoint y: 274, endPoint x: 212, endPoint y: 283, distance: 28.7
click at [212, 283] on div ""label" : "First Name with min and max key" , "max" : 12 , "min" : 3 , "model" …" at bounding box center [501, 272] width 834 height 379
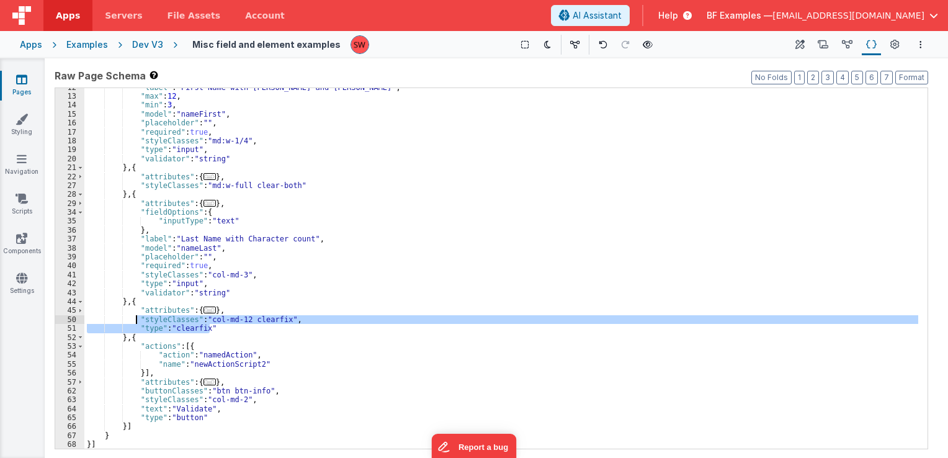
drag, startPoint x: 213, startPoint y: 328, endPoint x: 137, endPoint y: 320, distance: 76.7
click at [137, 320] on div ""label" : "First Name with min and max key" , "max" : 12 , "min" : 3 , "model" …" at bounding box center [501, 272] width 834 height 379
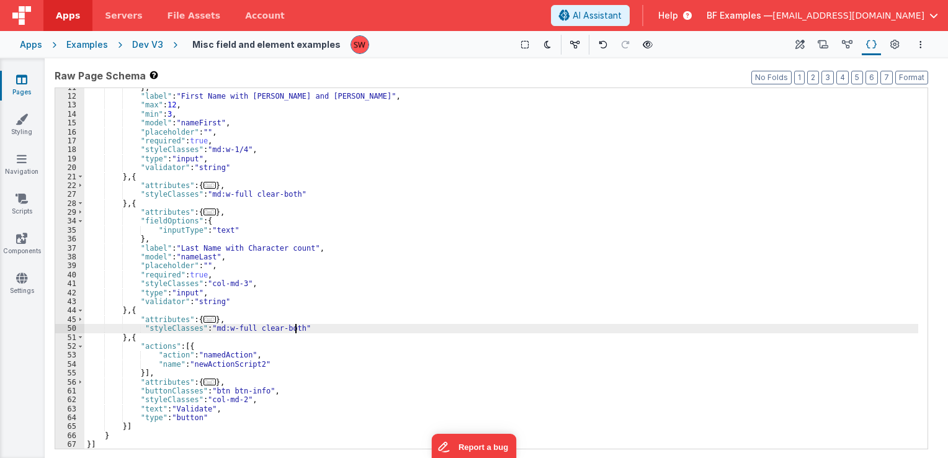
click at [139, 329] on div "} , "label" : "First Name with min and max key" , "max" : 12 , "min" : 3 , "mod…" at bounding box center [501, 272] width 834 height 379
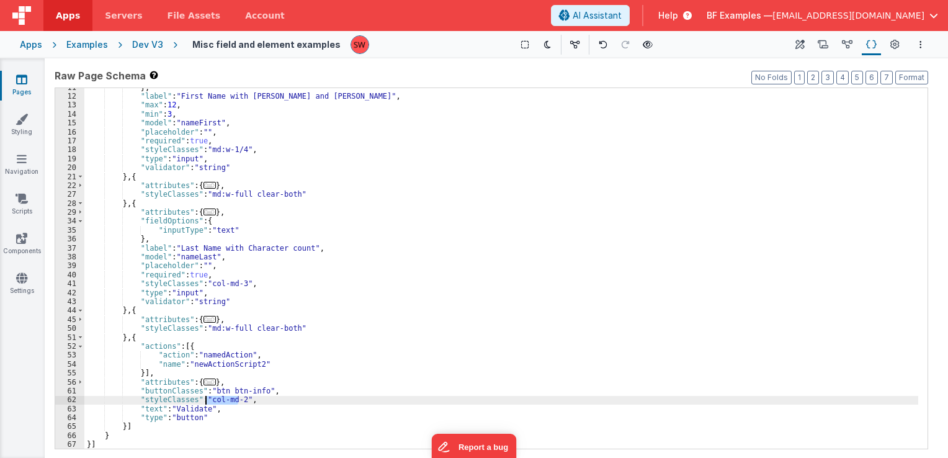
drag, startPoint x: 239, startPoint y: 397, endPoint x: 205, endPoint y: 400, distance: 34.3
click at [205, 400] on div "} , "label" : "First Name with min and max key" , "max" : 12 , "min" : 3 , "mod…" at bounding box center [501, 272] width 834 height 379
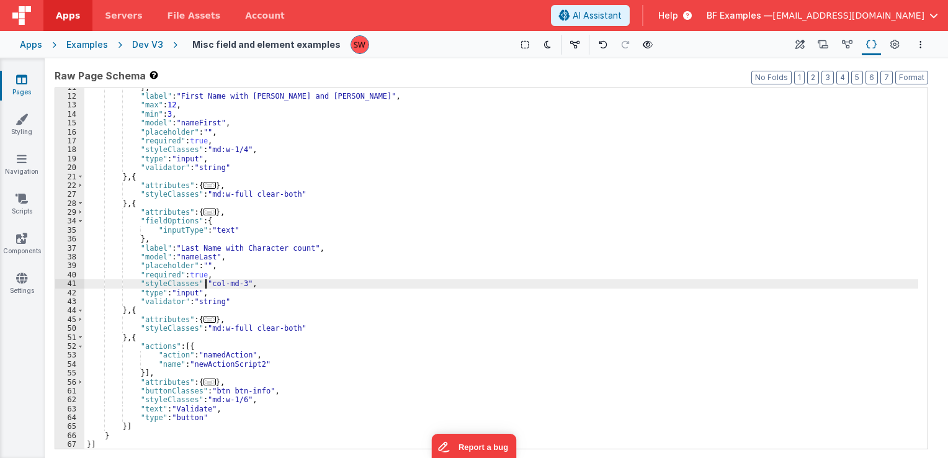
click at [206, 286] on div "} , "label" : "First Name with min and max key" , "max" : 12 , "min" : 3 , "mod…" at bounding box center [501, 272] width 834 height 379
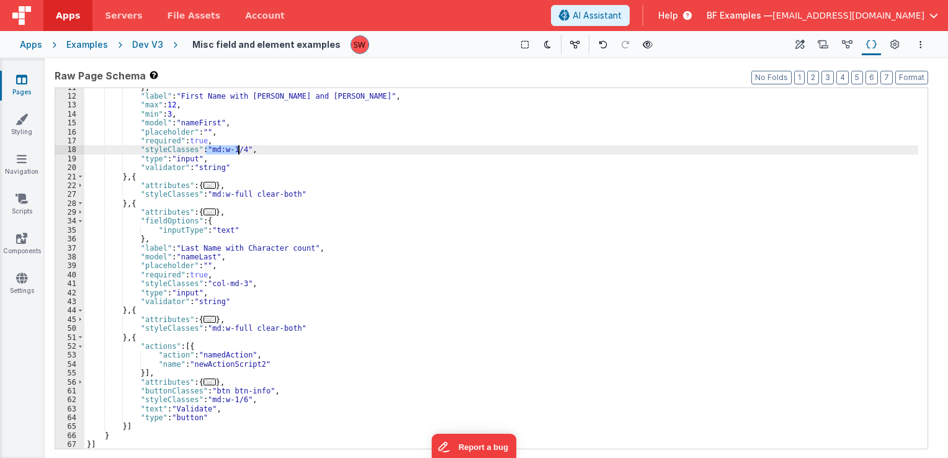
drag, startPoint x: 204, startPoint y: 151, endPoint x: 238, endPoint y: 150, distance: 34.8
click at [238, 150] on div "} , "label" : "First Name with min and max key" , "max" : 12 , "min" : 3 , "mod…" at bounding box center [501, 272] width 834 height 379
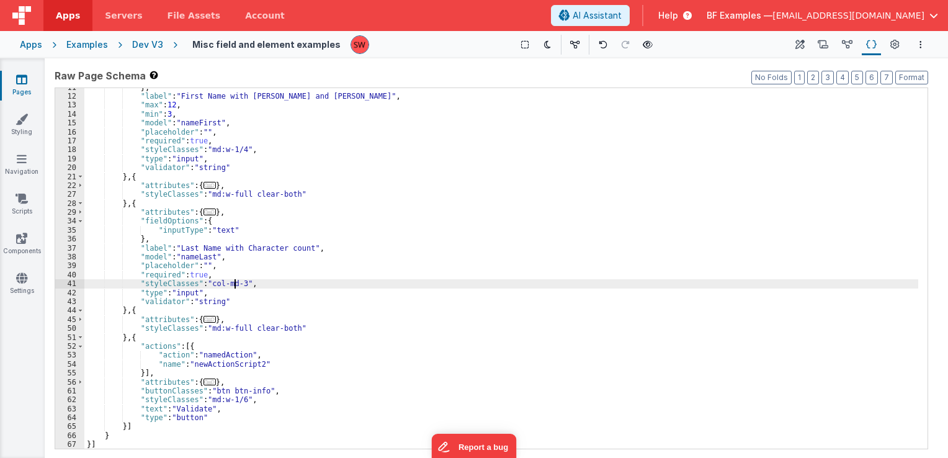
click at [235, 284] on div "} , "label" : "First Name with min and max key" , "max" : 12 , "min" : 3 , "mod…" at bounding box center [501, 272] width 834 height 379
drag, startPoint x: 236, startPoint y: 284, endPoint x: 206, endPoint y: 284, distance: 30.4
click at [206, 284] on div "} , "label" : "First Name with min and max key" , "max" : 12 , "min" : 3 , "mod…" at bounding box center [501, 272] width 834 height 379
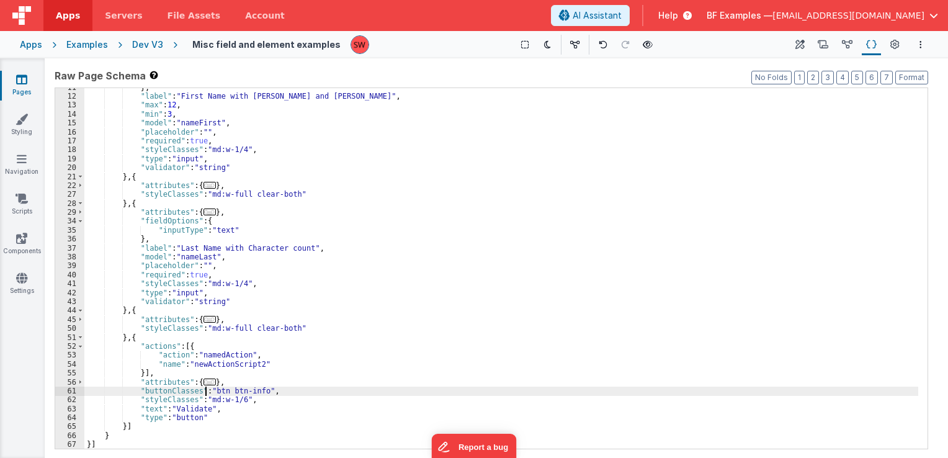
drag, startPoint x: 207, startPoint y: 391, endPoint x: 213, endPoint y: 392, distance: 6.2
click at [213, 392] on div "} , "label" : "First Name with min and max key" , "max" : 12 , "min" : 3 , "mod…" at bounding box center [501, 272] width 834 height 379
click at [213, 392] on div "} , "label" : "First Name with min and max key" , "max" : 12 , "min" : 3 , "mod…" at bounding box center [501, 268] width 834 height 361
drag, startPoint x: 210, startPoint y: 391, endPoint x: 258, endPoint y: 388, distance: 47.9
click at [258, 388] on div "} , "label" : "First Name with min and max key" , "max" : 12 , "min" : 3 , "mod…" at bounding box center [501, 272] width 834 height 379
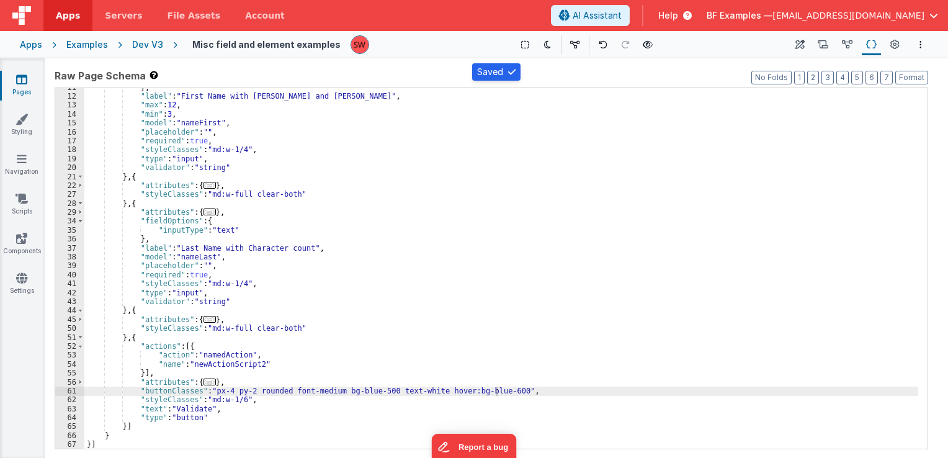
click at [153, 42] on div "Dev V3" at bounding box center [147, 44] width 31 height 12
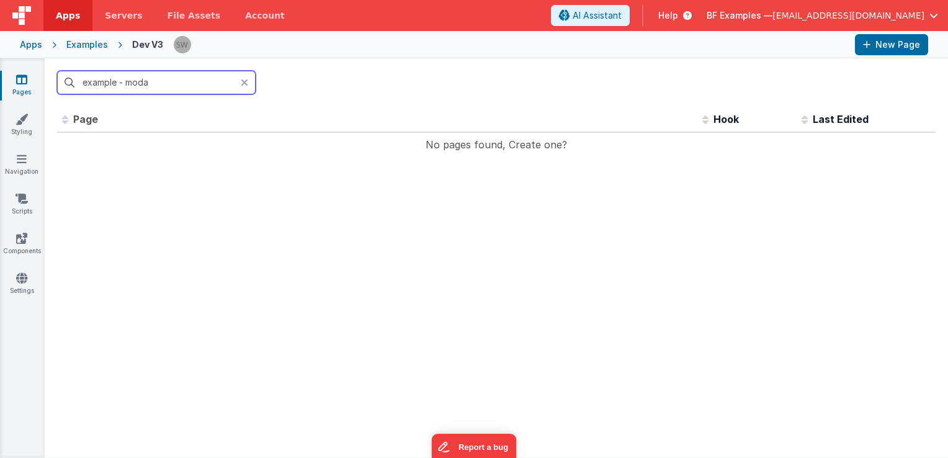
click at [165, 84] on input "example - moda" at bounding box center [156, 83] width 199 height 24
paste input "Example - Modals"
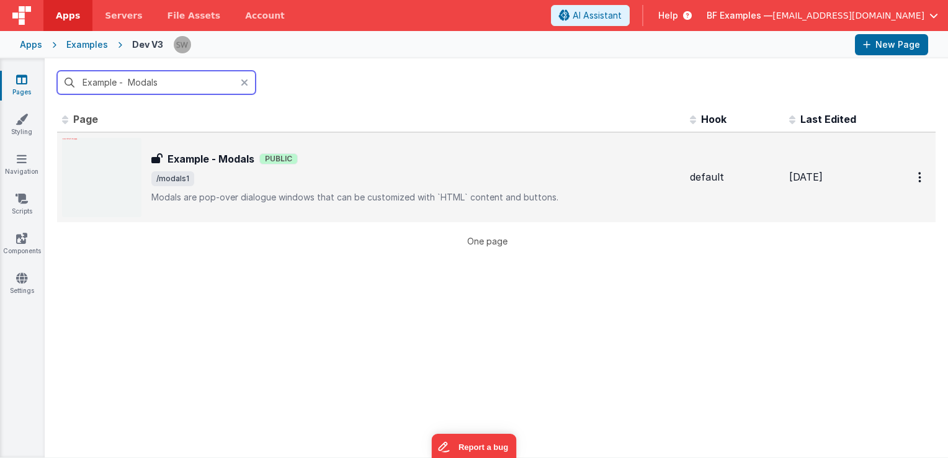
type input "Example - Modals"
click at [441, 171] on span "/modals1" at bounding box center [415, 178] width 529 height 15
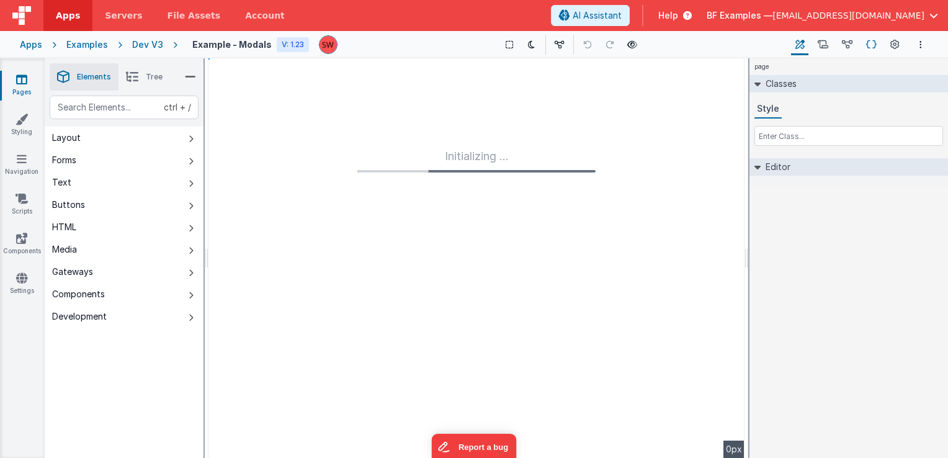
click at [869, 40] on icon at bounding box center [871, 44] width 11 height 13
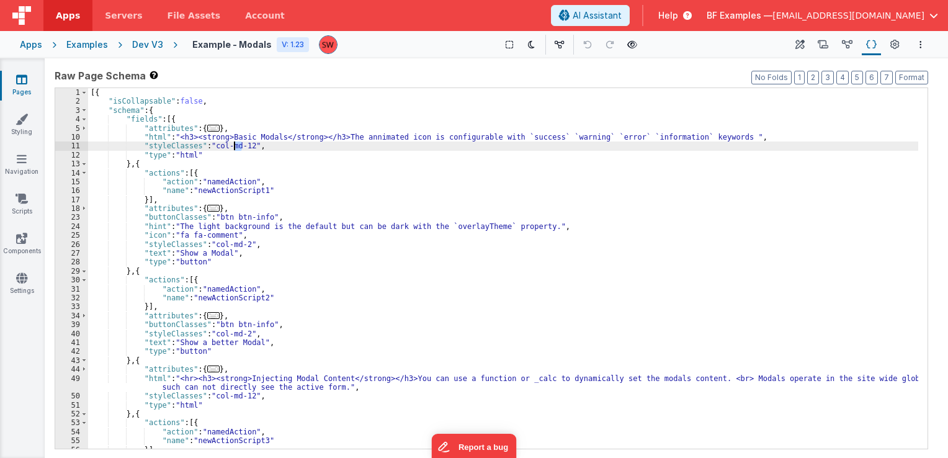
drag, startPoint x: 244, startPoint y: 146, endPoint x: 234, endPoint y: 146, distance: 9.9
click at [234, 146] on div "[{ "isCollapsable" : false , "schema" : { "fields" : [{ "attributes" : { ... } …" at bounding box center [503, 277] width 830 height 379
drag, startPoint x: 246, startPoint y: 146, endPoint x: 210, endPoint y: 146, distance: 35.4
click at [210, 146] on div "[{ "isCollapsable" : false , "schema" : { "fields" : [{ "attributes" : { ... } …" at bounding box center [503, 277] width 830 height 379
paste textarea
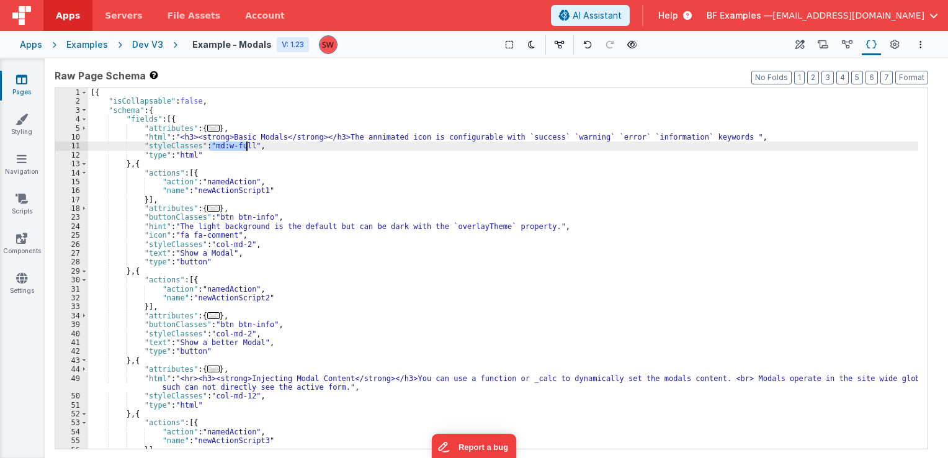
drag, startPoint x: 210, startPoint y: 146, endPoint x: 245, endPoint y: 148, distance: 34.8
click at [245, 148] on div "[{ "isCollapsable" : false , "schema" : { "fields" : [{ "attributes" : { ... } …" at bounding box center [503, 277] width 830 height 379
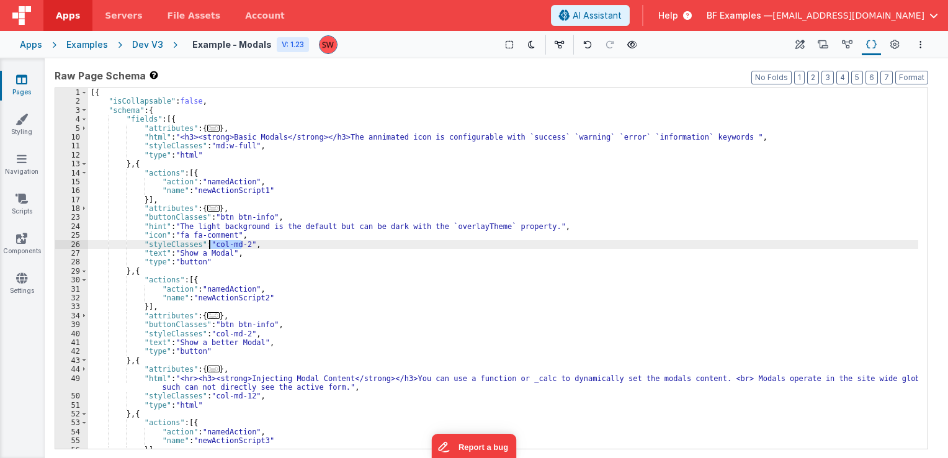
drag, startPoint x: 242, startPoint y: 242, endPoint x: 211, endPoint y: 246, distance: 31.3
click at [211, 246] on div "[{ "isCollapsable" : false , "schema" : { "fields" : [{ "attributes" : { ... } …" at bounding box center [503, 277] width 830 height 379
paste textarea
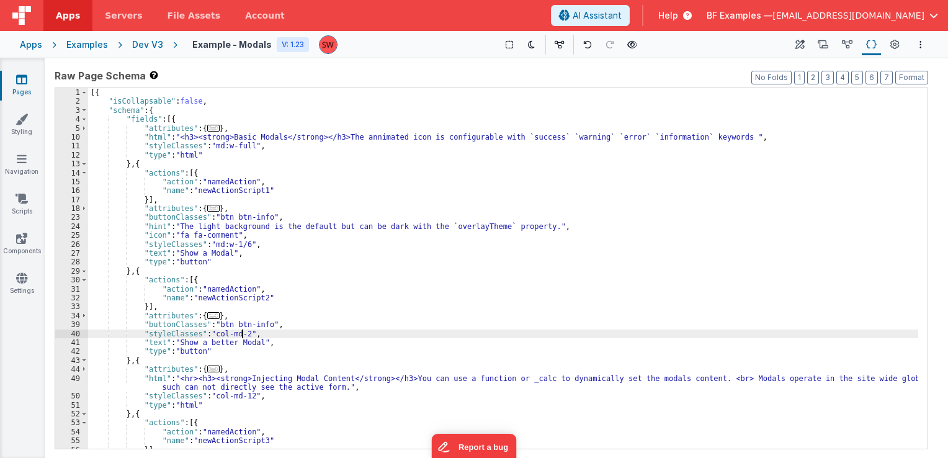
click at [241, 337] on div "[{ "isCollapsable" : false , "schema" : { "fields" : [{ "attributes" : { ... } …" at bounding box center [503, 277] width 830 height 379
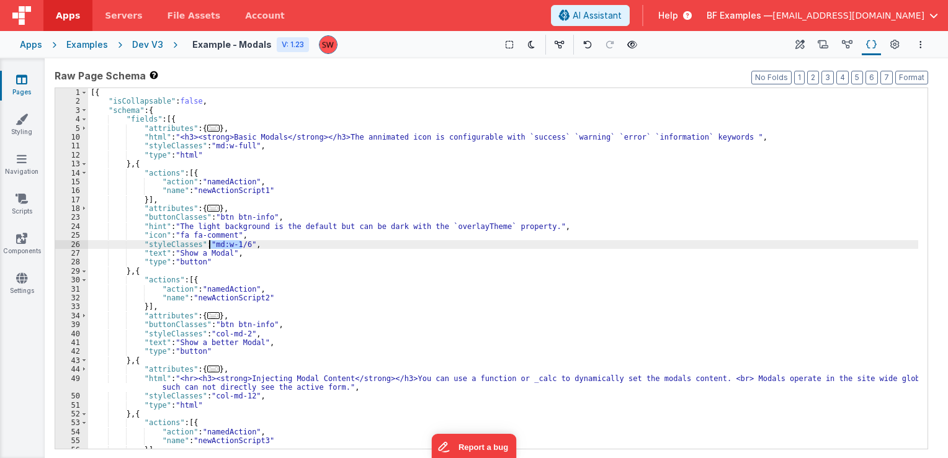
drag, startPoint x: 241, startPoint y: 244, endPoint x: 209, endPoint y: 243, distance: 31.7
click at [209, 243] on div "[{ "isCollapsable" : false , "schema" : { "fields" : [{ "attributes" : { ... } …" at bounding box center [503, 277] width 830 height 379
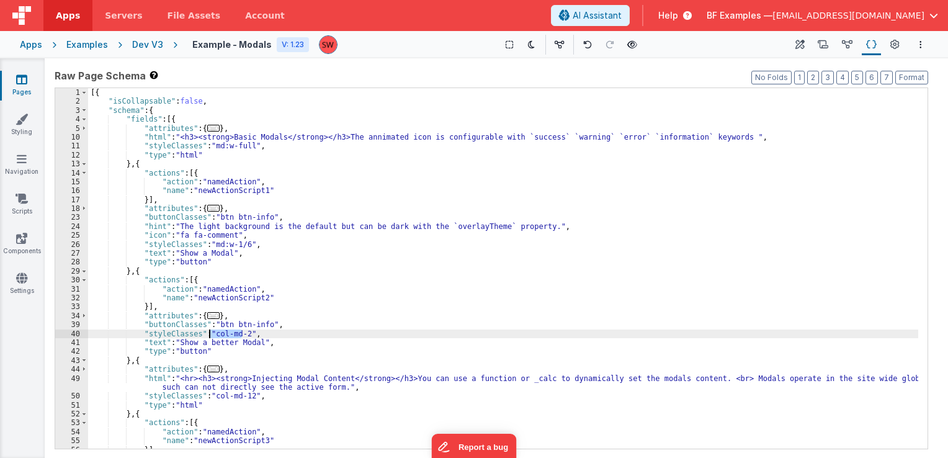
drag, startPoint x: 241, startPoint y: 333, endPoint x: 211, endPoint y: 331, distance: 29.8
click at [211, 331] on div "[{ "isCollapsable" : false , "schema" : { "fields" : [{ "attributes" : { ... } …" at bounding box center [503, 277] width 830 height 379
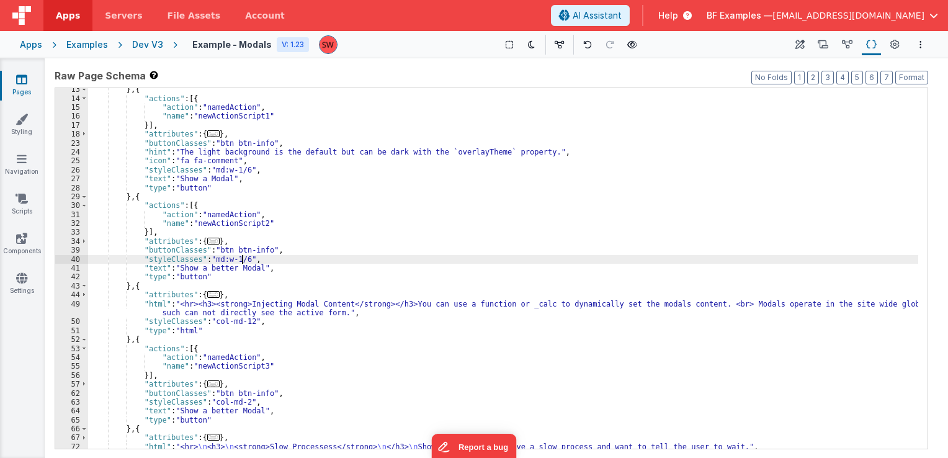
scroll to position [112, 0]
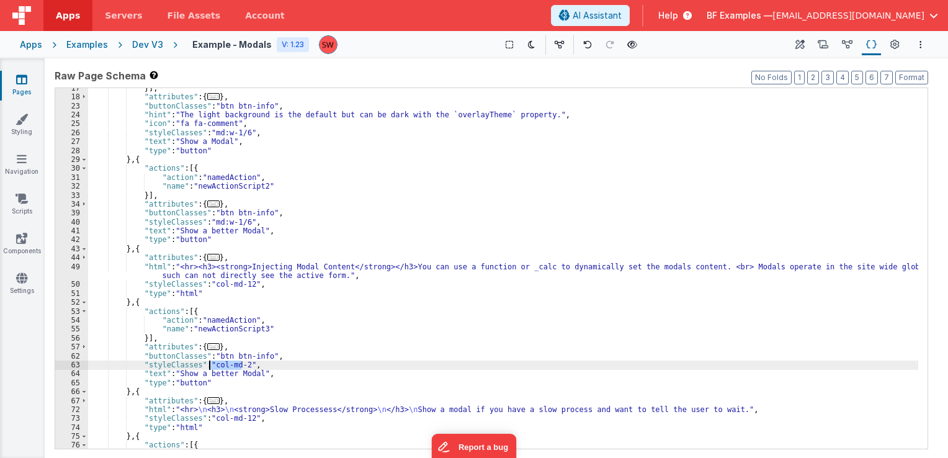
drag, startPoint x: 243, startPoint y: 364, endPoint x: 210, endPoint y: 364, distance: 32.9
click at [210, 364] on div "}] , "attributes" : { ... } , "buttonClasses" : "btn btn-info" , "hint" : "The …" at bounding box center [503, 273] width 830 height 379
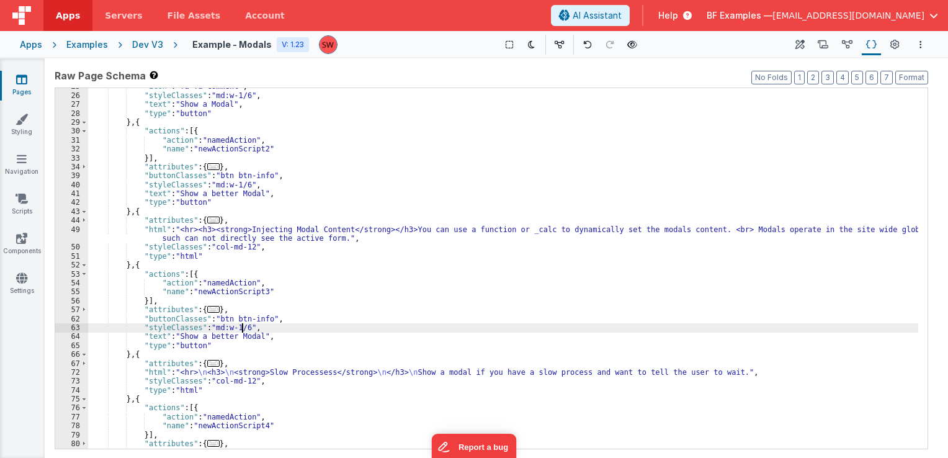
scroll to position [186, 0]
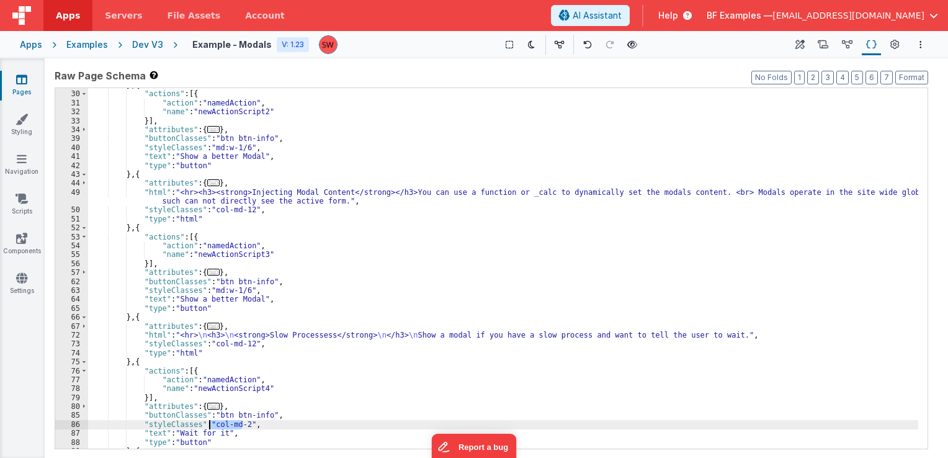
drag, startPoint x: 241, startPoint y: 424, endPoint x: 210, endPoint y: 423, distance: 30.5
click at [210, 423] on div "} , { "actions" : [{ "action" : "namedAction" , "name" : "newActionScript2" }] …" at bounding box center [503, 270] width 830 height 379
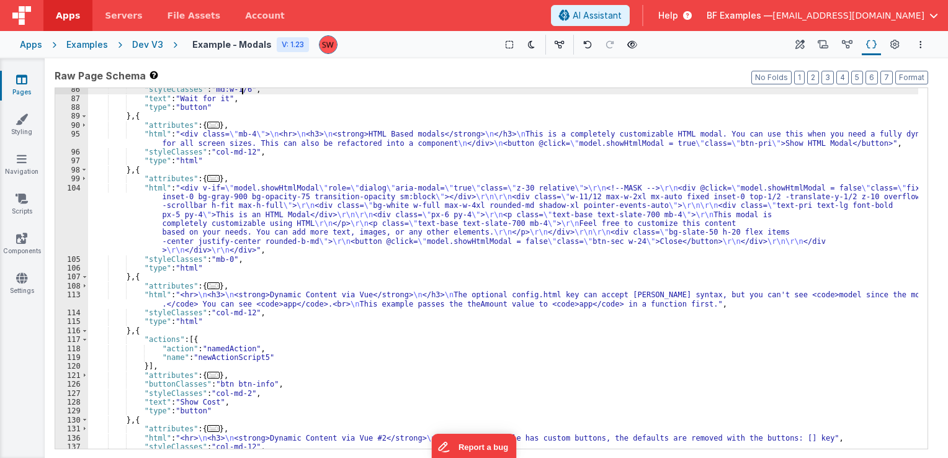
scroll to position [558, 0]
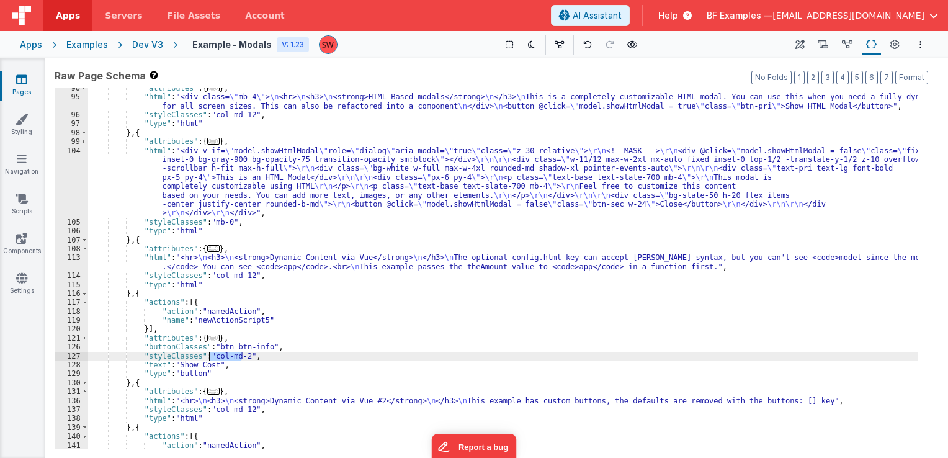
drag, startPoint x: 241, startPoint y: 356, endPoint x: 211, endPoint y: 354, distance: 29.9
click at [211, 354] on div ""attributes" : { ... } , "html" : "<div class= \" mb-4 \" > \n <hr> \n <h3> \n …" at bounding box center [503, 273] width 830 height 379
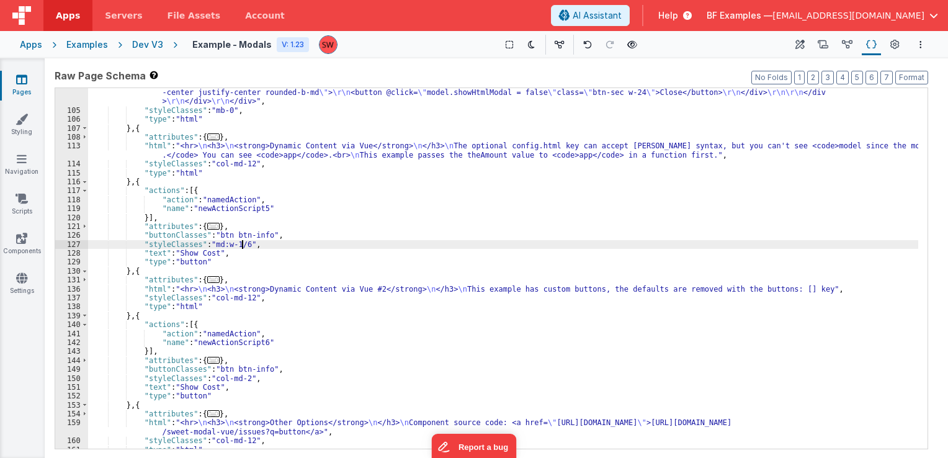
scroll to position [707, 0]
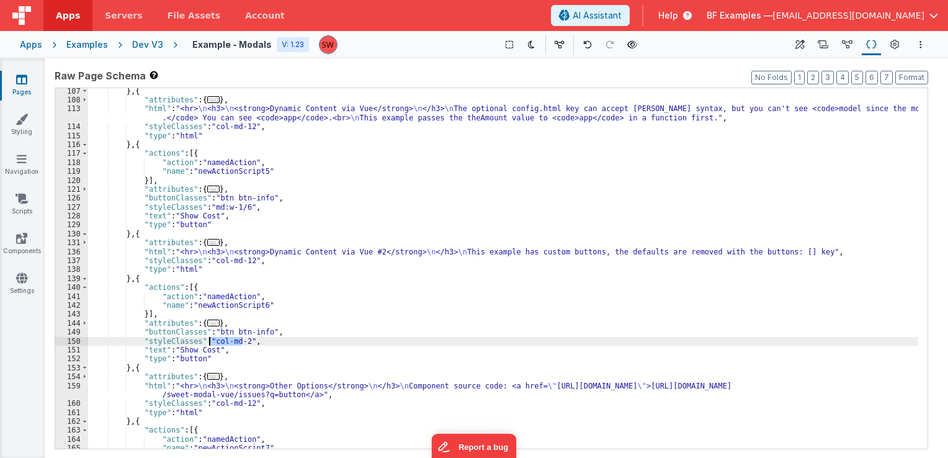
drag, startPoint x: 241, startPoint y: 341, endPoint x: 211, endPoint y: 340, distance: 30.4
click at [211, 340] on div "} , { "attributes" : { ... } , "html" : "<hr> \n <h3> \n <strong>Dynamic Conten…" at bounding box center [503, 276] width 830 height 379
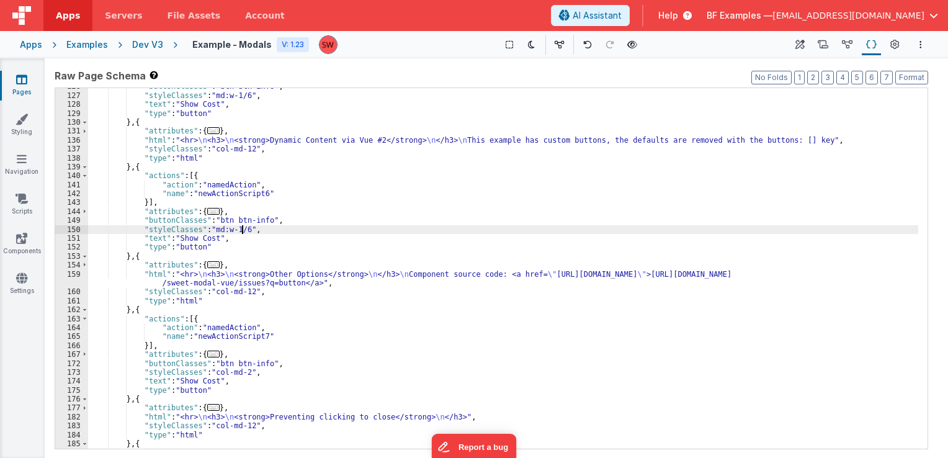
scroll to position [819, 0]
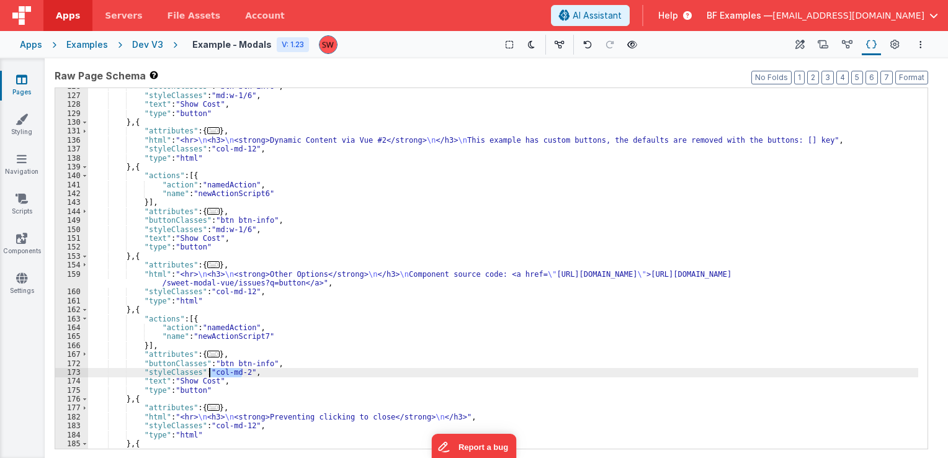
drag, startPoint x: 240, startPoint y: 372, endPoint x: 210, endPoint y: 371, distance: 29.8
click at [210, 371] on div ""buttonClasses" : "btn btn-info" , "styleClasses" : "md:w-1/6" , "text" : "Show…" at bounding box center [503, 271] width 830 height 379
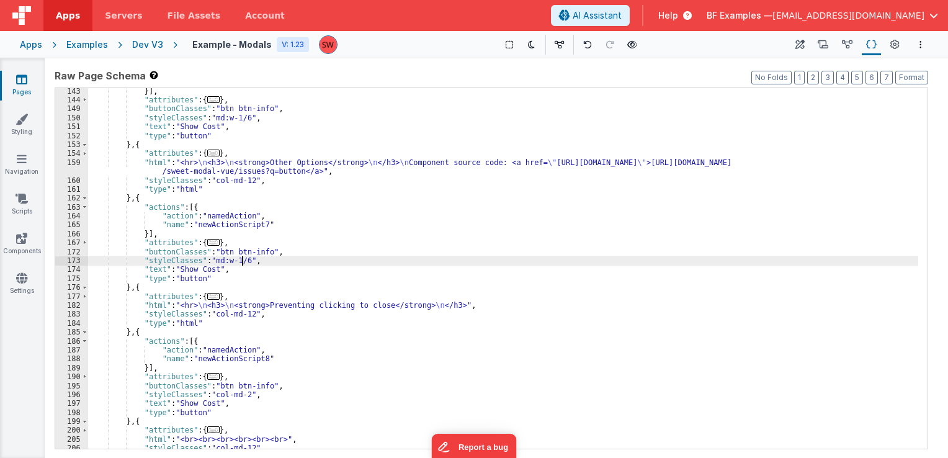
scroll to position [968, 0]
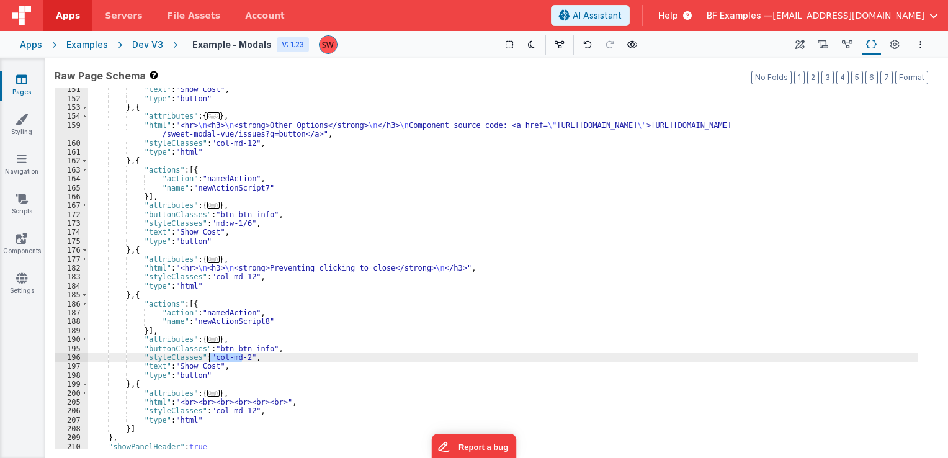
drag, startPoint x: 242, startPoint y: 356, endPoint x: 211, endPoint y: 356, distance: 31.0
click at [211, 356] on div ""text" : "Show Cost" , "type" : "button" } , { "attributes" : { ... } , "html" …" at bounding box center [503, 274] width 830 height 379
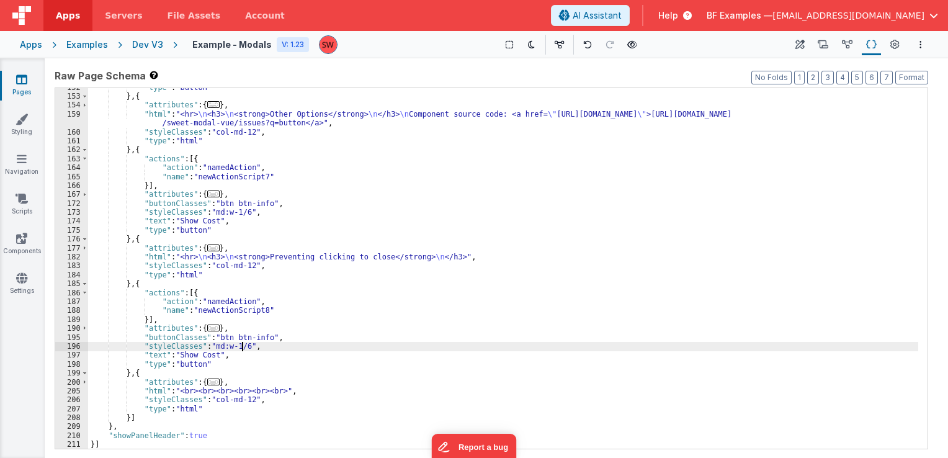
scroll to position [979, 0]
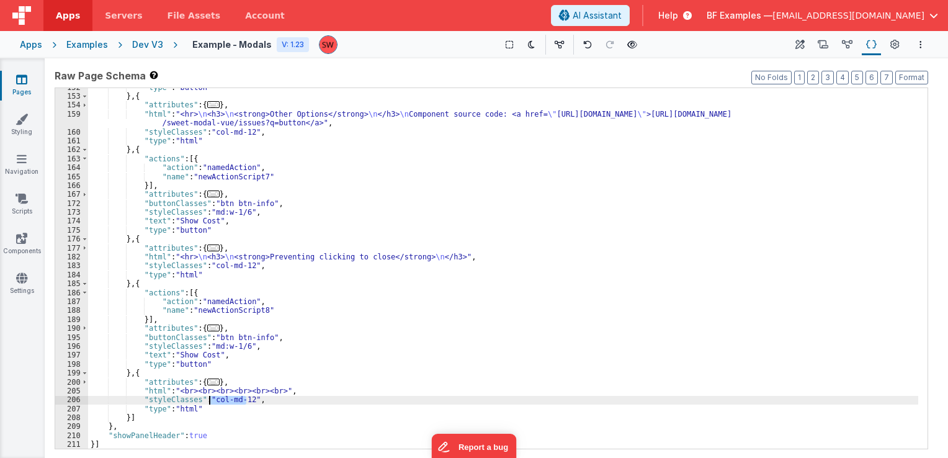
drag, startPoint x: 244, startPoint y: 400, endPoint x: 210, endPoint y: 398, distance: 34.8
click at [210, 398] on div ""type" : "button" } , { "attributes" : { ... } , "html" : "<hr> \n <h3> \n <str…" at bounding box center [503, 272] width 830 height 379
paste textarea
drag, startPoint x: 210, startPoint y: 397, endPoint x: 246, endPoint y: 403, distance: 35.9
click at [246, 403] on div ""type" : "button" } , { "attributes" : { ... } , "html" : "<hr> \n <h3> \n <str…" at bounding box center [503, 272] width 830 height 379
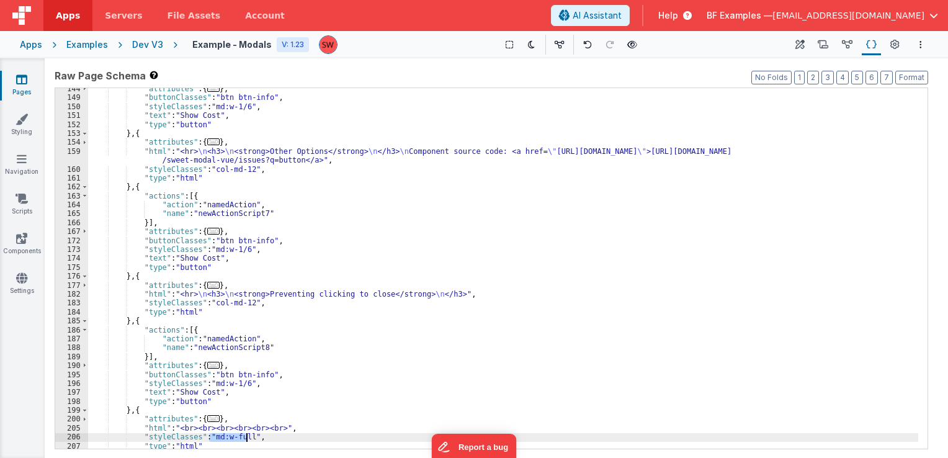
scroll to position [905, 0]
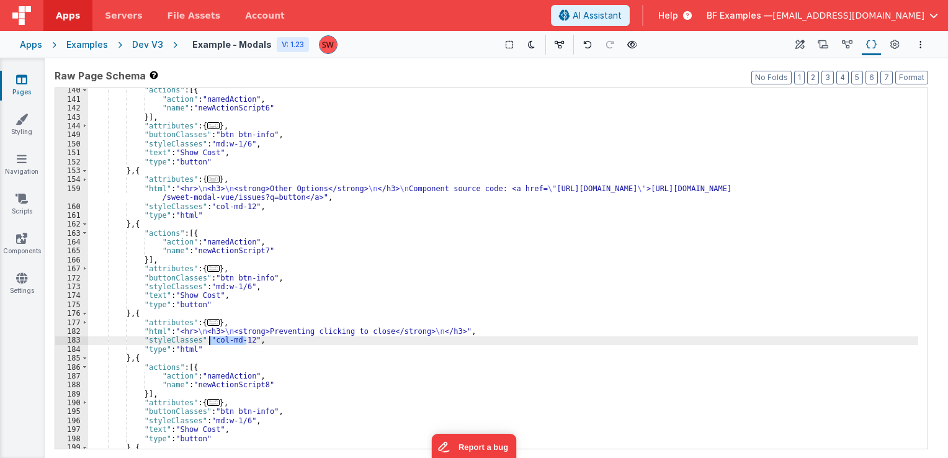
drag, startPoint x: 246, startPoint y: 339, endPoint x: 211, endPoint y: 336, distance: 35.5
click at [211, 336] on div ""actions" : [{ "action" : "namedAction" , "name" : "newActionScript6" }] , "att…" at bounding box center [503, 275] width 830 height 379
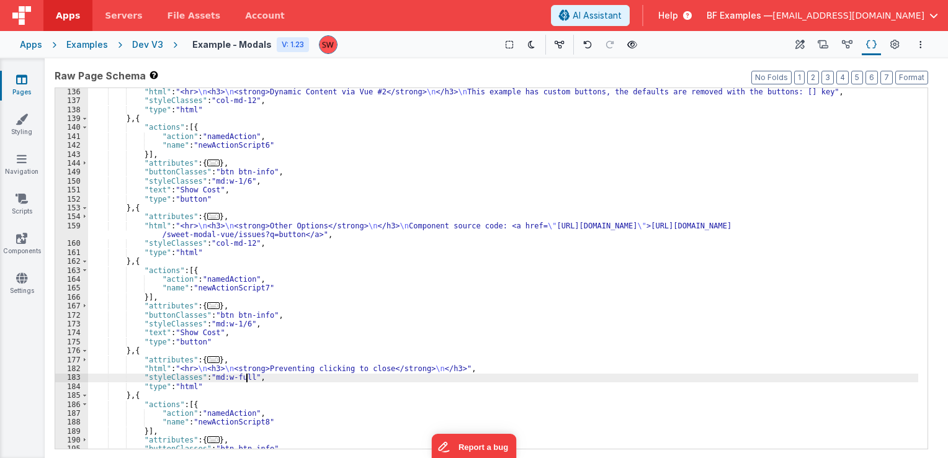
scroll to position [867, 0]
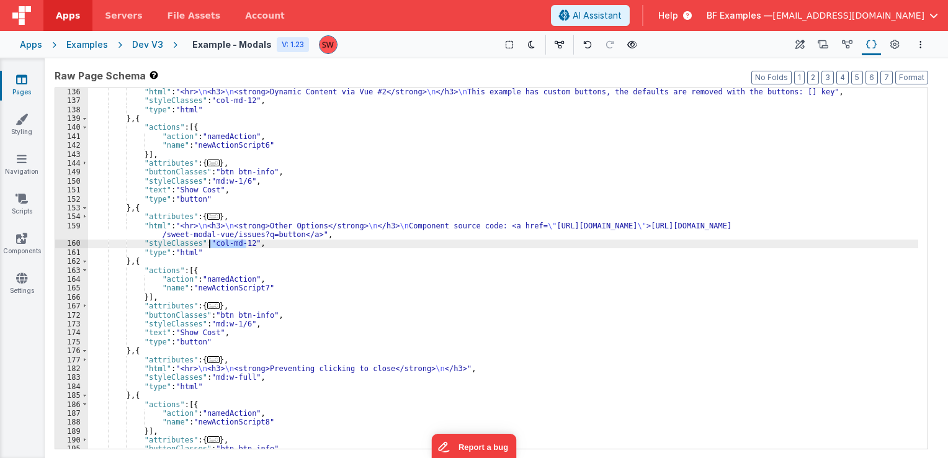
drag, startPoint x: 244, startPoint y: 243, endPoint x: 211, endPoint y: 240, distance: 33.6
click at [211, 240] on div ""html" : "<hr> \n <h3> \n <strong>Dynamic Content via Vue #2</strong> \n </h3> …" at bounding box center [503, 276] width 830 height 379
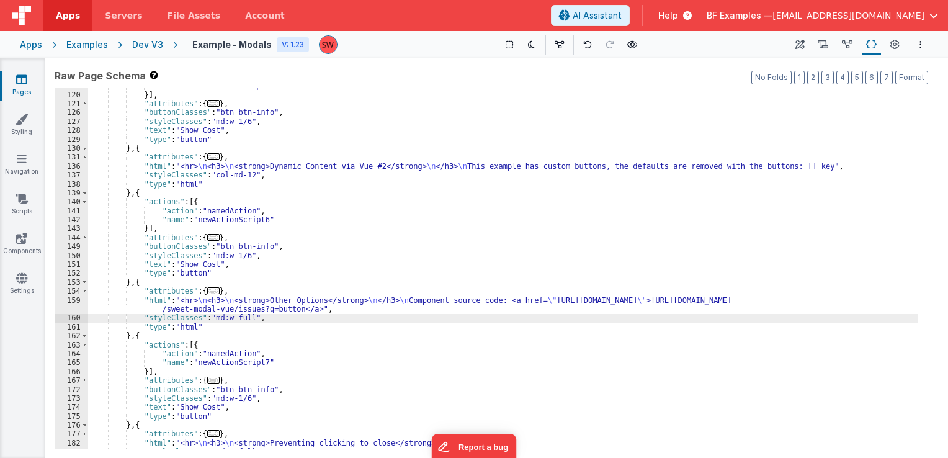
scroll to position [719, 0]
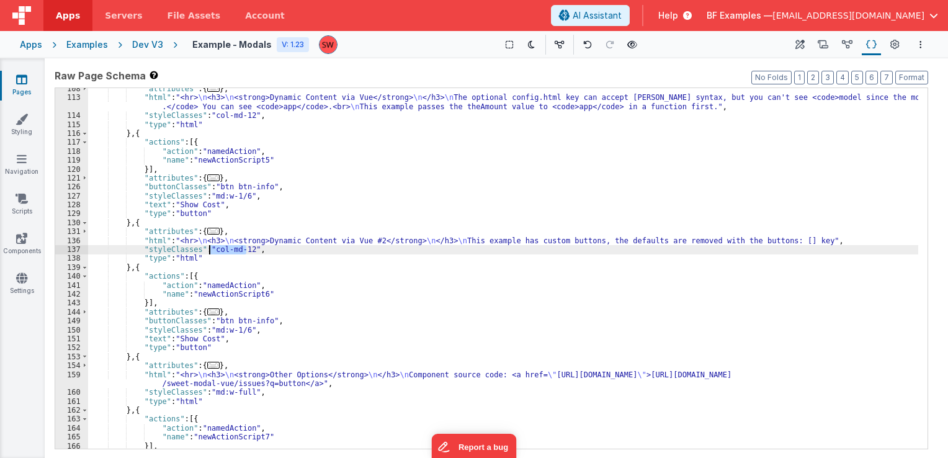
drag, startPoint x: 246, startPoint y: 248, endPoint x: 211, endPoint y: 248, distance: 34.7
click at [211, 248] on div ""attributes" : { ... } , "html" : "<hr> \n <h3> \n <strong>Dynamic Content via …" at bounding box center [503, 273] width 830 height 379
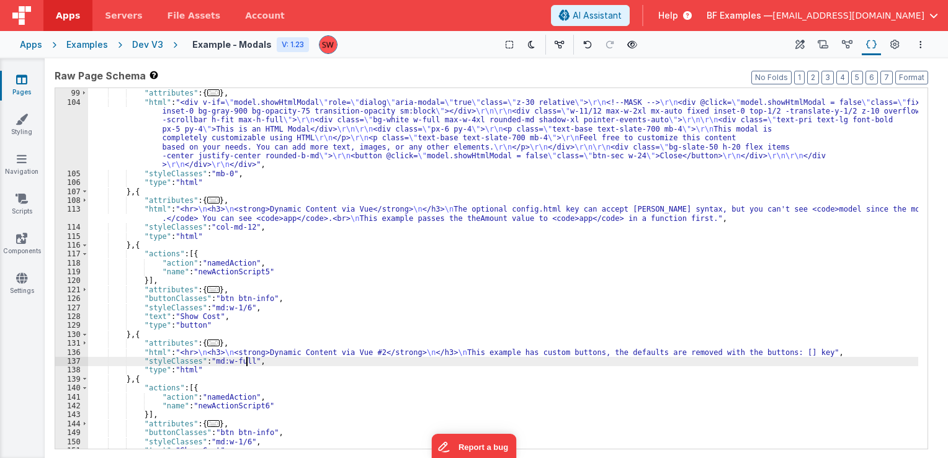
scroll to position [570, 0]
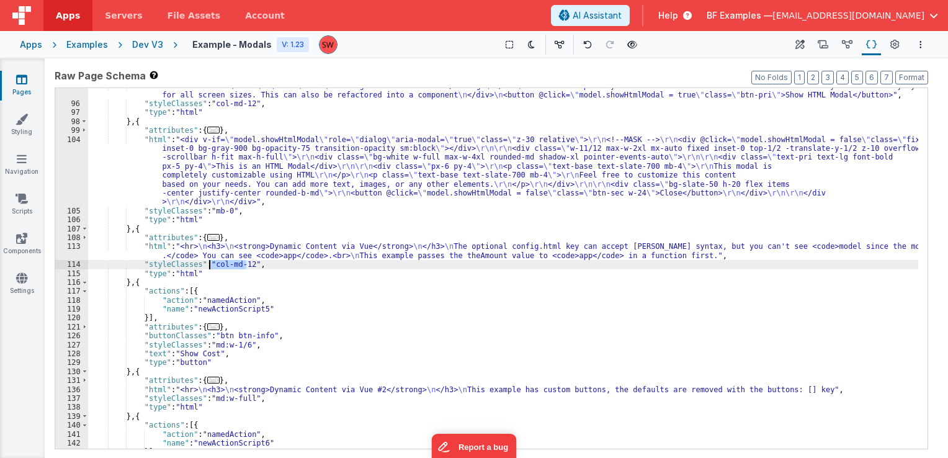
drag, startPoint x: 245, startPoint y: 263, endPoint x: 208, endPoint y: 266, distance: 36.7
click at [208, 266] on div ""html" : "<div class= \" mb-4 \" > \n <hr> \n <h3> \n <strong>HTML Based modals…" at bounding box center [503, 275] width 830 height 388
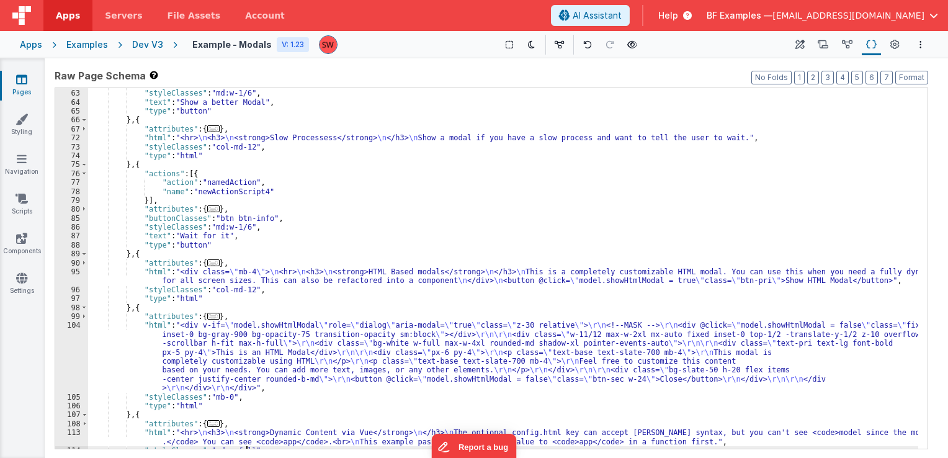
scroll to position [383, 0]
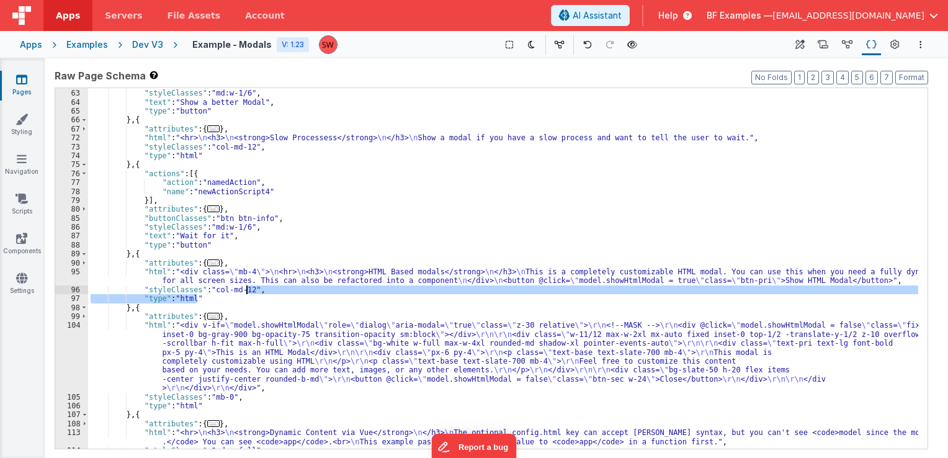
drag, startPoint x: 248, startPoint y: 294, endPoint x: 239, endPoint y: 292, distance: 9.0
click at [239, 292] on div ""buttonClasses" : "btn btn-info" , "styleClasses" : "md:w-1/6" , "text" : "Show…" at bounding box center [503, 269] width 830 height 379
click at [243, 292] on div ""buttonClasses" : "btn btn-info" , "styleClasses" : "md:w-1/6" , "text" : "Show…" at bounding box center [503, 268] width 830 height 361
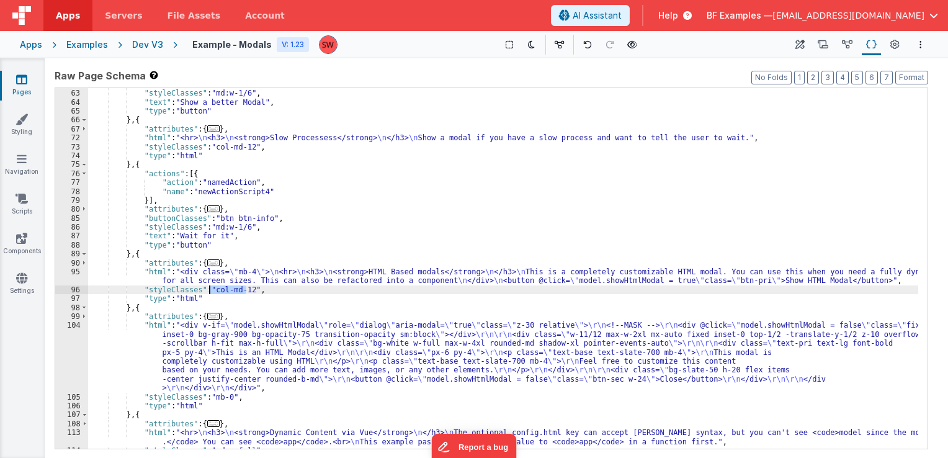
drag, startPoint x: 246, startPoint y: 292, endPoint x: 211, endPoint y: 290, distance: 34.8
click at [211, 290] on div ""buttonClasses" : "btn btn-info" , "styleClasses" : "md:w-1/6" , "text" : "Show…" at bounding box center [503, 269] width 830 height 379
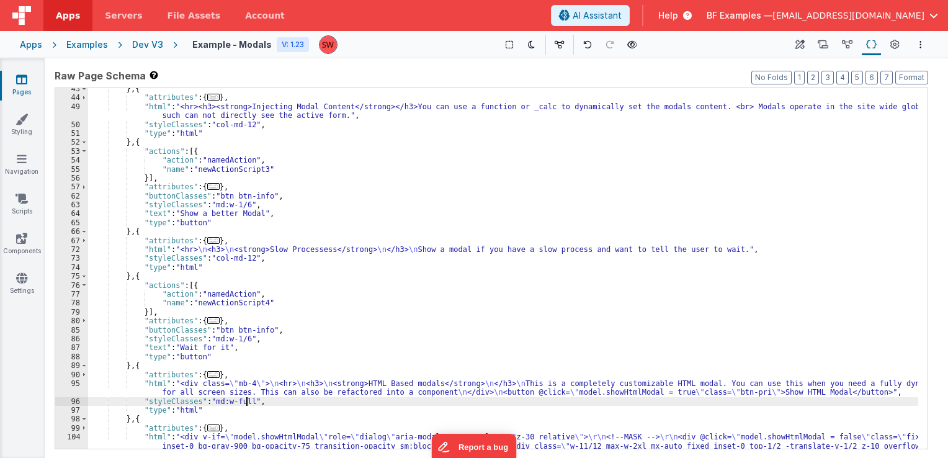
scroll to position [272, 0]
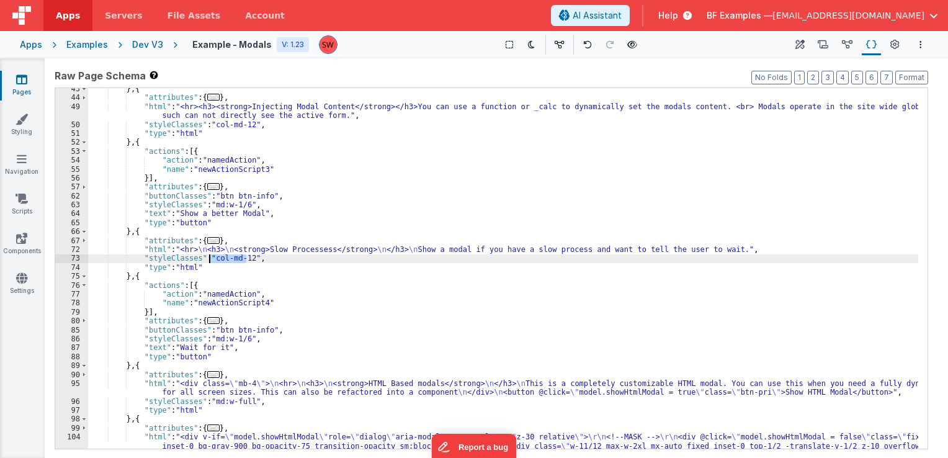
drag, startPoint x: 245, startPoint y: 258, endPoint x: 210, endPoint y: 258, distance: 34.7
click at [210, 258] on div "} , { "attributes" : { ... } , "html" : "<hr><h3><strong>Injecting Modal Conten…" at bounding box center [503, 305] width 830 height 442
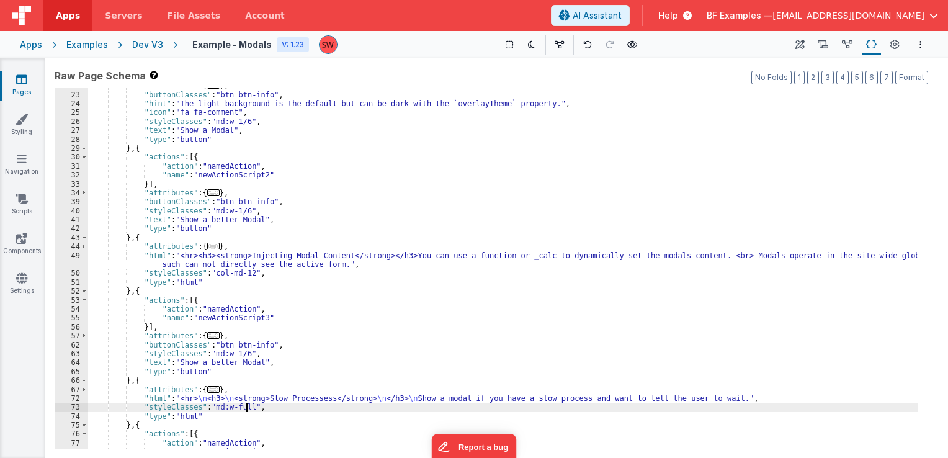
scroll to position [123, 0]
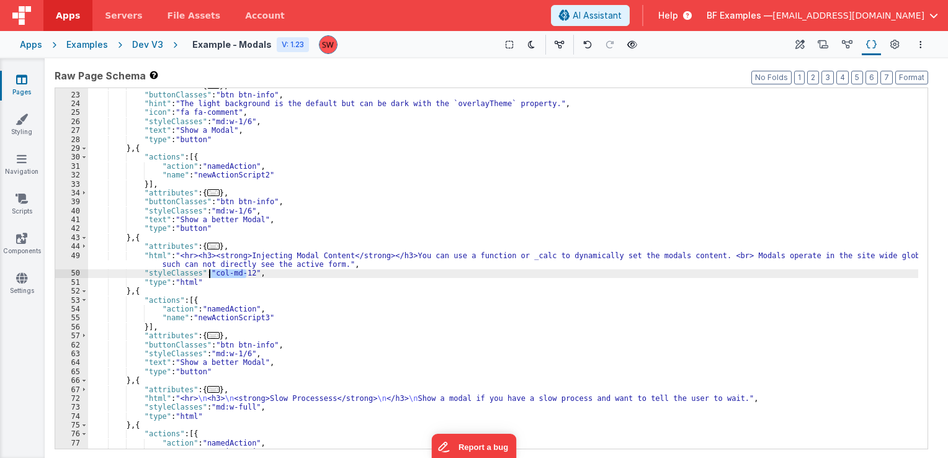
drag, startPoint x: 241, startPoint y: 277, endPoint x: 211, endPoint y: 271, distance: 30.3
click at [211, 271] on div ""attributes" : { ... } , "buttonClasses" : "btn btn-info" , "hint" : "The light…" at bounding box center [503, 270] width 830 height 379
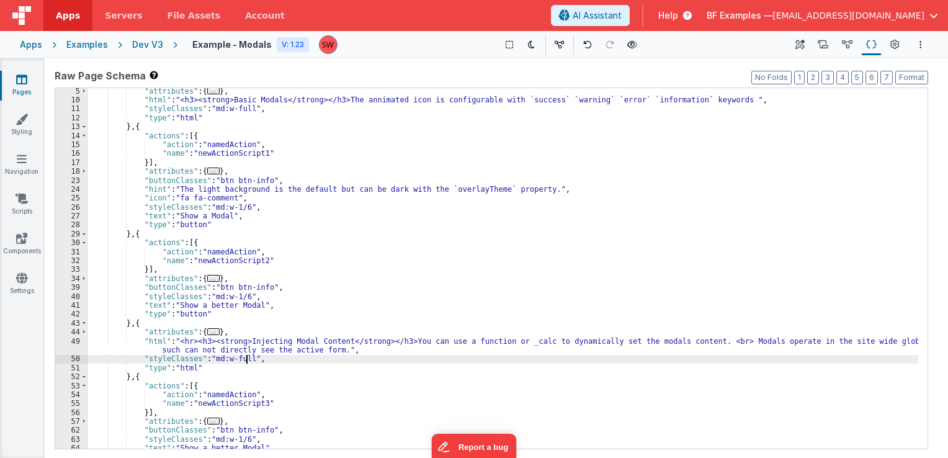
scroll to position [37, 0]
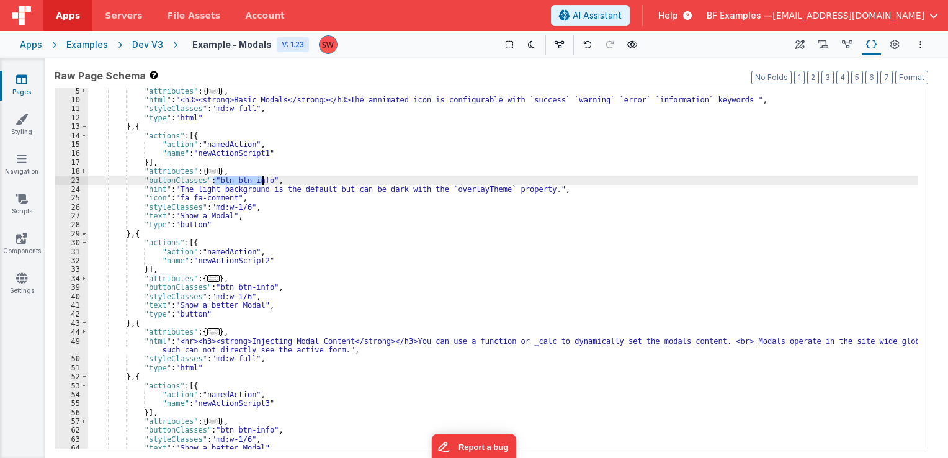
drag, startPoint x: 213, startPoint y: 181, endPoint x: 262, endPoint y: 184, distance: 48.5
click at [262, 184] on div ""attributes" : { ... } , "html" : "<h3><strong>Basic Modals</strong></h3>The an…" at bounding box center [503, 276] width 830 height 379
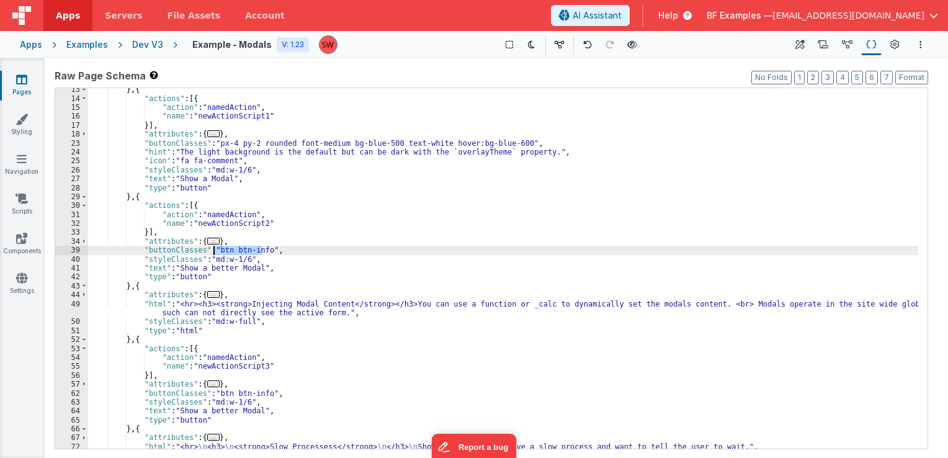
drag, startPoint x: 262, startPoint y: 251, endPoint x: 214, endPoint y: 250, distance: 48.4
click at [214, 250] on div "} , { "actions" : [{ "action" : "namedAction" , "name" : "newActionScript1" }] …" at bounding box center [503, 274] width 830 height 379
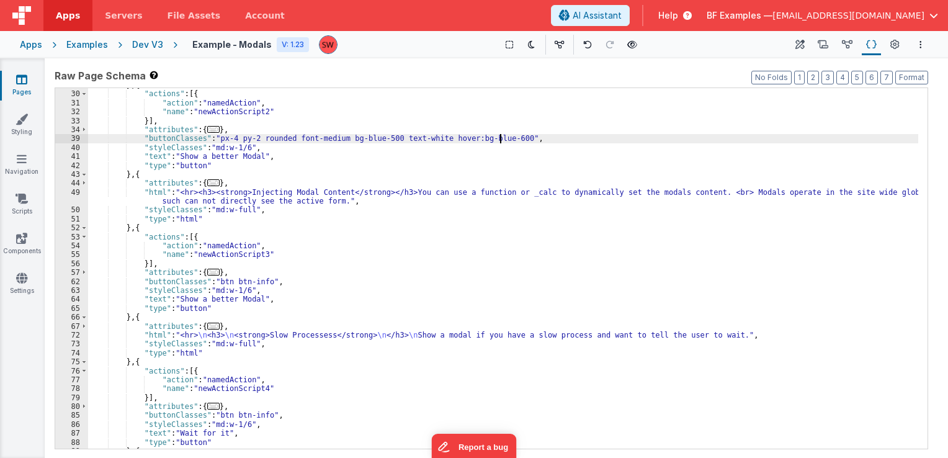
scroll to position [186, 0]
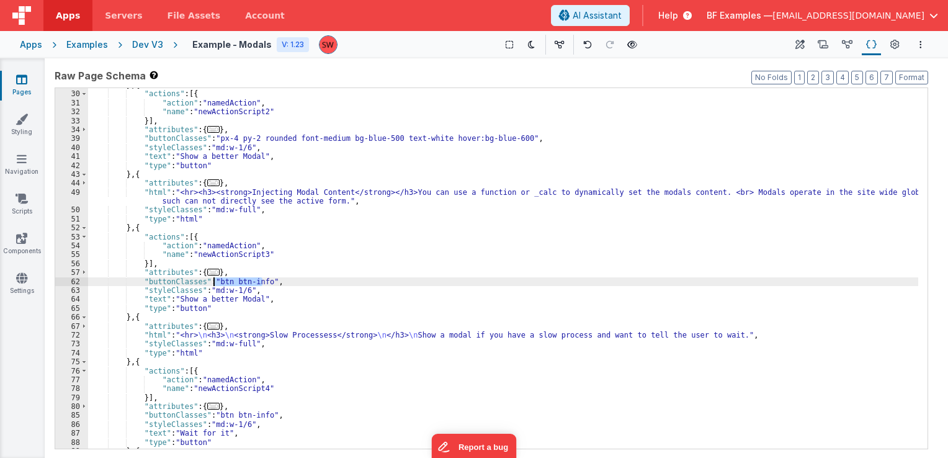
drag, startPoint x: 262, startPoint y: 282, endPoint x: 213, endPoint y: 277, distance: 48.7
click at [213, 277] on div "} , { "actions" : [{ "action" : "namedAction" , "name" : "newActionScript2" }] …" at bounding box center [503, 270] width 830 height 379
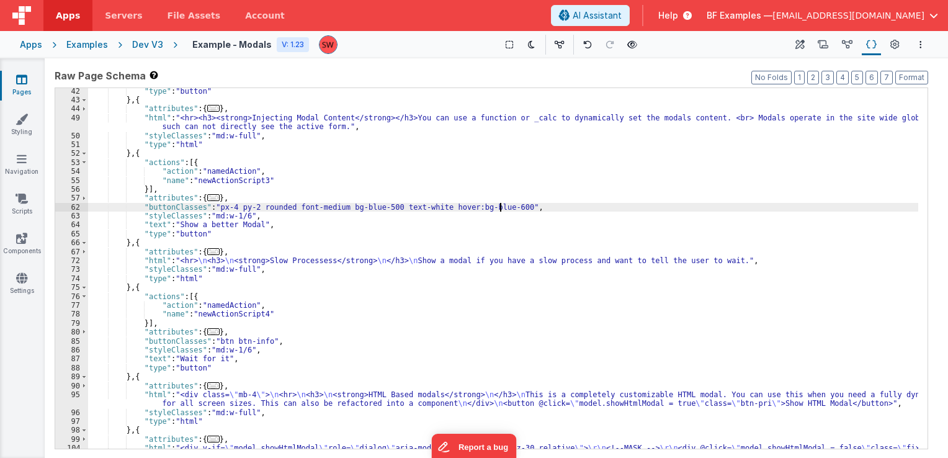
scroll to position [298, 0]
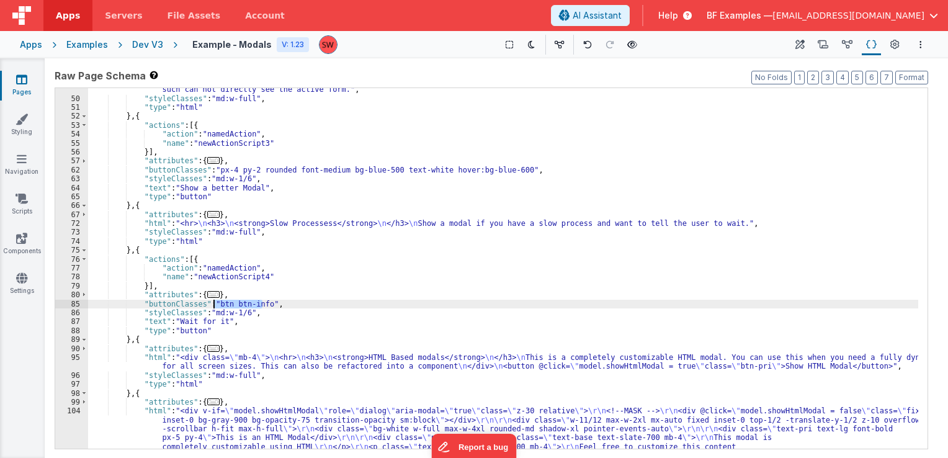
drag, startPoint x: 261, startPoint y: 303, endPoint x: 213, endPoint y: 300, distance: 47.8
click at [213, 300] on div ""html" : "<hr><h3><strong>Injecting Modal Content</strong></h3>You can use a fu…" at bounding box center [503, 301] width 830 height 450
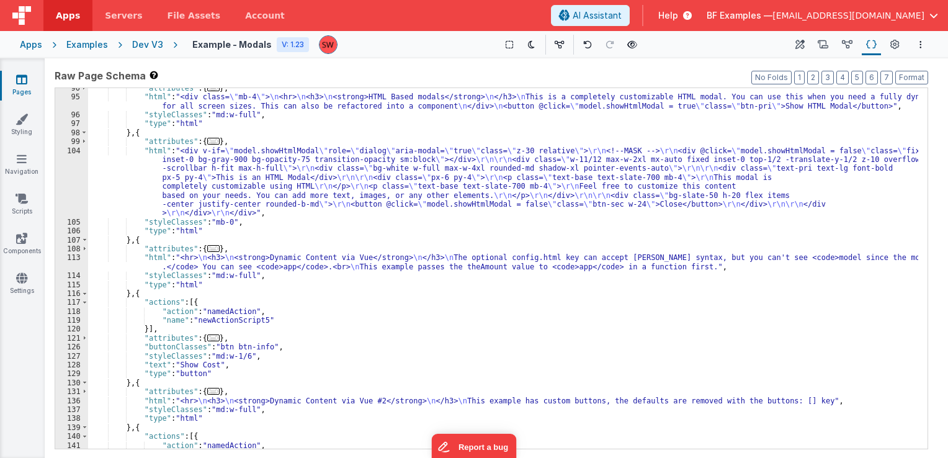
scroll to position [596, 0]
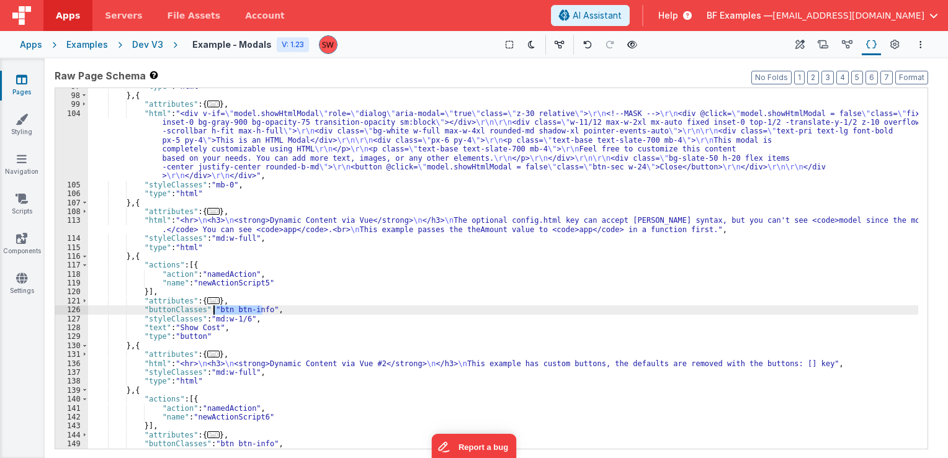
drag, startPoint x: 262, startPoint y: 309, endPoint x: 213, endPoint y: 308, distance: 48.4
click at [213, 308] on div ""type" : "html" } , { "attributes" : { ... } , "html" : "<div v-if= \" model.sh…" at bounding box center [503, 271] width 830 height 379
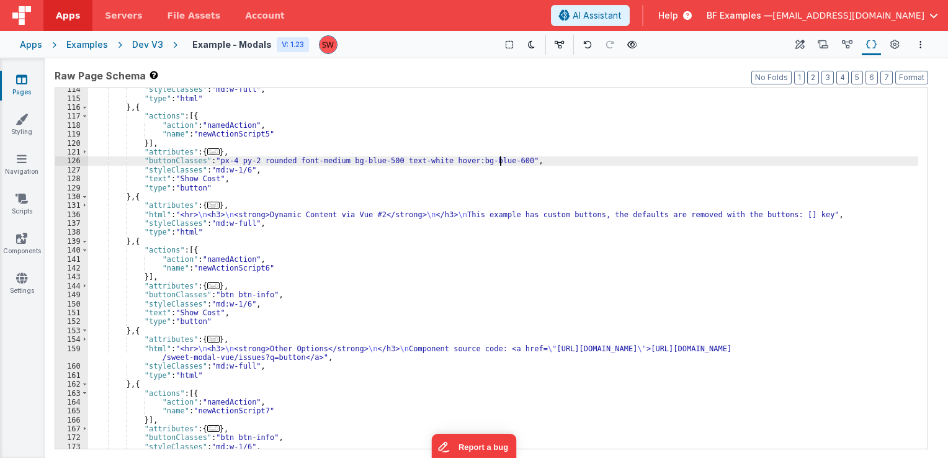
scroll to position [745, 0]
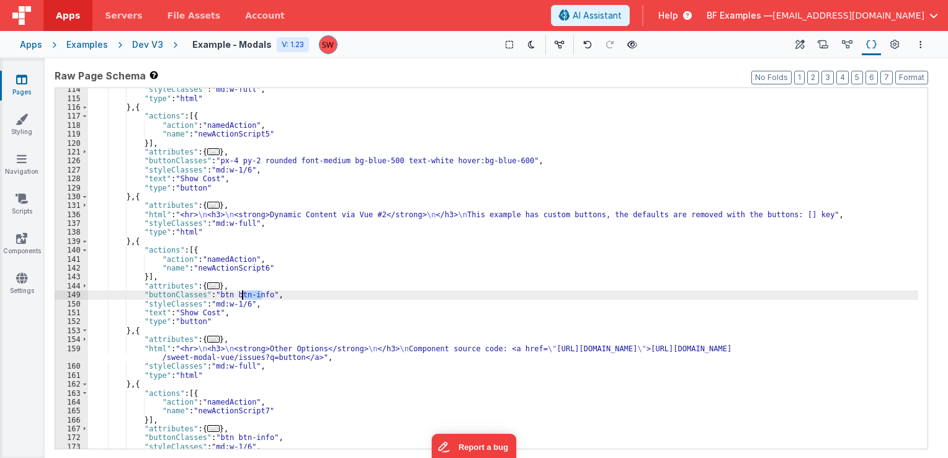
drag, startPoint x: 261, startPoint y: 298, endPoint x: 220, endPoint y: 296, distance: 40.4
click at [223, 297] on div ""styleClasses" : "md:w-full" , "type" : "html" } , { "actions" : [{ "action" : …" at bounding box center [503, 274] width 830 height 379
click at [213, 295] on div ""styleClasses" : "md:w-full" , "type" : "html" } , { "actions" : [{ "action" : …" at bounding box center [503, 274] width 830 height 379
drag, startPoint x: 213, startPoint y: 295, endPoint x: 261, endPoint y: 298, distance: 47.2
click at [261, 298] on div ""styleClasses" : "md:w-full" , "type" : "html" } , { "actions" : [{ "action" : …" at bounding box center [503, 274] width 830 height 379
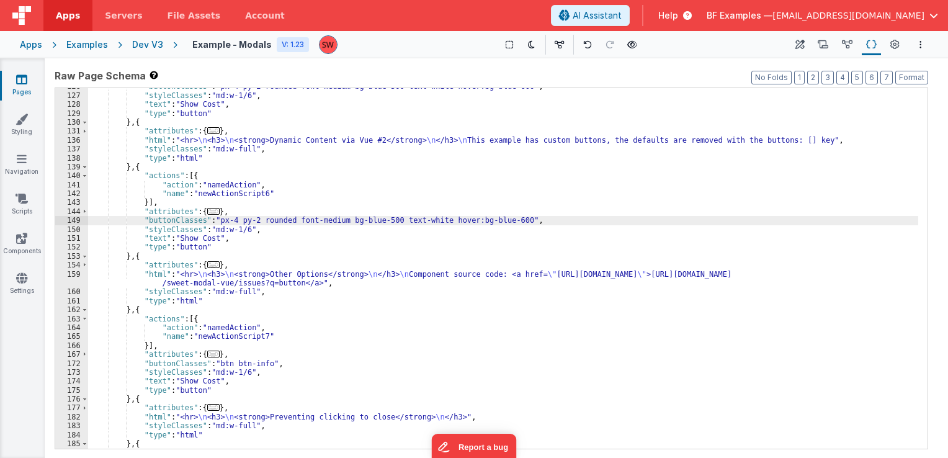
scroll to position [856, 0]
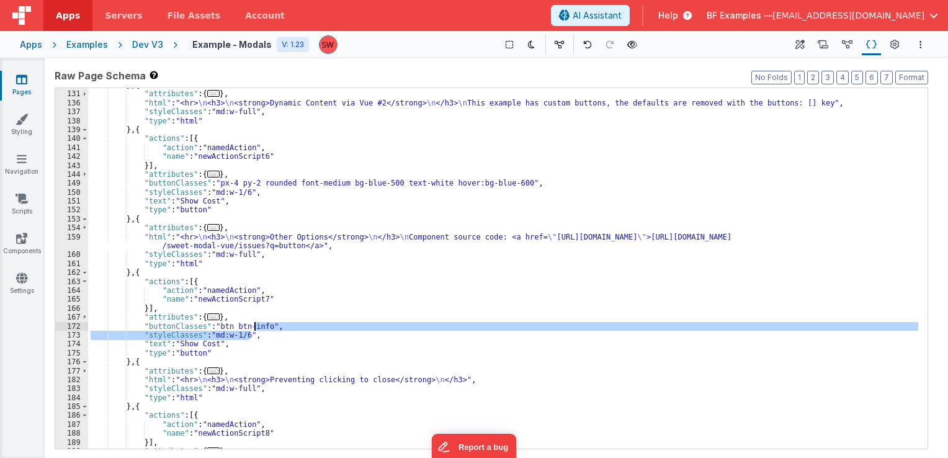
drag, startPoint x: 262, startPoint y: 331, endPoint x: 249, endPoint y: 328, distance: 14.0
click at [249, 328] on div "} , { "attributes" : { ... } , "html" : "<hr> \n <h3> \n <strong>Dynamic Conten…" at bounding box center [503, 270] width 830 height 379
click at [258, 326] on div "} , { "attributes" : { ... } , "html" : "<hr> \n <h3> \n <strong>Dynamic Conten…" at bounding box center [503, 268] width 830 height 361
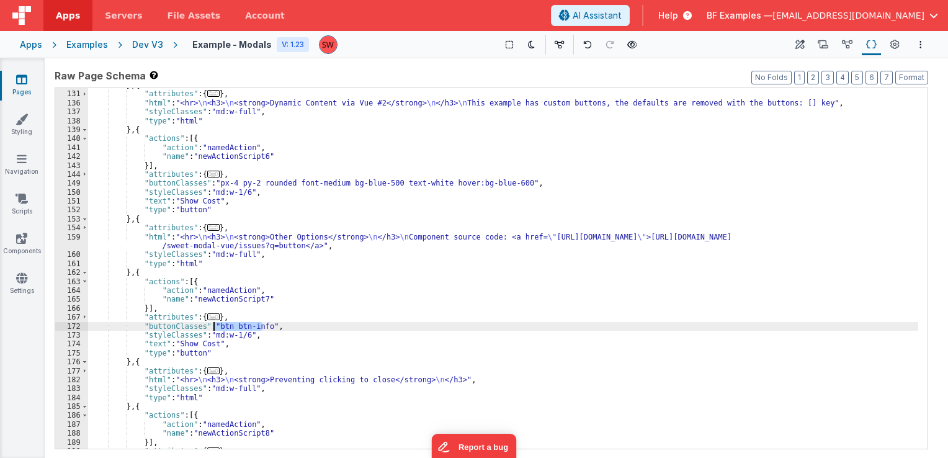
drag, startPoint x: 261, startPoint y: 326, endPoint x: 212, endPoint y: 323, distance: 49.2
click at [212, 323] on div "} , { "attributes" : { ... } , "html" : "<hr> \n <h3> \n <strong>Dynamic Conten…" at bounding box center [503, 270] width 830 height 379
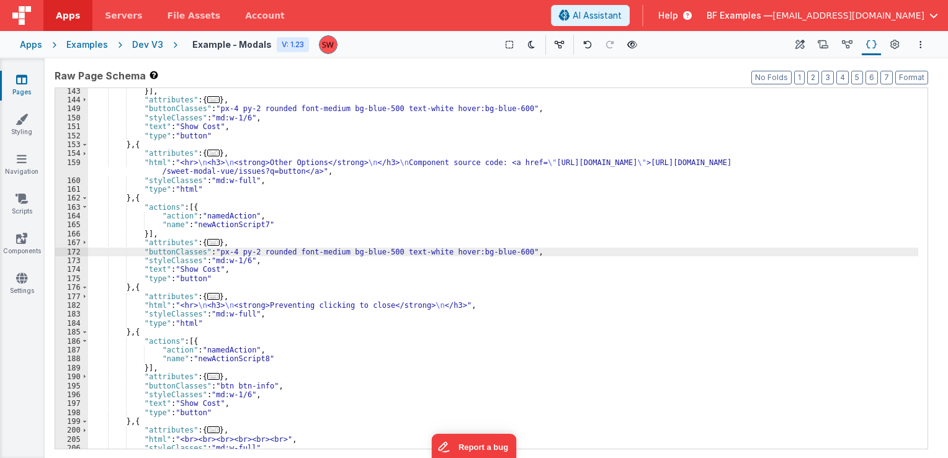
scroll to position [968, 0]
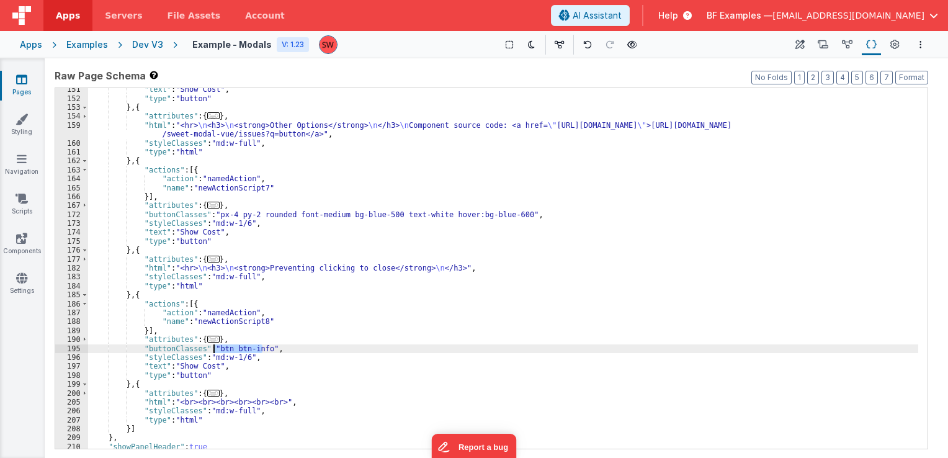
drag, startPoint x: 261, startPoint y: 346, endPoint x: 213, endPoint y: 348, distance: 48.4
click at [213, 348] on div ""text" : "Show Cost" , "type" : "button" } , { "attributes" : { ... } , "html" …" at bounding box center [503, 274] width 830 height 379
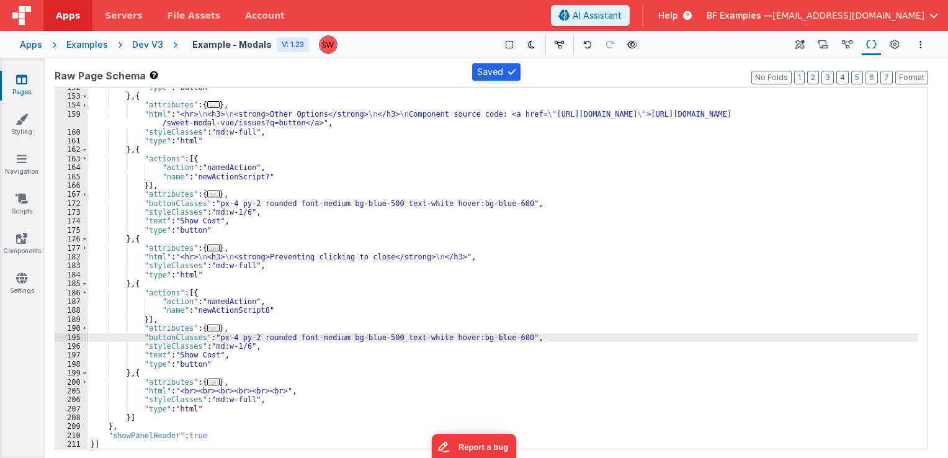
click at [144, 43] on div "Dev V3" at bounding box center [147, 44] width 31 height 12
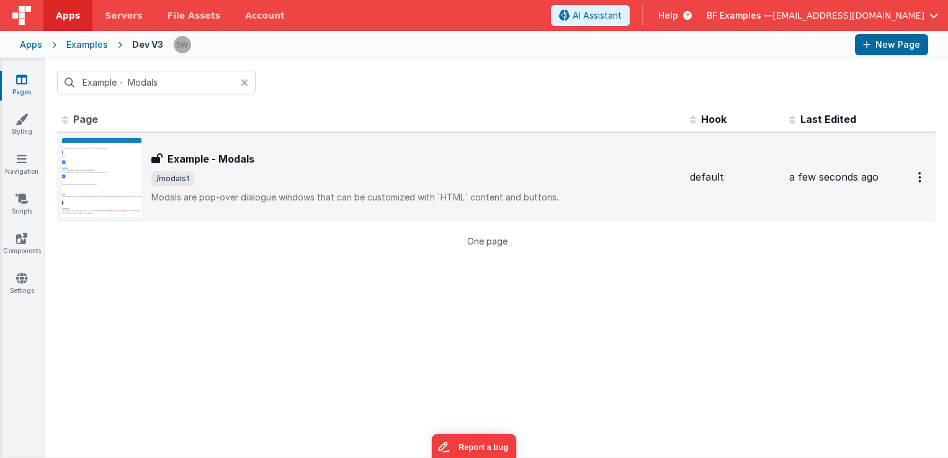
click at [424, 191] on p "Modals are pop-over dialogue windows that can be customized with `HTML` content…" at bounding box center [415, 197] width 529 height 12
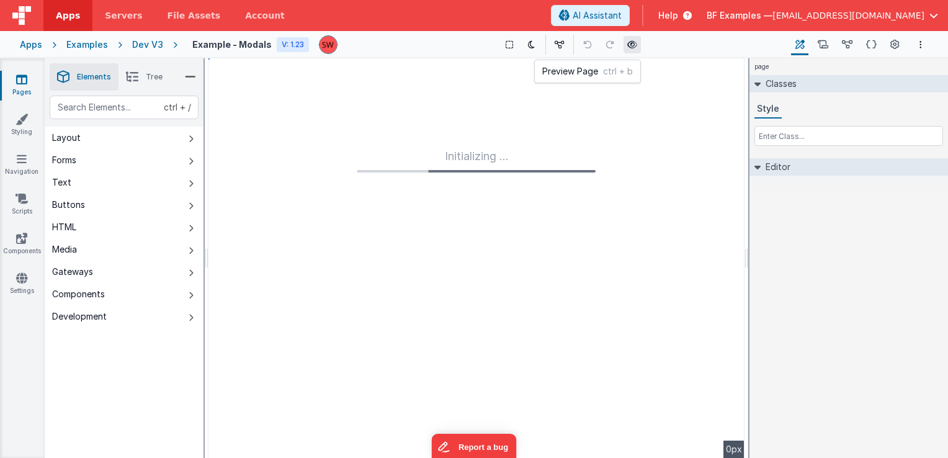
click at [628, 48] on icon at bounding box center [632, 44] width 10 height 9
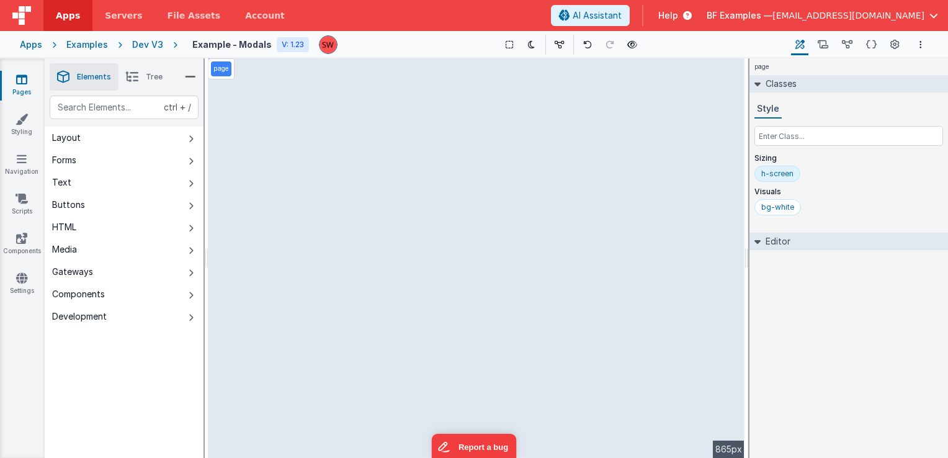
click at [153, 47] on div "Dev V3" at bounding box center [147, 44] width 31 height 12
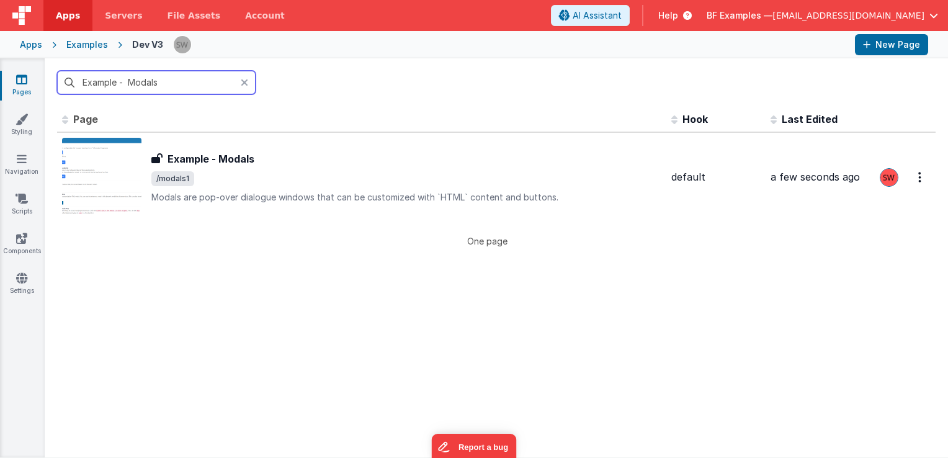
paste input "MultiSelect - Using Slot"
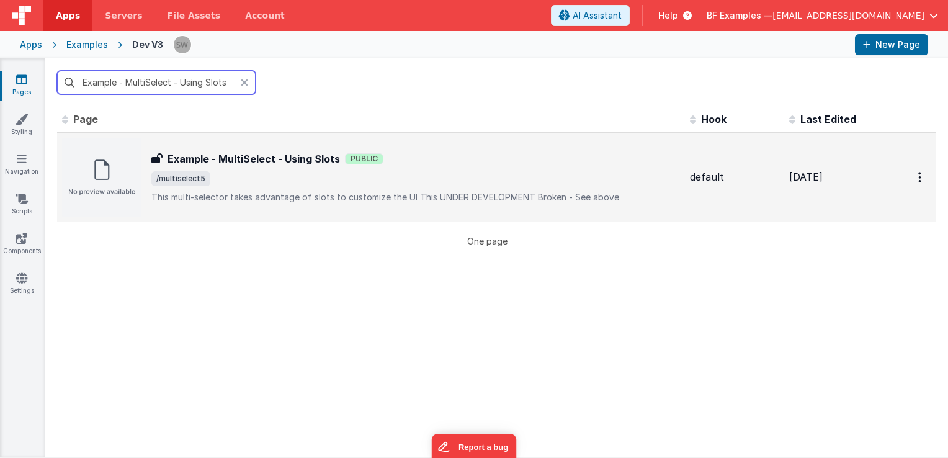
type input "Example - MultiSelect - Using Slots"
click at [570, 143] on div "Example - MultiSelect - Using Slots Example - MultiSelect - Using Slots Public …" at bounding box center [371, 177] width 618 height 79
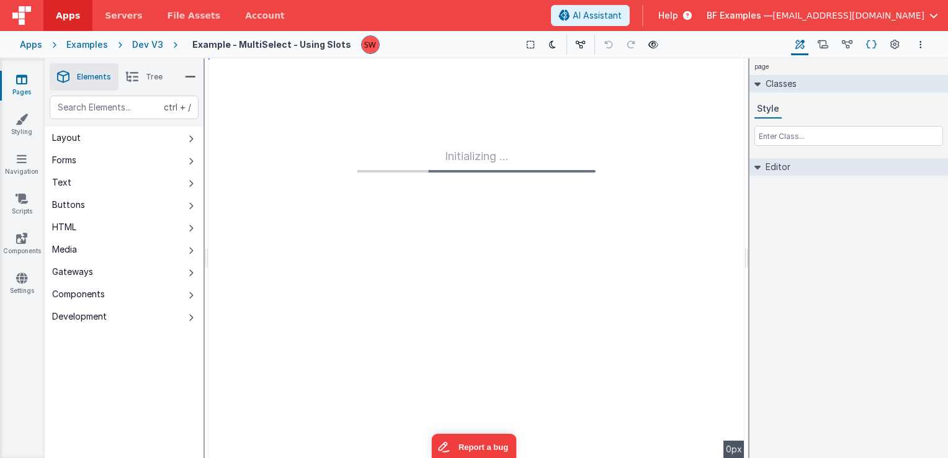
click at [871, 41] on icon at bounding box center [871, 44] width 11 height 13
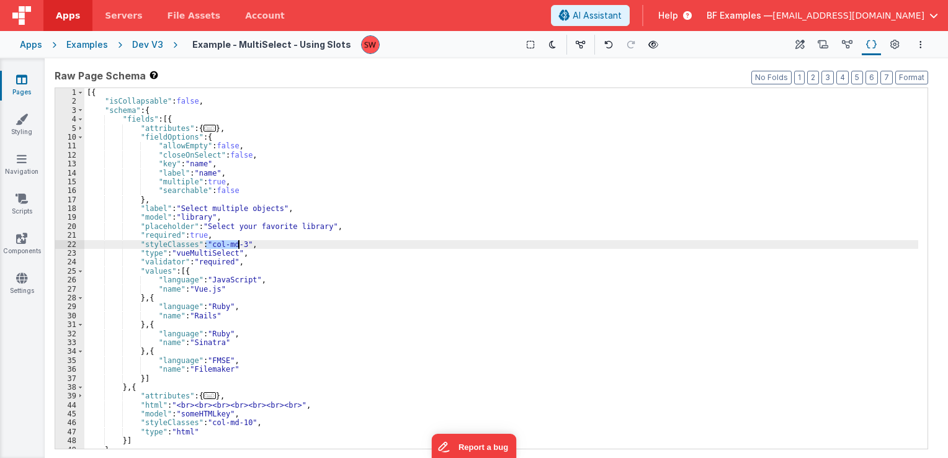
drag, startPoint x: 207, startPoint y: 244, endPoint x: 238, endPoint y: 243, distance: 31.7
click at [238, 243] on div "[{ "isCollapsable" : false , "schema" : { "fields" : [{ "attributes" : { ... } …" at bounding box center [501, 277] width 834 height 379
drag, startPoint x: 238, startPoint y: 243, endPoint x: 205, endPoint y: 245, distance: 33.6
click at [205, 245] on div "[{ "isCollapsable" : false , "schema" : { "fields" : [{ "attributes" : { ... } …" at bounding box center [501, 277] width 834 height 379
paste textarea
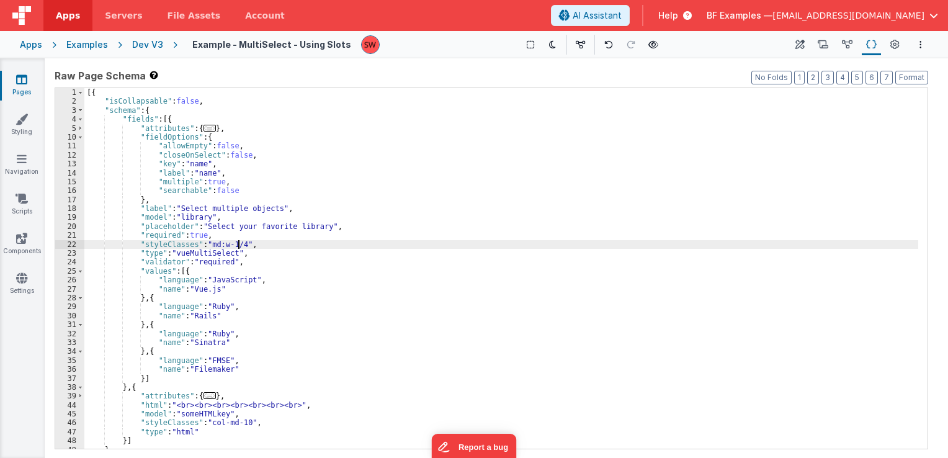
scroll to position [23, 0]
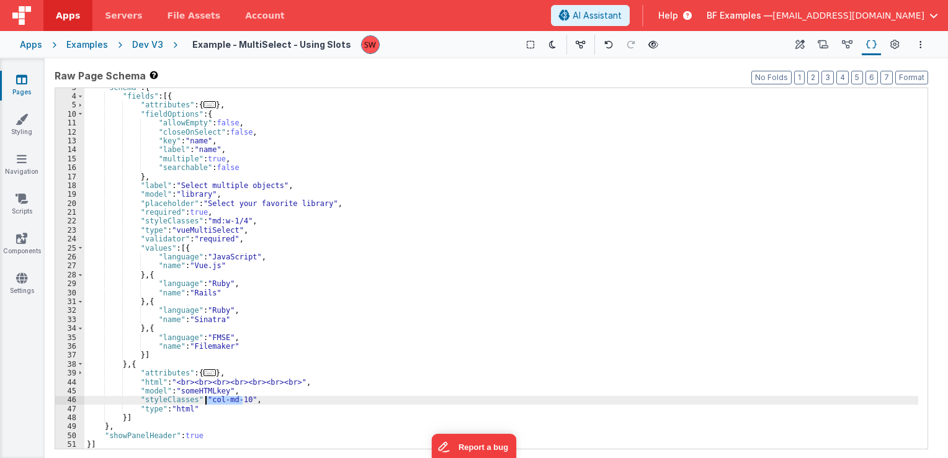
drag, startPoint x: 242, startPoint y: 399, endPoint x: 207, endPoint y: 403, distance: 35.0
click at [207, 403] on div ""schema" : { "fields" : [{ "attributes" : { ... } , "fieldOptions" : { "allowEm…" at bounding box center [501, 272] width 834 height 379
paste textarea
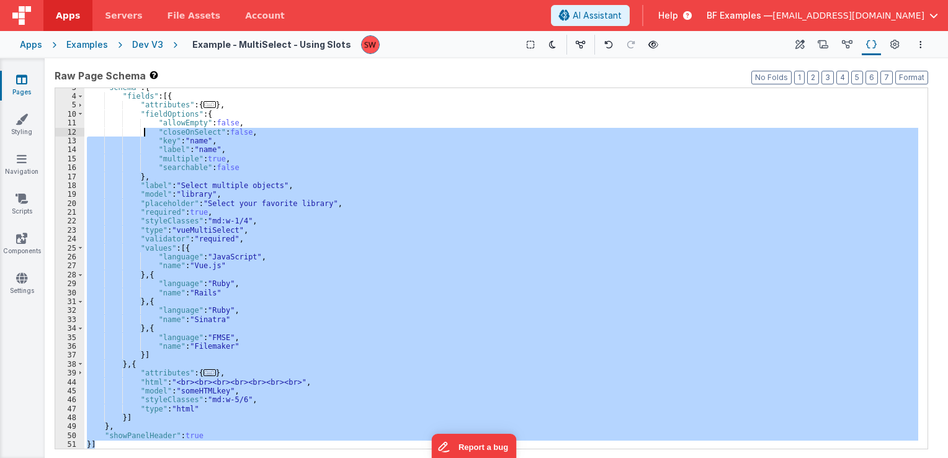
scroll to position [0, 0]
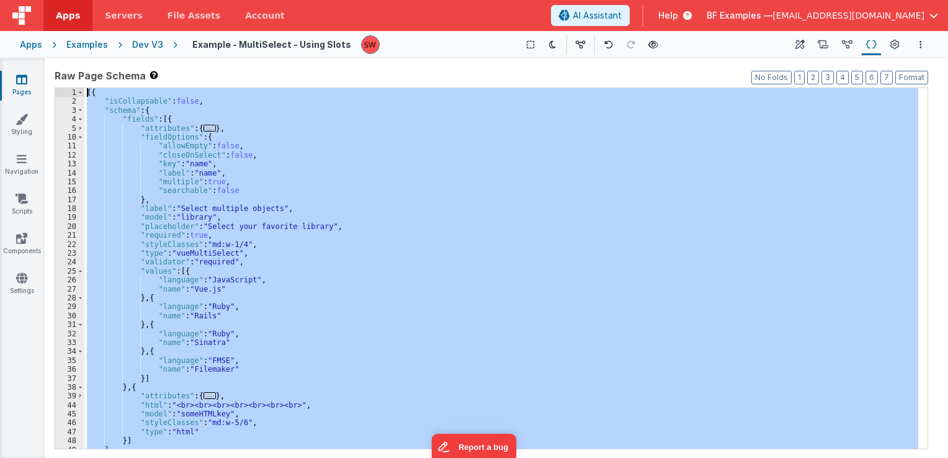
drag, startPoint x: 185, startPoint y: 441, endPoint x: 122, endPoint y: 72, distance: 374.5
click at [122, 72] on div "Raw Page Schema Shortcuts: Find: command-f Fold: command-option-L Unfold: comma…" at bounding box center [492, 258] width 874 height 380
click at [156, 40] on div "Dev V3" at bounding box center [147, 44] width 31 height 12
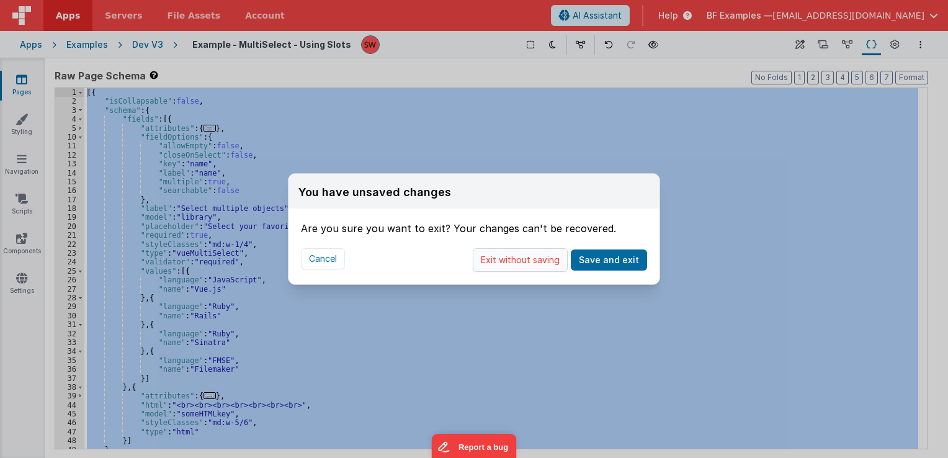
click at [517, 259] on button "Exit without saving" at bounding box center [520, 260] width 95 height 24
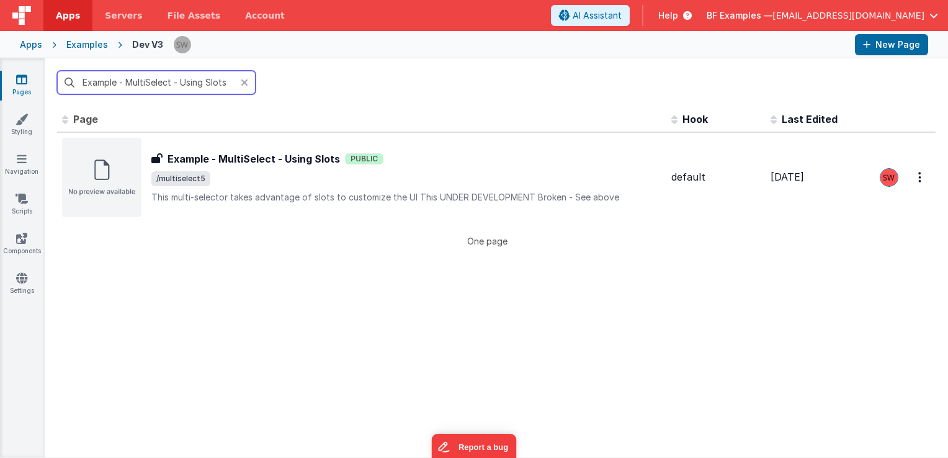
paste input "Various examples"
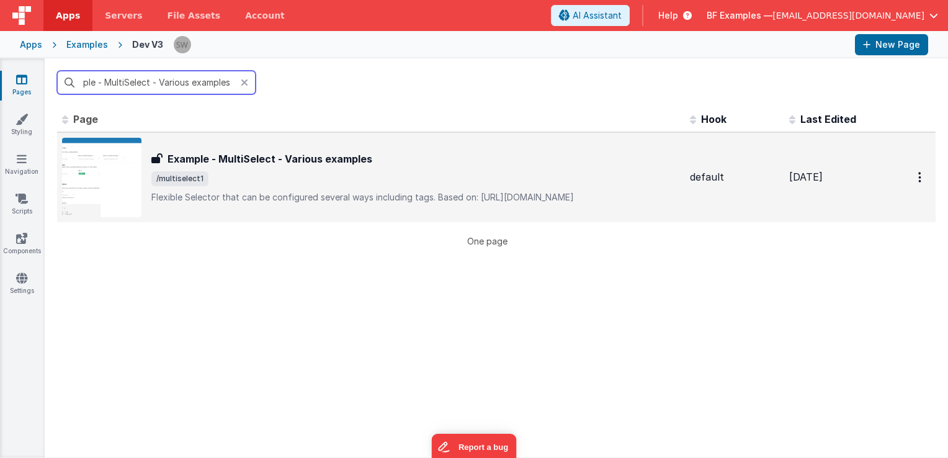
type input "Example - MultiSelect - Various examples"
click at [421, 184] on span "/multiselect1" at bounding box center [415, 178] width 529 height 15
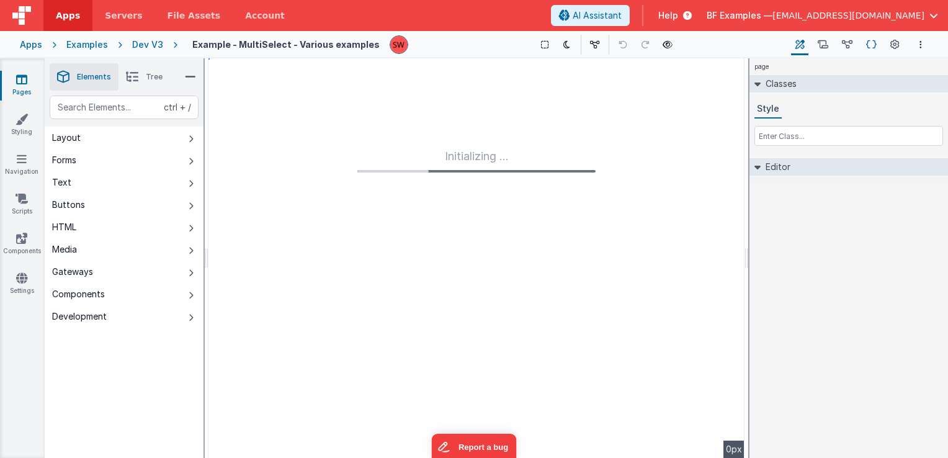
click at [869, 53] on button "Schema" at bounding box center [871, 44] width 19 height 21
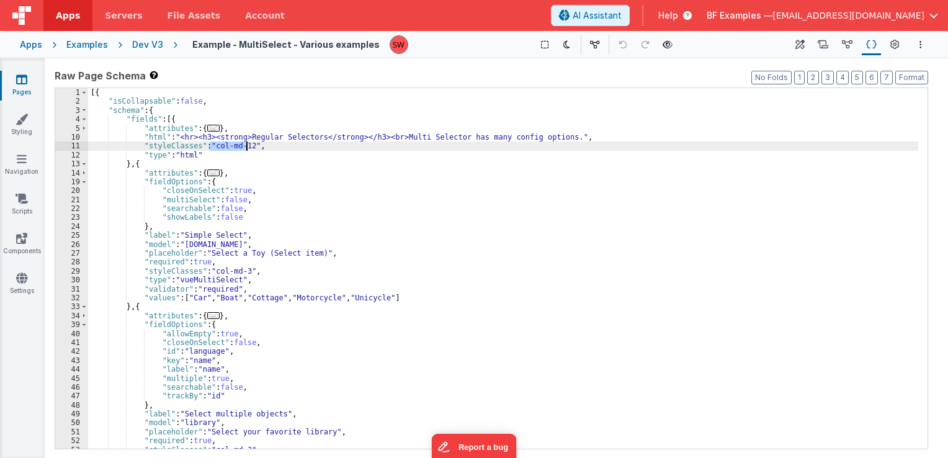
drag, startPoint x: 211, startPoint y: 145, endPoint x: 244, endPoint y: 147, distance: 33.6
click at [244, 147] on div "[{ "isCollapsable" : false , "schema" : { "fields" : [{ "attributes" : { ... } …" at bounding box center [503, 277] width 830 height 379
drag, startPoint x: 211, startPoint y: 143, endPoint x: 246, endPoint y: 148, distance: 35.0
click at [246, 148] on div "[{ "isCollapsable" : false , "schema" : { "fields" : [{ "attributes" : { ... } …" at bounding box center [503, 277] width 830 height 379
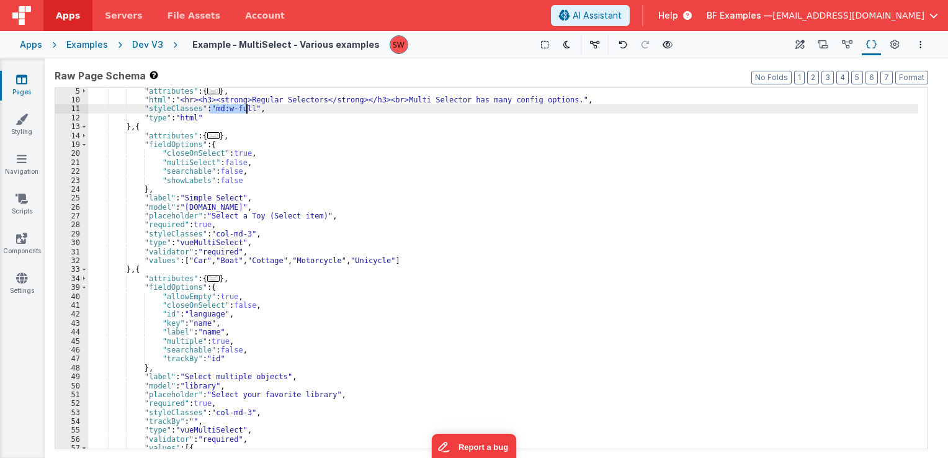
scroll to position [37, 0]
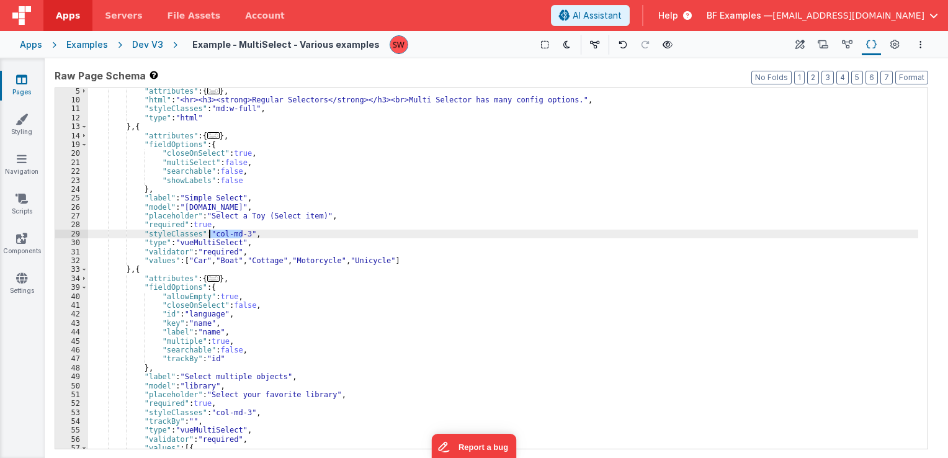
drag, startPoint x: 243, startPoint y: 234, endPoint x: 211, endPoint y: 233, distance: 31.7
click at [211, 233] on div ""attributes" : { ... } , "html" : "<hr><h3><strong>Regular Selectors</strong></…" at bounding box center [503, 276] width 830 height 379
paste textarea
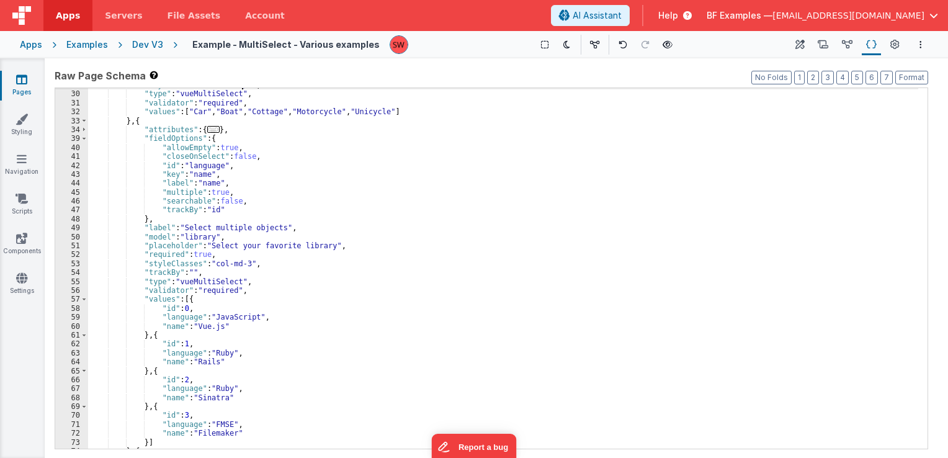
scroll to position [186, 0]
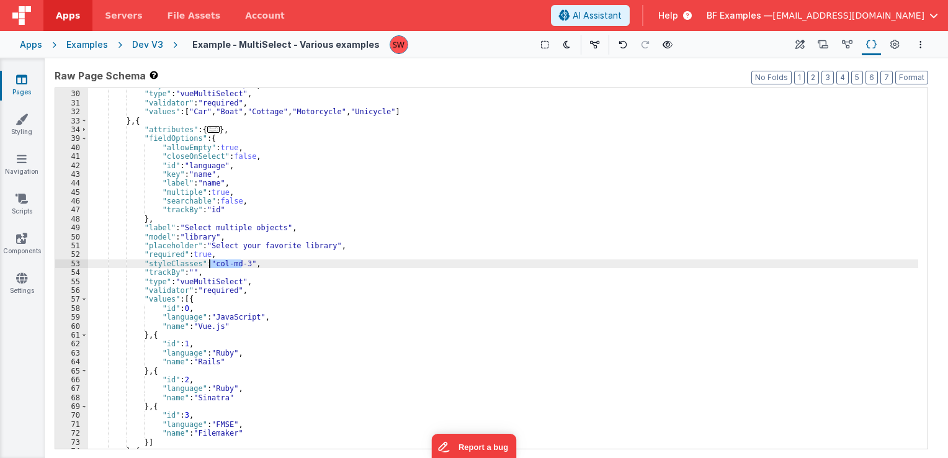
drag, startPoint x: 240, startPoint y: 262, endPoint x: 210, endPoint y: 267, distance: 30.2
click at [210, 267] on div ""styleClasses" : "md:w-1/4" , "type" : "vueMultiSelect" , "validator" : "requir…" at bounding box center [503, 270] width 830 height 379
paste textarea
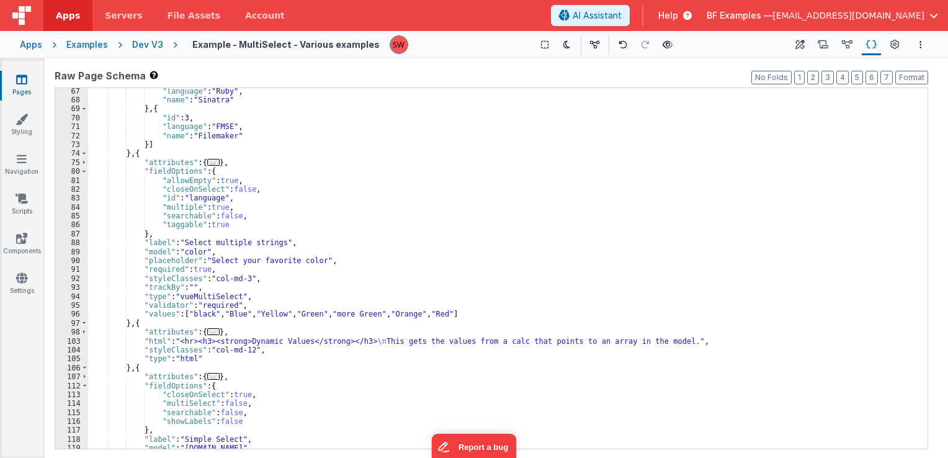
scroll to position [484, 0]
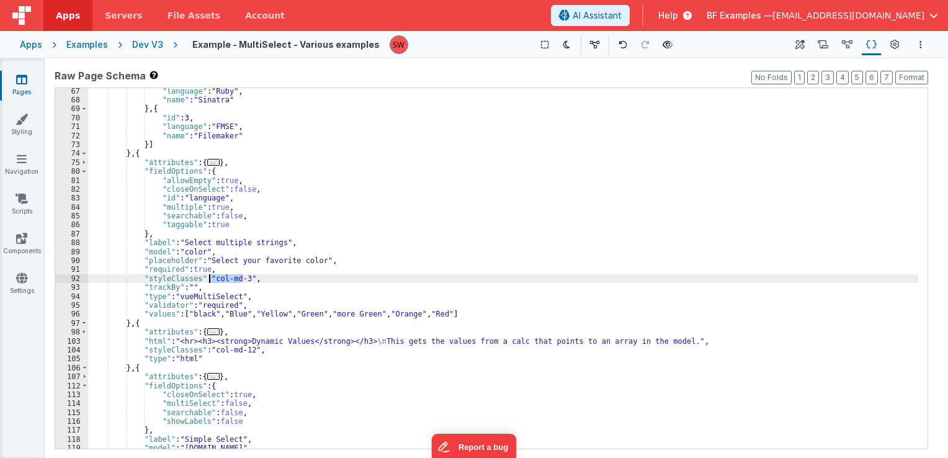
drag, startPoint x: 240, startPoint y: 280, endPoint x: 210, endPoint y: 280, distance: 30.4
click at [210, 280] on div ""language" : "Ruby" , "name" : "Sinatra" } , { "id" : 3 , "language" : "FMSE" ,…" at bounding box center [503, 276] width 830 height 379
paste textarea
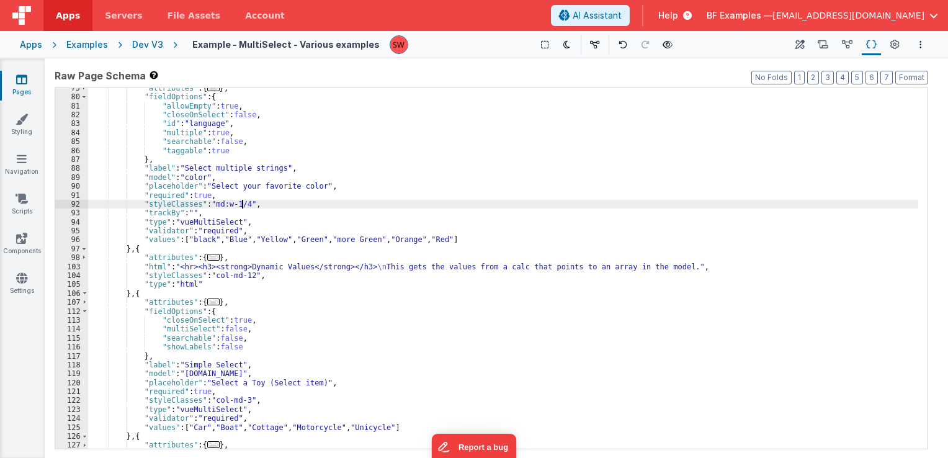
scroll to position [558, 0]
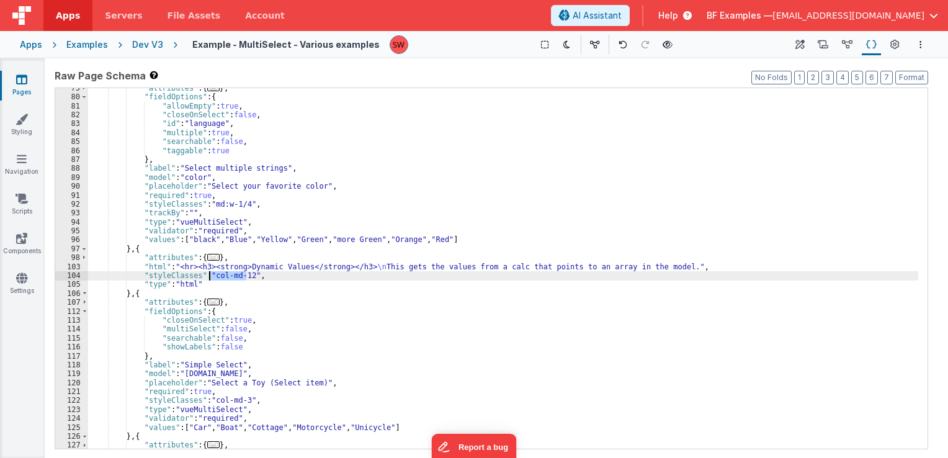
drag, startPoint x: 246, startPoint y: 279, endPoint x: 209, endPoint y: 279, distance: 37.2
click at [209, 279] on div ""attributes" : { ... } , "fieldOptions" : { "allowEmpty" : true , "closeOnSelec…" at bounding box center [503, 273] width 830 height 379
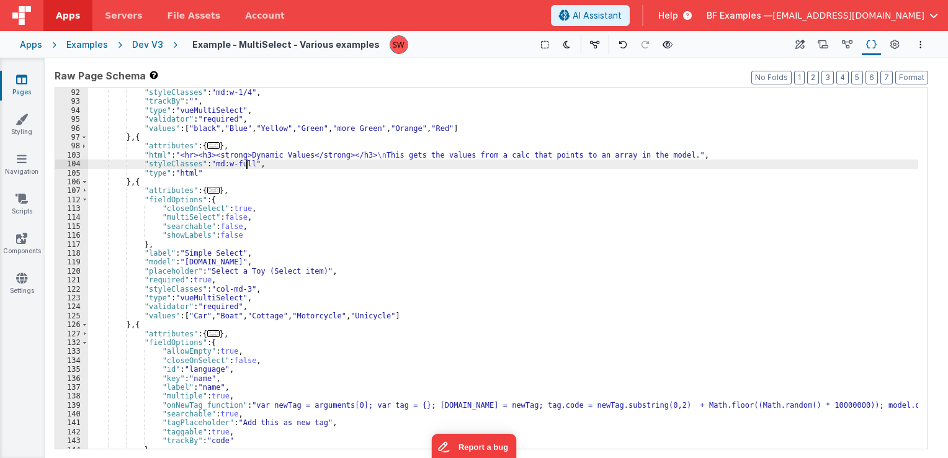
scroll to position [670, 0]
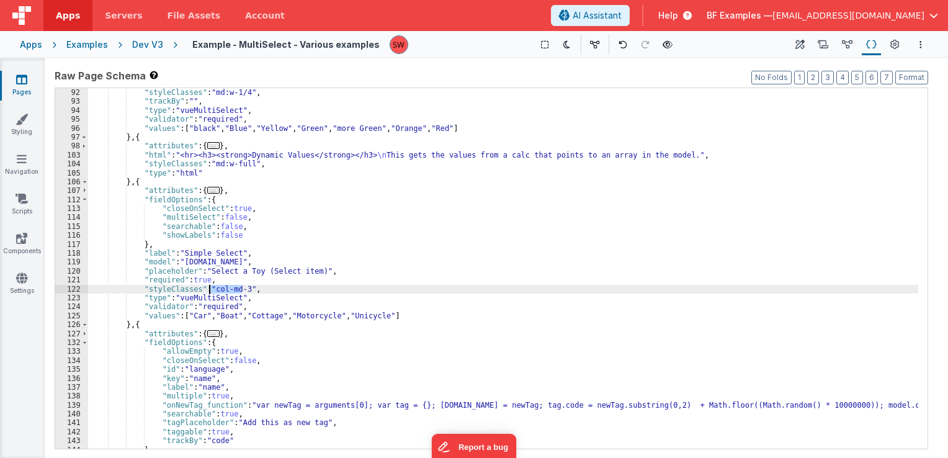
drag, startPoint x: 241, startPoint y: 290, endPoint x: 211, endPoint y: 289, distance: 29.8
click at [211, 289] on div ""required" : true , "styleClasses" : "md:w-1/4" , "trackBy" : "" , "type" : "vu…" at bounding box center [503, 268] width 830 height 379
paste textarea
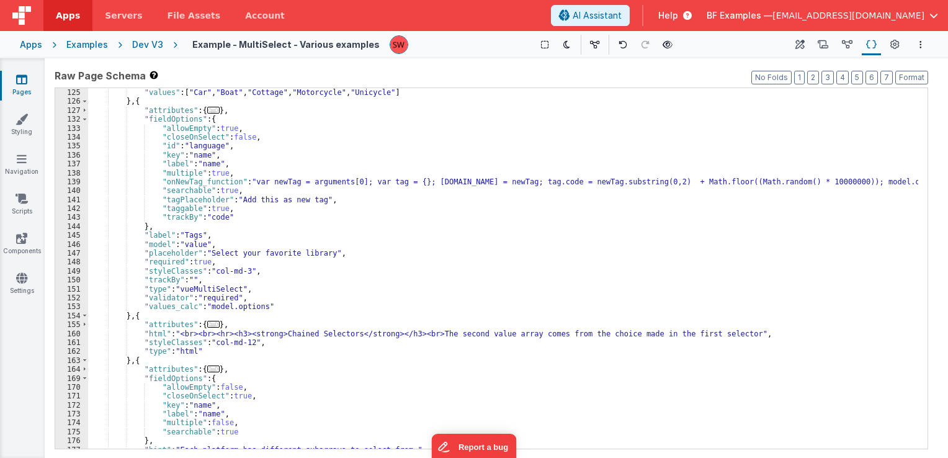
scroll to position [894, 0]
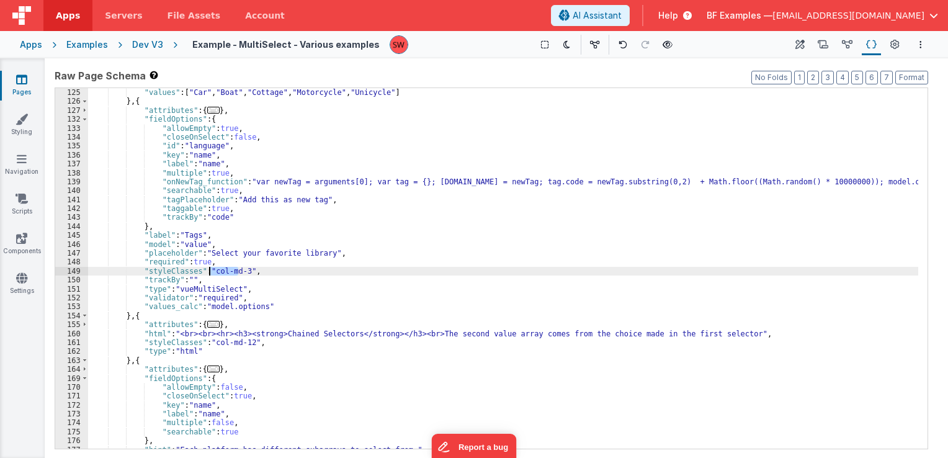
drag, startPoint x: 240, startPoint y: 272, endPoint x: 211, endPoint y: 274, distance: 28.6
click at [211, 274] on div ""validator" : "required" , "values" : [ "Car" , "Boat" , "Cottage" , "Motorcycl…" at bounding box center [503, 268] width 830 height 379
paste textarea
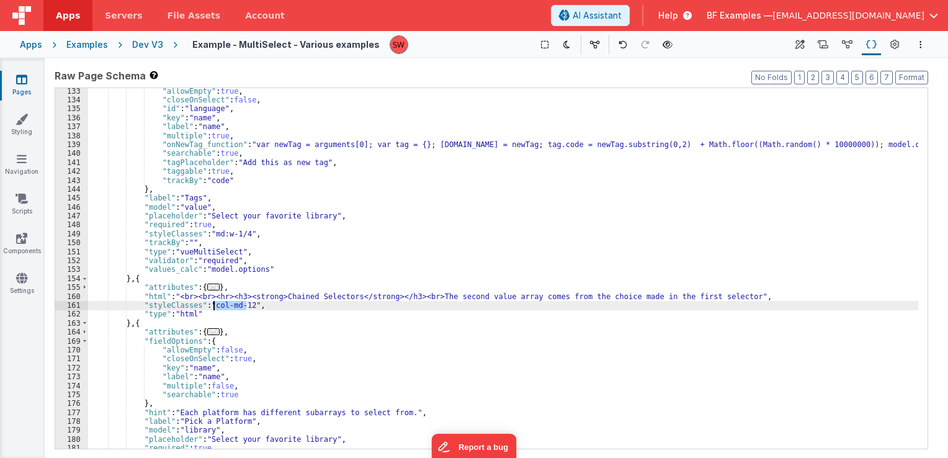
drag, startPoint x: 246, startPoint y: 304, endPoint x: 210, endPoint y: 308, distance: 35.6
click at [210, 308] on div ""allowEmpty" : true , "closeOnSelect" : false , "id" : "language" , "key" : "na…" at bounding box center [503, 276] width 830 height 379
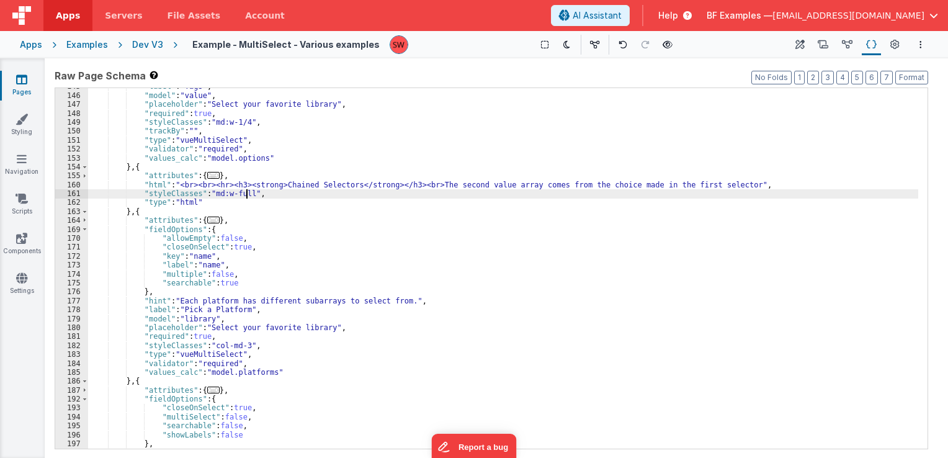
scroll to position [1080, 0]
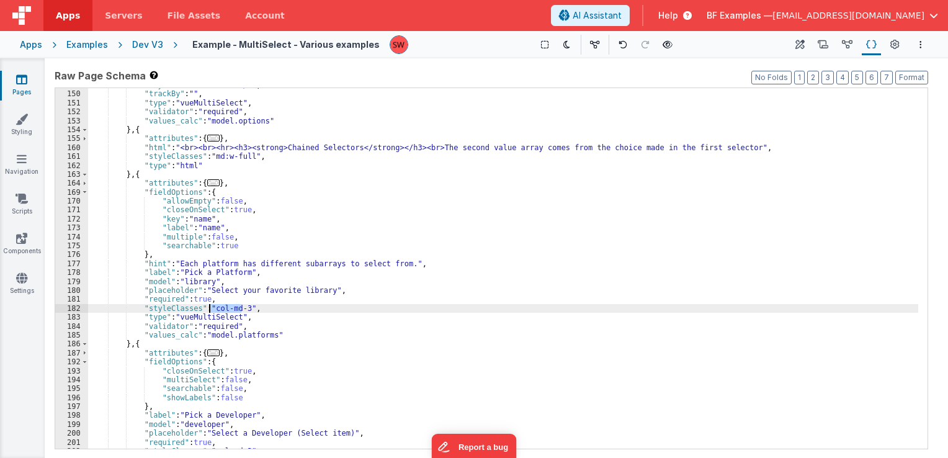
drag, startPoint x: 241, startPoint y: 310, endPoint x: 211, endPoint y: 311, distance: 29.8
click at [211, 311] on div ""styleClasses" : "md:w-1/4" , "trackBy" : "" , "type" : "vueMultiSelect" , "val…" at bounding box center [503, 270] width 830 height 379
paste textarea
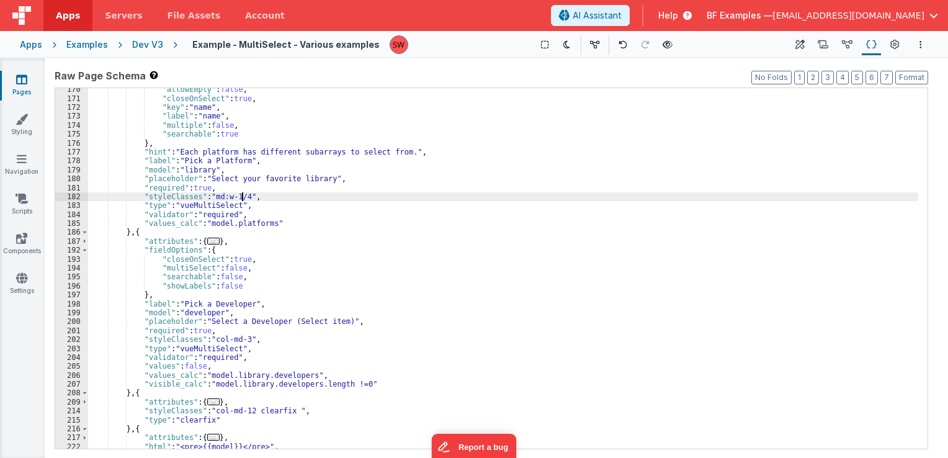
scroll to position [1229, 0]
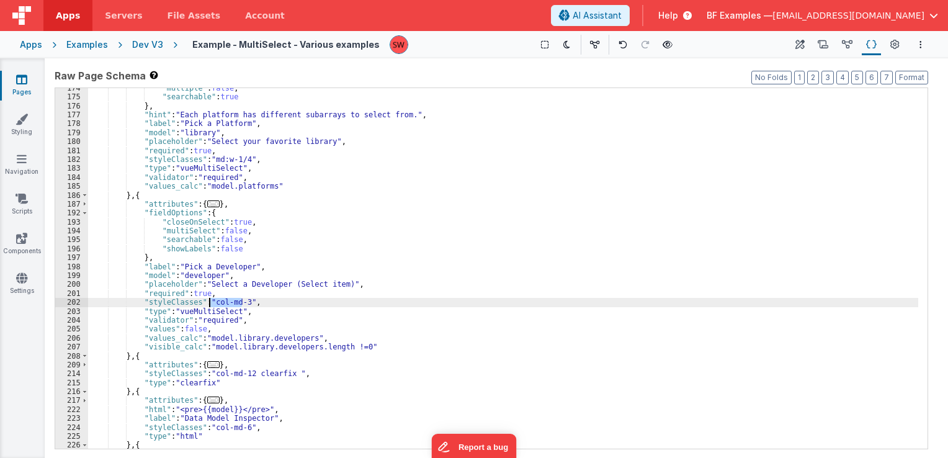
drag, startPoint x: 240, startPoint y: 303, endPoint x: 210, endPoint y: 304, distance: 29.8
click at [210, 304] on div ""multiple" : false , "searchable" : true } , "hint" : "Each platform has differ…" at bounding box center [503, 273] width 830 height 379
paste textarea
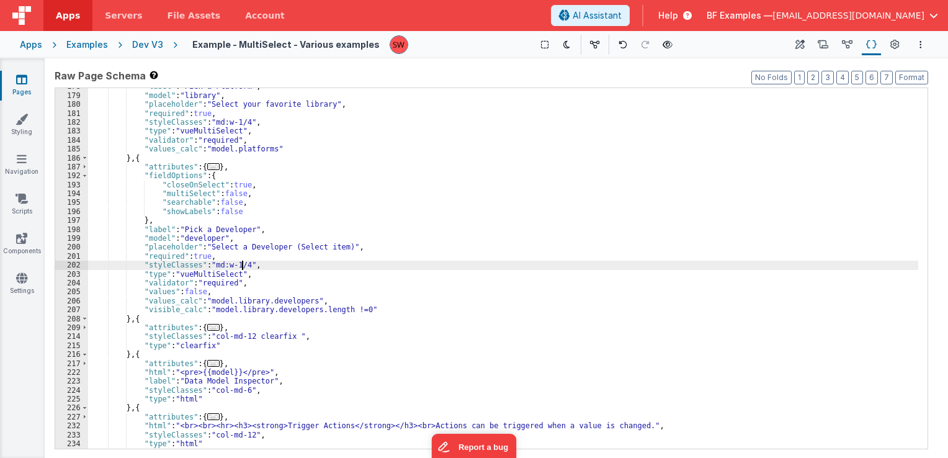
scroll to position [1303, 0]
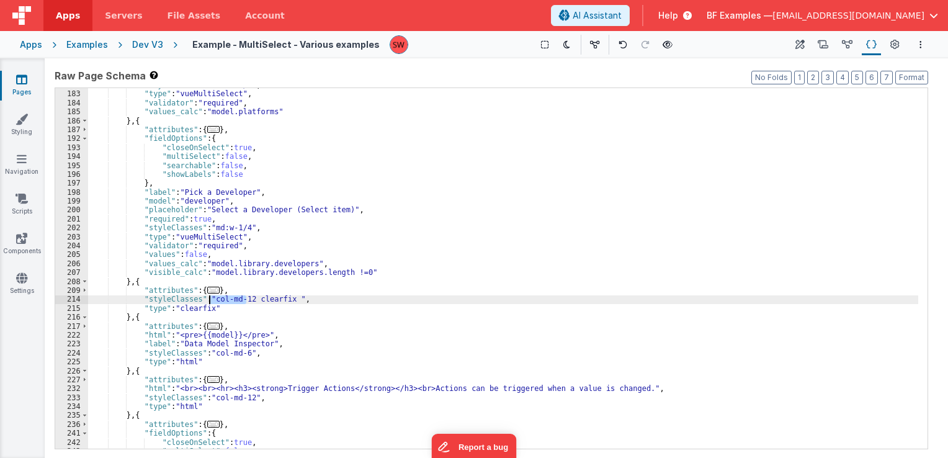
drag, startPoint x: 246, startPoint y: 300, endPoint x: 208, endPoint y: 303, distance: 37.4
click at [208, 303] on div ""styleClasses" : "md:w-1/4" , "type" : "vueMultiSelect" , "validator" : "requir…" at bounding box center [503, 270] width 830 height 379
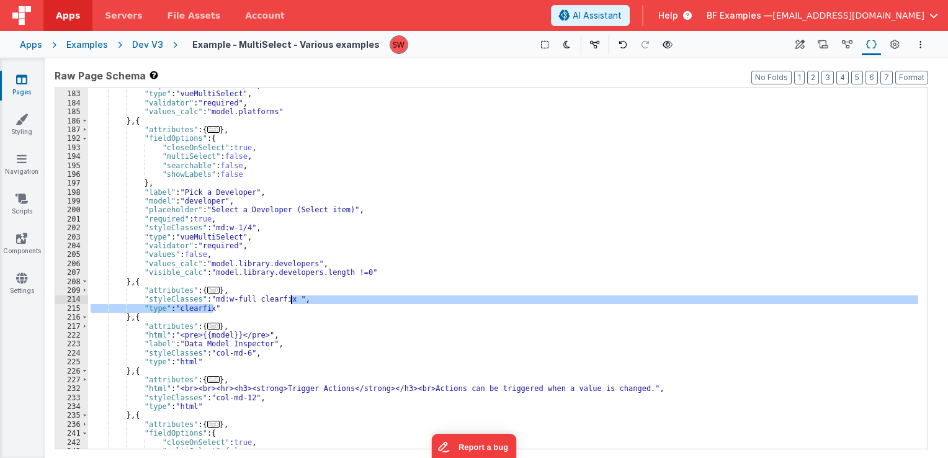
drag, startPoint x: 220, startPoint y: 311, endPoint x: 293, endPoint y: 303, distance: 73.6
click at [293, 303] on div ""styleClasses" : "md:w-1/4" , "type" : "vueMultiSelect" , "validator" : "requir…" at bounding box center [503, 270] width 830 height 379
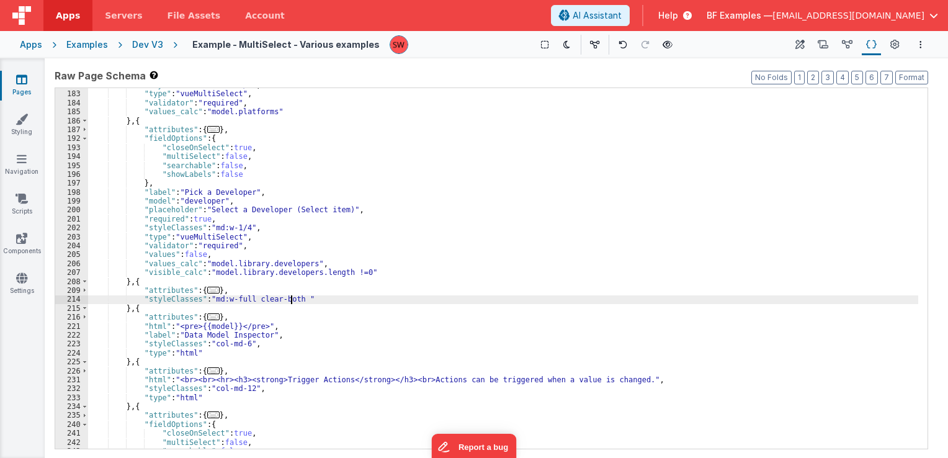
scroll to position [1340, 0]
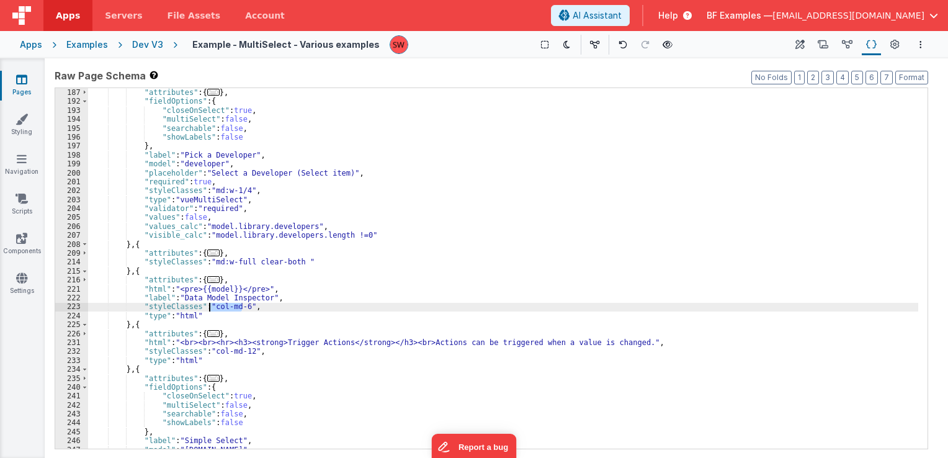
drag, startPoint x: 241, startPoint y: 311, endPoint x: 211, endPoint y: 309, distance: 30.5
click at [211, 309] on div "} , { "attributes" : { ... } , "fieldOptions" : { "closeOnSelect" : true , "mul…" at bounding box center [503, 268] width 830 height 379
paste textarea
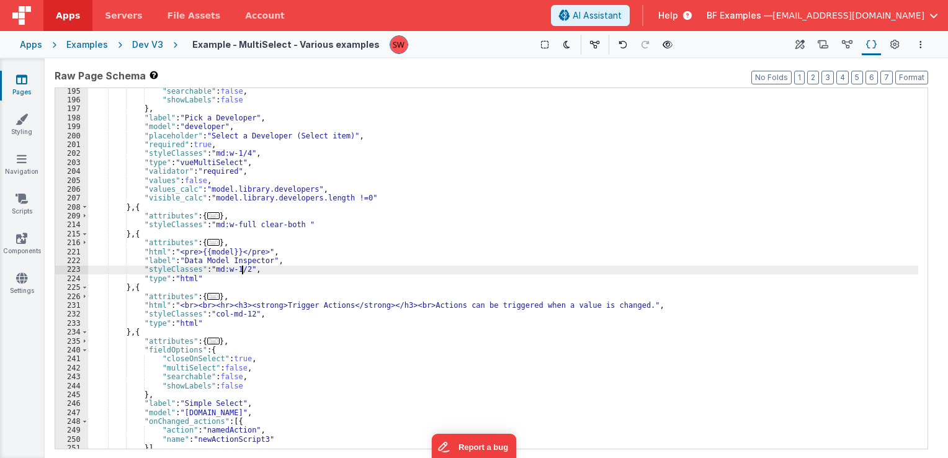
scroll to position [1378, 0]
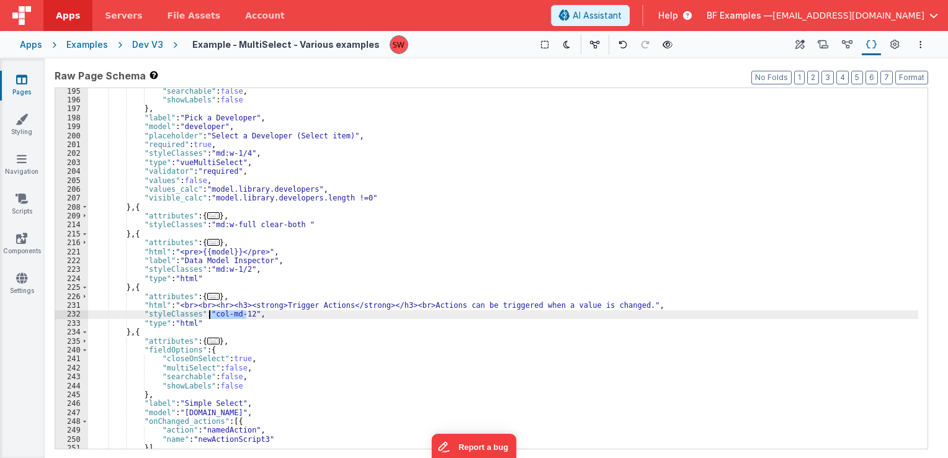
drag, startPoint x: 242, startPoint y: 315, endPoint x: 210, endPoint y: 317, distance: 32.3
click at [210, 317] on div ""searchable" : false , "showLabels" : false } , "label" : "Pick a Developer" , …" at bounding box center [503, 276] width 830 height 379
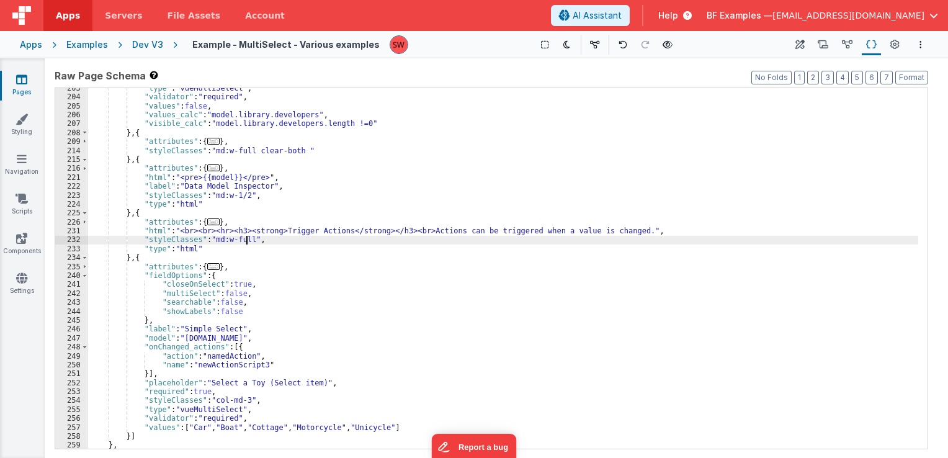
scroll to position [1471, 0]
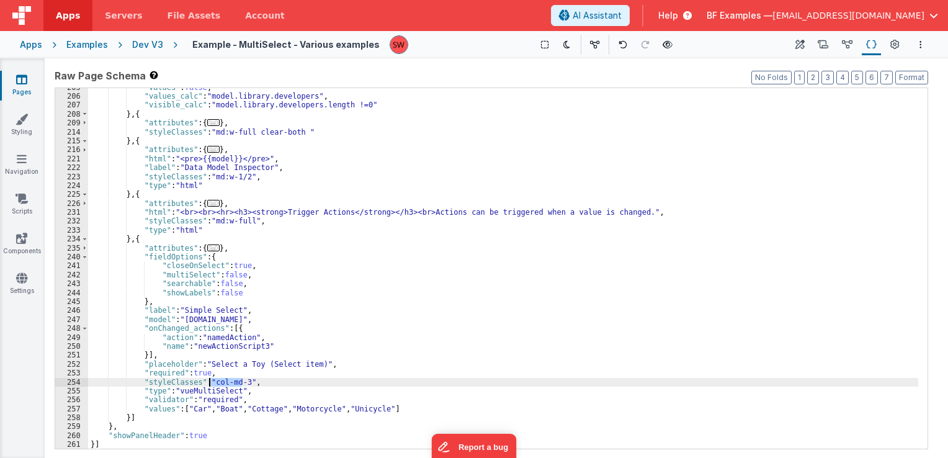
drag, startPoint x: 241, startPoint y: 383, endPoint x: 210, endPoint y: 382, distance: 31.0
click at [210, 382] on div ""values" : false , "values_calc" : "model.library.developers" , "visible_calc" …" at bounding box center [503, 272] width 830 height 379
paste textarea
click at [142, 41] on div "Dev V3" at bounding box center [147, 44] width 31 height 12
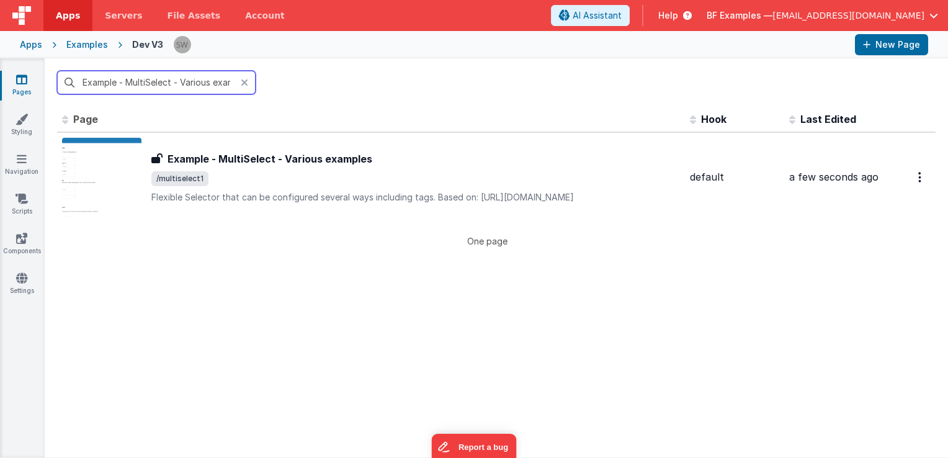
paste input "Messages peer to peer [PERSON_NAME] channel"
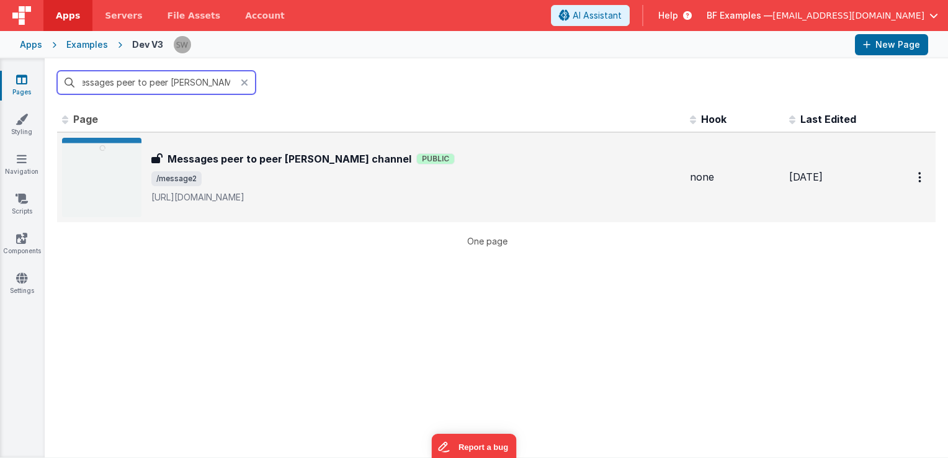
type input "Messages peer to peer [PERSON_NAME] channel"
click at [333, 163] on h3 "Messages peer to peer [PERSON_NAME] channel" at bounding box center [290, 158] width 244 height 15
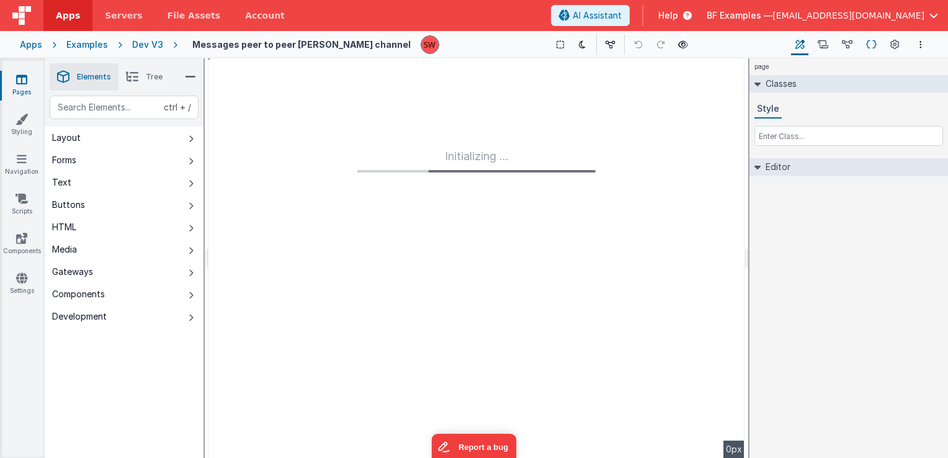
click at [874, 43] on icon at bounding box center [871, 44] width 11 height 13
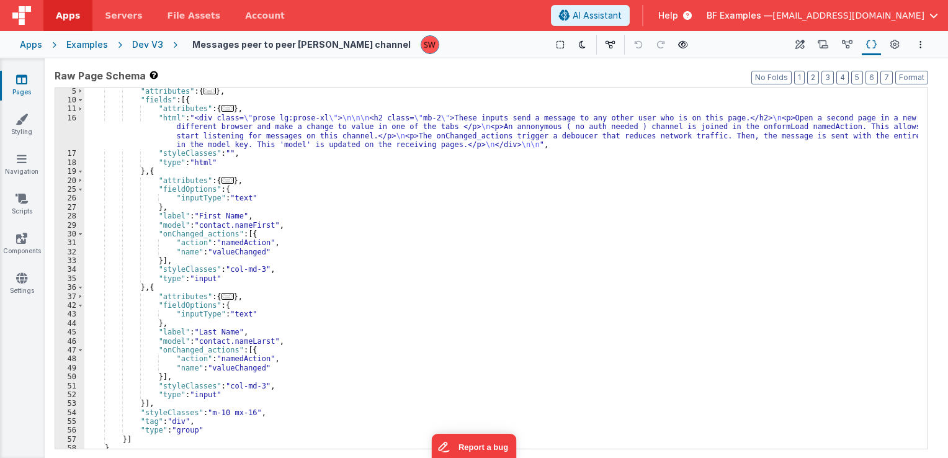
scroll to position [37, 0]
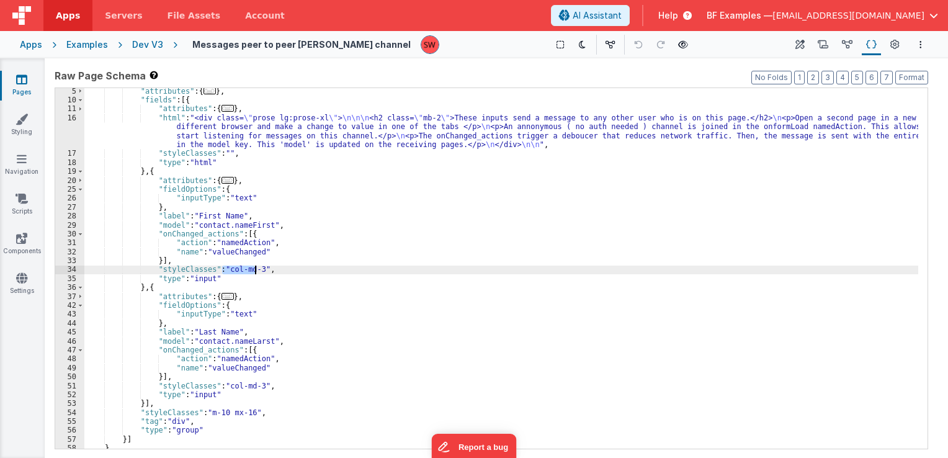
drag, startPoint x: 223, startPoint y: 267, endPoint x: 255, endPoint y: 272, distance: 32.6
click at [255, 272] on div ""attributes" : { ... } , "fields" : [{ "attributes" : { ... } , "html" : "<div …" at bounding box center [501, 276] width 834 height 379
drag, startPoint x: 253, startPoint y: 271, endPoint x: 223, endPoint y: 272, distance: 29.8
click at [223, 272] on div ""attributes" : { ... } , "fields" : [{ "attributes" : { ... } , "html" : "<div …" at bounding box center [501, 276] width 834 height 379
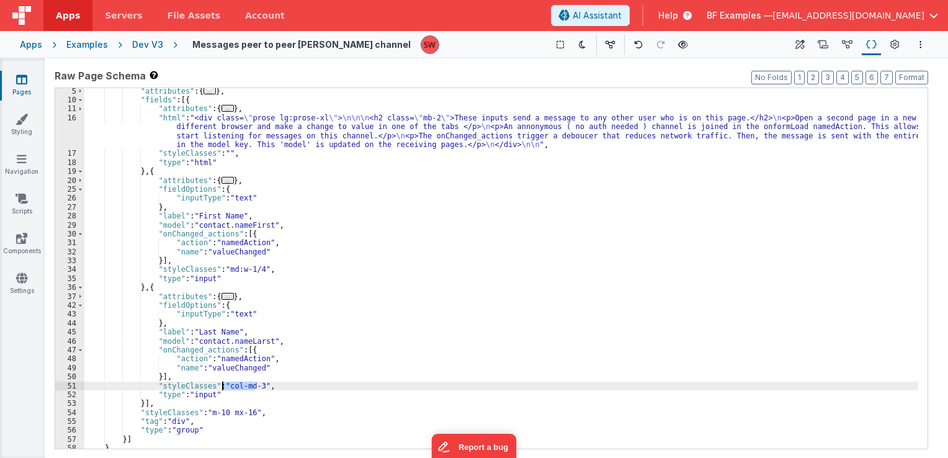
drag, startPoint x: 254, startPoint y: 388, endPoint x: 223, endPoint y: 388, distance: 30.4
click at [223, 388] on div ""attributes" : { ... } , "fields" : [{ "attributes" : { ... } , "html" : "<div …" at bounding box center [501, 276] width 834 height 379
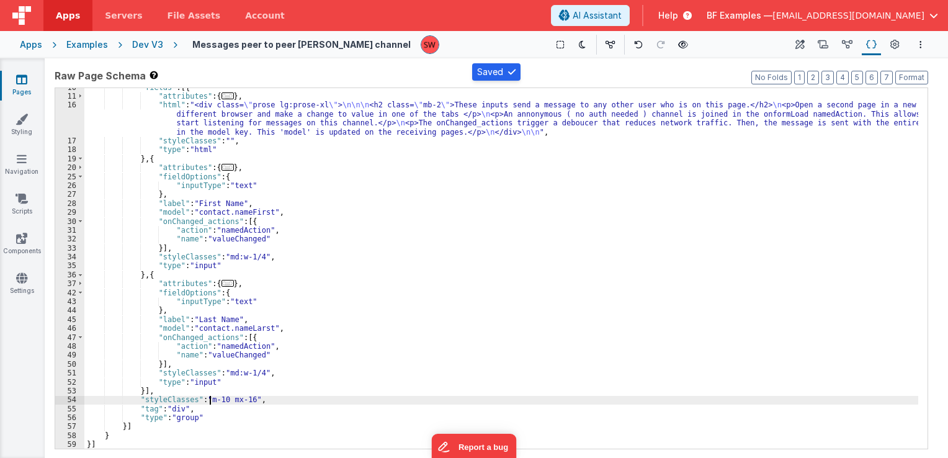
drag, startPoint x: 208, startPoint y: 403, endPoint x: 226, endPoint y: 402, distance: 18.0
click at [226, 402] on div ""fields" : [{ "attributes" : { ... } , "html" : "<div class= \" prose lg:prose-…" at bounding box center [501, 272] width 834 height 379
drag, startPoint x: 206, startPoint y: 398, endPoint x: 246, endPoint y: 404, distance: 40.7
click at [246, 404] on div ""fields" : [{ "attributes" : { ... } , "html" : "<div class= \" prose lg:prose-…" at bounding box center [501, 272] width 834 height 379
click at [145, 43] on div "Dev V3" at bounding box center [147, 44] width 31 height 12
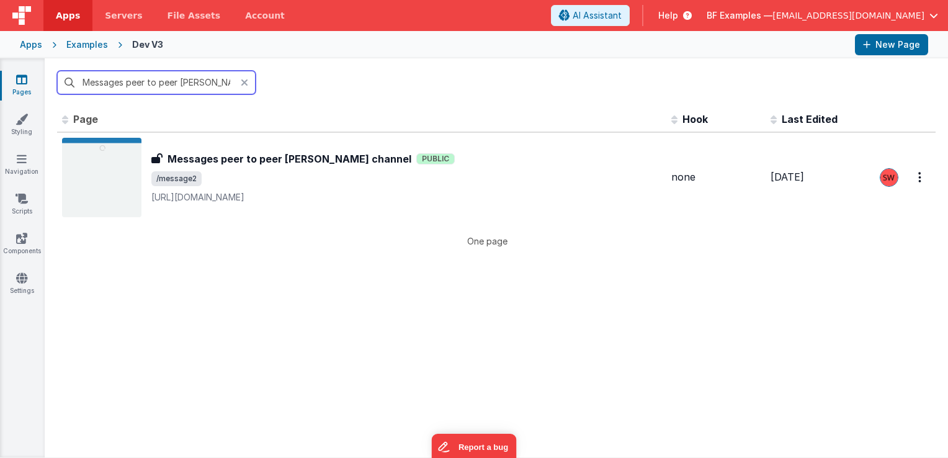
click at [156, 85] on input "Messages peer to peer [PERSON_NAME] channel" at bounding box center [156, 83] width 199 height 24
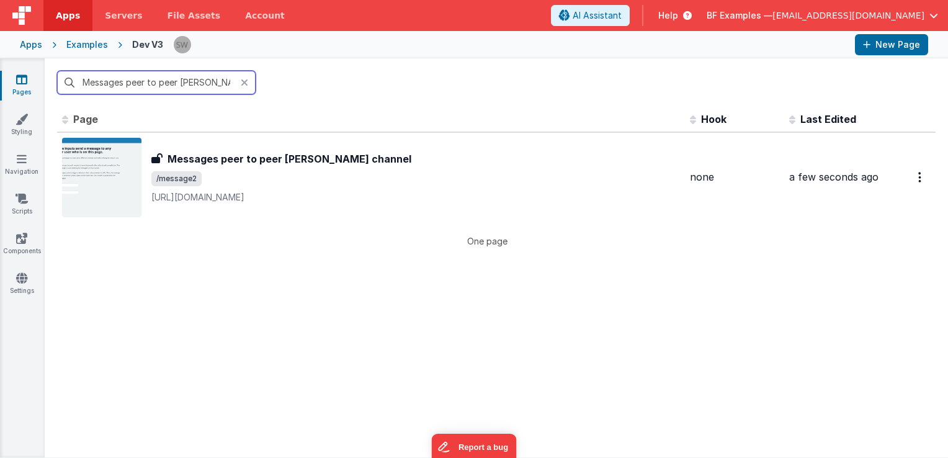
paste input "dia Breakpoint Examples"
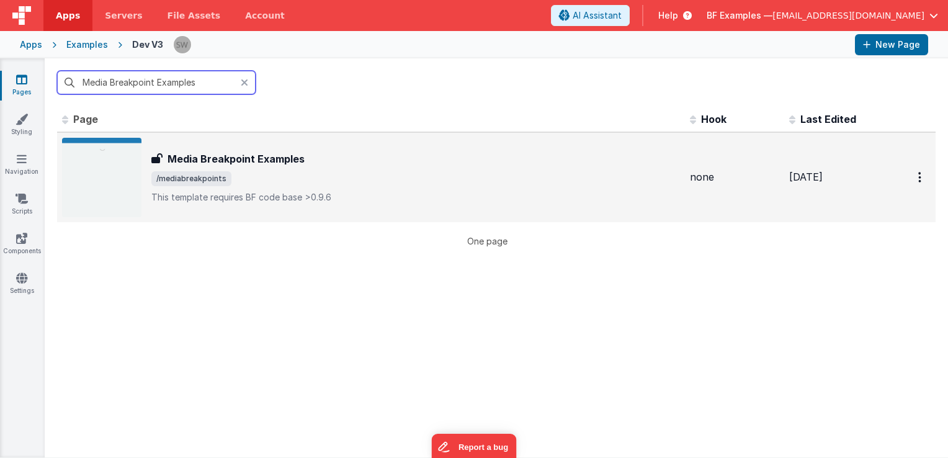
type input "Media Breakpoint Examples"
click at [343, 182] on span "/mediabreakpoints" at bounding box center [415, 178] width 529 height 15
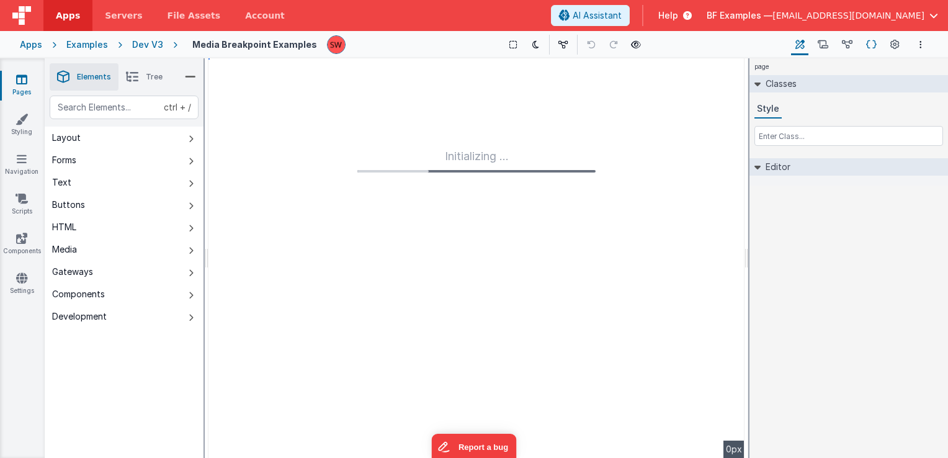
click at [875, 43] on icon at bounding box center [871, 44] width 11 height 13
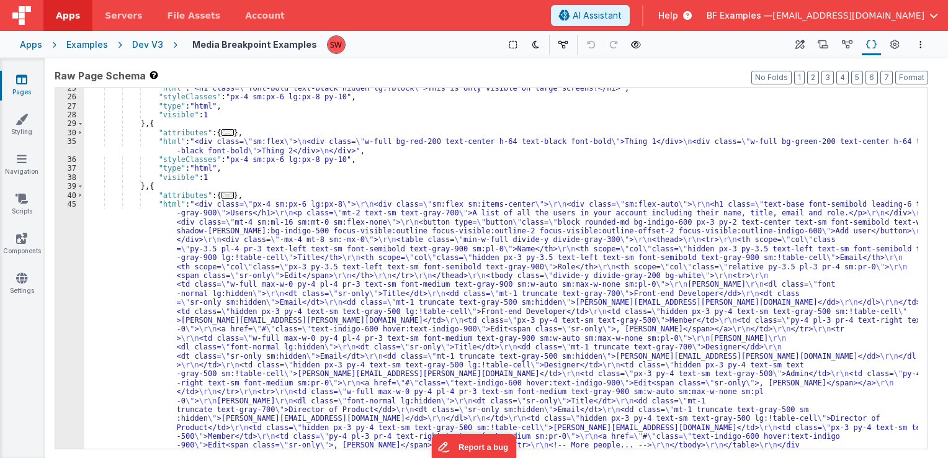
scroll to position [273, 0]
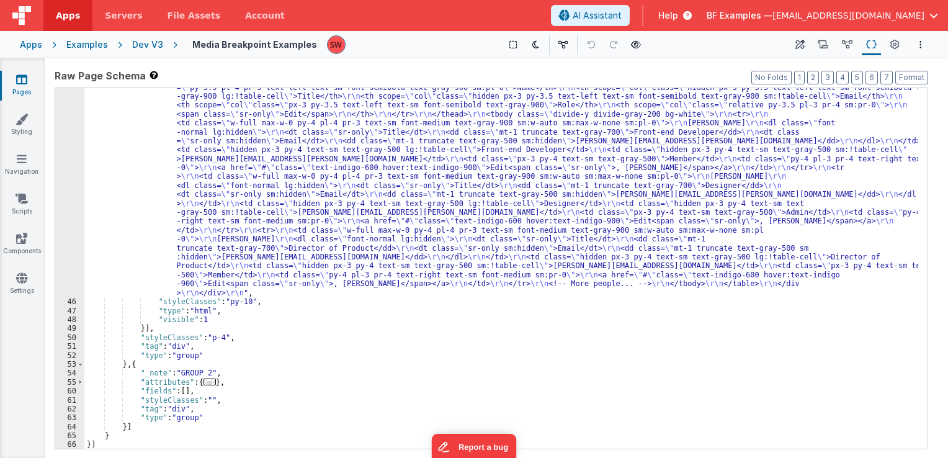
click at [148, 44] on div "Dev V3" at bounding box center [147, 44] width 31 height 12
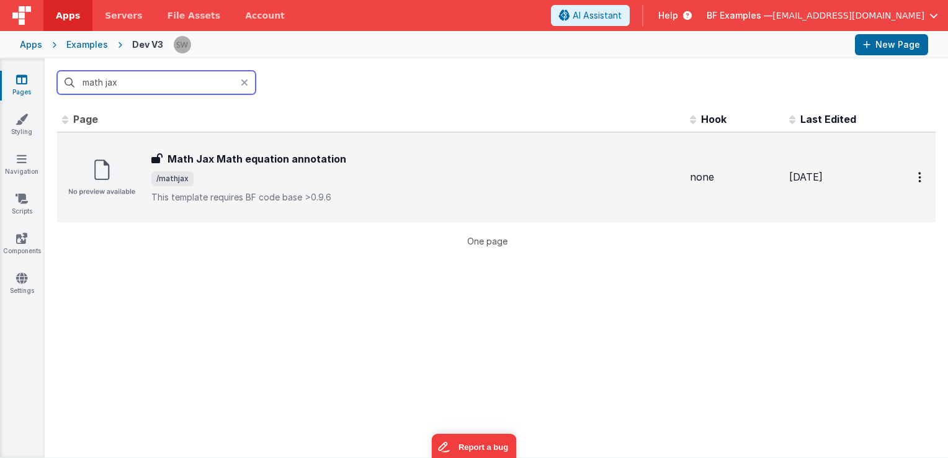
type input "math jax"
click at [439, 165] on div "Math Jax Math equation annotation" at bounding box center [415, 158] width 529 height 15
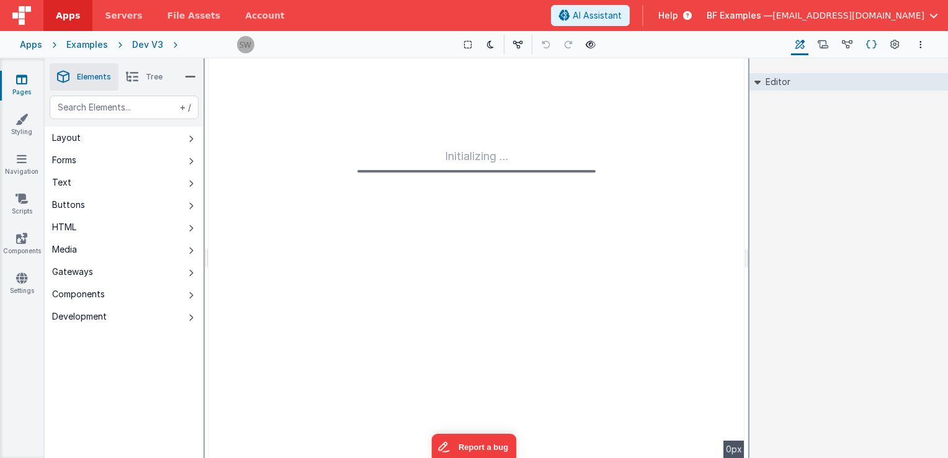
click at [867, 41] on icon at bounding box center [871, 44] width 11 height 13
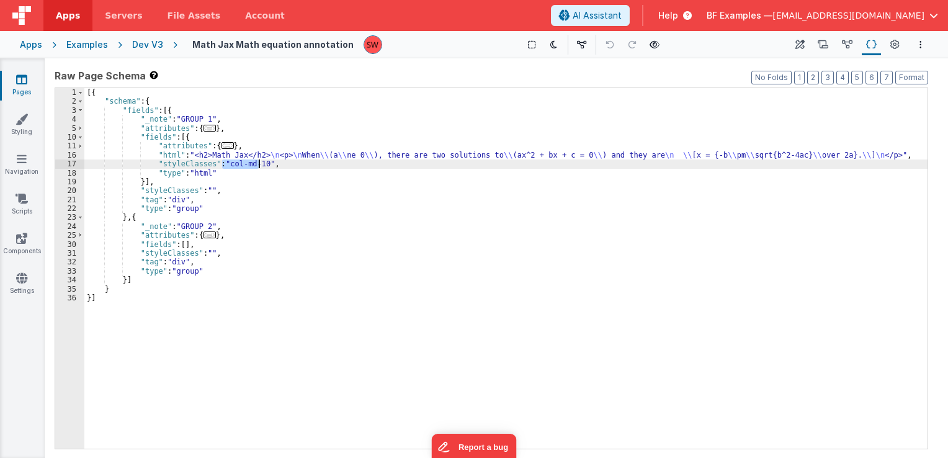
drag, startPoint x: 223, startPoint y: 165, endPoint x: 258, endPoint y: 163, distance: 34.8
click at [258, 163] on div "[{ "schema" : { "fields" : [{ "_note" : "GROUP 1" , "attributes" : { ... } , "f…" at bounding box center [505, 277] width 843 height 379
click at [148, 42] on div "Dev V3" at bounding box center [147, 44] width 31 height 12
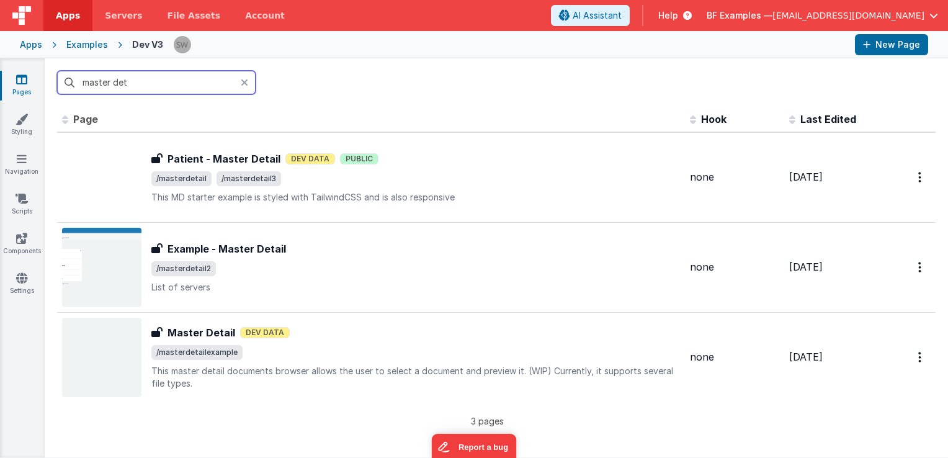
type input "master det"
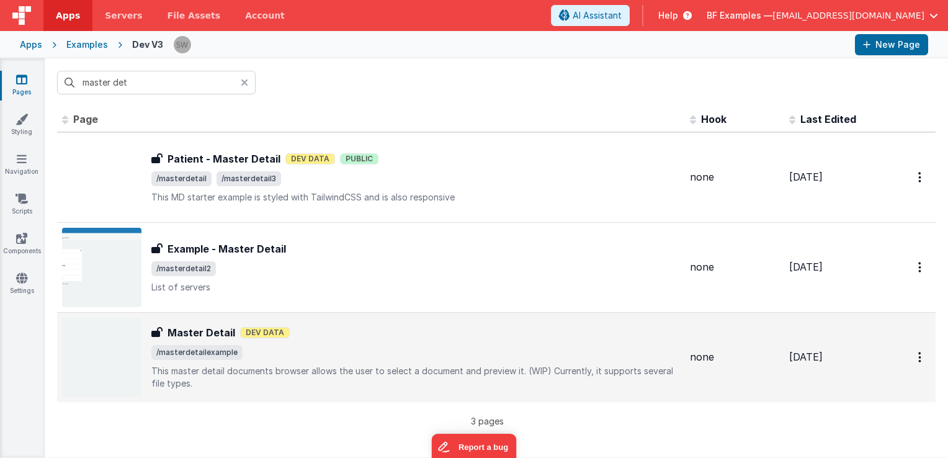
click at [357, 349] on span "/masterdetailexample" at bounding box center [415, 352] width 529 height 15
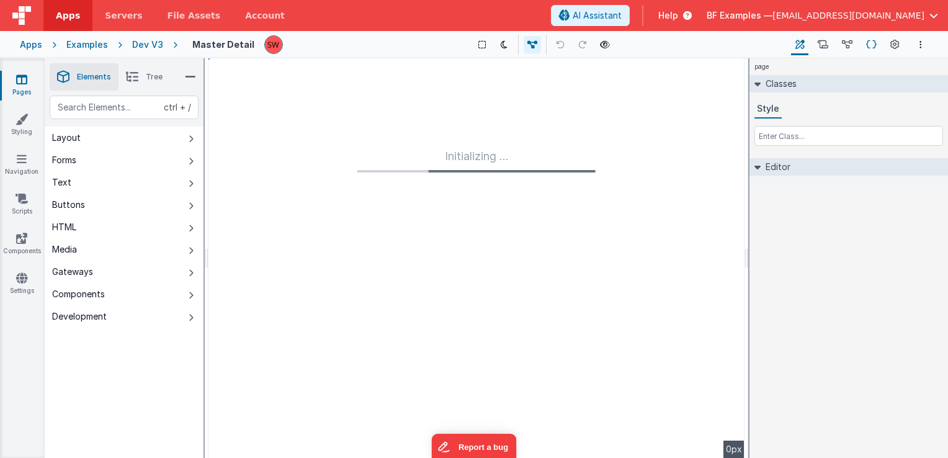
click at [872, 41] on icon at bounding box center [871, 44] width 11 height 13
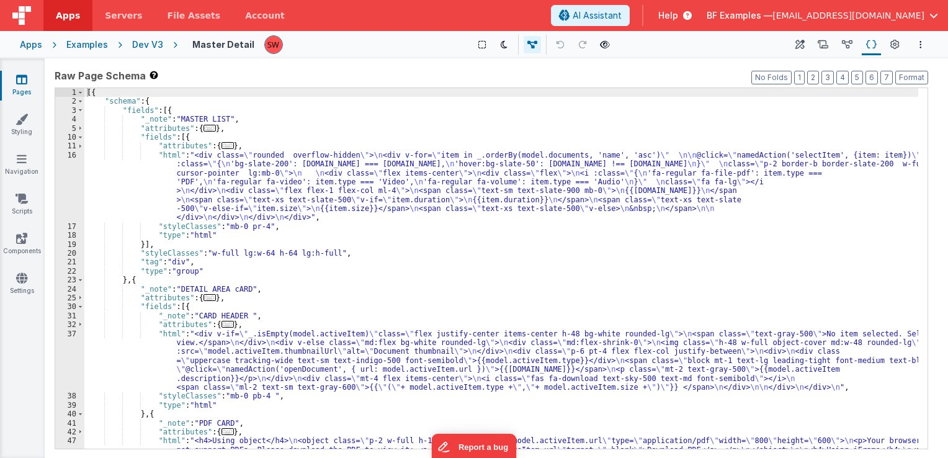
click at [246, 252] on div "[{ "schema" : { "fields" : [{ "_note" : "MASTER LIST" , "attributes" : { ... } …" at bounding box center [501, 286] width 834 height 397
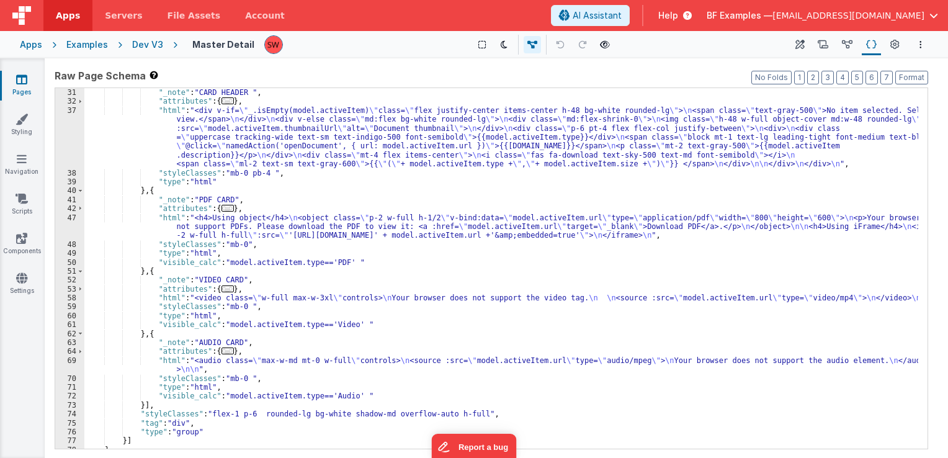
scroll to position [238, 0]
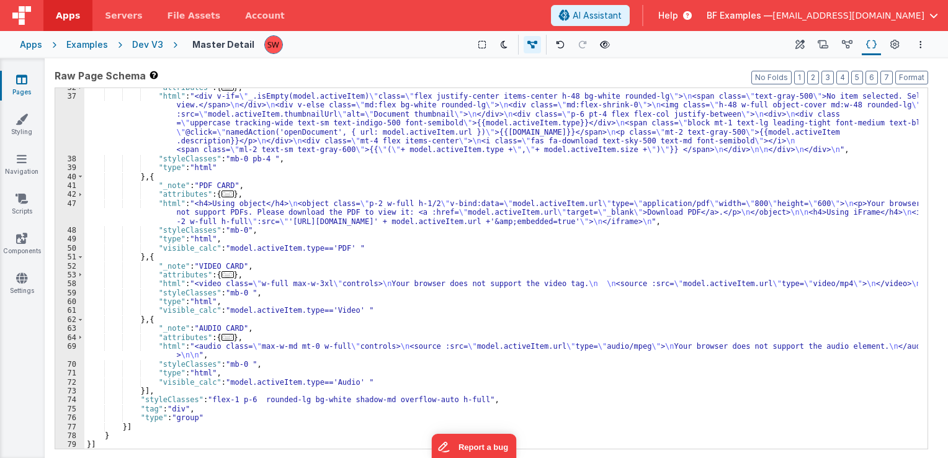
click at [141, 43] on div "Dev V3" at bounding box center [147, 44] width 31 height 12
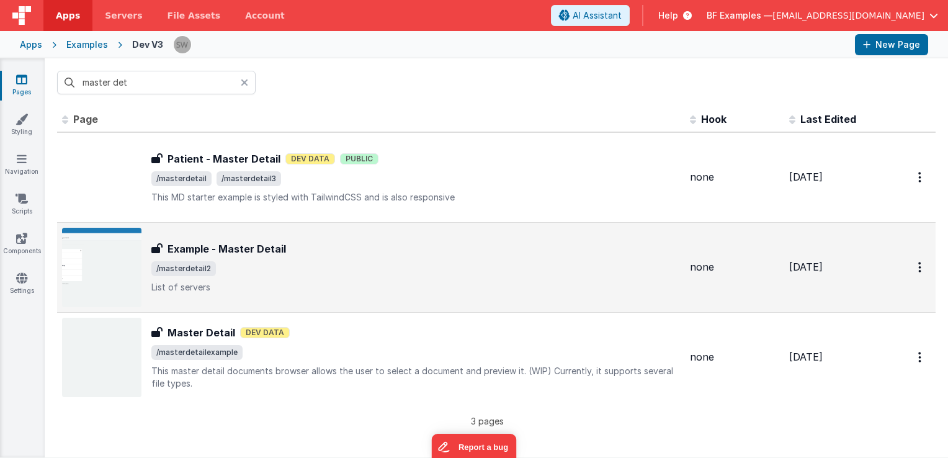
click at [281, 250] on h3 "Example - Master Detail" at bounding box center [227, 248] width 119 height 15
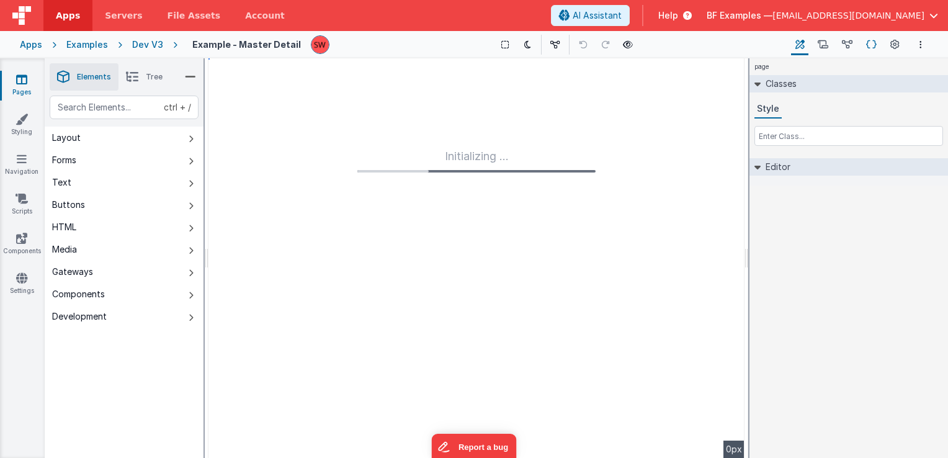
click at [879, 41] on button "Schema" at bounding box center [871, 44] width 19 height 21
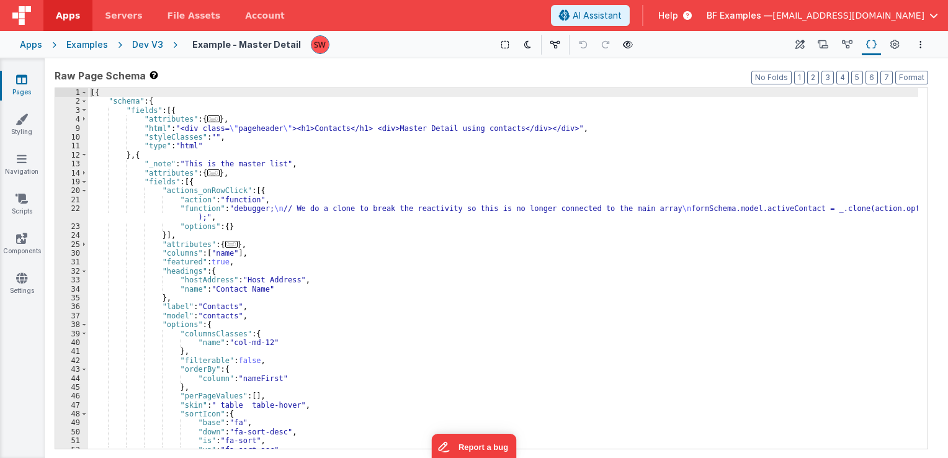
scroll to position [37, 0]
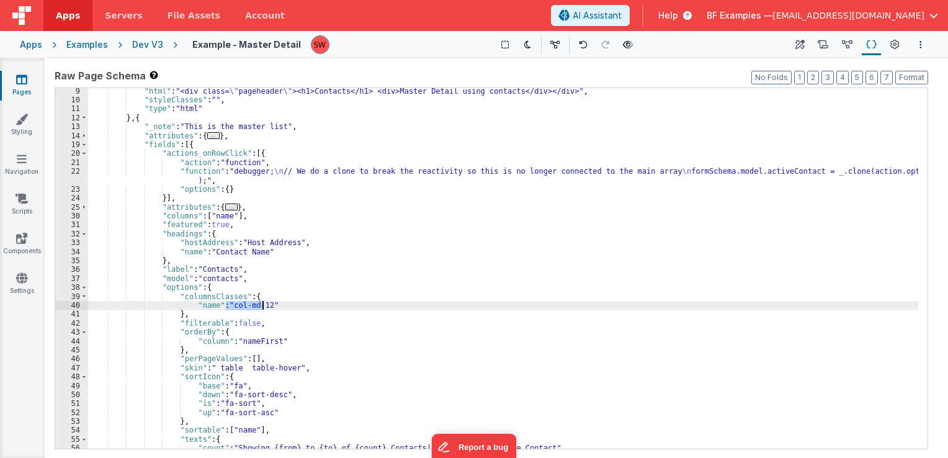
drag, startPoint x: 227, startPoint y: 304, endPoint x: 261, endPoint y: 307, distance: 33.6
click at [261, 307] on div ""html" : "<div class= \" pageheader \" ><h1>Contacts</h1> <div>Master Detail us…" at bounding box center [503, 276] width 830 height 379
paste textarea
drag, startPoint x: 224, startPoint y: 307, endPoint x: 262, endPoint y: 306, distance: 38.5
click at [262, 306] on div ""html" : "<div class= \" pageheader \" ><h1>Contacts</h1> <div>Master Detail us…" at bounding box center [503, 276] width 830 height 379
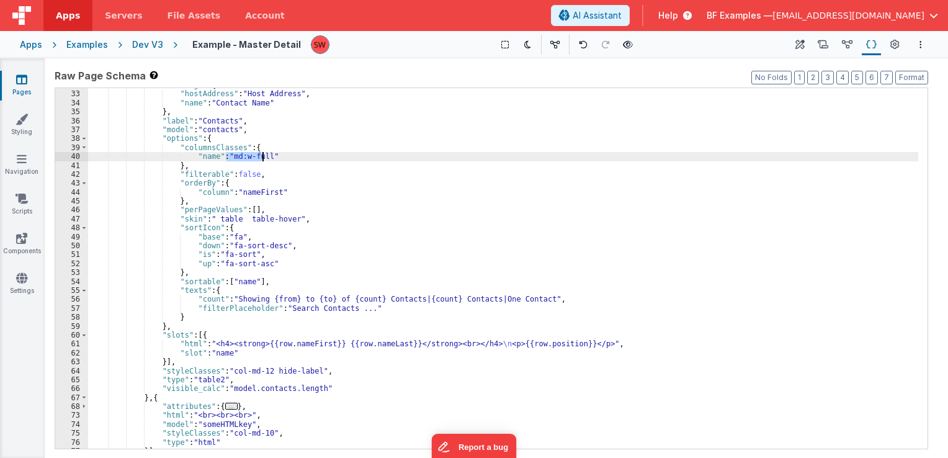
scroll to position [223, 0]
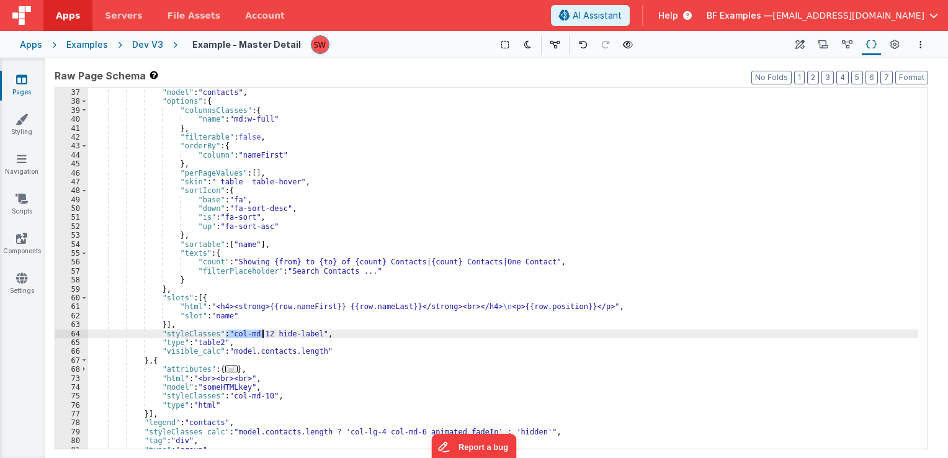
drag, startPoint x: 225, startPoint y: 336, endPoint x: 264, endPoint y: 335, distance: 39.1
click at [264, 335] on div ""label" : "Contacts" , "model" : "contacts" , "options" : { "columnsClasses" : …" at bounding box center [503, 268] width 830 height 379
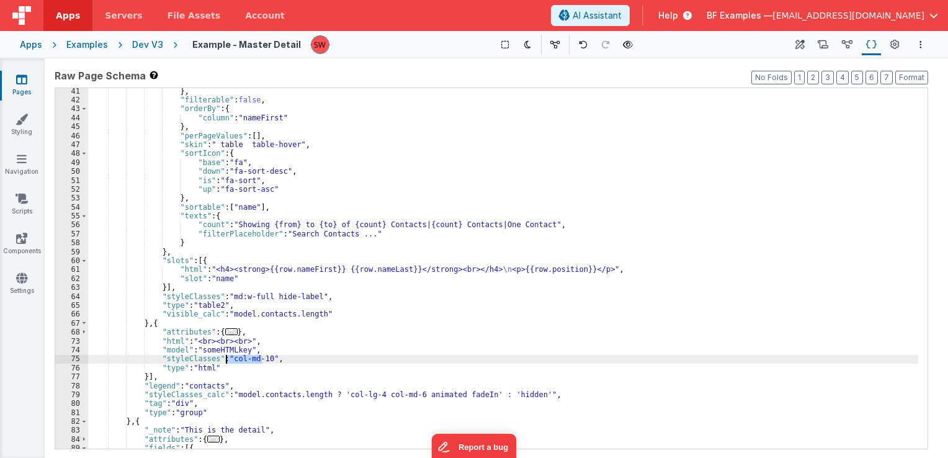
drag, startPoint x: 262, startPoint y: 359, endPoint x: 226, endPoint y: 361, distance: 36.1
click at [226, 361] on div "} , "filterable" : false , "orderBy" : { "column" : "nameFirst" } , "perPageVal…" at bounding box center [503, 276] width 830 height 379
paste textarea
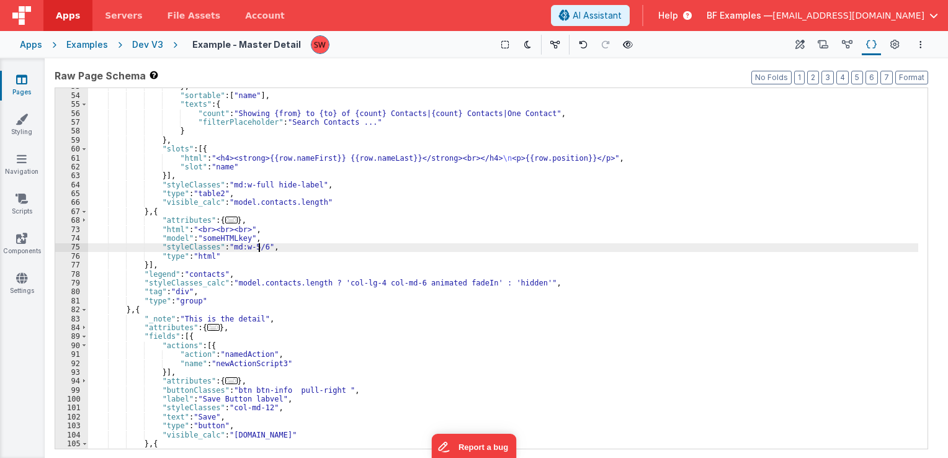
scroll to position [410, 0]
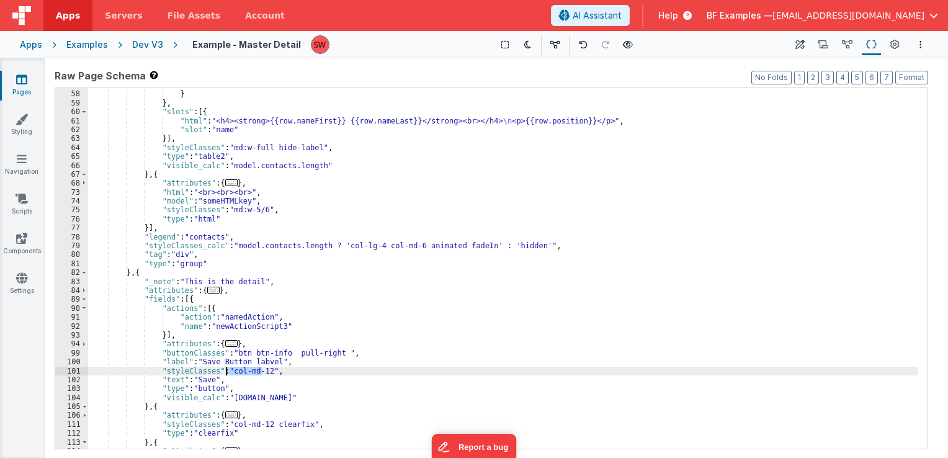
drag, startPoint x: 263, startPoint y: 372, endPoint x: 226, endPoint y: 374, distance: 37.3
click at [226, 374] on div ""filterPlaceholder" : "Search Contacts ..." } } , "slots" : [{ "html" : "<h4><s…" at bounding box center [503, 270] width 830 height 379
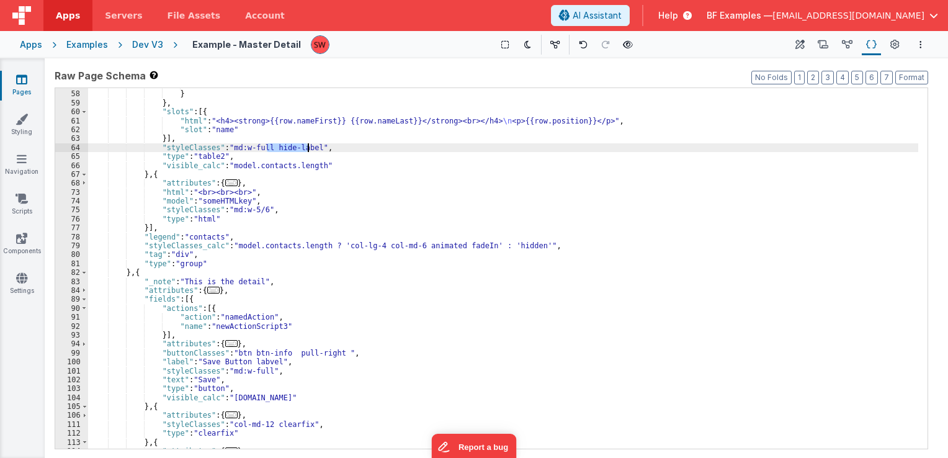
drag, startPoint x: 266, startPoint y: 148, endPoint x: 308, endPoint y: 150, distance: 41.6
click at [308, 150] on div ""filterPlaceholder" : "Search Contacts ..." } } , "slots" : [{ "html" : "<h4><s…" at bounding box center [503, 270] width 830 height 379
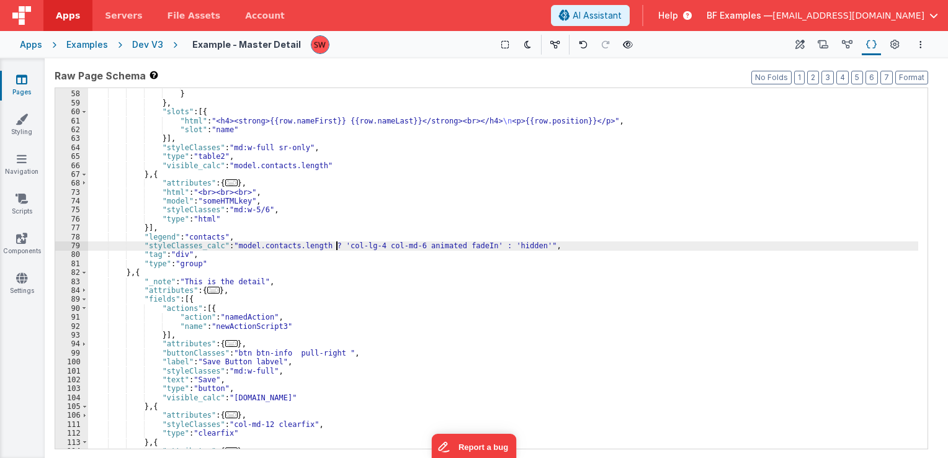
click at [335, 246] on div ""filterPlaceholder" : "Search Contacts ..." } } , "slots" : [{ "html" : "<h4><s…" at bounding box center [503, 270] width 830 height 379
click at [365, 247] on div ""filterPlaceholder" : "Search Contacts ..." } } , "slots" : [{ "html" : "<h4><s…" at bounding box center [503, 270] width 830 height 379
click at [266, 162] on div ""filterPlaceholder" : "Search Contacts ..." } } , "slots" : [{ "html" : "<h4><s…" at bounding box center [503, 270] width 830 height 379
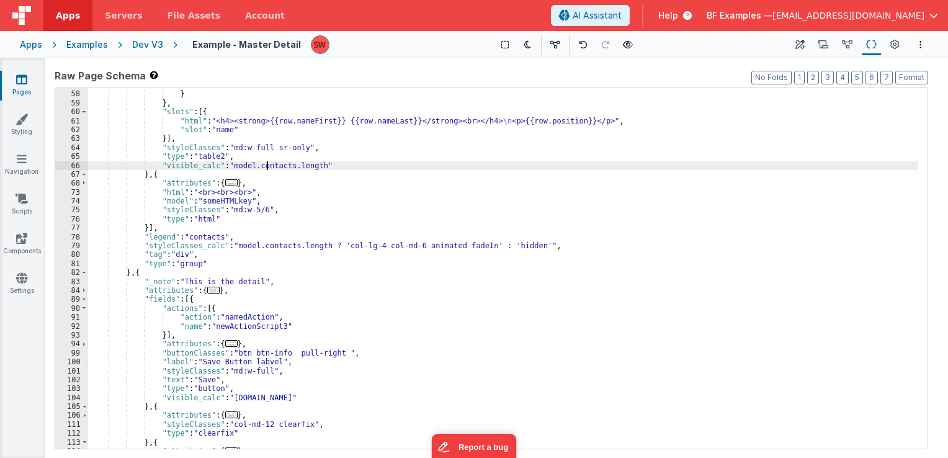
click at [295, 168] on div ""filterPlaceholder" : "Search Contacts ..." } } , "slots" : [{ "html" : "<h4><s…" at bounding box center [503, 270] width 830 height 379
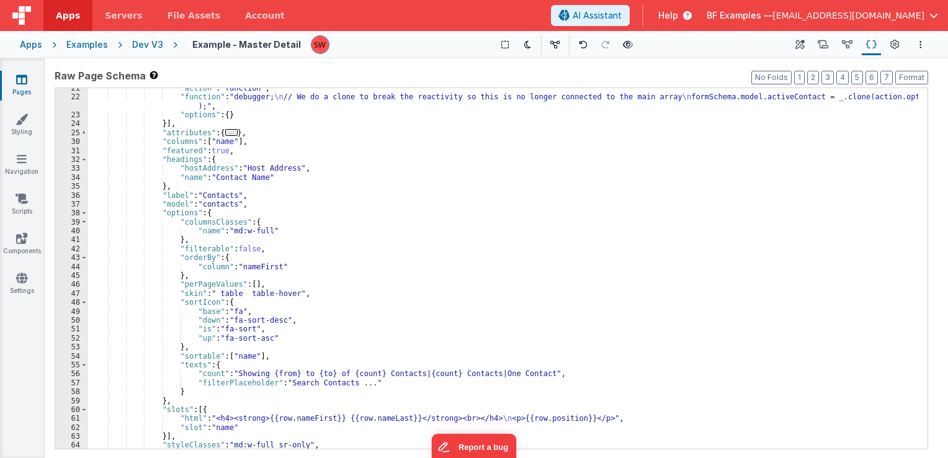
scroll to position [0, 0]
